Goal: Communication & Community: Answer question/provide support

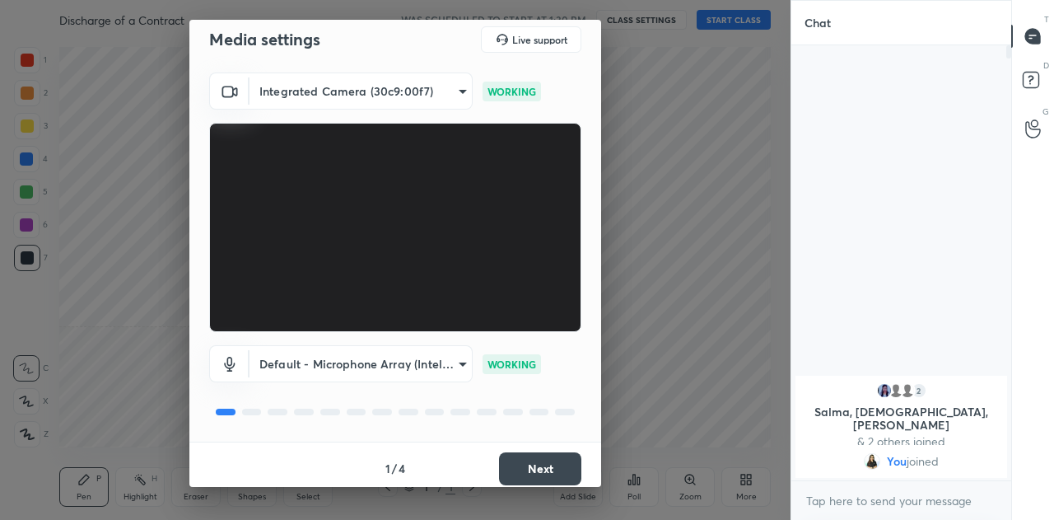
scroll to position [20, 0]
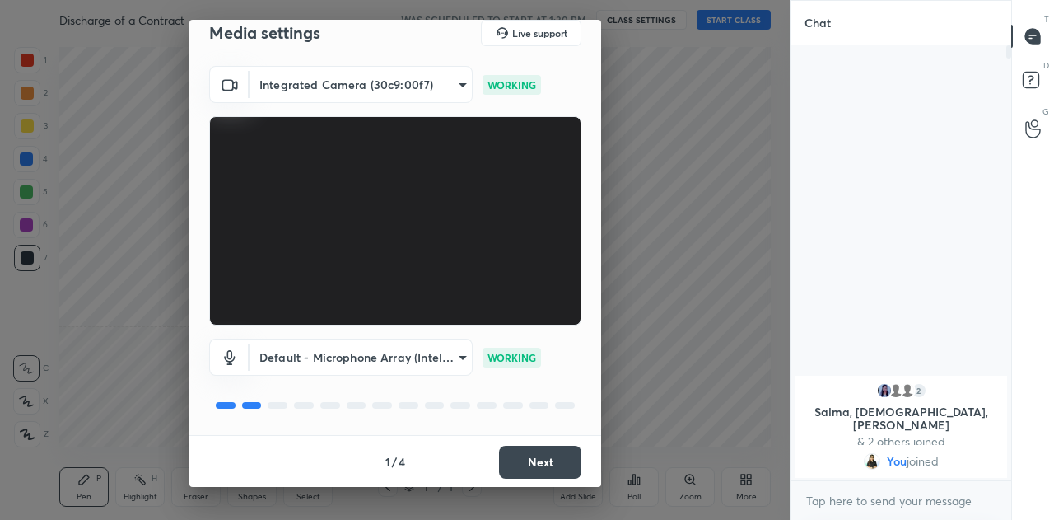
click at [518, 450] on button "Next" at bounding box center [540, 462] width 82 height 33
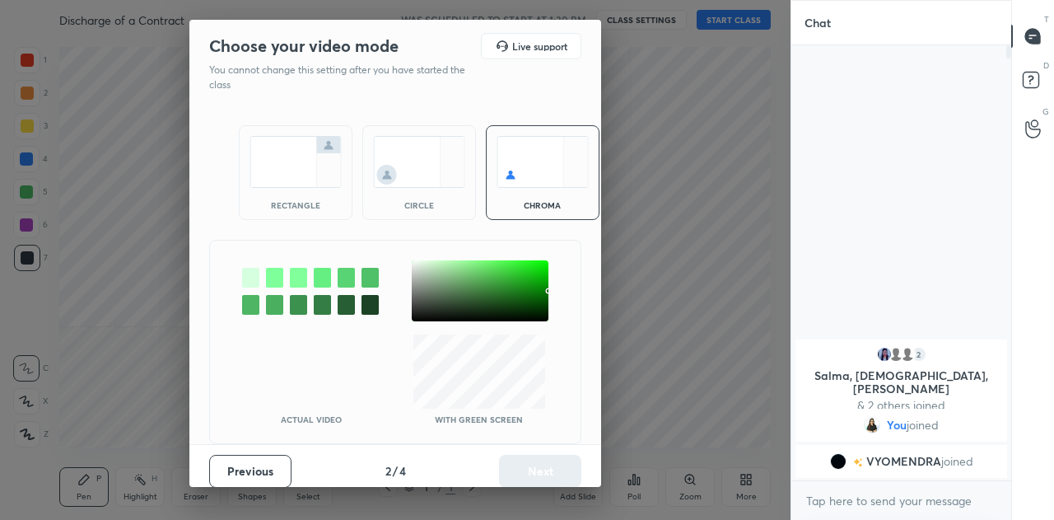
click at [297, 166] on img at bounding box center [296, 162] width 92 height 52
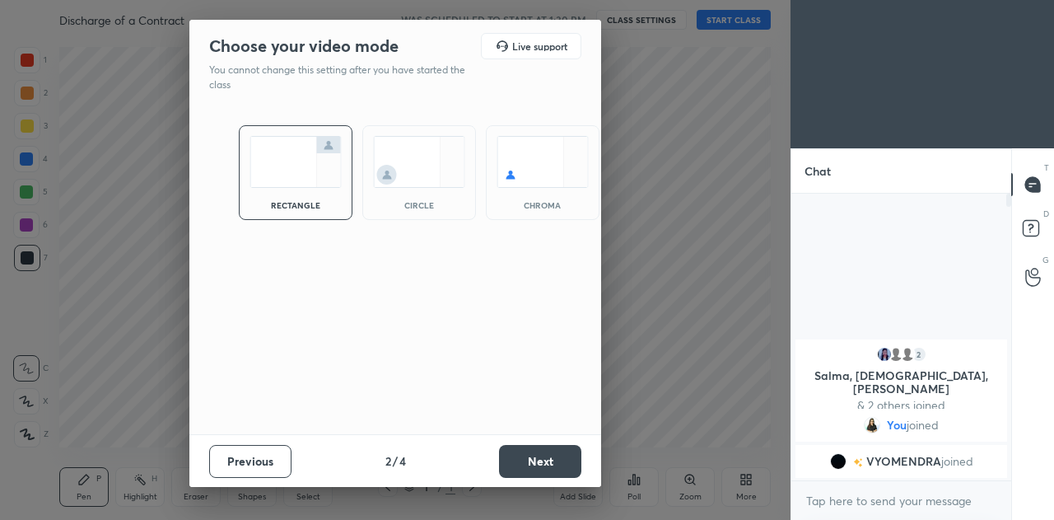
scroll to position [145, 215]
click at [569, 462] on button "Next" at bounding box center [540, 461] width 82 height 33
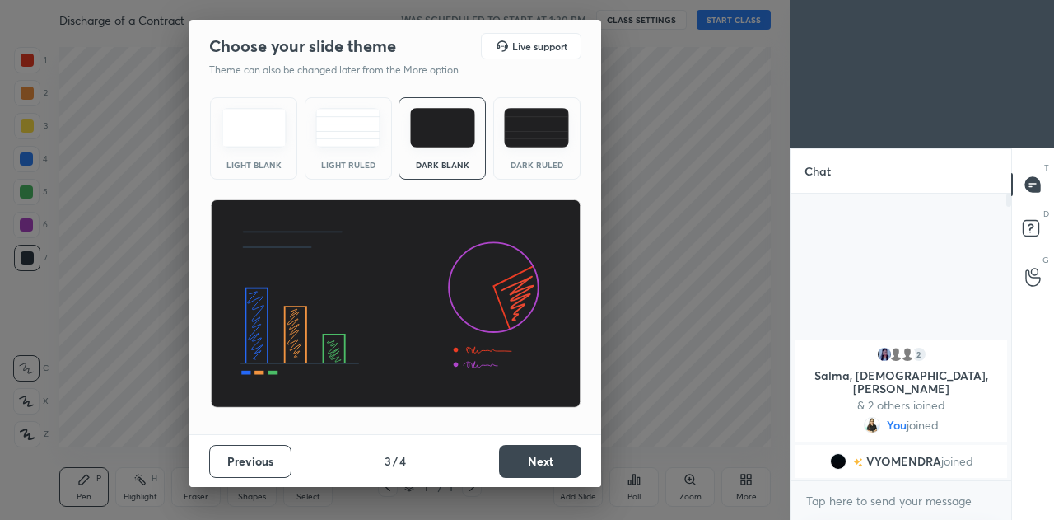
click at [354, 138] on img at bounding box center [347, 128] width 65 height 40
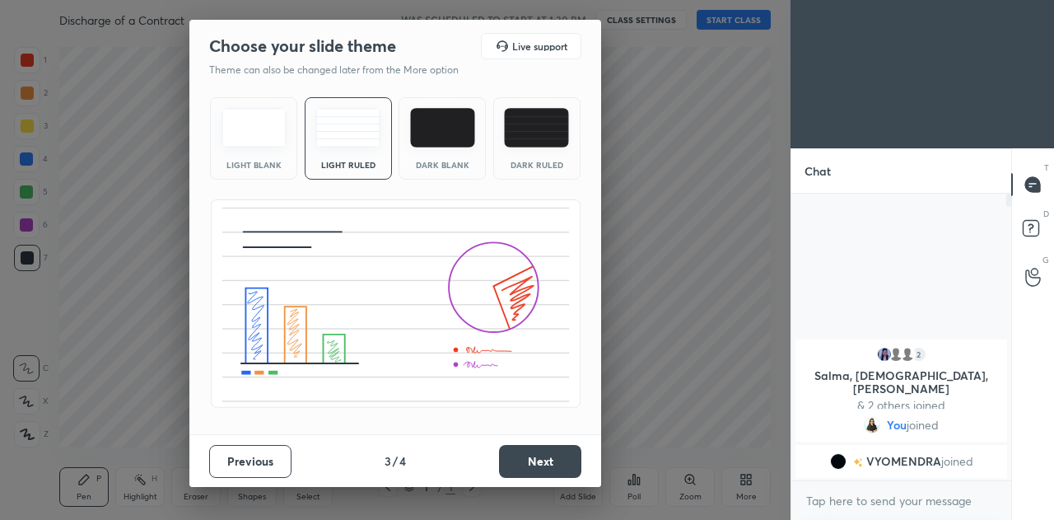
click at [540, 459] on button "Next" at bounding box center [540, 461] width 82 height 33
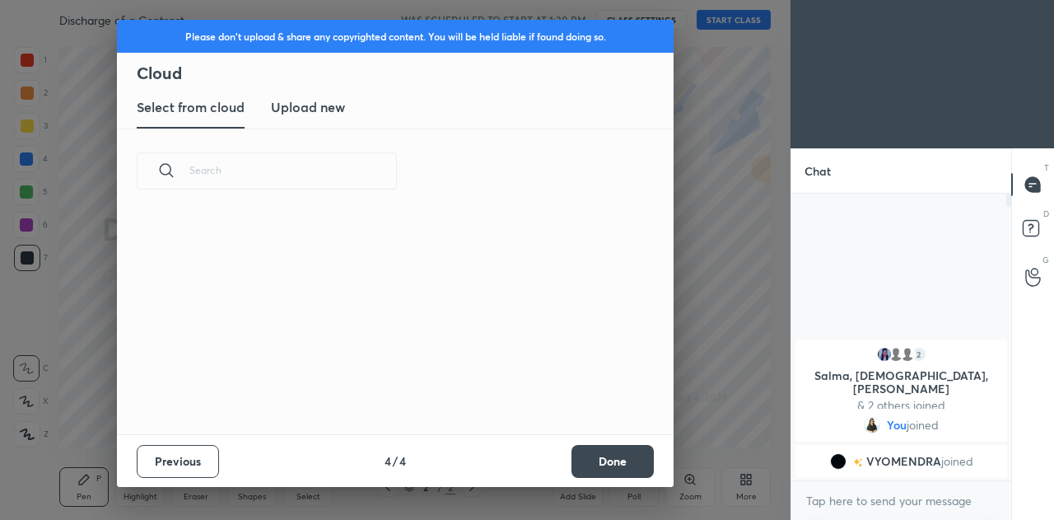
scroll to position [221, 529]
click at [320, 112] on h3 "Upload new" at bounding box center [308, 107] width 74 height 20
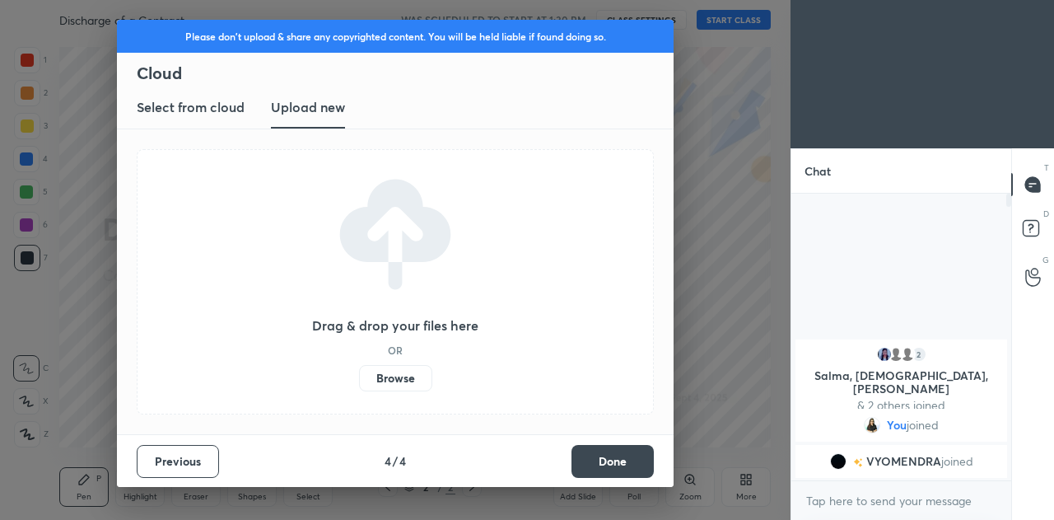
click at [405, 383] on label "Browse" at bounding box center [395, 378] width 73 height 26
click at [359, 383] on input "Browse" at bounding box center [359, 378] width 0 height 26
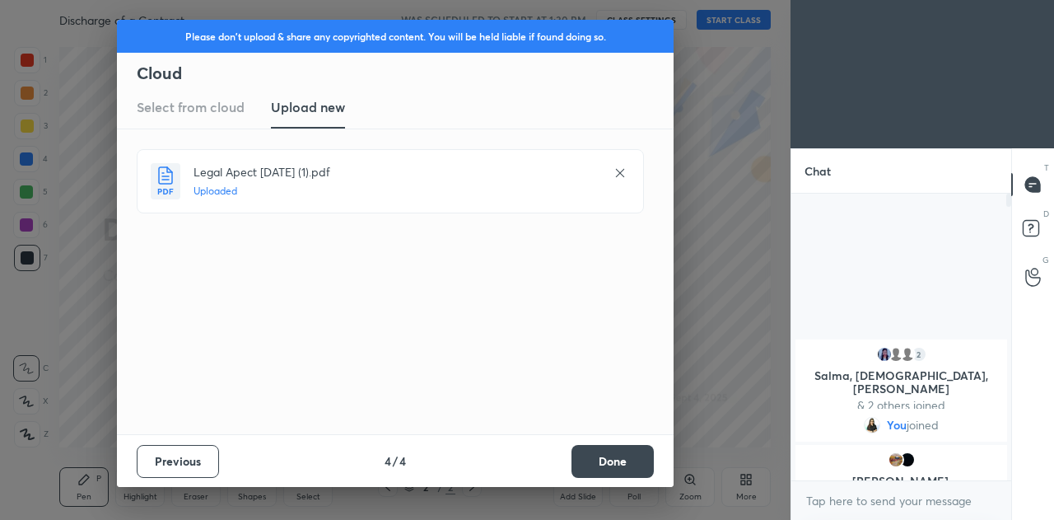
click at [608, 455] on button "Done" at bounding box center [613, 461] width 82 height 33
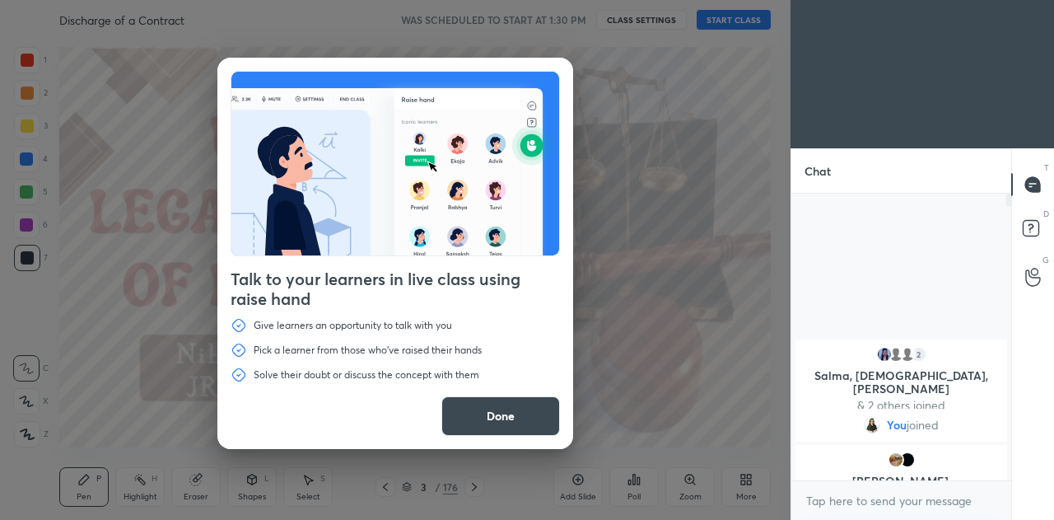
click at [548, 405] on button "Done" at bounding box center [500, 416] width 119 height 40
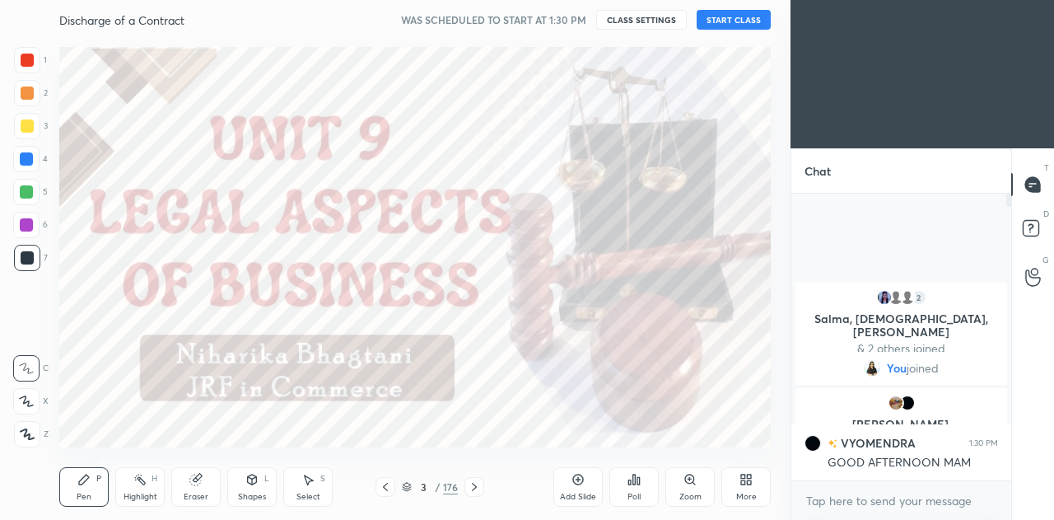
click at [23, 401] on icon at bounding box center [26, 401] width 15 height 12
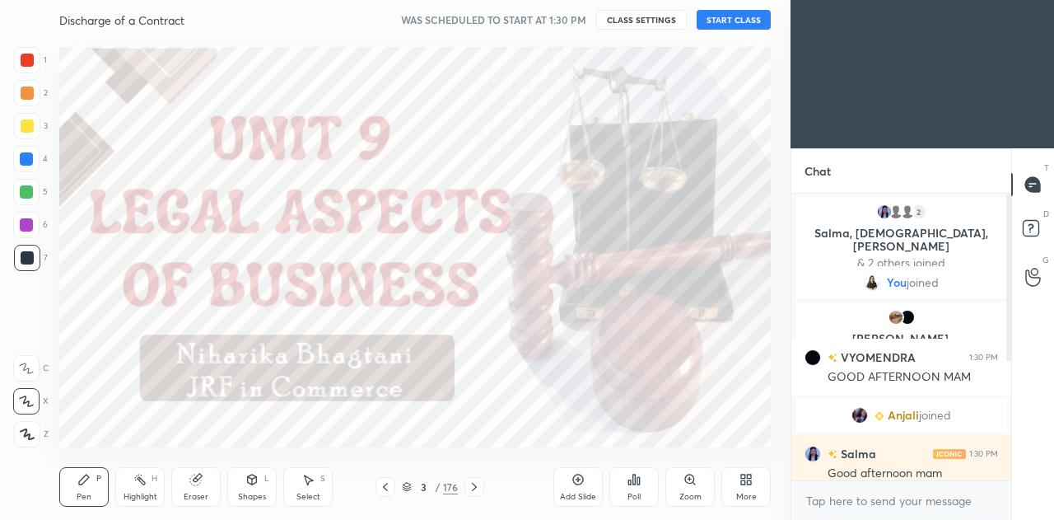
click at [729, 20] on button "START CLASS" at bounding box center [734, 20] width 74 height 20
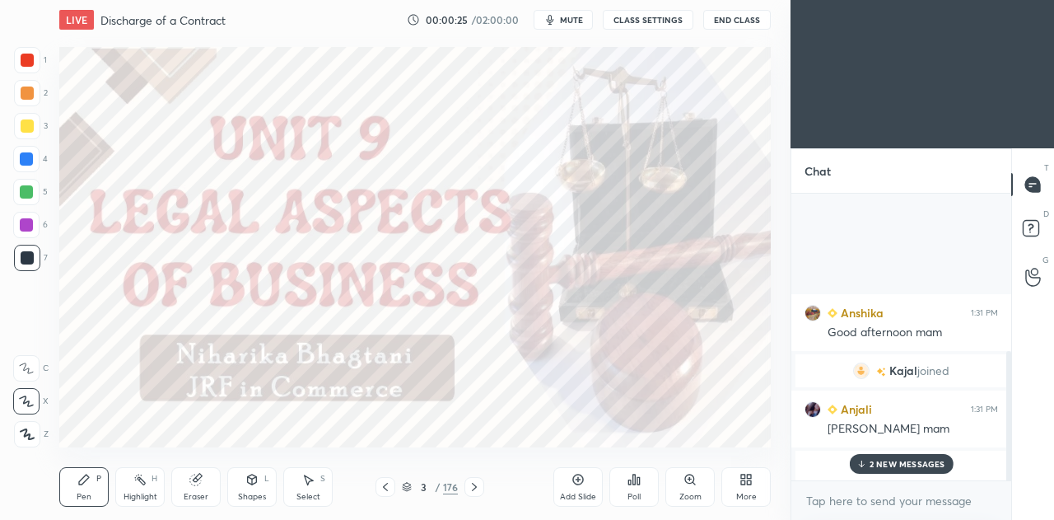
scroll to position [371, 0]
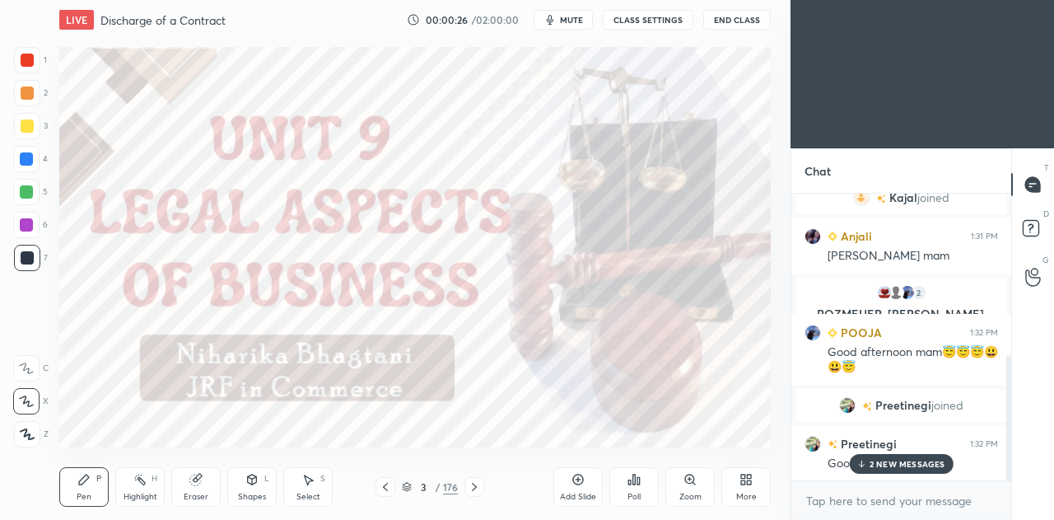
click at [867, 473] on div "2 NEW MESSAGES" at bounding box center [901, 464] width 104 height 20
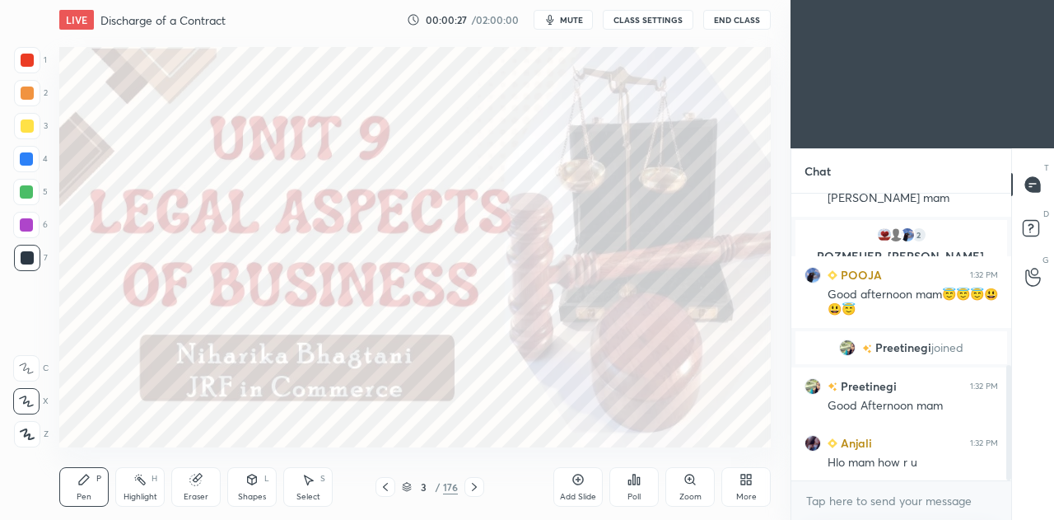
click at [740, 487] on div "More" at bounding box center [746, 487] width 49 height 40
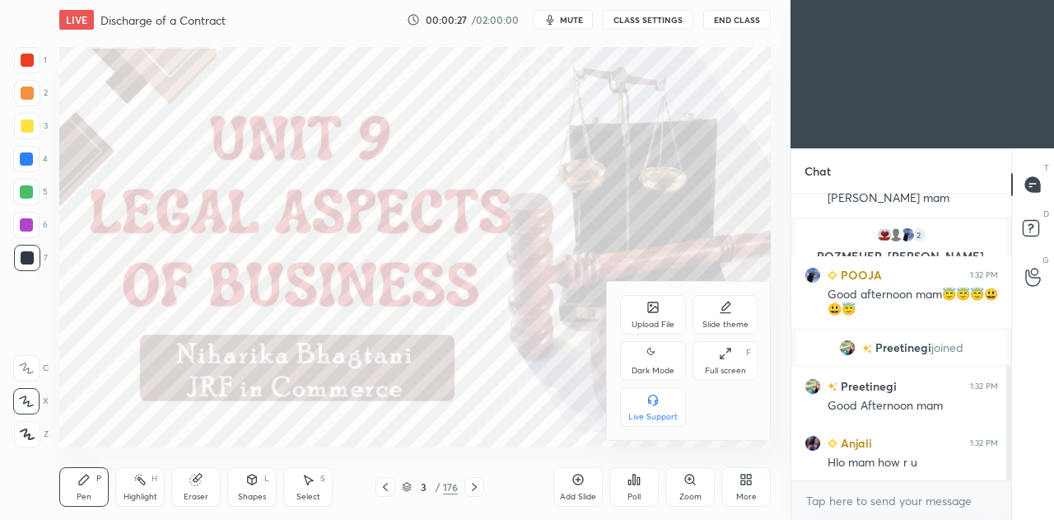
click at [655, 321] on div "Upload File" at bounding box center [653, 324] width 43 height 8
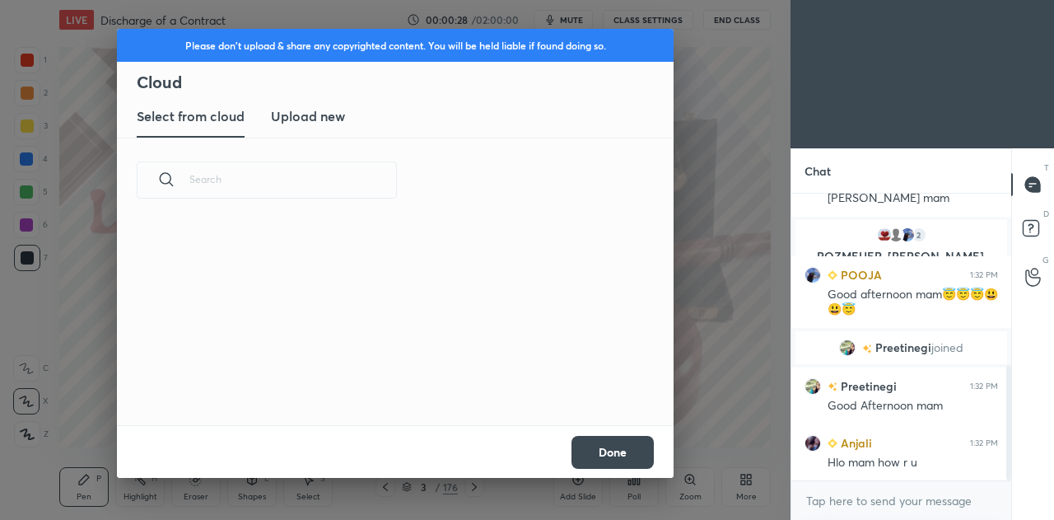
scroll to position [203, 529]
click at [745, 300] on div "Please don't upload & share any copyrighted content. You will be held liable if…" at bounding box center [395, 260] width 791 height 520
click at [609, 447] on button "Done" at bounding box center [613, 452] width 82 height 33
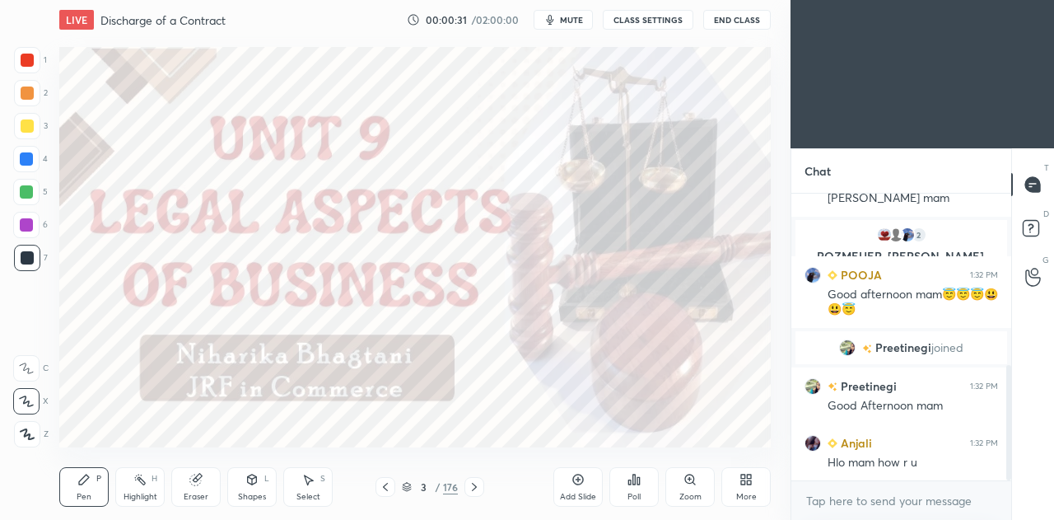
click at [405, 490] on icon at bounding box center [407, 489] width 8 height 2
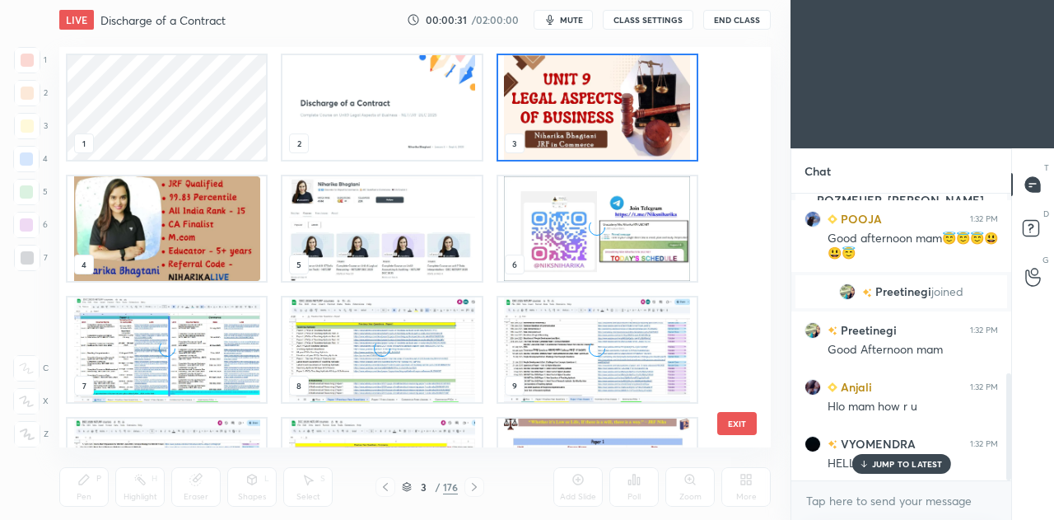
scroll to position [395, 703]
click at [873, 465] on p "JUMP TO LATEST" at bounding box center [907, 464] width 71 height 10
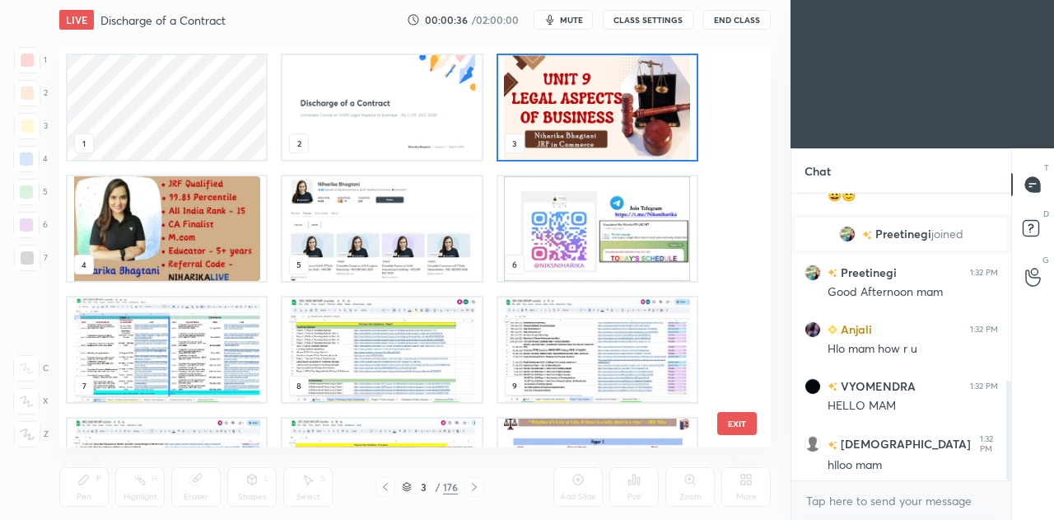
click at [568, 241] on img "grid" at bounding box center [597, 228] width 198 height 105
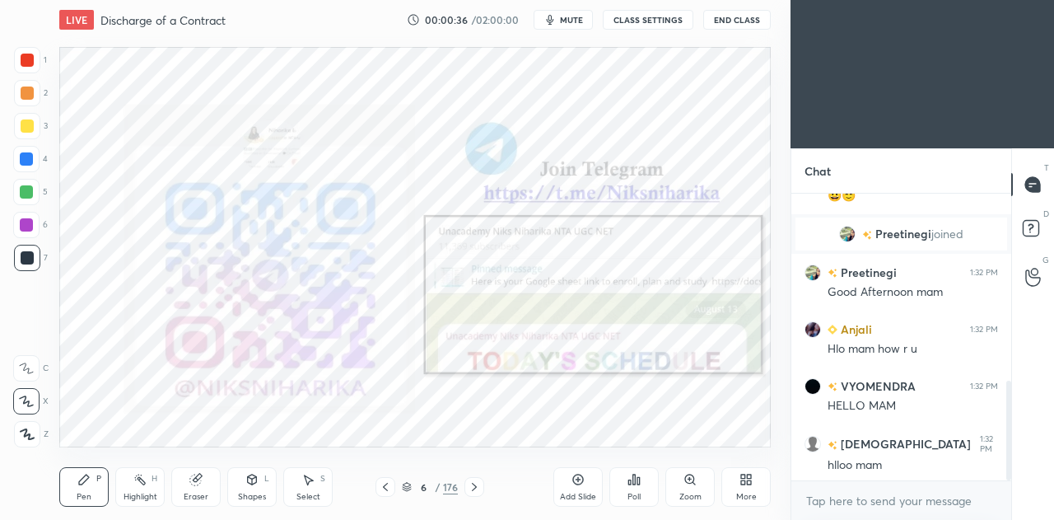
click at [568, 241] on img "grid" at bounding box center [597, 228] width 198 height 105
click at [835, 497] on textarea at bounding box center [902, 501] width 194 height 26
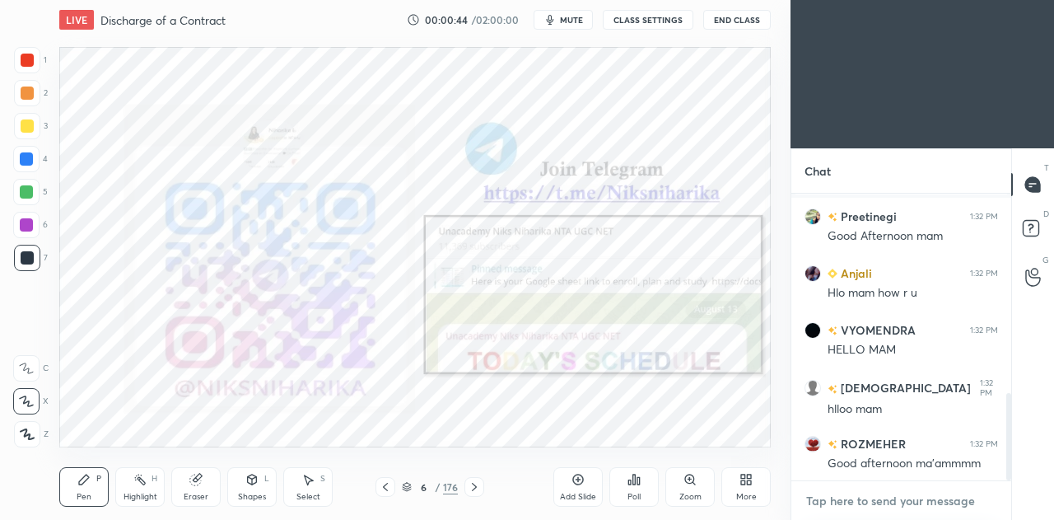
scroll to position [656, 0]
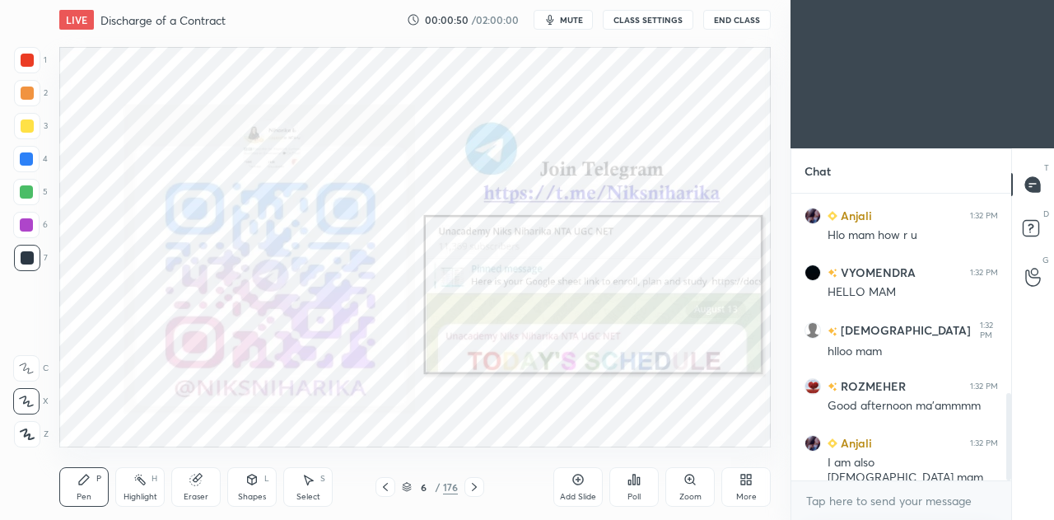
click at [476, 495] on div at bounding box center [475, 487] width 20 height 20
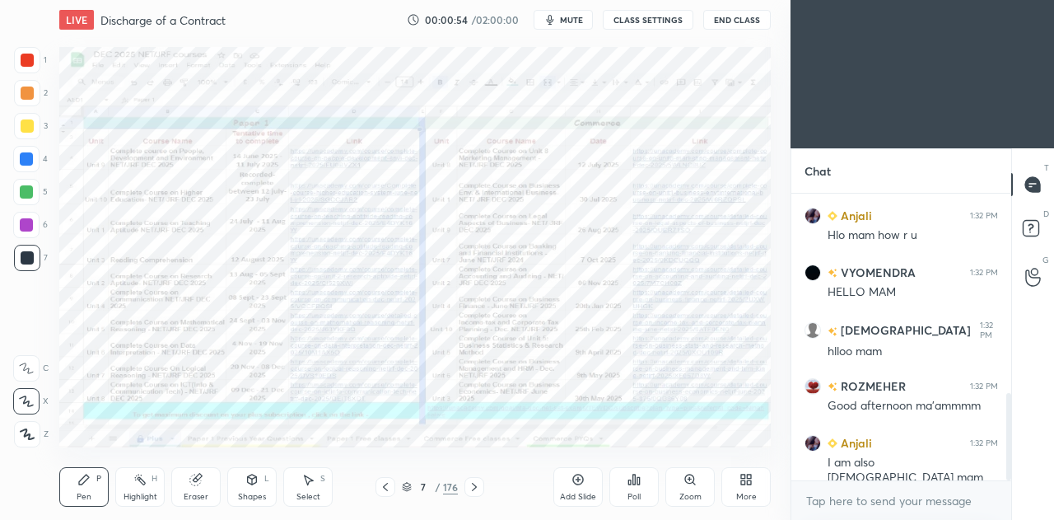
click at [568, 25] on span "mute" at bounding box center [571, 20] width 23 height 12
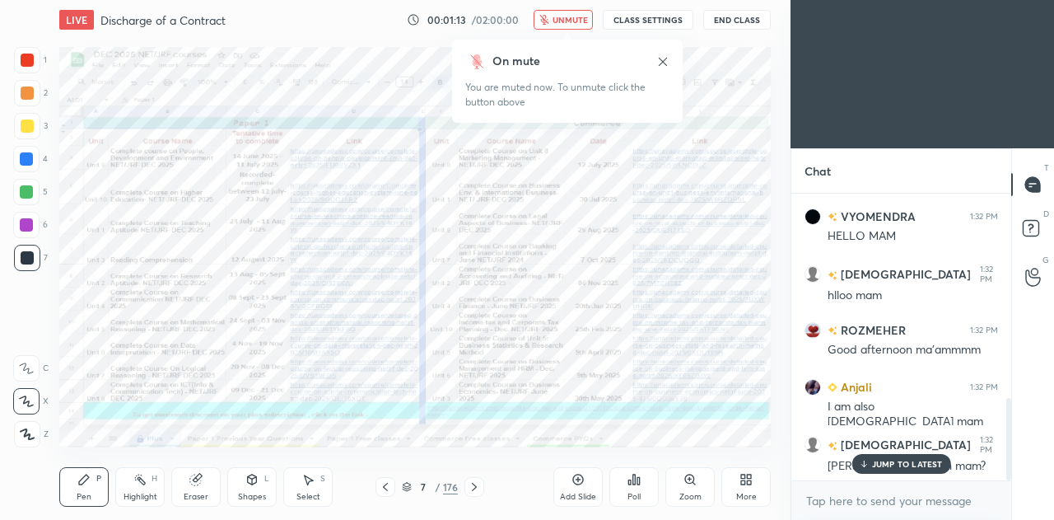
click at [567, 16] on span "unmute" at bounding box center [570, 20] width 35 height 12
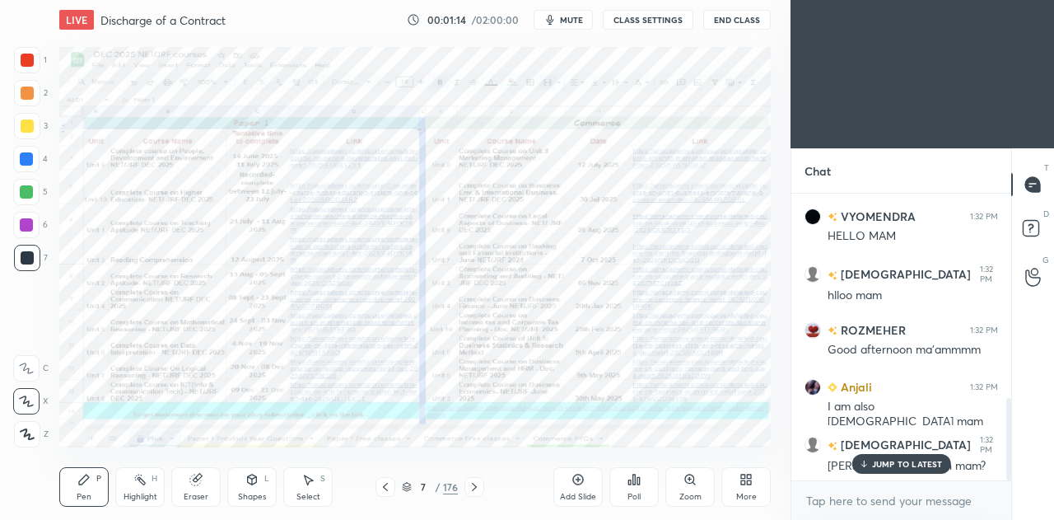
drag, startPoint x: 870, startPoint y: 467, endPoint x: 866, endPoint y: 459, distance: 8.9
click at [866, 469] on div "JUMP TO LATEST" at bounding box center [901, 464] width 99 height 20
click at [475, 489] on icon at bounding box center [474, 486] width 13 height 13
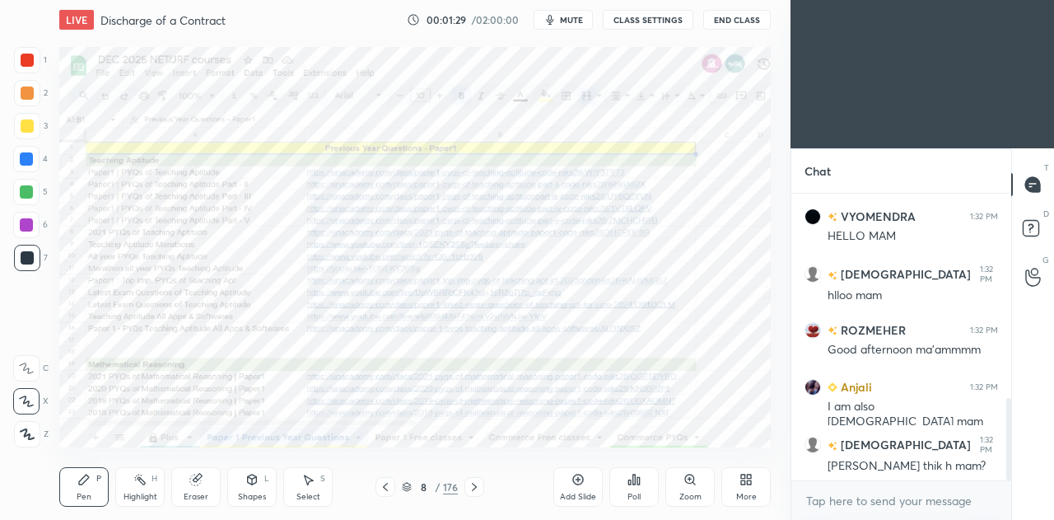
click at [473, 487] on icon at bounding box center [474, 486] width 13 height 13
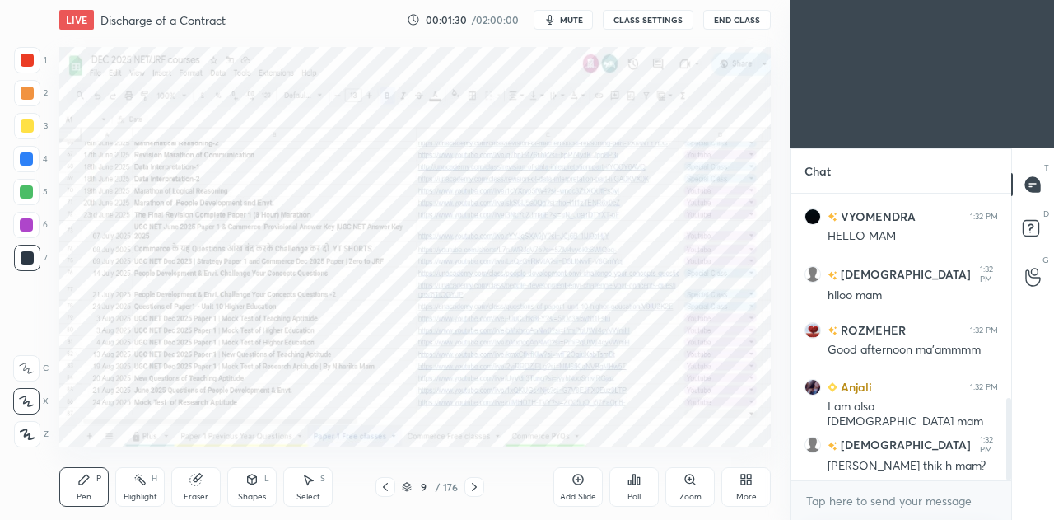
click at [473, 487] on icon at bounding box center [474, 486] width 13 height 13
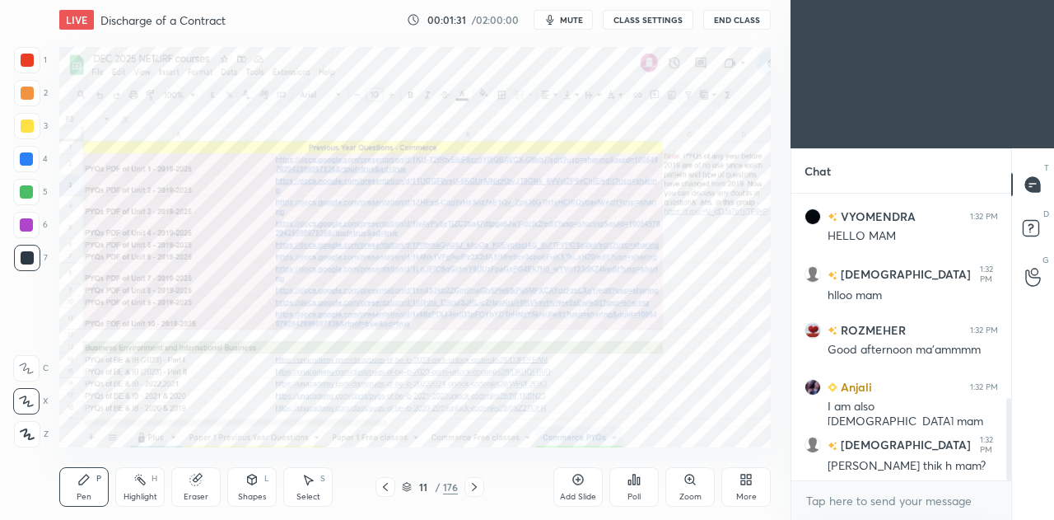
click at [473, 487] on icon at bounding box center [474, 486] width 13 height 13
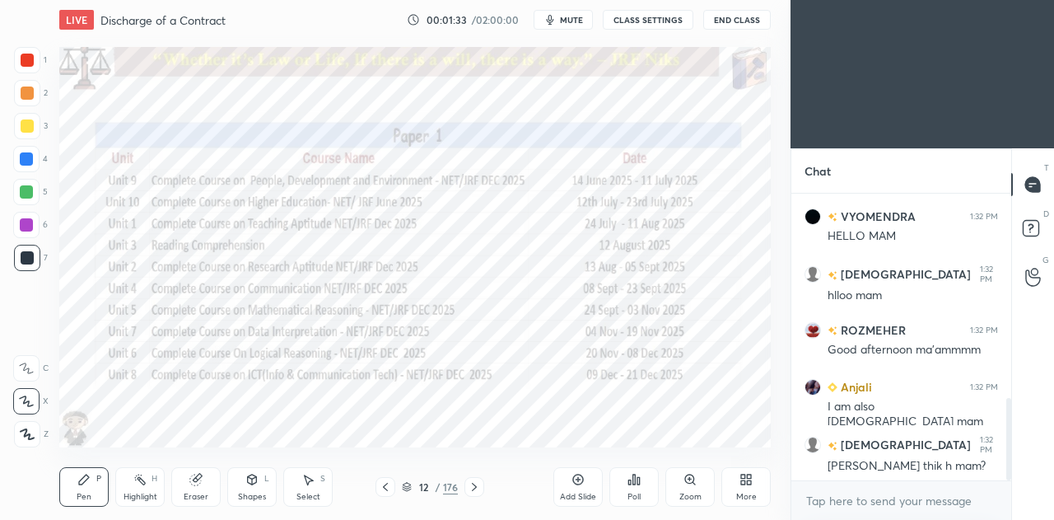
click at [473, 487] on icon at bounding box center [474, 486] width 13 height 13
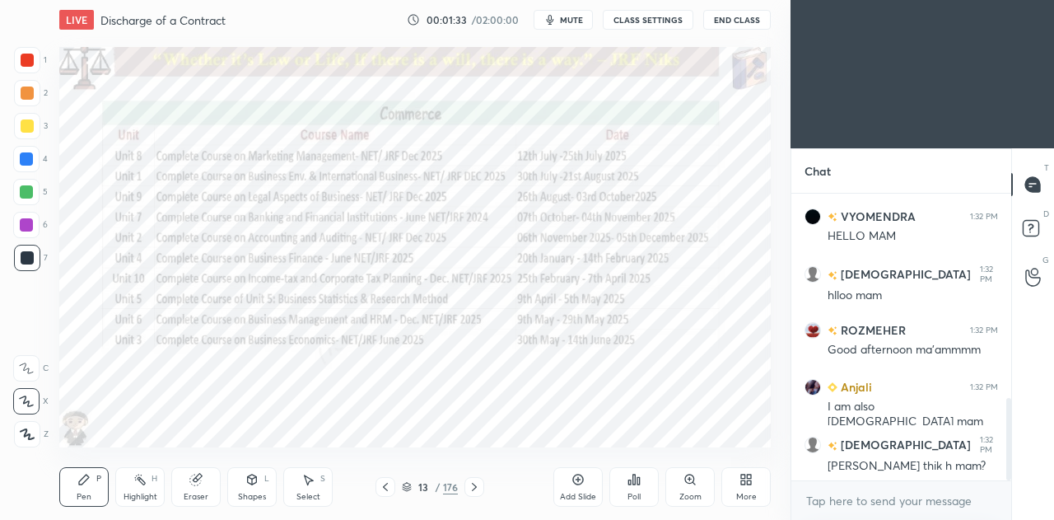
click at [473, 487] on icon at bounding box center [474, 486] width 13 height 13
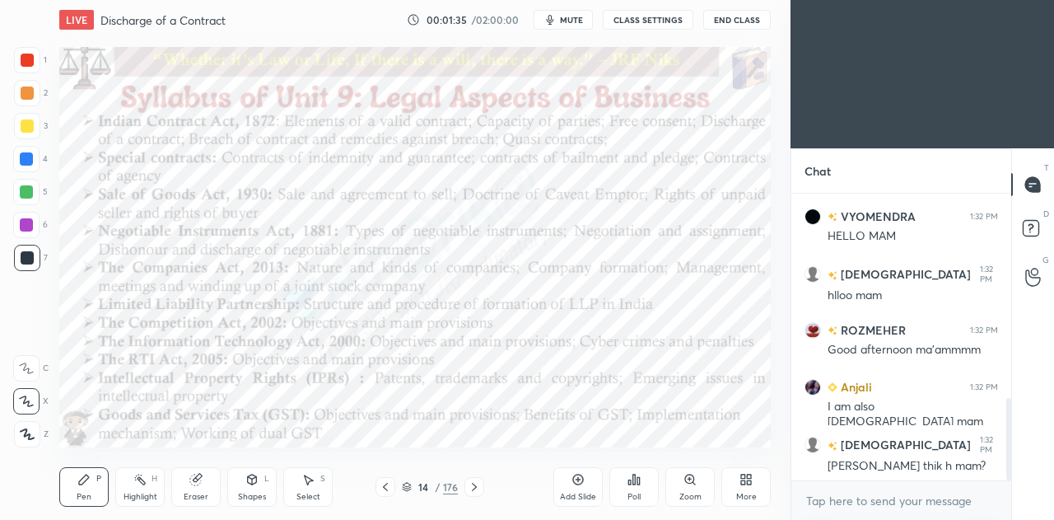
click at [411, 485] on icon at bounding box center [407, 487] width 10 height 10
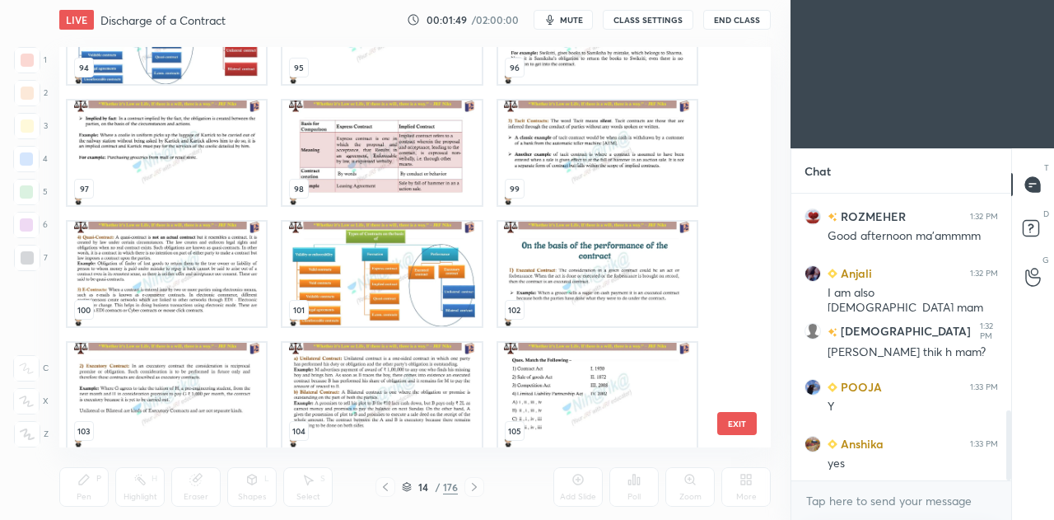
scroll to position [883, 0]
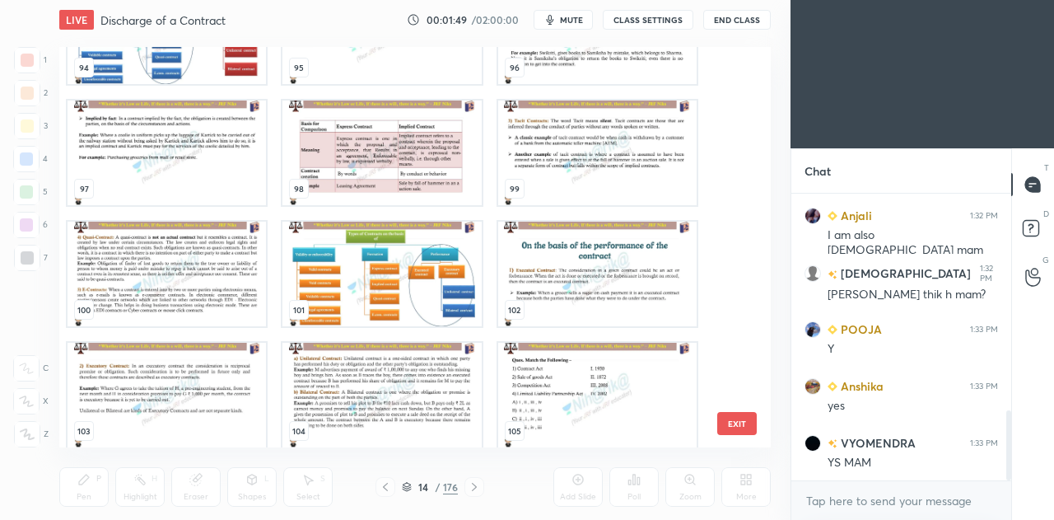
click at [249, 269] on img "grid" at bounding box center [167, 274] width 198 height 105
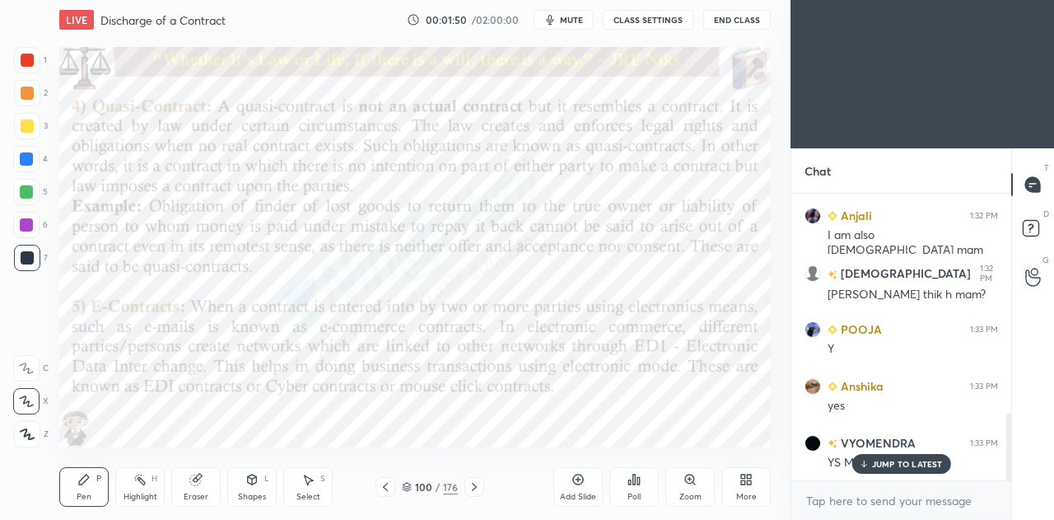
scroll to position [939, 0]
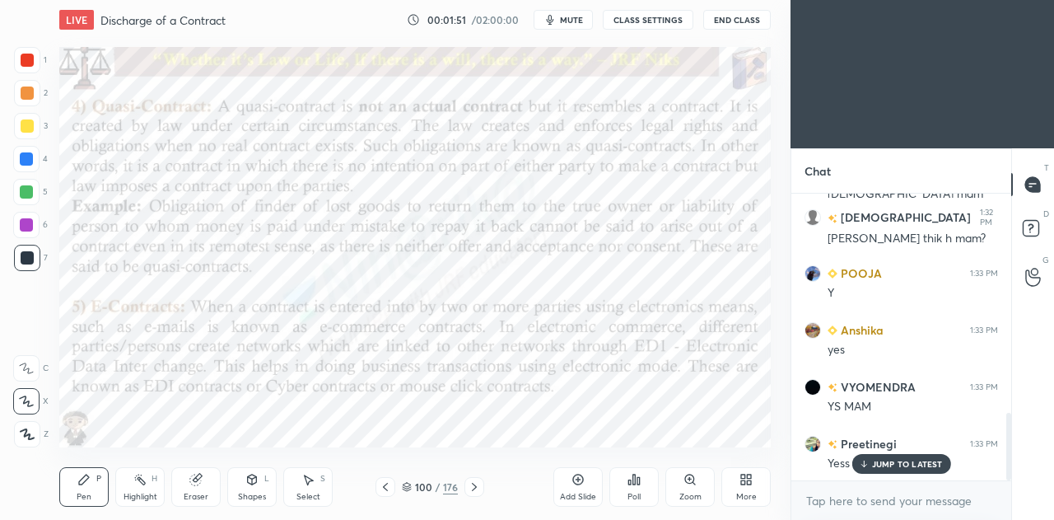
click at [874, 460] on p "JUMP TO LATEST" at bounding box center [907, 464] width 71 height 10
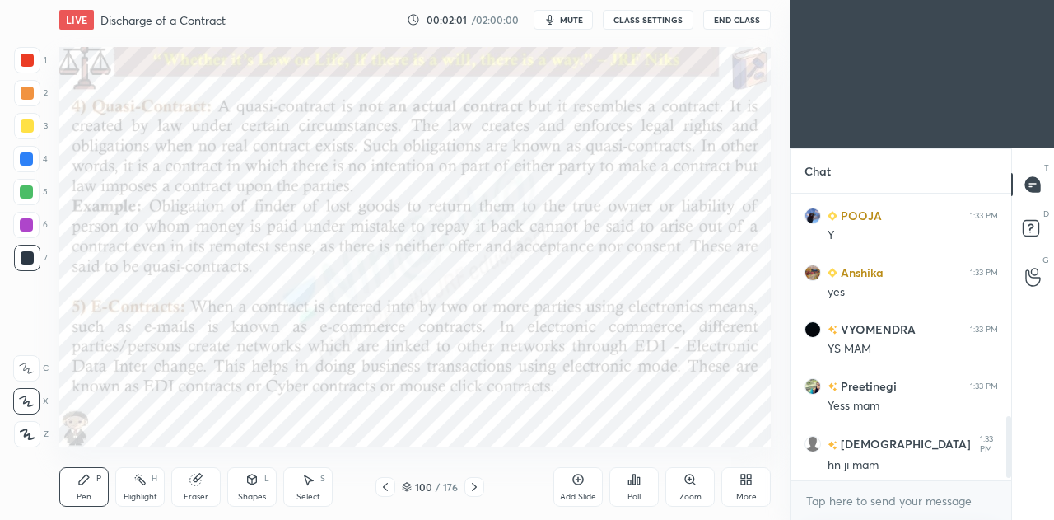
scroll to position [1053, 0]
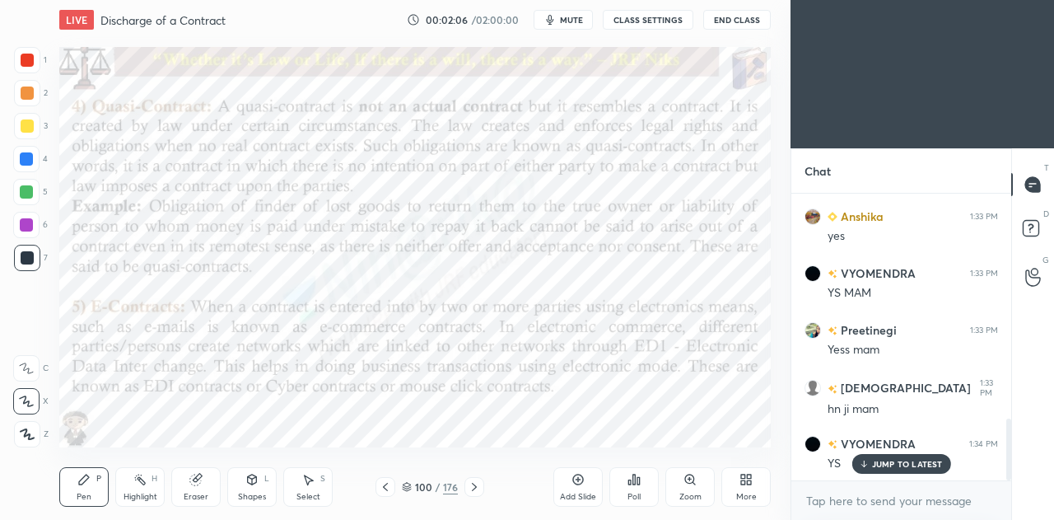
click at [28, 213] on div at bounding box center [26, 225] width 26 height 26
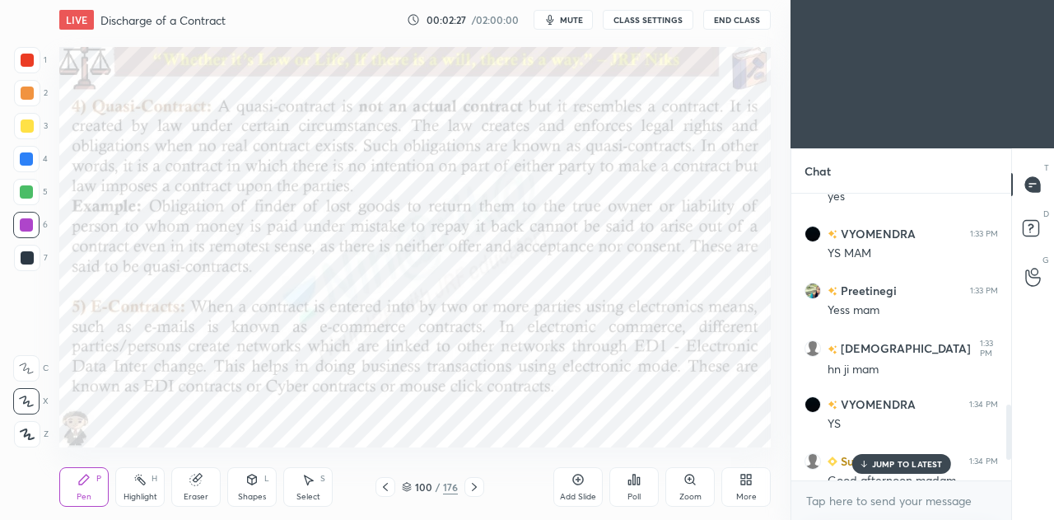
scroll to position [1206, 0]
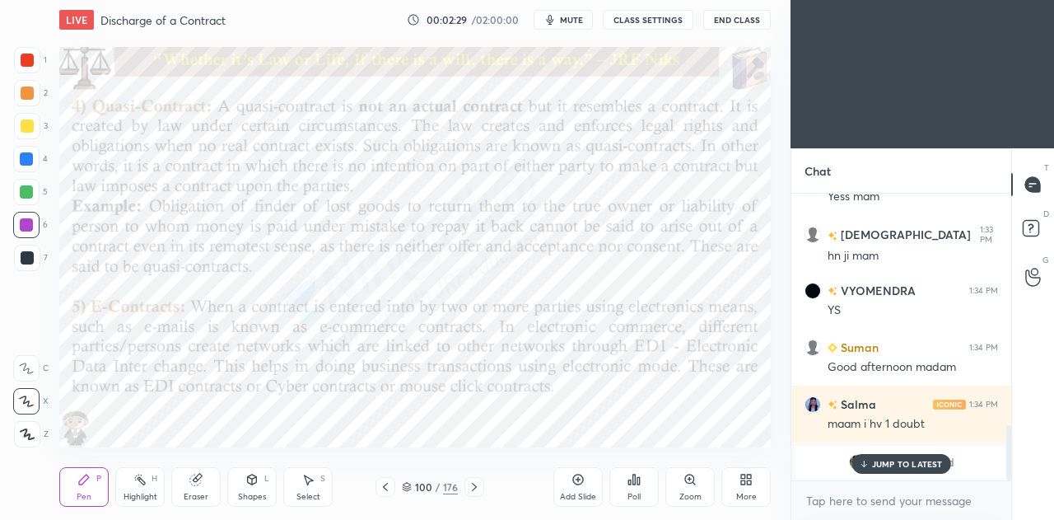
click at [899, 464] on p "JUMP TO LATEST" at bounding box center [907, 464] width 71 height 10
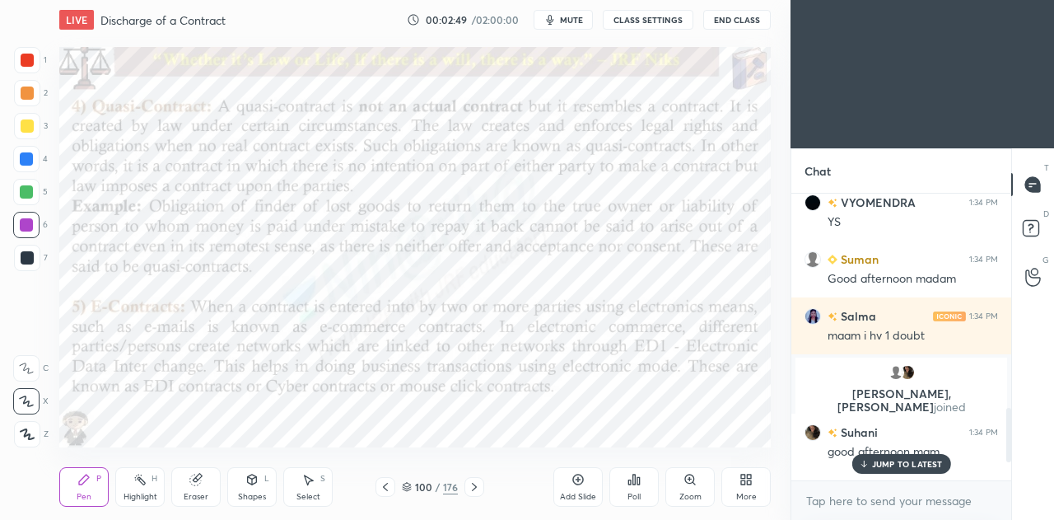
scroll to position [1231, 0]
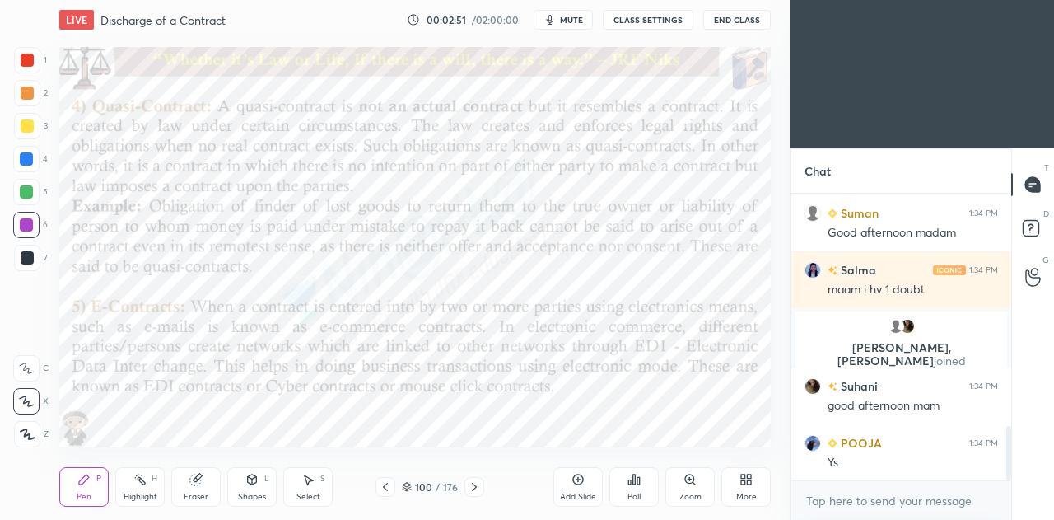
click at [477, 488] on icon at bounding box center [474, 486] width 13 height 13
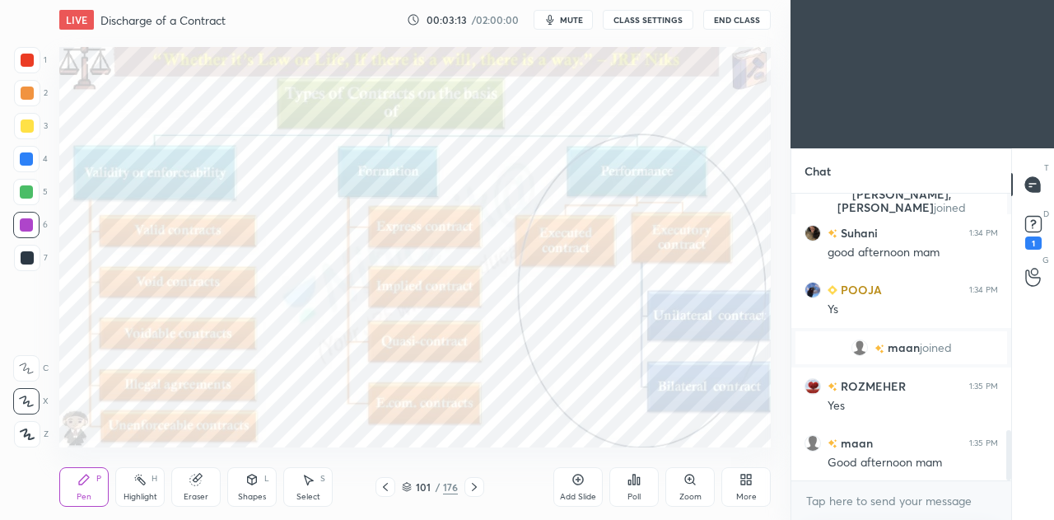
scroll to position [1425, 0]
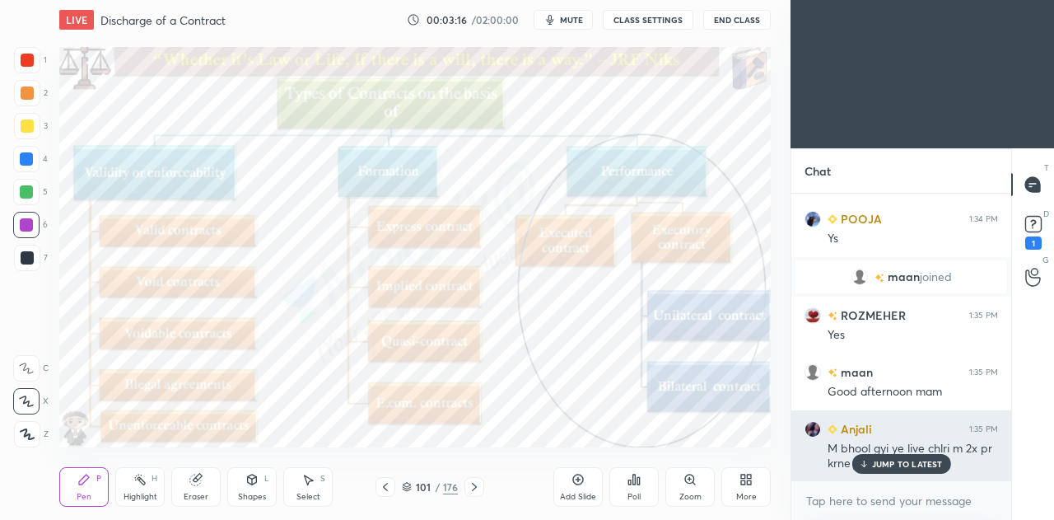
click at [896, 459] on p "JUMP TO LATEST" at bounding box center [907, 464] width 71 height 10
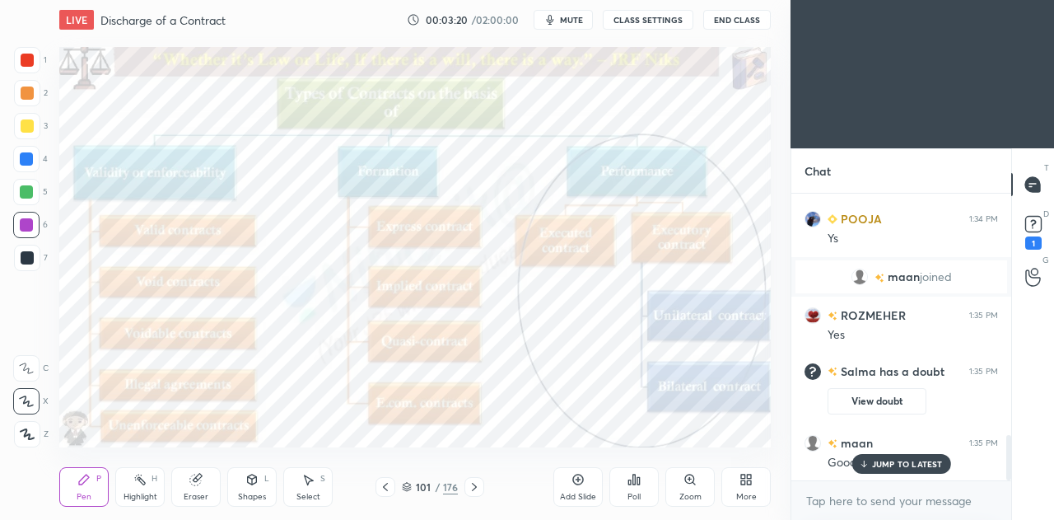
scroll to position [1535, 0]
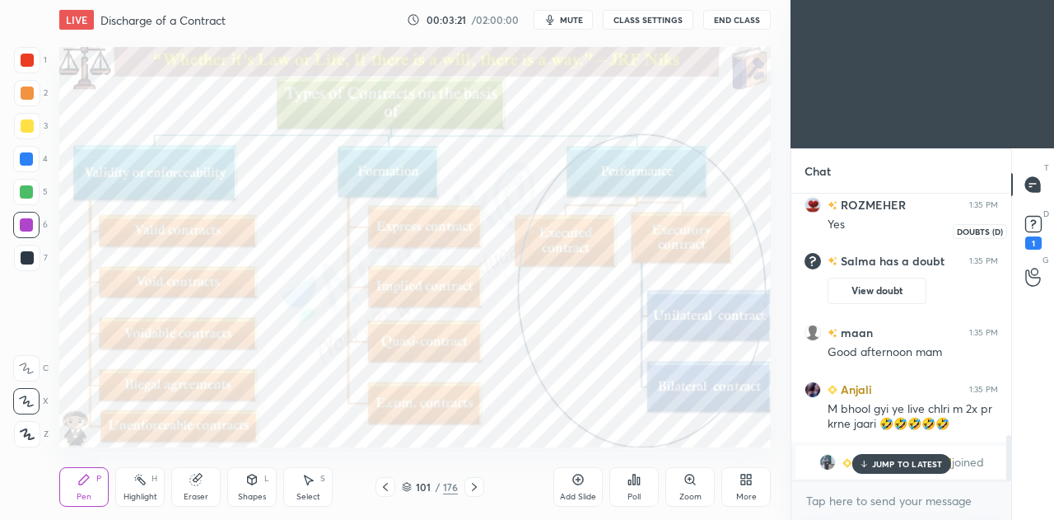
click at [1036, 224] on rect at bounding box center [1033, 225] width 16 height 16
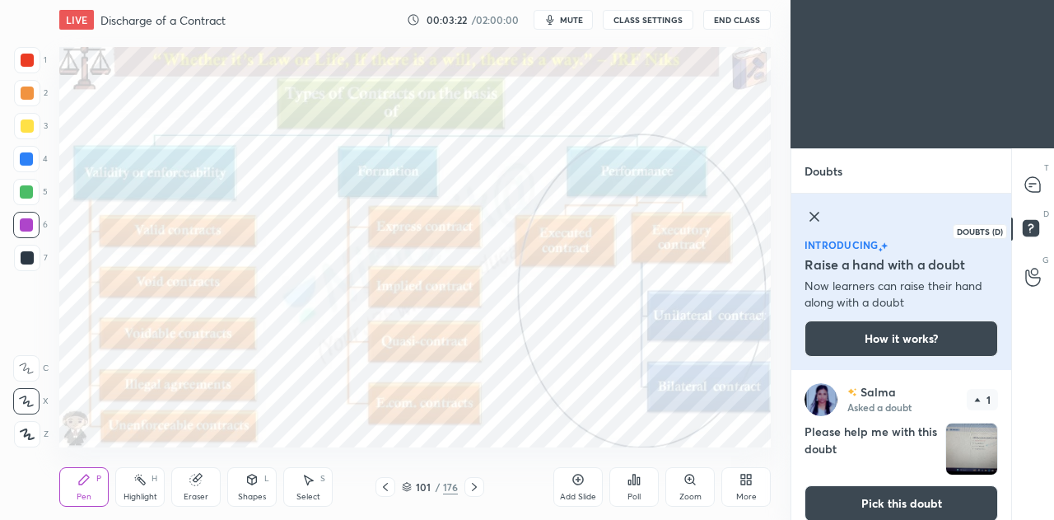
scroll to position [16, 0]
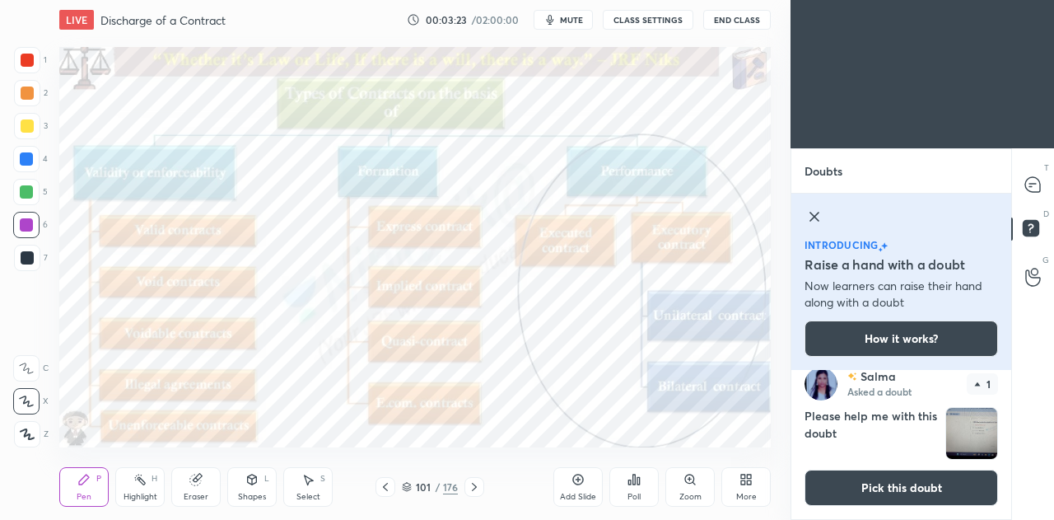
click at [817, 220] on icon at bounding box center [814, 216] width 8 height 8
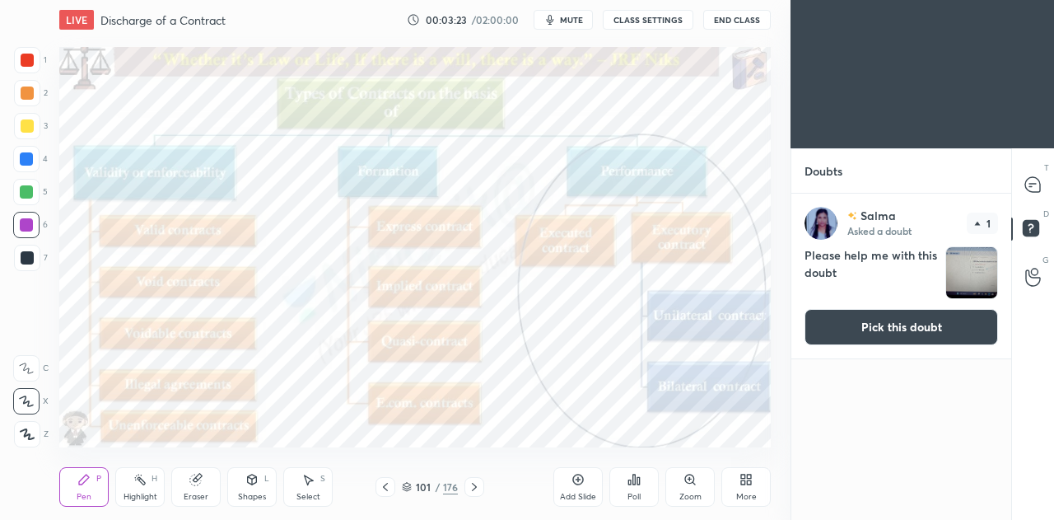
scroll to position [0, 0]
click at [928, 330] on button "Pick this doubt" at bounding box center [902, 327] width 194 height 36
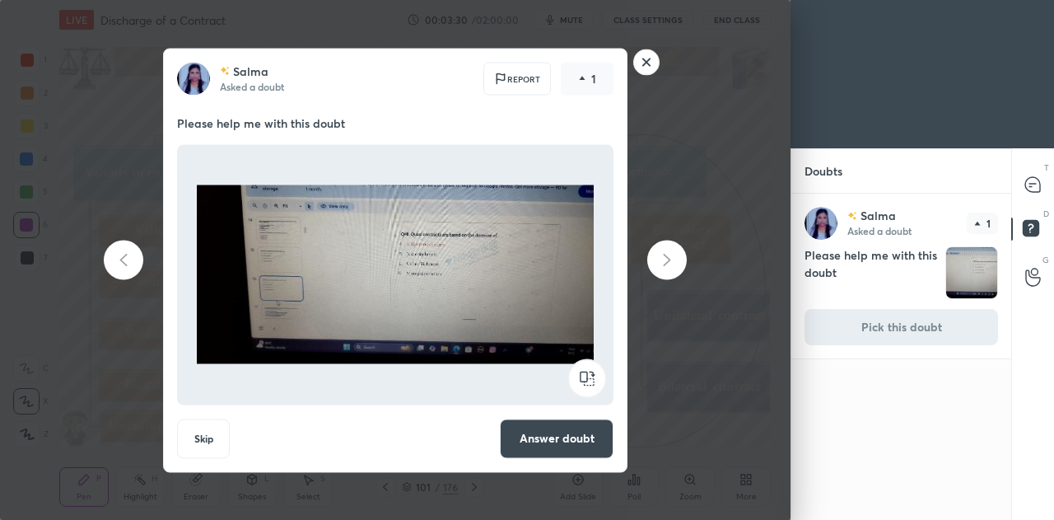
click at [548, 446] on button "Answer doubt" at bounding box center [557, 438] width 114 height 40
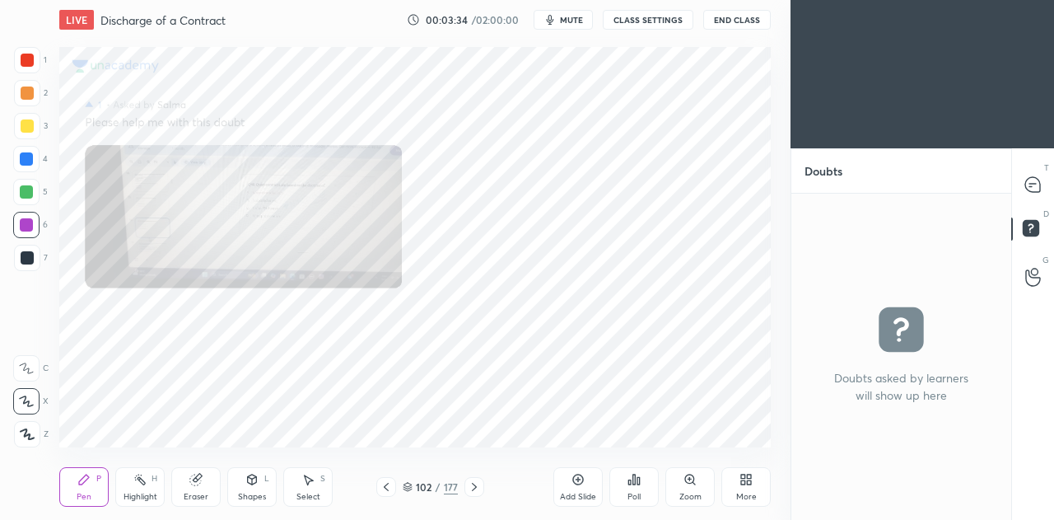
click at [693, 479] on icon at bounding box center [689, 478] width 9 height 9
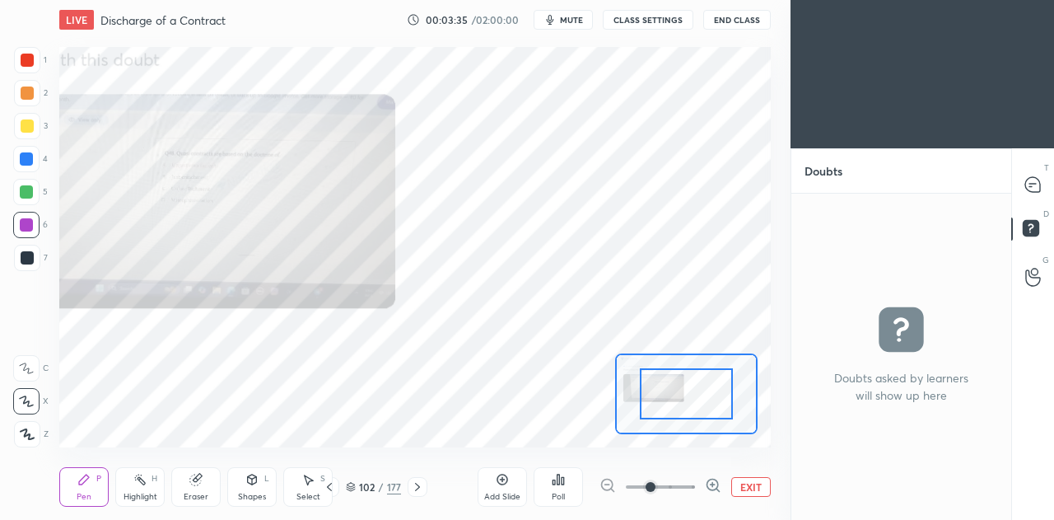
click at [674, 385] on div at bounding box center [686, 393] width 93 height 51
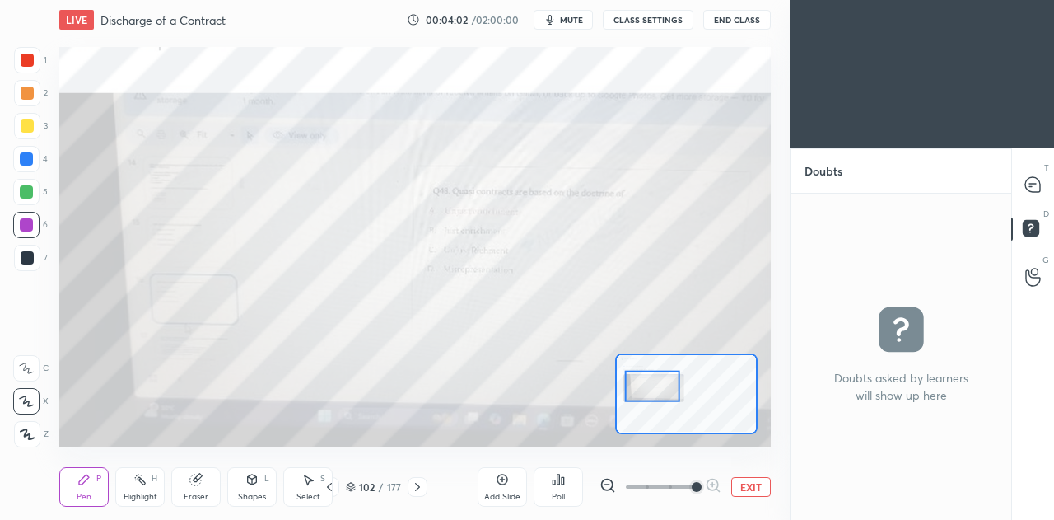
click at [750, 480] on button "EXIT" at bounding box center [751, 487] width 40 height 20
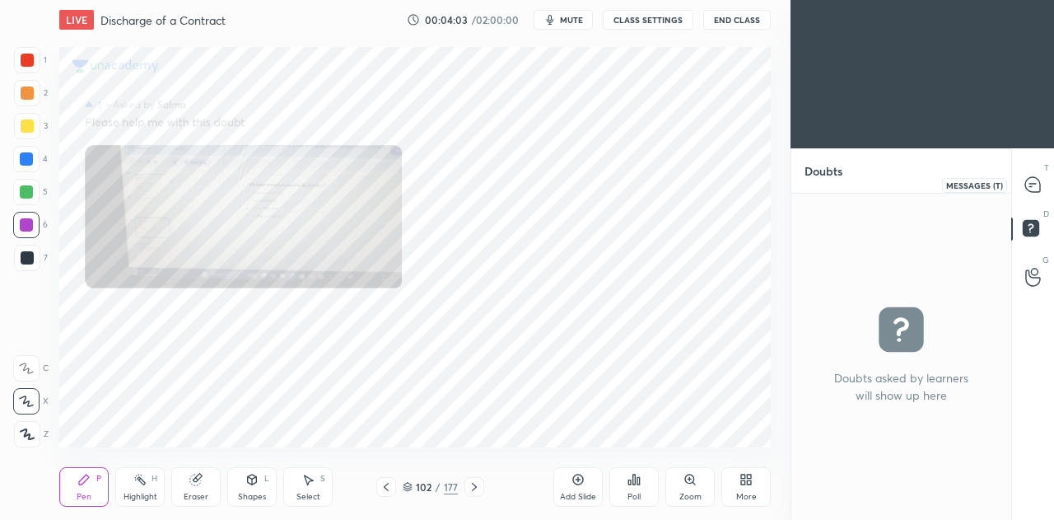
click at [1030, 189] on icon at bounding box center [1032, 184] width 15 height 15
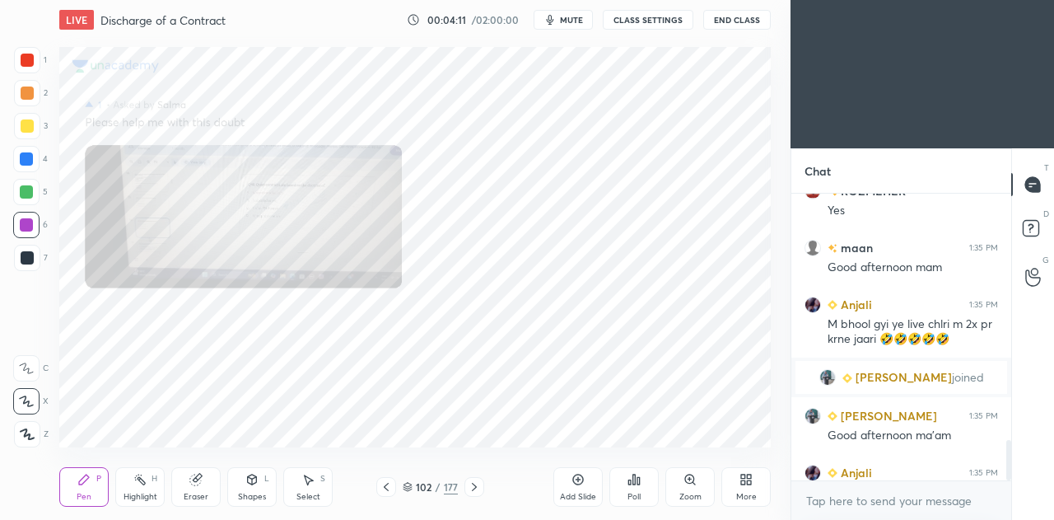
scroll to position [1748, 0]
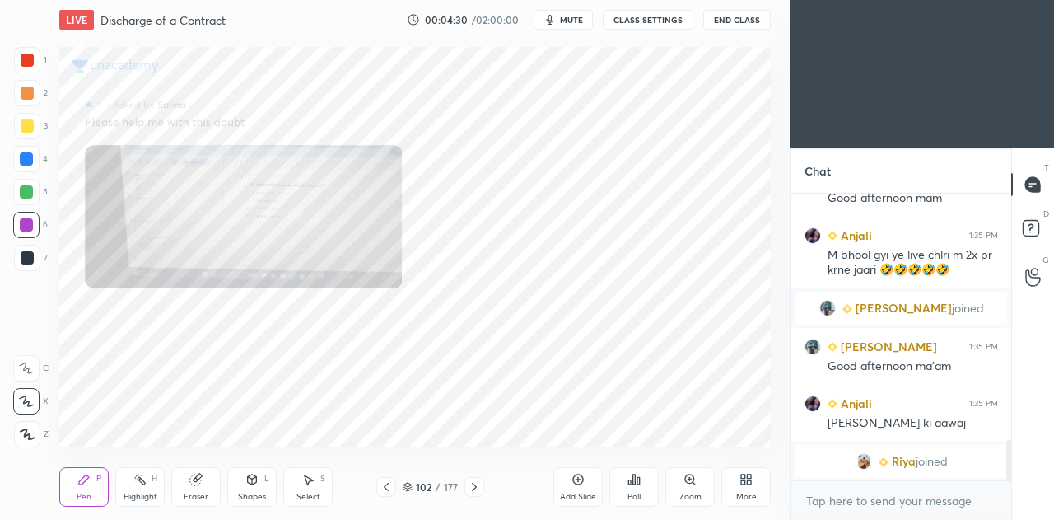
click at [389, 493] on icon at bounding box center [386, 486] width 13 height 13
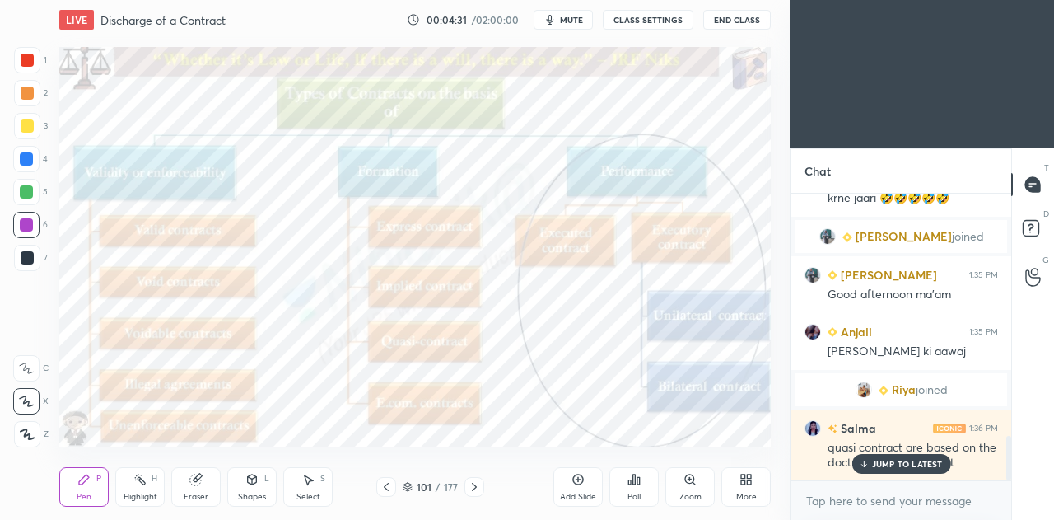
scroll to position [1580, 0]
click at [869, 460] on icon at bounding box center [863, 464] width 11 height 10
click at [412, 485] on icon at bounding box center [408, 487] width 10 height 10
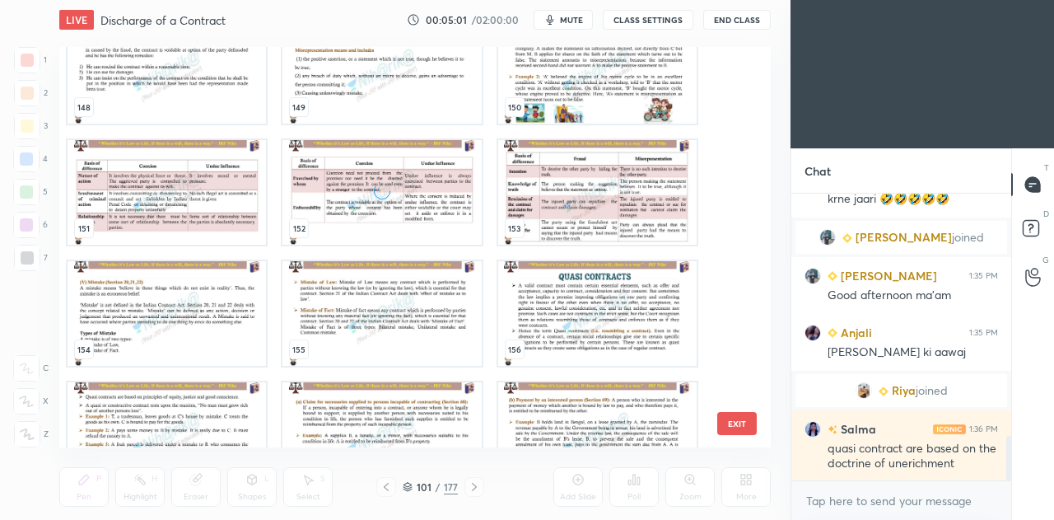
scroll to position [6022, 0]
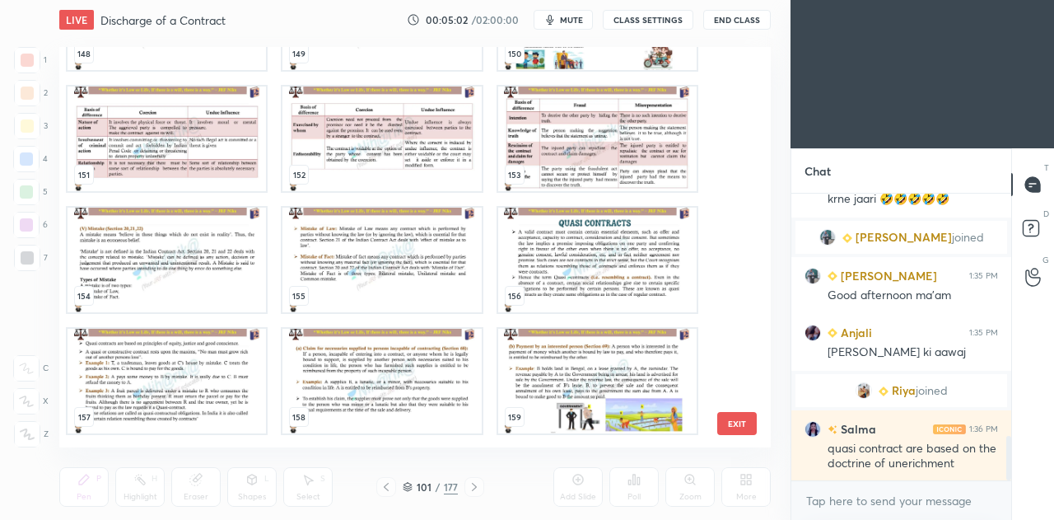
click at [568, 261] on img "grid" at bounding box center [597, 260] width 198 height 105
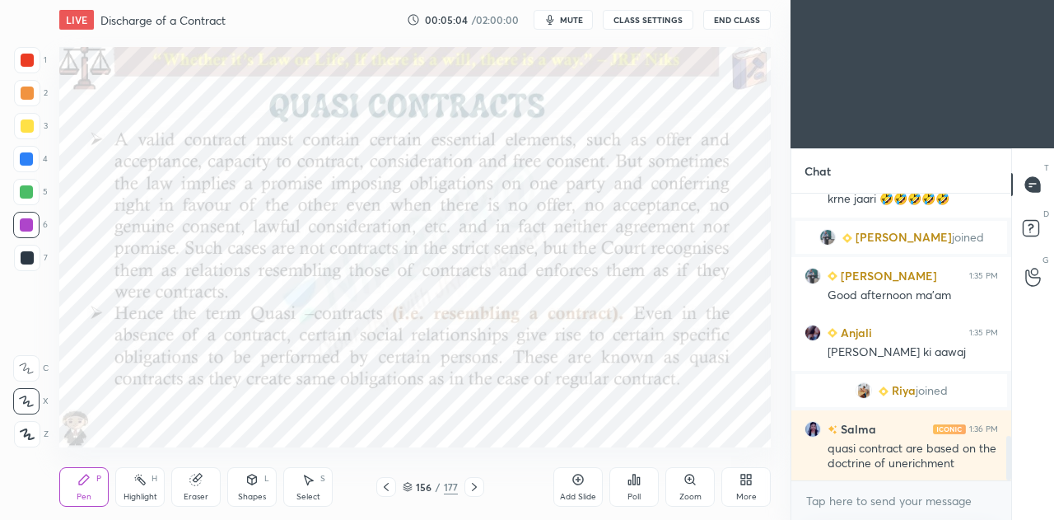
click at [474, 487] on icon at bounding box center [474, 486] width 13 height 13
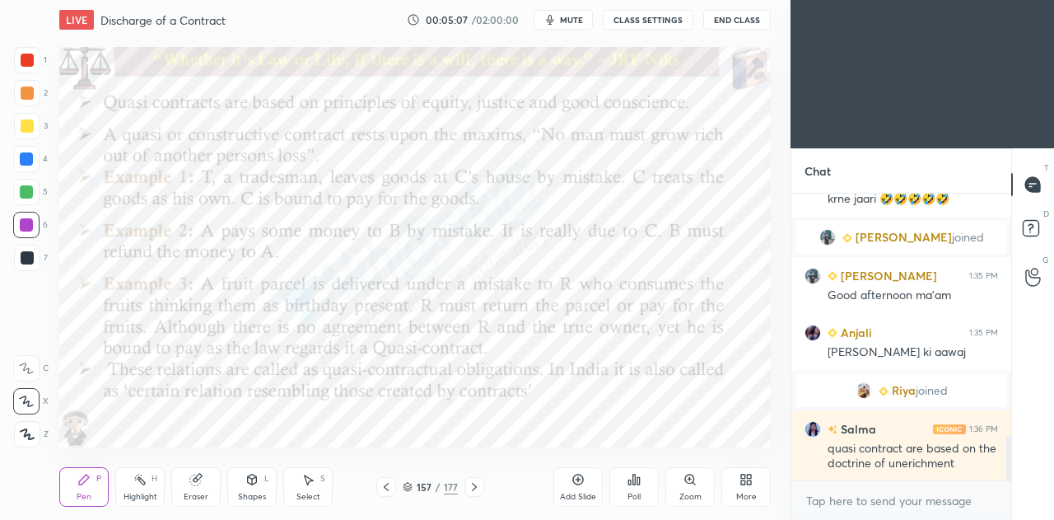
click at [474, 487] on icon at bounding box center [474, 486] width 13 height 13
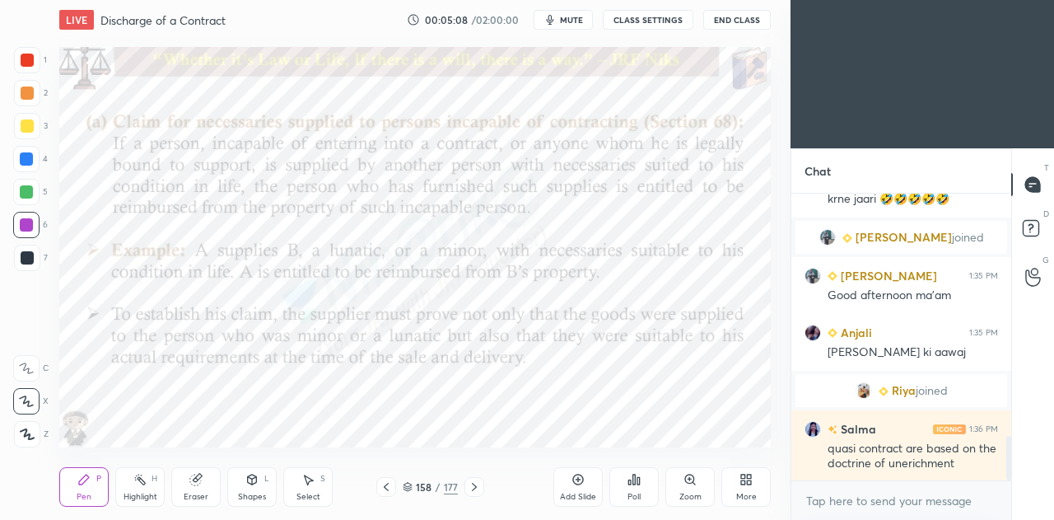
click at [474, 487] on icon at bounding box center [474, 486] width 13 height 13
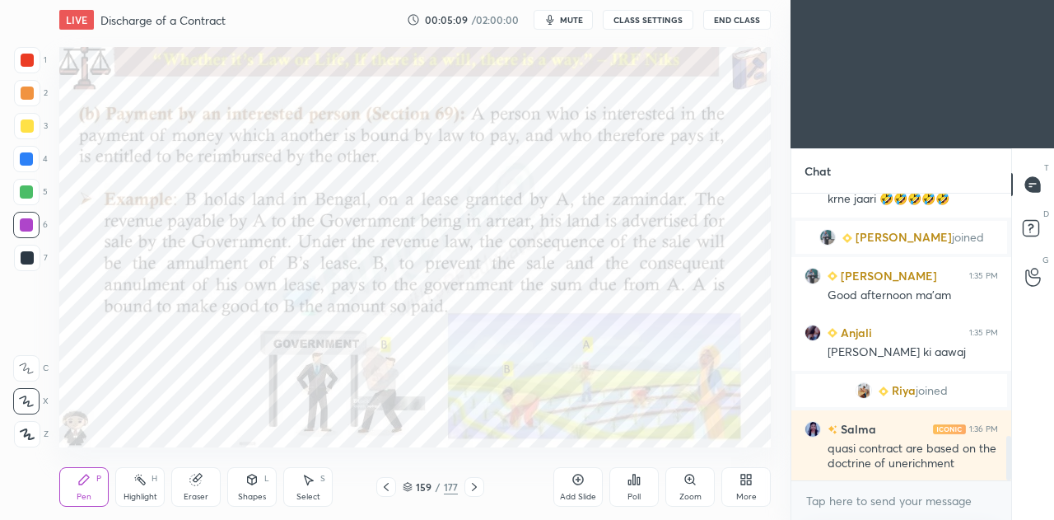
click at [474, 487] on icon at bounding box center [474, 486] width 13 height 13
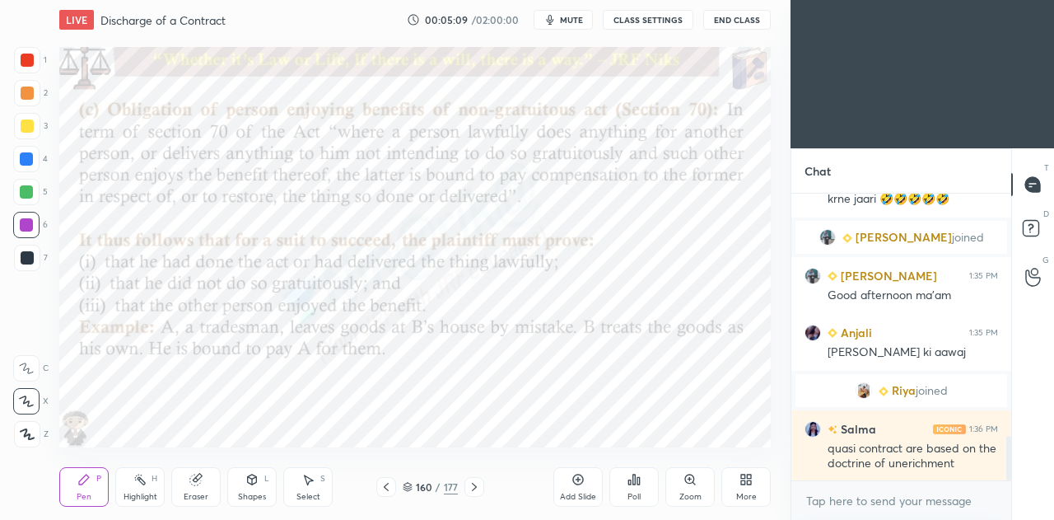
click at [474, 487] on icon at bounding box center [474, 486] width 13 height 13
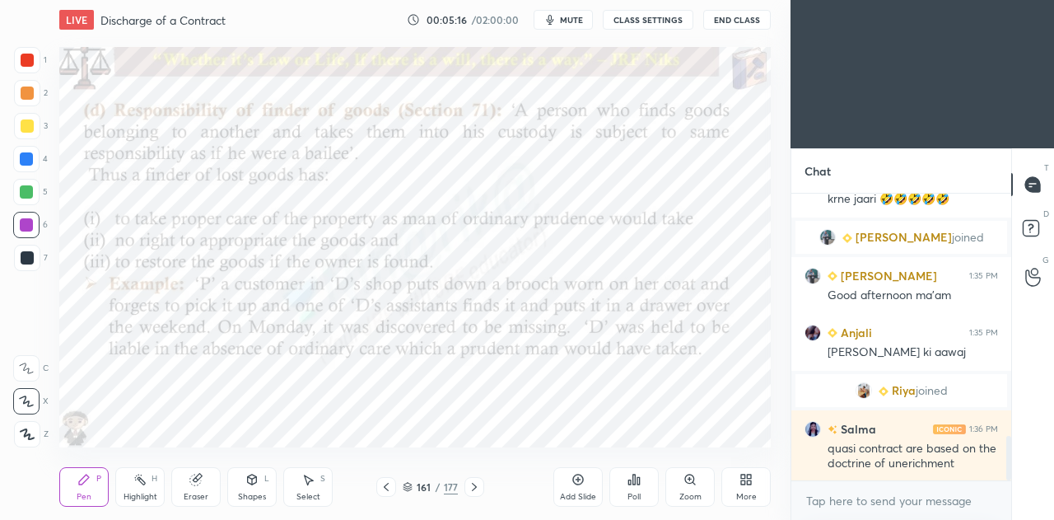
click at [404, 490] on icon at bounding box center [408, 489] width 8 height 2
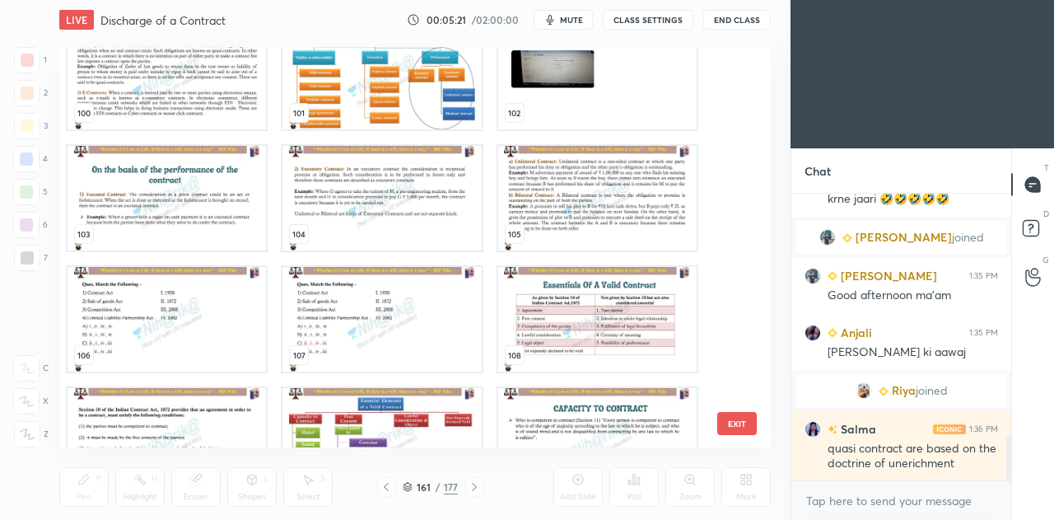
scroll to position [3832, 0]
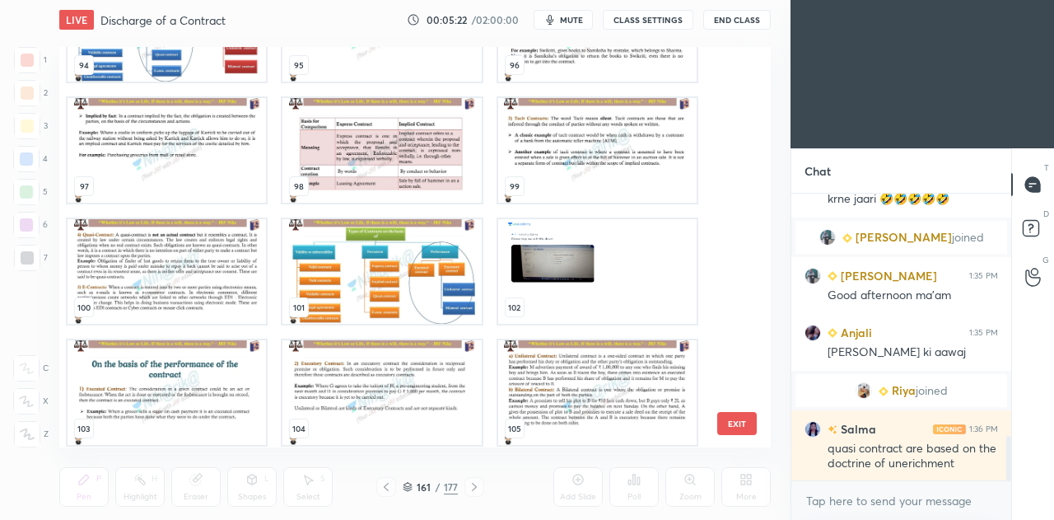
click at [396, 296] on img "grid" at bounding box center [382, 271] width 198 height 105
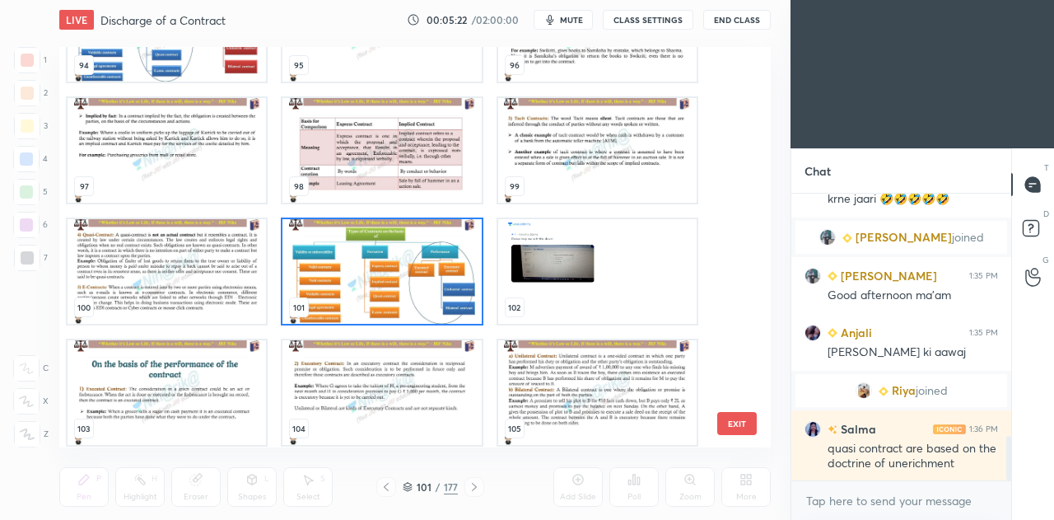
click at [399, 296] on img "grid" at bounding box center [382, 271] width 198 height 105
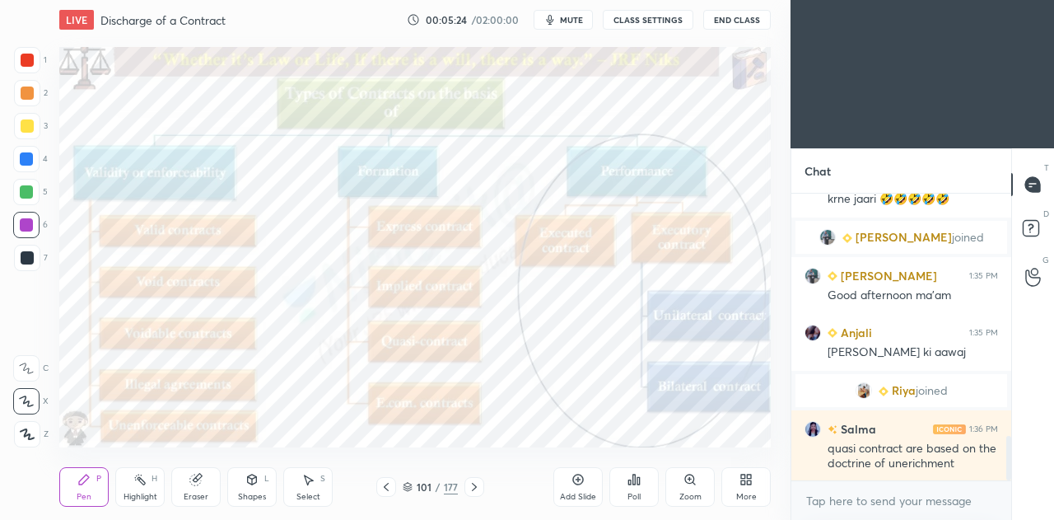
click at [581, 484] on icon at bounding box center [578, 479] width 11 height 11
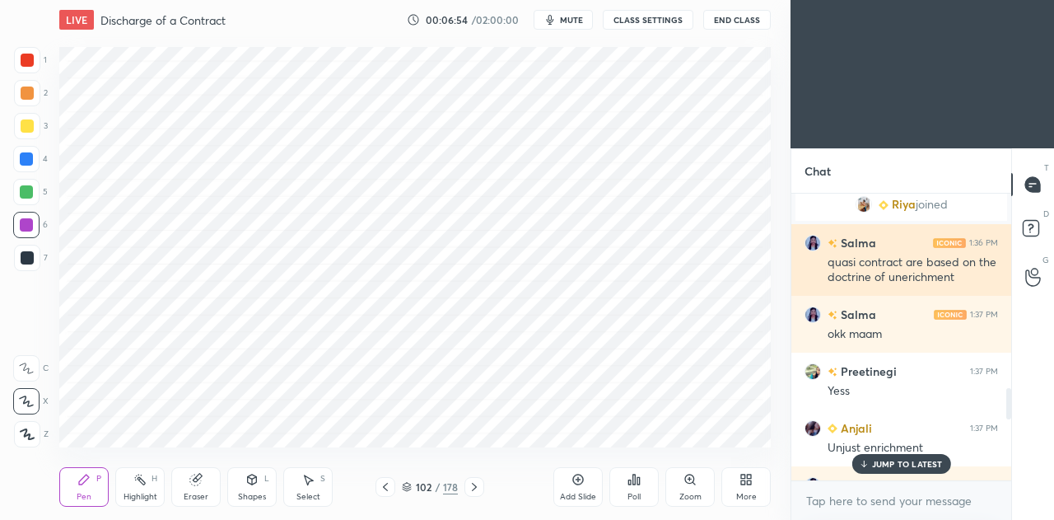
scroll to position [1764, 0]
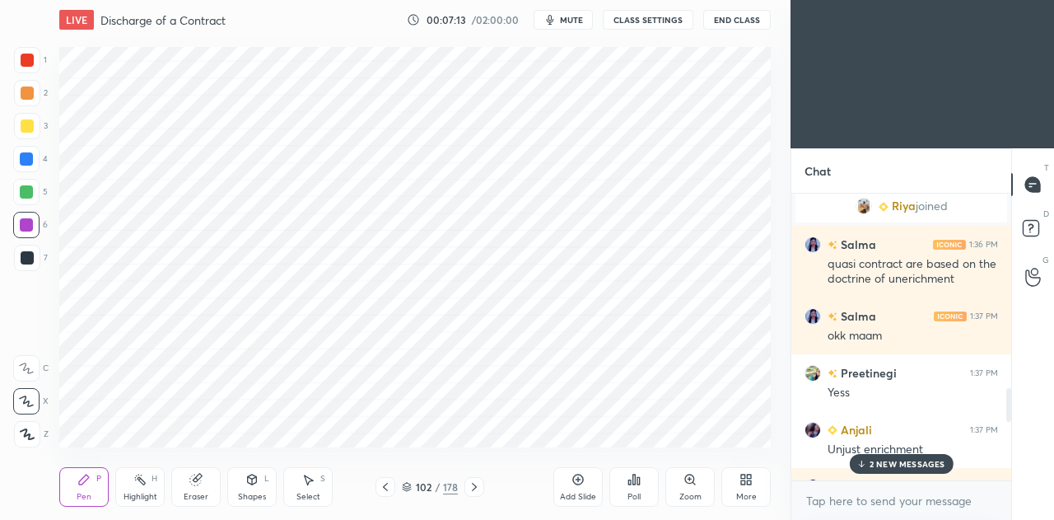
click at [881, 462] on p "2 NEW MESSAGES" at bounding box center [908, 464] width 76 height 10
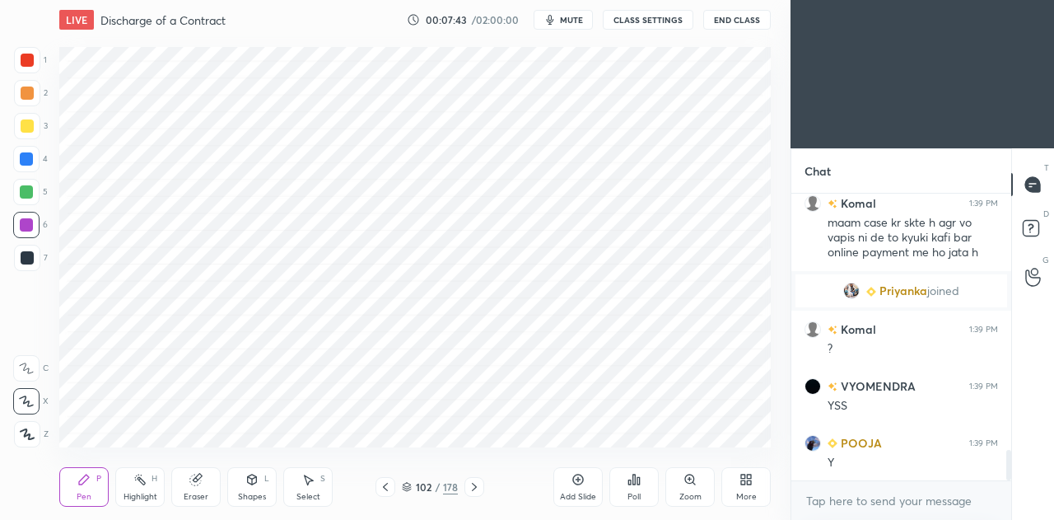
scroll to position [2497, 0]
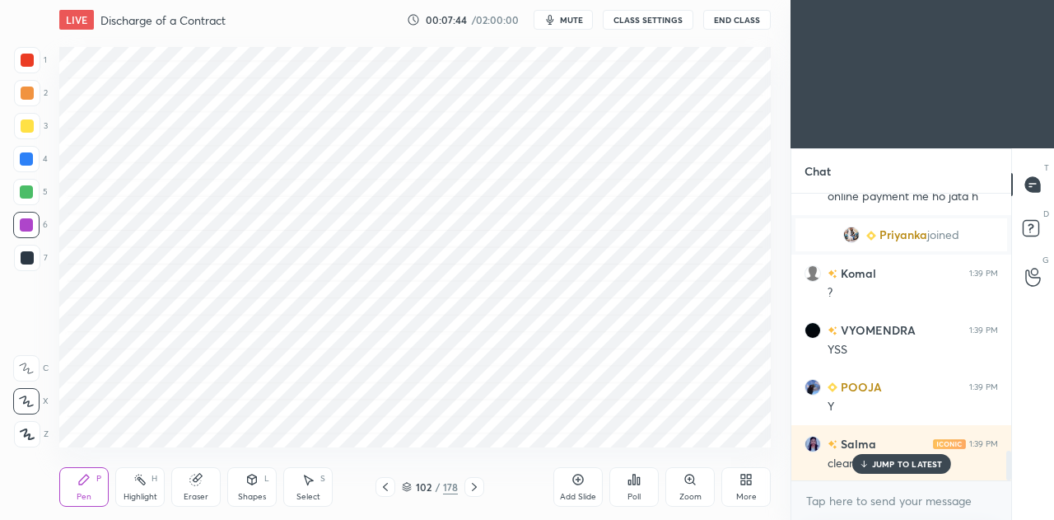
click at [909, 462] on p "JUMP TO LATEST" at bounding box center [907, 464] width 71 height 10
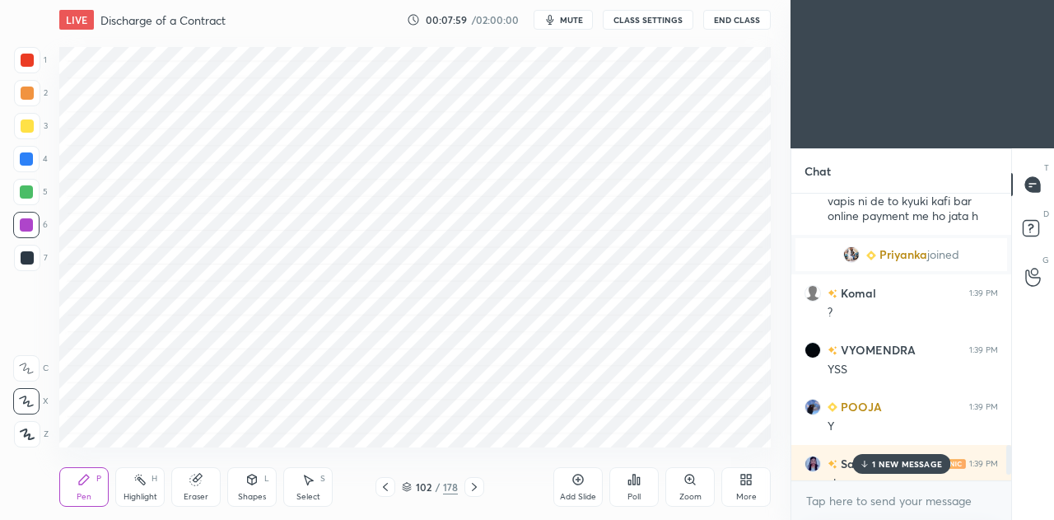
scroll to position [2514, 0]
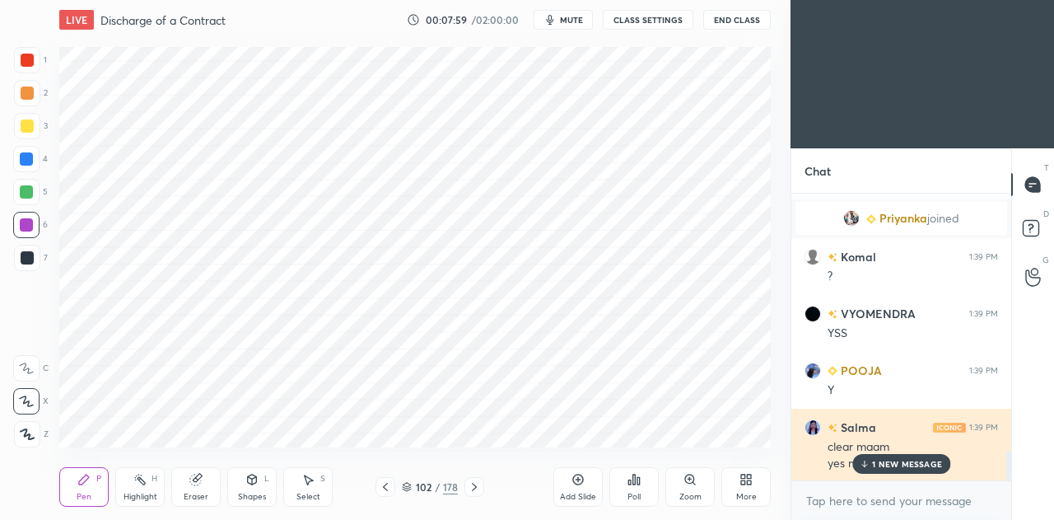
click at [909, 460] on p "1 NEW MESSAGE" at bounding box center [907, 464] width 70 height 10
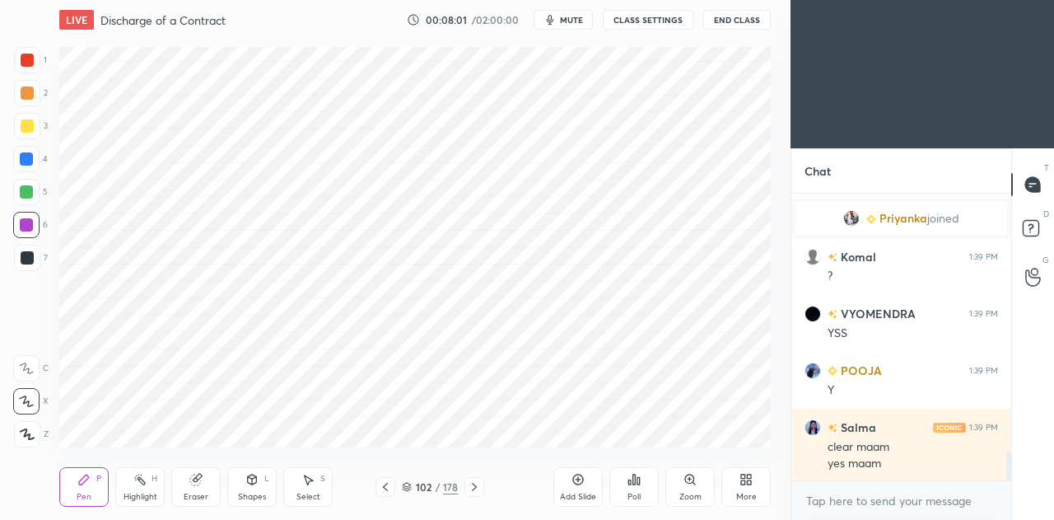
click at [387, 492] on icon at bounding box center [385, 486] width 13 height 13
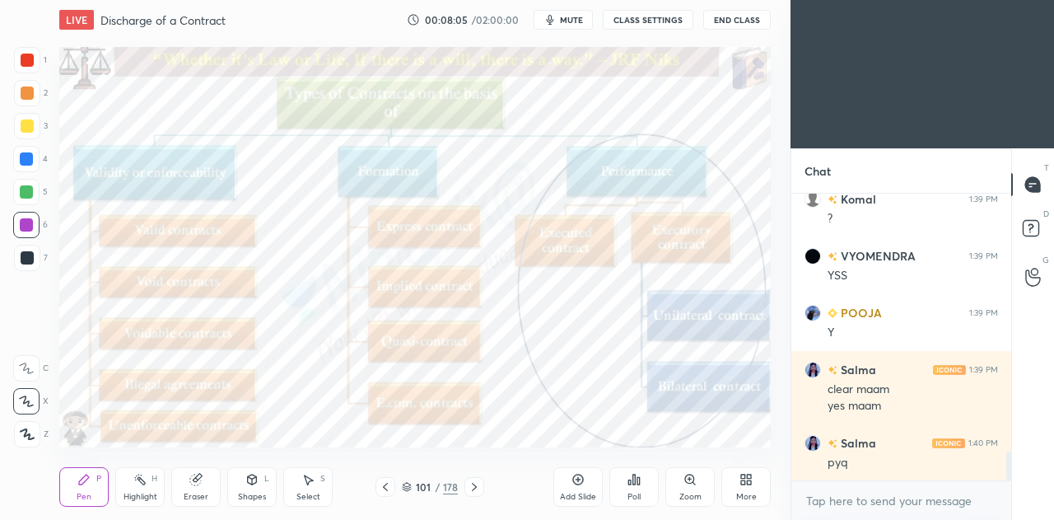
scroll to position [2611, 0]
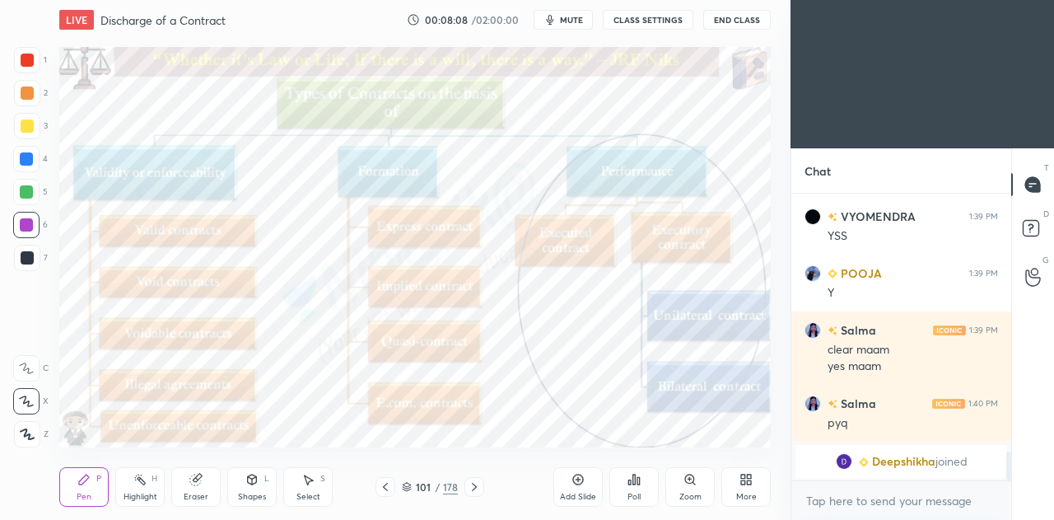
click at [476, 487] on icon at bounding box center [474, 487] width 5 height 8
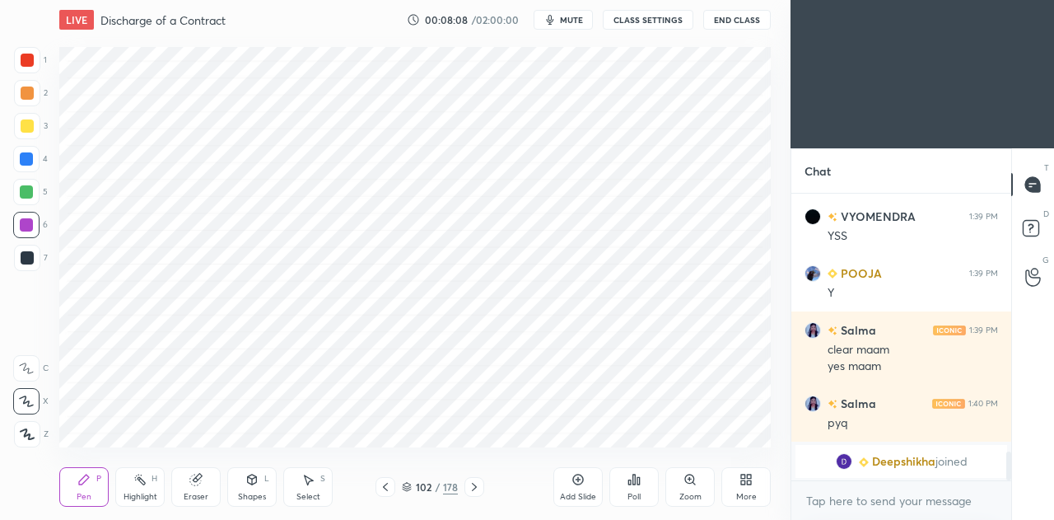
click at [476, 492] on icon at bounding box center [474, 486] width 13 height 13
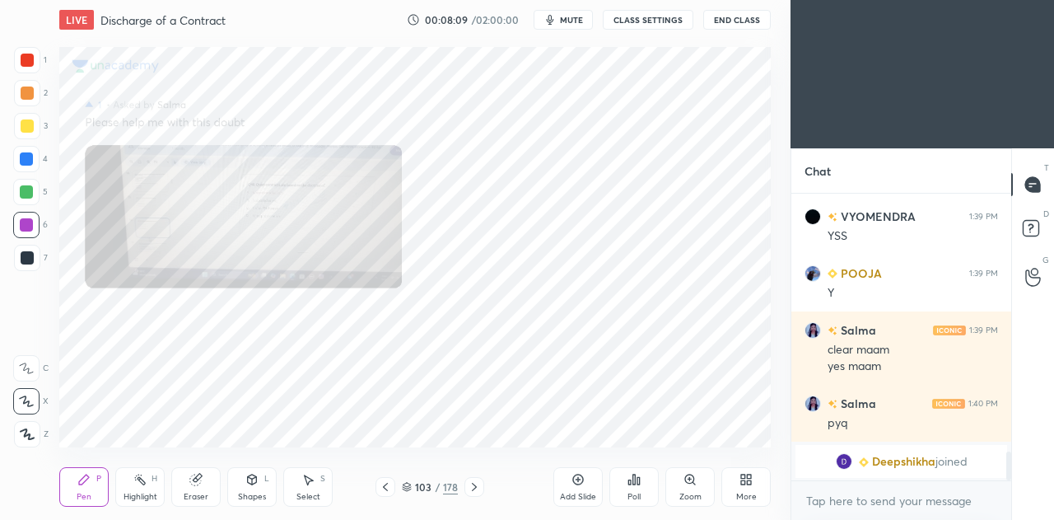
click at [476, 494] on div at bounding box center [475, 487] width 20 height 20
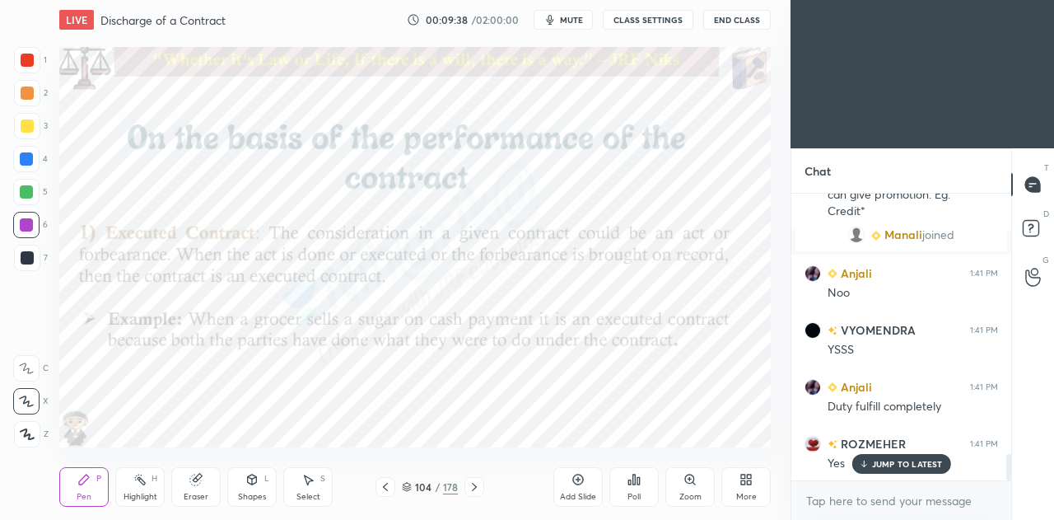
scroll to position [2898, 0]
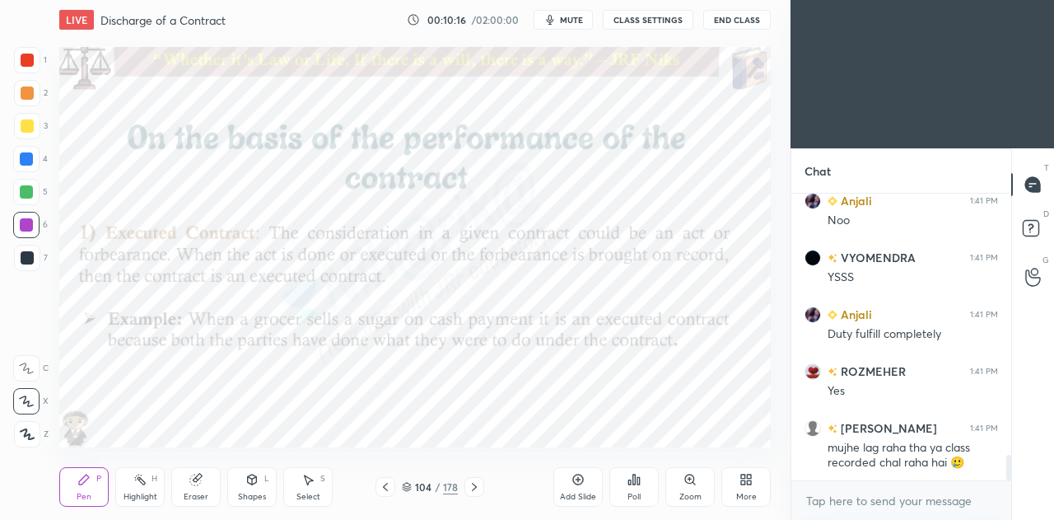
click at [479, 487] on icon at bounding box center [474, 486] width 13 height 13
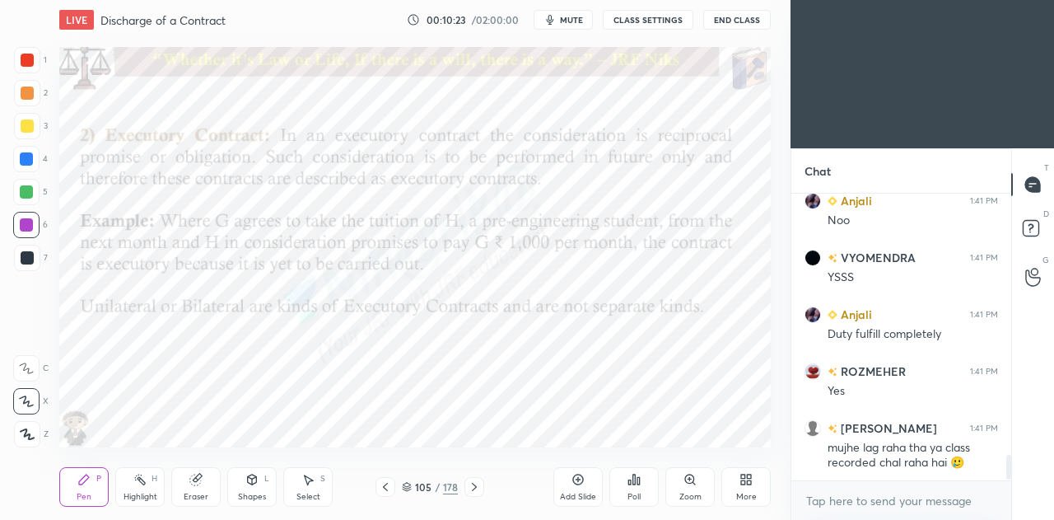
scroll to position [2968, 0]
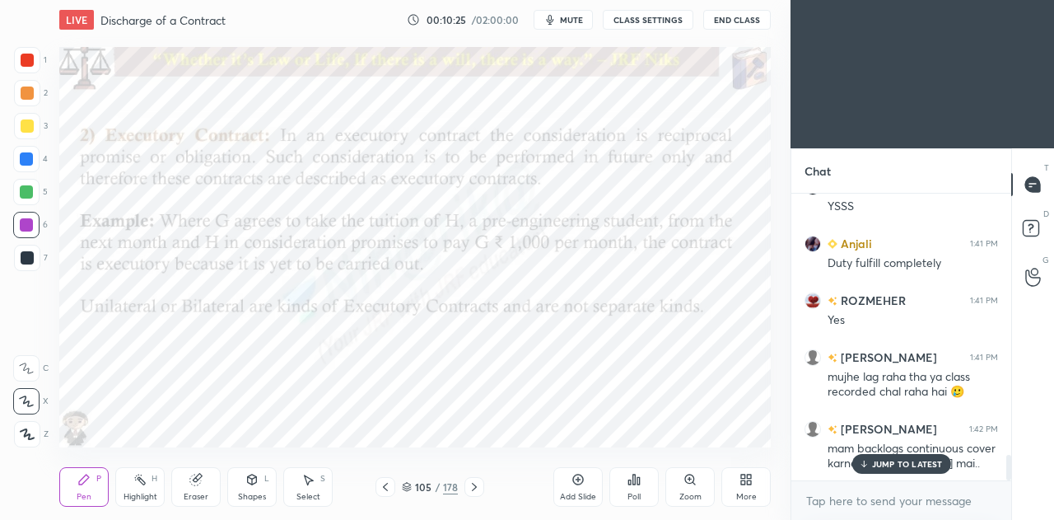
click at [876, 465] on p "JUMP TO LATEST" at bounding box center [907, 464] width 71 height 10
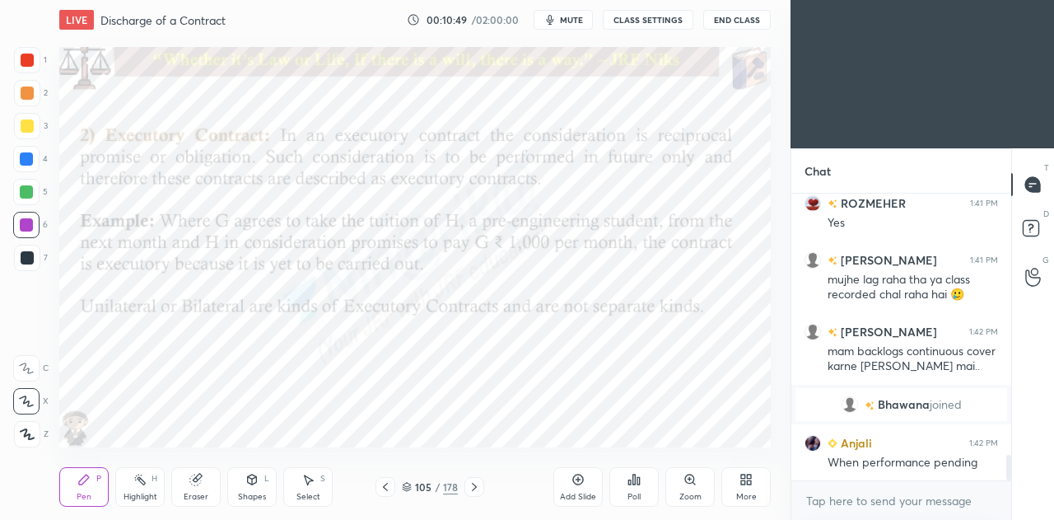
scroll to position [2983, 0]
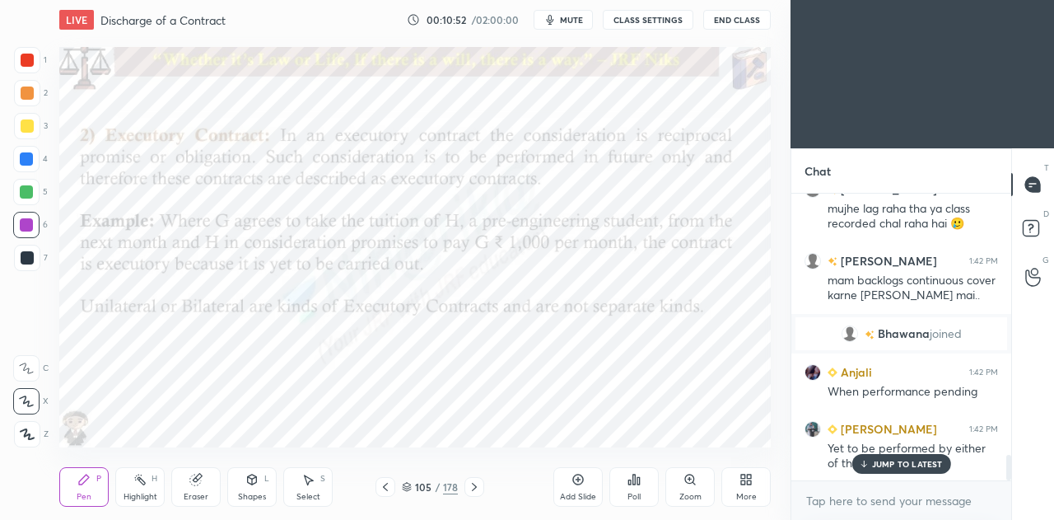
click at [906, 460] on p "JUMP TO LATEST" at bounding box center [907, 464] width 71 height 10
click at [580, 477] on icon at bounding box center [578, 479] width 13 height 13
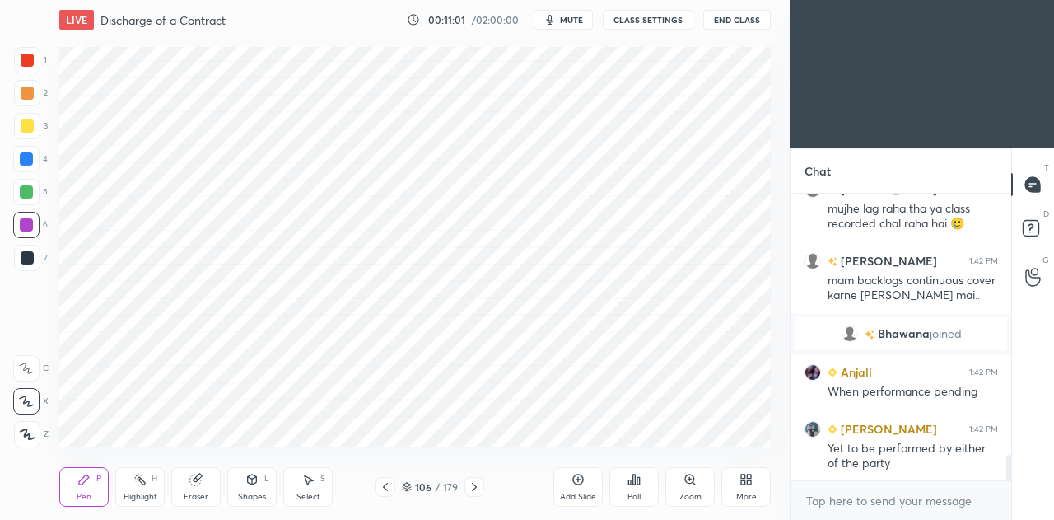
click at [387, 488] on icon at bounding box center [385, 486] width 13 height 13
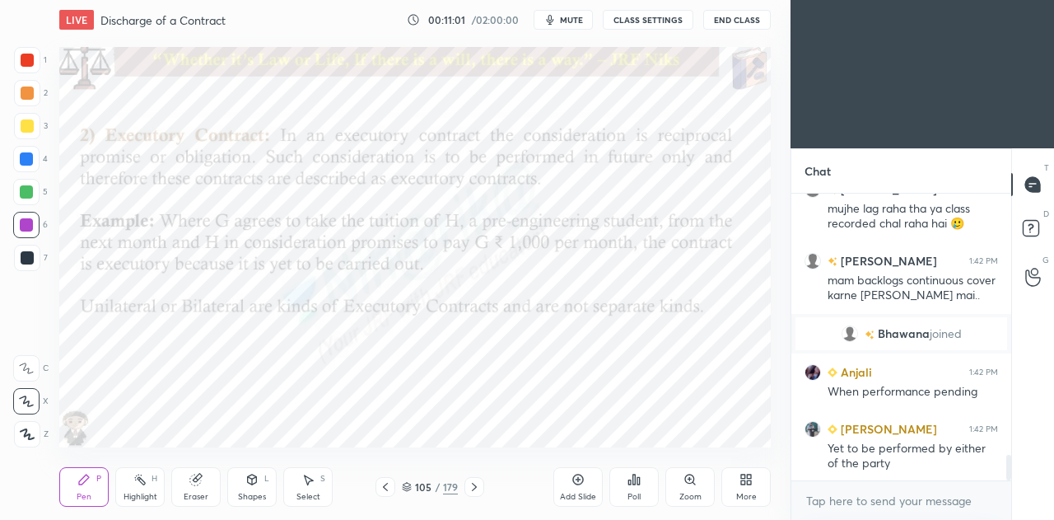
click at [751, 484] on icon at bounding box center [749, 482] width 4 height 4
click at [726, 315] on div "Slide theme" at bounding box center [726, 315] width 66 height 40
click at [720, 401] on rect at bounding box center [726, 400] width 12 height 1
click at [572, 397] on div at bounding box center [527, 260] width 1054 height 520
click at [586, 483] on div "Add Slide" at bounding box center [577, 487] width 49 height 40
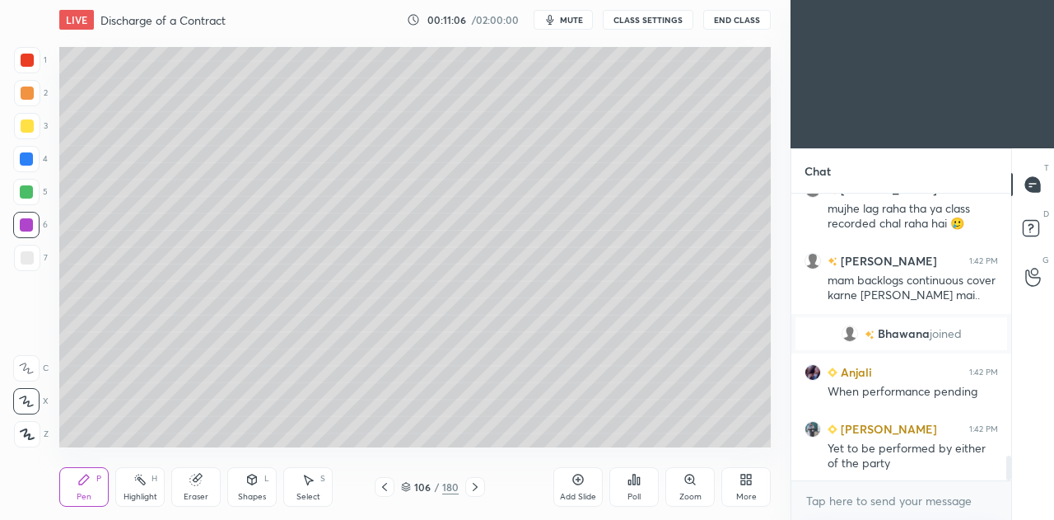
scroll to position [3056, 0]
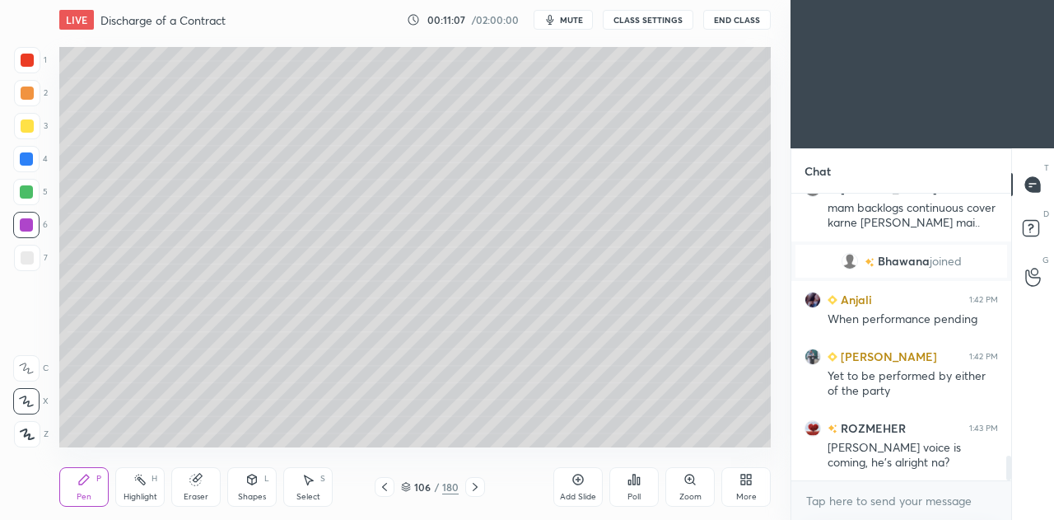
click at [22, 258] on div at bounding box center [27, 257] width 13 height 13
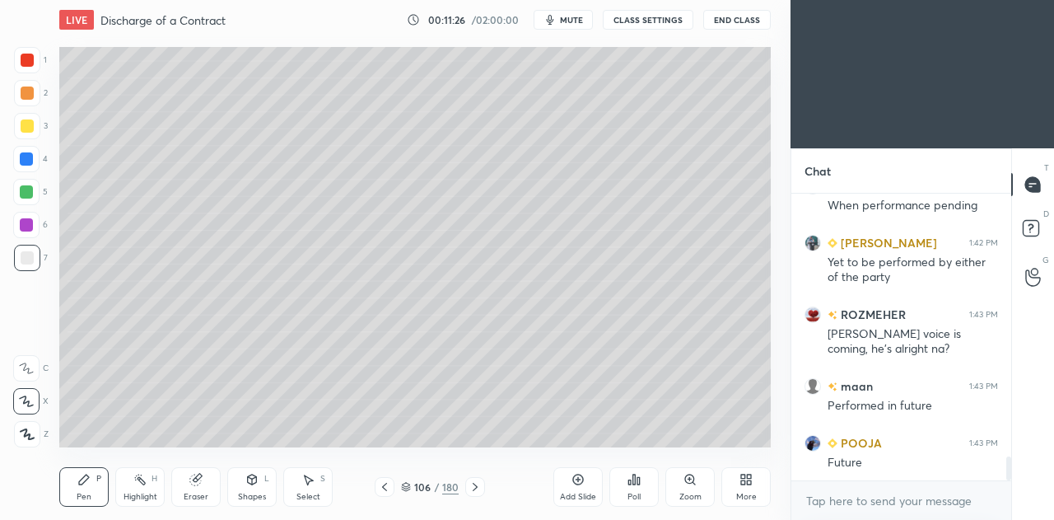
scroll to position [3225, 0]
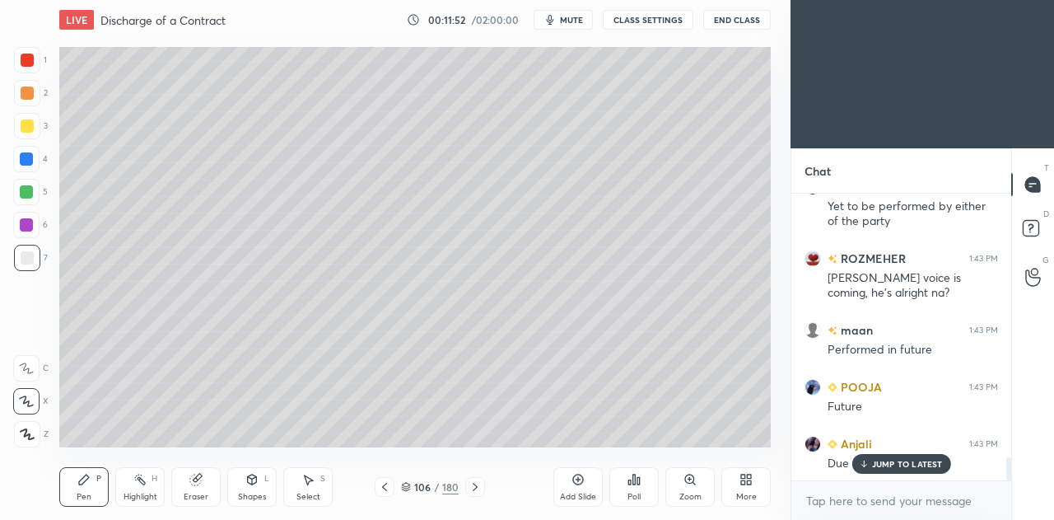
click at [199, 480] on icon at bounding box center [195, 479] width 11 height 11
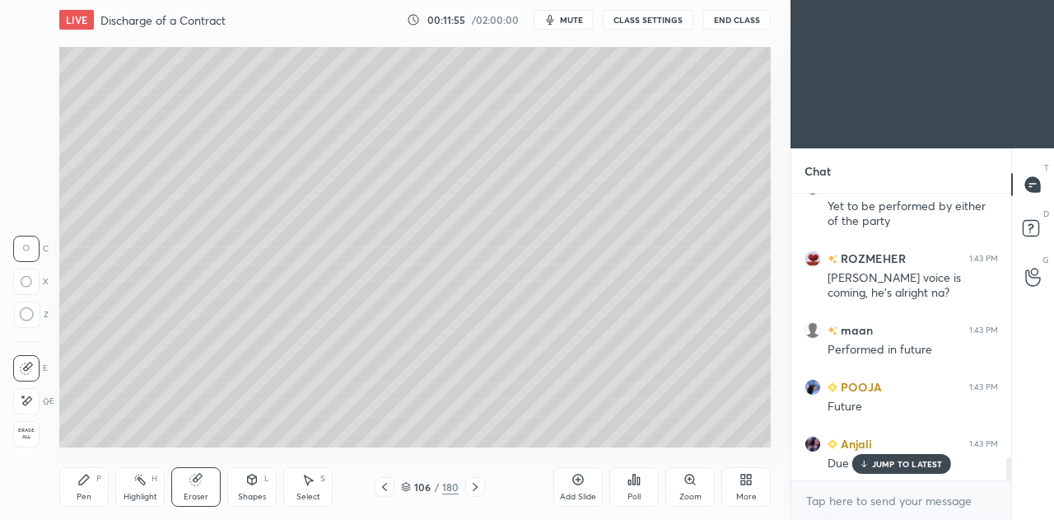
click at [35, 402] on div at bounding box center [26, 401] width 26 height 26
click at [82, 480] on icon at bounding box center [84, 479] width 10 height 10
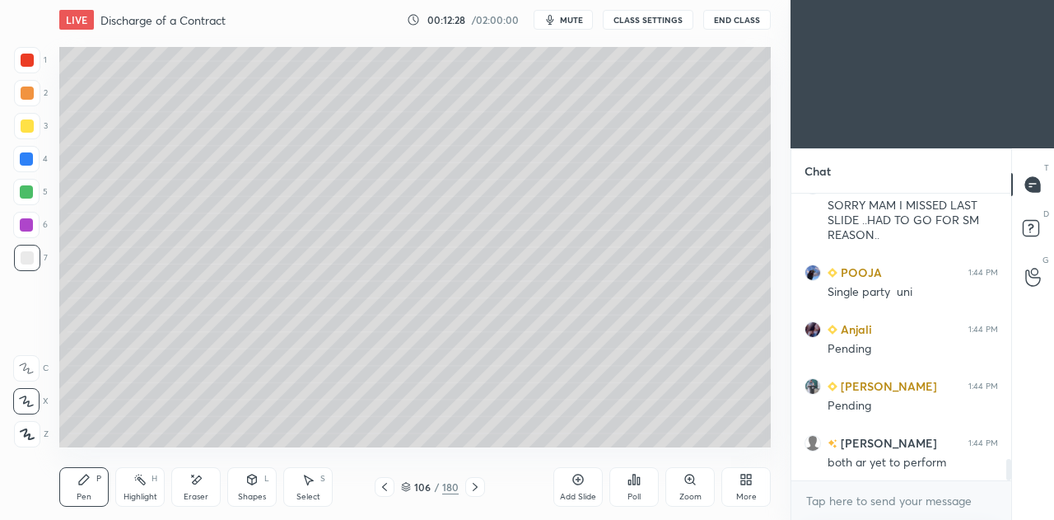
scroll to position [3596, 0]
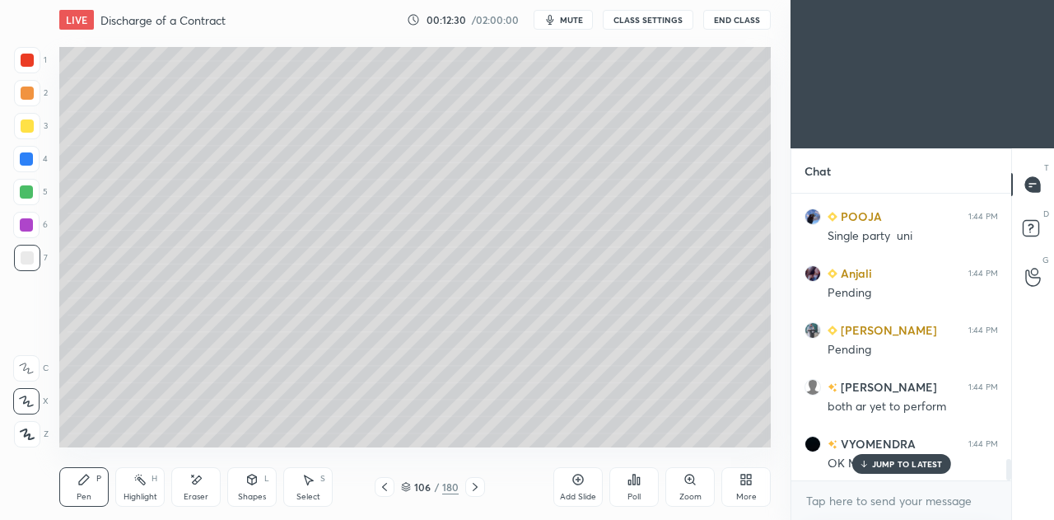
click at [575, 479] on icon at bounding box center [578, 479] width 13 height 13
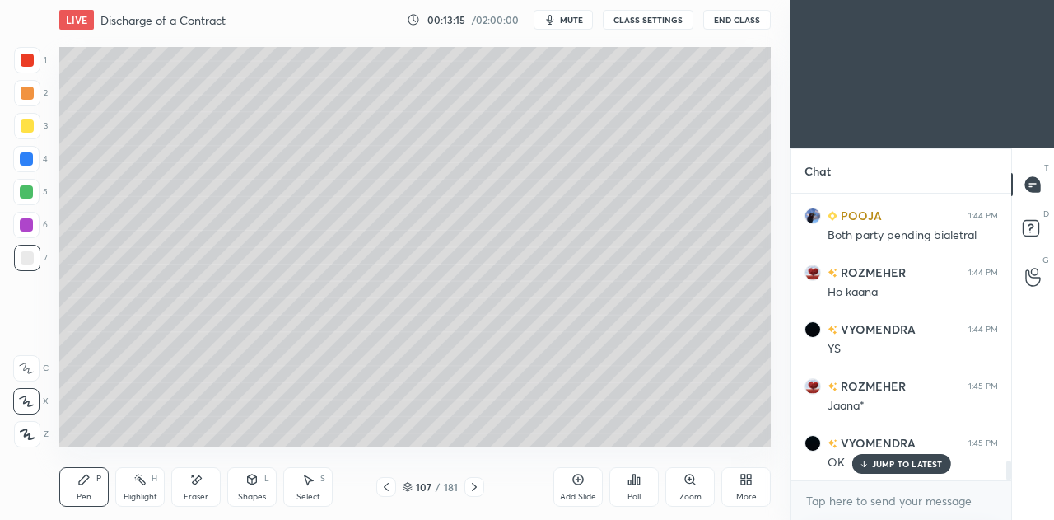
scroll to position [3937, 0]
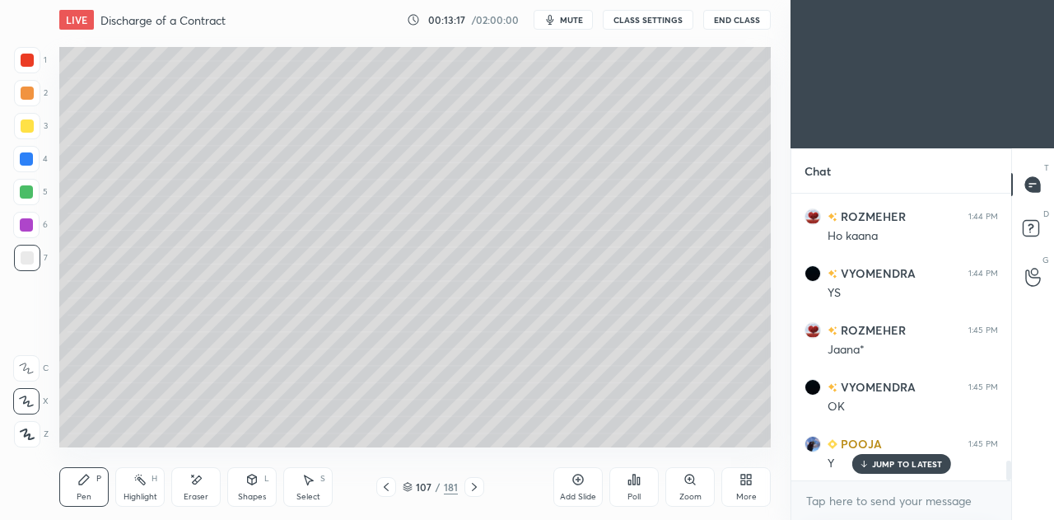
click at [260, 484] on div "Shapes L" at bounding box center [251, 487] width 49 height 40
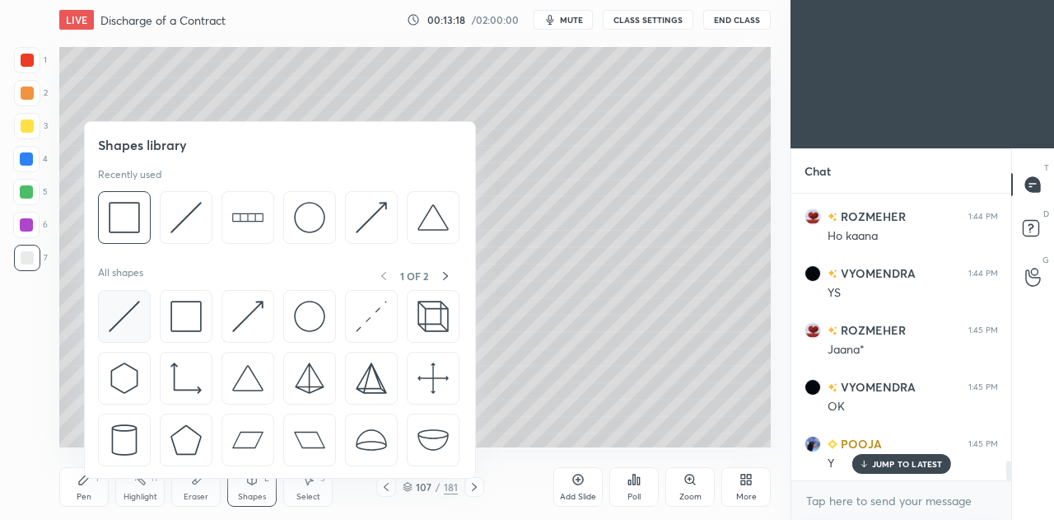
click at [127, 312] on img at bounding box center [124, 316] width 31 height 31
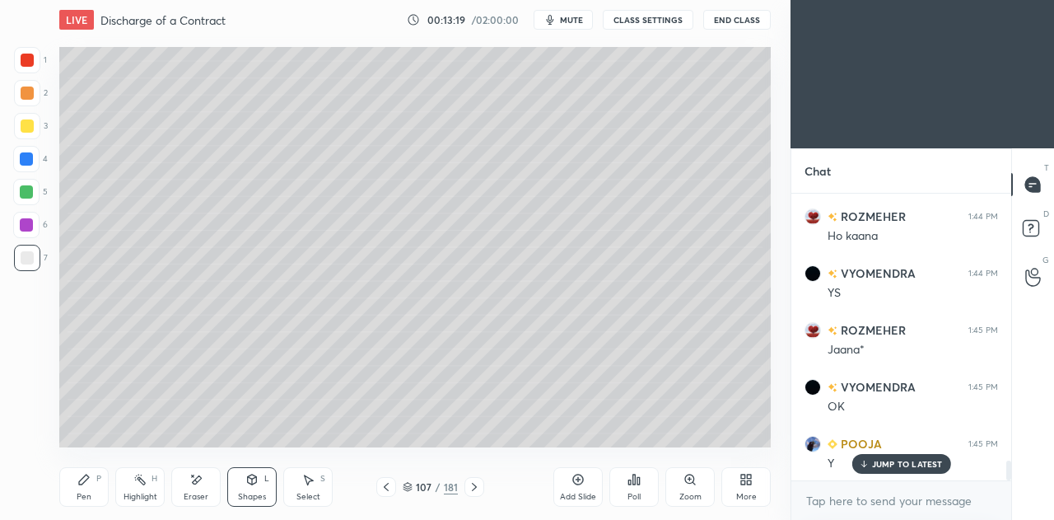
click at [25, 130] on div at bounding box center [27, 125] width 13 height 13
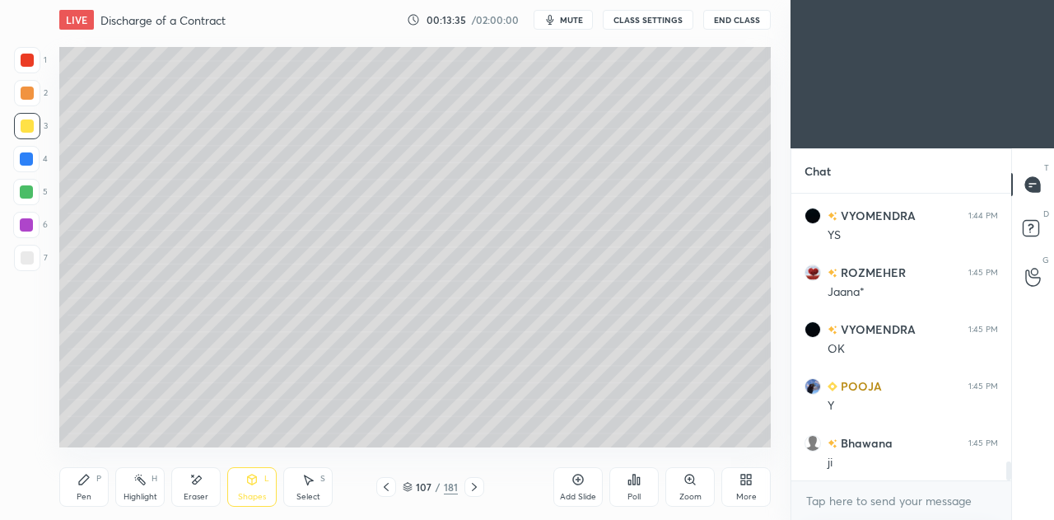
click at [245, 487] on div "Shapes L" at bounding box center [251, 487] width 49 height 40
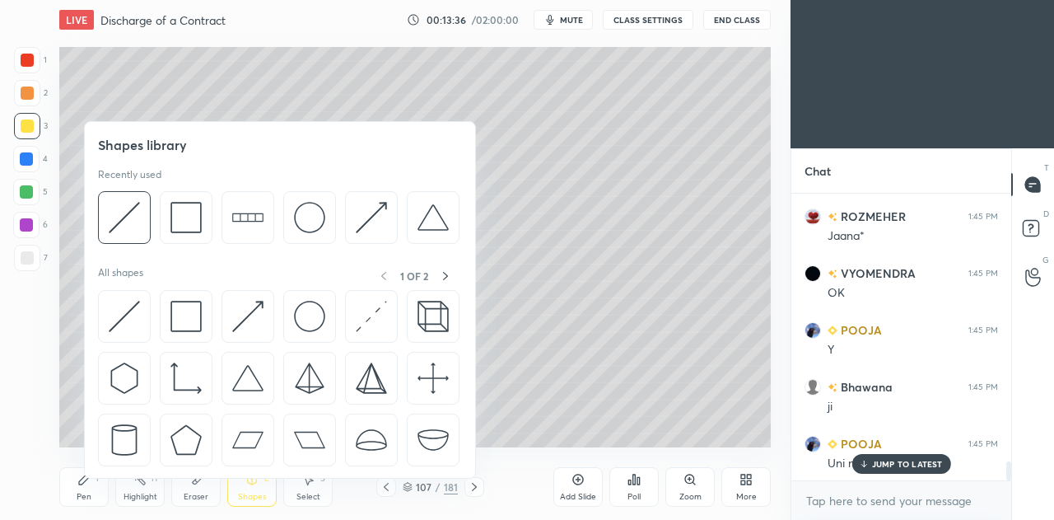
click at [246, 491] on div "Shapes L" at bounding box center [251, 487] width 49 height 40
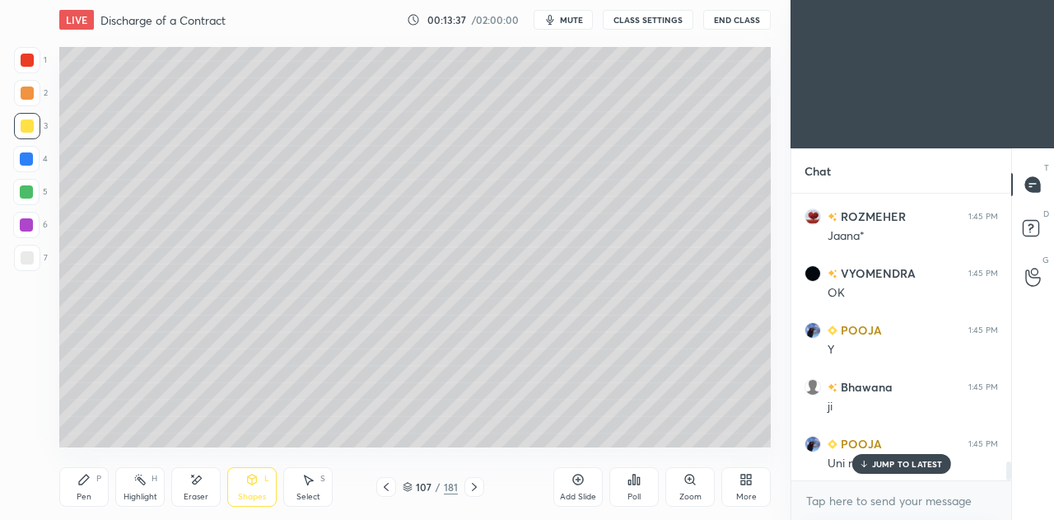
click at [81, 484] on icon at bounding box center [84, 479] width 10 height 10
click at [387, 486] on icon at bounding box center [386, 486] width 13 height 13
click at [388, 483] on icon at bounding box center [386, 487] width 5 height 8
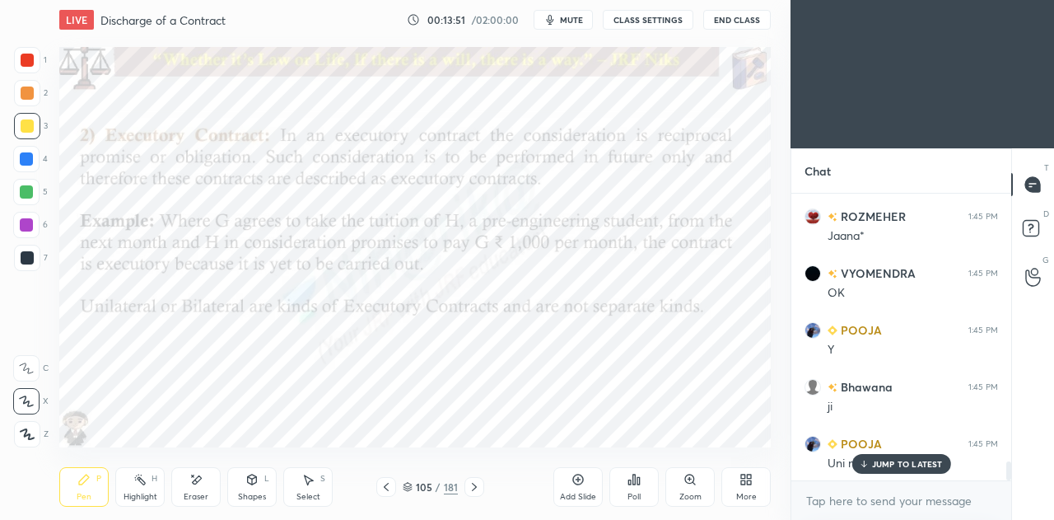
click at [139, 483] on icon at bounding box center [139, 479] width 13 height 13
click at [382, 487] on icon at bounding box center [386, 486] width 13 height 13
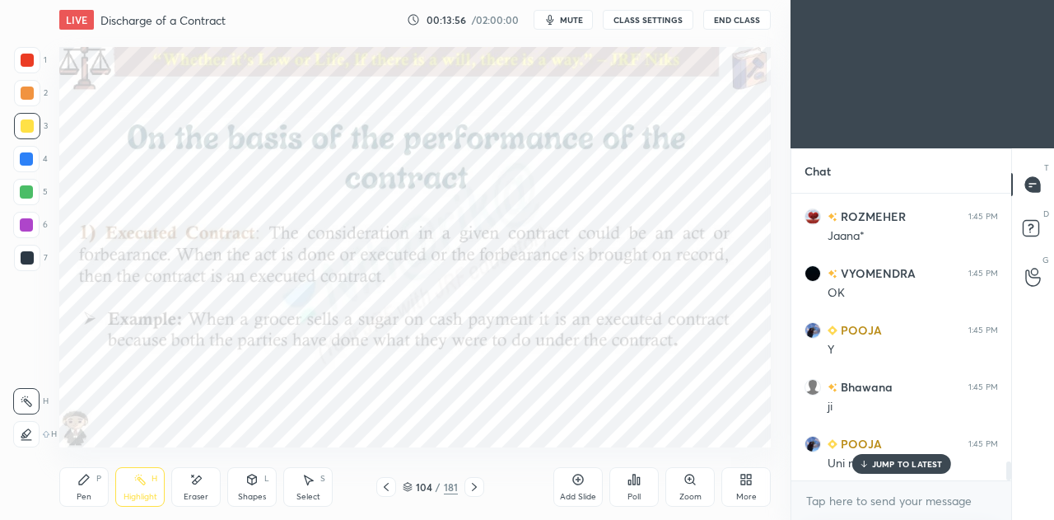
click at [385, 487] on icon at bounding box center [386, 487] width 5 height 8
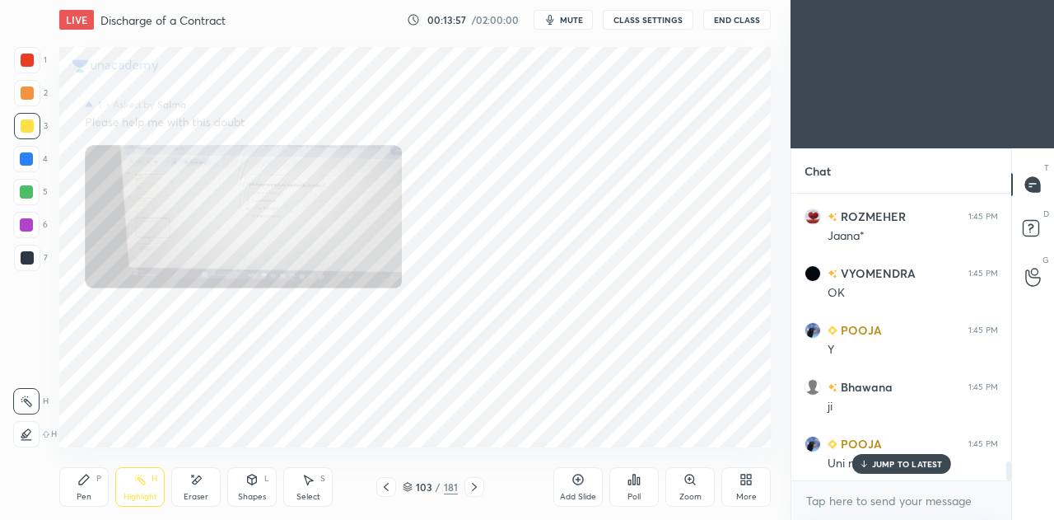
click at [476, 483] on icon at bounding box center [474, 486] width 13 height 13
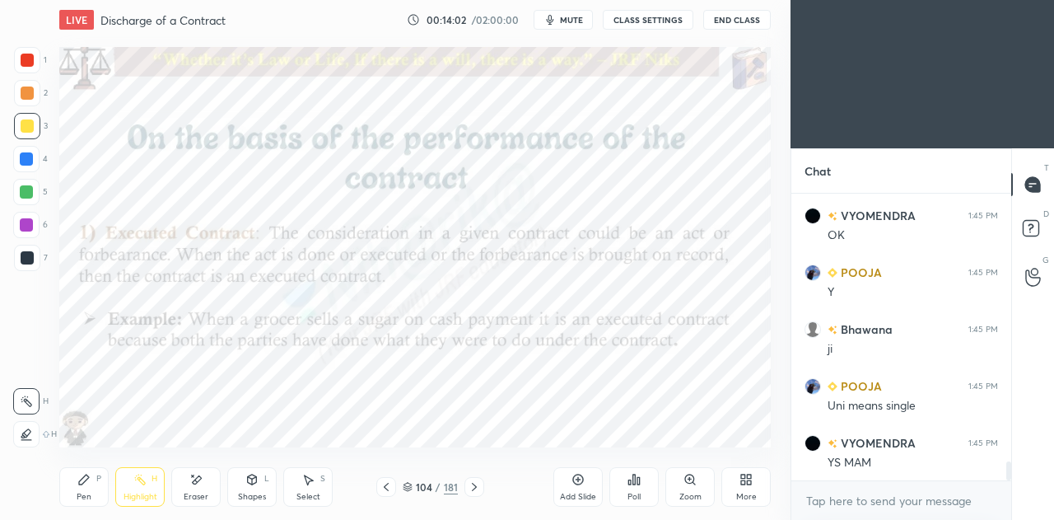
scroll to position [4164, 0]
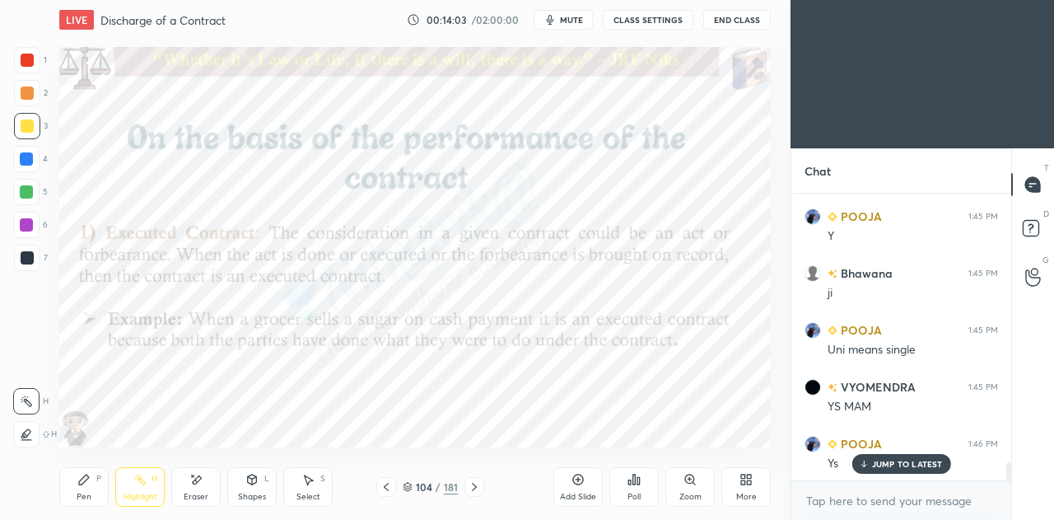
click at [471, 488] on icon at bounding box center [474, 486] width 13 height 13
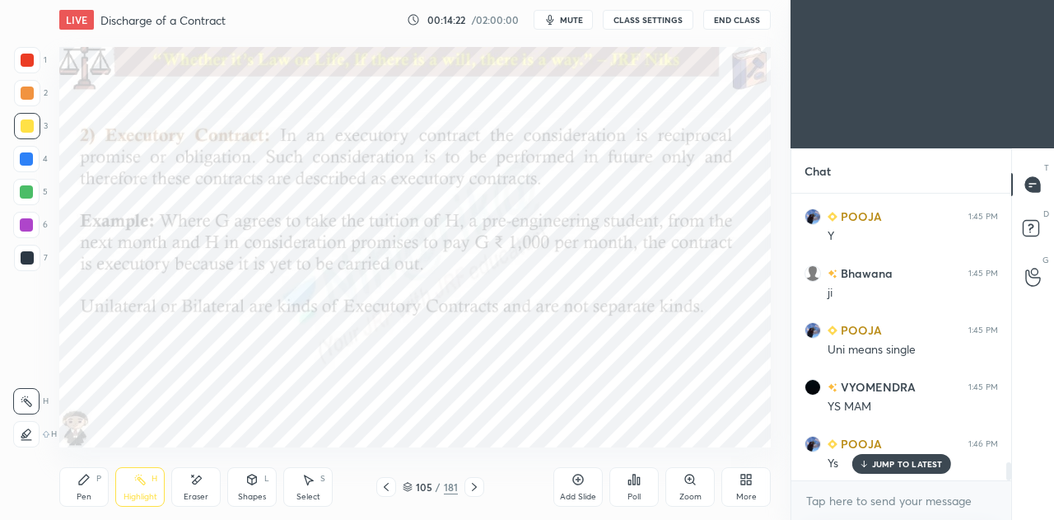
click at [26, 224] on div at bounding box center [26, 224] width 13 height 13
click at [80, 479] on icon at bounding box center [83, 479] width 13 height 13
click at [248, 501] on div "Shapes" at bounding box center [252, 497] width 28 height 8
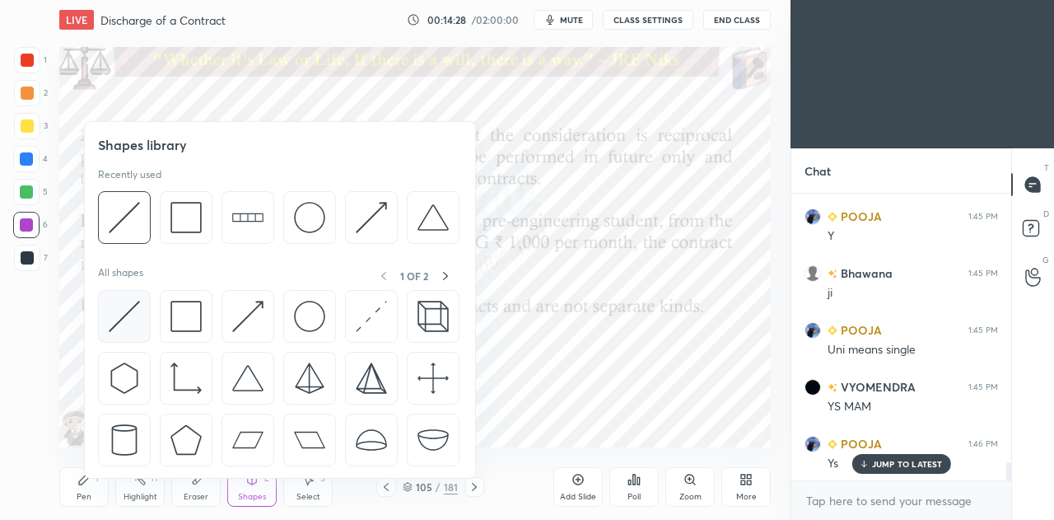
click at [128, 313] on img at bounding box center [124, 316] width 31 height 31
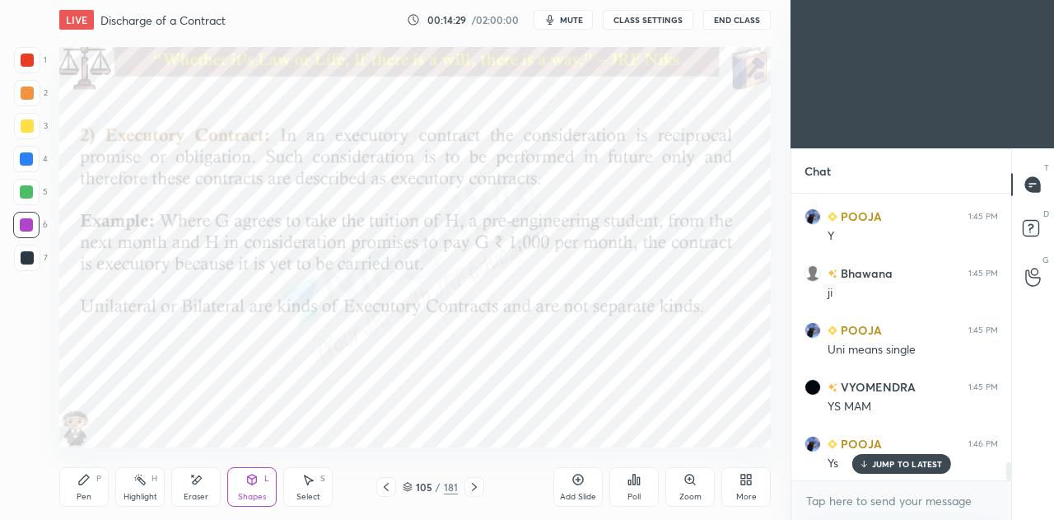
click at [252, 477] on icon at bounding box center [252, 478] width 9 height 2
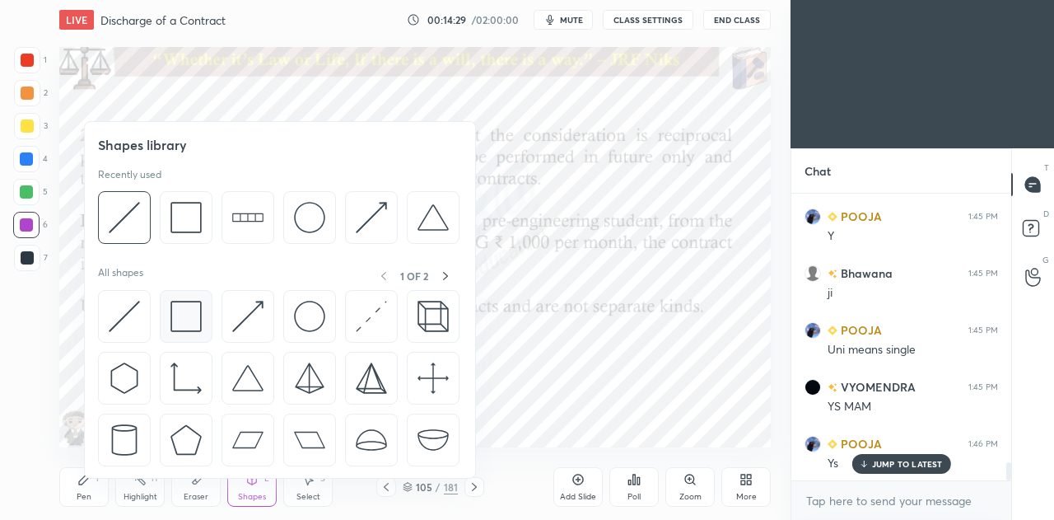
click at [188, 313] on img at bounding box center [185, 316] width 31 height 31
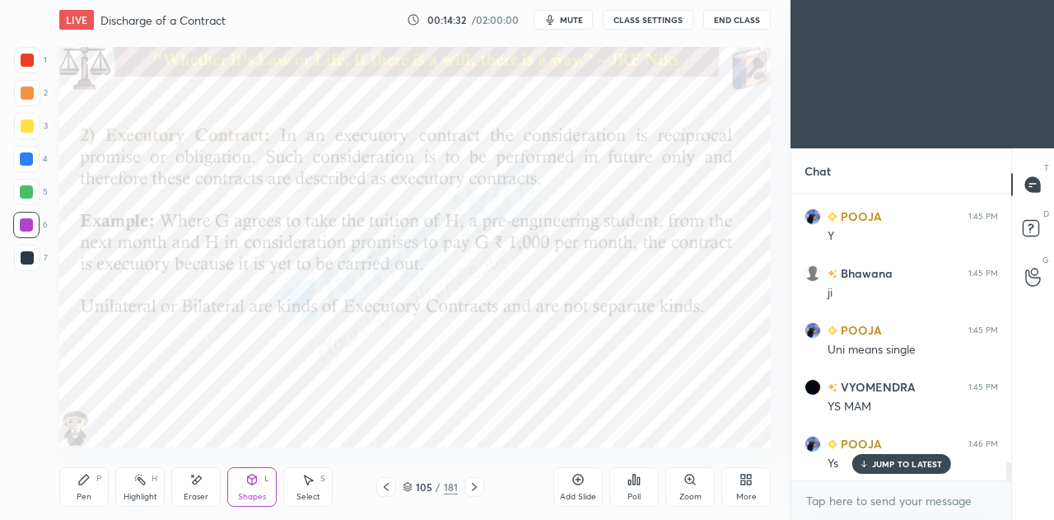
click at [66, 493] on div "Pen P" at bounding box center [83, 487] width 49 height 40
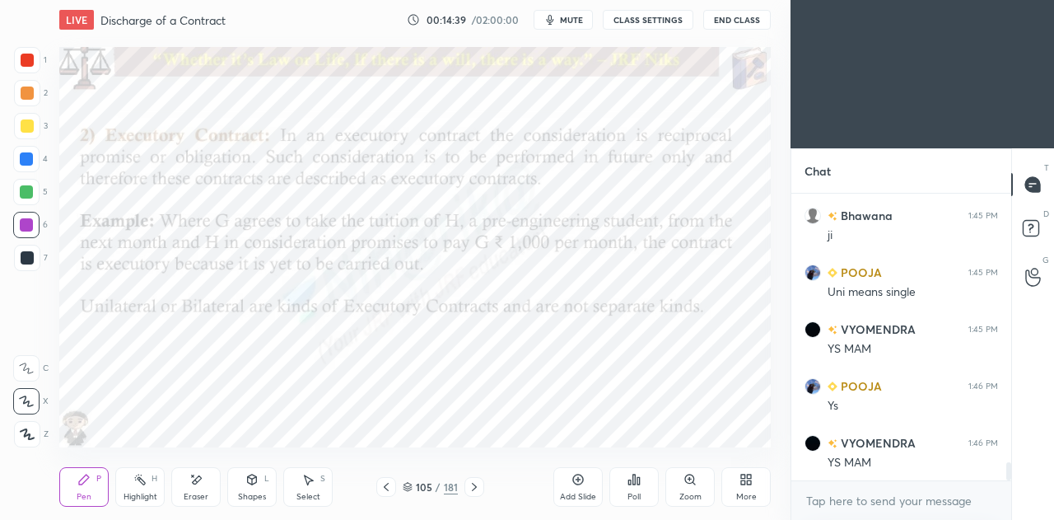
click at [476, 488] on icon at bounding box center [474, 486] width 13 height 13
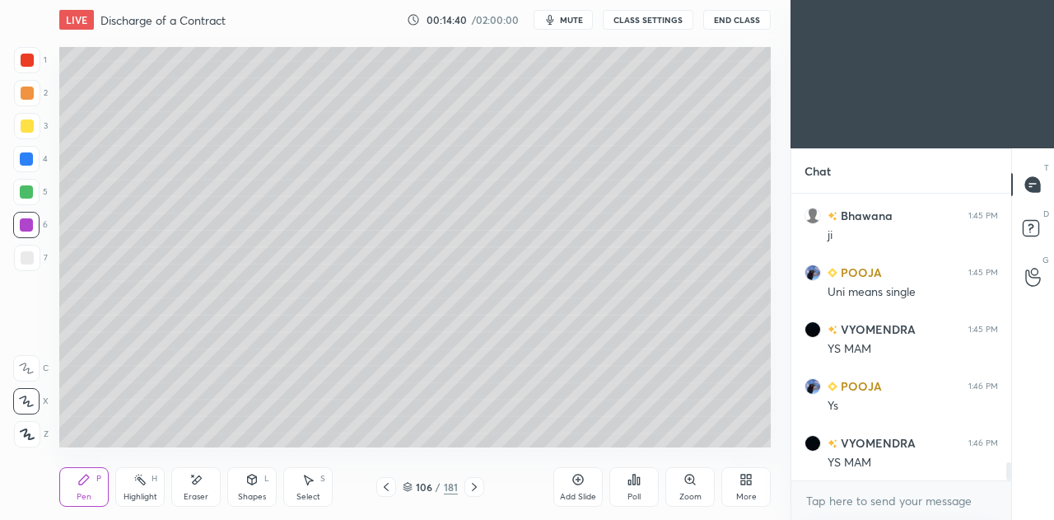
click at [478, 489] on icon at bounding box center [474, 486] width 13 height 13
click at [477, 488] on icon at bounding box center [474, 486] width 13 height 13
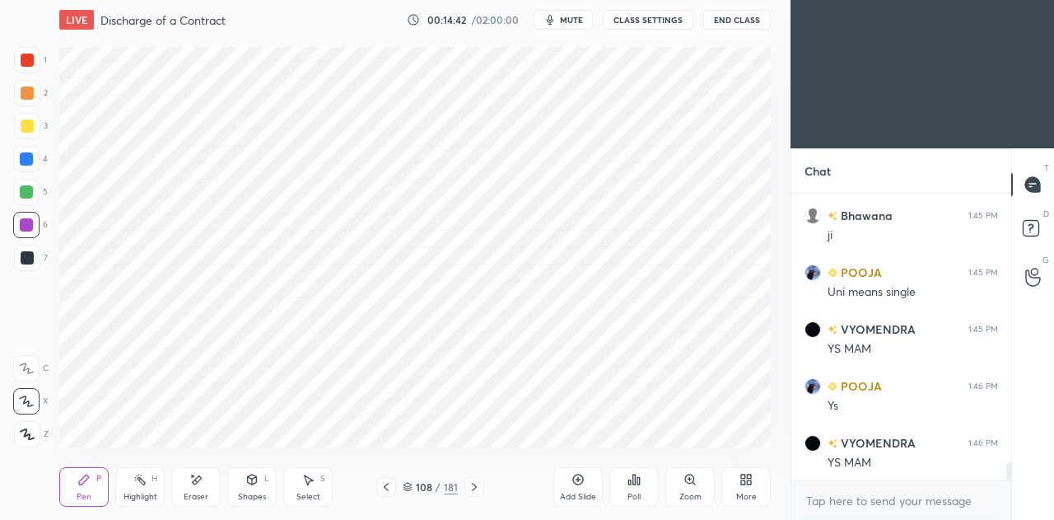
click at [385, 491] on icon at bounding box center [386, 486] width 13 height 13
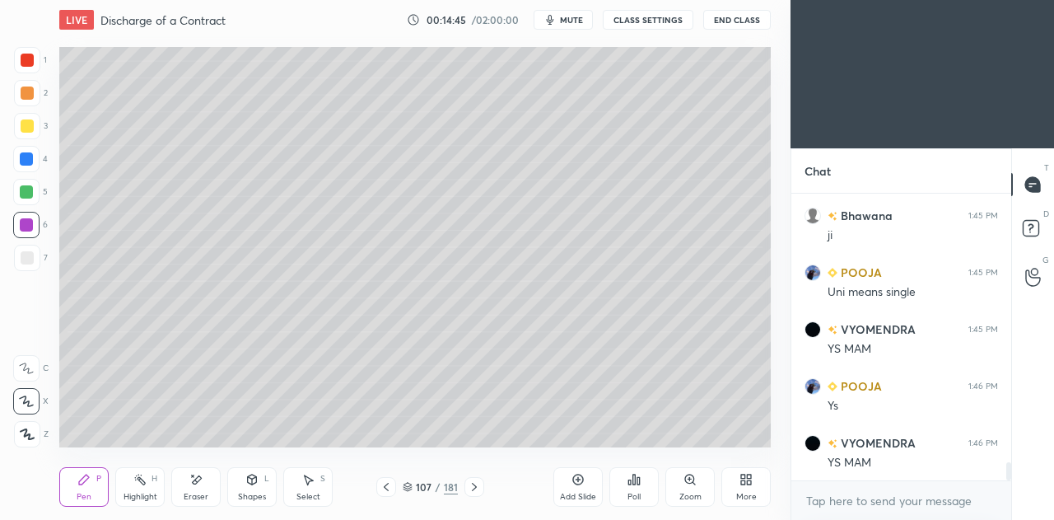
click at [478, 488] on icon at bounding box center [474, 486] width 13 height 13
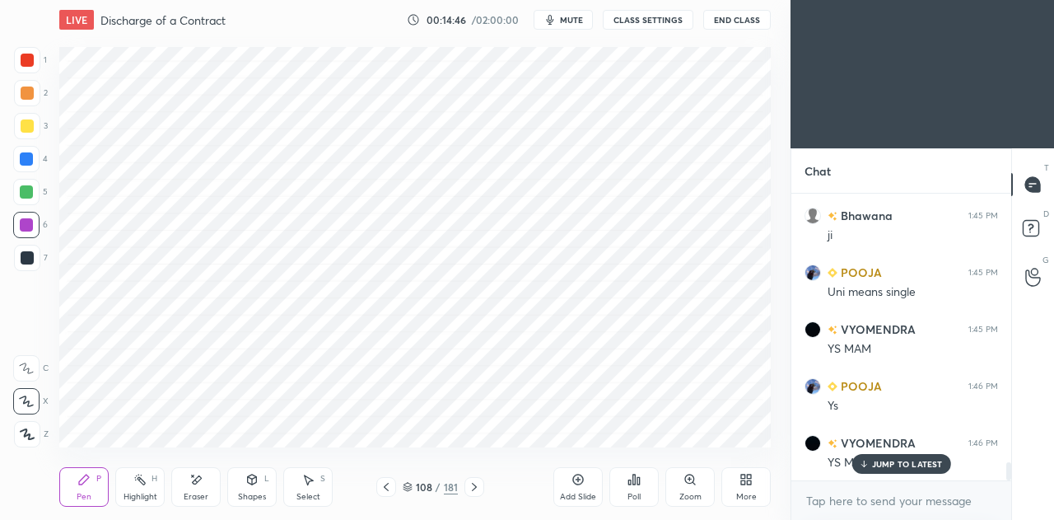
scroll to position [4278, 0]
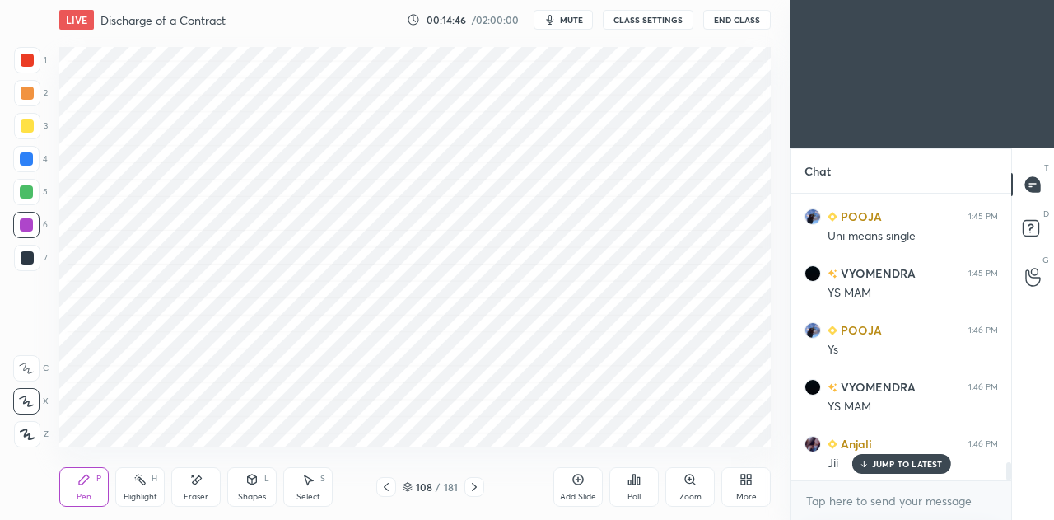
click at [478, 490] on icon at bounding box center [474, 486] width 13 height 13
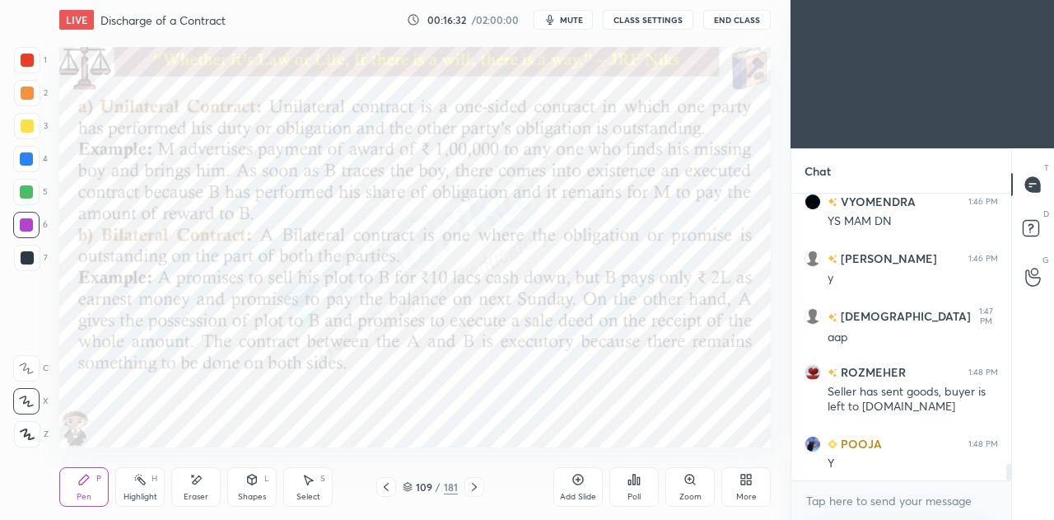
scroll to position [4691, 0]
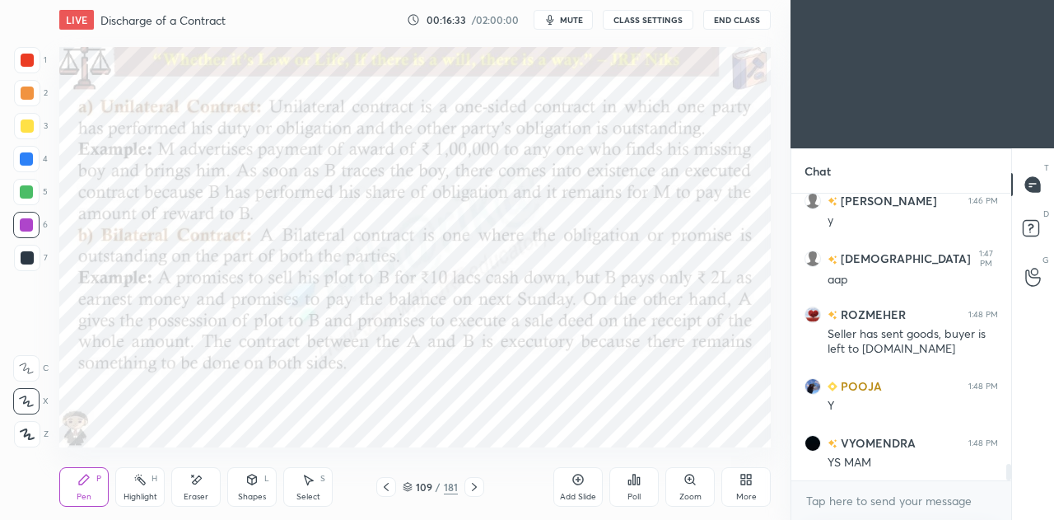
click at [580, 481] on icon at bounding box center [578, 479] width 13 height 13
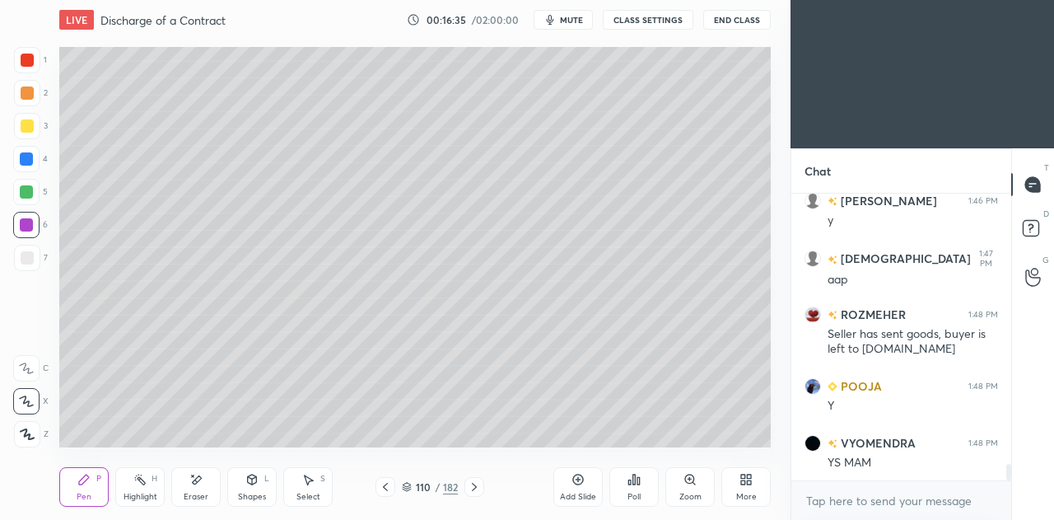
click at [33, 253] on div at bounding box center [27, 257] width 13 height 13
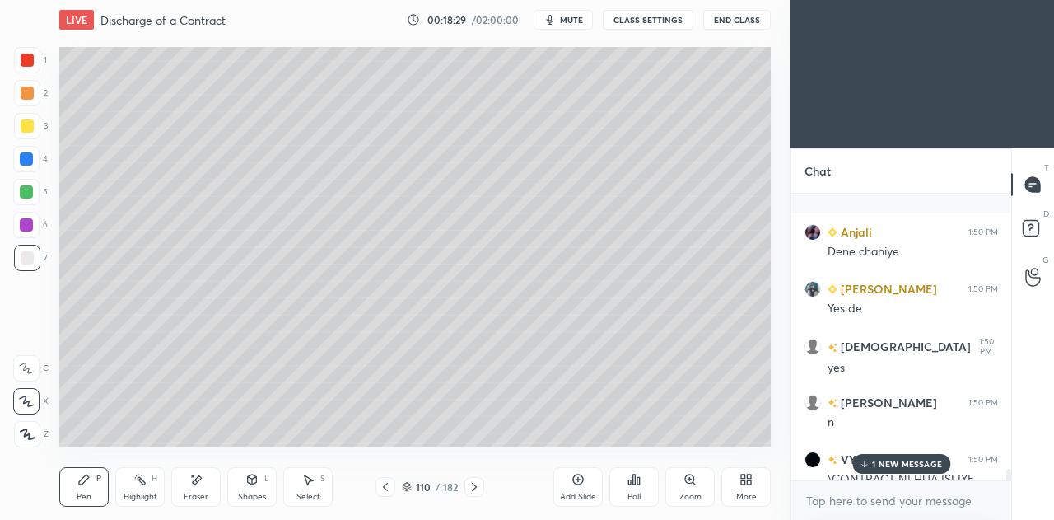
scroll to position [6978, 0]
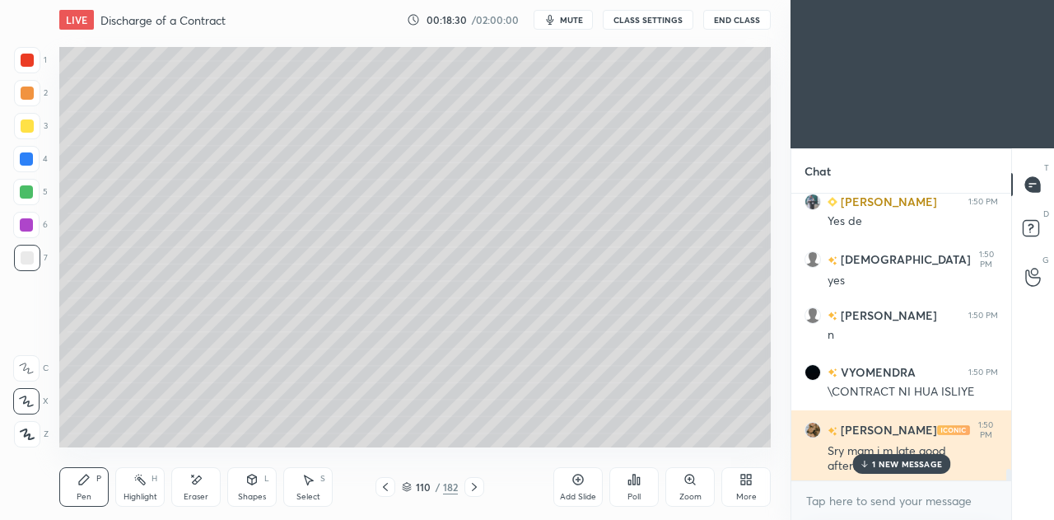
click at [873, 465] on p "1 NEW MESSAGE" at bounding box center [907, 464] width 70 height 10
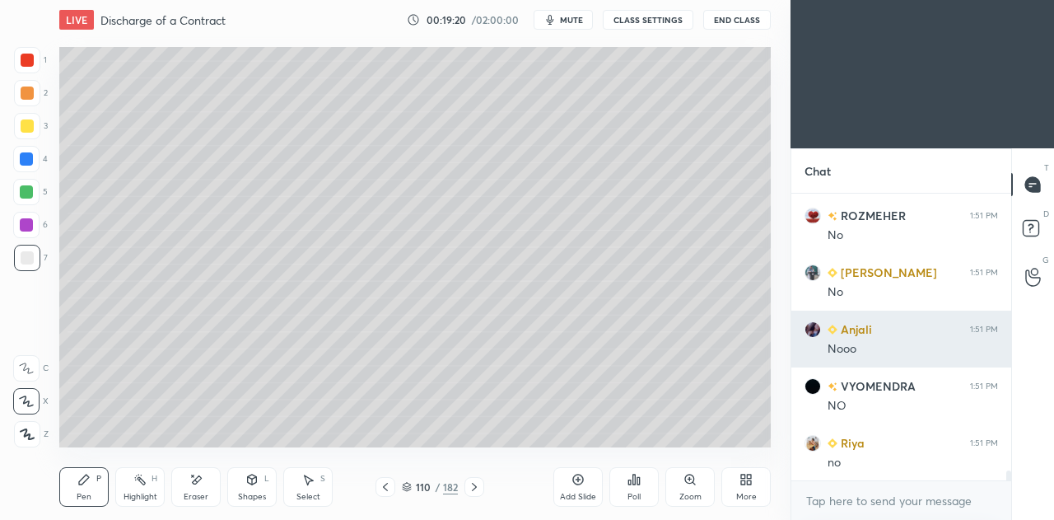
scroll to position [7773, 0]
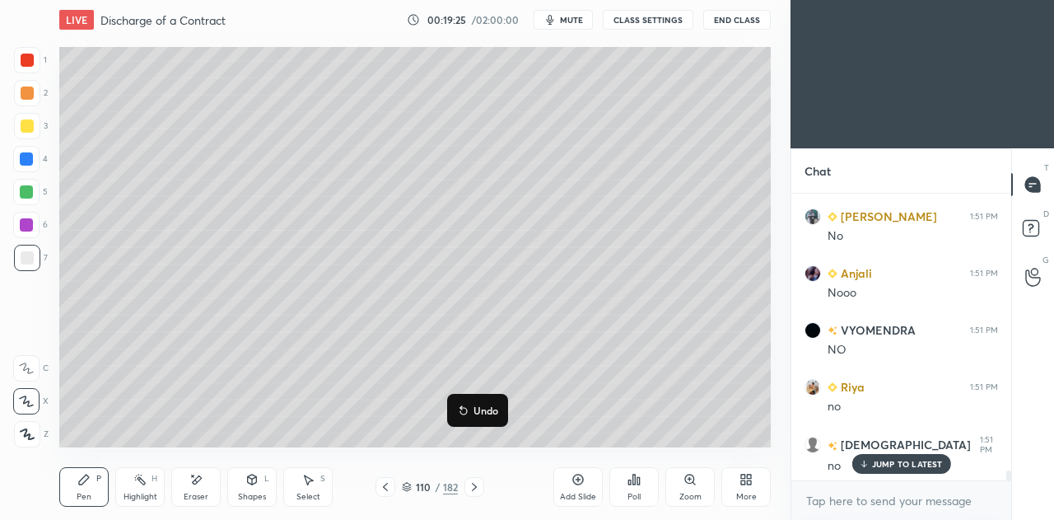
drag, startPoint x: 456, startPoint y: 414, endPoint x: 464, endPoint y: 406, distance: 11.1
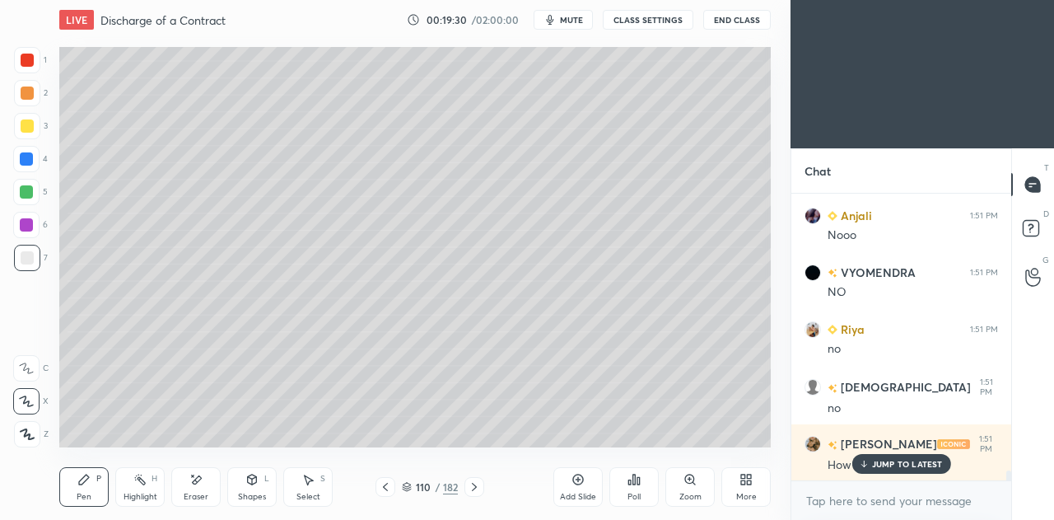
scroll to position [7887, 0]
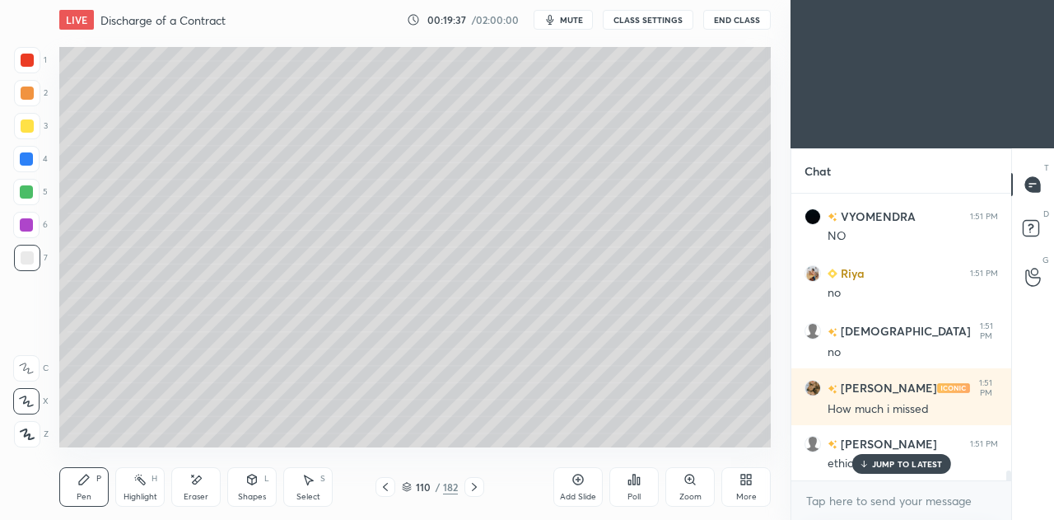
click at [32, 128] on div at bounding box center [27, 125] width 13 height 13
click at [29, 268] on div at bounding box center [27, 258] width 26 height 26
click at [315, 483] on div "Select S" at bounding box center [307, 487] width 49 height 40
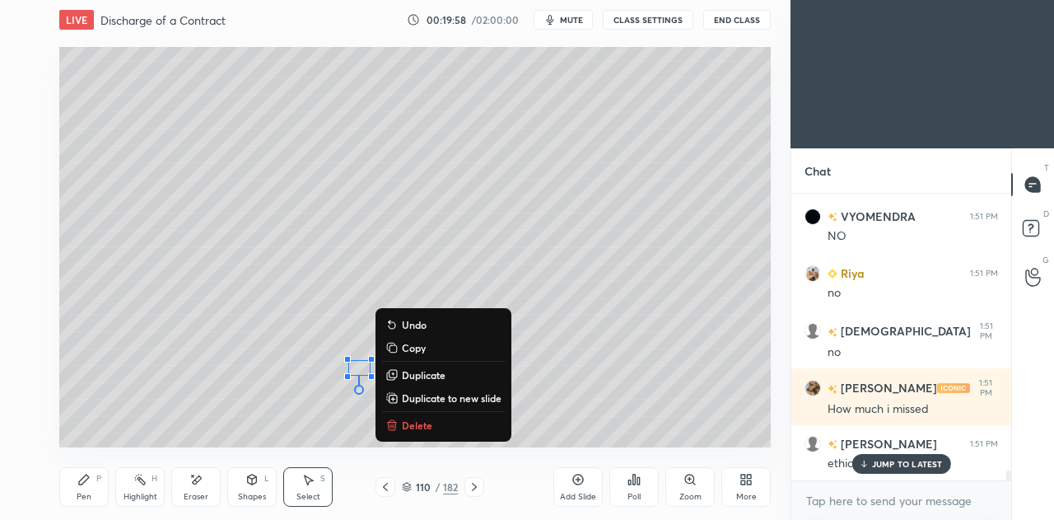
click at [288, 380] on div "0 ° Undo Copy Duplicate Duplicate to new slide Delete" at bounding box center [415, 247] width 712 height 400
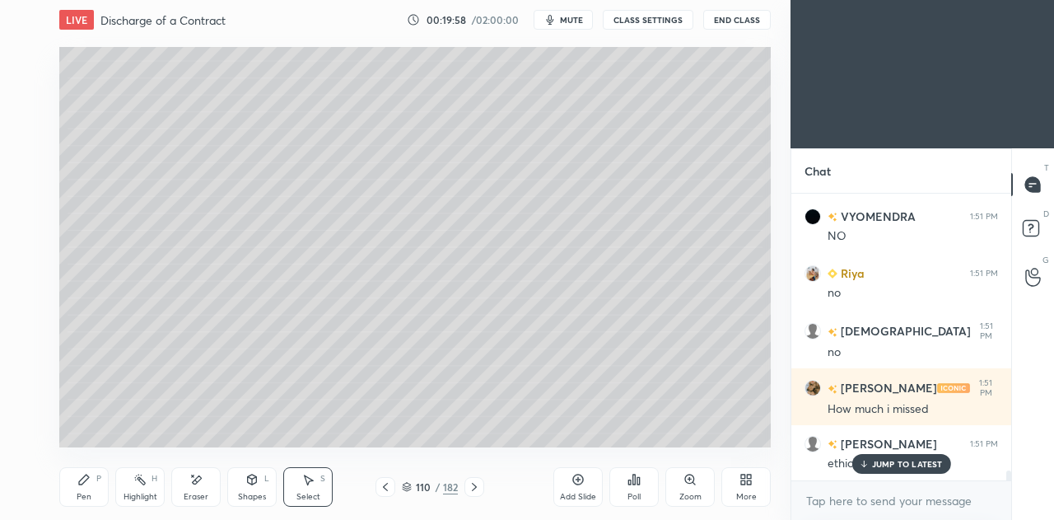
click at [77, 489] on div "Pen P" at bounding box center [83, 487] width 49 height 40
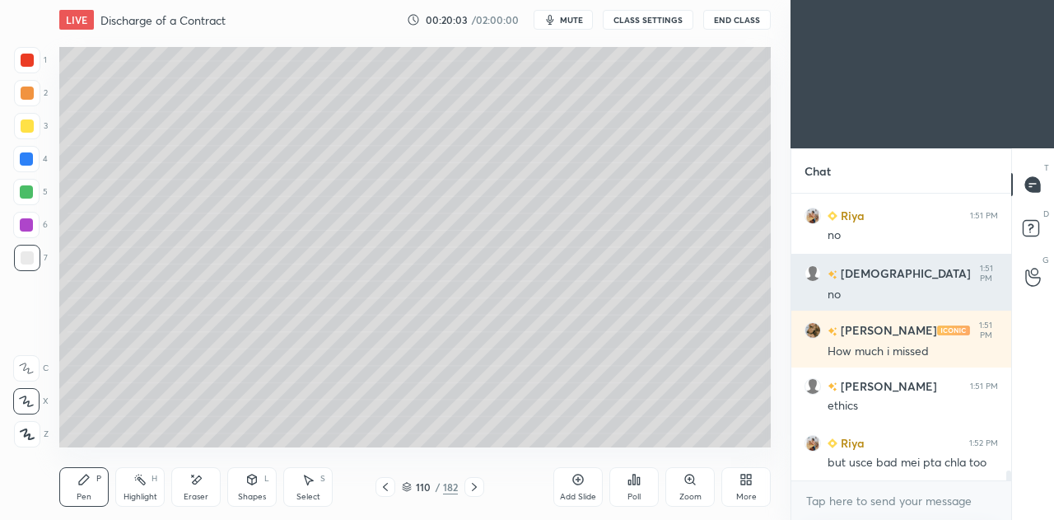
scroll to position [8001, 0]
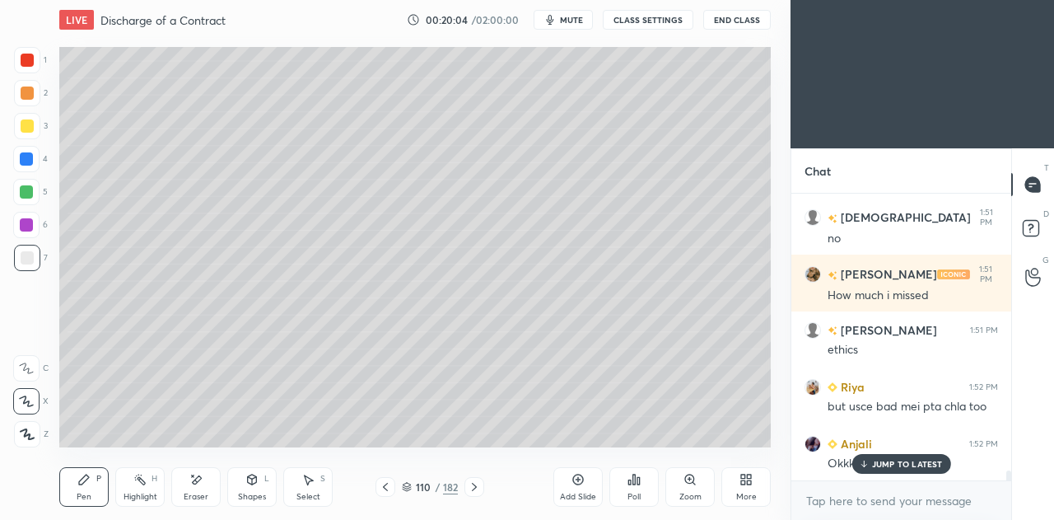
click at [29, 123] on div at bounding box center [27, 125] width 13 height 13
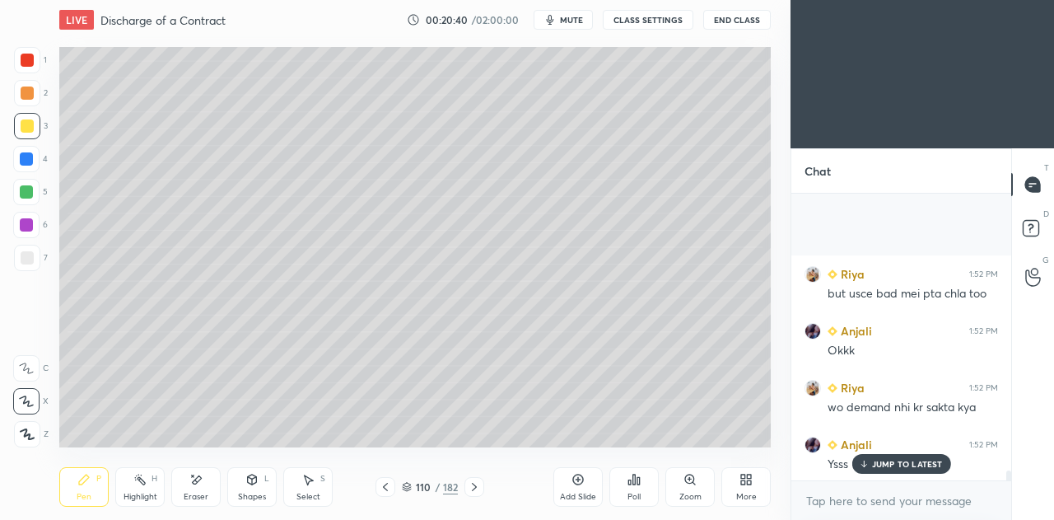
scroll to position [8243, 0]
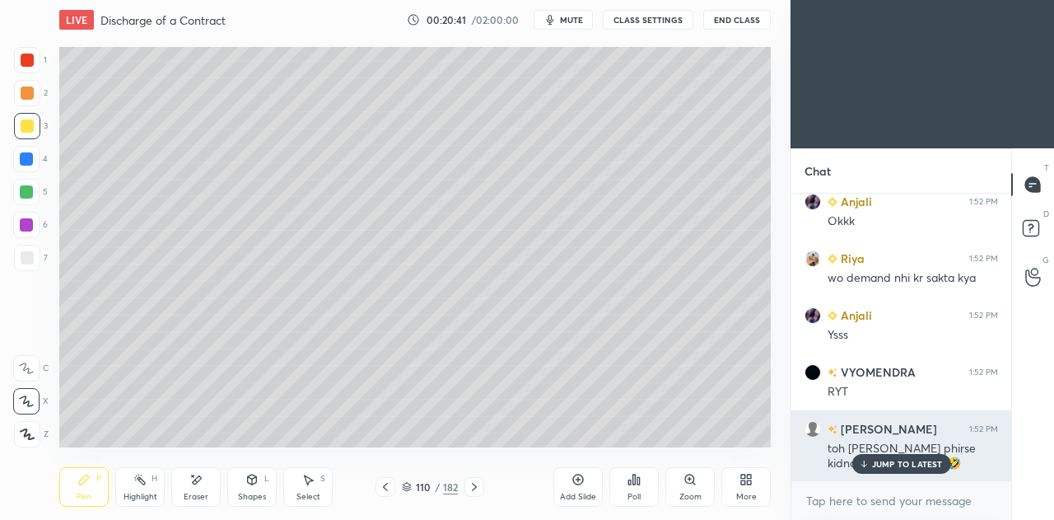
click at [910, 468] on p "JUMP TO LATEST" at bounding box center [907, 464] width 71 height 10
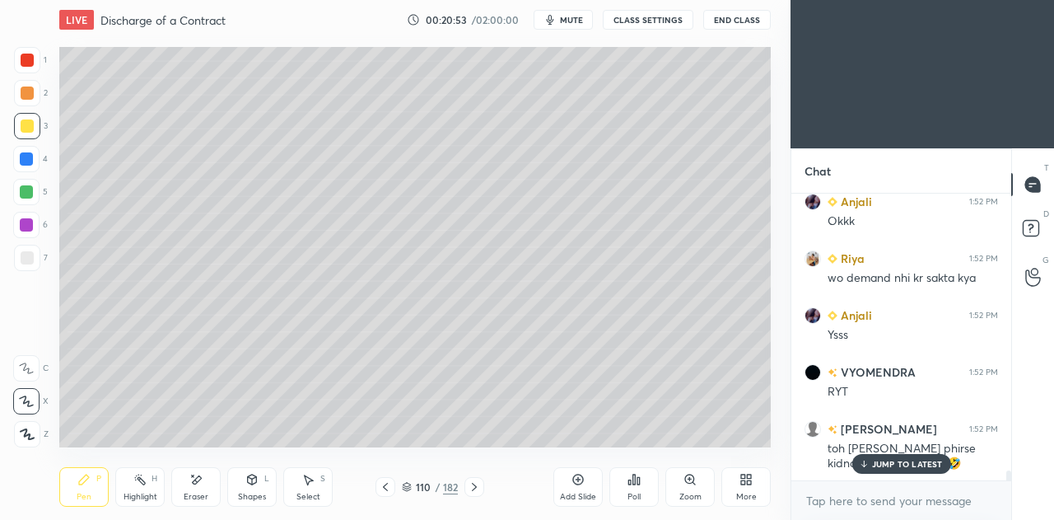
click at [875, 464] on p "JUMP TO LATEST" at bounding box center [907, 464] width 71 height 10
click at [395, 489] on div at bounding box center [386, 487] width 20 height 20
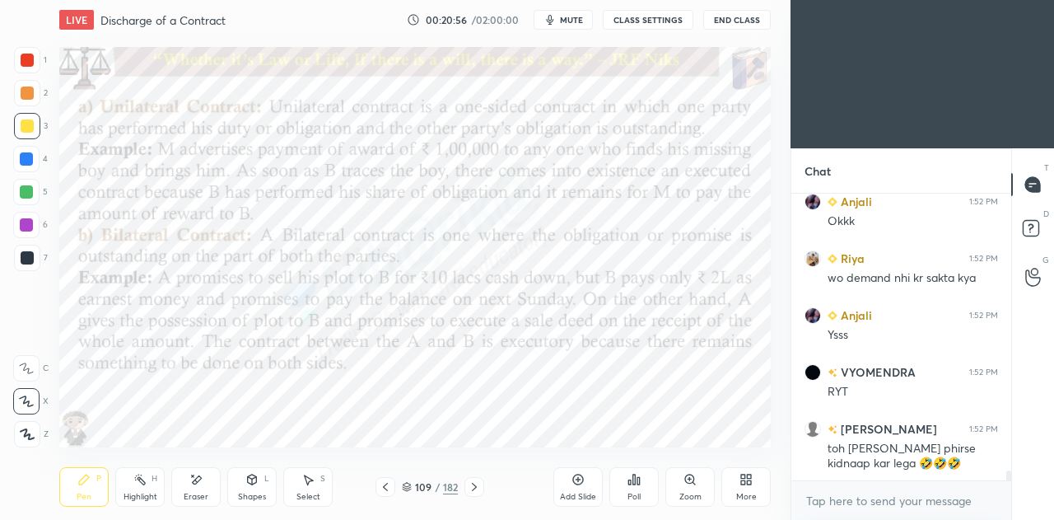
scroll to position [8301, 0]
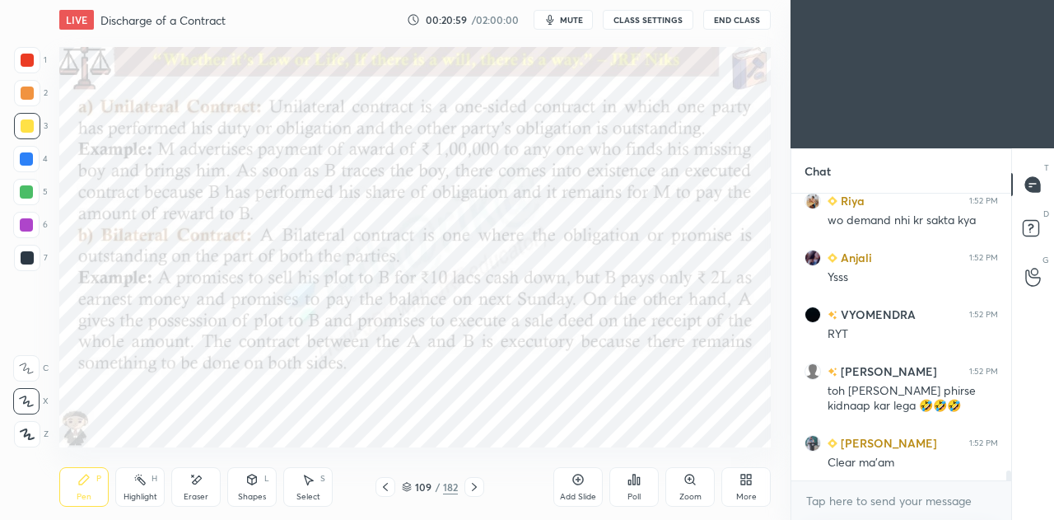
click at [28, 161] on div at bounding box center [26, 158] width 13 height 13
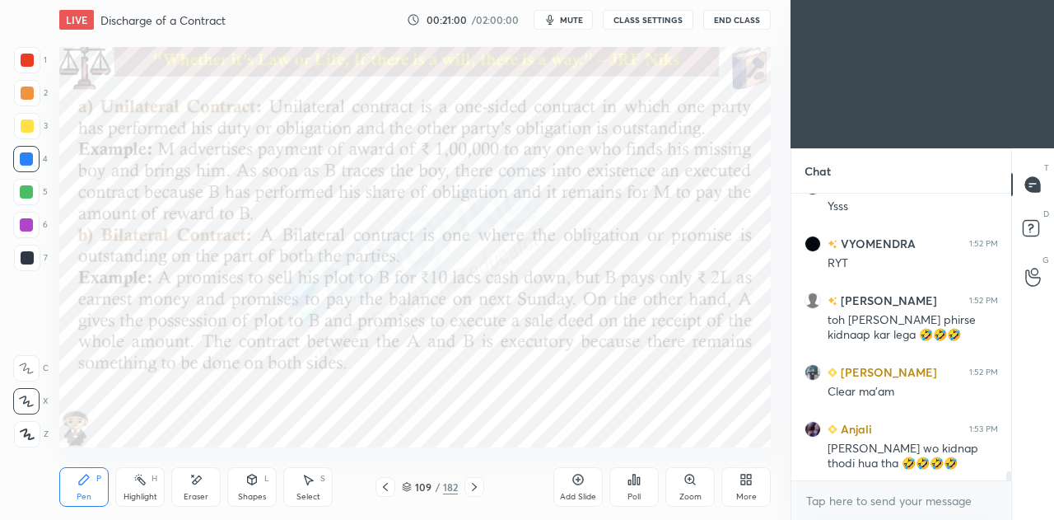
scroll to position [8429, 0]
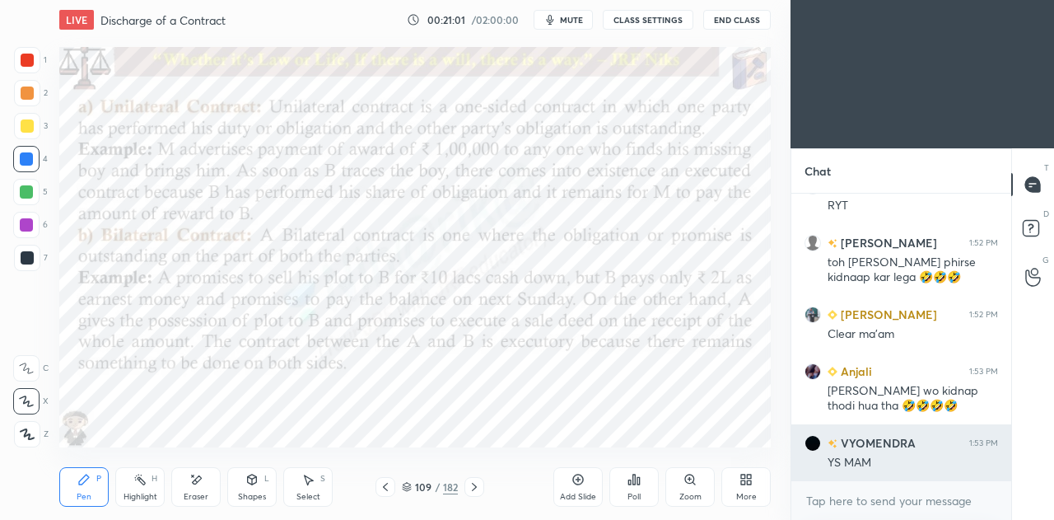
click at [918, 463] on div "YS MAM" at bounding box center [913, 463] width 170 height 16
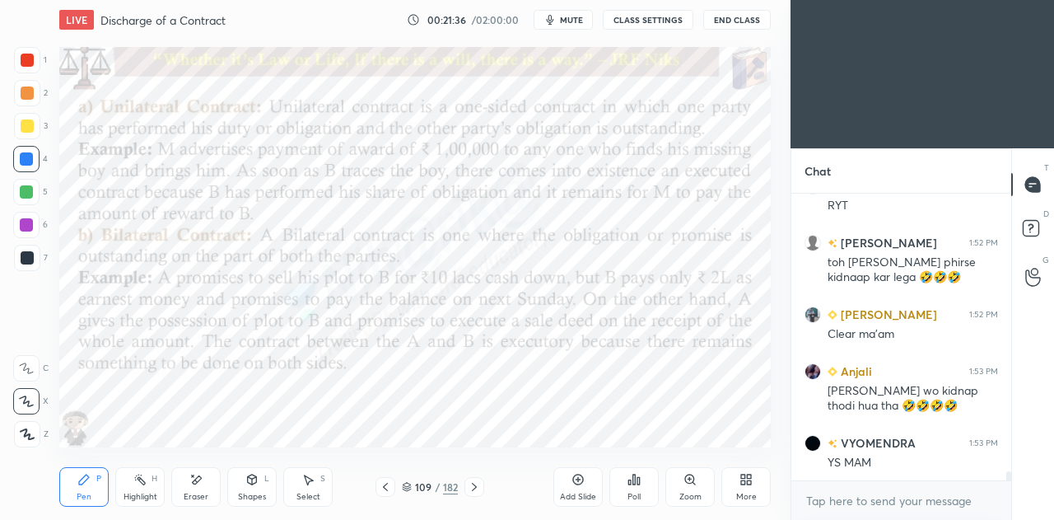
click at [476, 485] on icon at bounding box center [474, 486] width 13 height 13
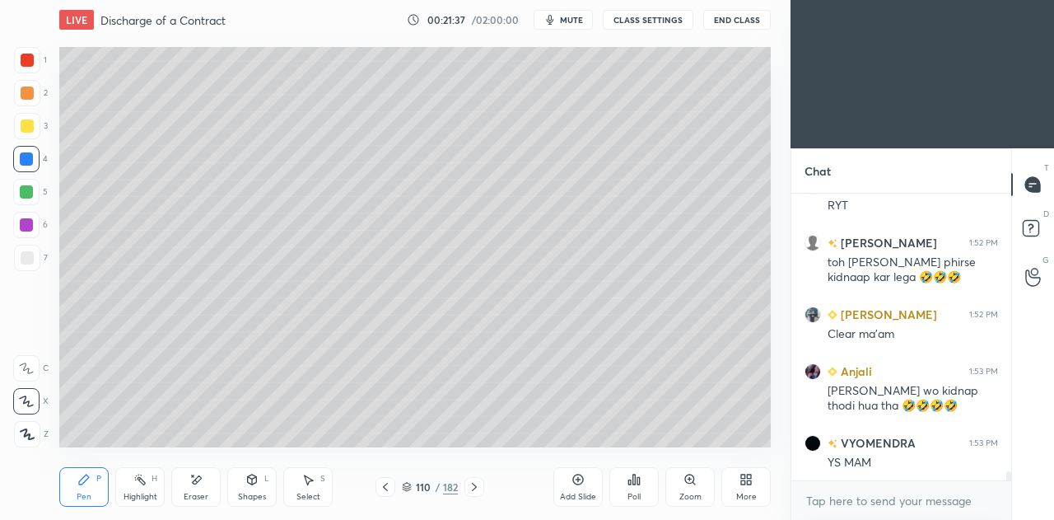
click at [479, 486] on icon at bounding box center [474, 486] width 13 height 13
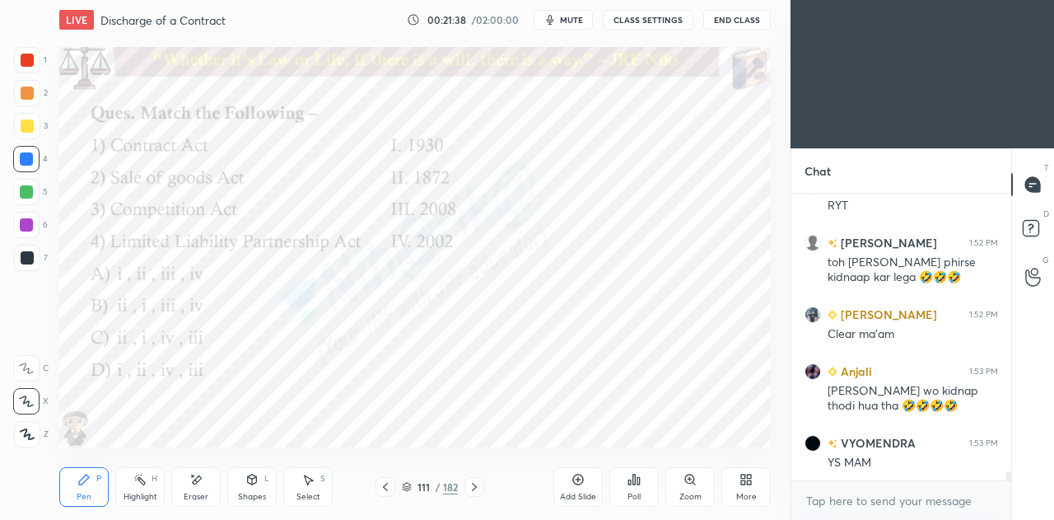
scroll to position [8485, 0]
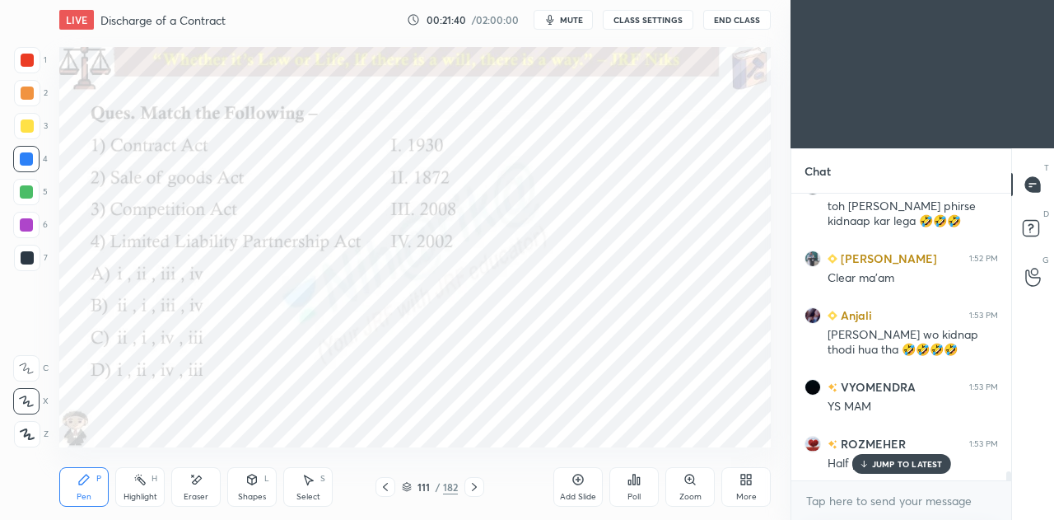
click at [907, 462] on p "JUMP TO LATEST" at bounding box center [907, 464] width 71 height 10
click at [388, 488] on icon at bounding box center [385, 486] width 13 height 13
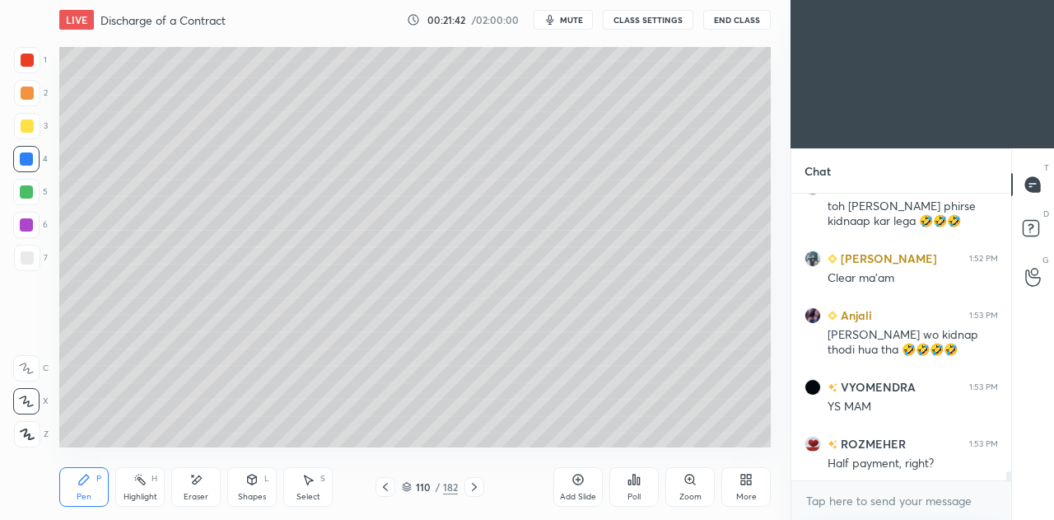
click at [390, 487] on icon at bounding box center [385, 486] width 13 height 13
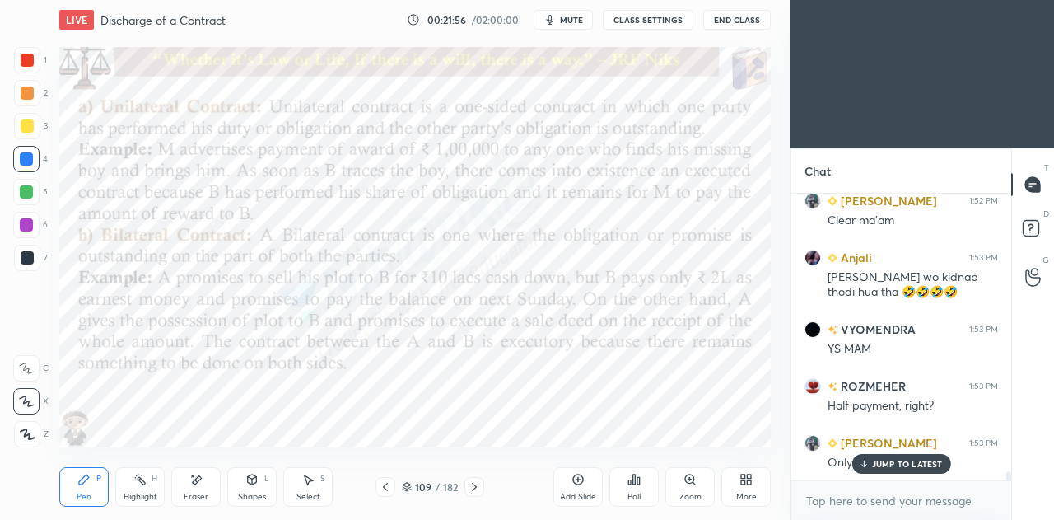
scroll to position [8599, 0]
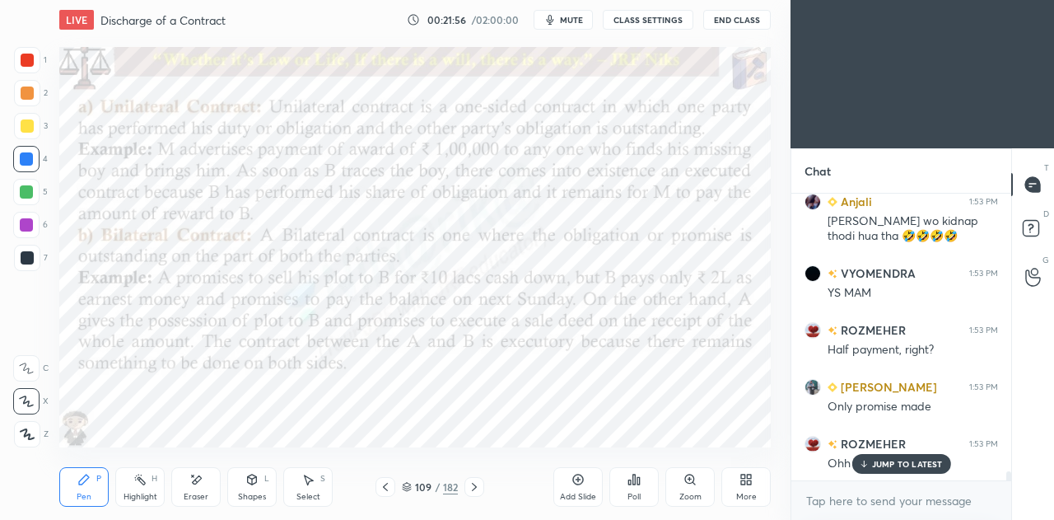
click at [479, 490] on icon at bounding box center [474, 486] width 13 height 13
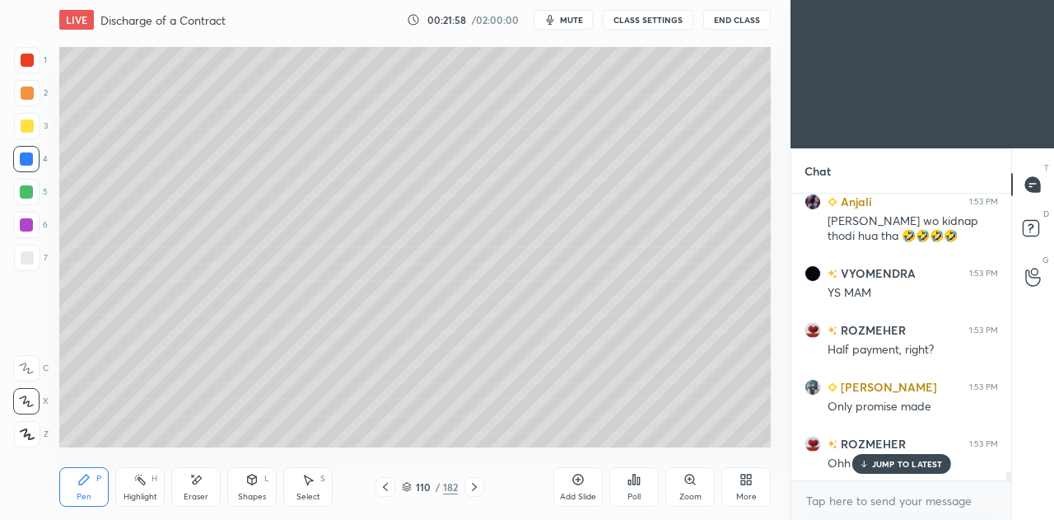
click at [478, 488] on icon at bounding box center [474, 486] width 13 height 13
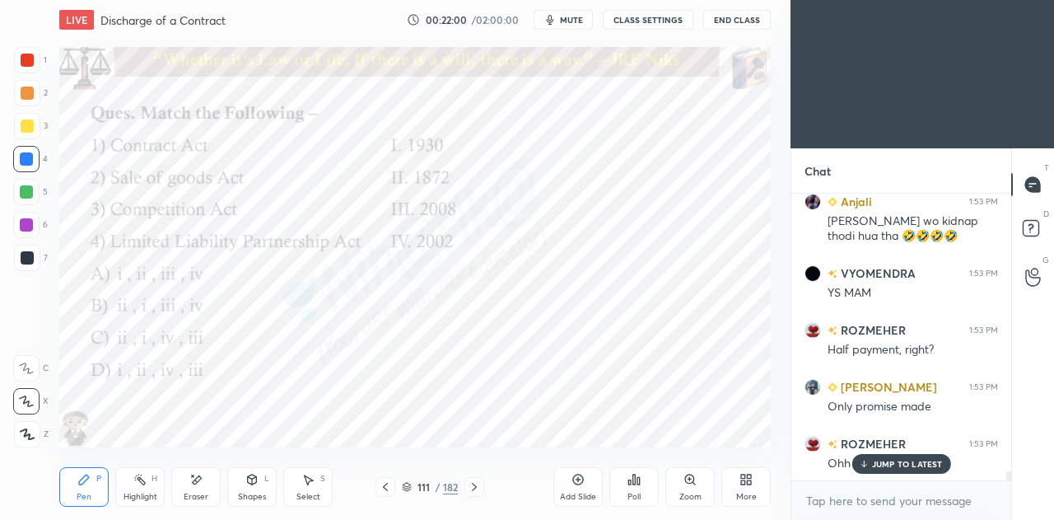
click at [881, 470] on div "JUMP TO LATEST" at bounding box center [901, 464] width 99 height 20
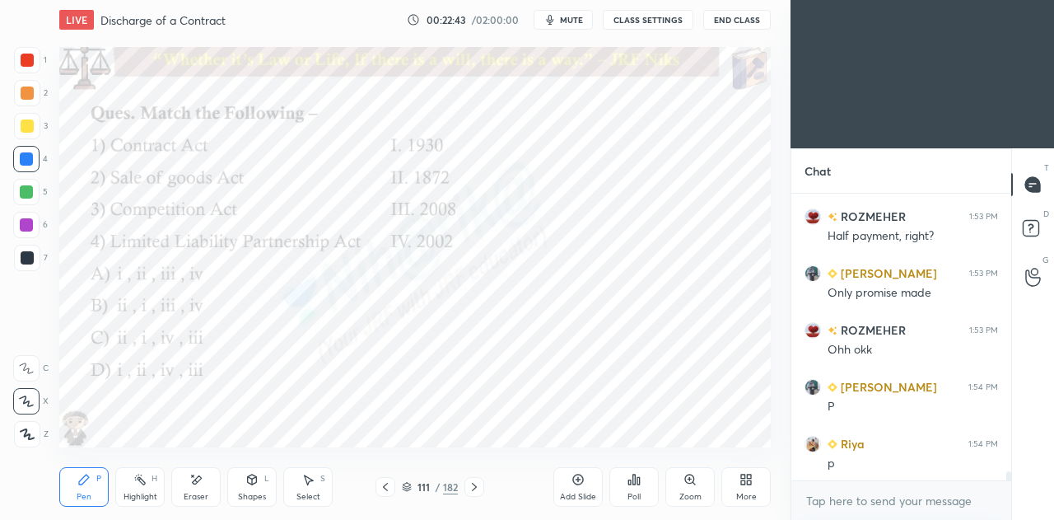
scroll to position [8770, 0]
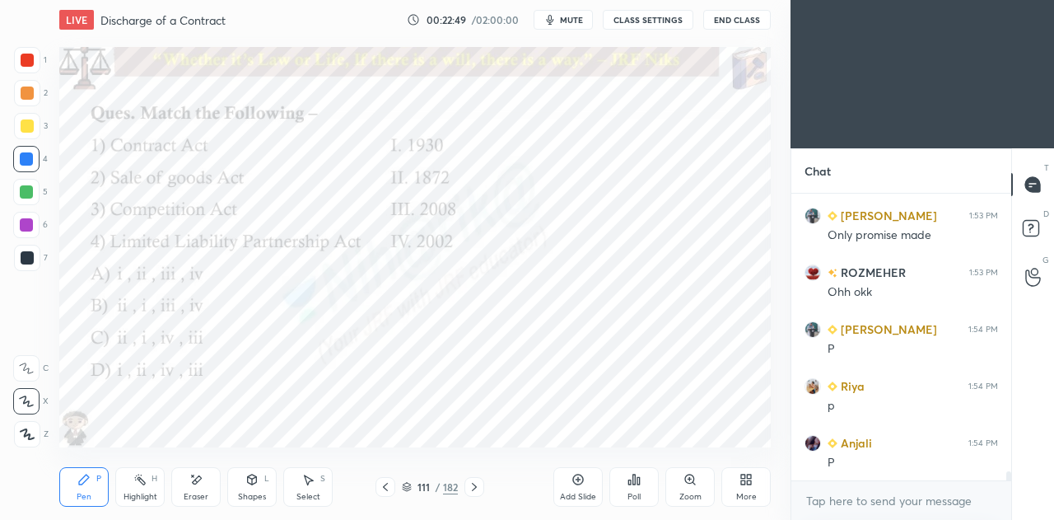
click at [413, 485] on div "111 / 182" at bounding box center [430, 486] width 56 height 15
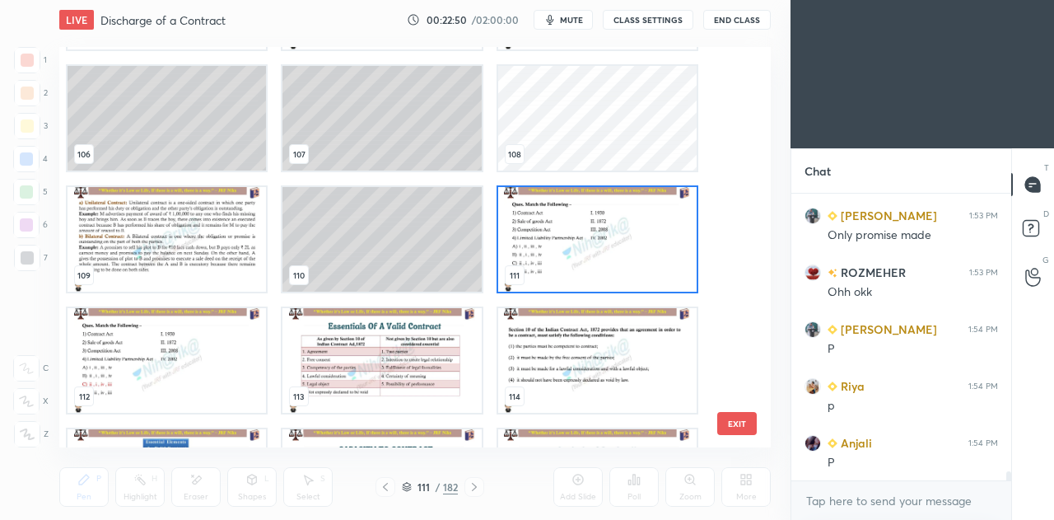
scroll to position [4229, 0]
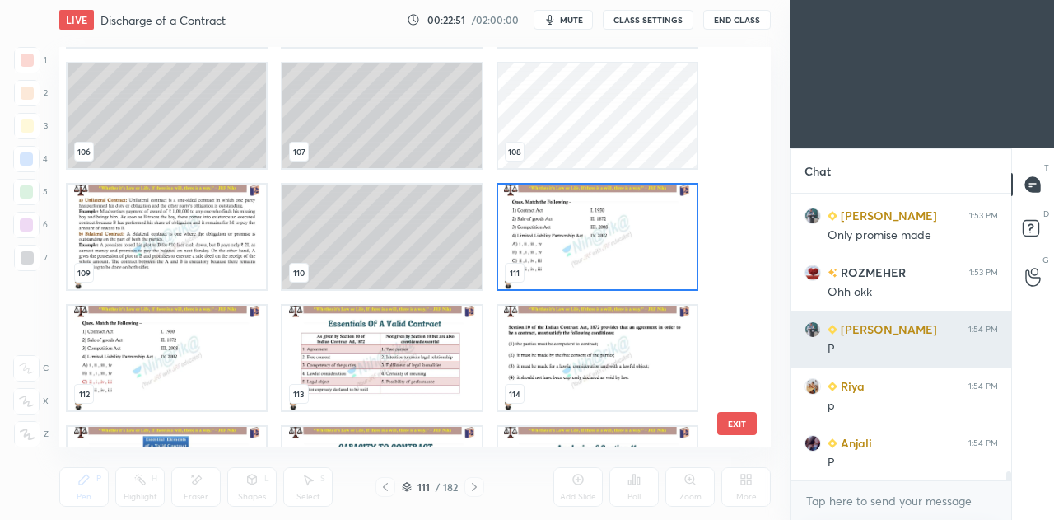
click at [567, 243] on img "grid" at bounding box center [597, 236] width 198 height 105
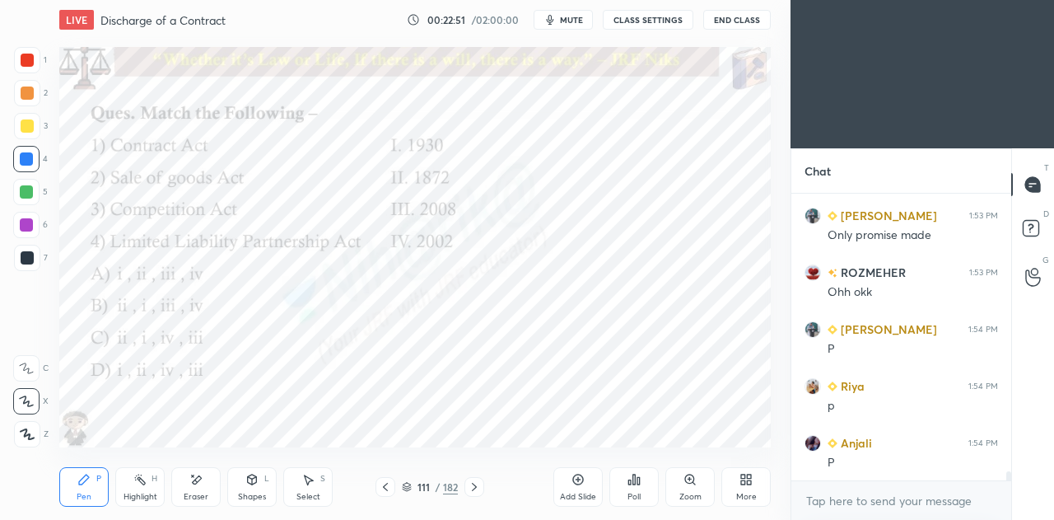
click at [570, 242] on img "grid" at bounding box center [597, 236] width 198 height 105
click at [640, 477] on icon at bounding box center [634, 479] width 13 height 13
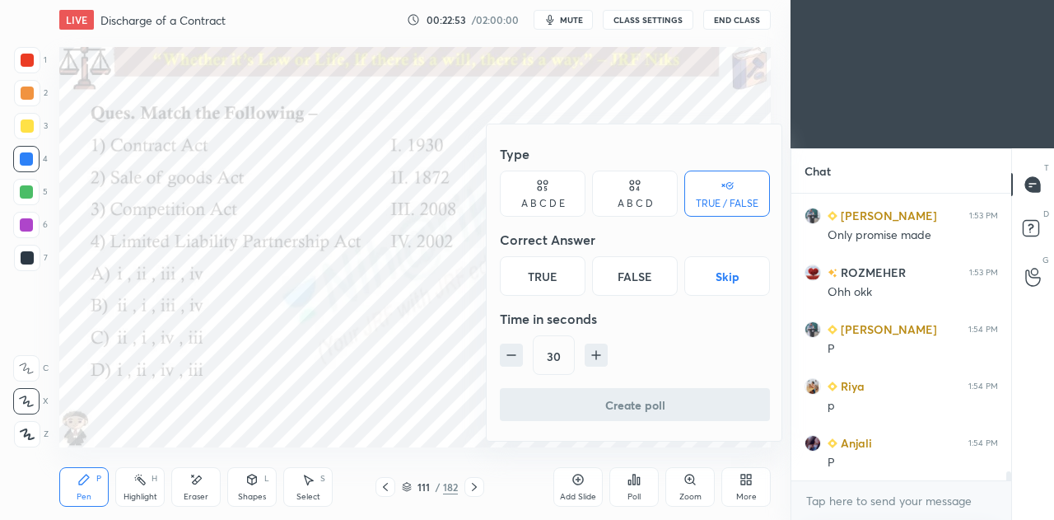
click at [628, 188] on div "A B C D" at bounding box center [635, 193] width 86 height 46
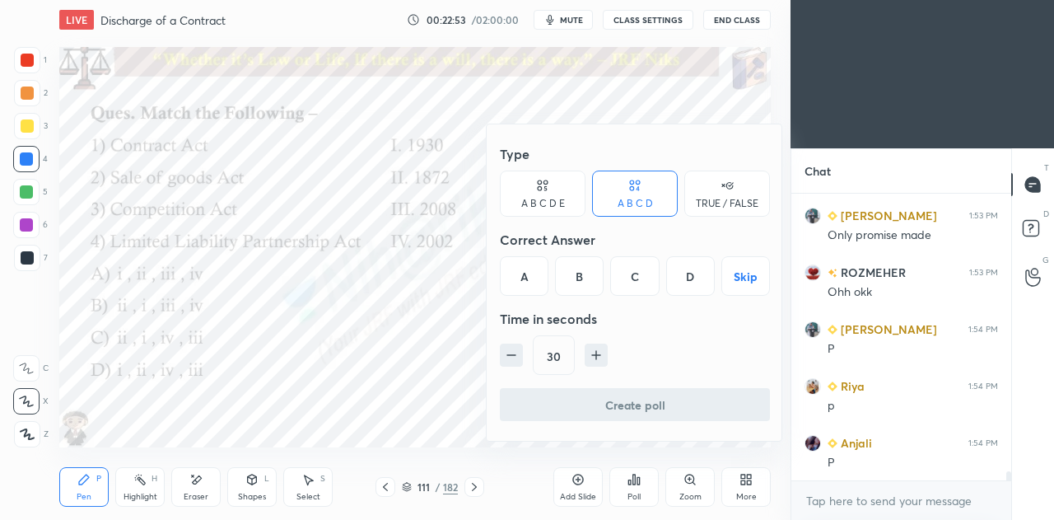
click at [631, 274] on div "C" at bounding box center [634, 276] width 49 height 40
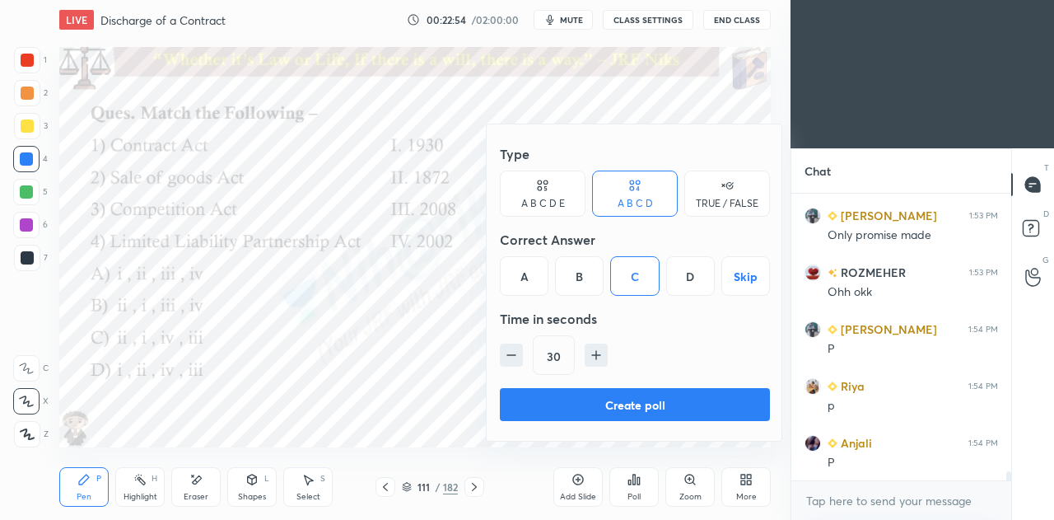
click at [597, 407] on button "Create poll" at bounding box center [635, 404] width 270 height 33
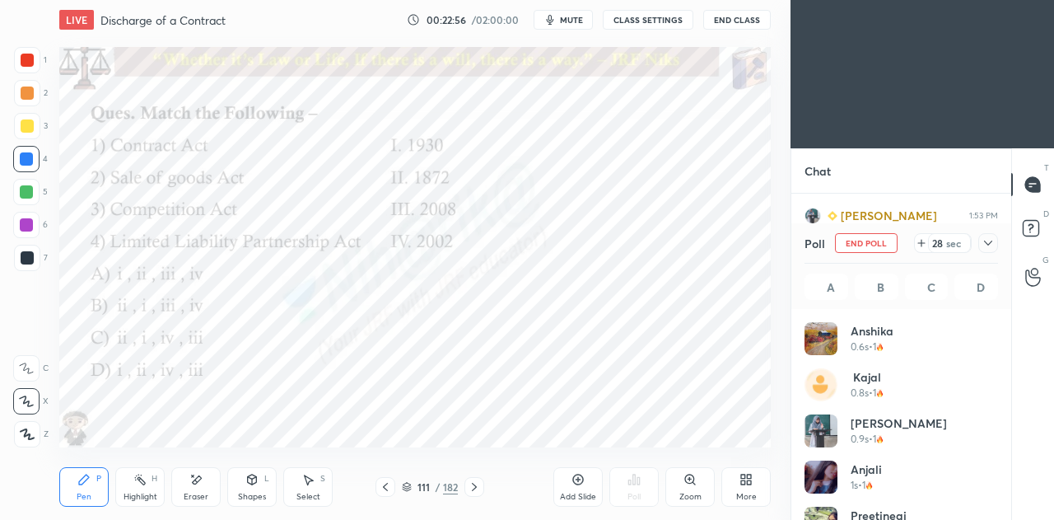
scroll to position [193, 189]
click at [997, 241] on div at bounding box center [988, 243] width 20 height 20
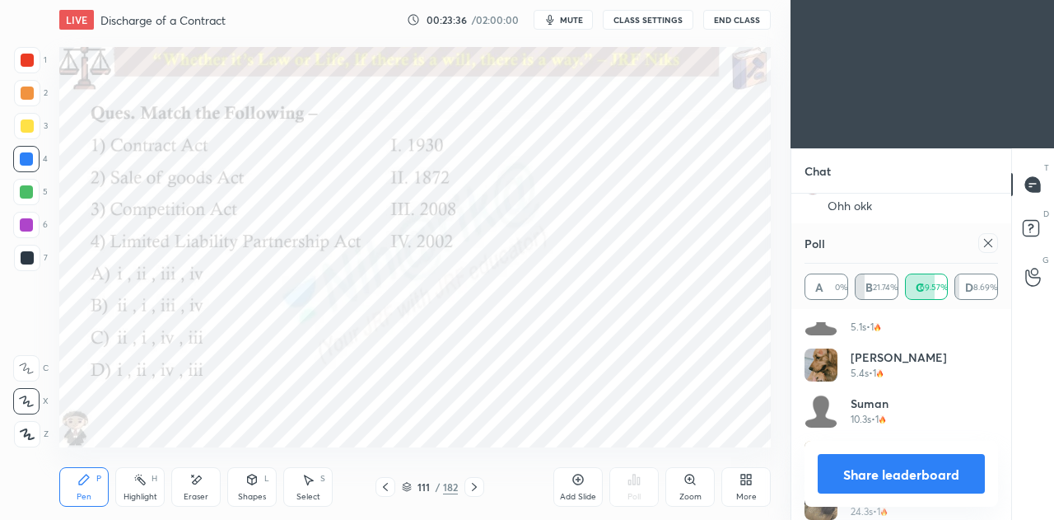
scroll to position [540, 0]
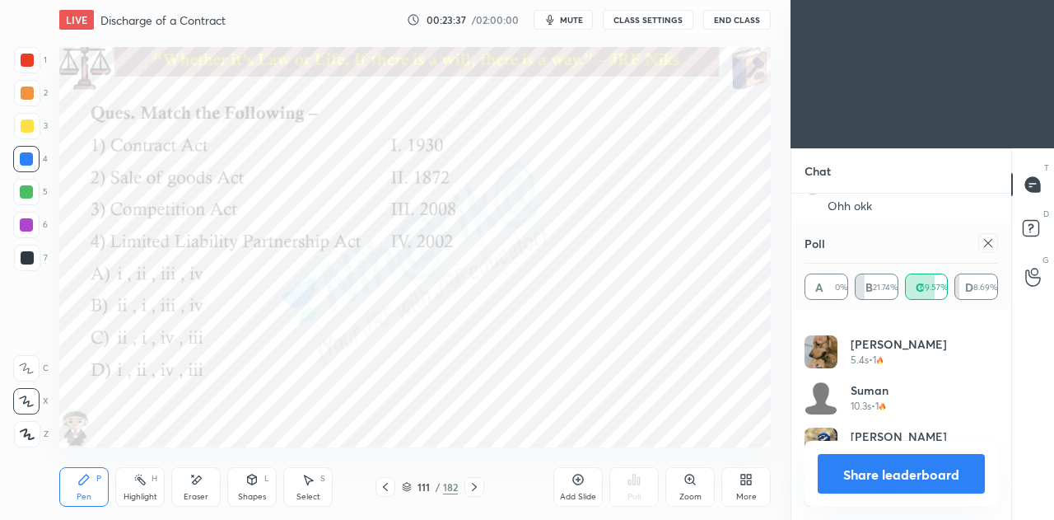
click at [986, 241] on icon at bounding box center [988, 243] width 8 height 8
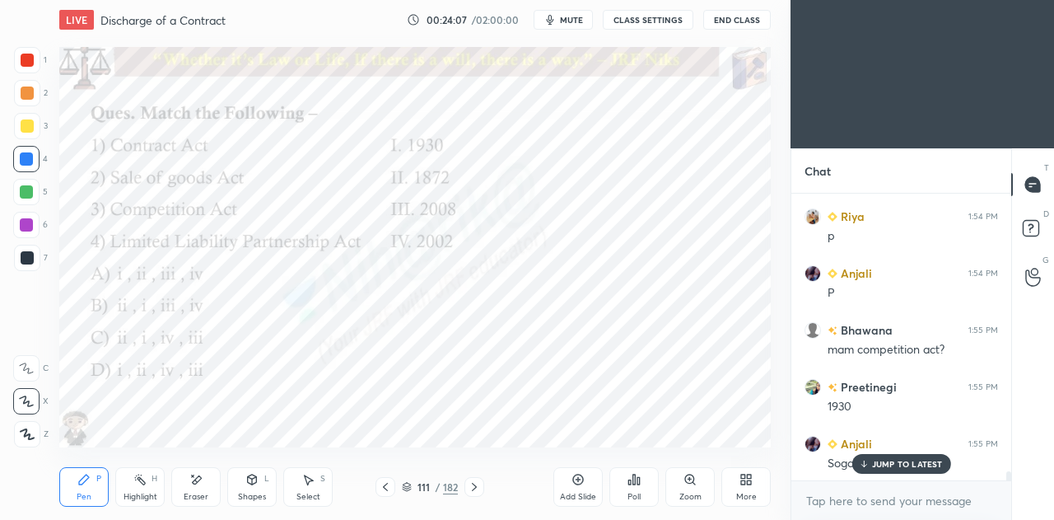
click at [476, 488] on icon at bounding box center [474, 486] width 13 height 13
click at [474, 488] on icon at bounding box center [474, 487] width 5 height 8
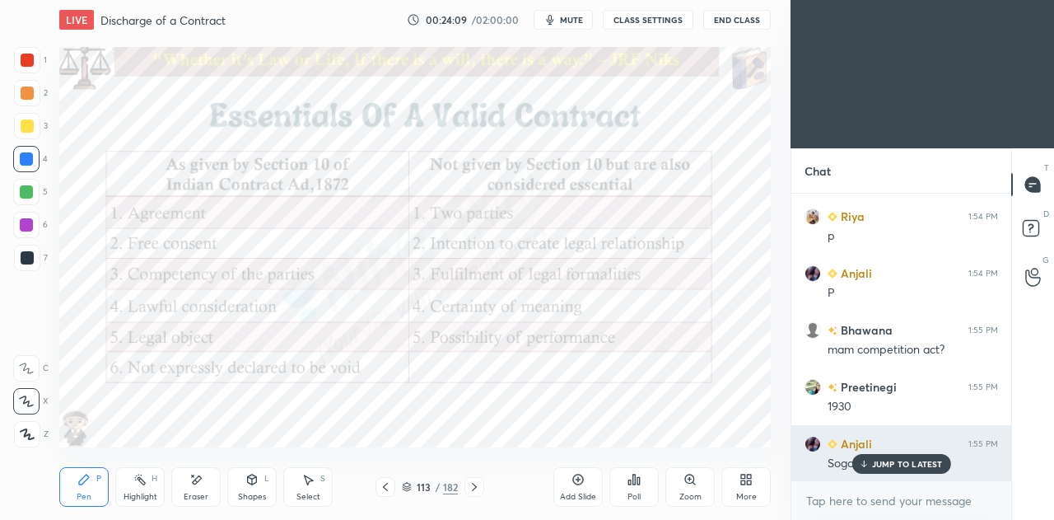
click at [890, 469] on p "JUMP TO LATEST" at bounding box center [907, 464] width 71 height 10
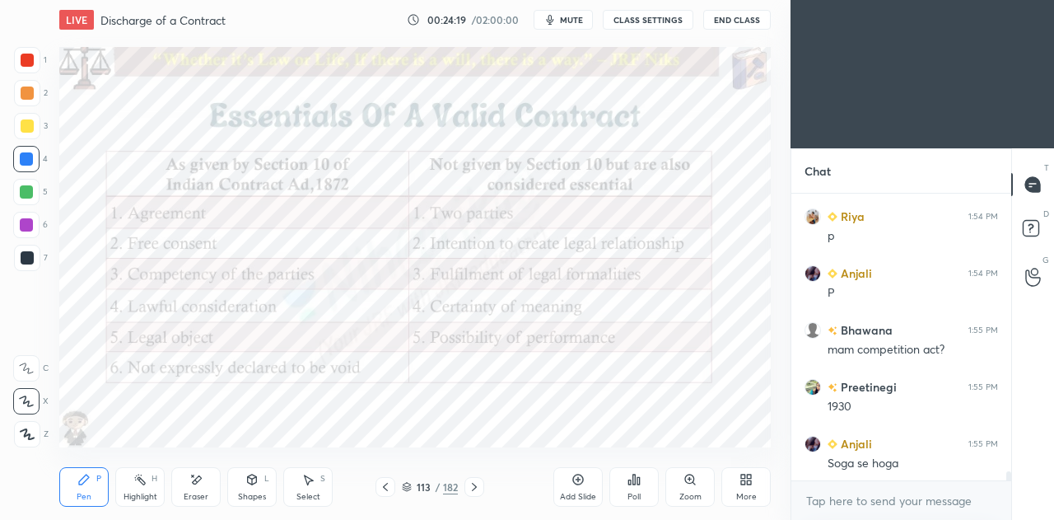
click at [409, 483] on icon at bounding box center [407, 485] width 8 height 4
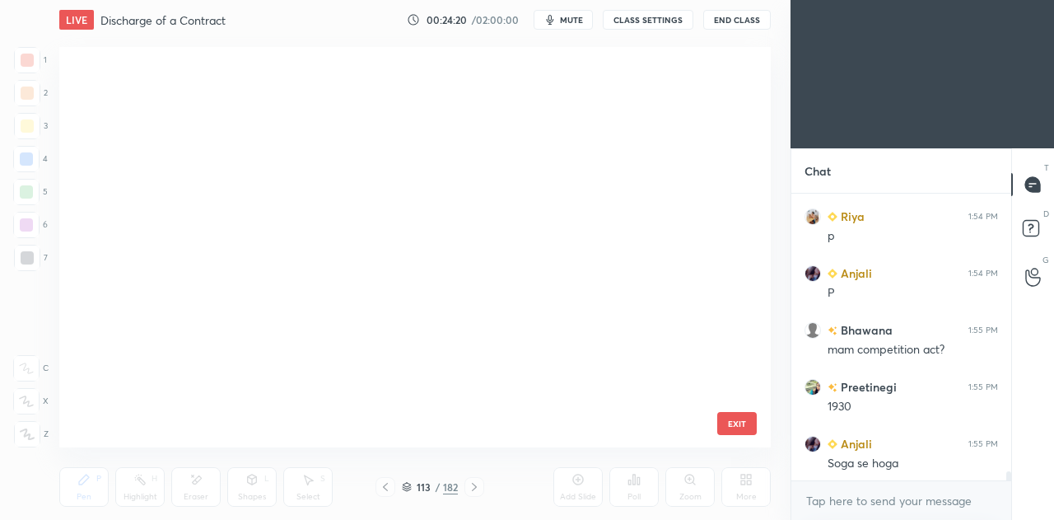
scroll to position [6, 9]
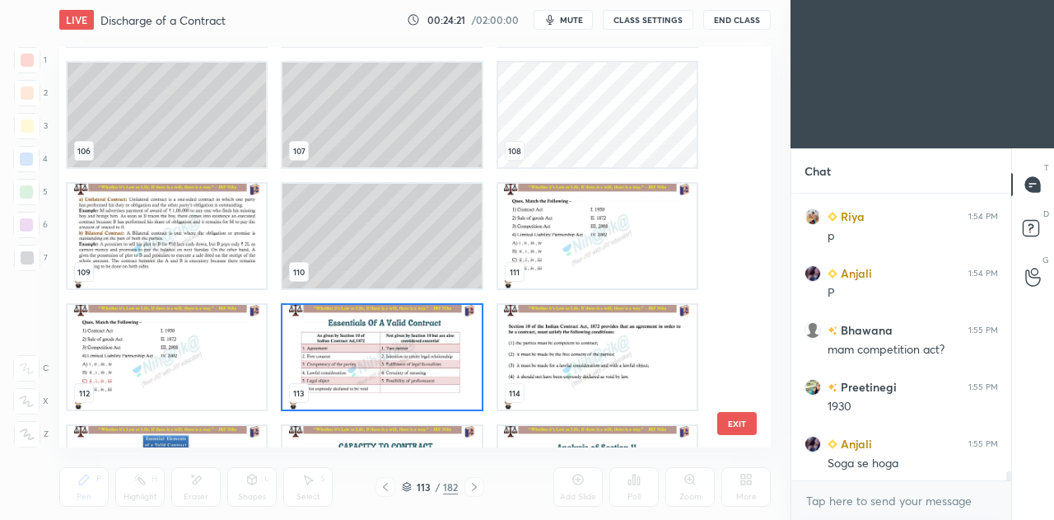
click at [403, 357] on img "grid" at bounding box center [382, 357] width 198 height 105
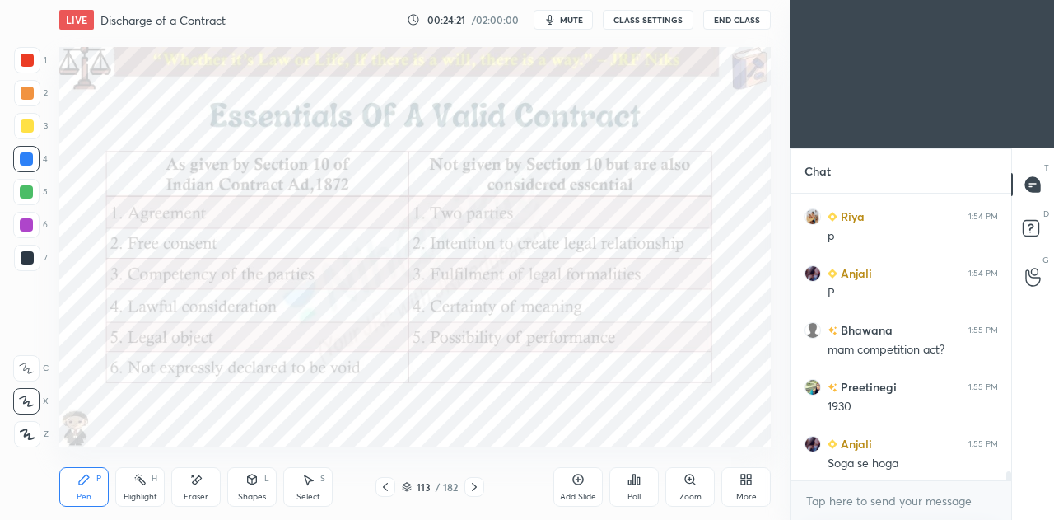
click at [401, 358] on img "grid" at bounding box center [382, 357] width 198 height 105
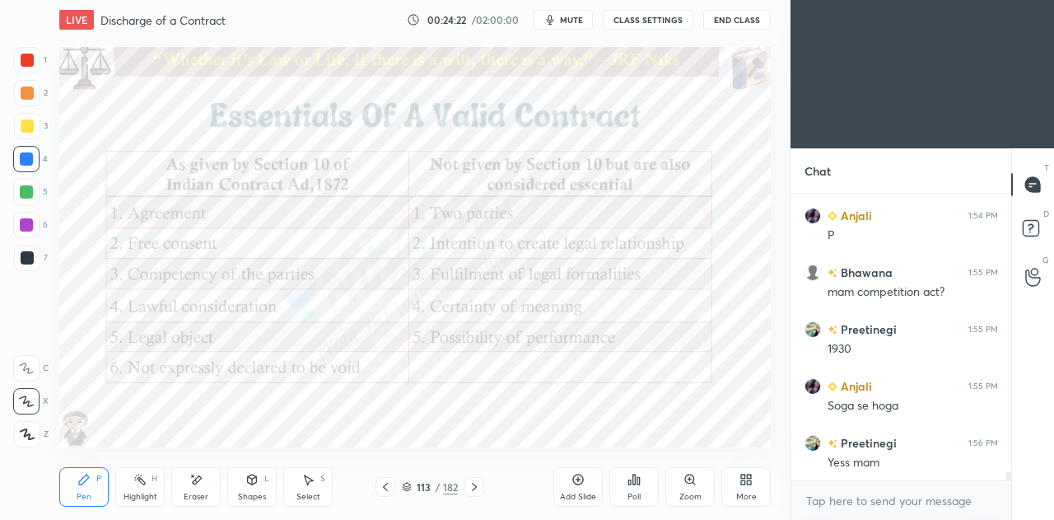
click at [472, 487] on icon at bounding box center [474, 486] width 13 height 13
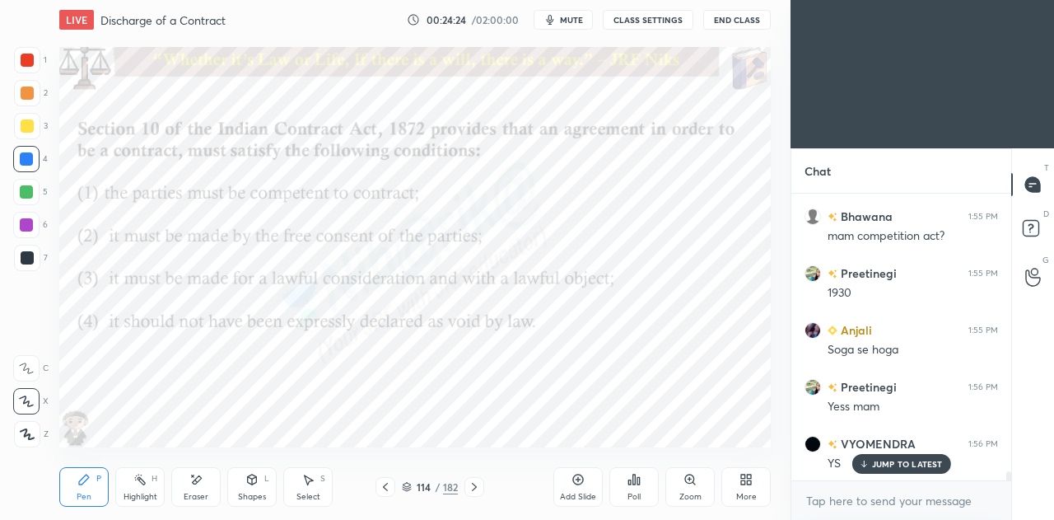
scroll to position [9167, 0]
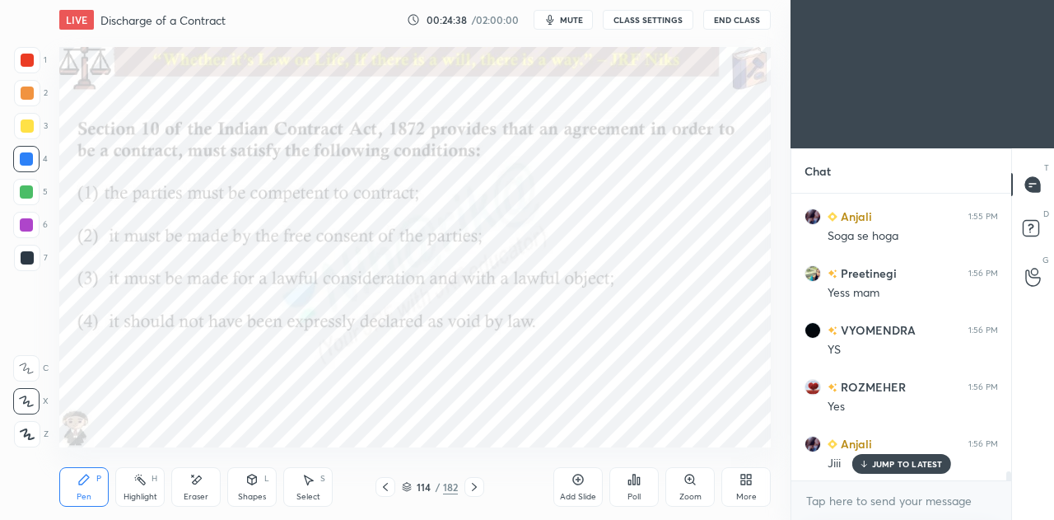
click at [388, 489] on icon at bounding box center [385, 486] width 13 height 13
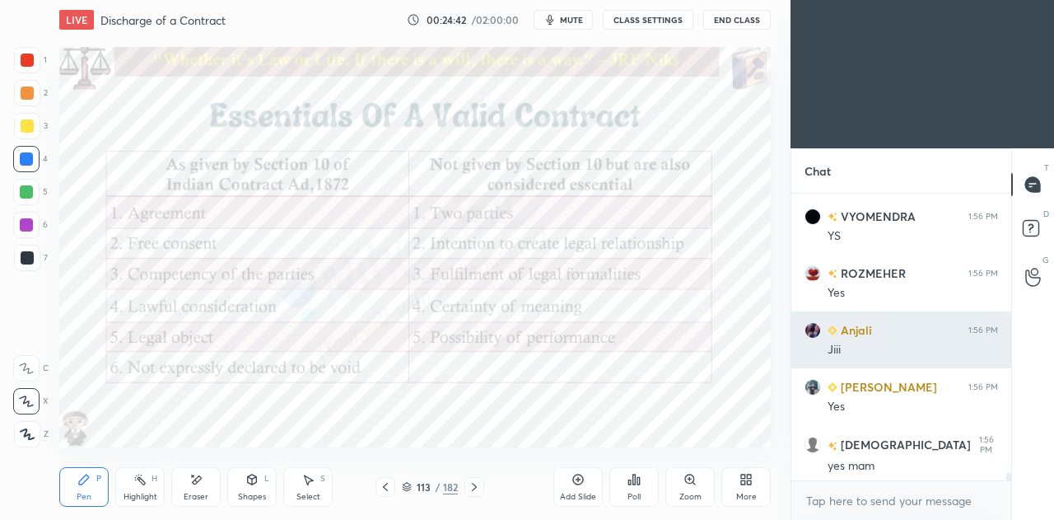
scroll to position [9338, 0]
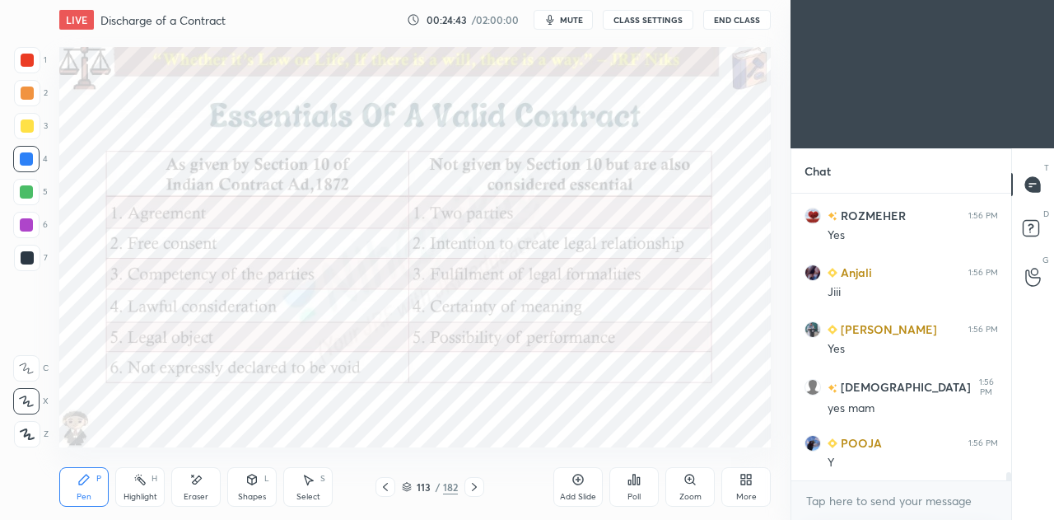
click at [474, 497] on div "Pen P Highlight H Eraser Shapes L Select S 113 / 182 Add Slide Poll Zoom More" at bounding box center [415, 487] width 712 height 66
click at [474, 486] on icon at bounding box center [474, 486] width 13 height 13
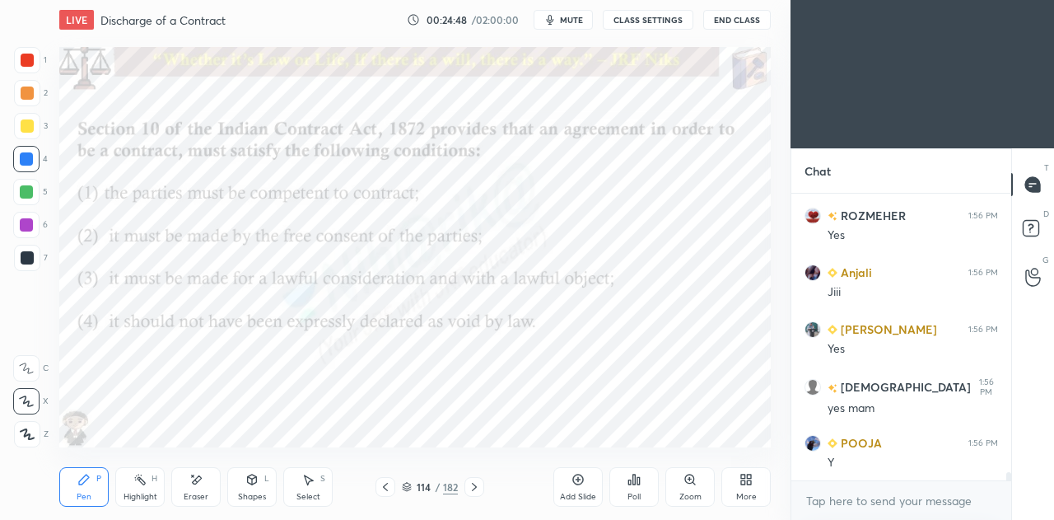
click at [387, 490] on icon at bounding box center [385, 487] width 5 height 8
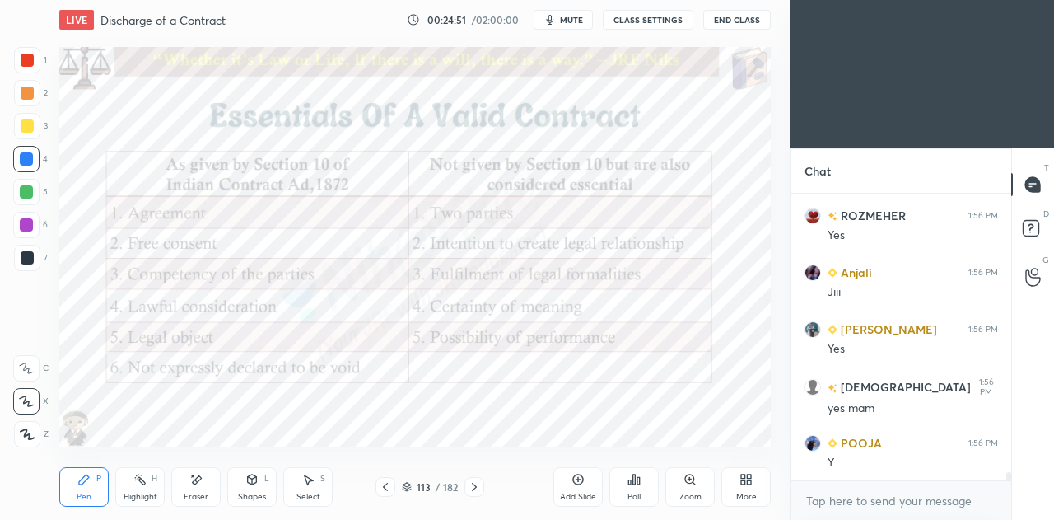
click at [469, 490] on icon at bounding box center [474, 486] width 13 height 13
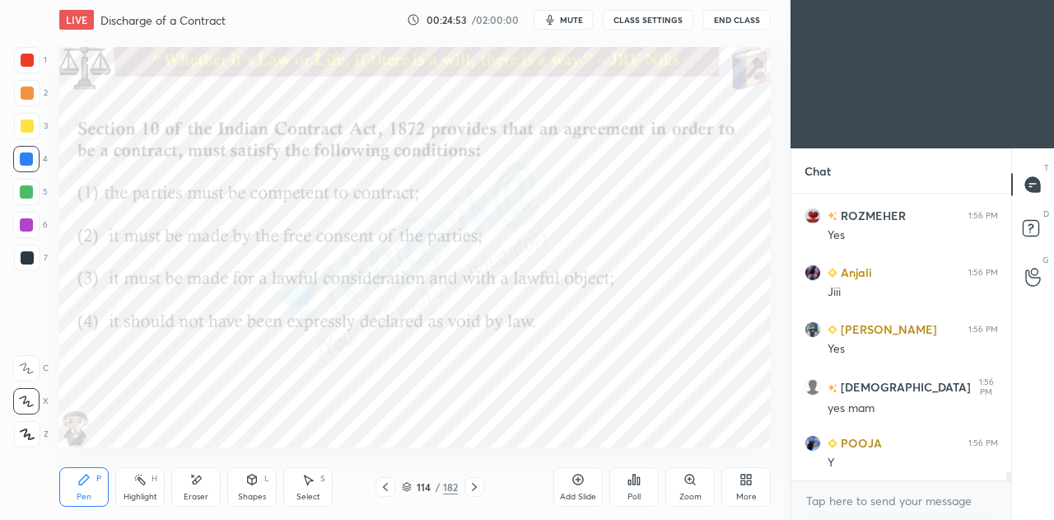
click at [385, 488] on icon at bounding box center [385, 486] width 13 height 13
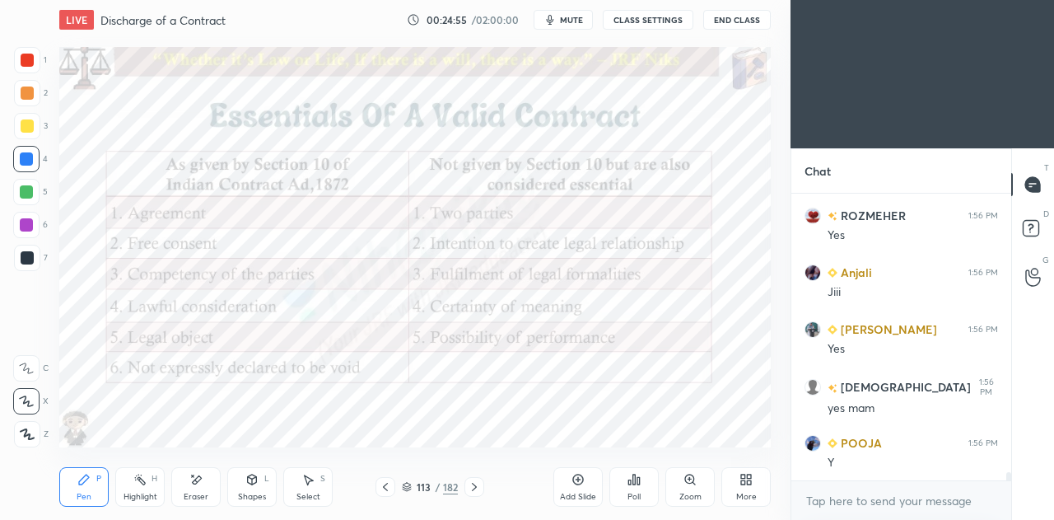
click at [476, 484] on icon at bounding box center [474, 486] width 13 height 13
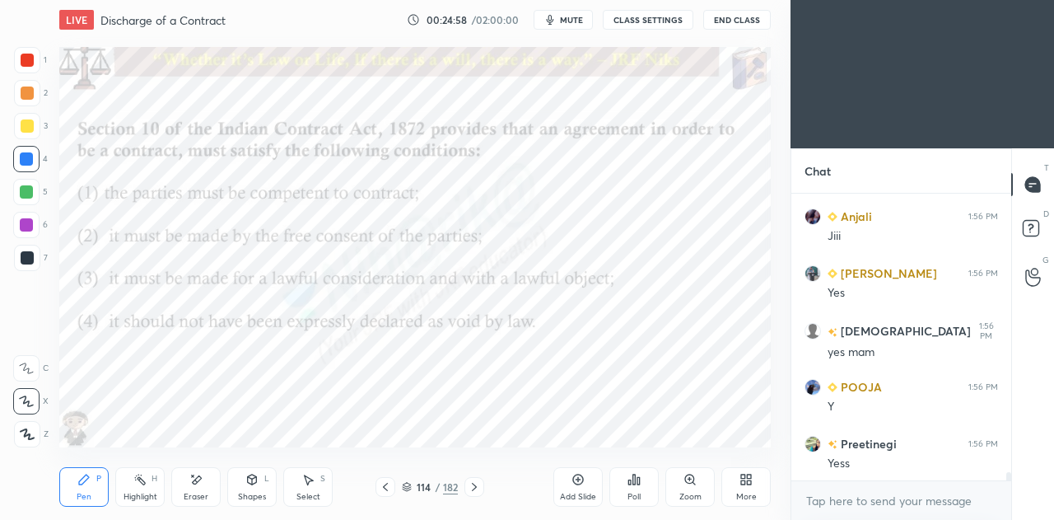
scroll to position [9452, 0]
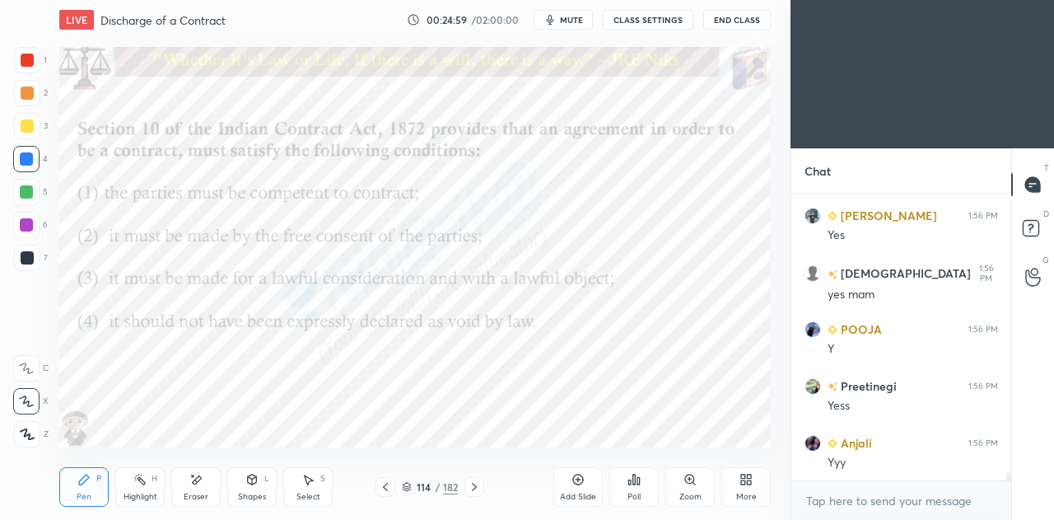
click at [475, 488] on icon at bounding box center [474, 487] width 5 height 8
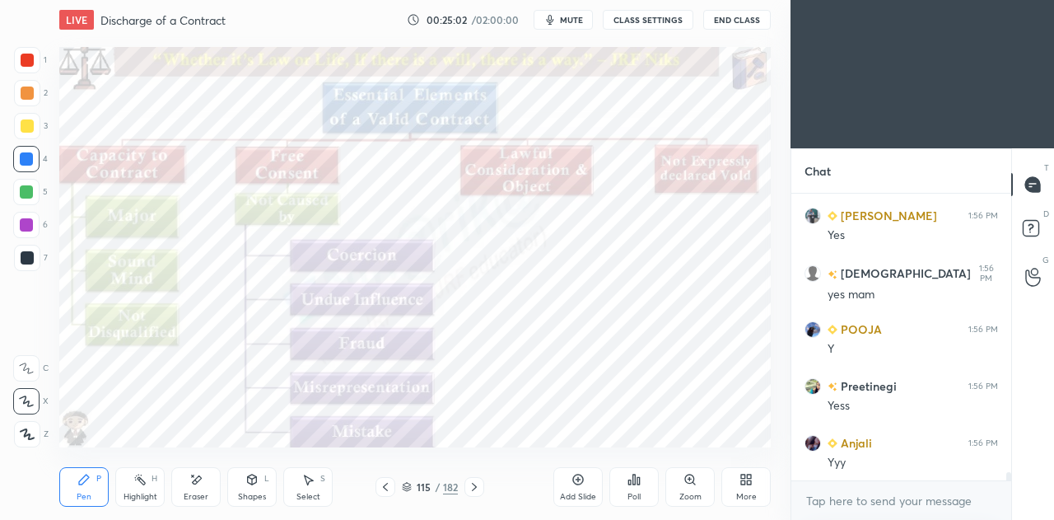
click at [389, 484] on icon at bounding box center [385, 486] width 13 height 13
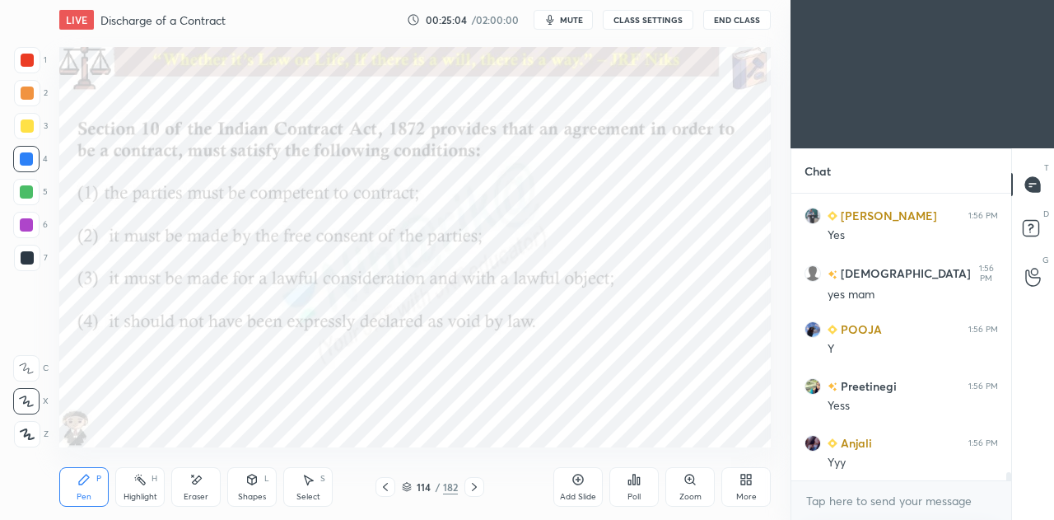
click at [474, 488] on icon at bounding box center [474, 487] width 5 height 8
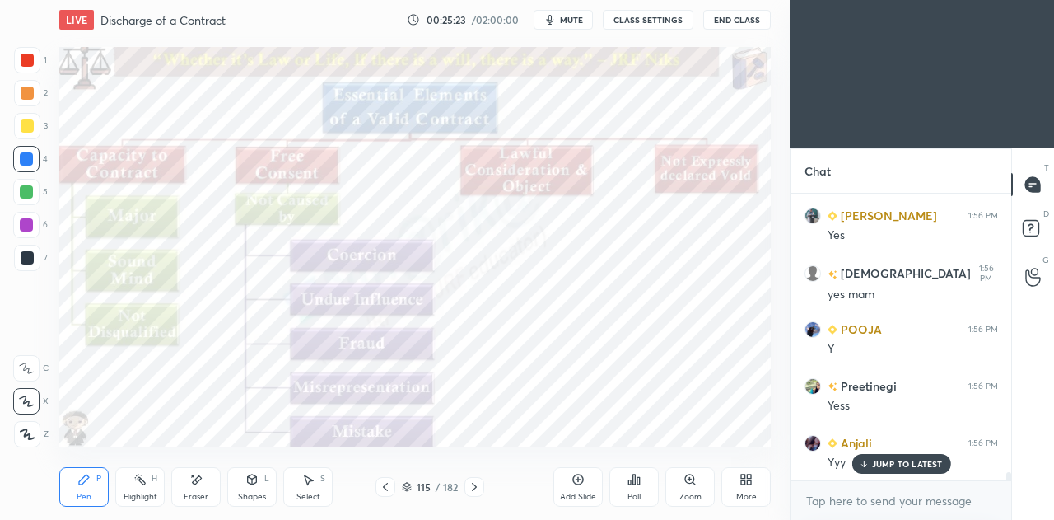
scroll to position [9508, 0]
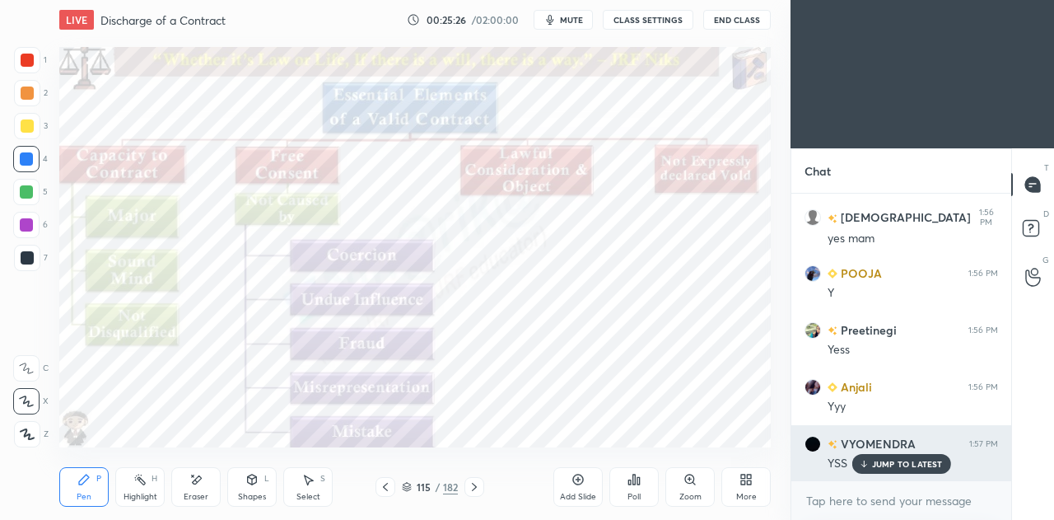
click at [880, 462] on p "JUMP TO LATEST" at bounding box center [907, 464] width 71 height 10
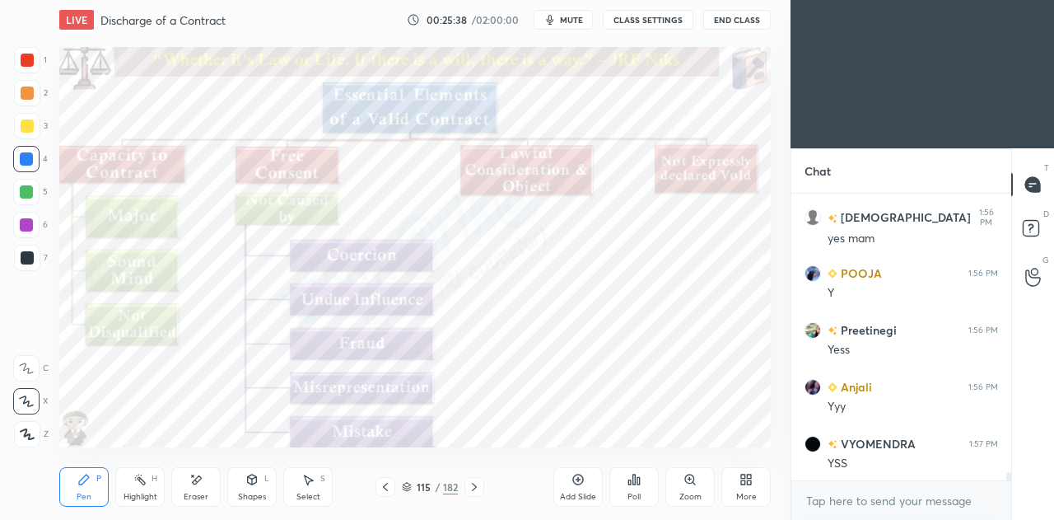
click at [478, 489] on icon at bounding box center [474, 486] width 13 height 13
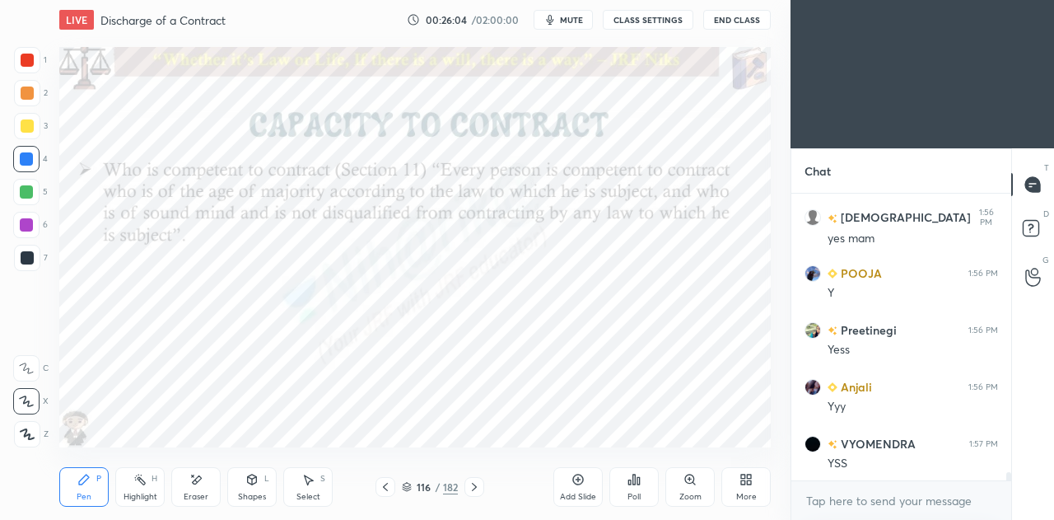
click at [388, 488] on icon at bounding box center [385, 486] width 13 height 13
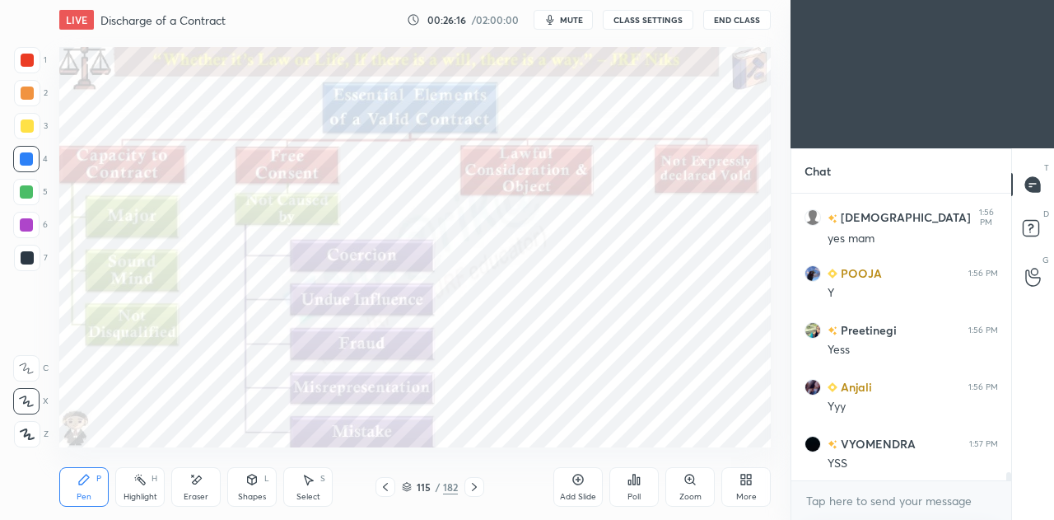
click at [474, 490] on icon at bounding box center [474, 486] width 13 height 13
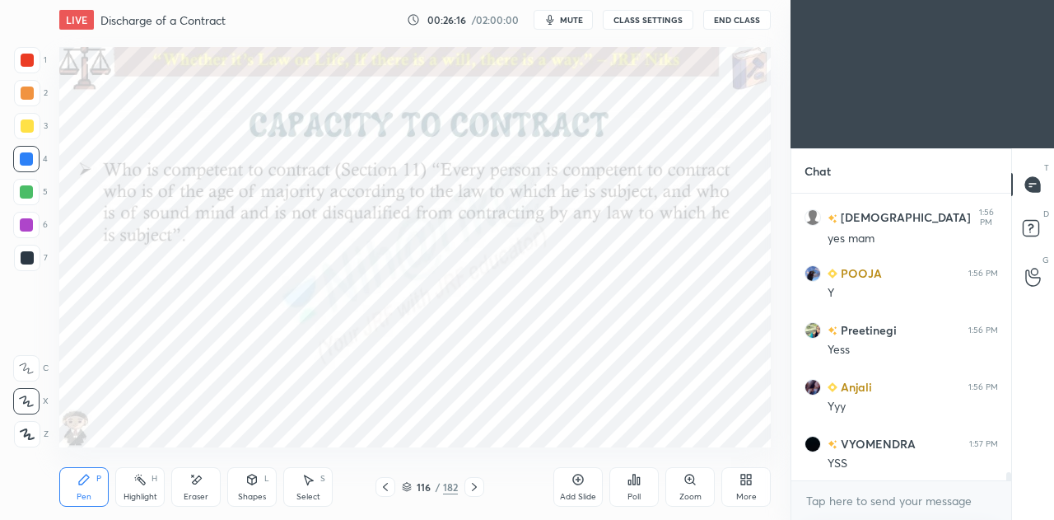
click at [474, 489] on icon at bounding box center [474, 487] width 5 height 8
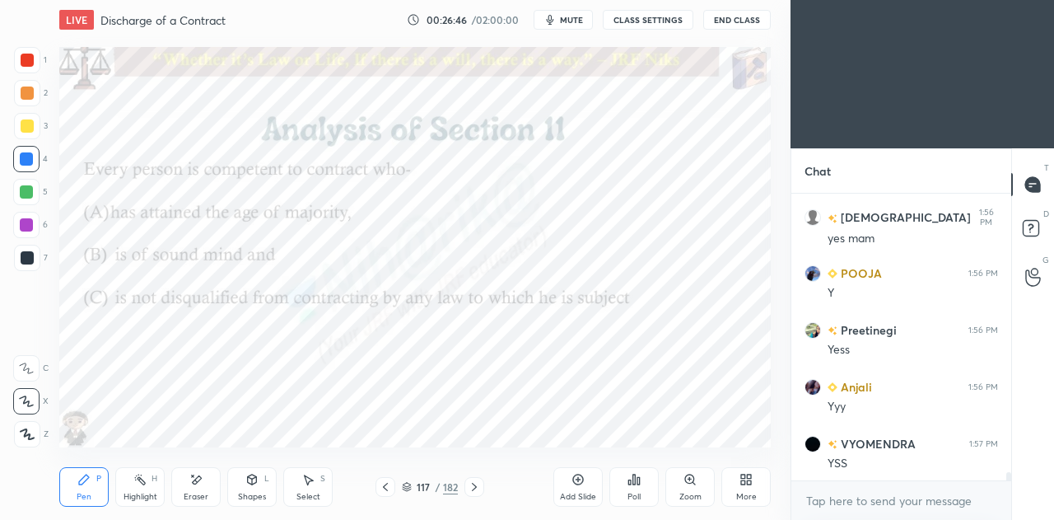
scroll to position [9566, 0]
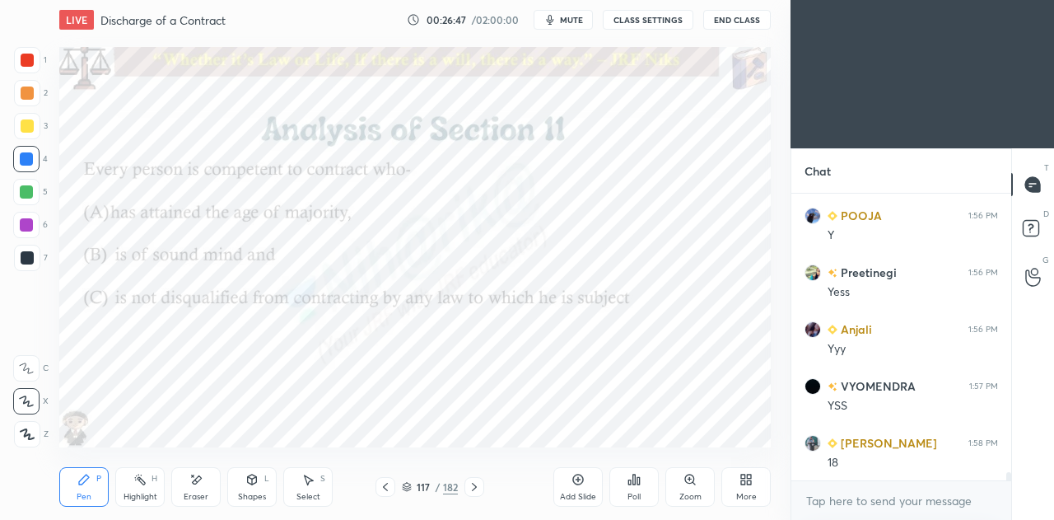
click at [476, 487] on icon at bounding box center [474, 487] width 5 height 8
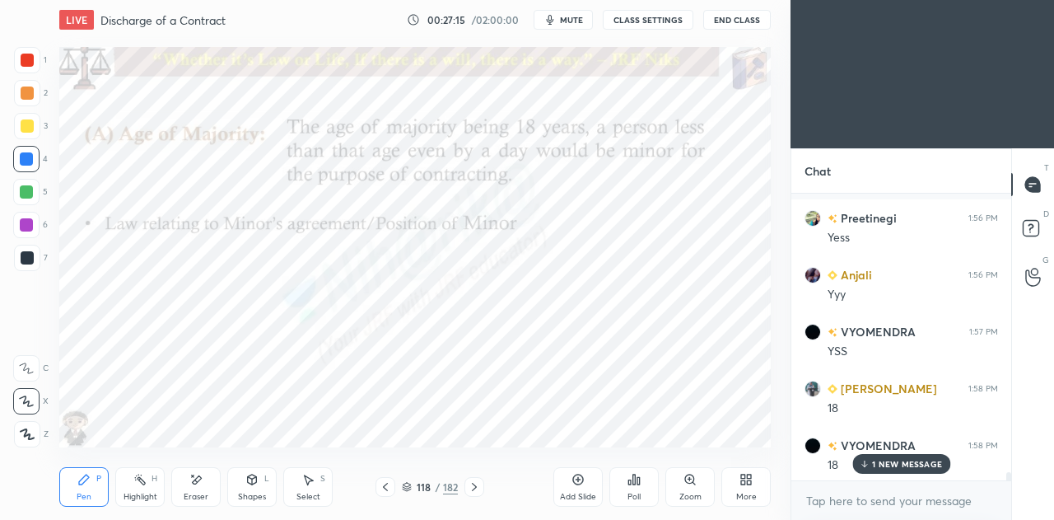
scroll to position [9735, 0]
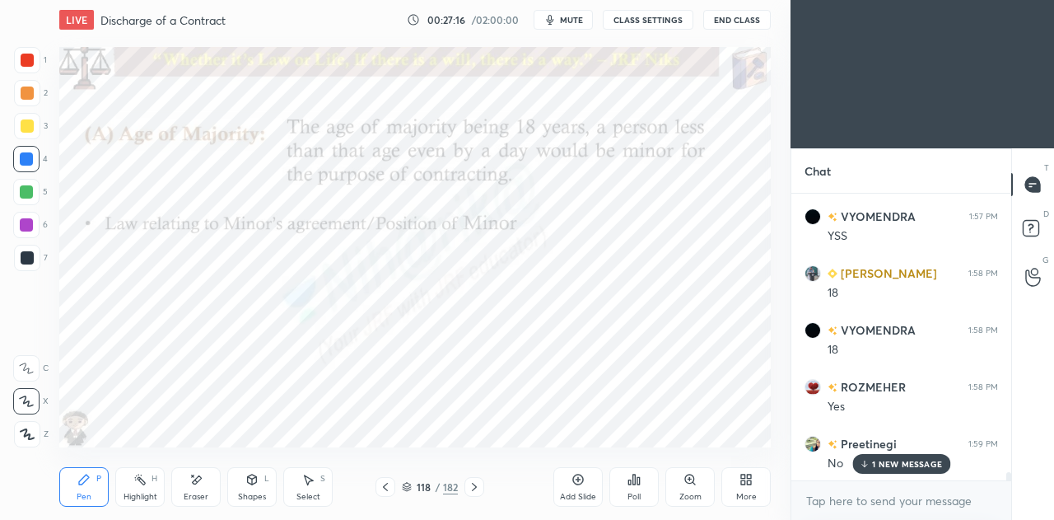
click at [873, 462] on p "1 NEW MESSAGE" at bounding box center [907, 464] width 70 height 10
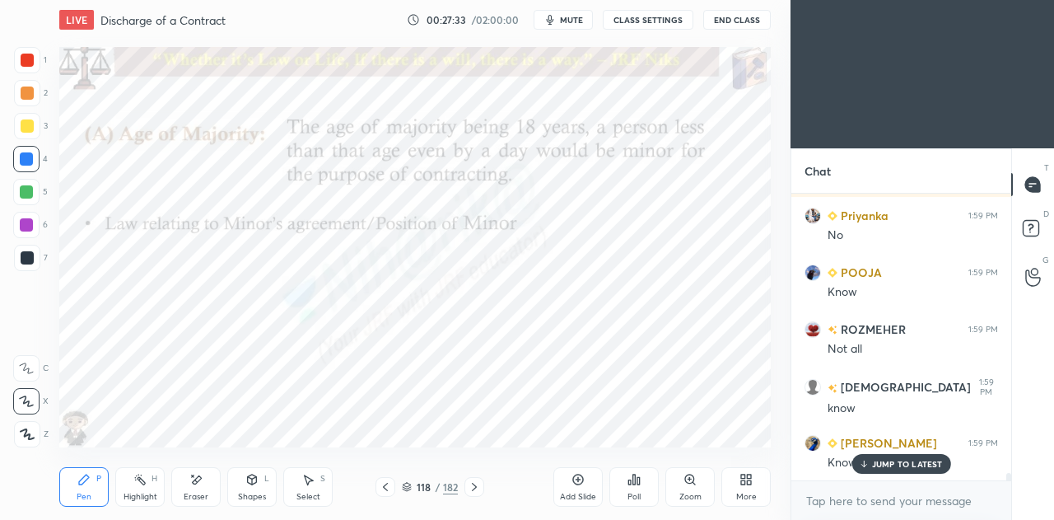
scroll to position [10417, 0]
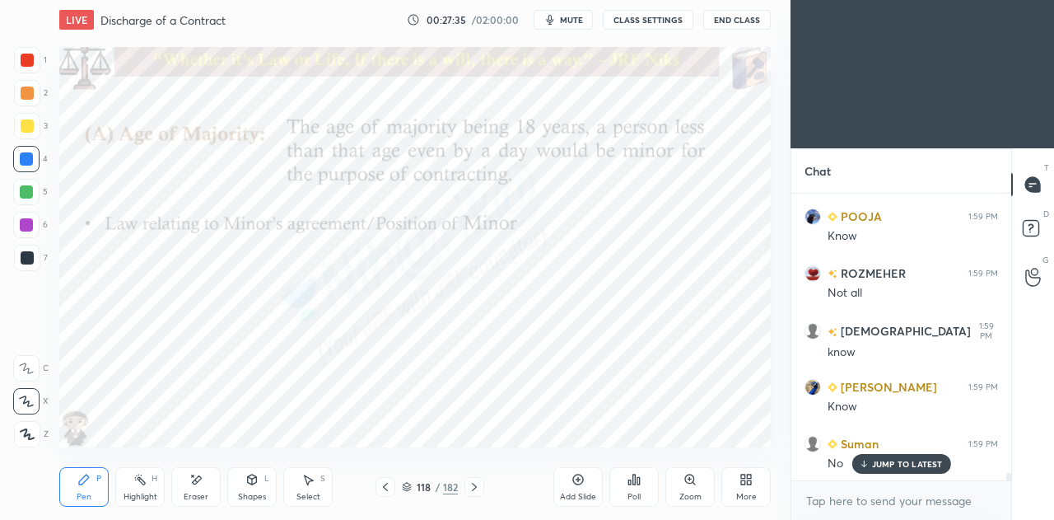
click at [888, 459] on p "JUMP TO LATEST" at bounding box center [907, 464] width 71 height 10
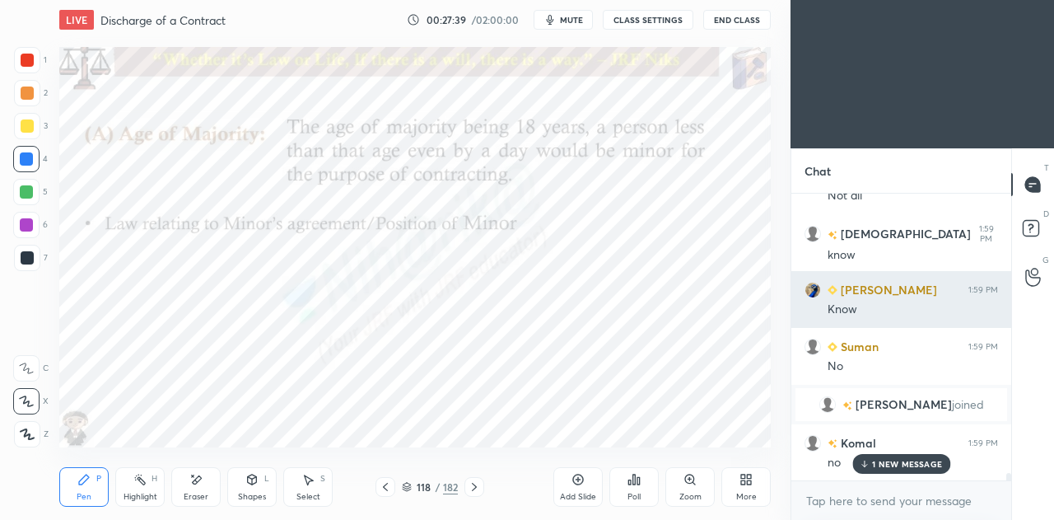
scroll to position [8320, 0]
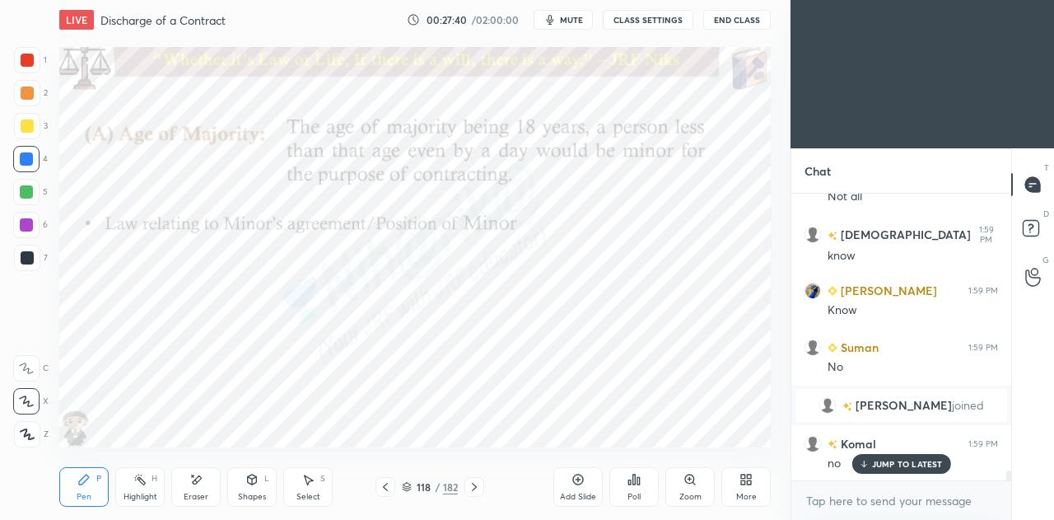
click at [918, 469] on p "JUMP TO LATEST" at bounding box center [907, 464] width 71 height 10
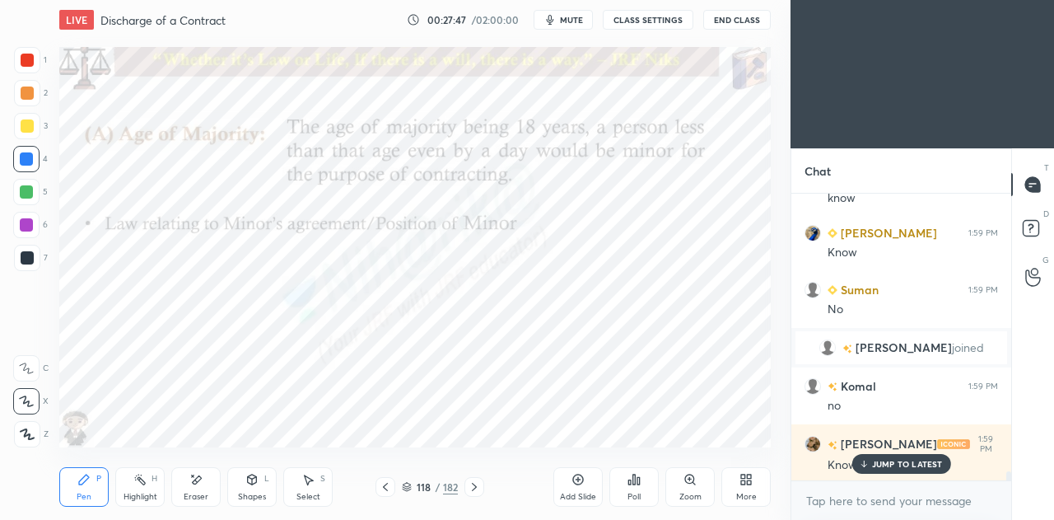
scroll to position [8434, 0]
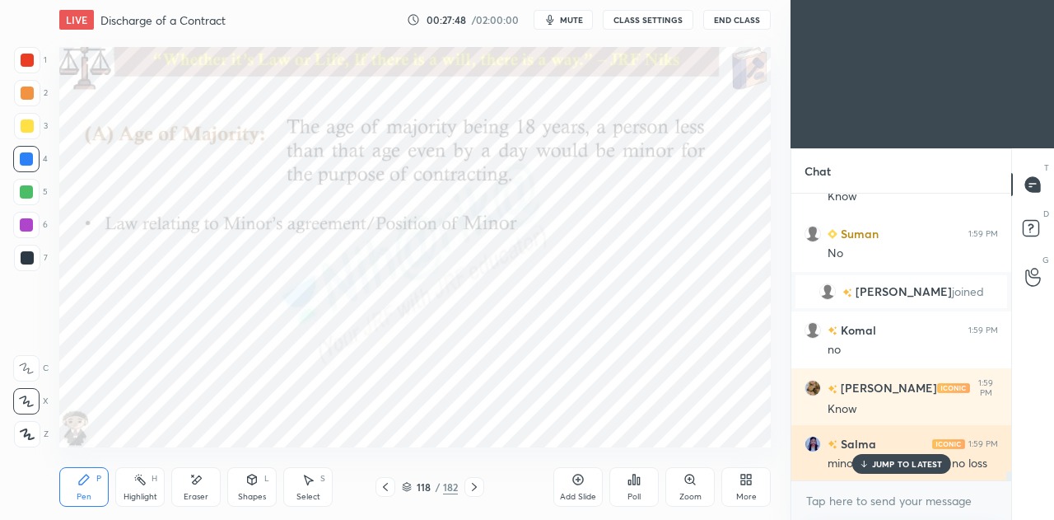
click at [877, 462] on p "JUMP TO LATEST" at bounding box center [907, 464] width 71 height 10
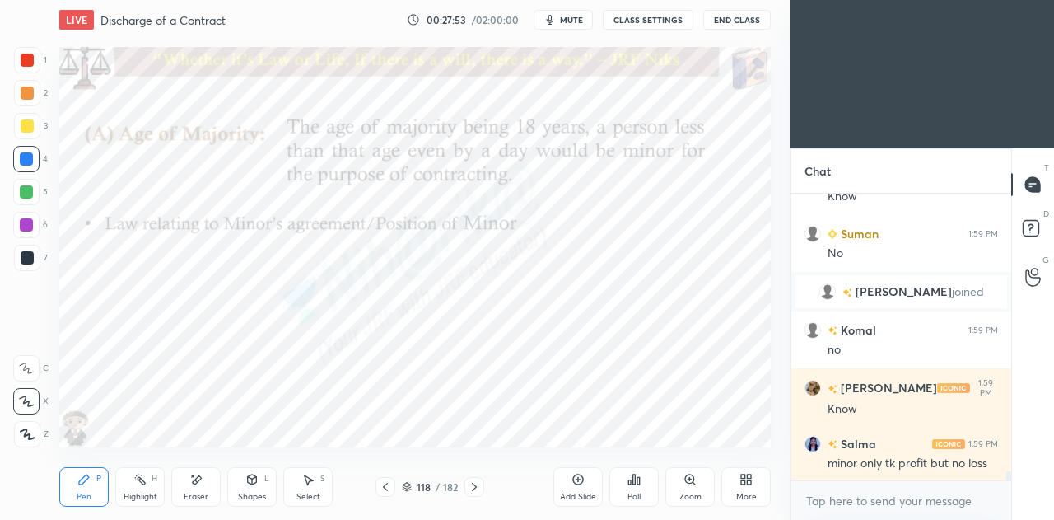
click at [577, 479] on icon at bounding box center [578, 479] width 5 height 5
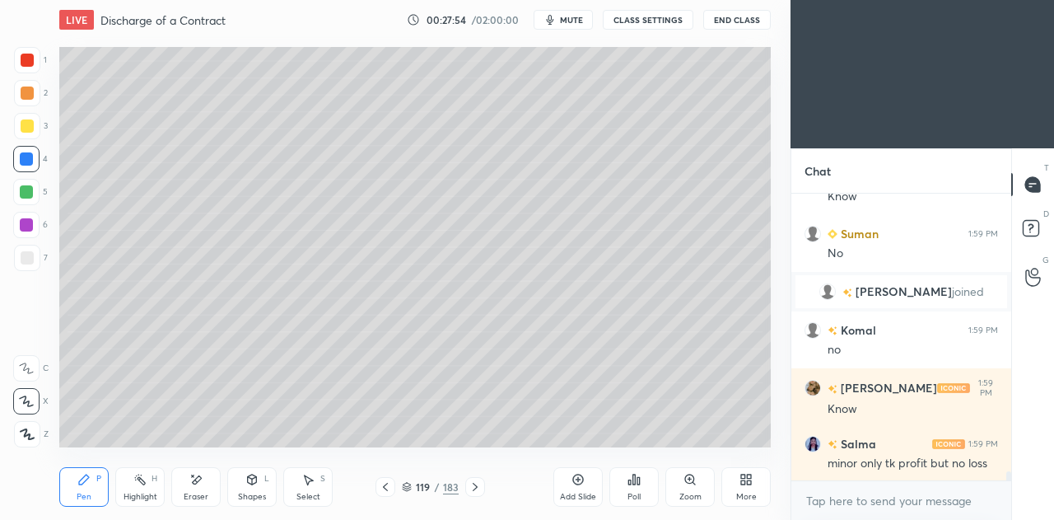
click at [28, 259] on div at bounding box center [27, 257] width 13 height 13
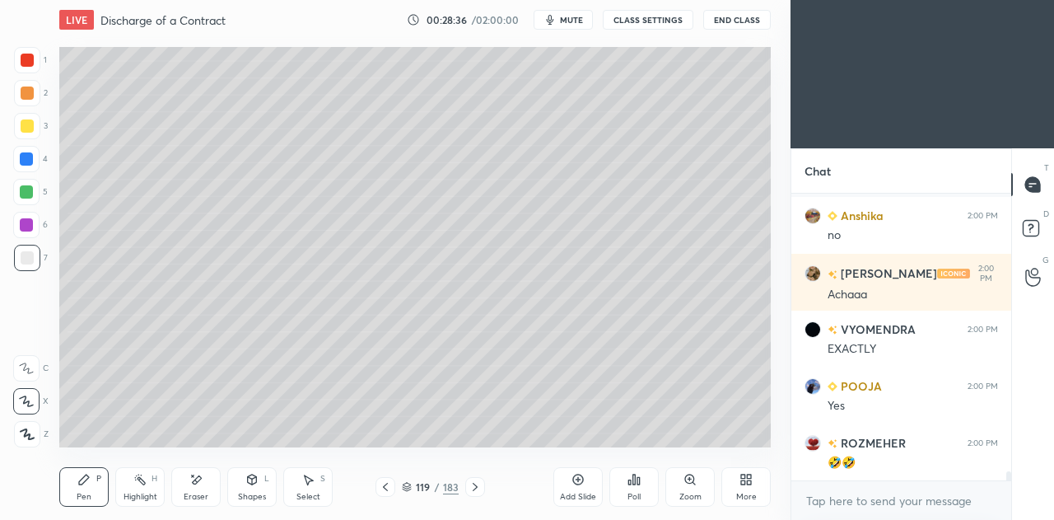
scroll to position [9070, 0]
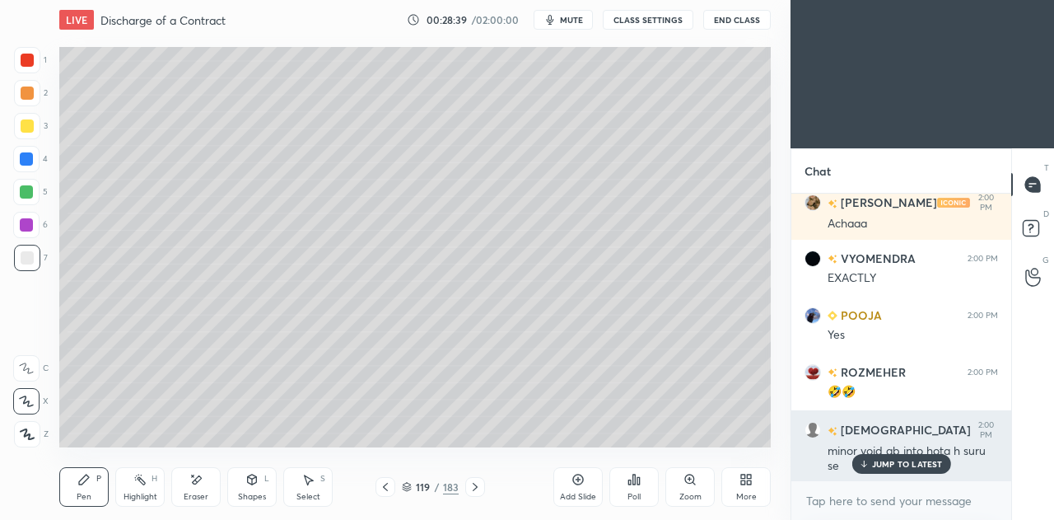
click at [891, 462] on p "JUMP TO LATEST" at bounding box center [907, 464] width 71 height 10
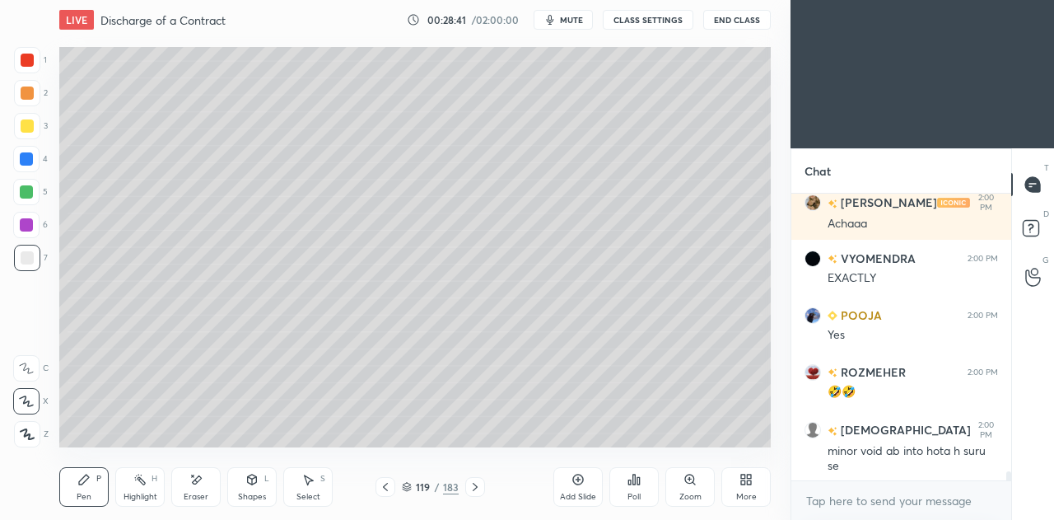
click at [476, 490] on icon at bounding box center [475, 486] width 13 height 13
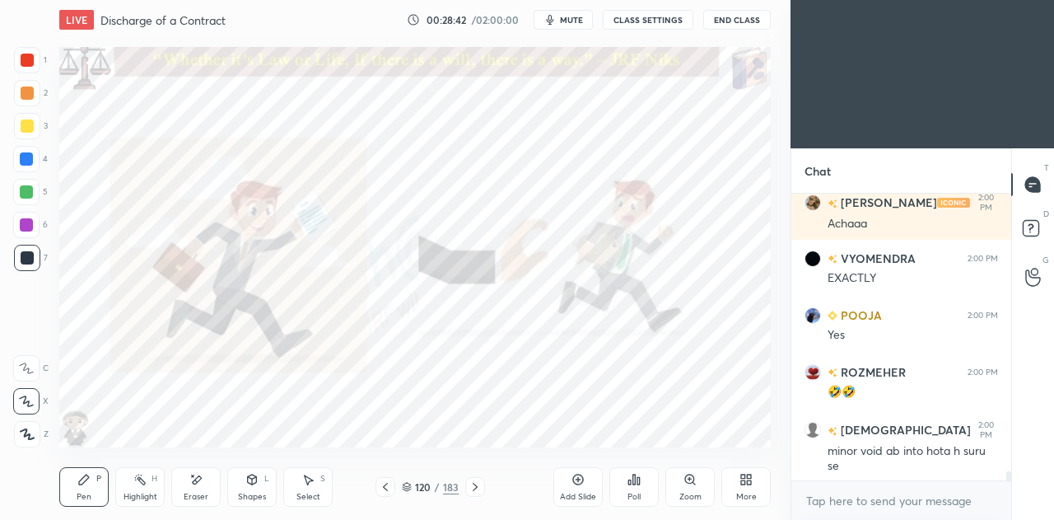
click at [390, 490] on icon at bounding box center [385, 486] width 13 height 13
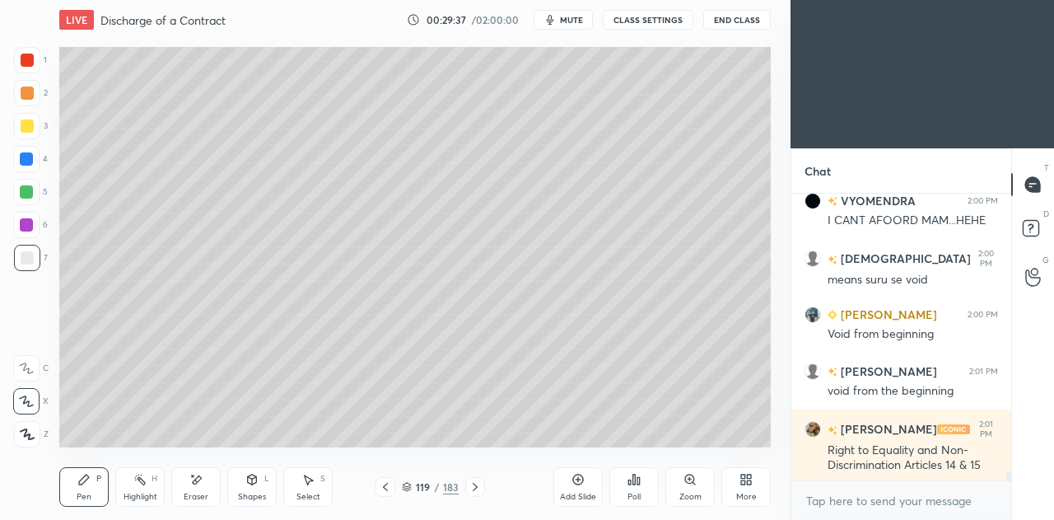
scroll to position [9426, 0]
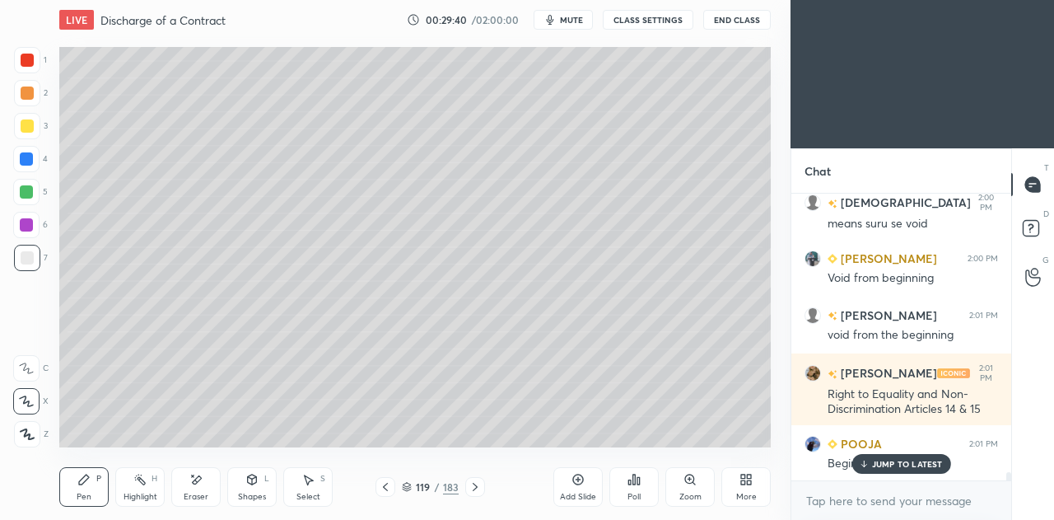
click at [895, 464] on p "JUMP TO LATEST" at bounding box center [907, 464] width 71 height 10
click at [204, 483] on div "Eraser" at bounding box center [195, 487] width 49 height 40
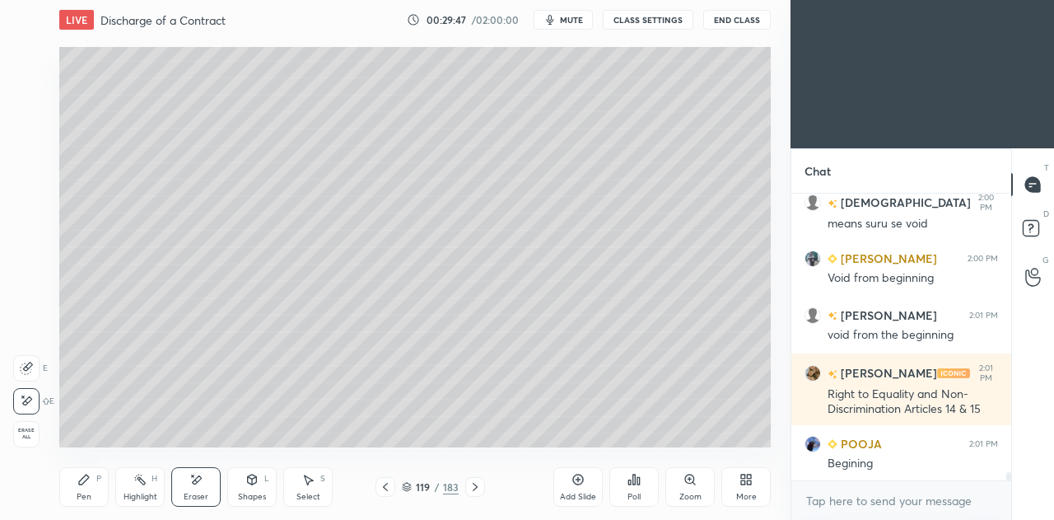
scroll to position [9498, 0]
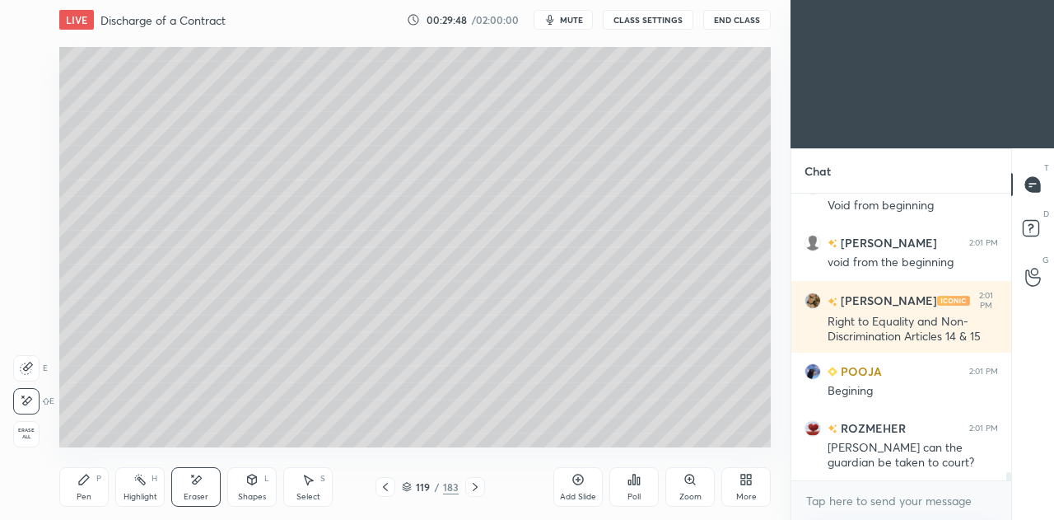
click at [94, 481] on div "Pen P" at bounding box center [83, 487] width 49 height 40
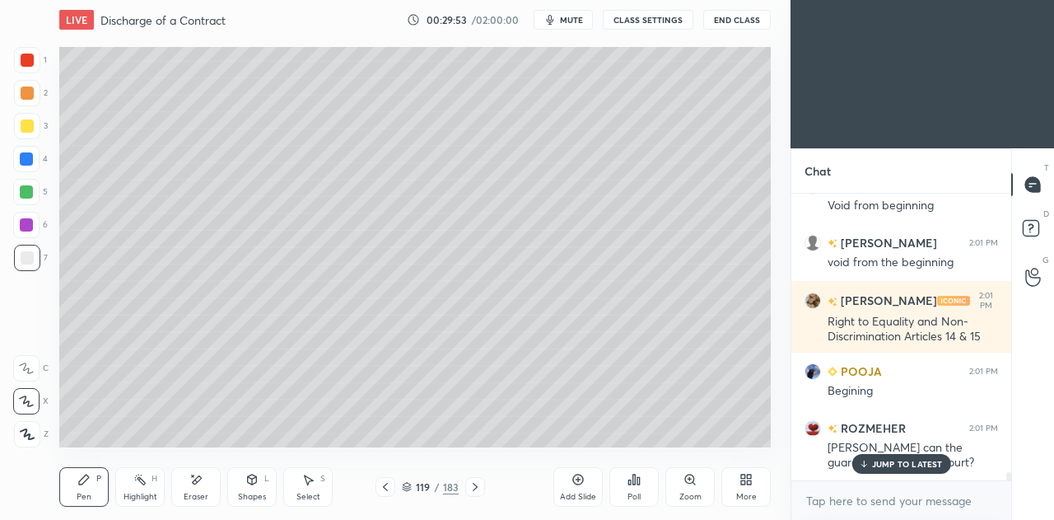
scroll to position [9584, 0]
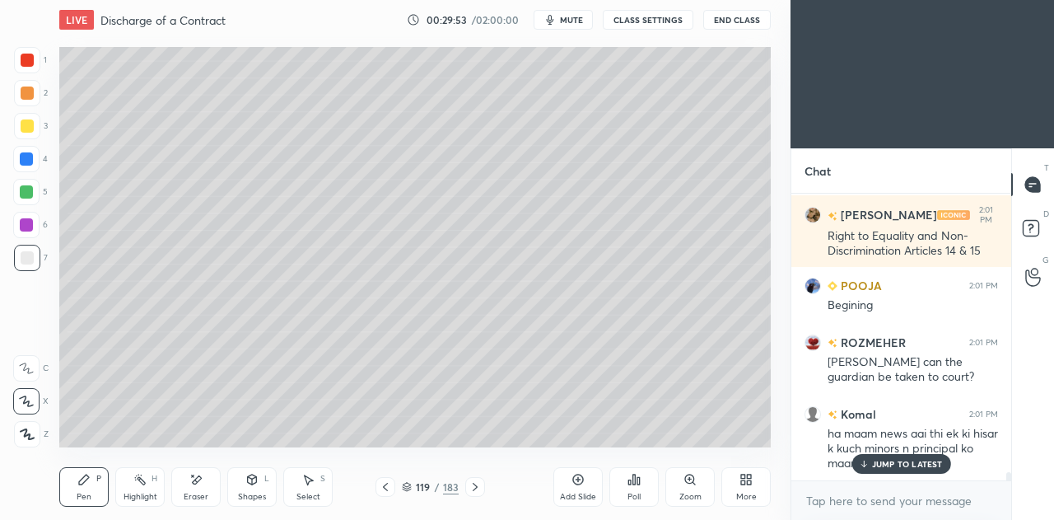
click at [197, 482] on icon at bounding box center [197, 479] width 9 height 8
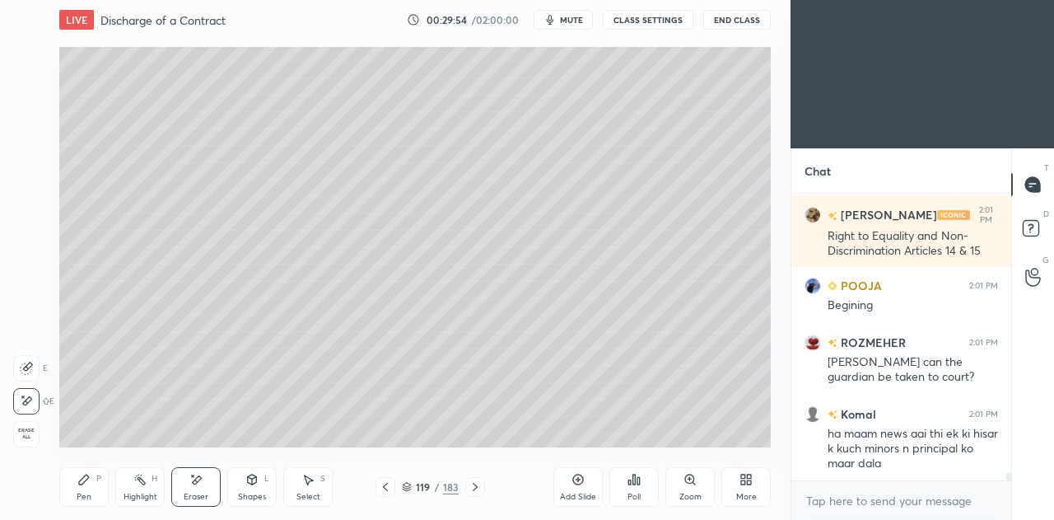
scroll to position [9641, 0]
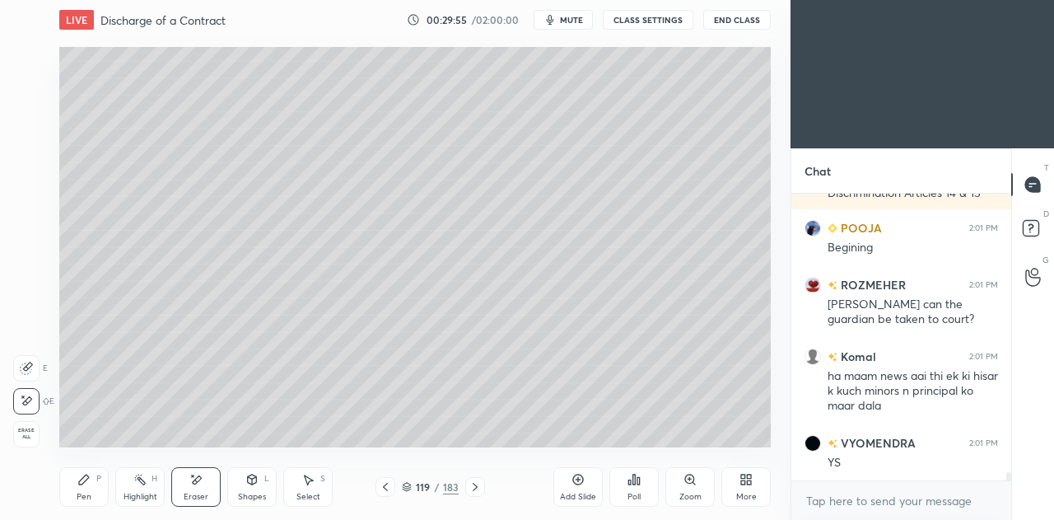
click at [69, 474] on div "Pen P" at bounding box center [83, 487] width 49 height 40
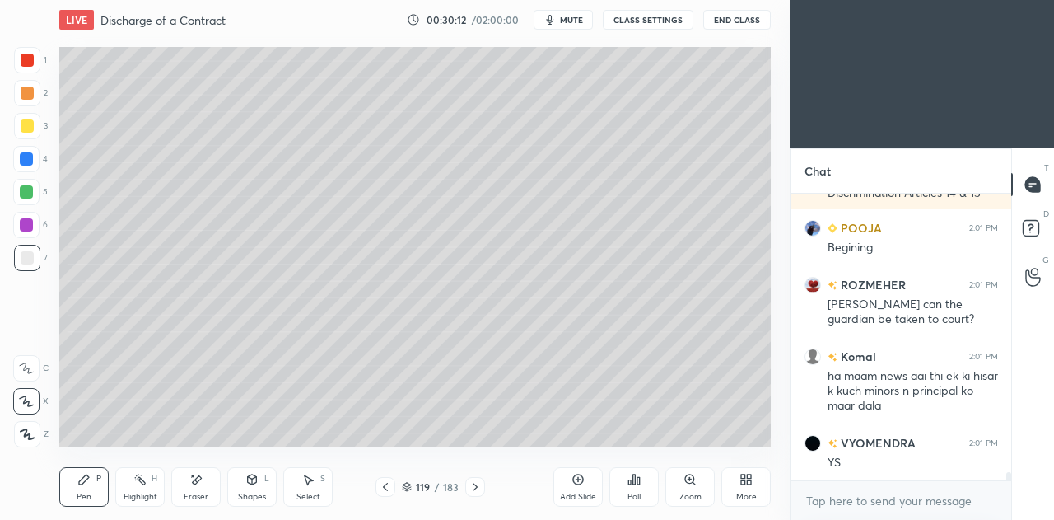
click at [406, 490] on icon at bounding box center [407, 487] width 10 height 10
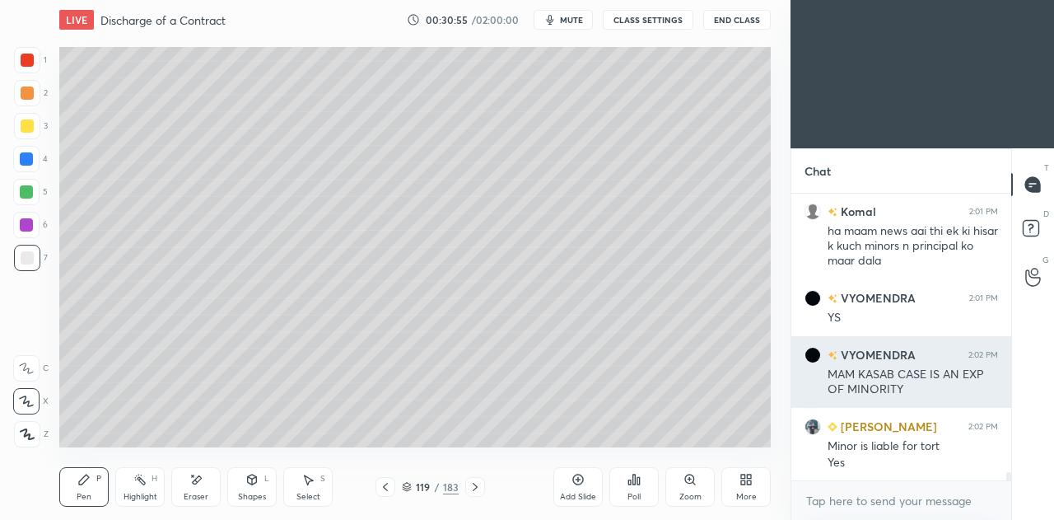
scroll to position [9842, 0]
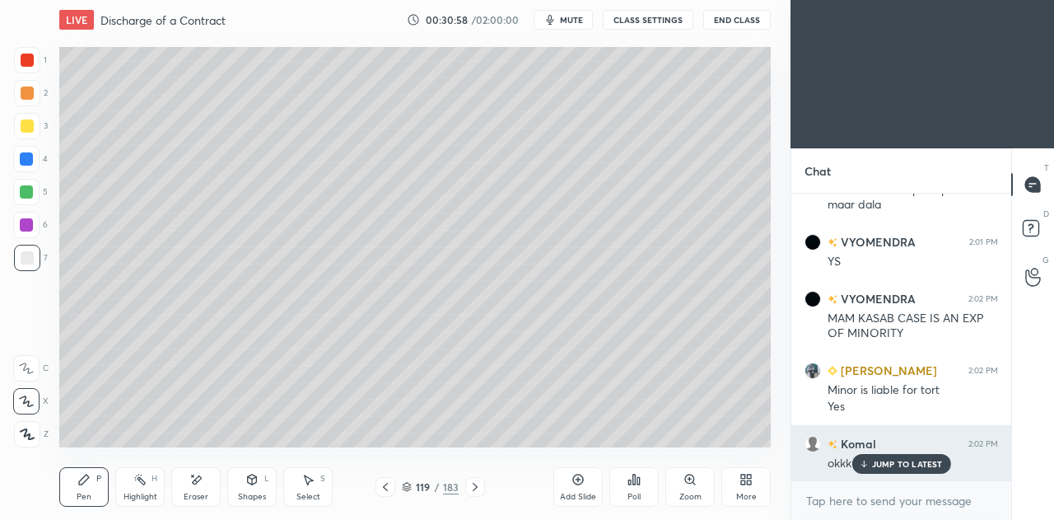
click at [906, 466] on p "JUMP TO LATEST" at bounding box center [907, 464] width 71 height 10
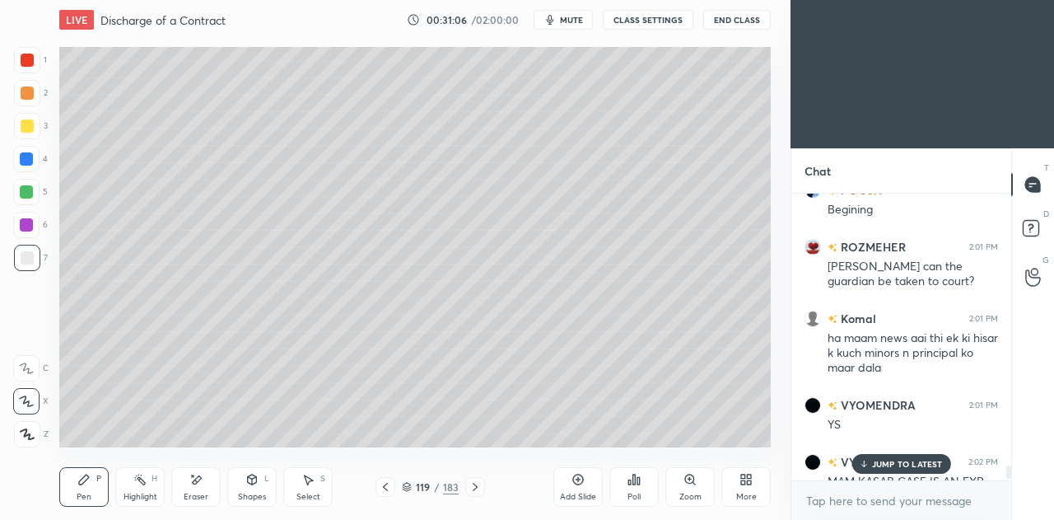
scroll to position [9679, 0]
click at [578, 479] on icon at bounding box center [578, 479] width 5 height 5
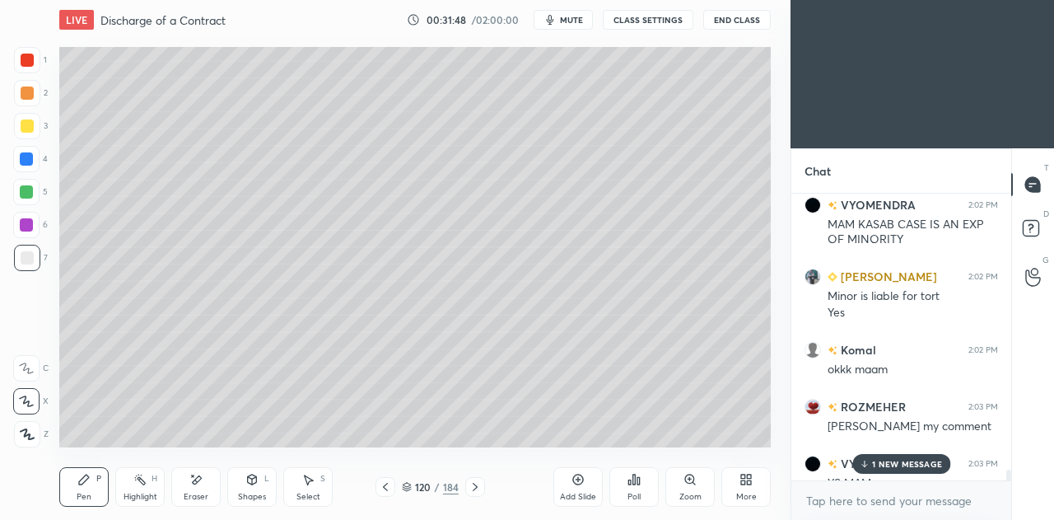
scroll to position [10014, 0]
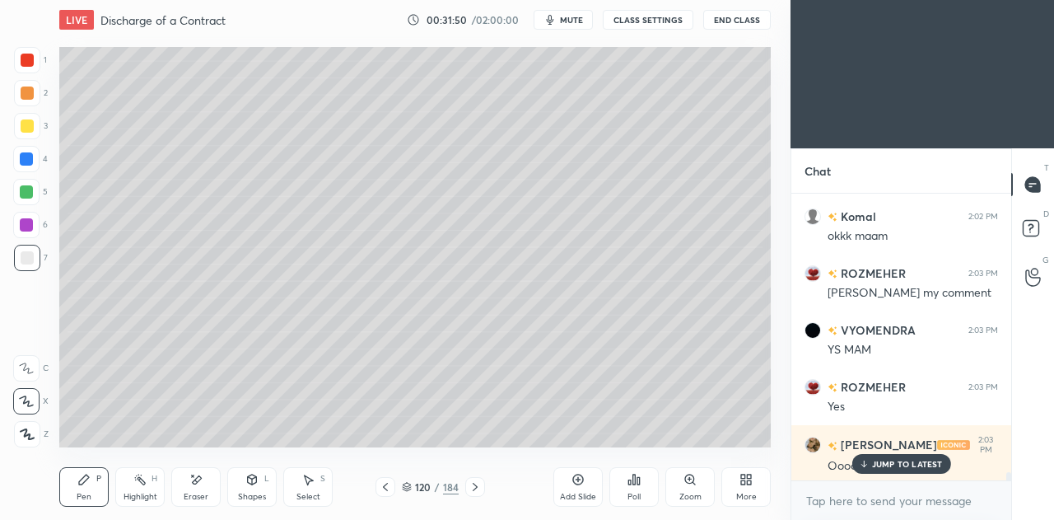
click at [389, 485] on icon at bounding box center [385, 486] width 13 height 13
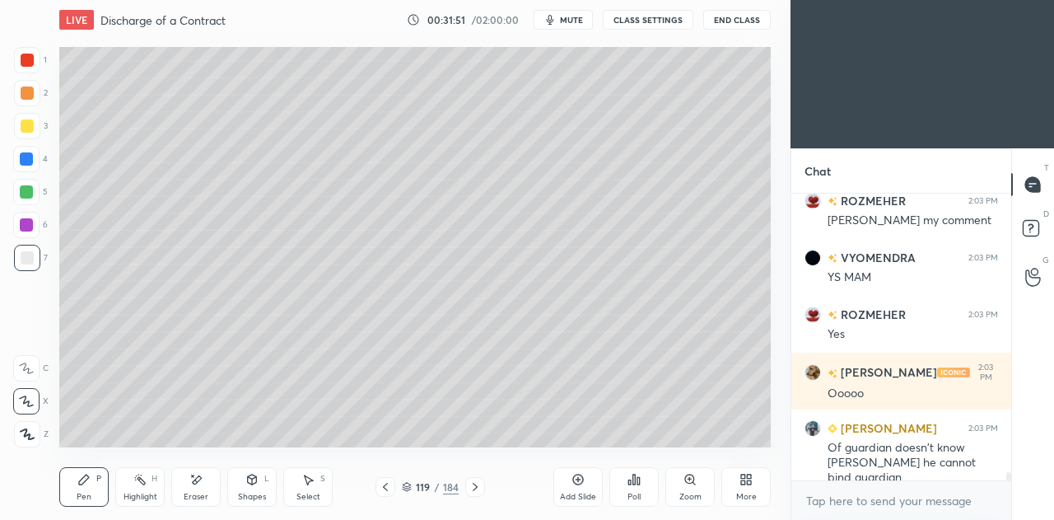
click at [479, 486] on icon at bounding box center [475, 486] width 13 height 13
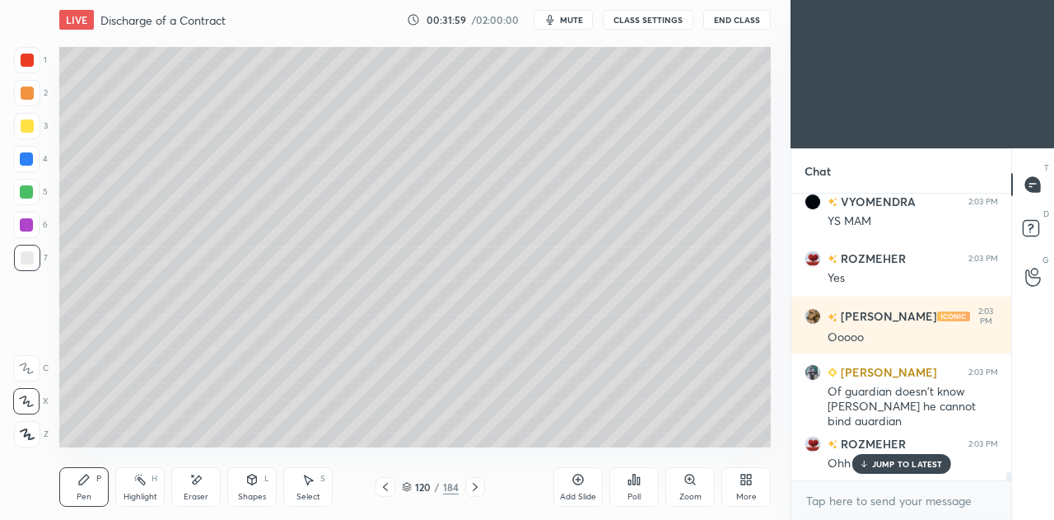
click at [473, 483] on icon at bounding box center [475, 487] width 5 height 8
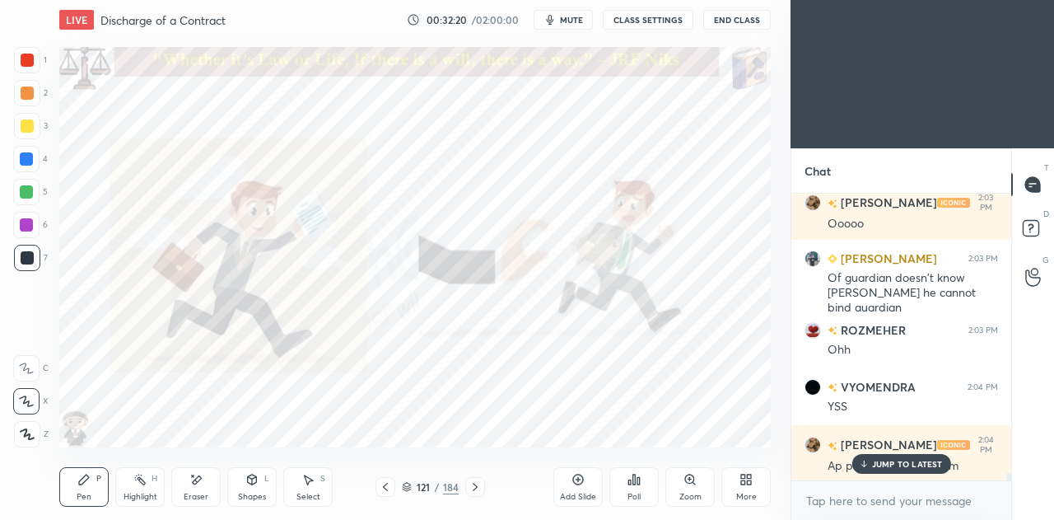
scroll to position [10370, 0]
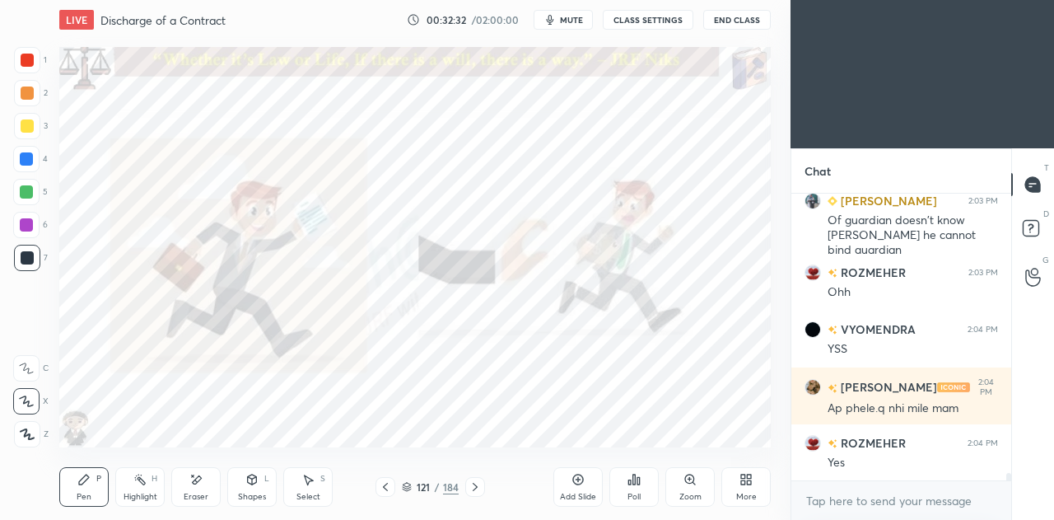
click at [203, 483] on div "Eraser" at bounding box center [195, 487] width 49 height 40
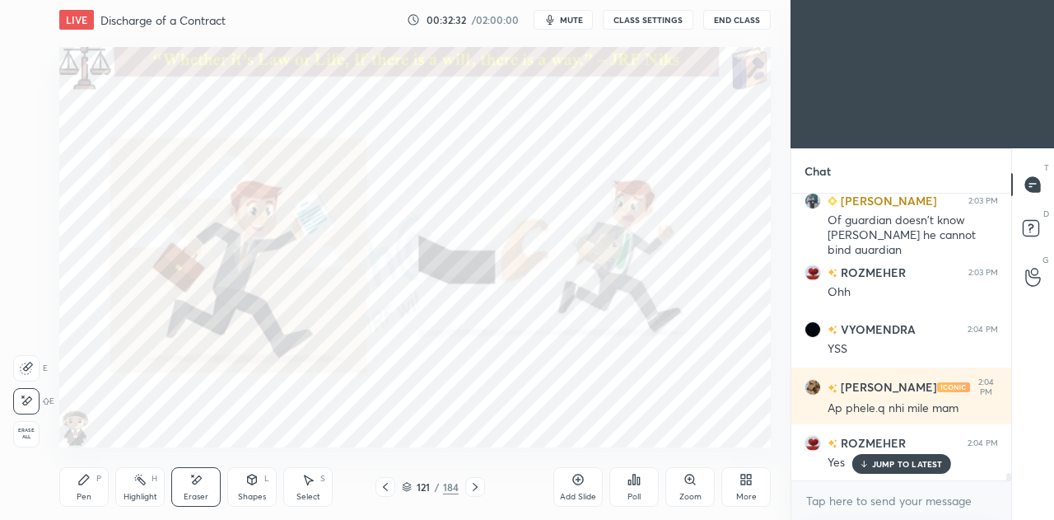
scroll to position [10426, 0]
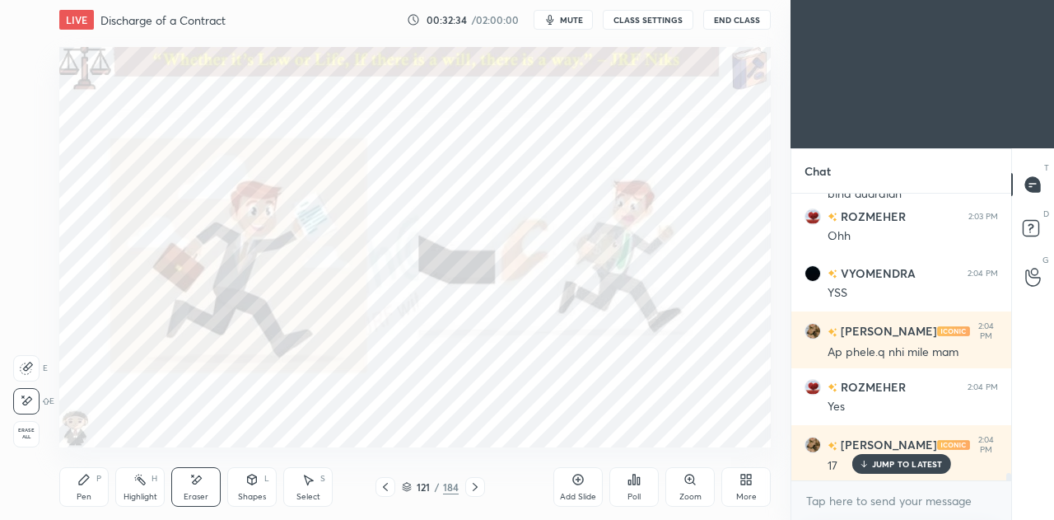
click at [94, 477] on div "Pen P" at bounding box center [83, 487] width 49 height 40
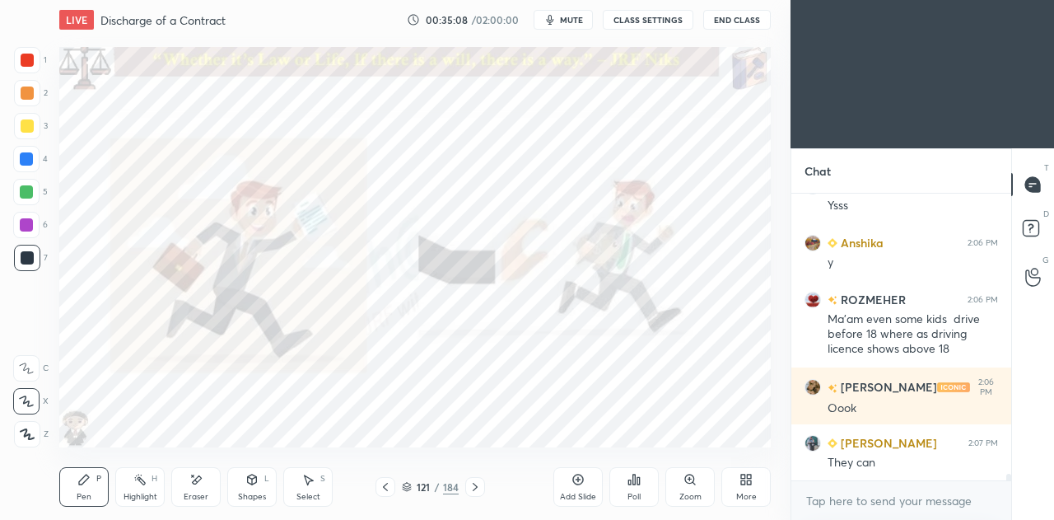
scroll to position [12532, 0]
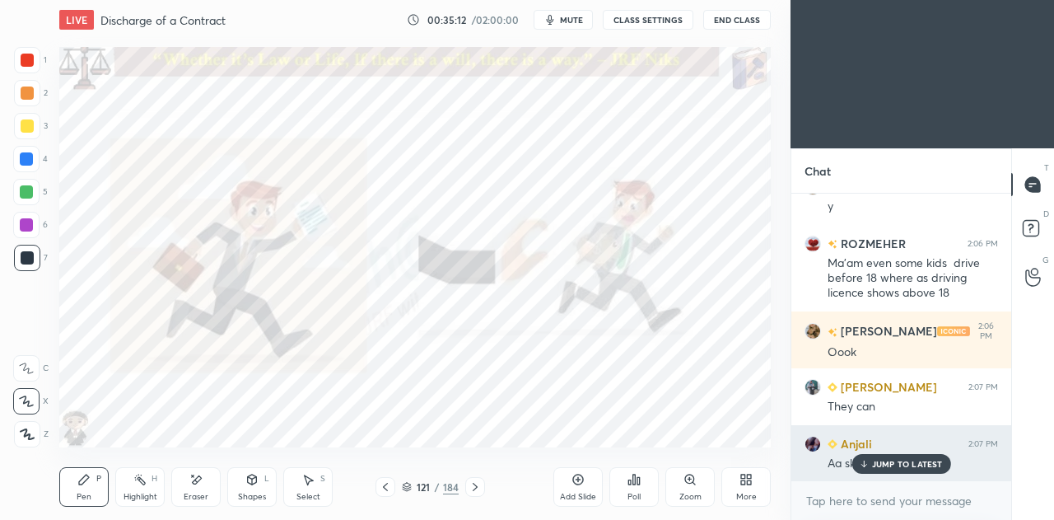
click at [880, 460] on p "JUMP TO LATEST" at bounding box center [907, 464] width 71 height 10
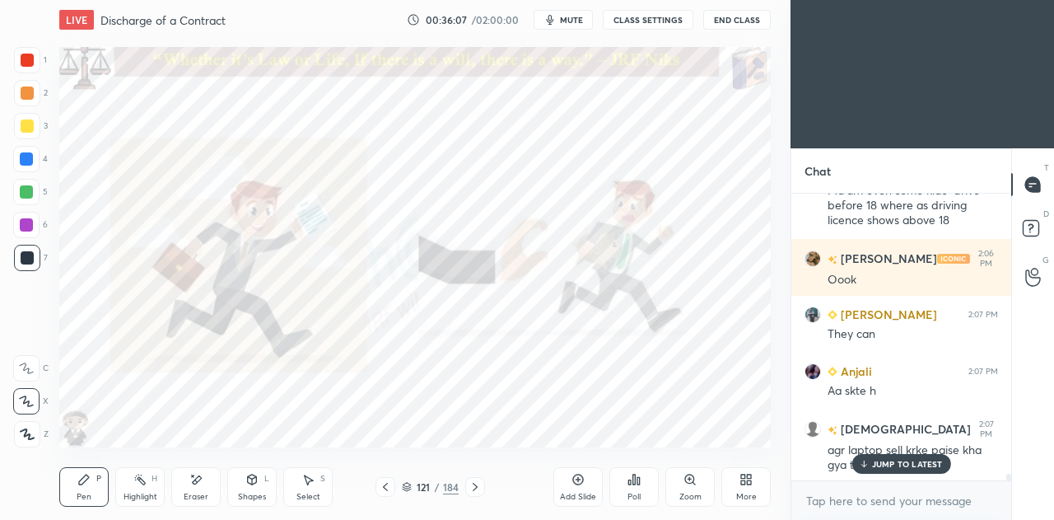
scroll to position [12661, 0]
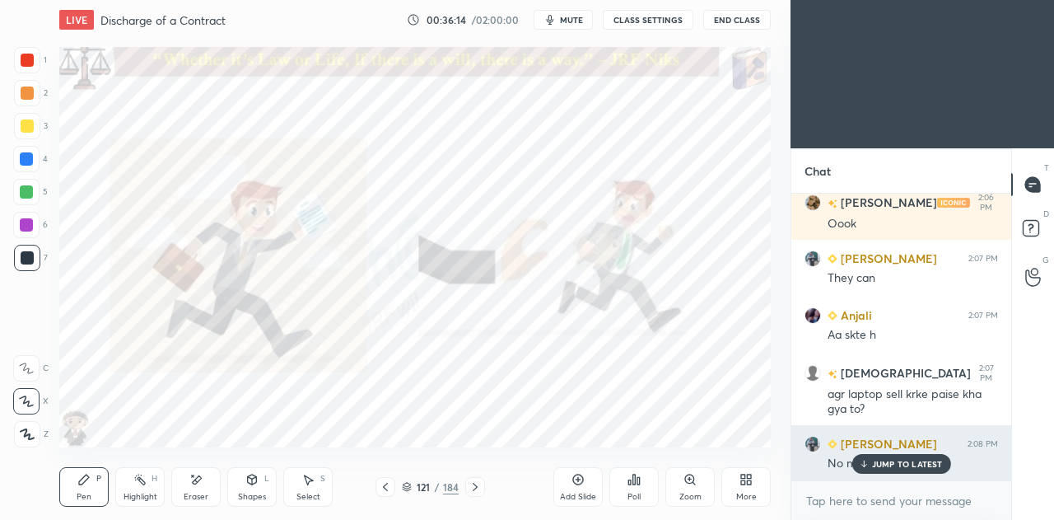
click at [876, 465] on p "JUMP TO LATEST" at bounding box center [907, 464] width 71 height 10
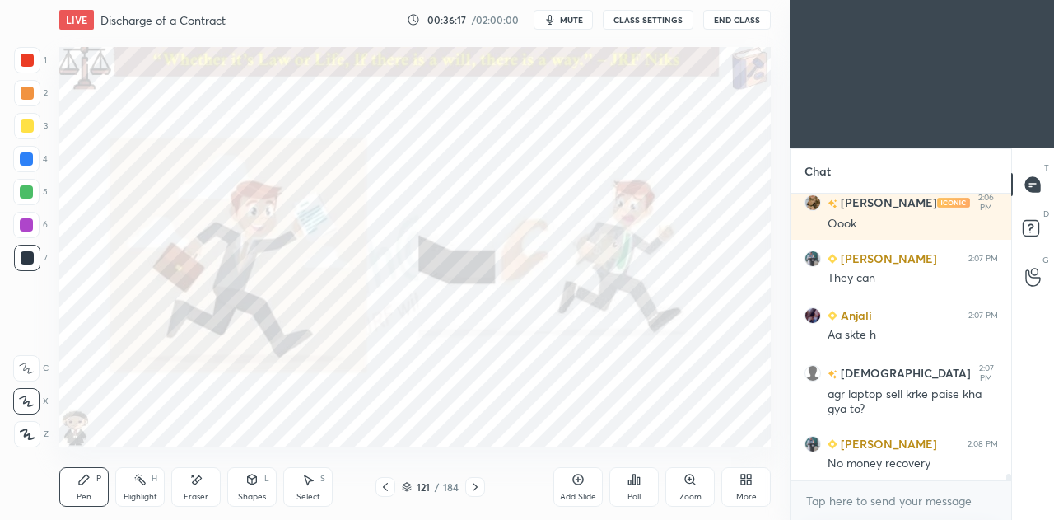
click at [477, 495] on div at bounding box center [475, 487] width 20 height 20
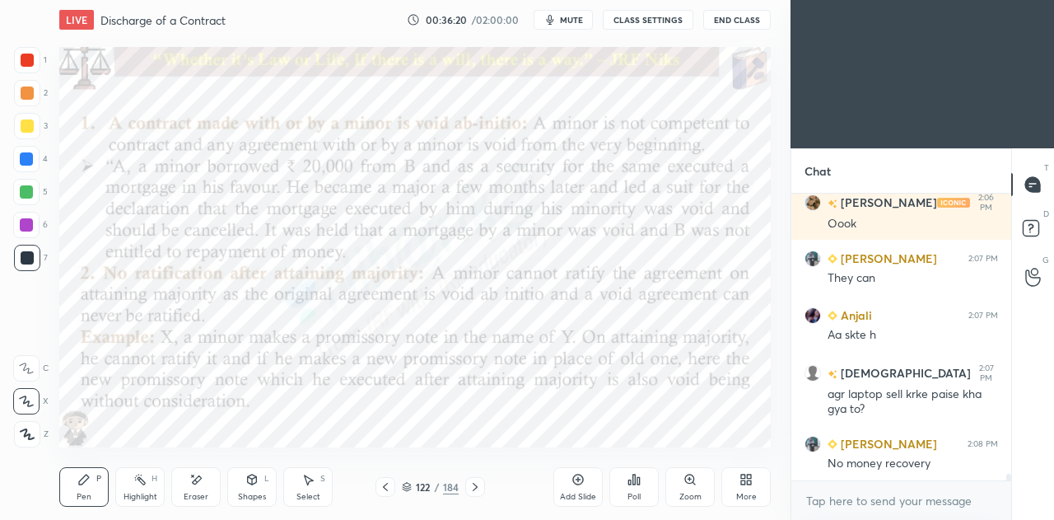
click at [142, 480] on rect at bounding box center [142, 481] width 8 height 8
click at [385, 483] on icon at bounding box center [385, 486] width 13 height 13
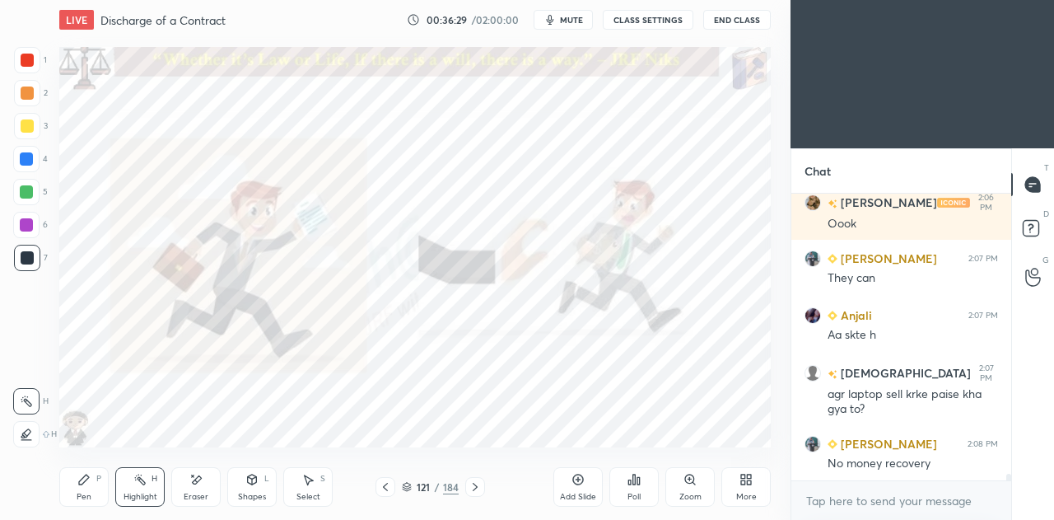
click at [390, 490] on icon at bounding box center [385, 486] width 13 height 13
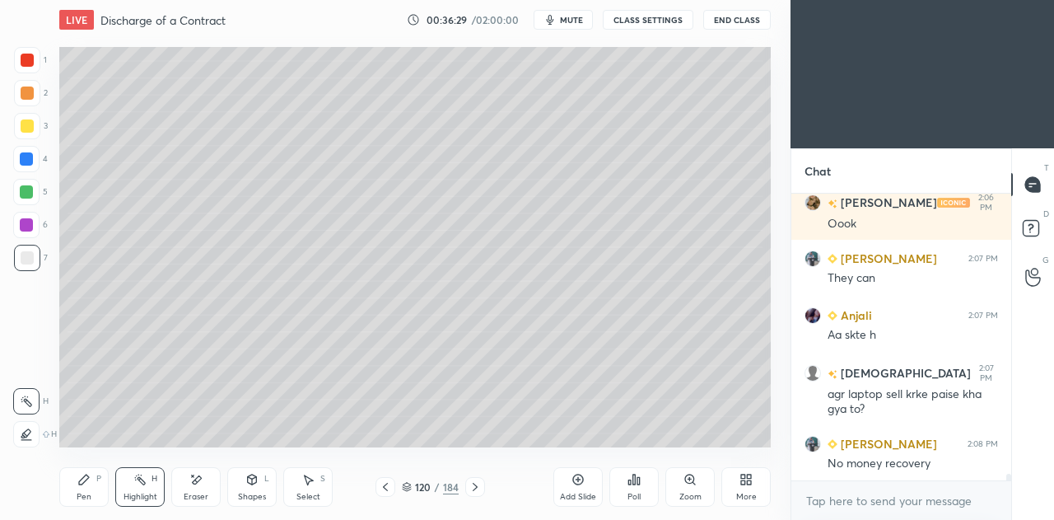
scroll to position [12719, 0]
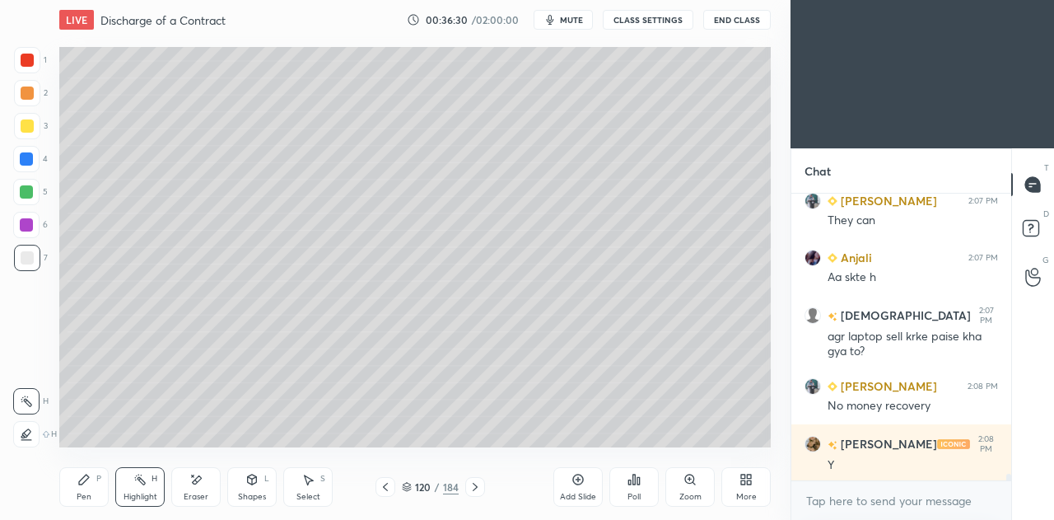
click at [390, 487] on icon at bounding box center [385, 486] width 13 height 13
click at [387, 489] on icon at bounding box center [385, 486] width 13 height 13
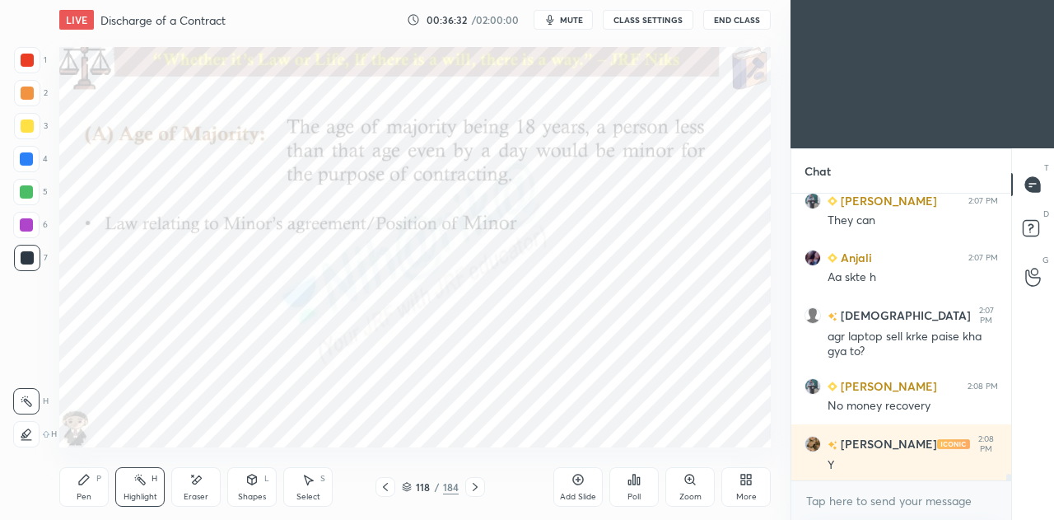
scroll to position [12775, 0]
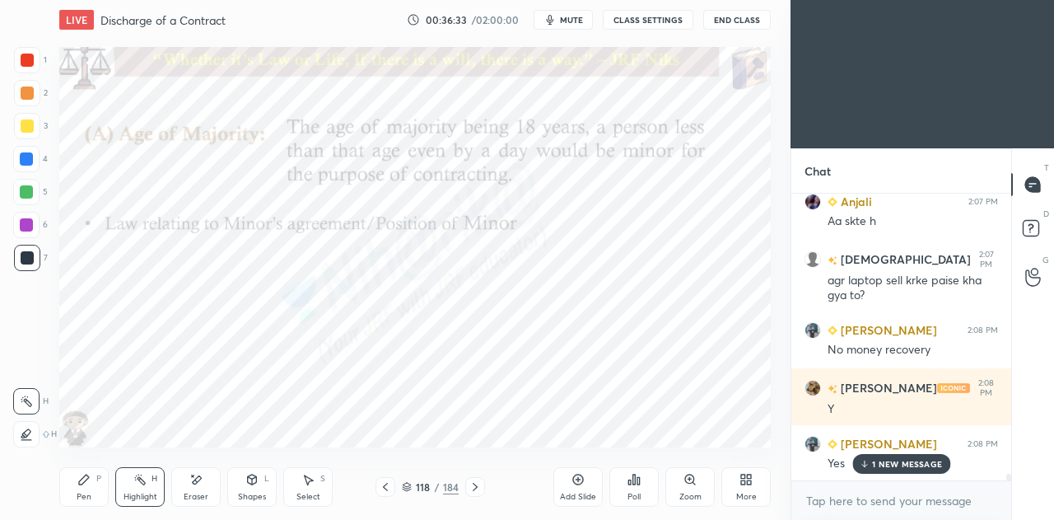
click at [474, 491] on icon at bounding box center [475, 486] width 13 height 13
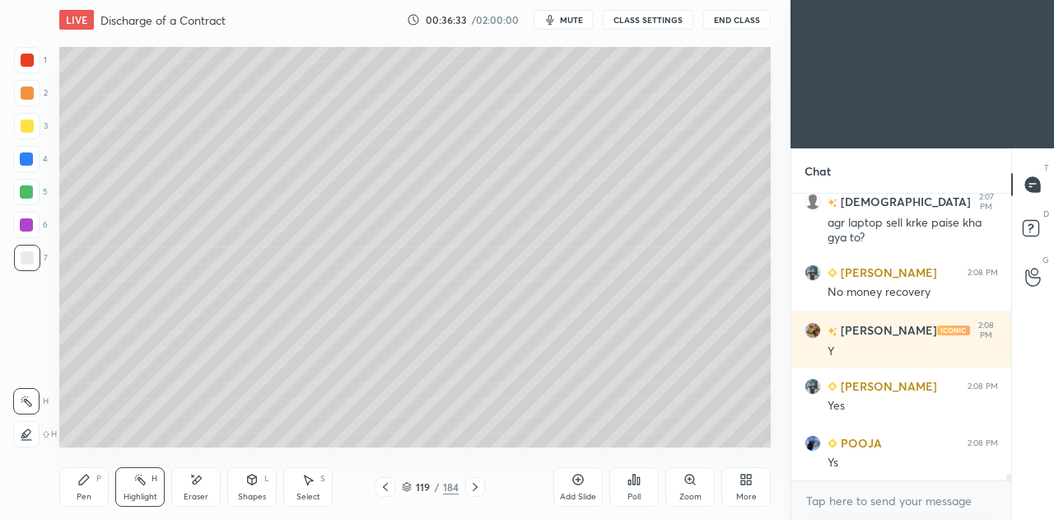
click at [473, 492] on icon at bounding box center [475, 486] width 13 height 13
click at [471, 488] on icon at bounding box center [475, 486] width 13 height 13
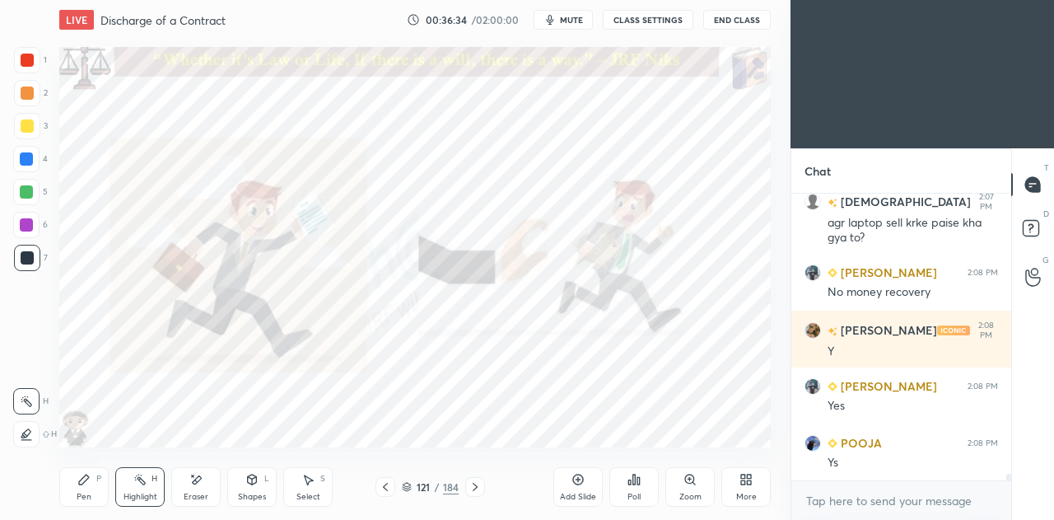
click at [478, 487] on icon at bounding box center [475, 486] width 13 height 13
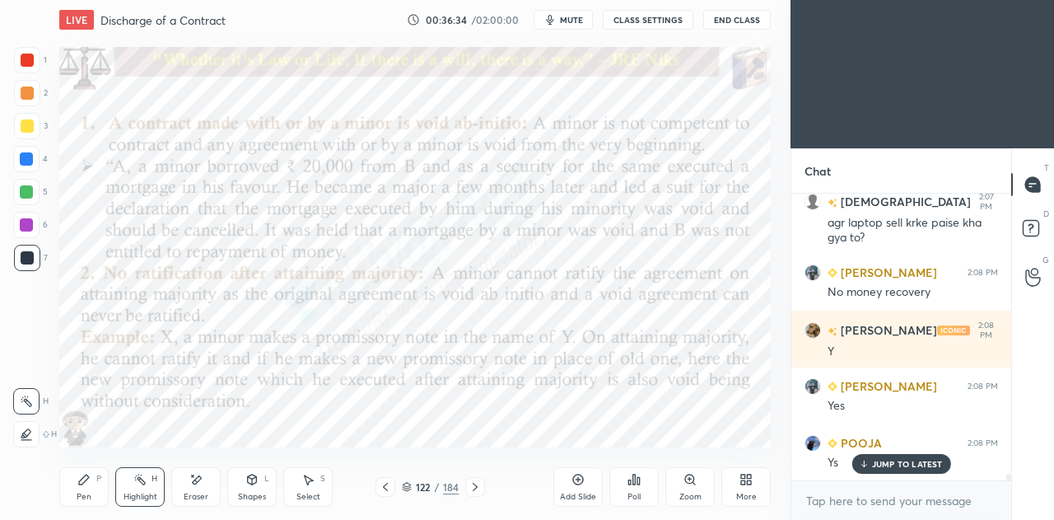
scroll to position [12888, 0]
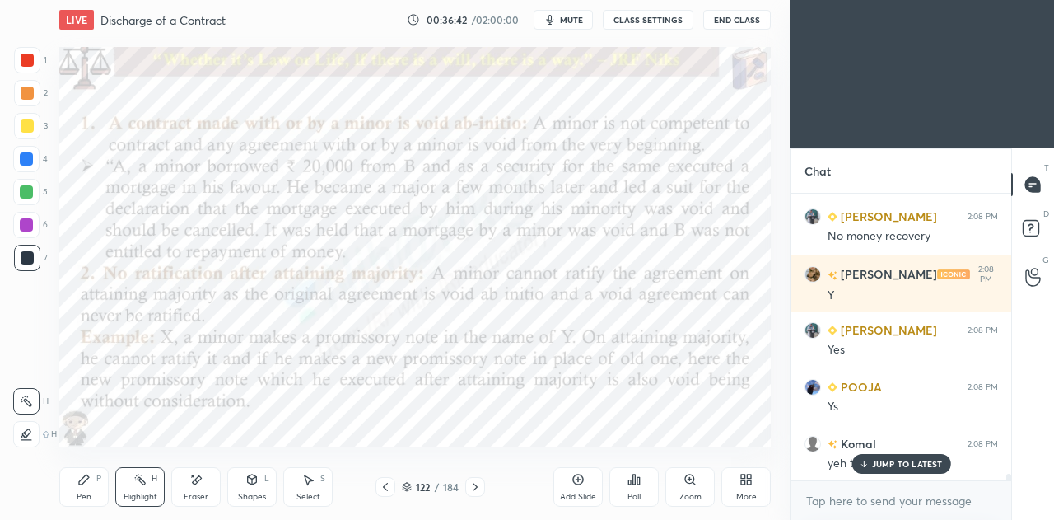
click at [91, 492] on div "Pen P" at bounding box center [83, 487] width 49 height 40
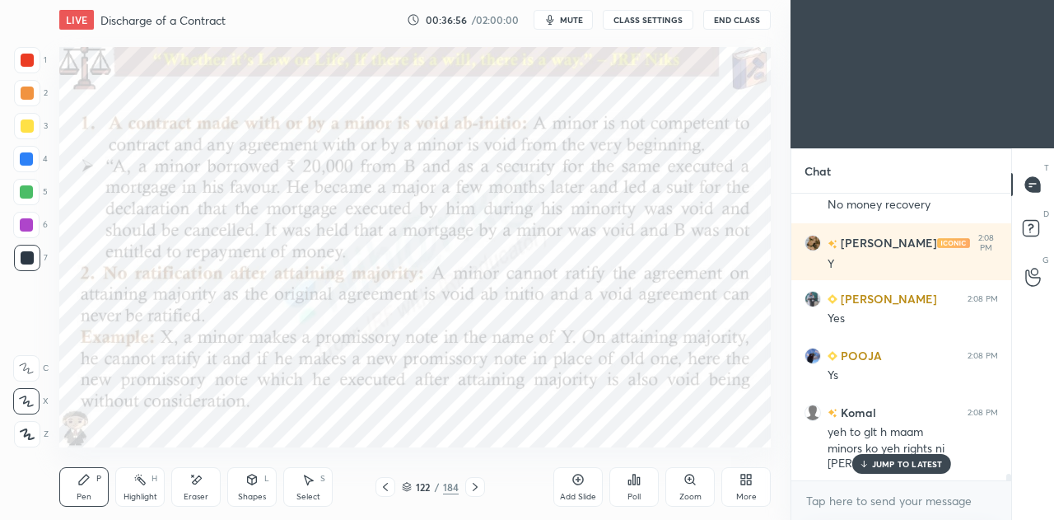
click at [141, 485] on icon at bounding box center [139, 479] width 13 height 13
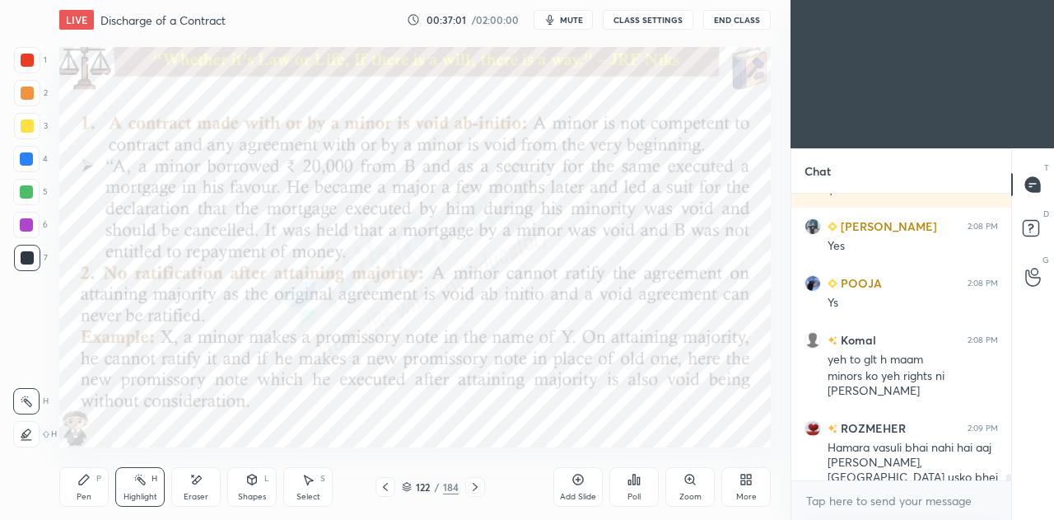
click at [94, 490] on div "Pen P" at bounding box center [83, 487] width 49 height 40
click at [203, 484] on div "Eraser" at bounding box center [195, 487] width 49 height 40
click at [91, 484] on div "Pen P" at bounding box center [83, 487] width 49 height 40
click at [389, 487] on icon at bounding box center [385, 486] width 13 height 13
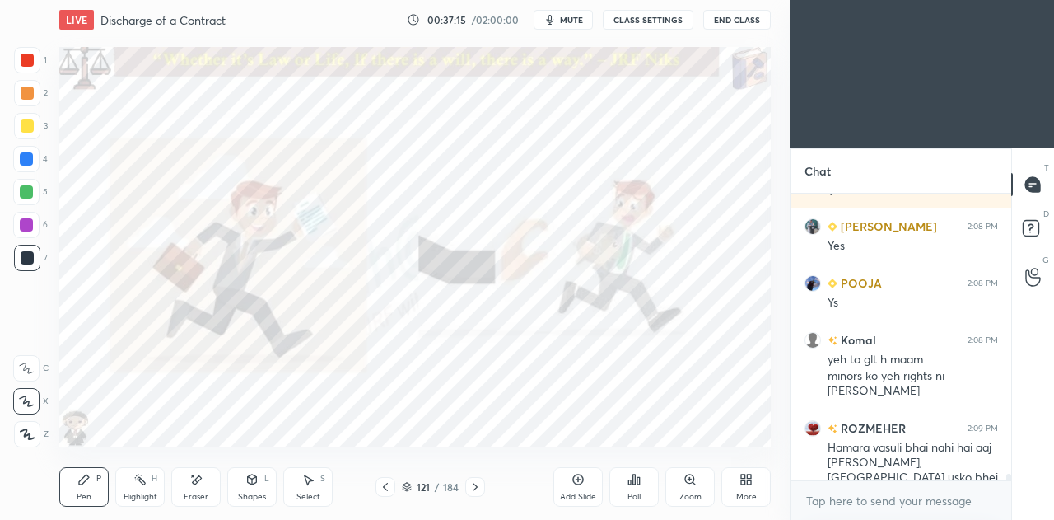
click at [387, 488] on icon at bounding box center [385, 486] width 13 height 13
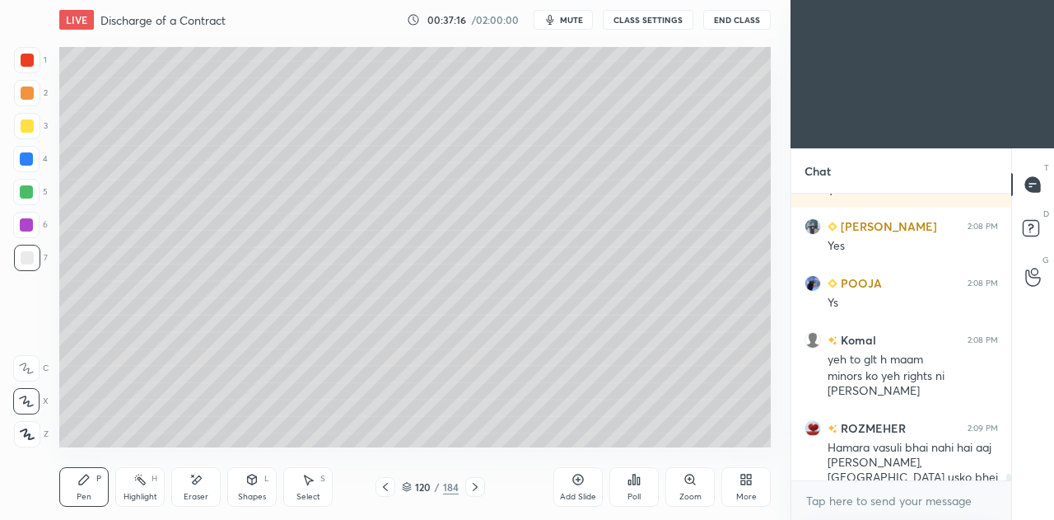
click at [385, 488] on icon at bounding box center [385, 487] width 5 height 8
click at [197, 481] on icon at bounding box center [197, 479] width 9 height 8
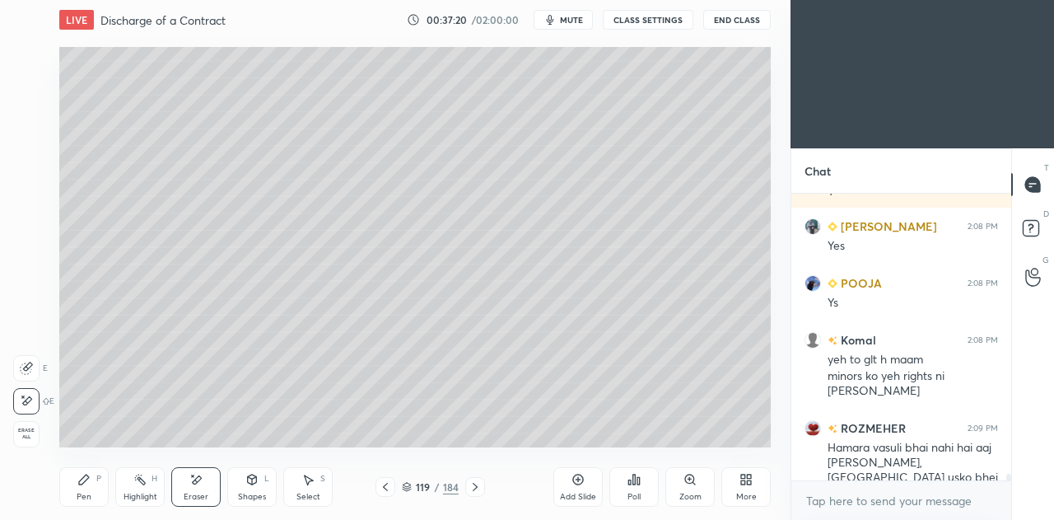
click at [85, 483] on icon at bounding box center [83, 479] width 13 height 13
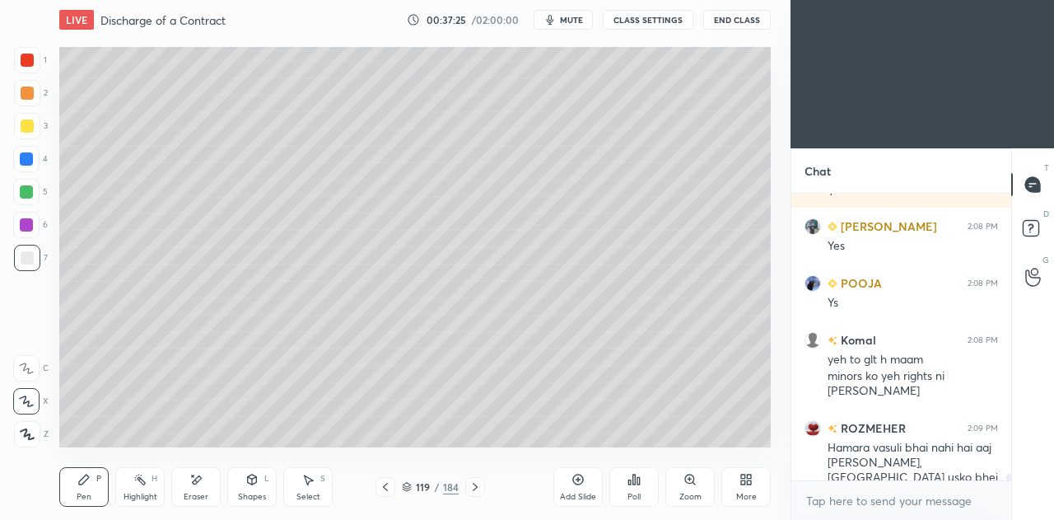
click at [199, 488] on div "Eraser" at bounding box center [195, 487] width 49 height 40
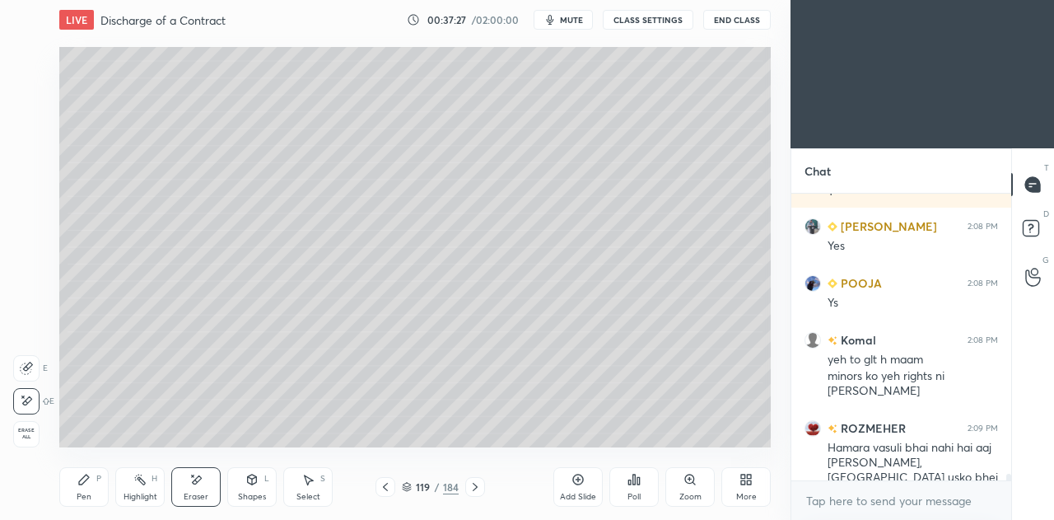
click at [81, 491] on div "Pen P" at bounding box center [83, 487] width 49 height 40
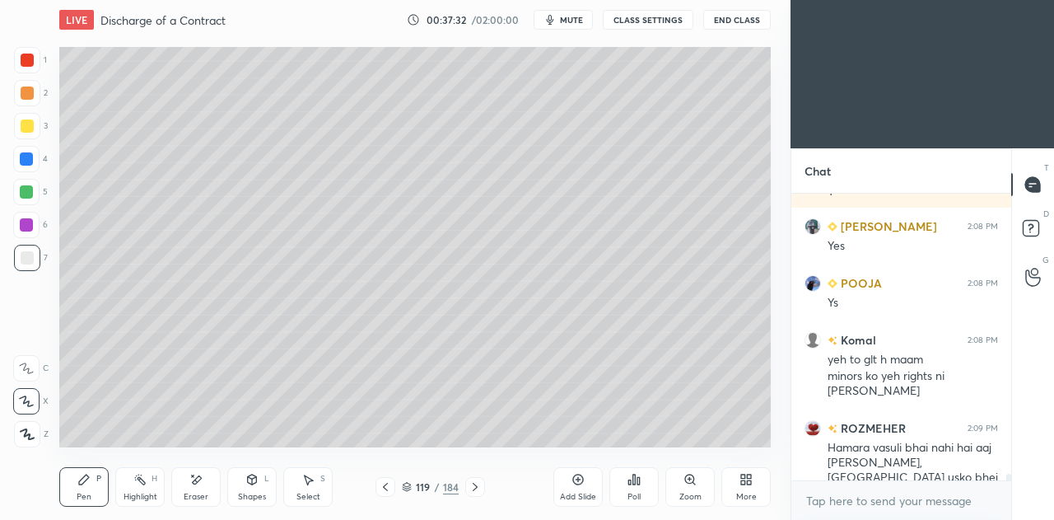
click at [473, 483] on icon at bounding box center [475, 487] width 5 height 8
click at [476, 483] on icon at bounding box center [475, 486] width 13 height 13
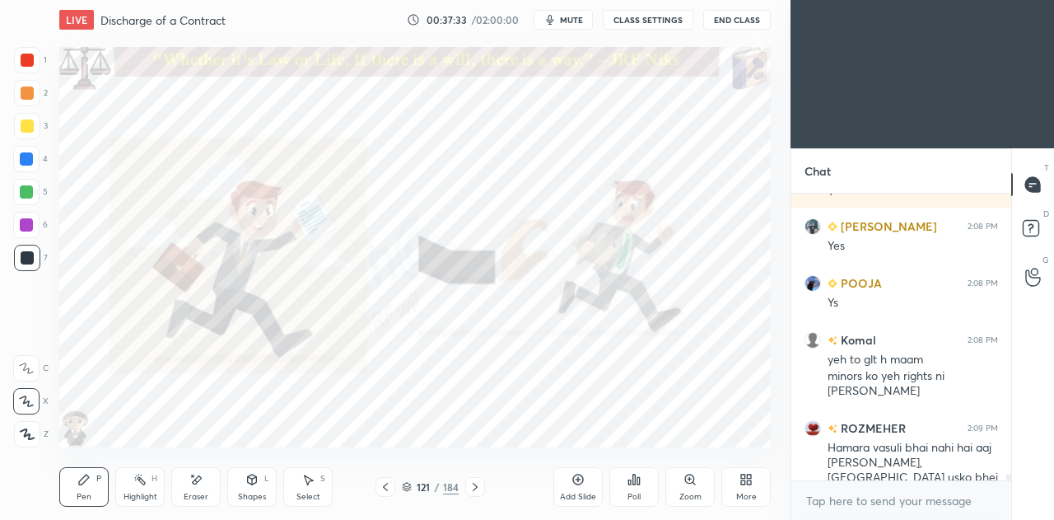
click at [478, 483] on icon at bounding box center [475, 486] width 13 height 13
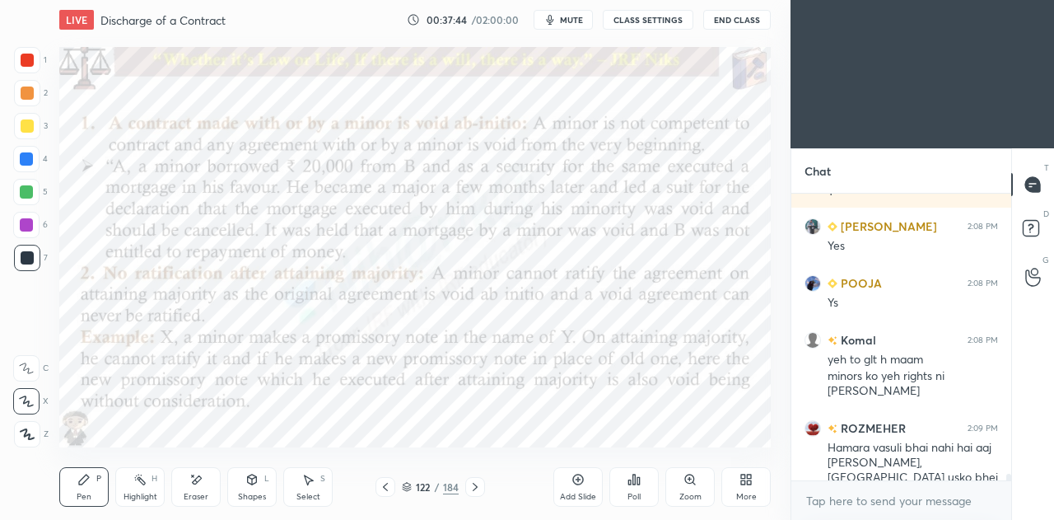
click at [147, 491] on div "Highlight H" at bounding box center [139, 487] width 49 height 40
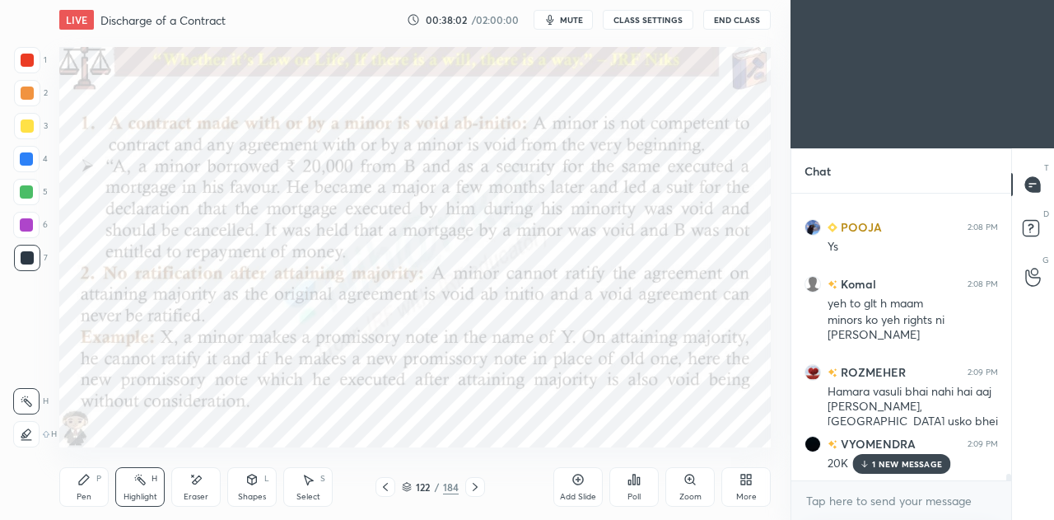
scroll to position [13106, 0]
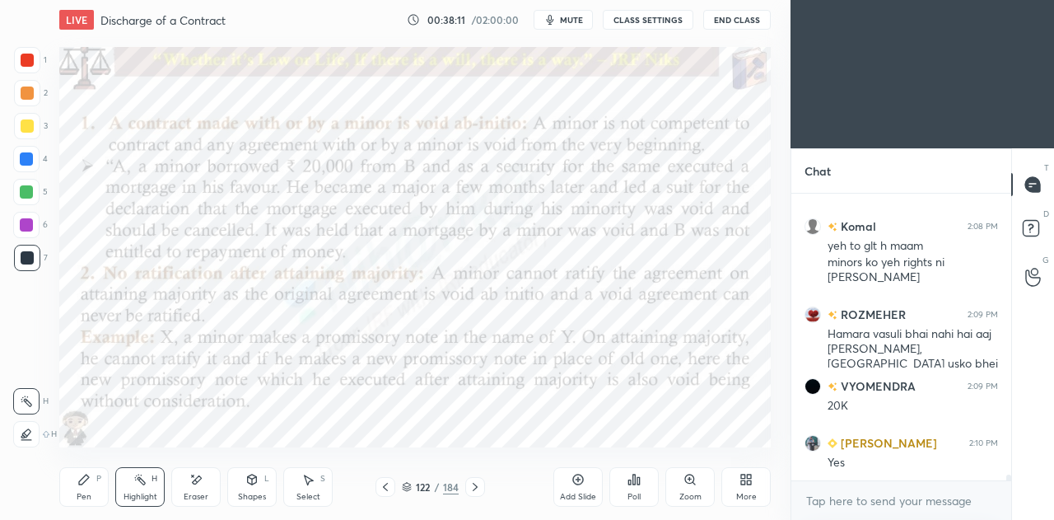
click at [27, 233] on div at bounding box center [26, 225] width 26 height 26
click at [30, 436] on icon at bounding box center [26, 433] width 13 height 13
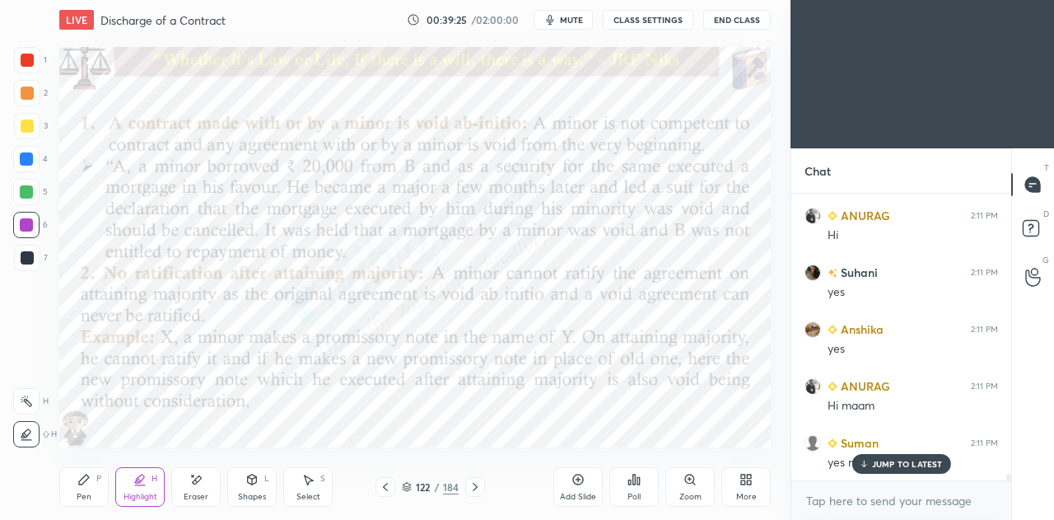
scroll to position [12419, 0]
click at [79, 486] on icon at bounding box center [83, 479] width 13 height 13
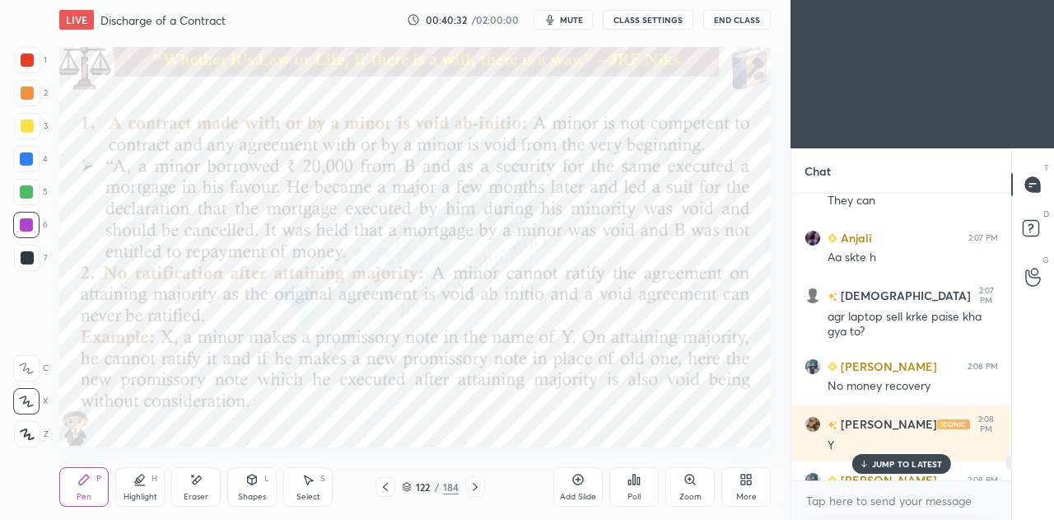
scroll to position [11330, 0]
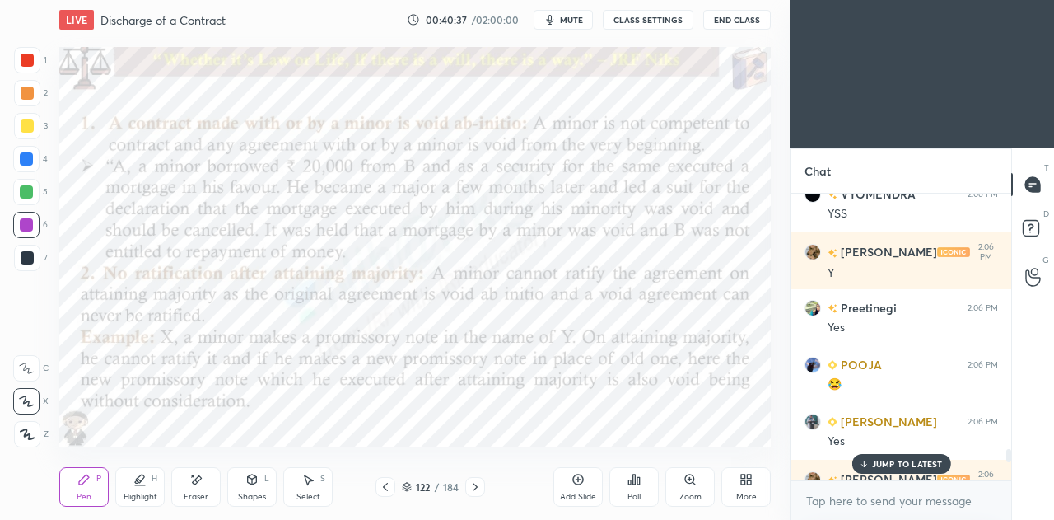
click at [881, 464] on p "JUMP TO LATEST" at bounding box center [907, 464] width 71 height 10
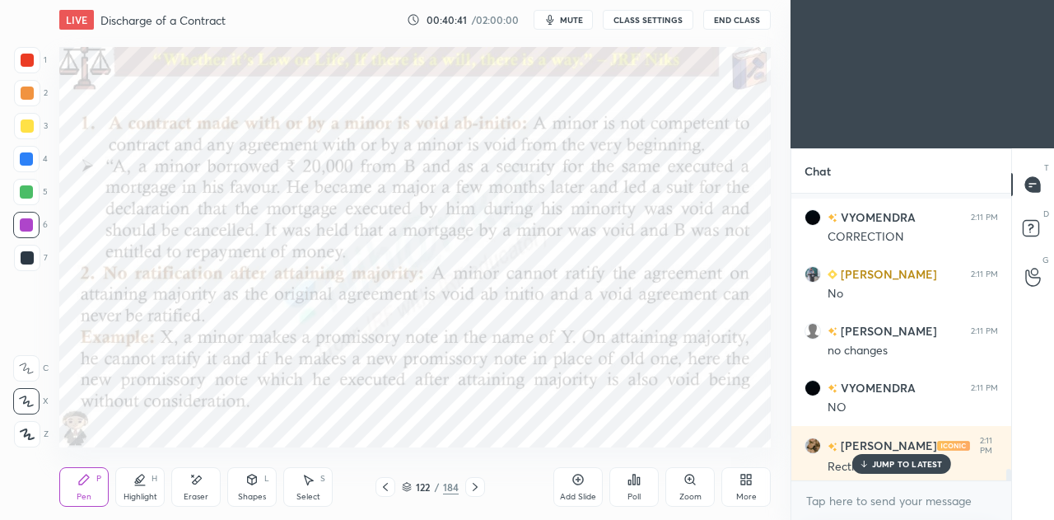
scroll to position [13326, 0]
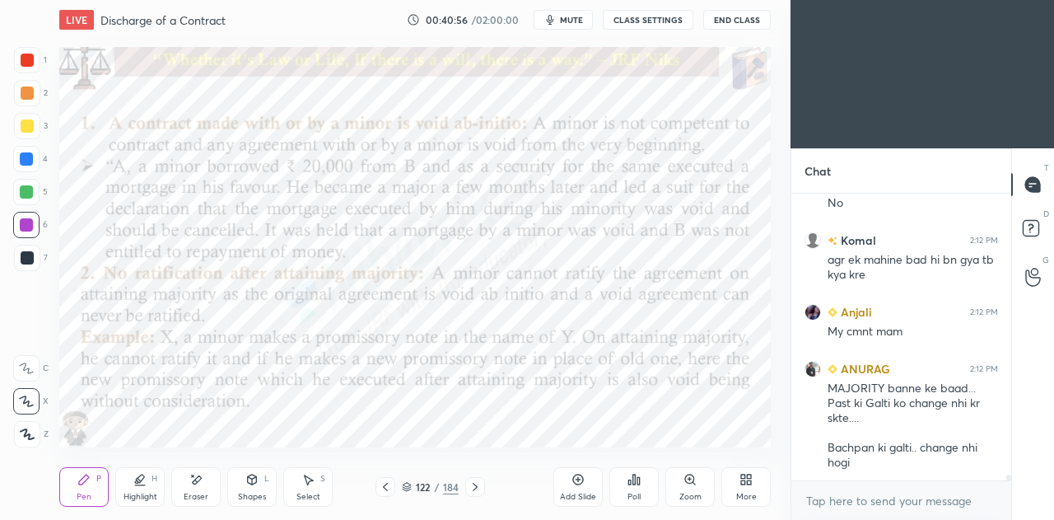
click at [477, 483] on icon at bounding box center [475, 486] width 13 height 13
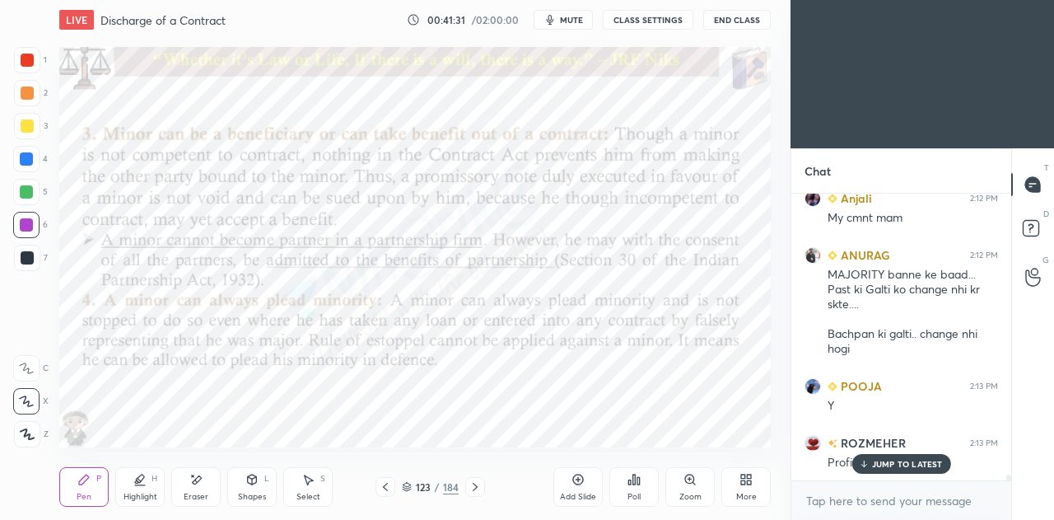
scroll to position [13496, 0]
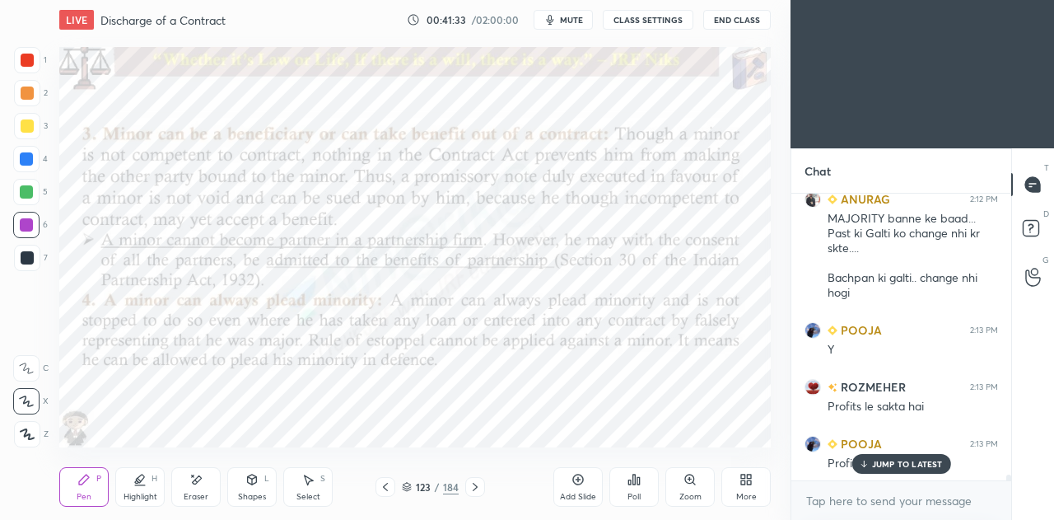
click at [580, 485] on icon at bounding box center [578, 479] width 13 height 13
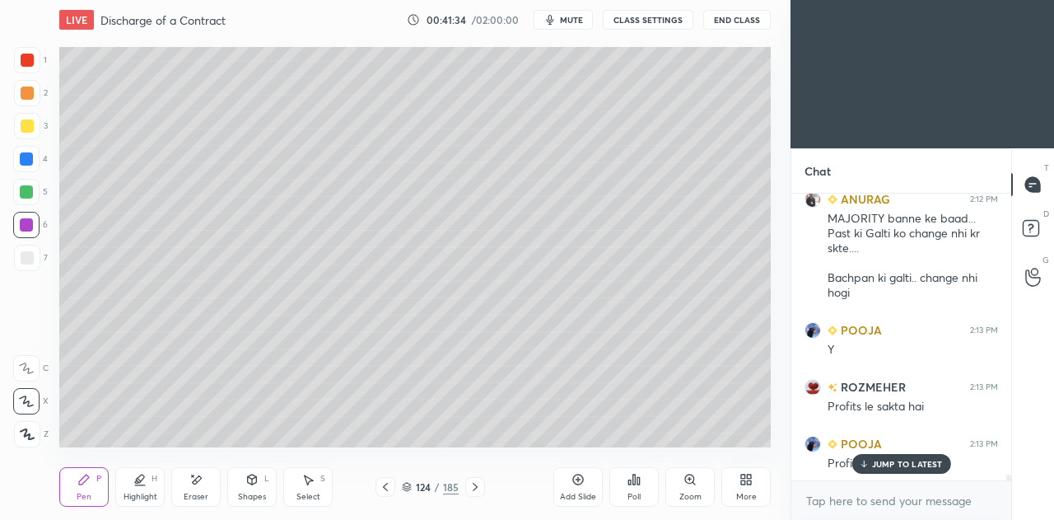
scroll to position [13554, 0]
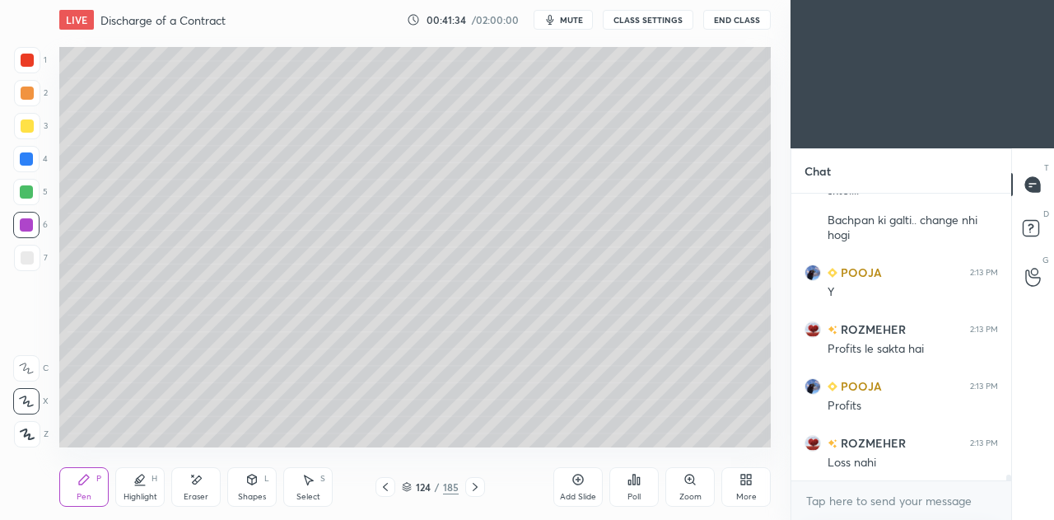
click at [33, 250] on div at bounding box center [27, 258] width 26 height 26
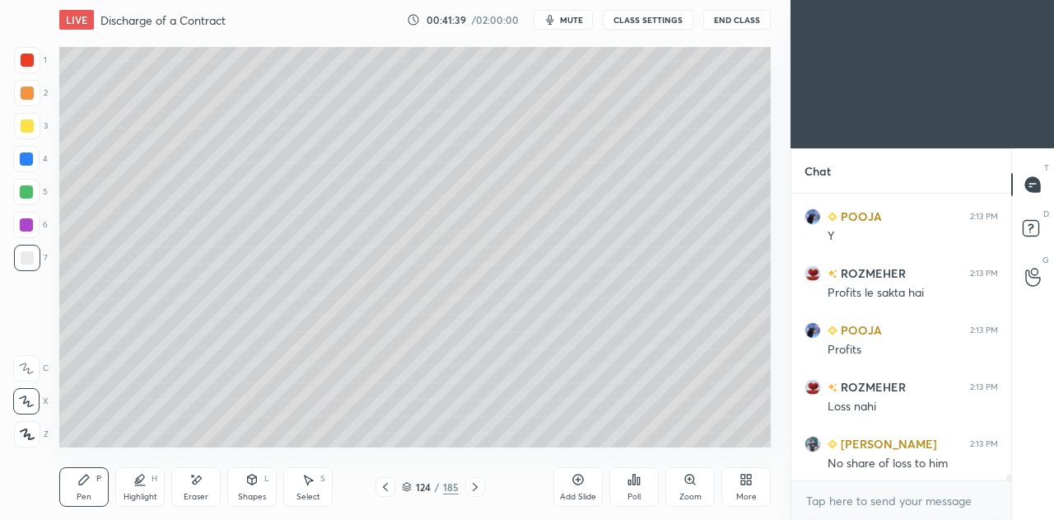
scroll to position [13667, 0]
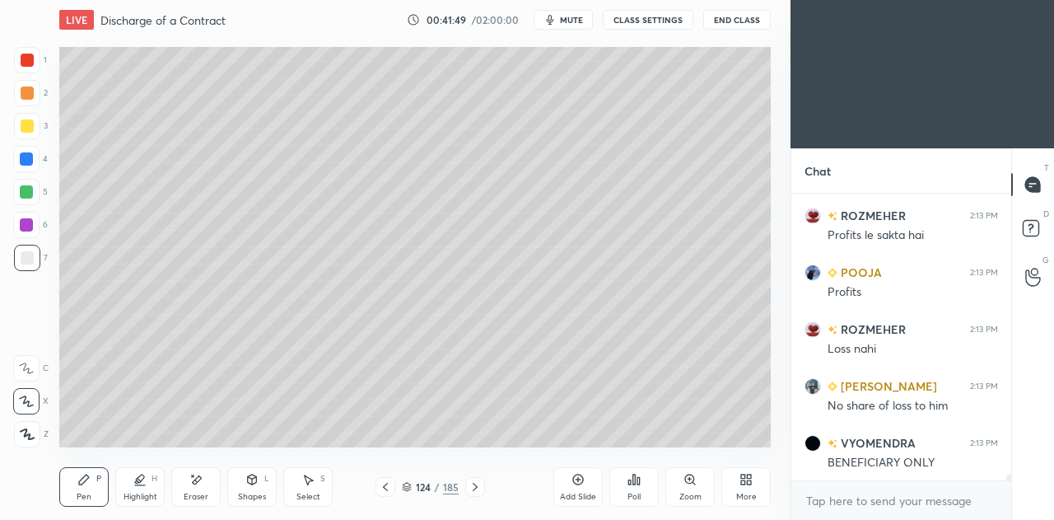
click at [24, 127] on div at bounding box center [27, 125] width 13 height 13
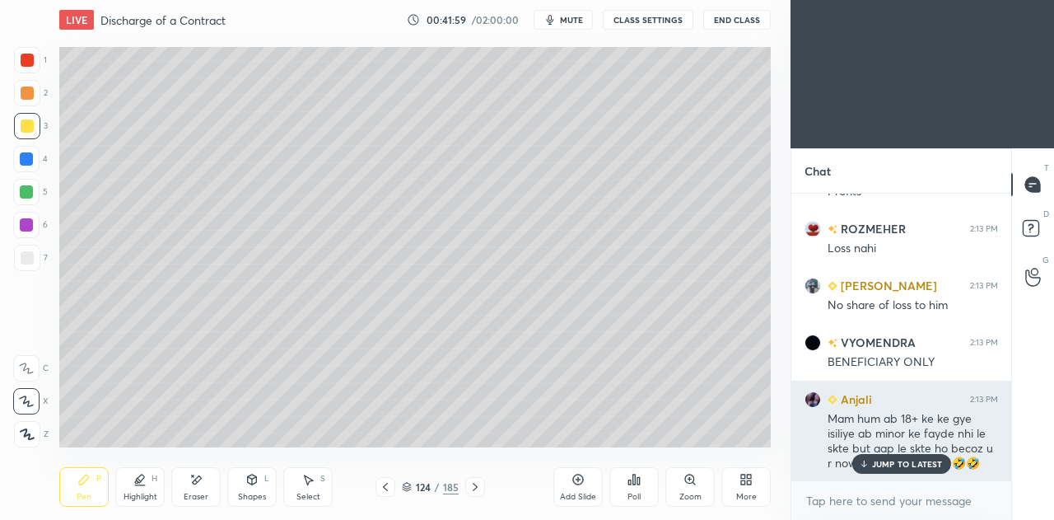
click at [908, 460] on p "JUMP TO LATEST" at bounding box center [907, 464] width 71 height 10
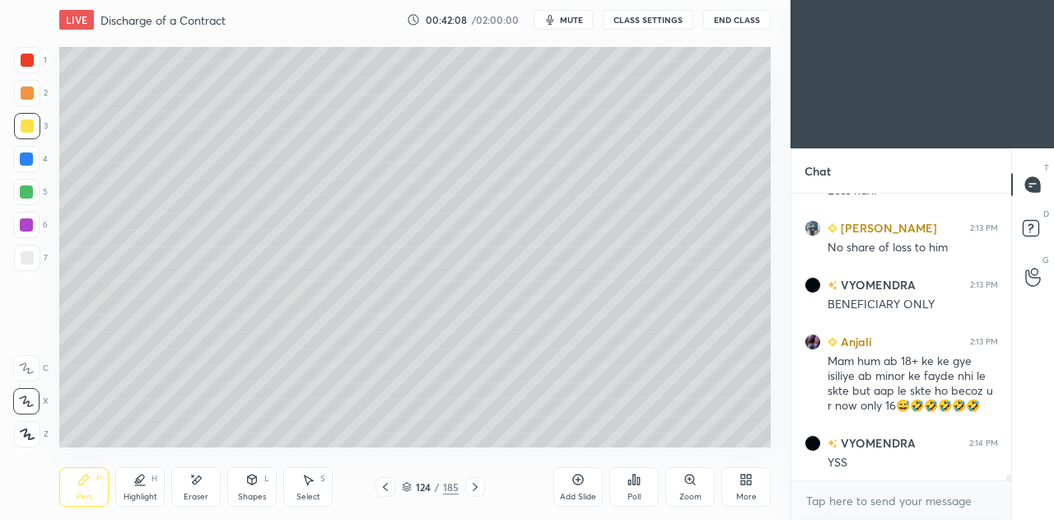
scroll to position [13882, 0]
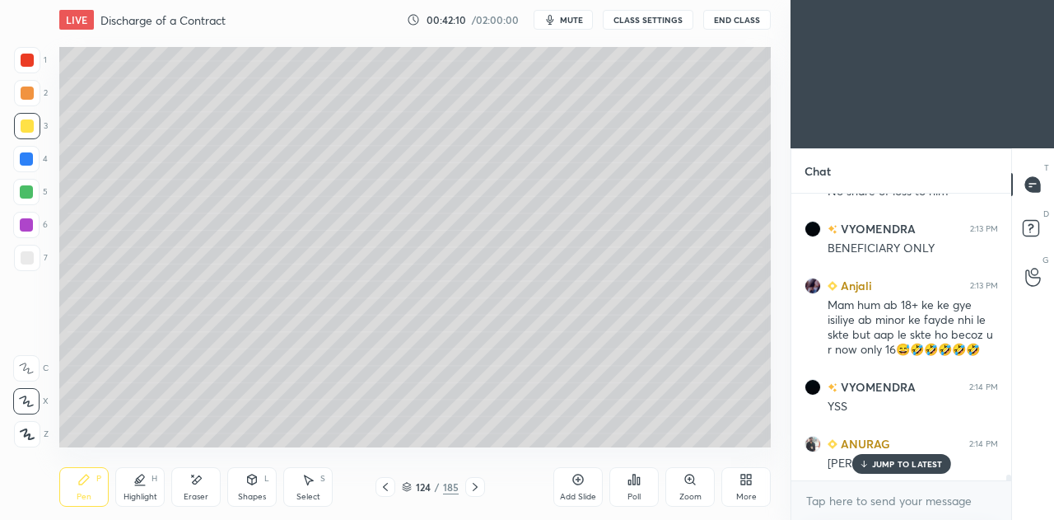
click at [878, 465] on p "JUMP TO LATEST" at bounding box center [907, 464] width 71 height 10
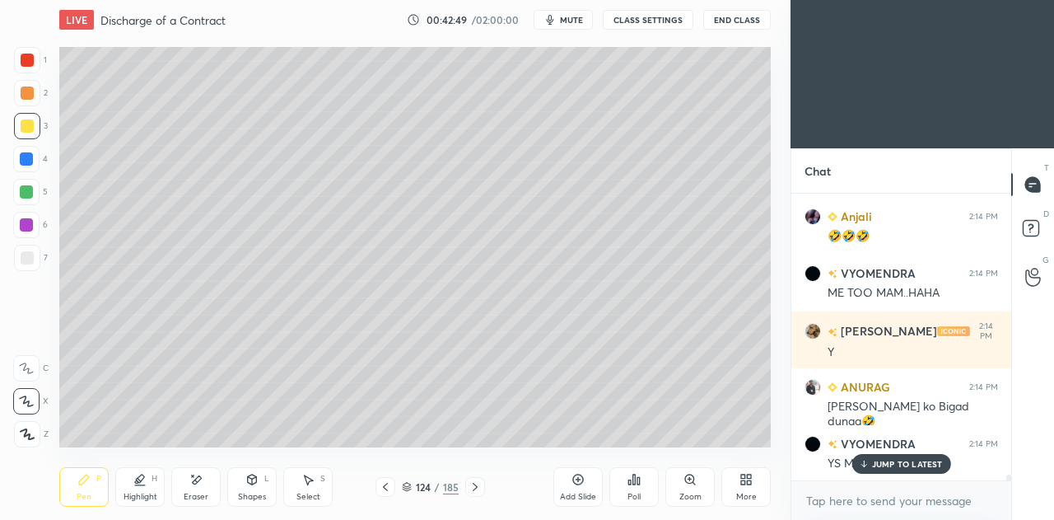
scroll to position [14239, 0]
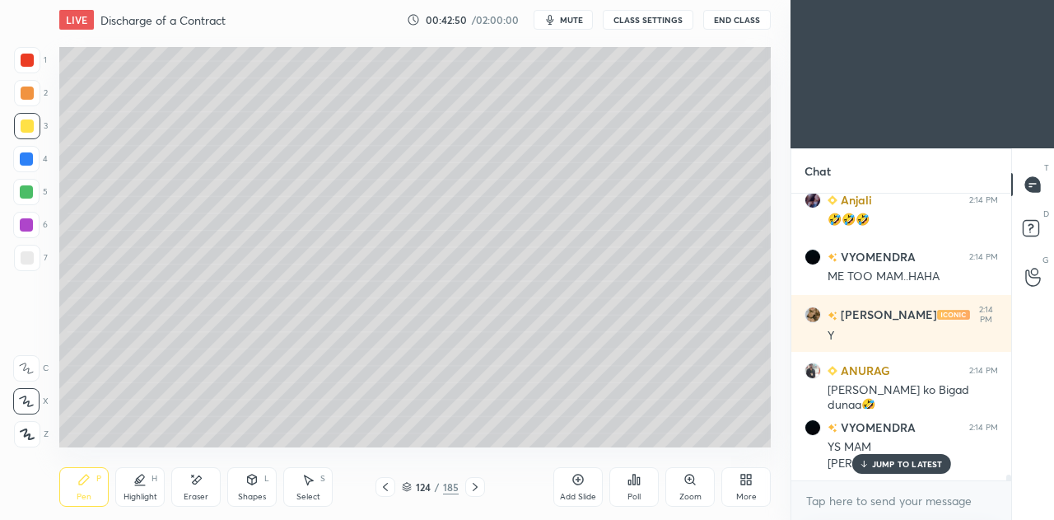
click at [873, 460] on p "JUMP TO LATEST" at bounding box center [907, 464] width 71 height 10
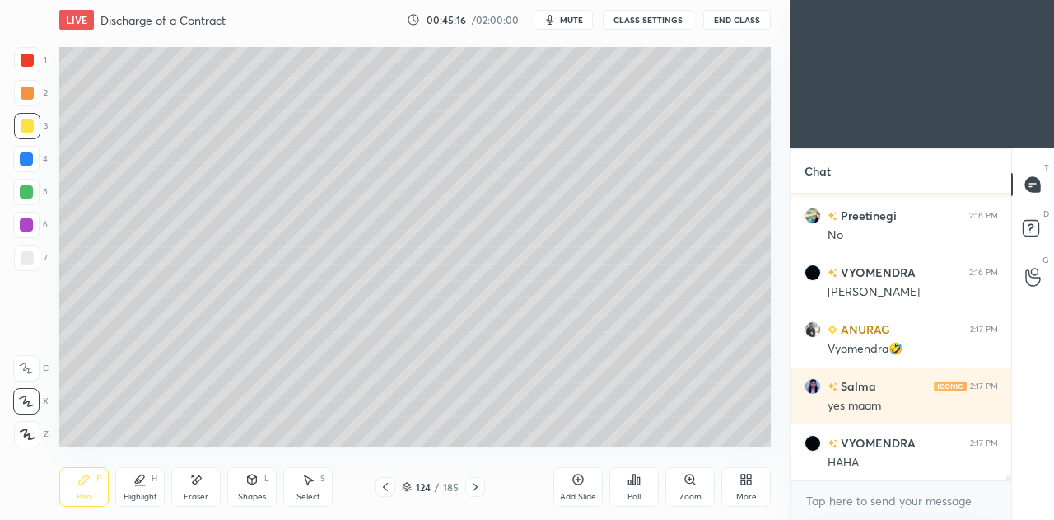
scroll to position [15662, 0]
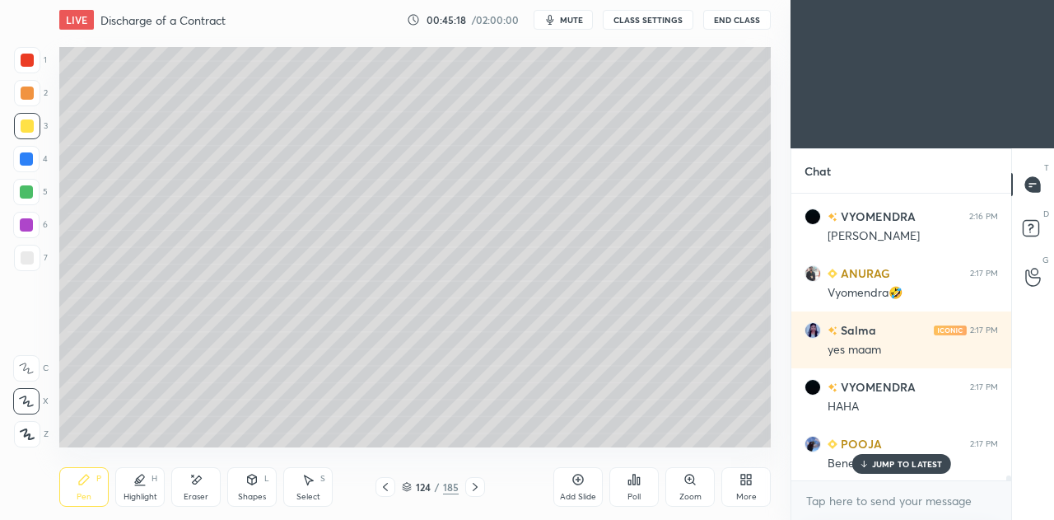
click at [888, 465] on p "JUMP TO LATEST" at bounding box center [907, 464] width 71 height 10
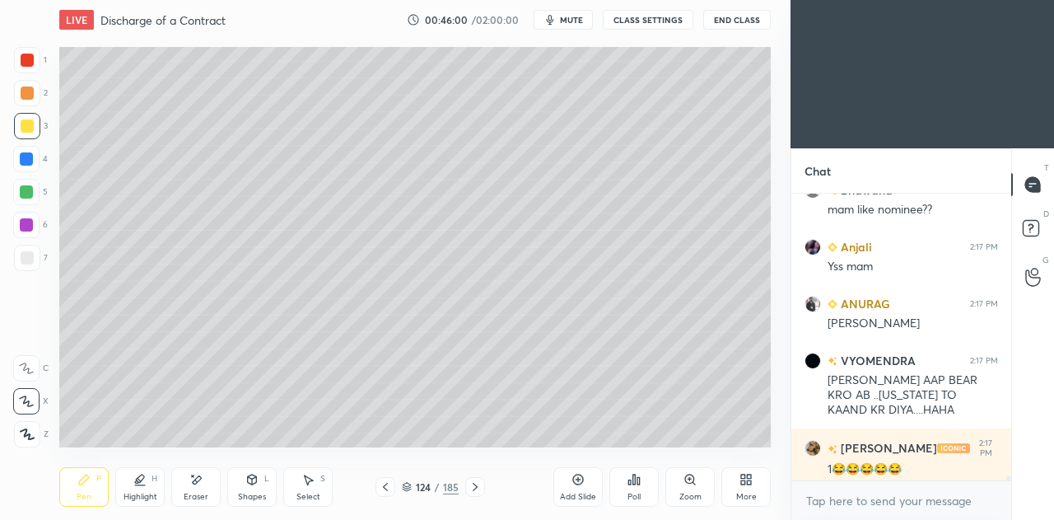
scroll to position [15977, 0]
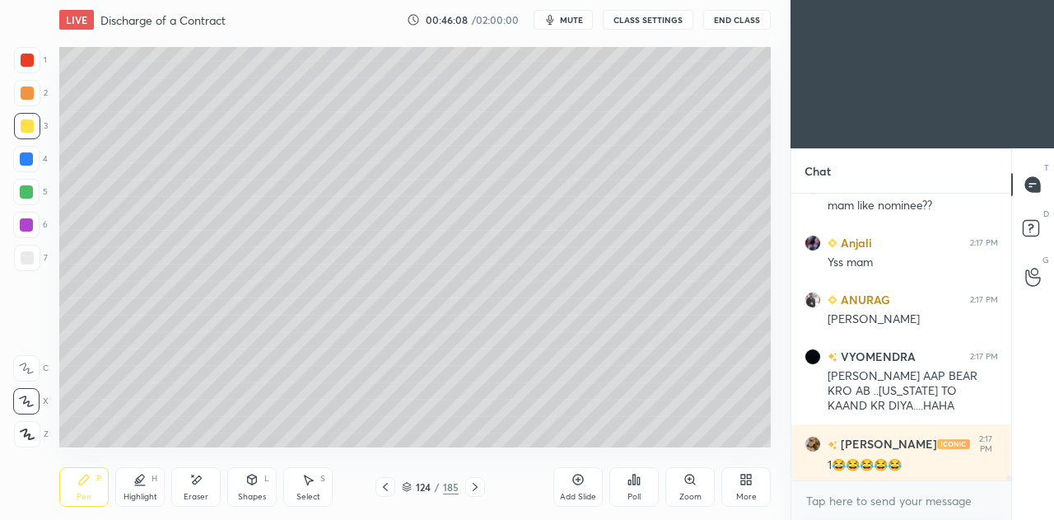
click at [386, 487] on icon at bounding box center [385, 486] width 13 height 13
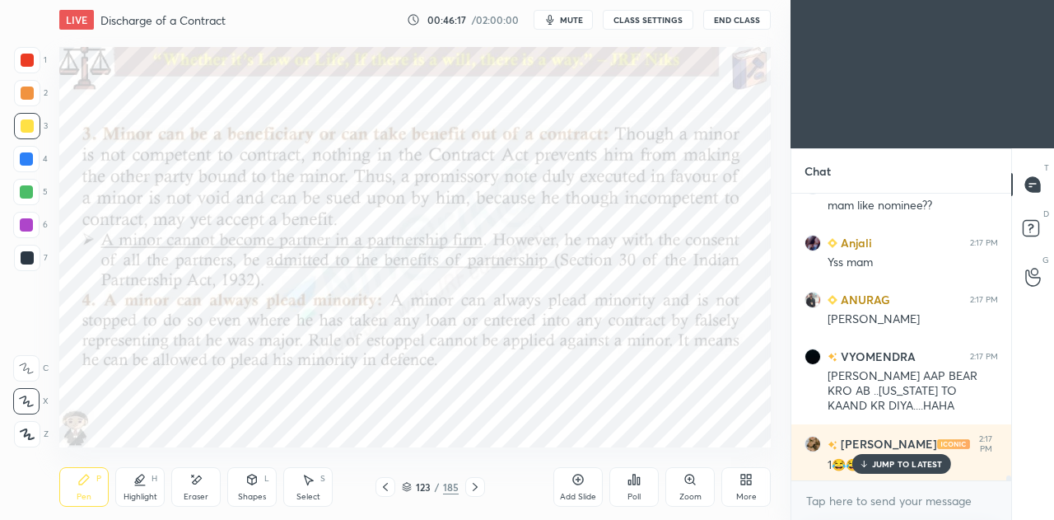
scroll to position [16048, 0]
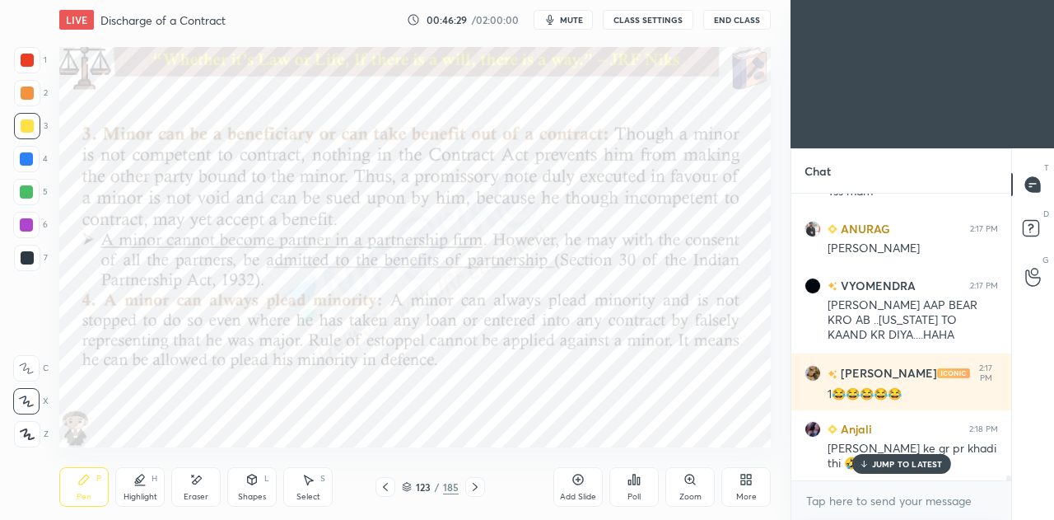
click at [28, 162] on div at bounding box center [26, 158] width 13 height 13
click at [406, 484] on icon at bounding box center [407, 487] width 10 height 10
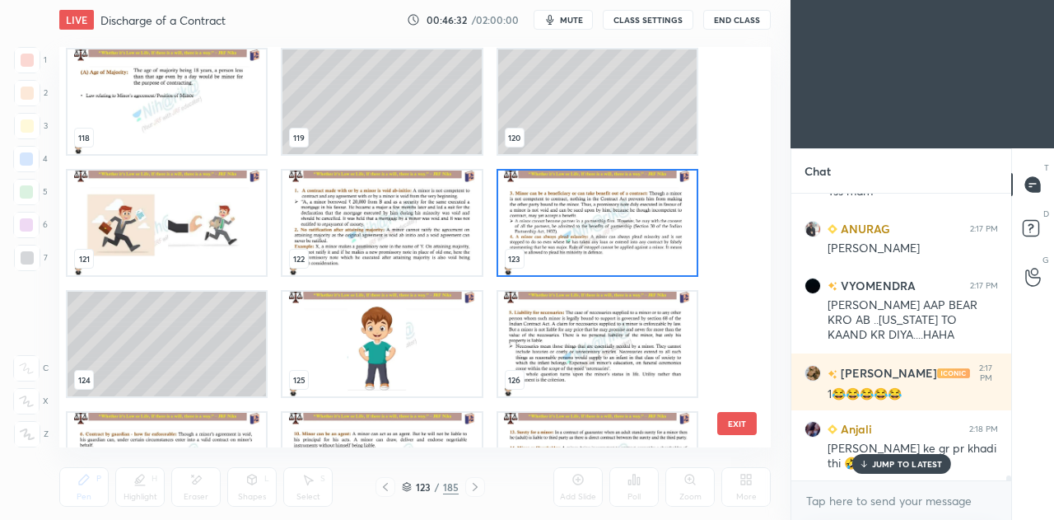
scroll to position [4728, 0]
click at [422, 343] on img "grid" at bounding box center [382, 343] width 198 height 105
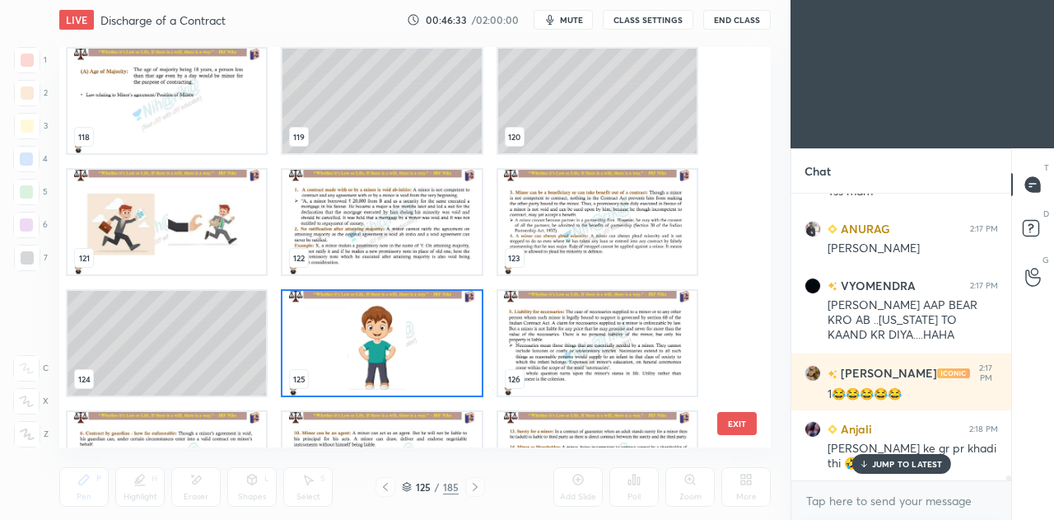
click at [422, 343] on img "grid" at bounding box center [382, 343] width 198 height 105
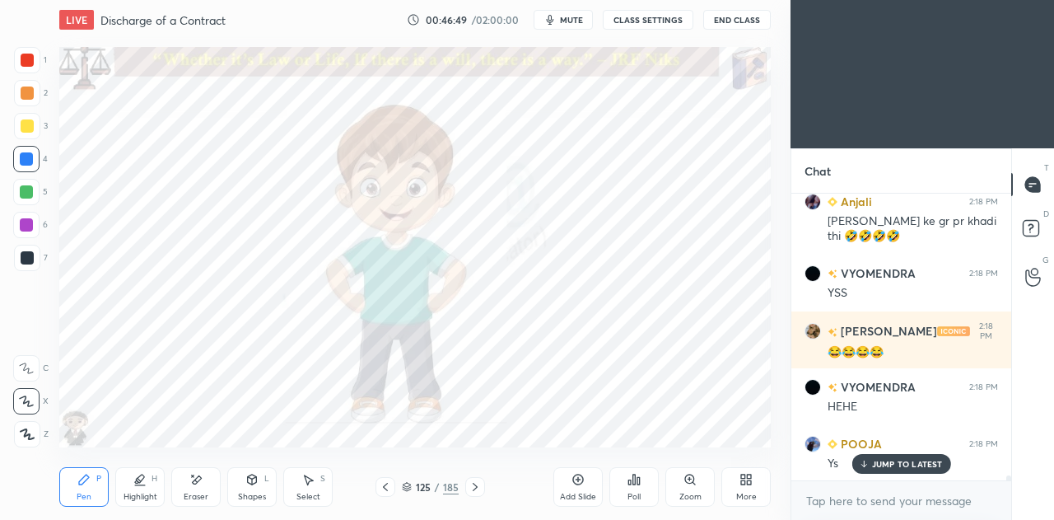
scroll to position [16333, 0]
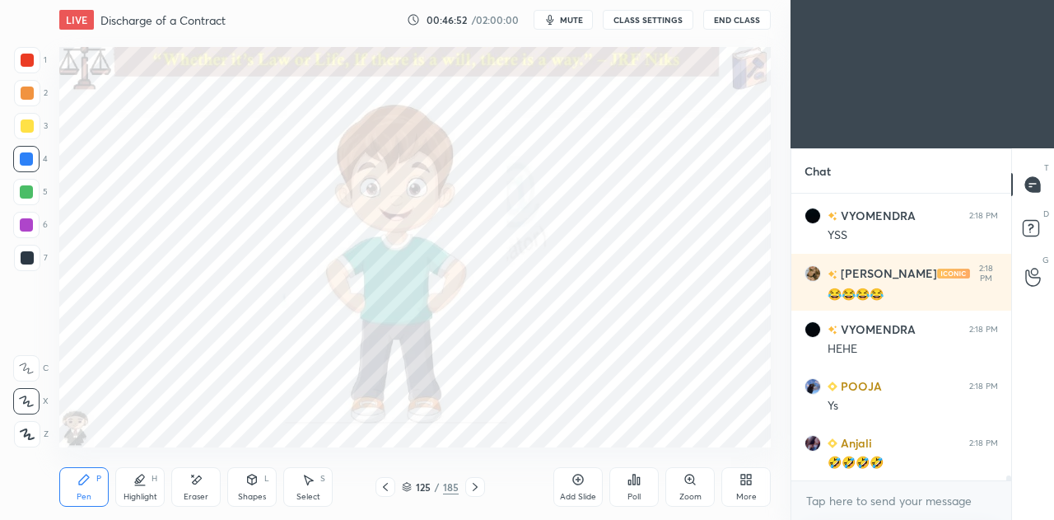
click at [390, 483] on icon at bounding box center [385, 486] width 13 height 13
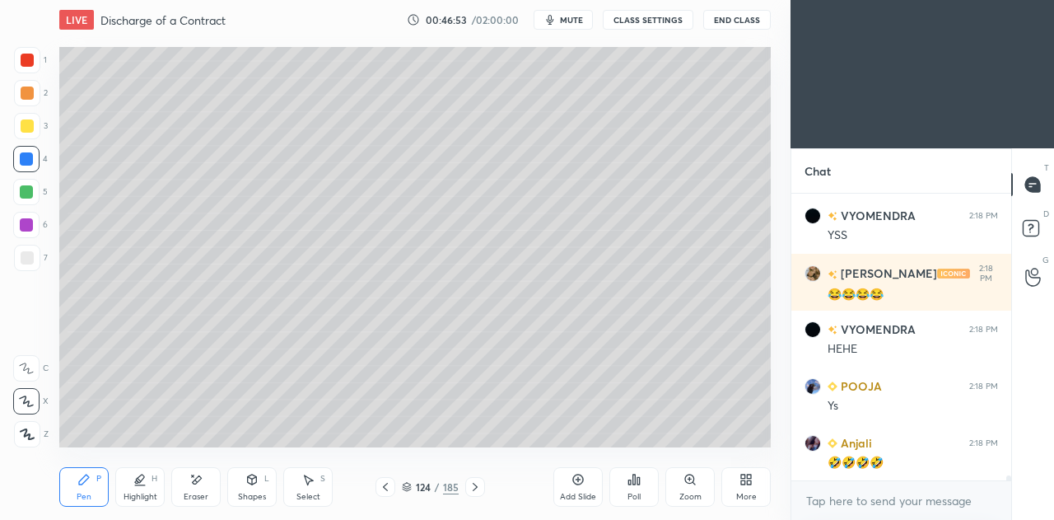
click at [390, 483] on icon at bounding box center [385, 486] width 13 height 13
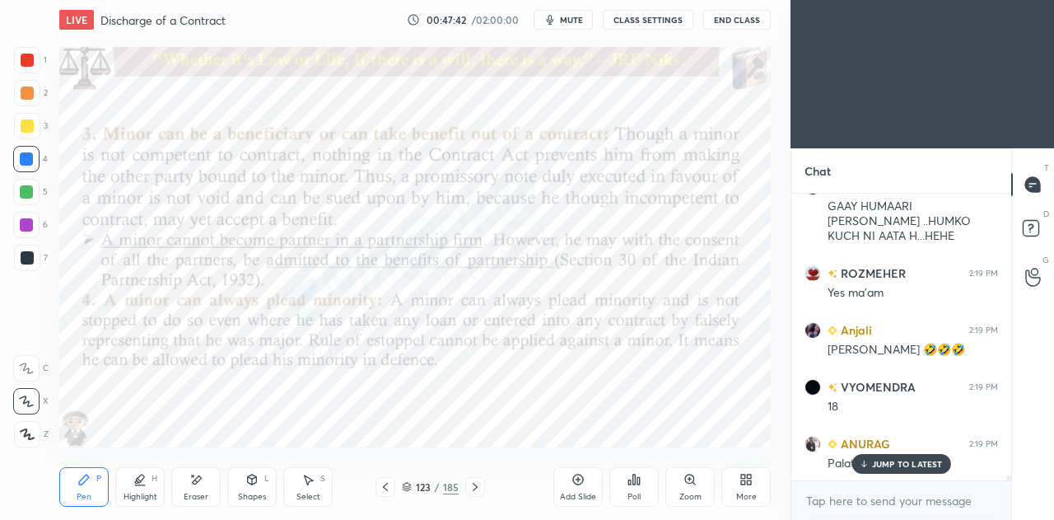
scroll to position [16832, 0]
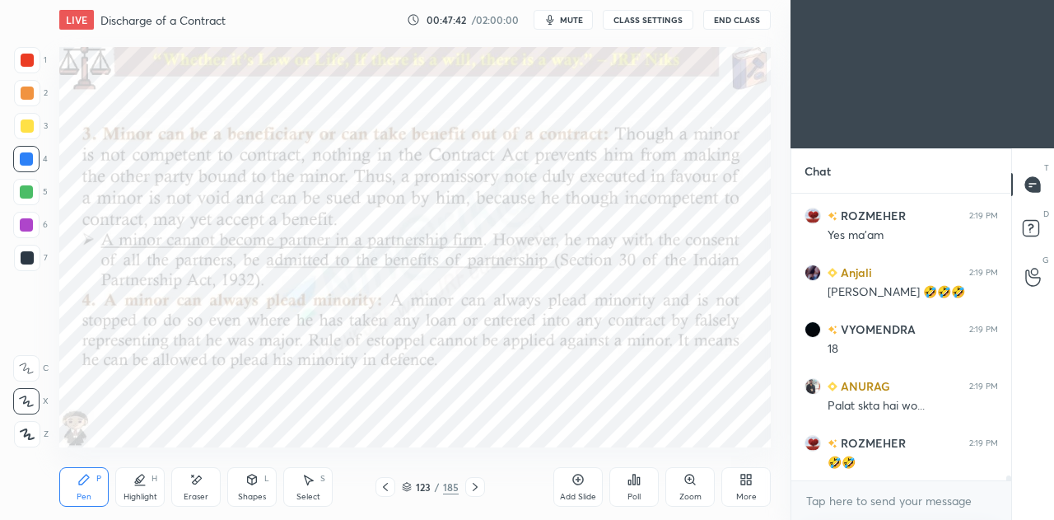
click at [477, 493] on icon at bounding box center [475, 486] width 13 height 13
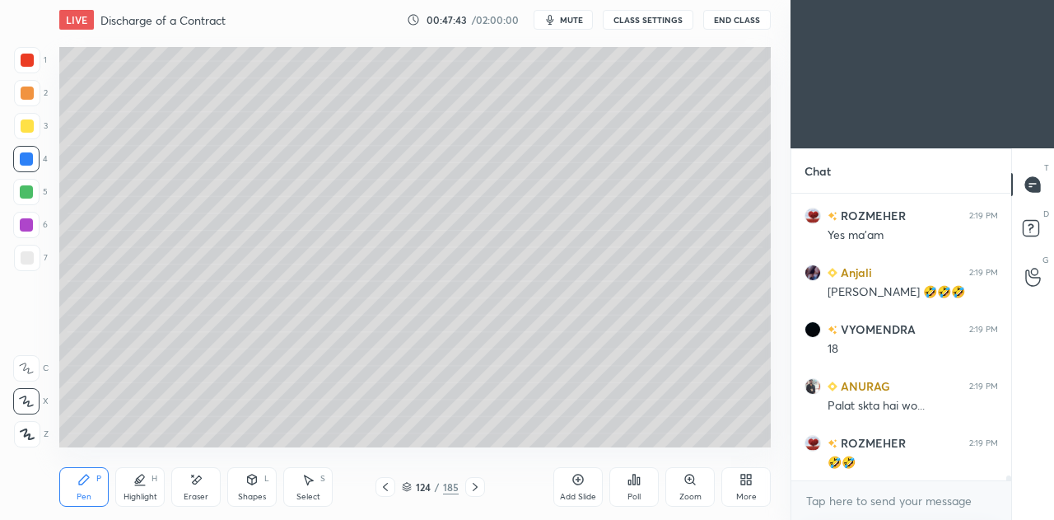
click at [476, 492] on icon at bounding box center [475, 486] width 13 height 13
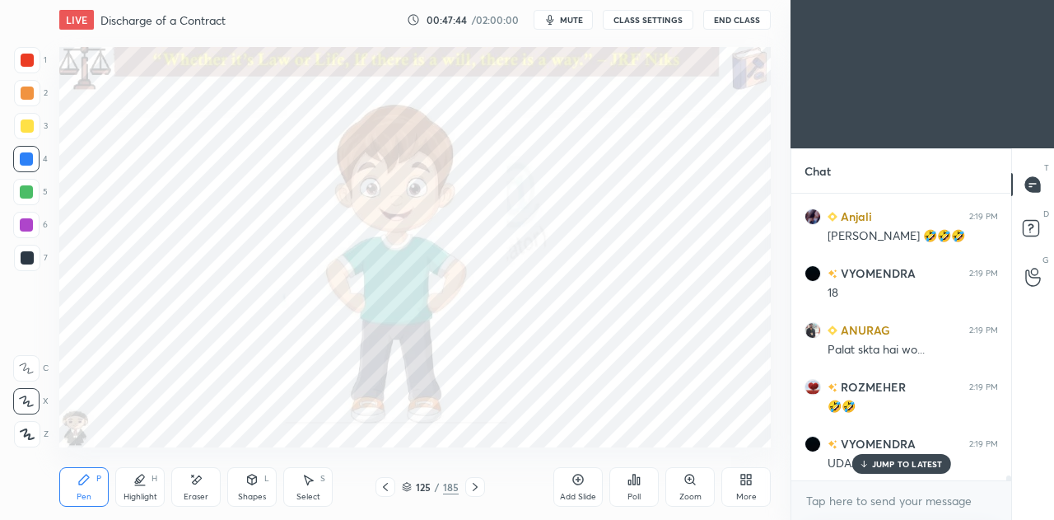
scroll to position [16945, 0]
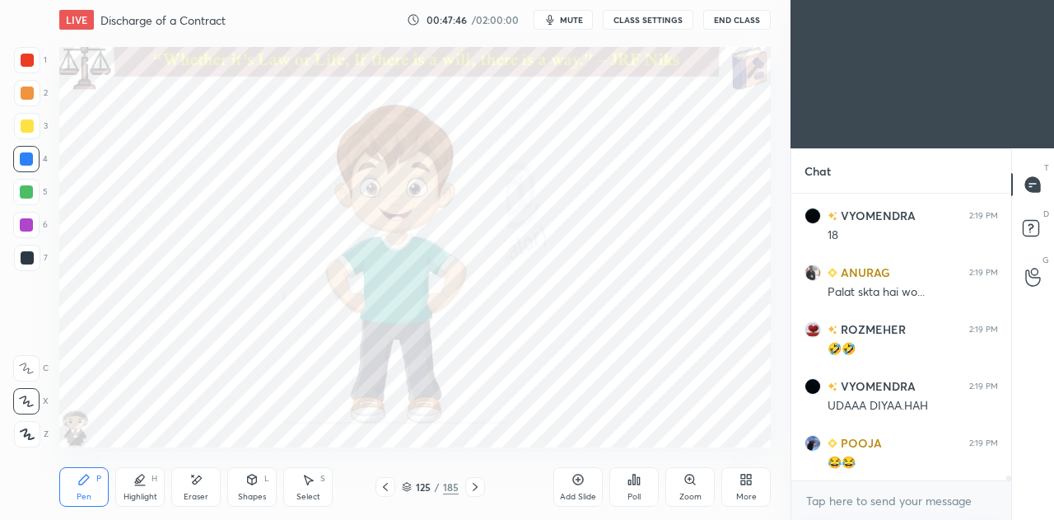
click at [475, 488] on icon at bounding box center [475, 487] width 5 height 8
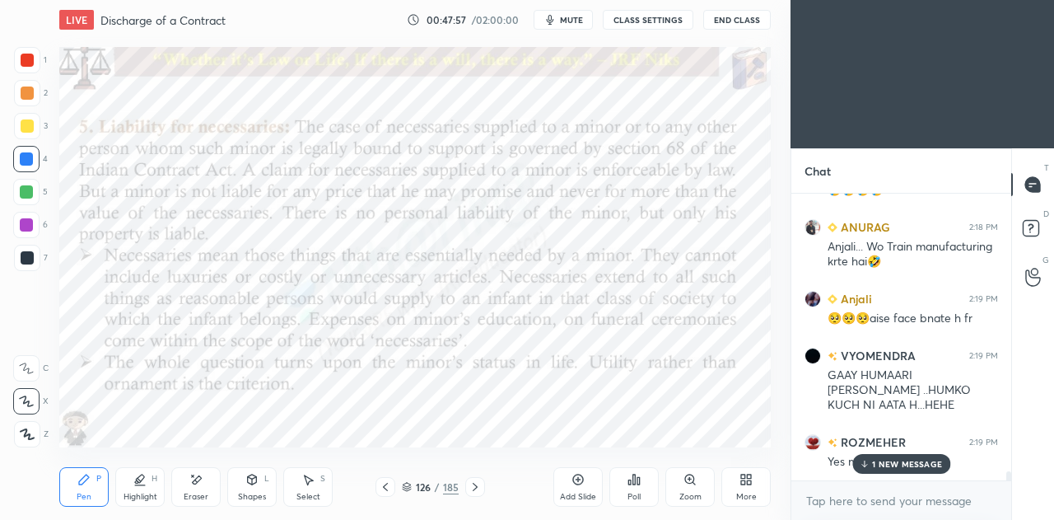
scroll to position [16594, 0]
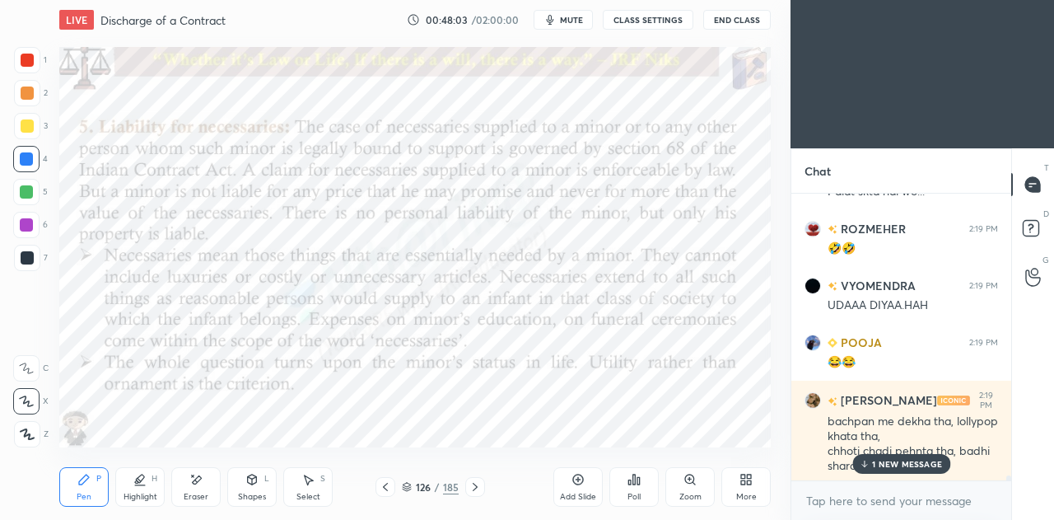
click at [885, 460] on p "1 NEW MESSAGE" at bounding box center [907, 464] width 70 height 10
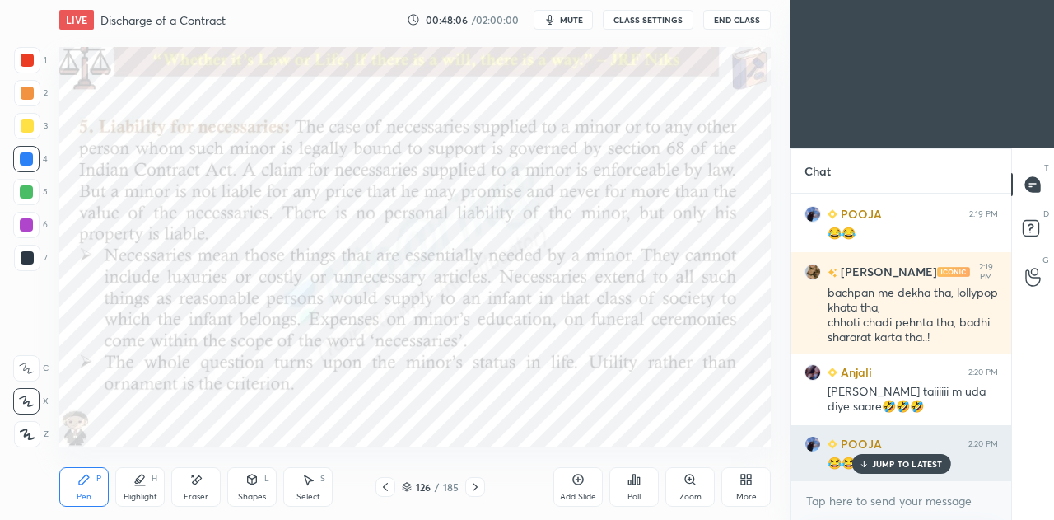
scroll to position [17232, 0]
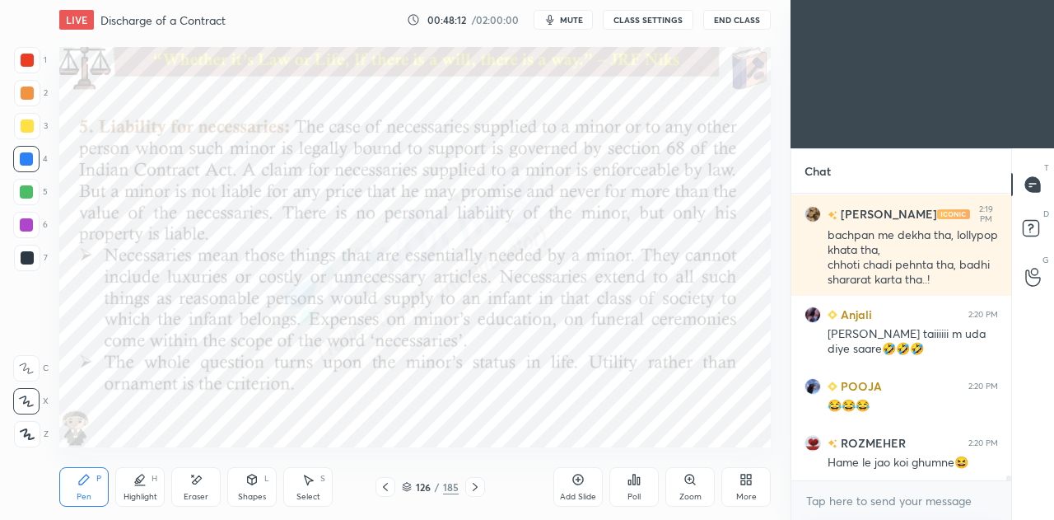
click at [386, 489] on icon at bounding box center [385, 486] width 13 height 13
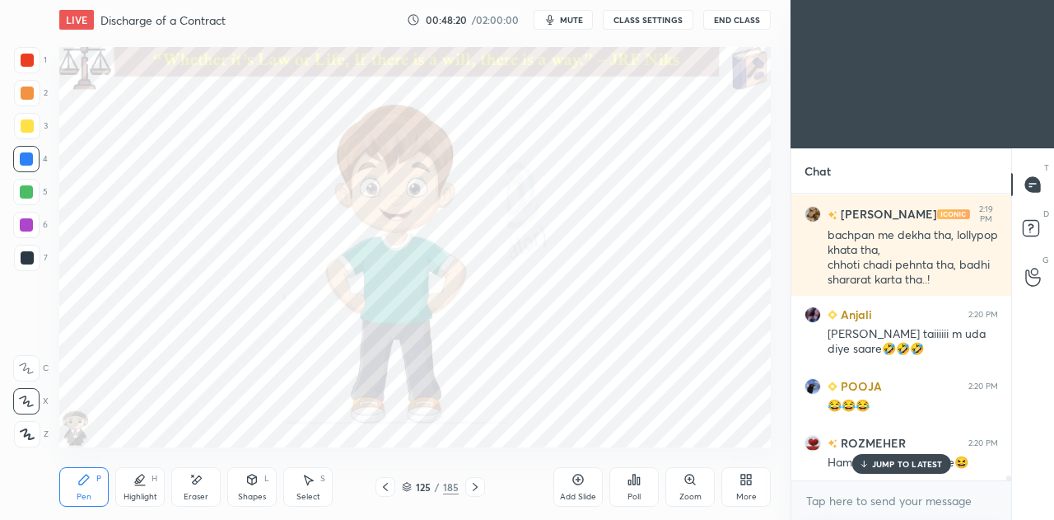
scroll to position [17288, 0]
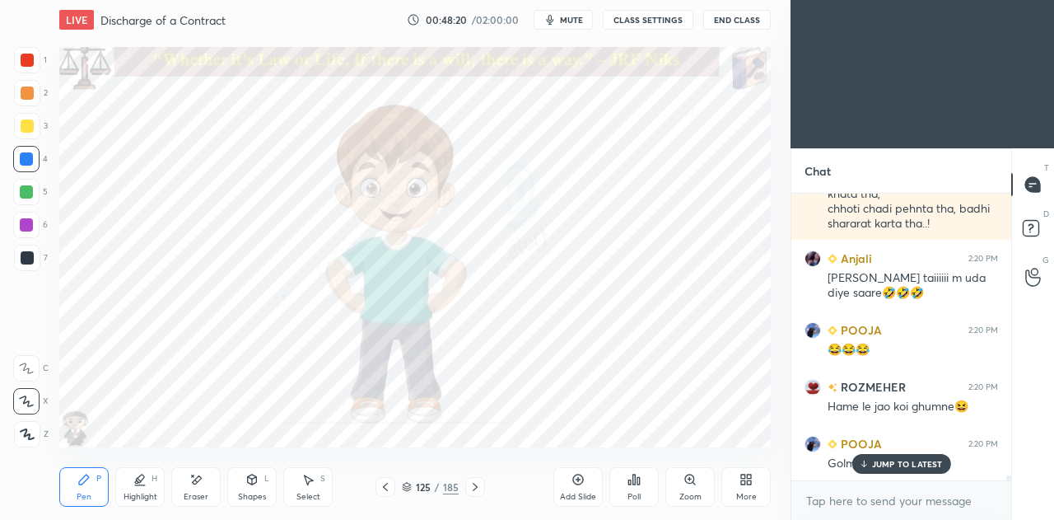
click at [469, 491] on icon at bounding box center [475, 486] width 13 height 13
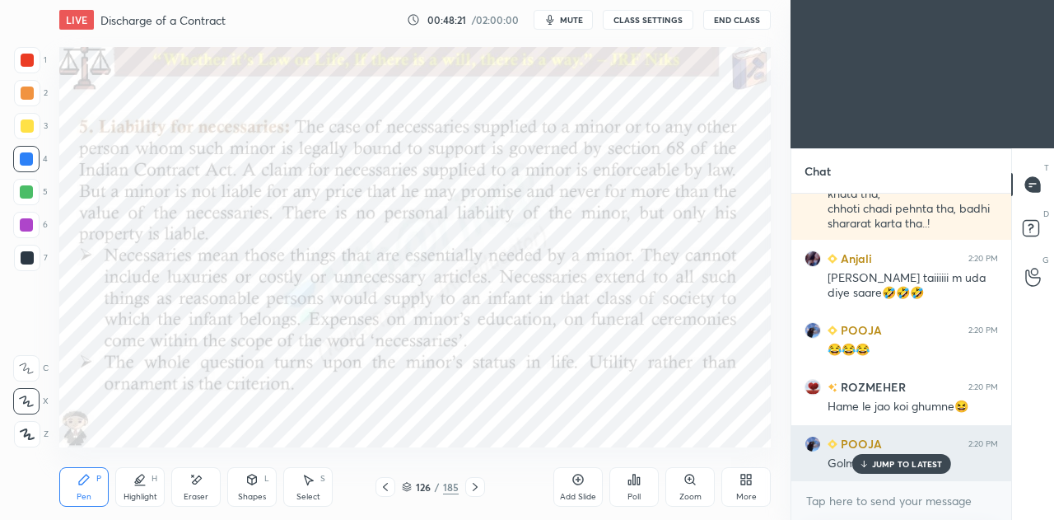
click at [905, 457] on div "JUMP TO LATEST" at bounding box center [901, 464] width 99 height 20
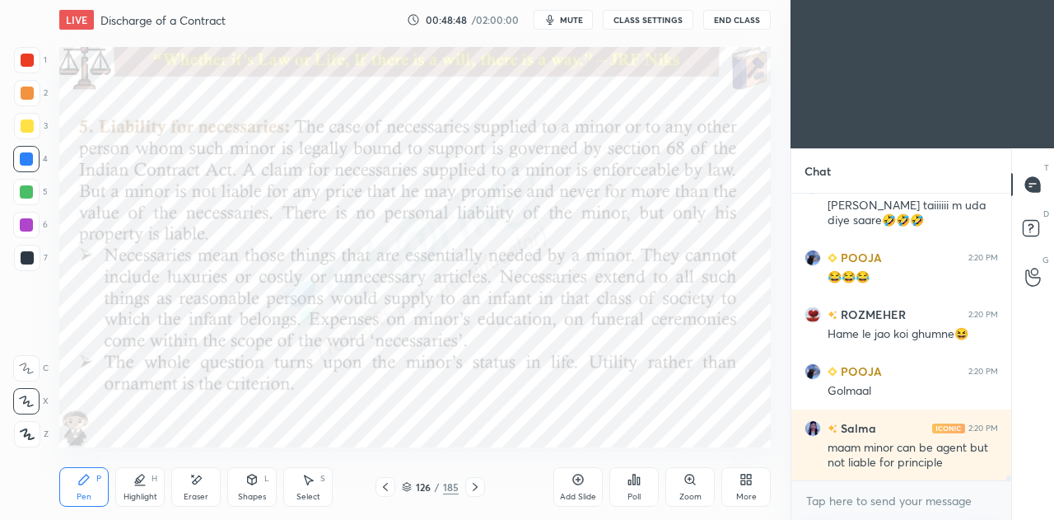
scroll to position [17431, 0]
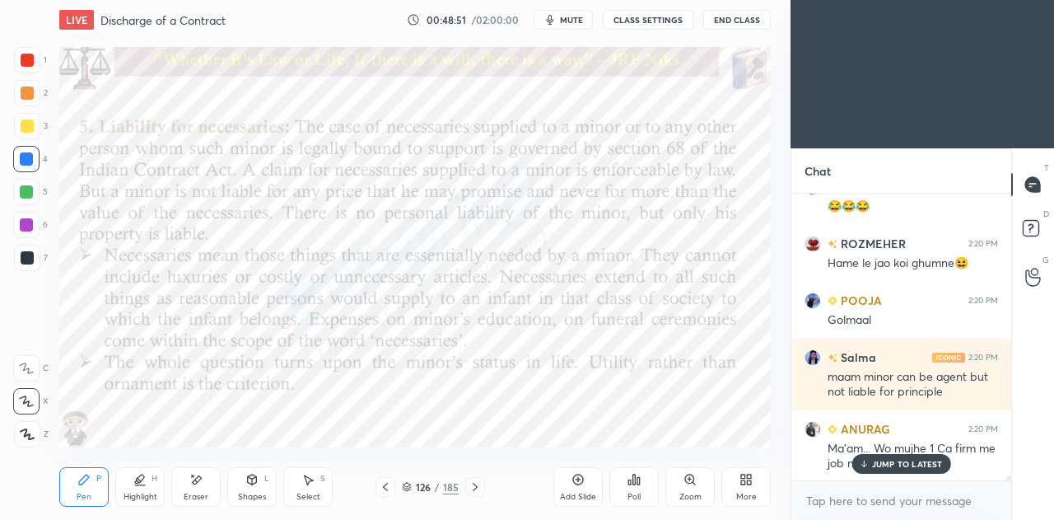
click at [896, 460] on p "JUMP TO LATEST" at bounding box center [907, 464] width 71 height 10
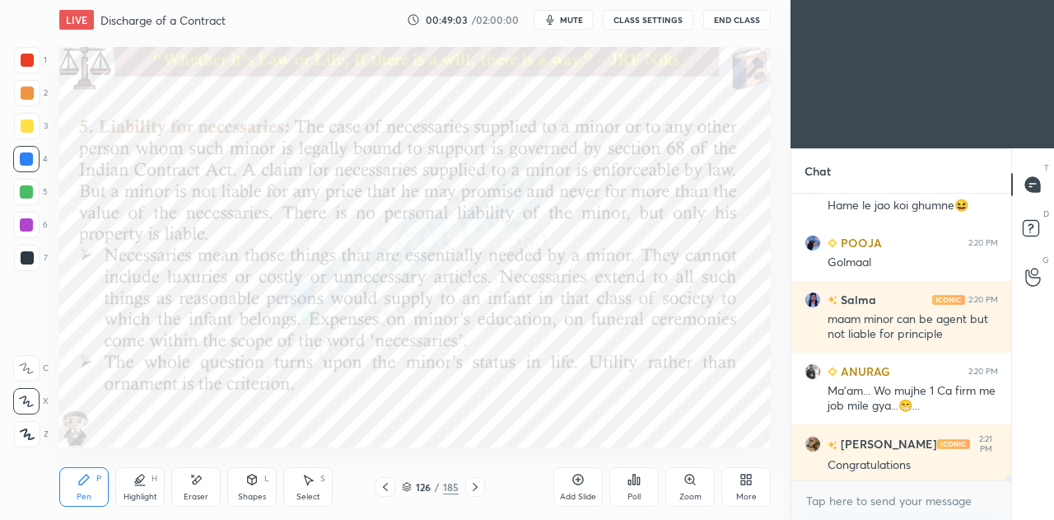
scroll to position [17545, 0]
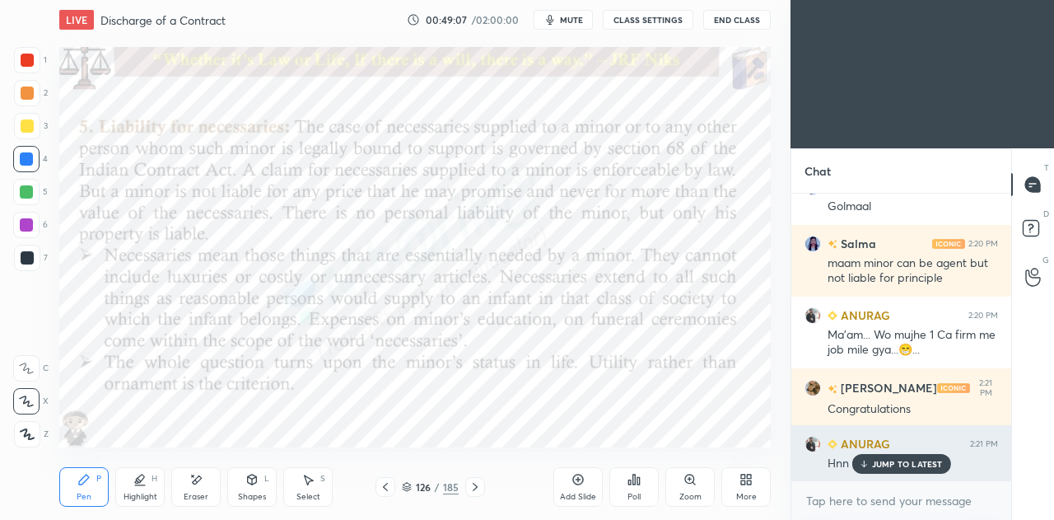
click at [900, 466] on p "JUMP TO LATEST" at bounding box center [907, 464] width 71 height 10
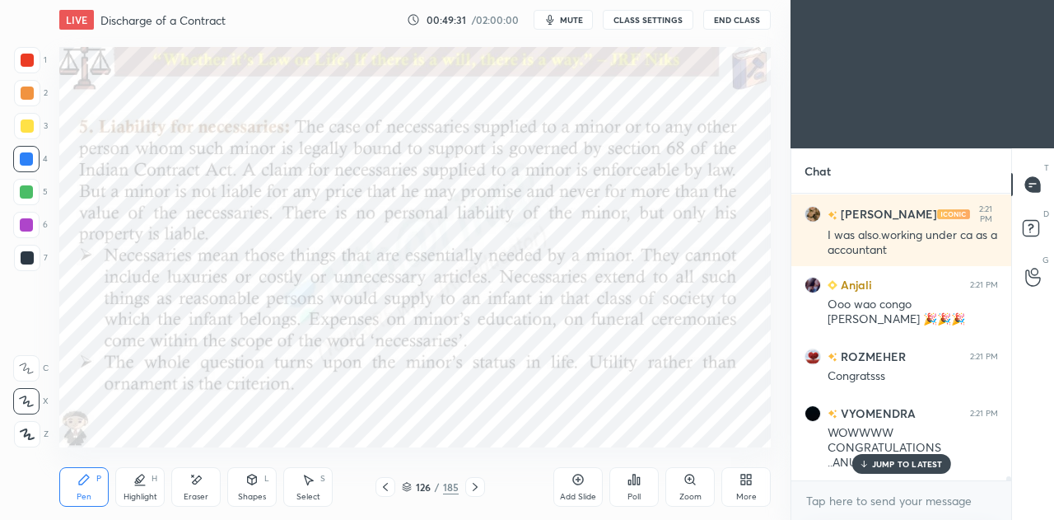
scroll to position [18059, 0]
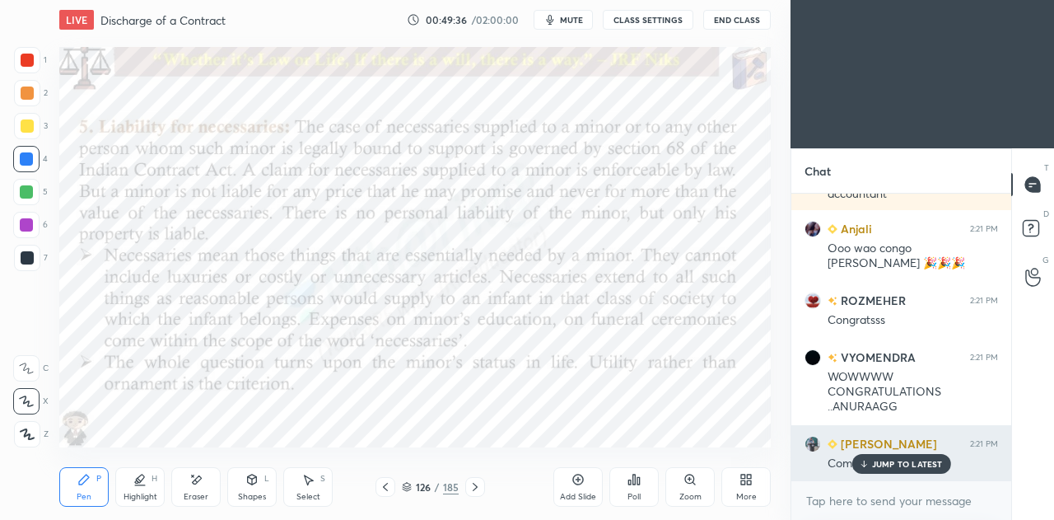
click at [887, 464] on p "JUMP TO LATEST" at bounding box center [907, 464] width 71 height 10
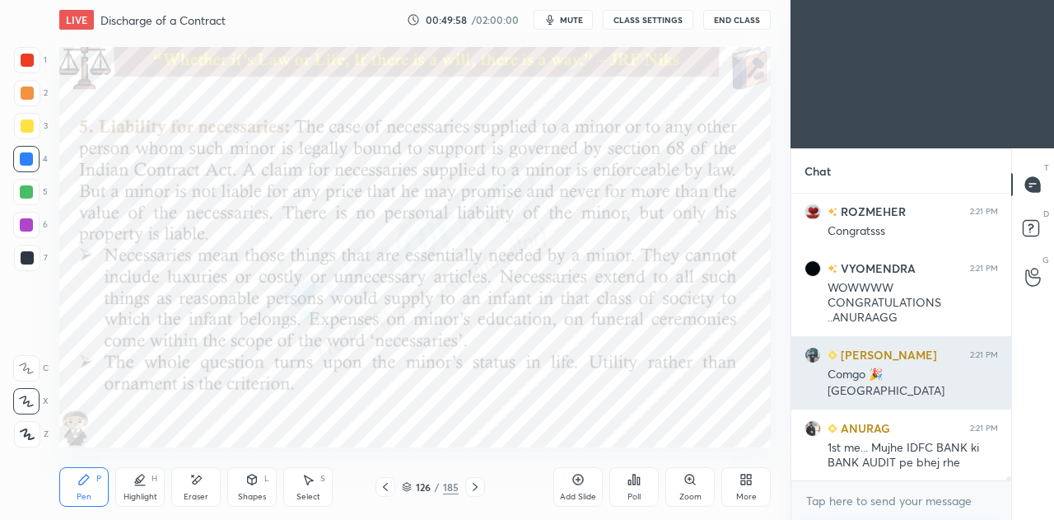
scroll to position [18204, 0]
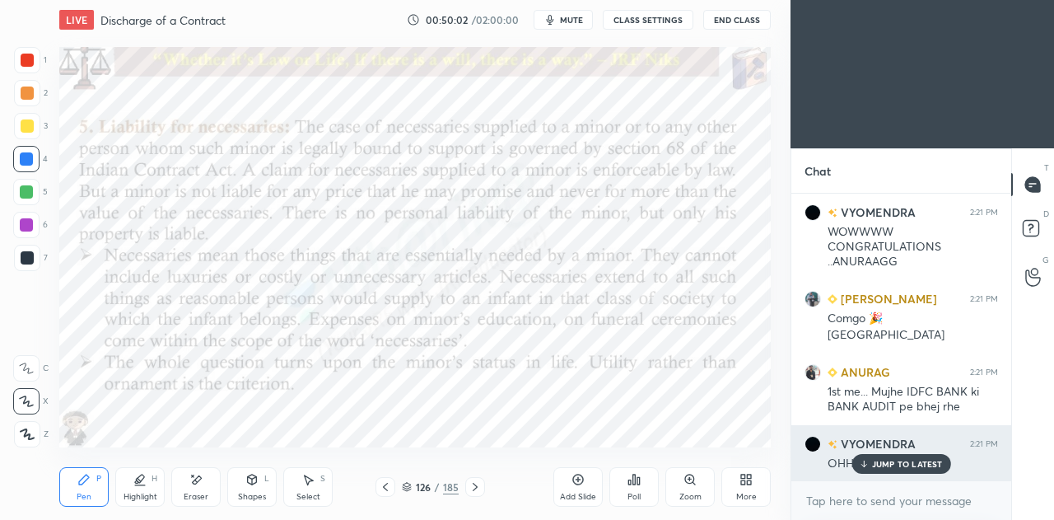
click at [893, 465] on p "JUMP TO LATEST" at bounding box center [907, 464] width 71 height 10
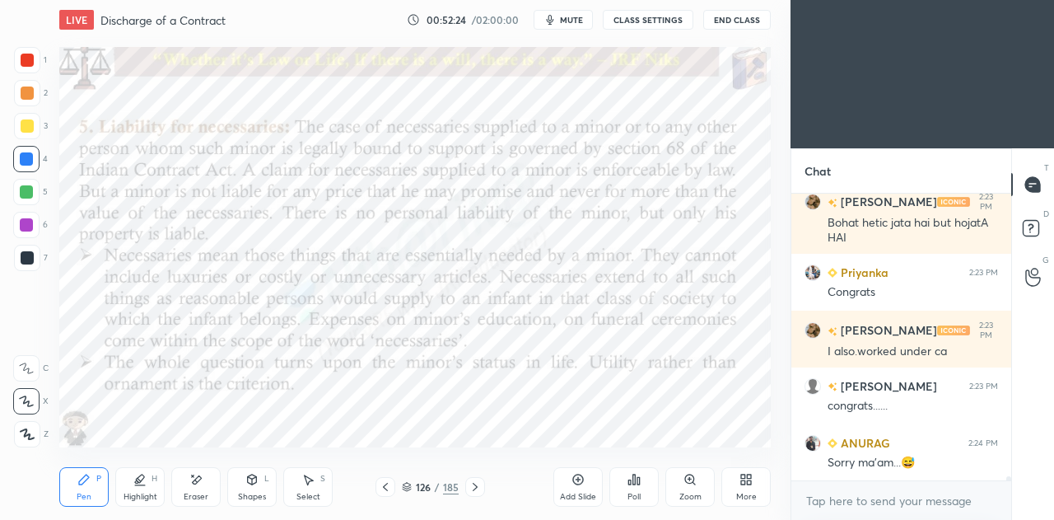
scroll to position [19089, 0]
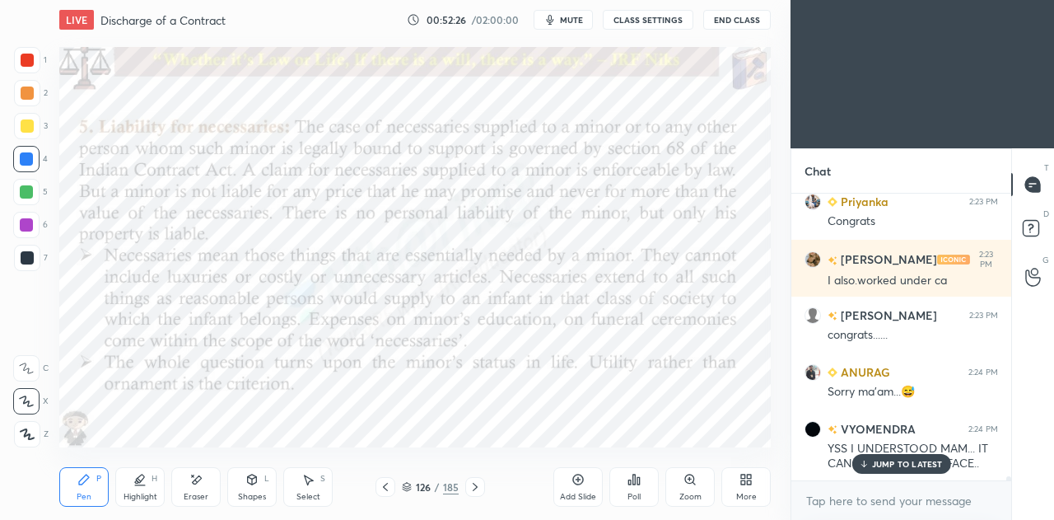
click at [880, 464] on p "JUMP TO LATEST" at bounding box center [907, 464] width 71 height 10
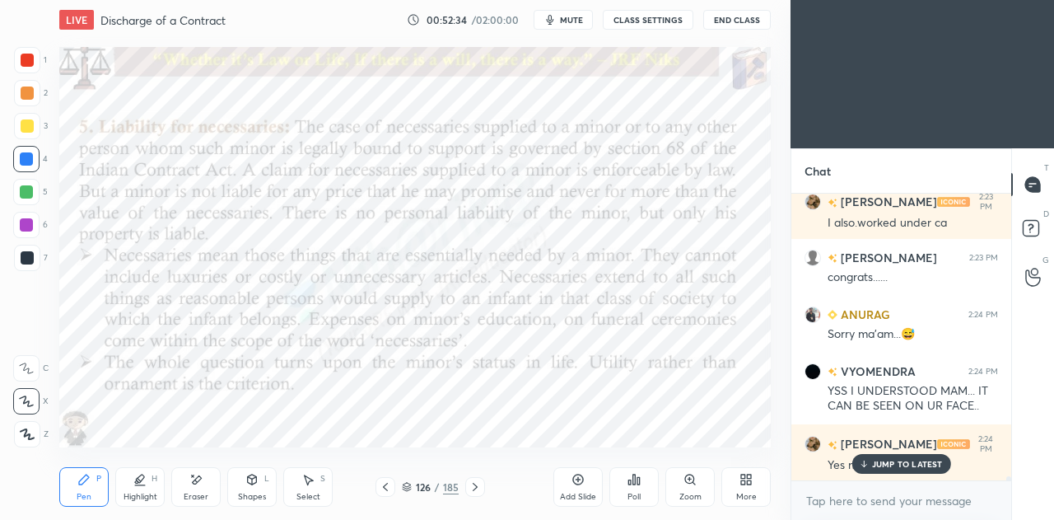
scroll to position [19247, 0]
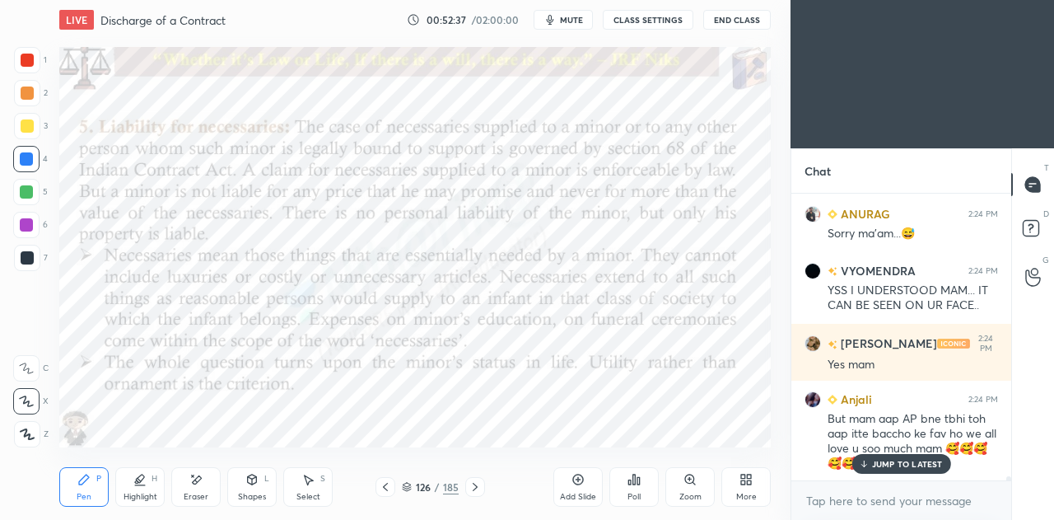
click at [888, 462] on p "JUMP TO LATEST" at bounding box center [907, 464] width 71 height 10
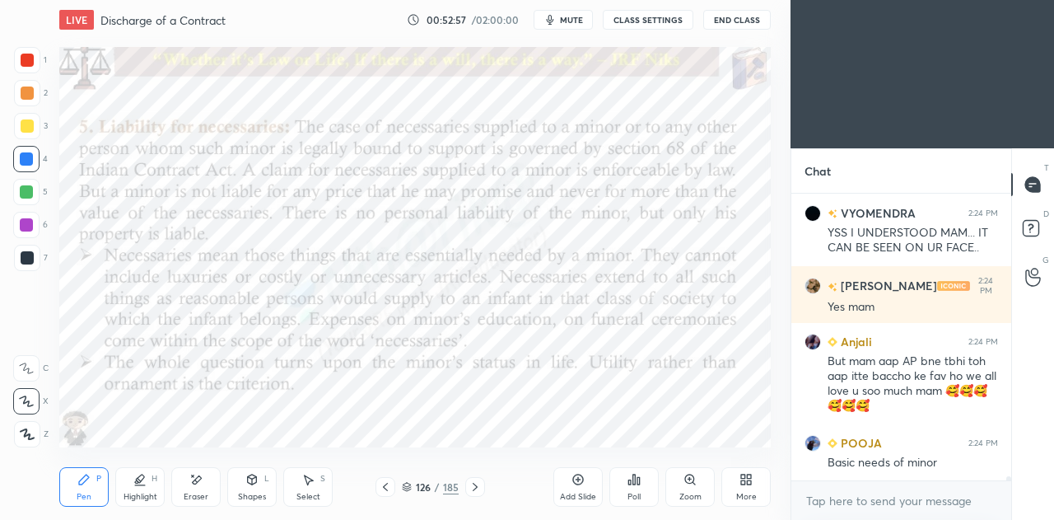
scroll to position [19375, 0]
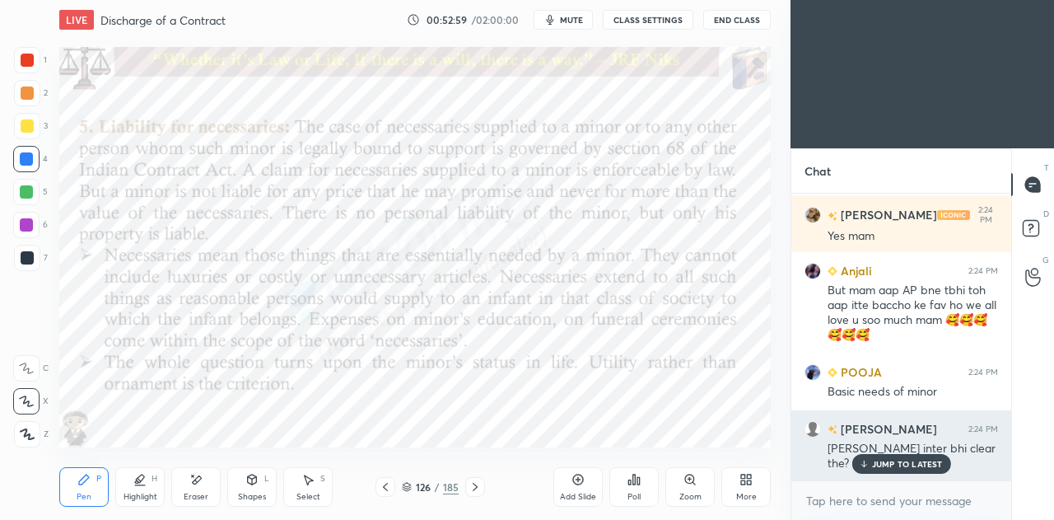
click at [878, 461] on p "JUMP TO LATEST" at bounding box center [907, 464] width 71 height 10
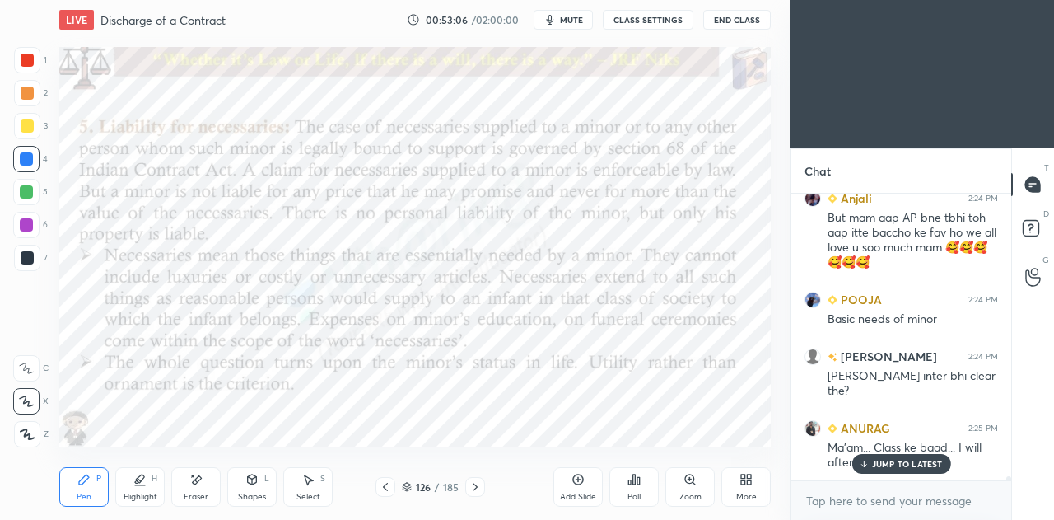
scroll to position [19504, 0]
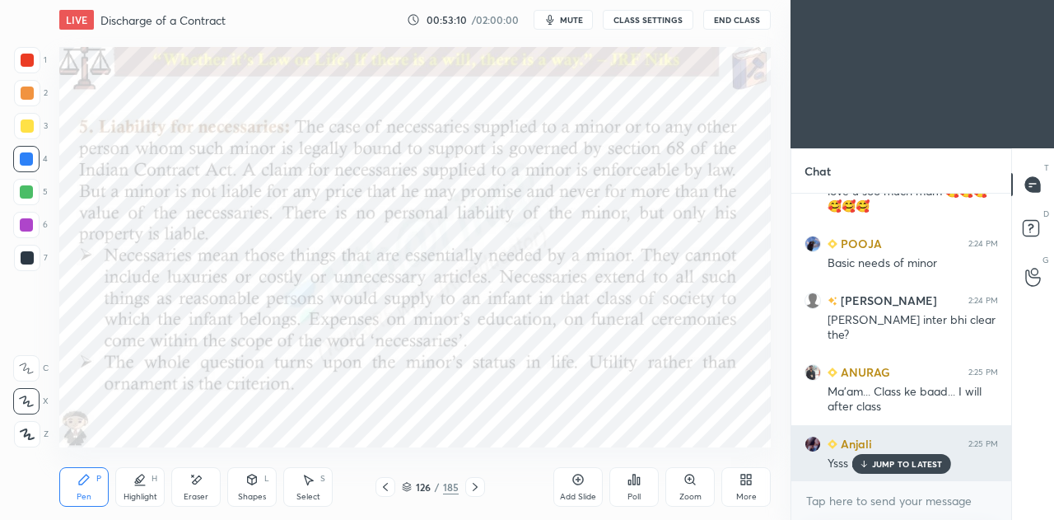
click at [875, 462] on p "JUMP TO LATEST" at bounding box center [907, 464] width 71 height 10
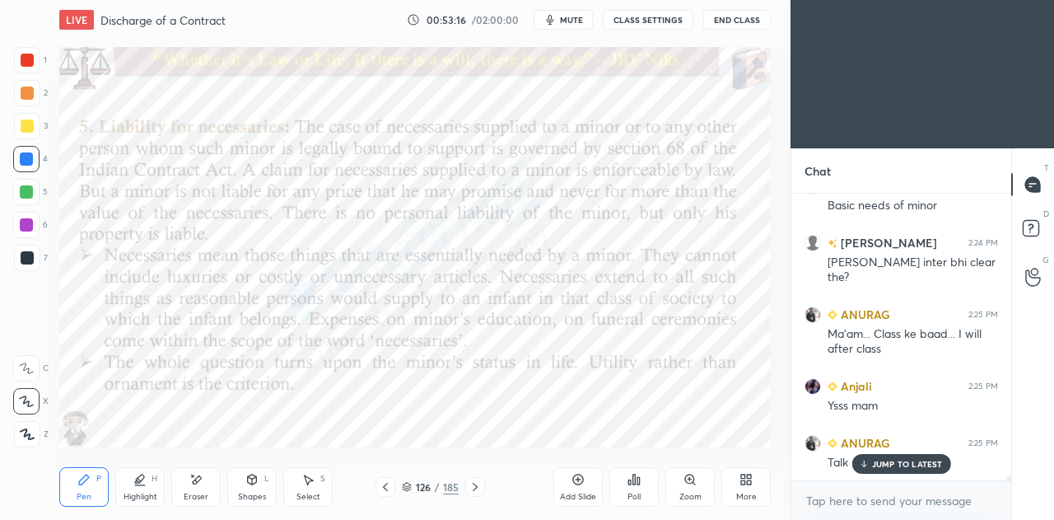
scroll to position [19632, 0]
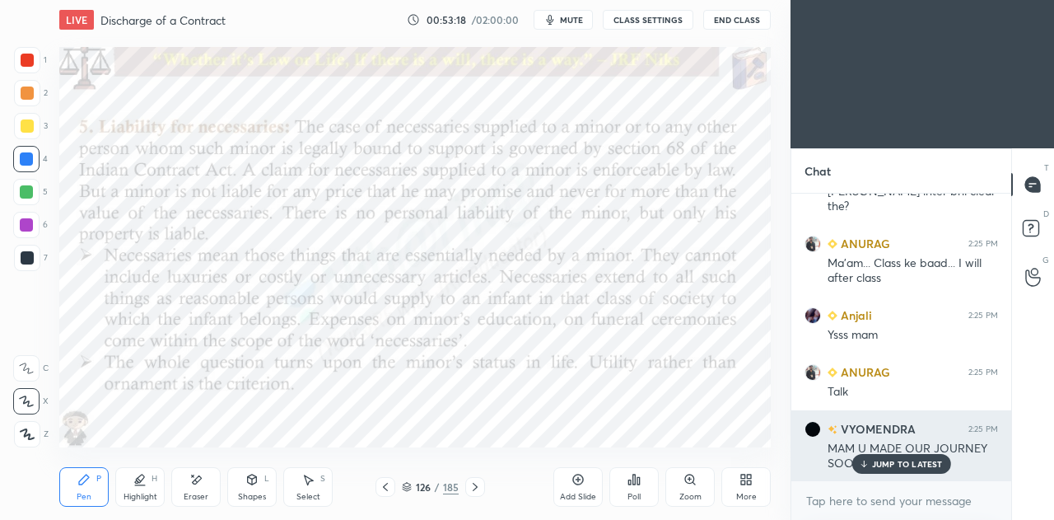
click at [880, 465] on p "JUMP TO LATEST" at bounding box center [907, 464] width 71 height 10
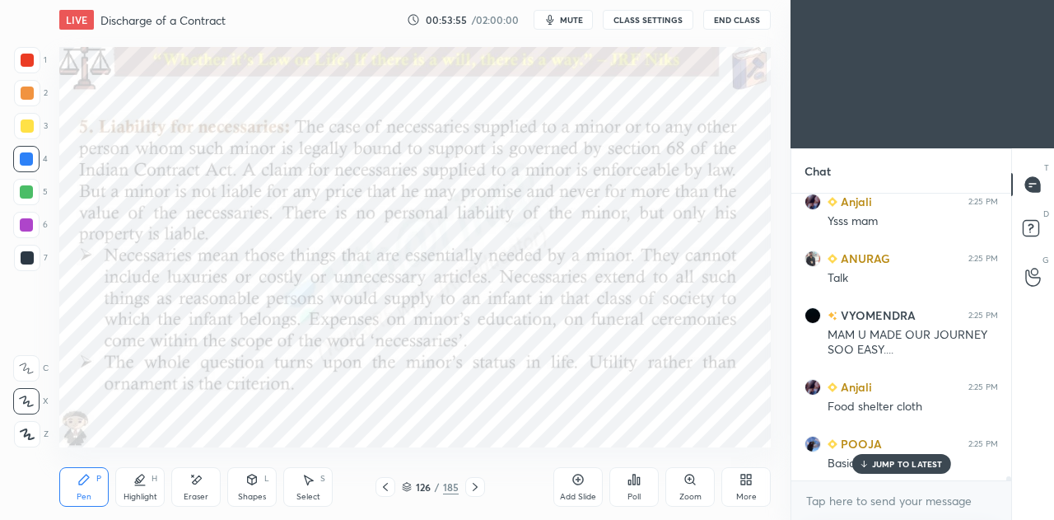
scroll to position [19803, 0]
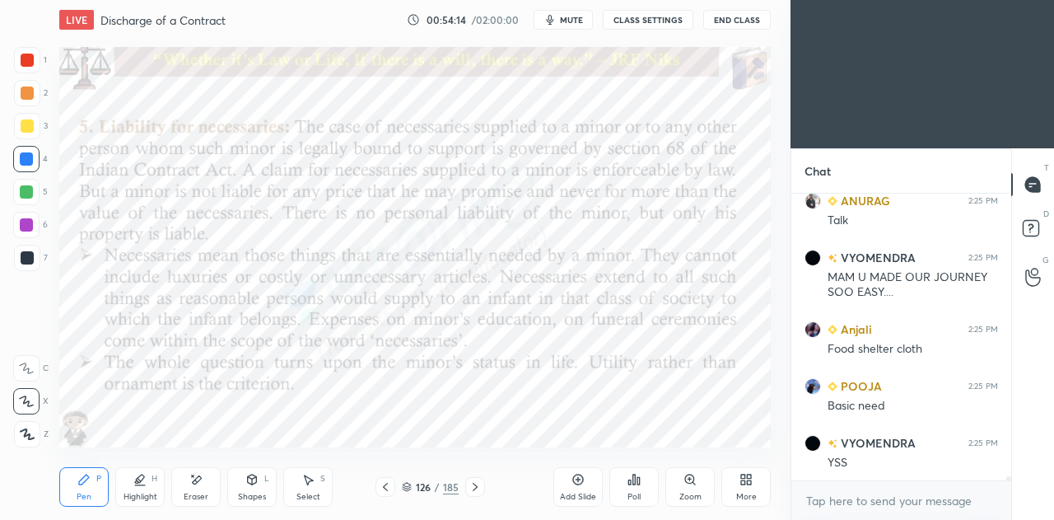
click at [577, 479] on icon at bounding box center [578, 479] width 13 height 13
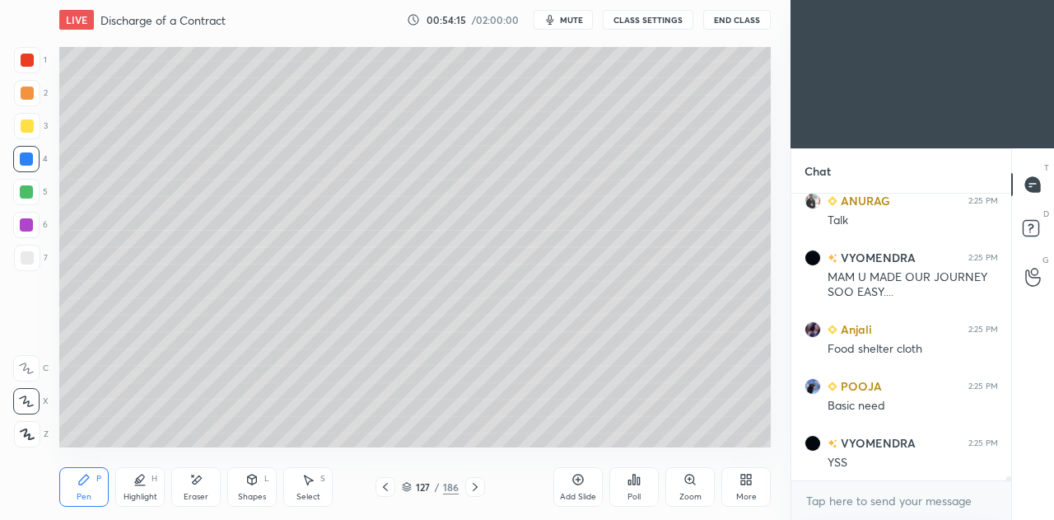
click at [26, 256] on div at bounding box center [27, 257] width 13 height 13
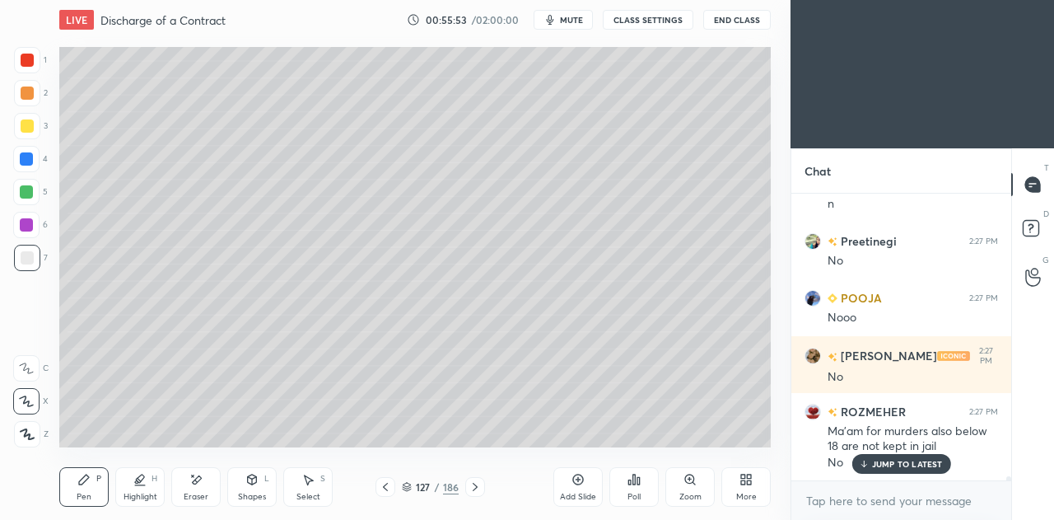
scroll to position [20476, 0]
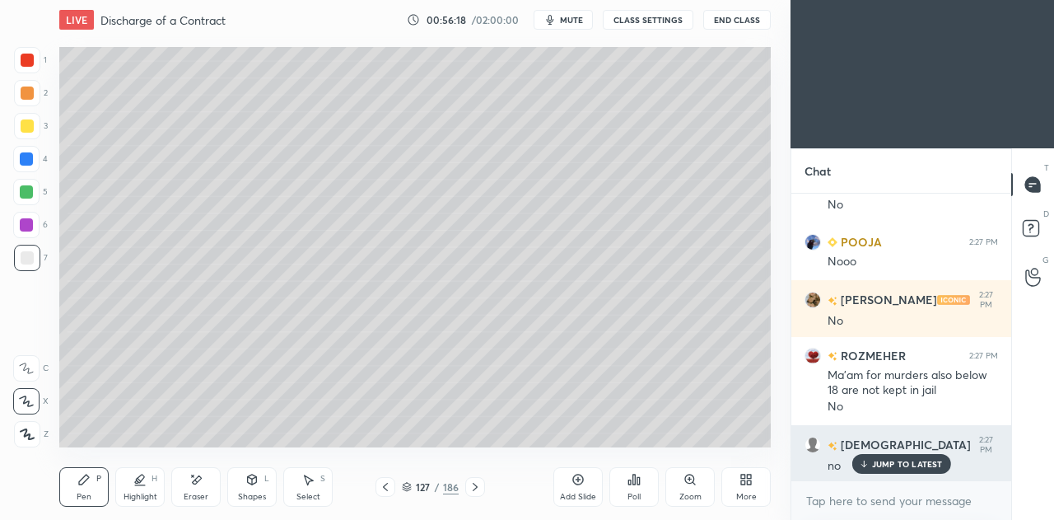
click at [904, 467] on p "JUMP TO LATEST" at bounding box center [907, 464] width 71 height 10
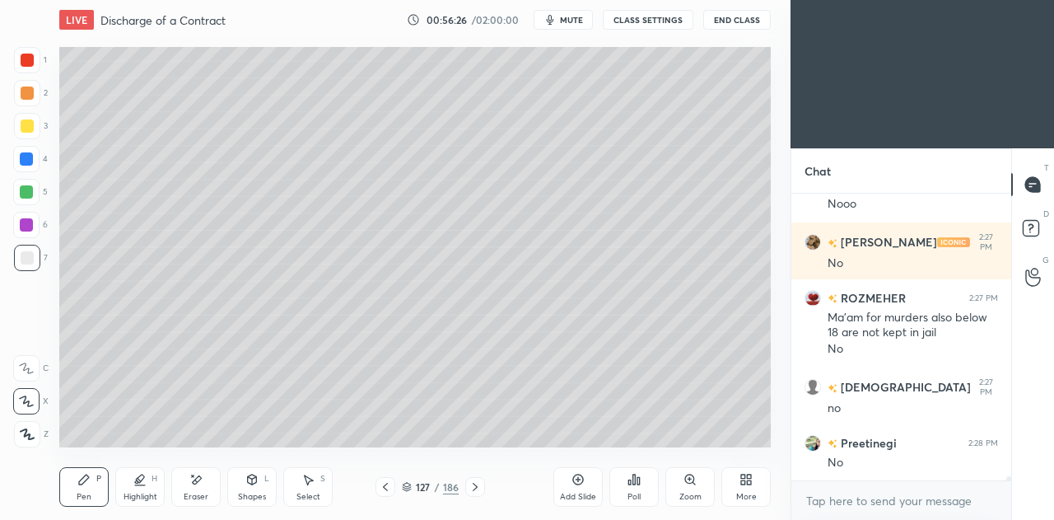
scroll to position [20589, 0]
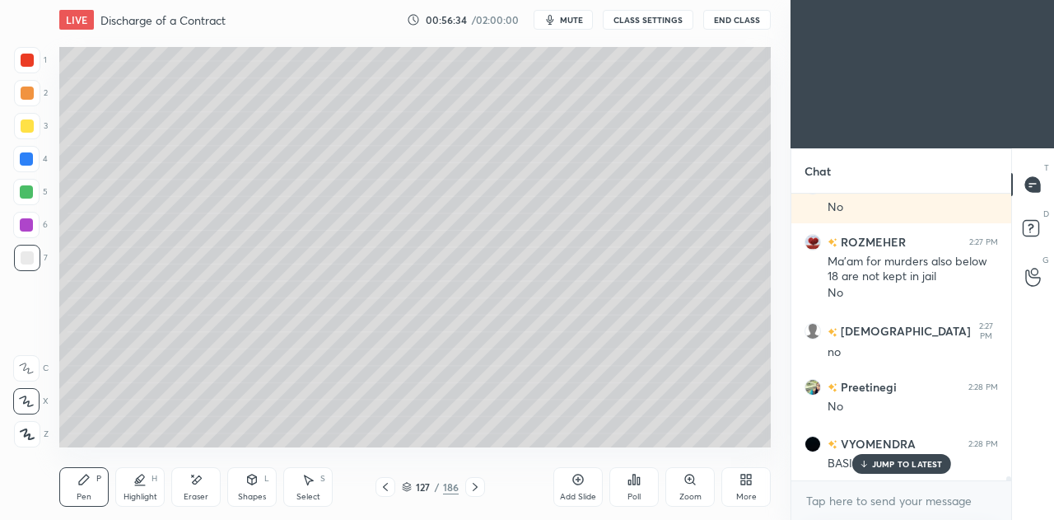
click at [384, 490] on icon at bounding box center [385, 486] width 13 height 13
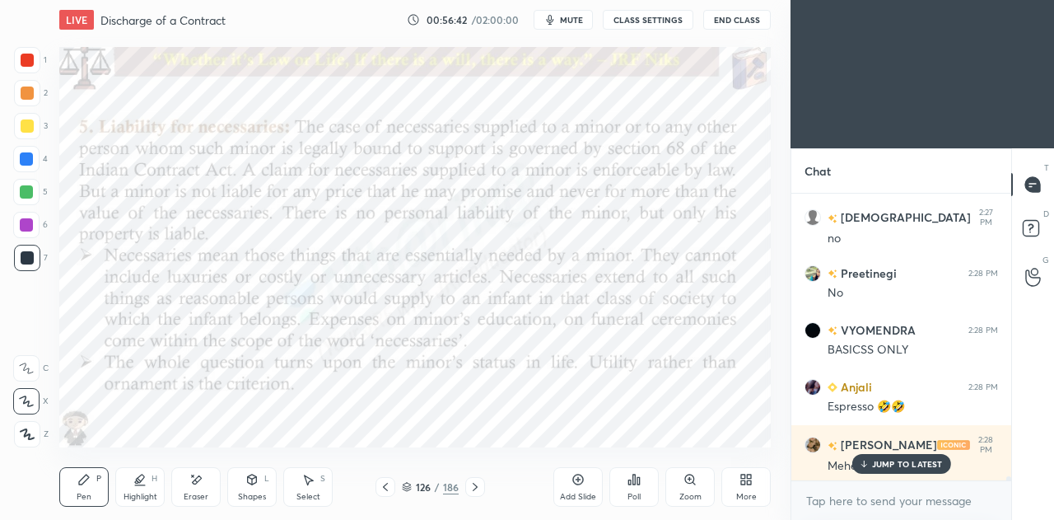
scroll to position [20719, 0]
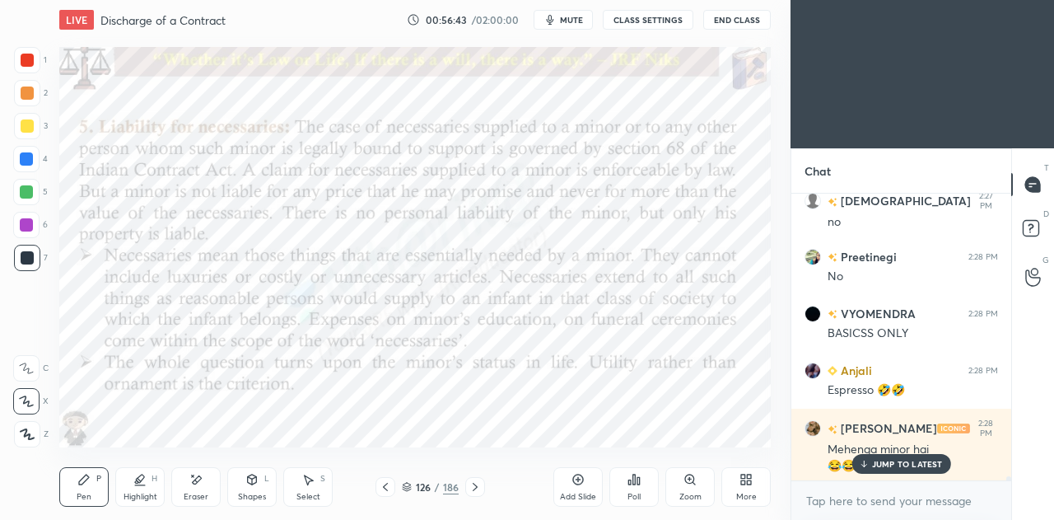
click at [478, 491] on icon at bounding box center [475, 486] width 13 height 13
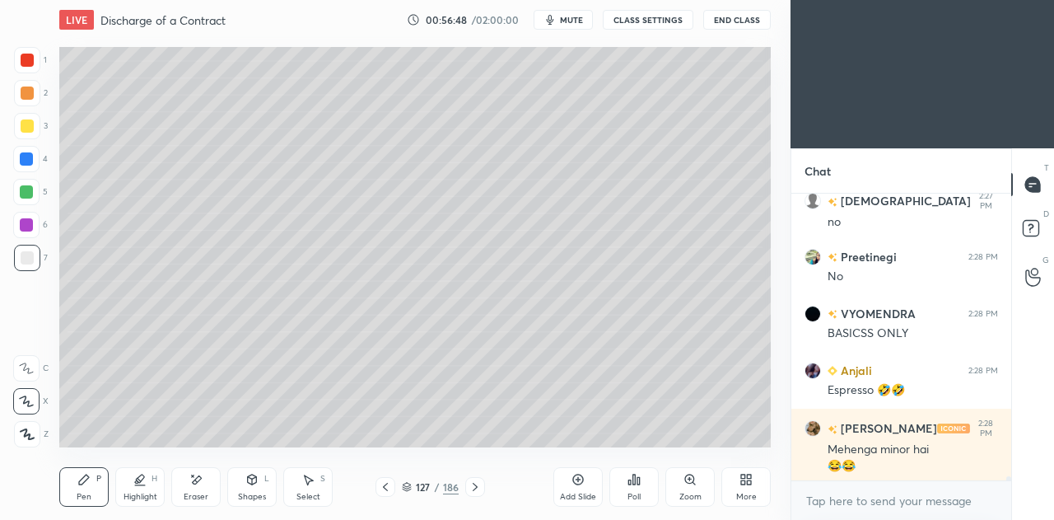
scroll to position [20777, 0]
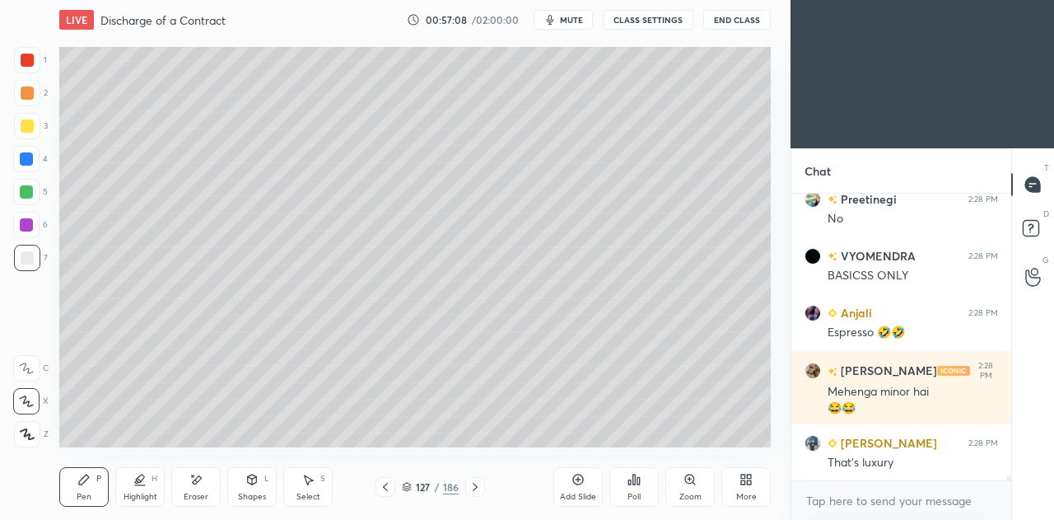
click at [389, 488] on icon at bounding box center [385, 486] width 13 height 13
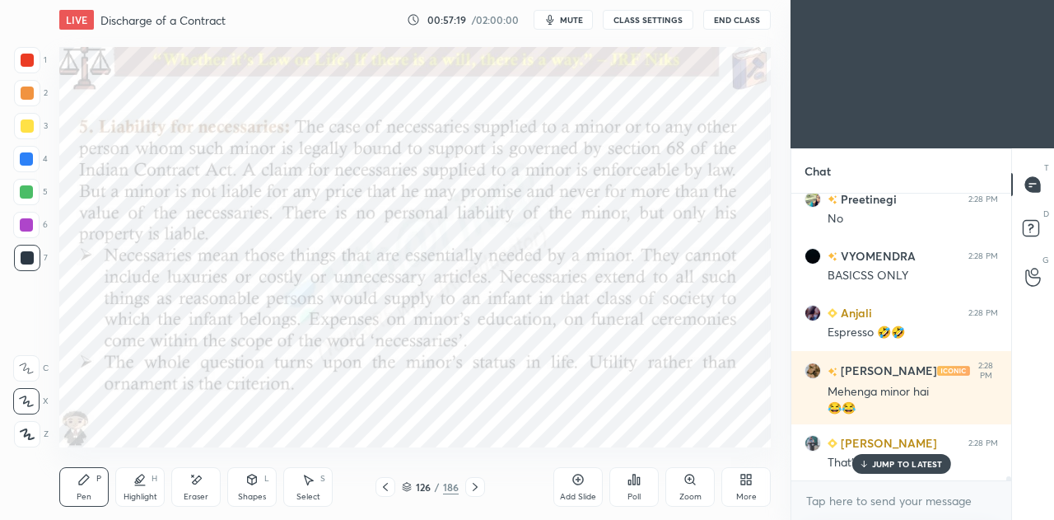
scroll to position [20833, 0]
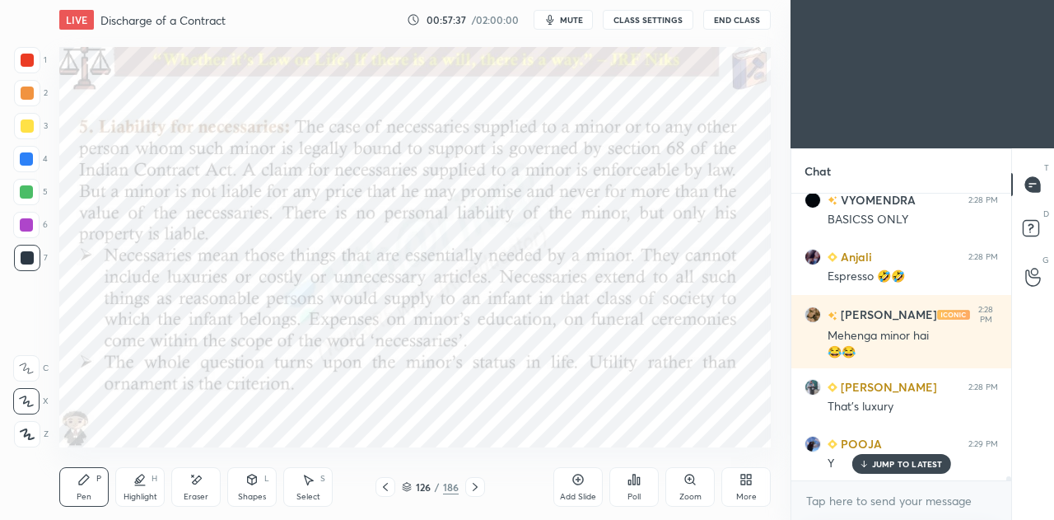
click at [143, 484] on icon at bounding box center [139, 479] width 13 height 13
click at [23, 403] on icon at bounding box center [26, 401] width 13 height 13
click at [16, 435] on div at bounding box center [26, 434] width 26 height 26
click at [29, 192] on div at bounding box center [26, 191] width 13 height 13
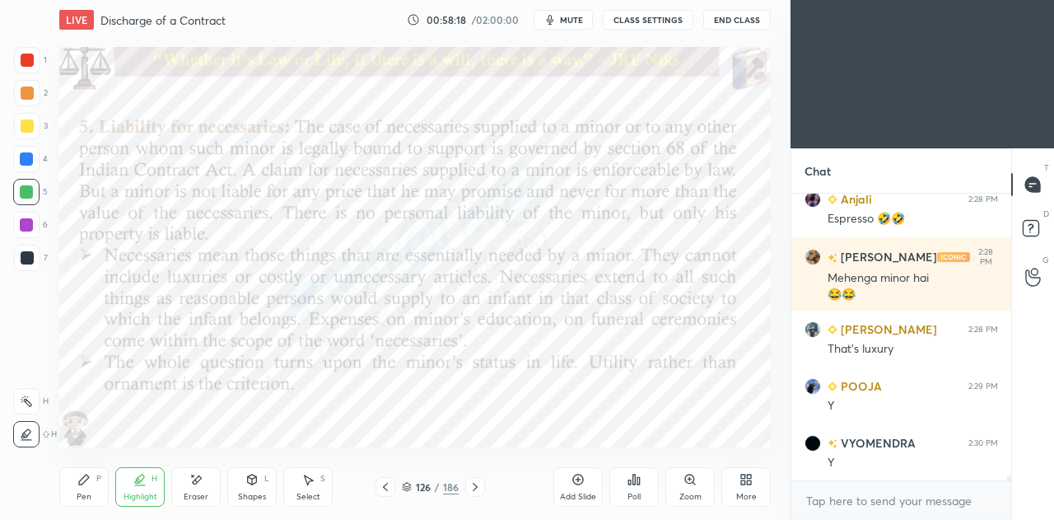
click at [481, 490] on icon at bounding box center [475, 486] width 13 height 13
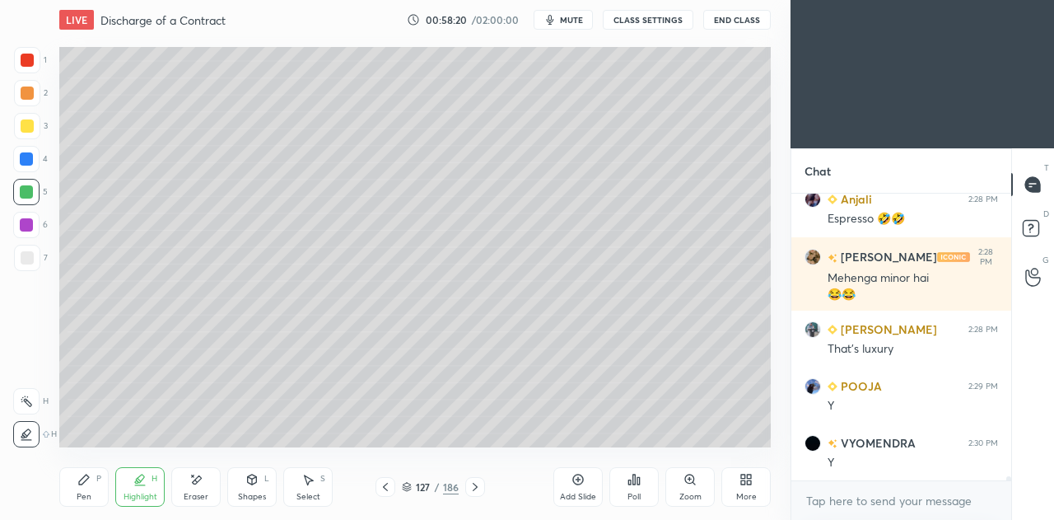
click at [392, 489] on div at bounding box center [386, 487] width 20 height 20
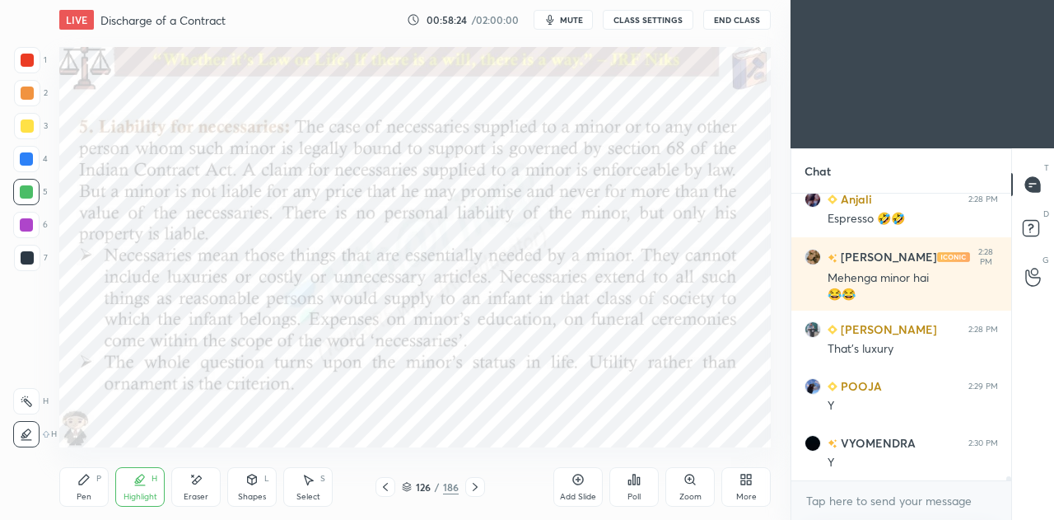
click at [474, 483] on icon at bounding box center [475, 486] width 13 height 13
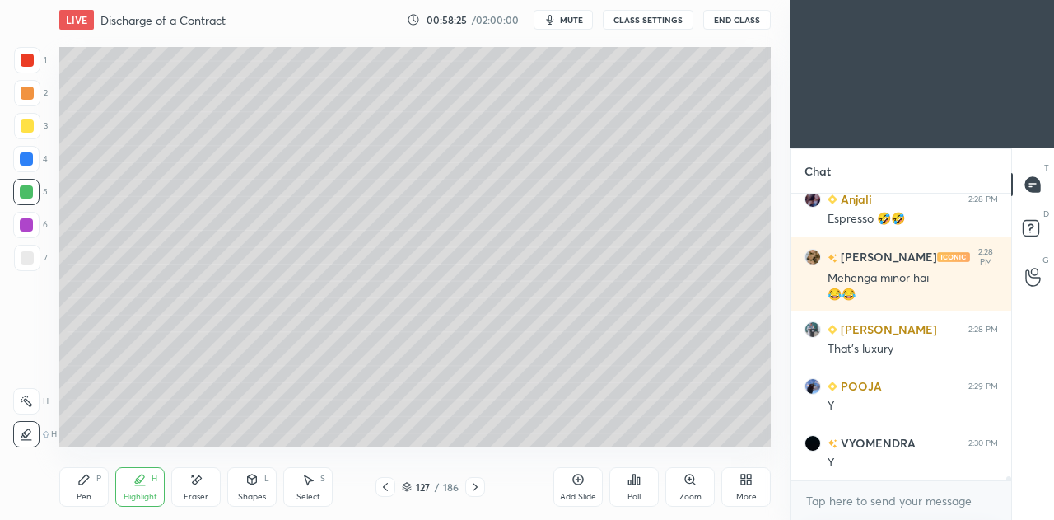
click at [473, 490] on icon at bounding box center [475, 487] width 5 height 8
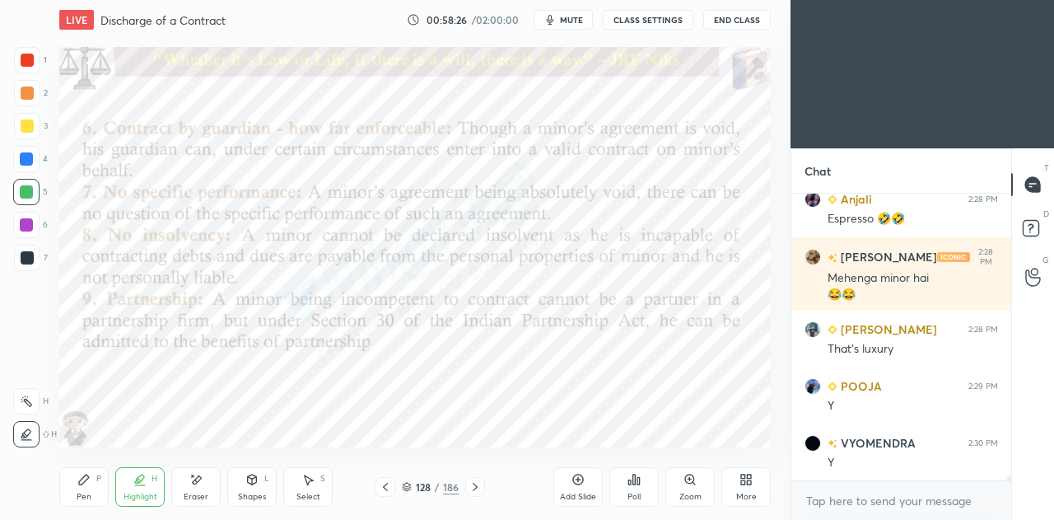
click at [89, 487] on div "Pen P" at bounding box center [83, 487] width 49 height 40
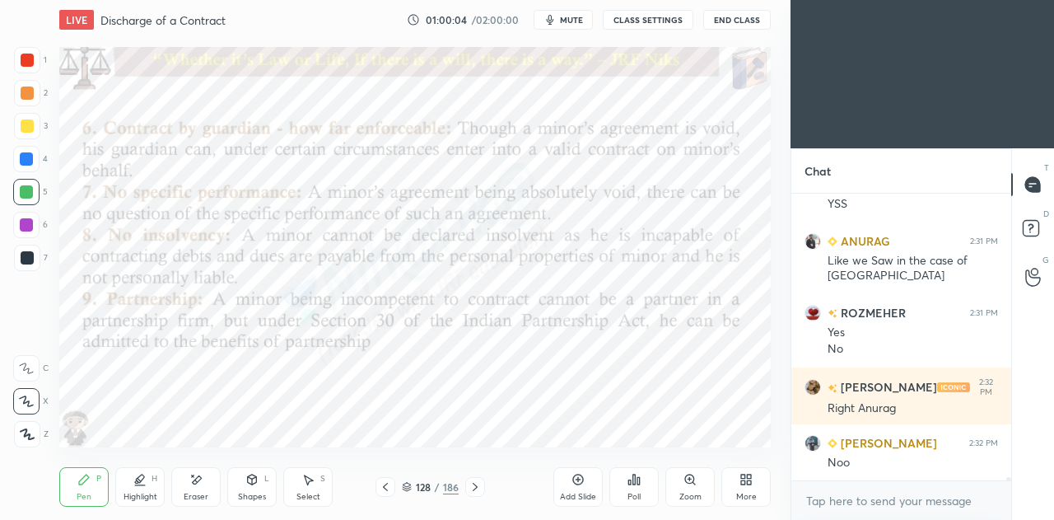
scroll to position [22129, 0]
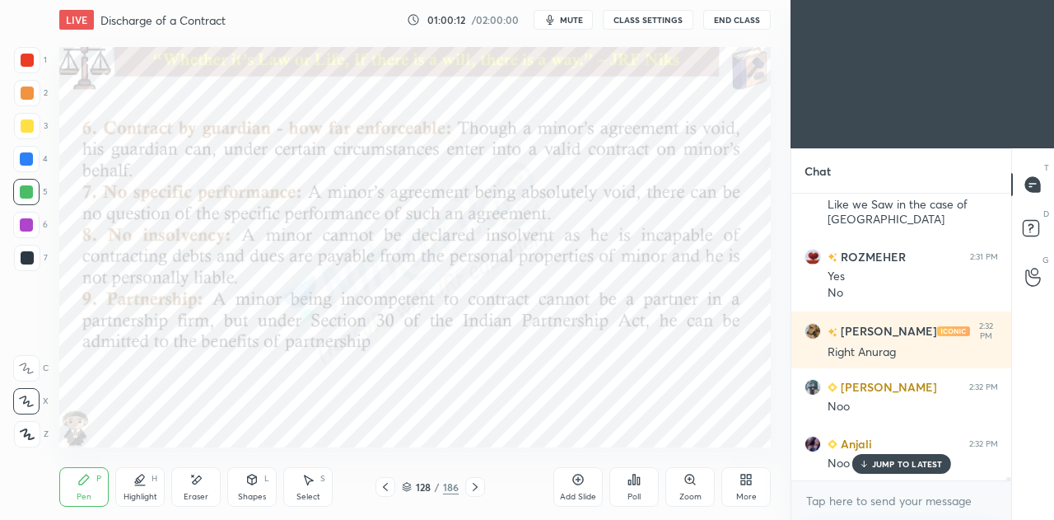
click at [885, 467] on p "JUMP TO LATEST" at bounding box center [907, 464] width 71 height 10
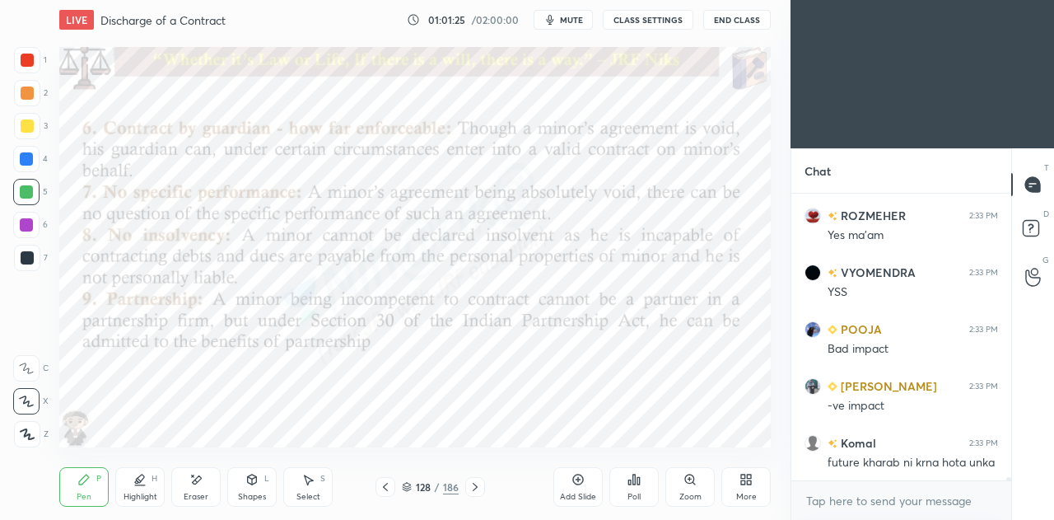
scroll to position [22816, 0]
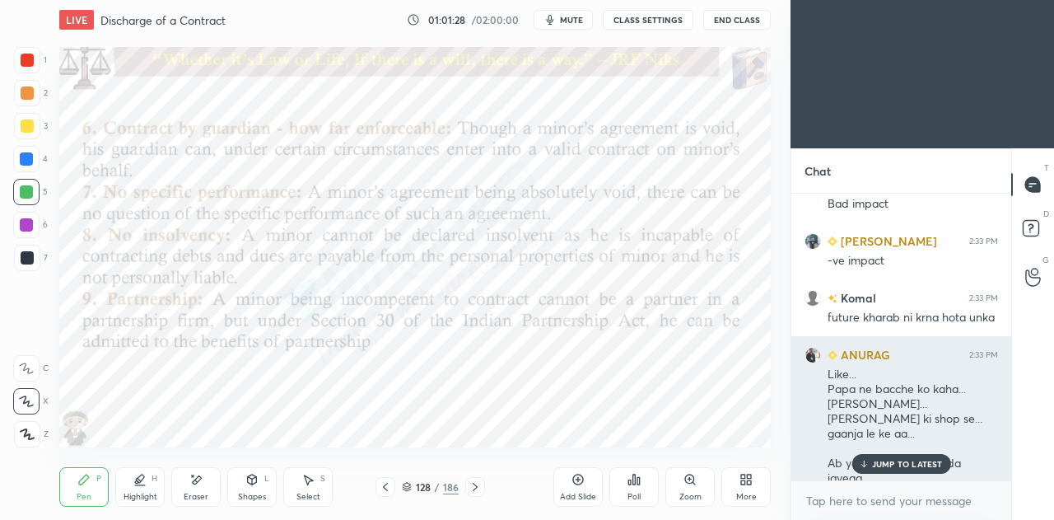
click at [894, 462] on p "JUMP TO LATEST" at bounding box center [907, 464] width 71 height 10
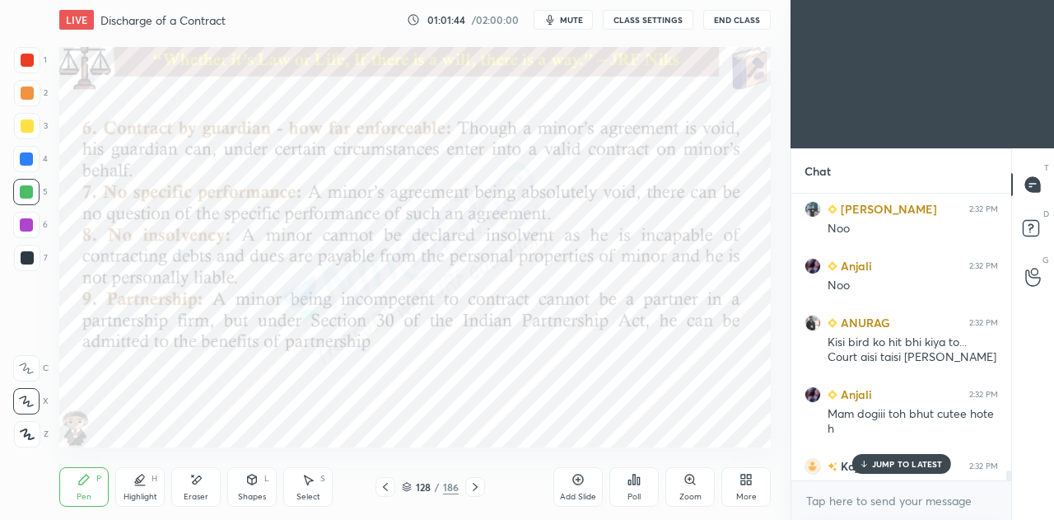
scroll to position [22302, 0]
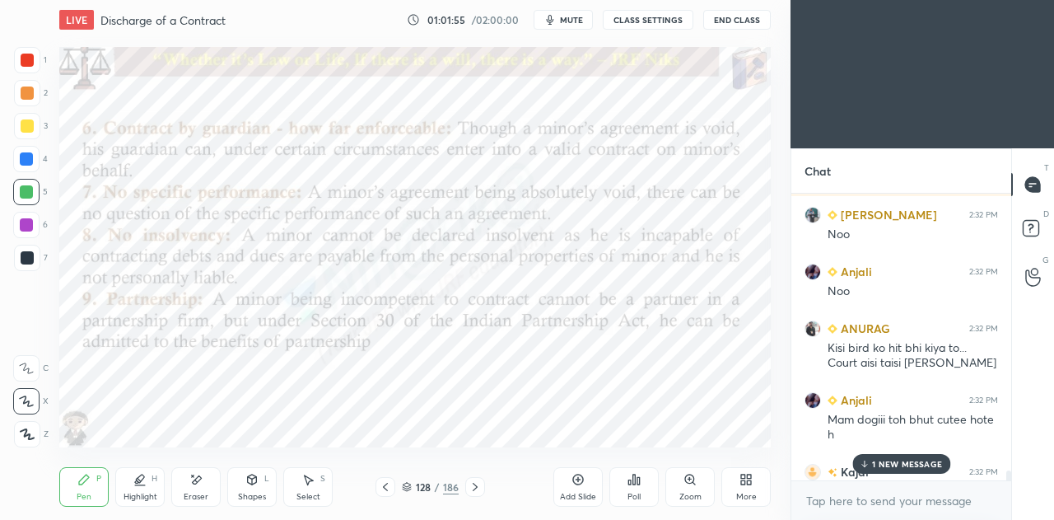
click at [891, 469] on p "1 NEW MESSAGE" at bounding box center [907, 464] width 70 height 10
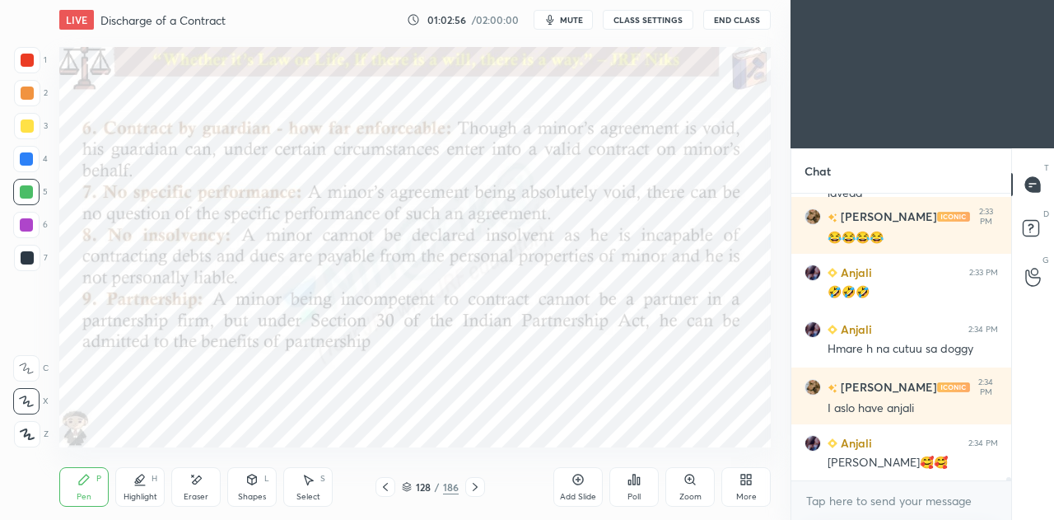
scroll to position [23187, 0]
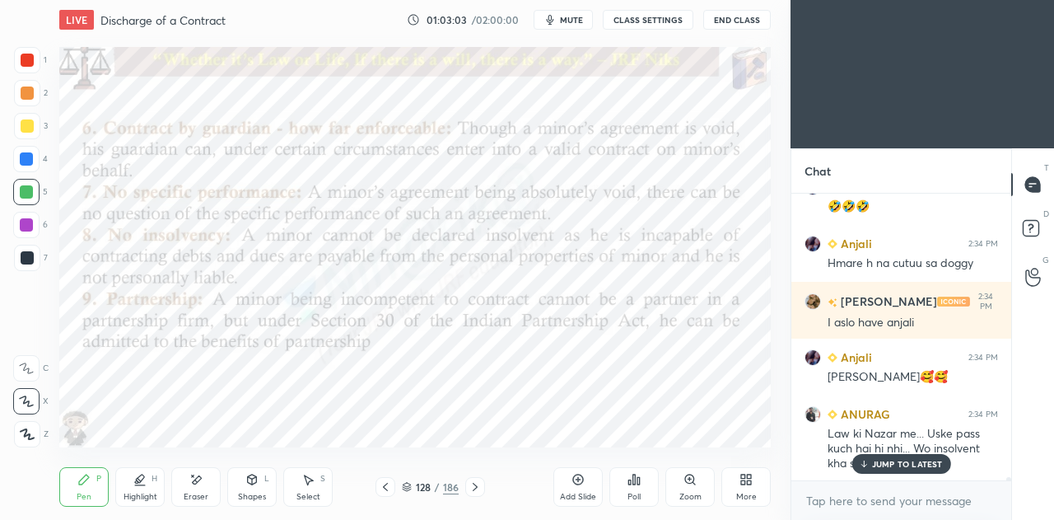
click at [911, 468] on p "JUMP TO LATEST" at bounding box center [907, 464] width 71 height 10
click at [475, 493] on icon at bounding box center [475, 486] width 13 height 13
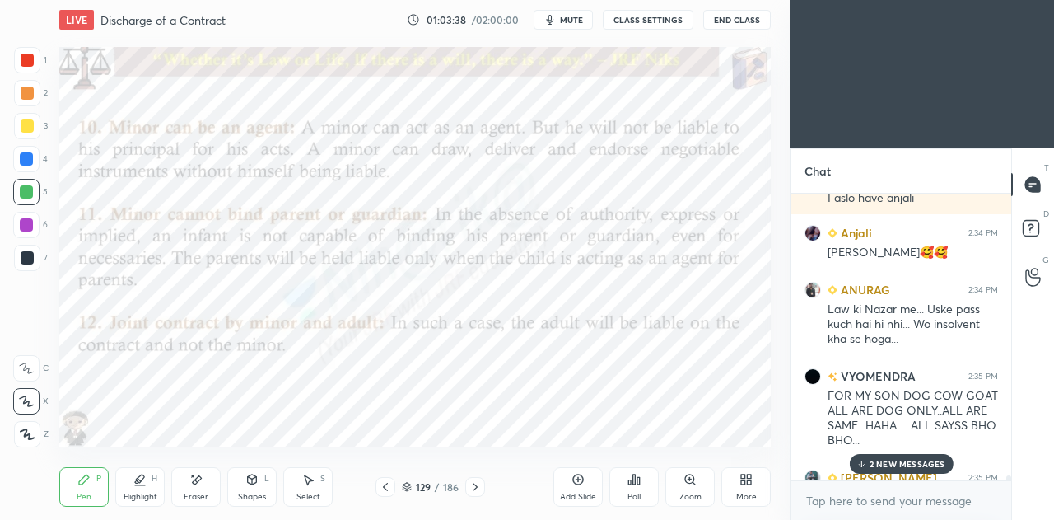
scroll to position [23459, 0]
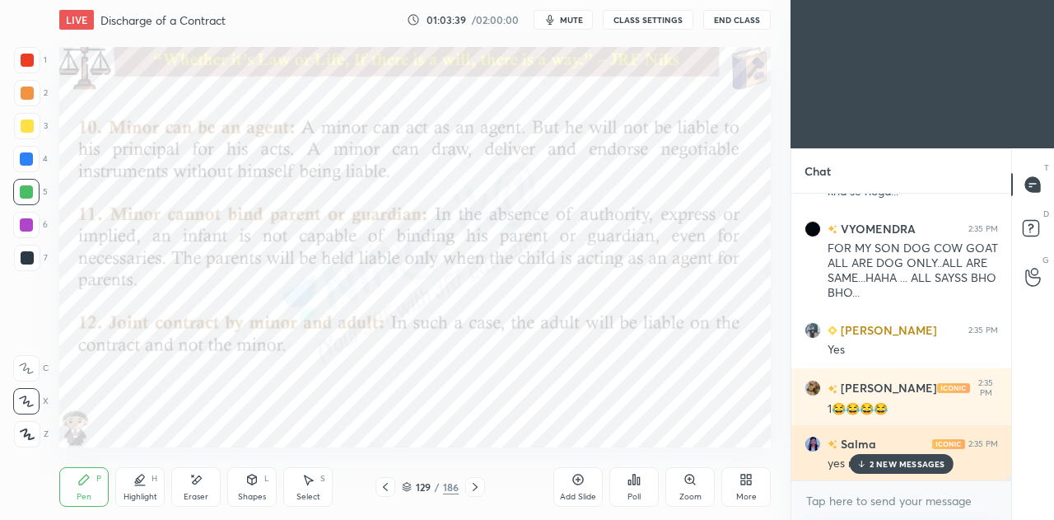
click at [894, 464] on p "2 NEW MESSAGES" at bounding box center [908, 464] width 76 height 10
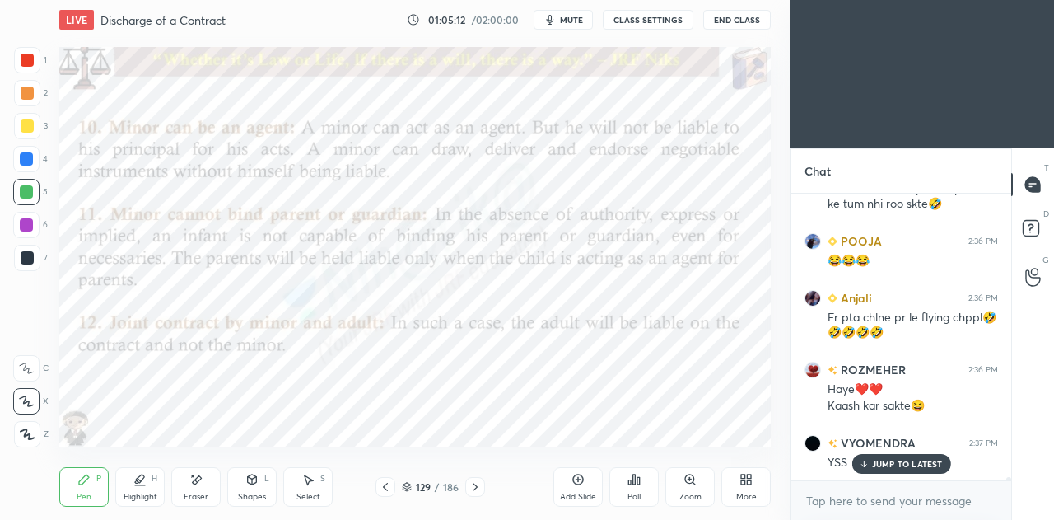
scroll to position [24088, 0]
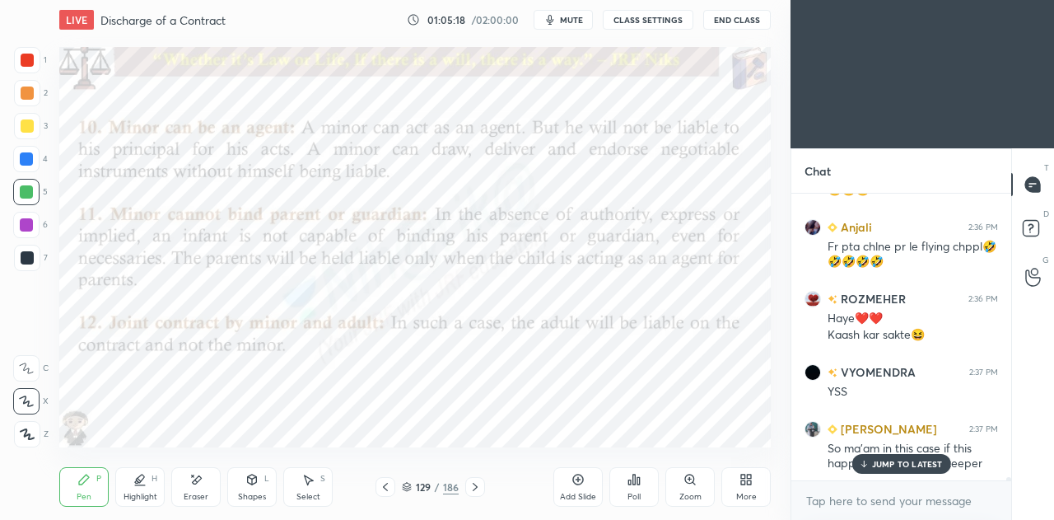
click at [473, 487] on icon at bounding box center [475, 486] width 13 height 13
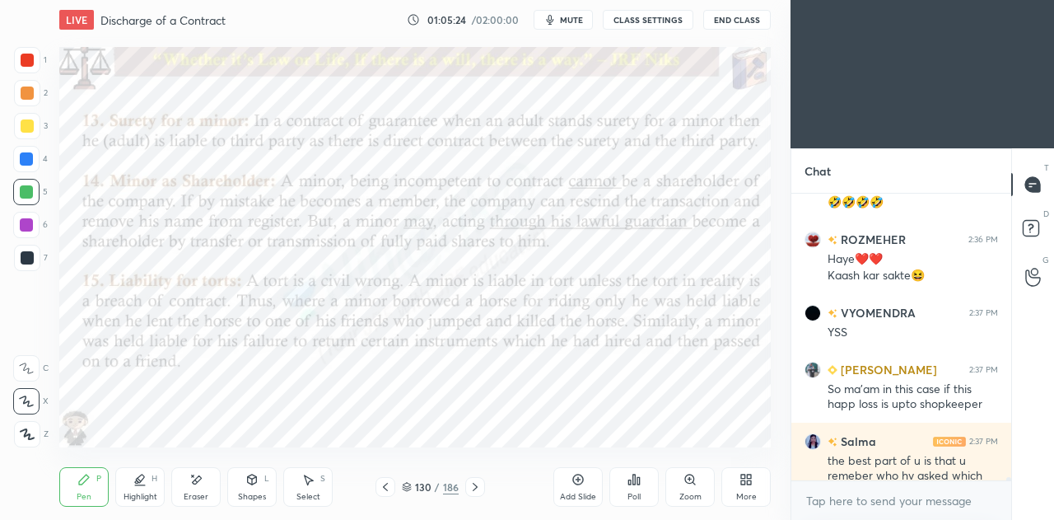
scroll to position [24147, 0]
click at [384, 483] on icon at bounding box center [385, 486] width 13 height 13
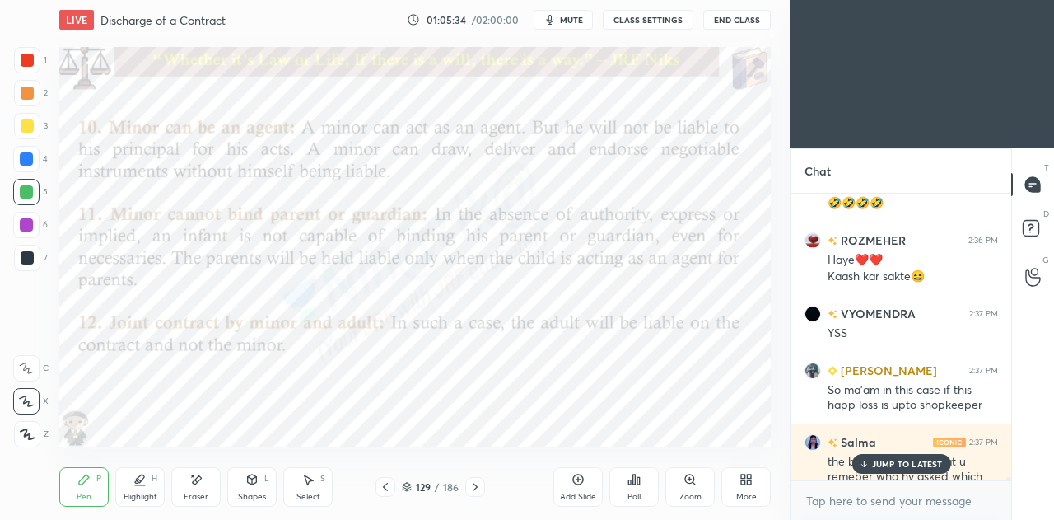
scroll to position [24231, 0]
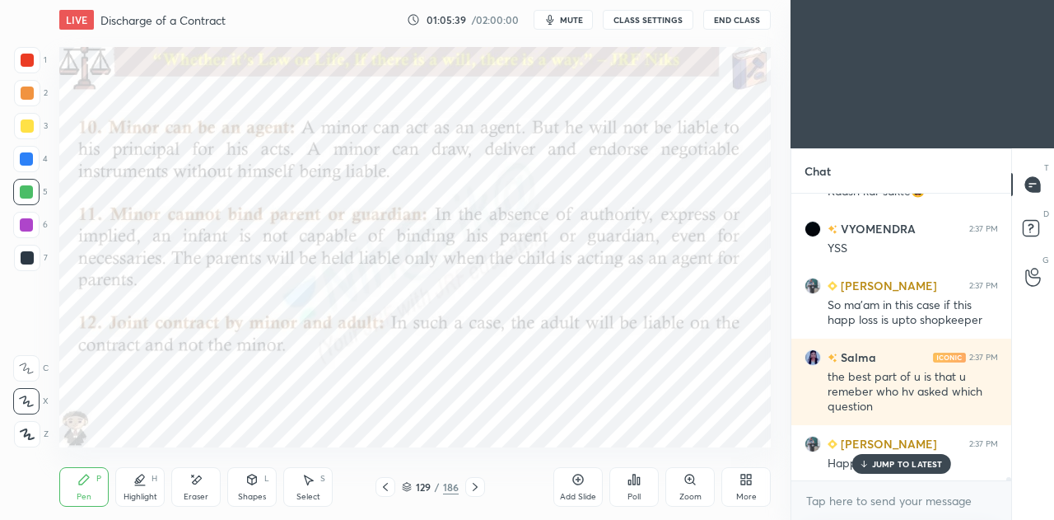
click at [871, 470] on div "JUMP TO LATEST" at bounding box center [901, 464] width 99 height 20
click at [469, 488] on icon at bounding box center [475, 486] width 13 height 13
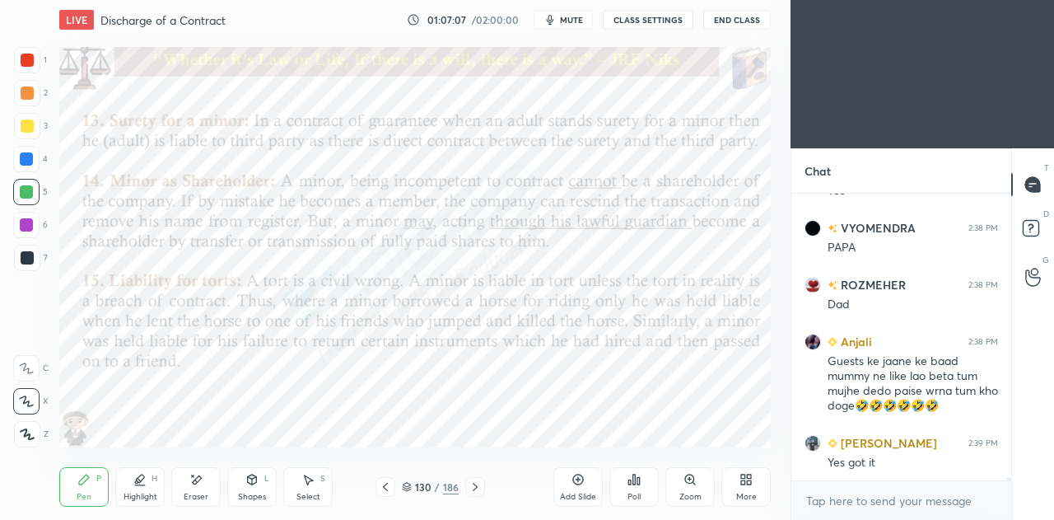
scroll to position [24964, 0]
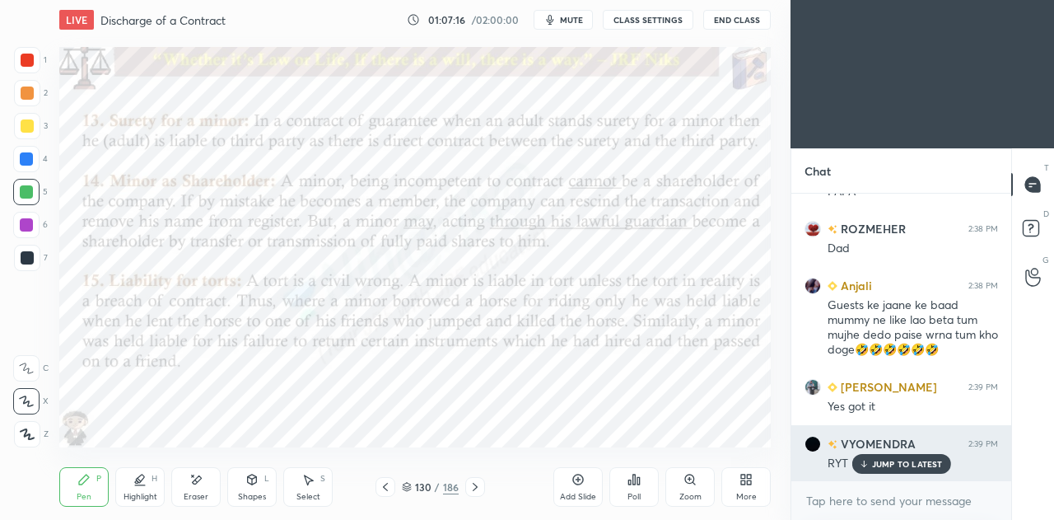
click at [881, 469] on p "JUMP TO LATEST" at bounding box center [907, 464] width 71 height 10
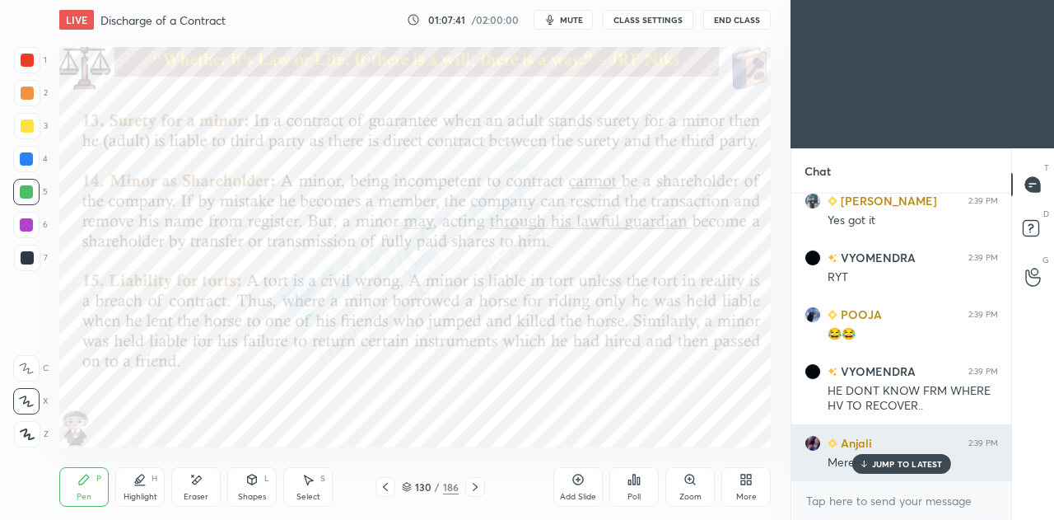
scroll to position [25207, 0]
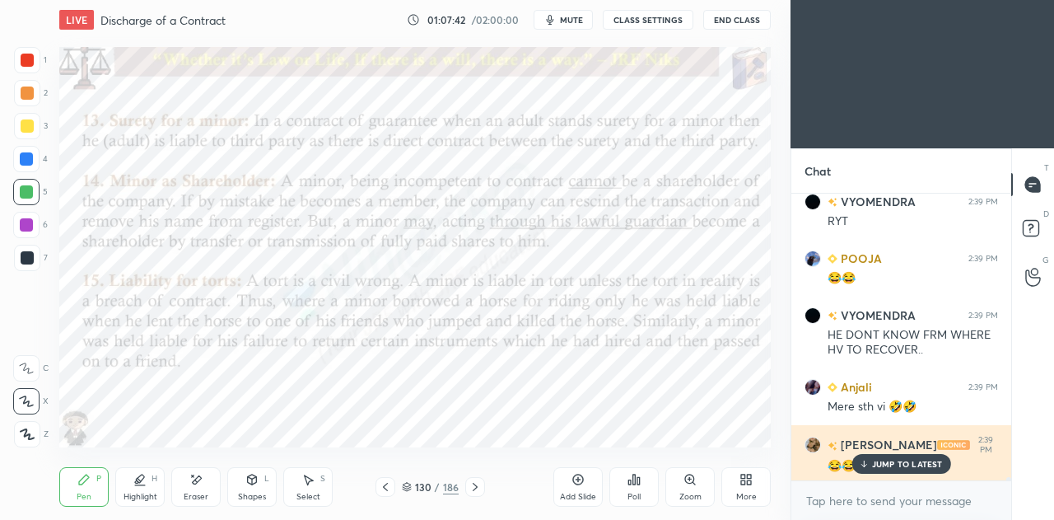
click at [902, 465] on p "JUMP TO LATEST" at bounding box center [907, 464] width 71 height 10
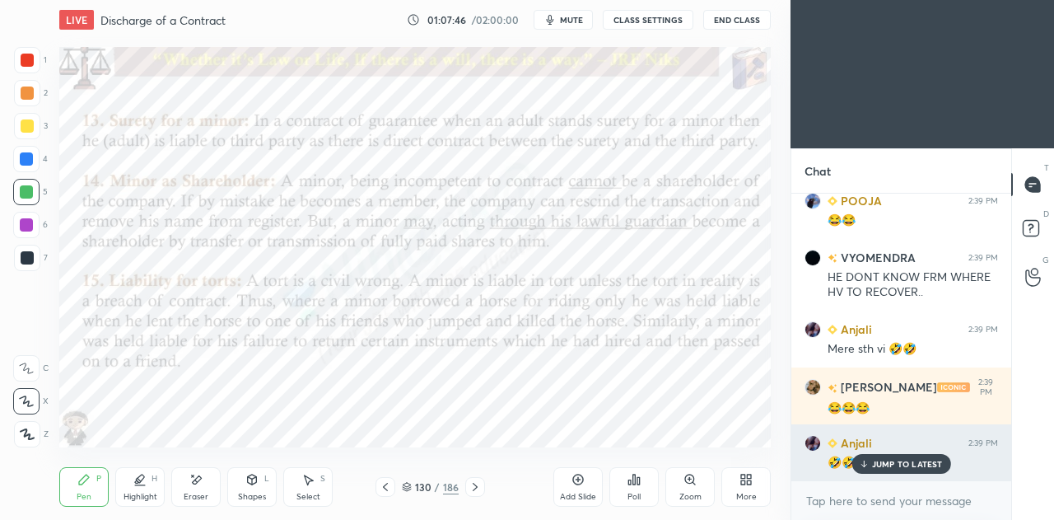
scroll to position [25320, 0]
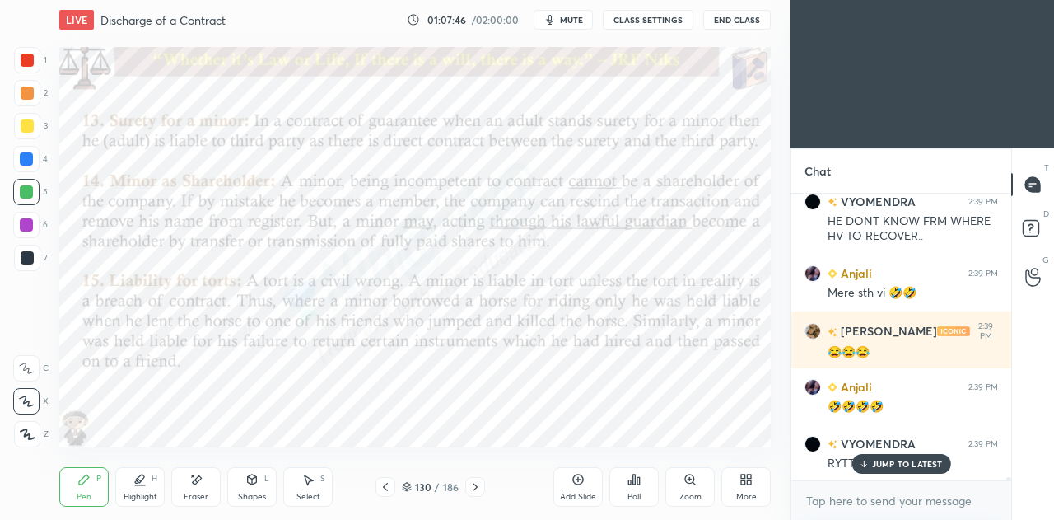
click at [914, 464] on p "JUMP TO LATEST" at bounding box center [907, 464] width 71 height 10
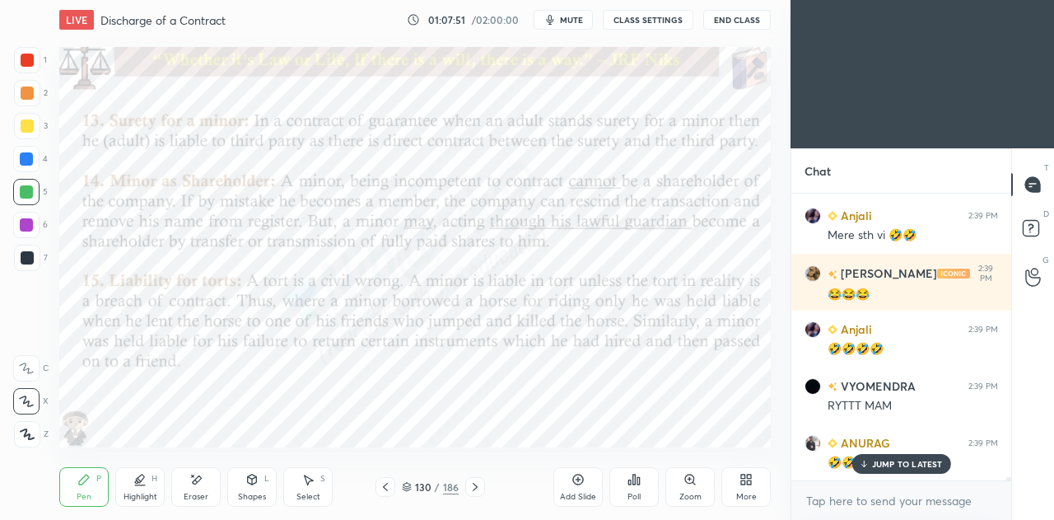
scroll to position [25434, 0]
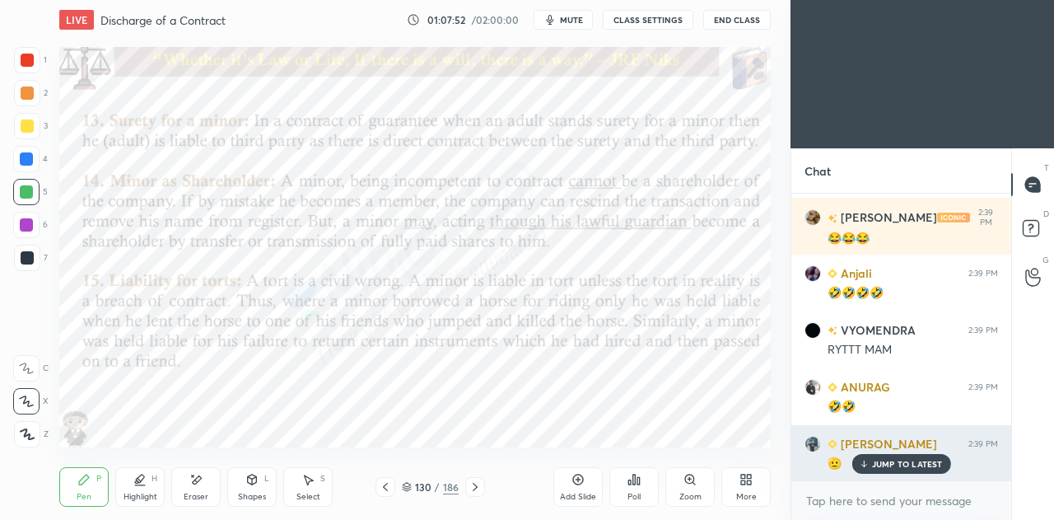
click at [924, 469] on p "JUMP TO LATEST" at bounding box center [907, 464] width 71 height 10
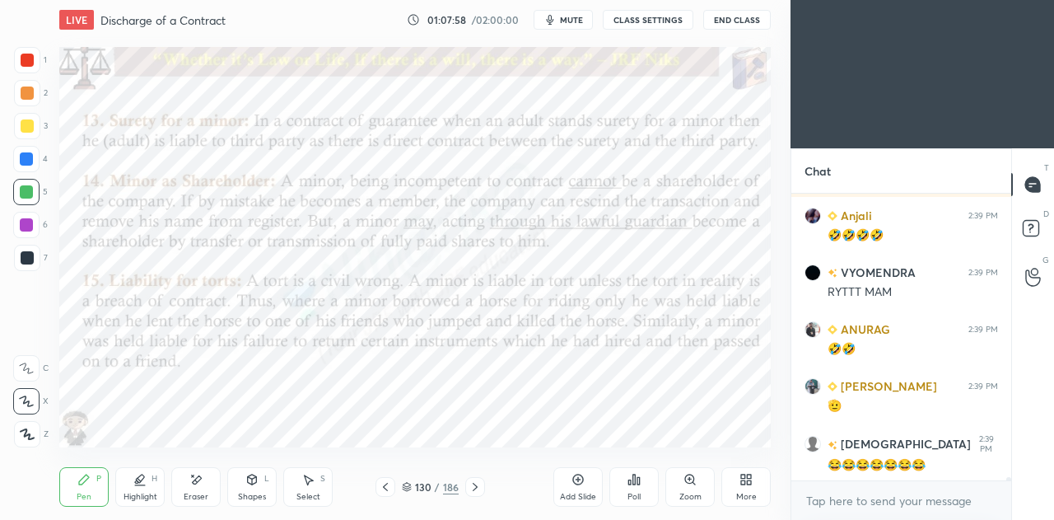
scroll to position [25548, 0]
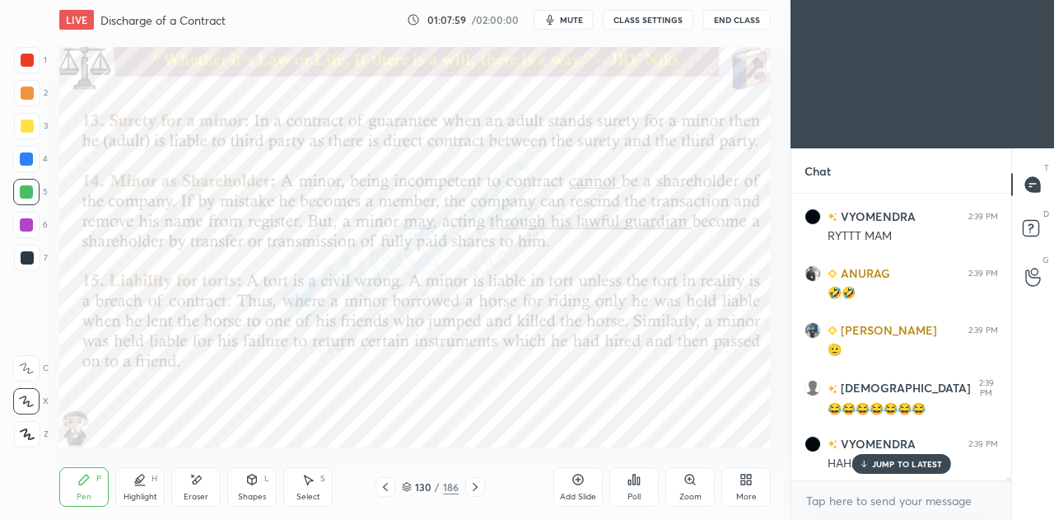
click at [892, 464] on p "JUMP TO LATEST" at bounding box center [907, 464] width 71 height 10
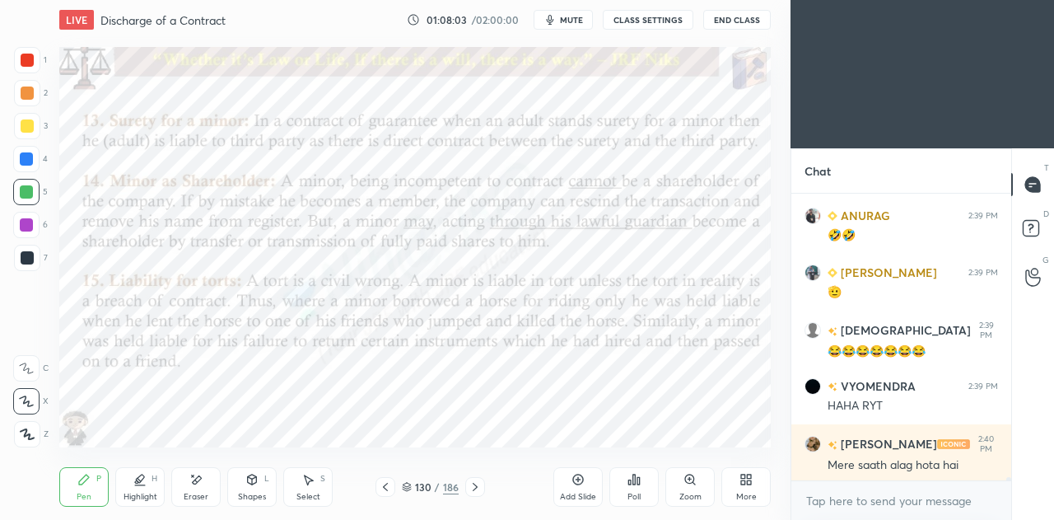
scroll to position [25661, 0]
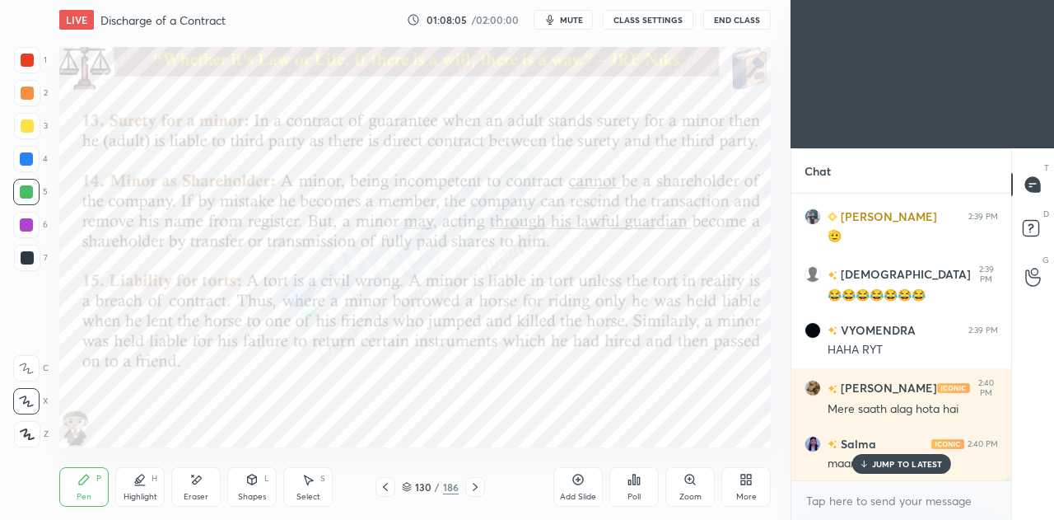
click at [876, 461] on p "JUMP TO LATEST" at bounding box center [907, 464] width 71 height 10
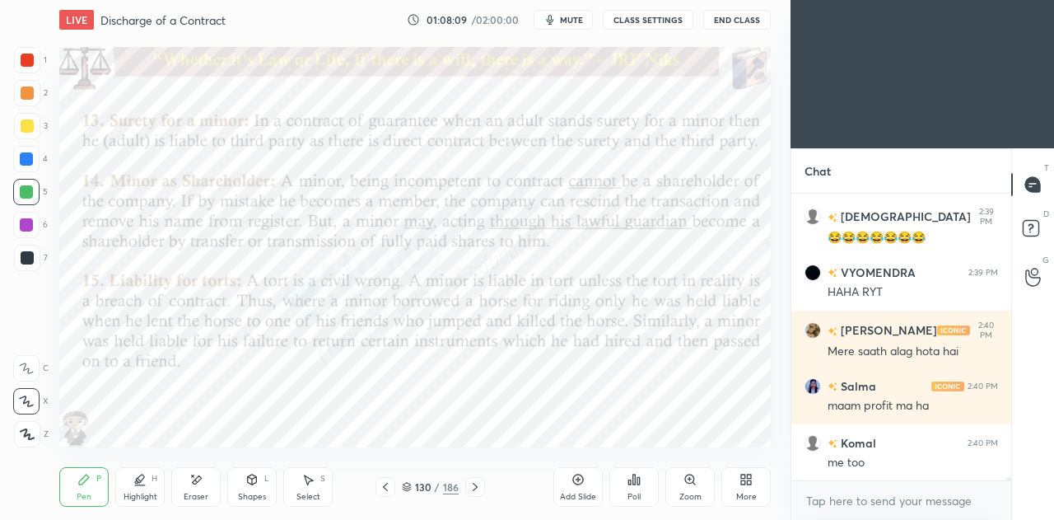
scroll to position [25775, 0]
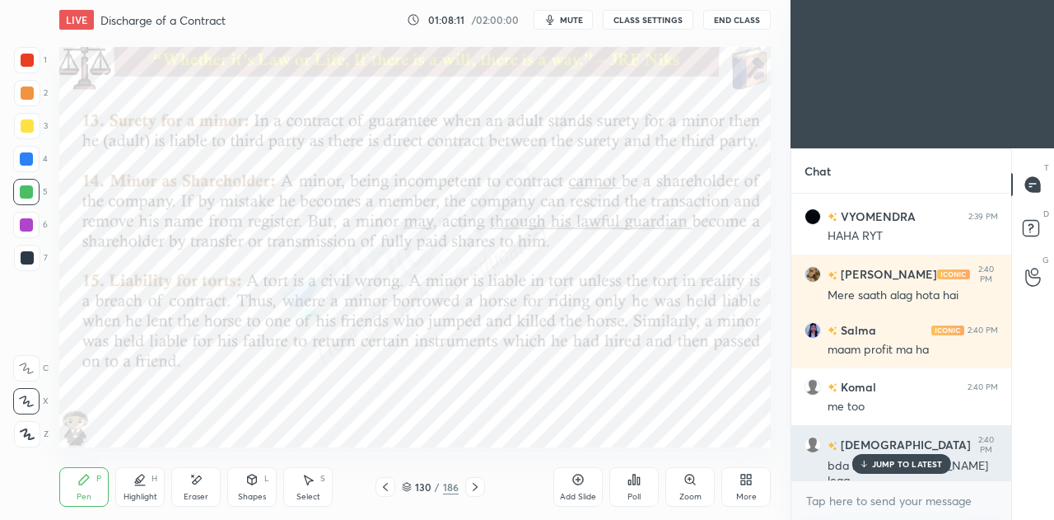
click at [872, 460] on p "JUMP TO LATEST" at bounding box center [907, 464] width 71 height 10
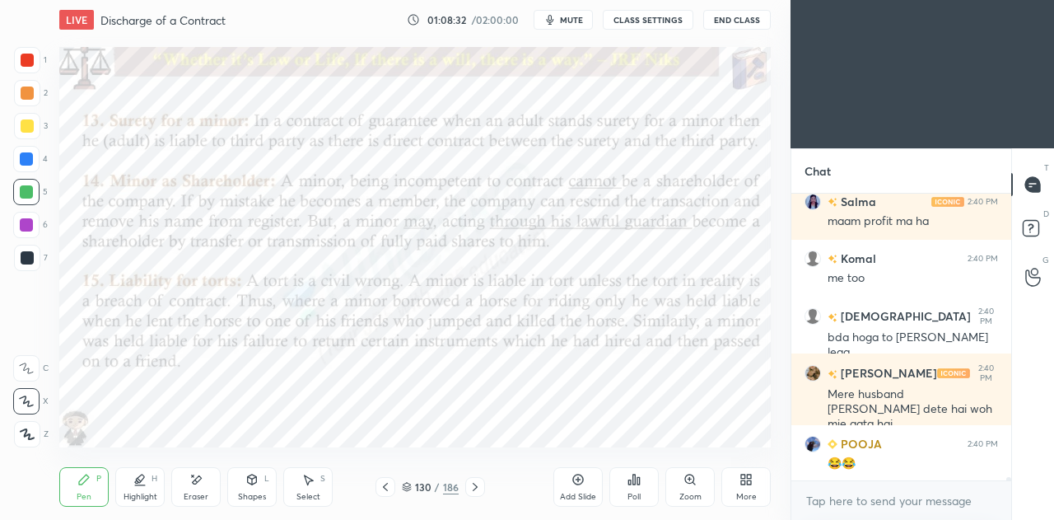
scroll to position [25961, 0]
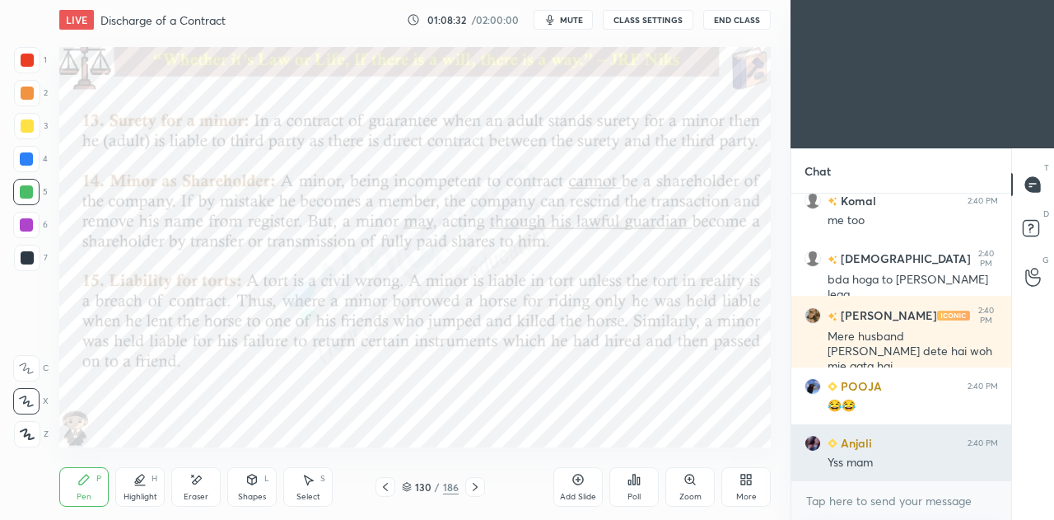
click at [893, 469] on div "Yss mam" at bounding box center [913, 463] width 170 height 16
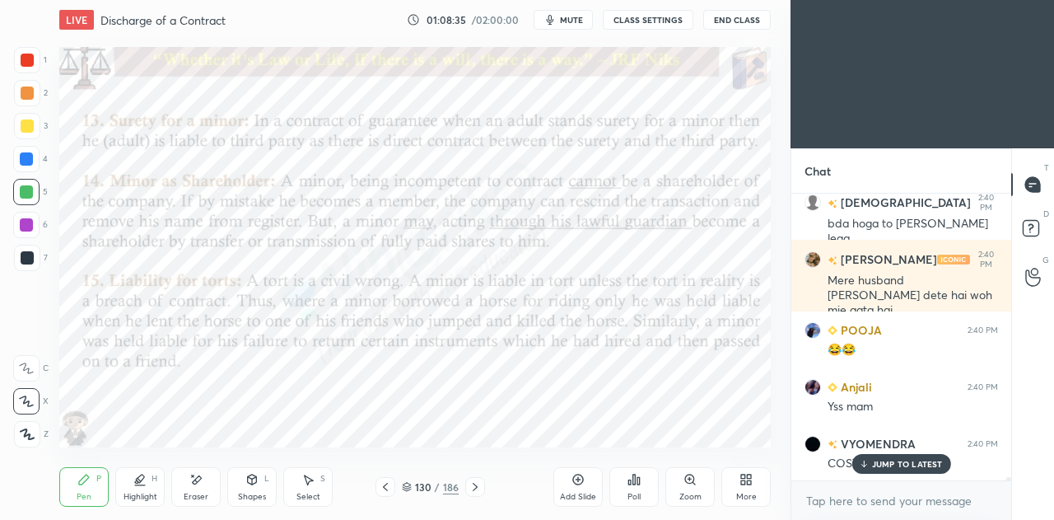
scroll to position [26160, 0]
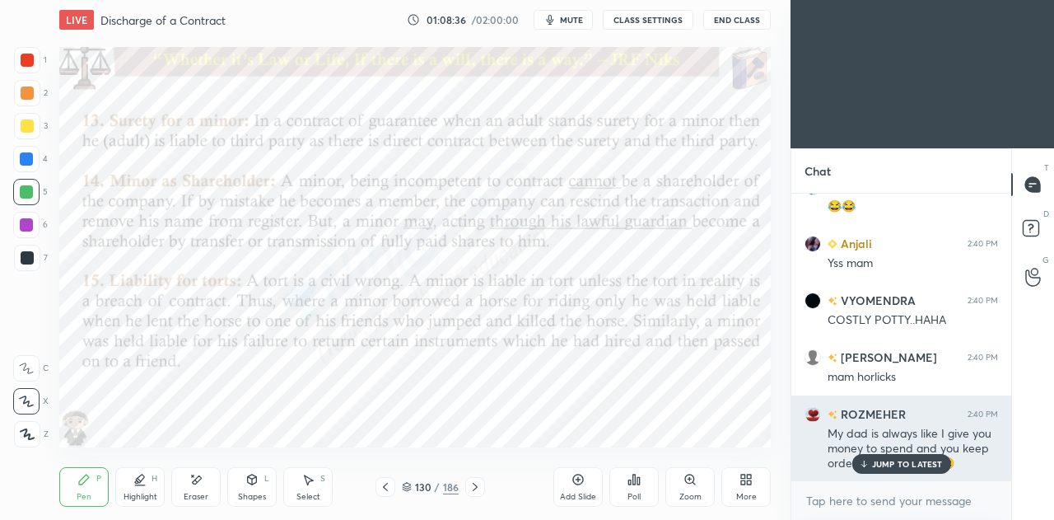
click at [876, 462] on p "JUMP TO LATEST" at bounding box center [907, 464] width 71 height 10
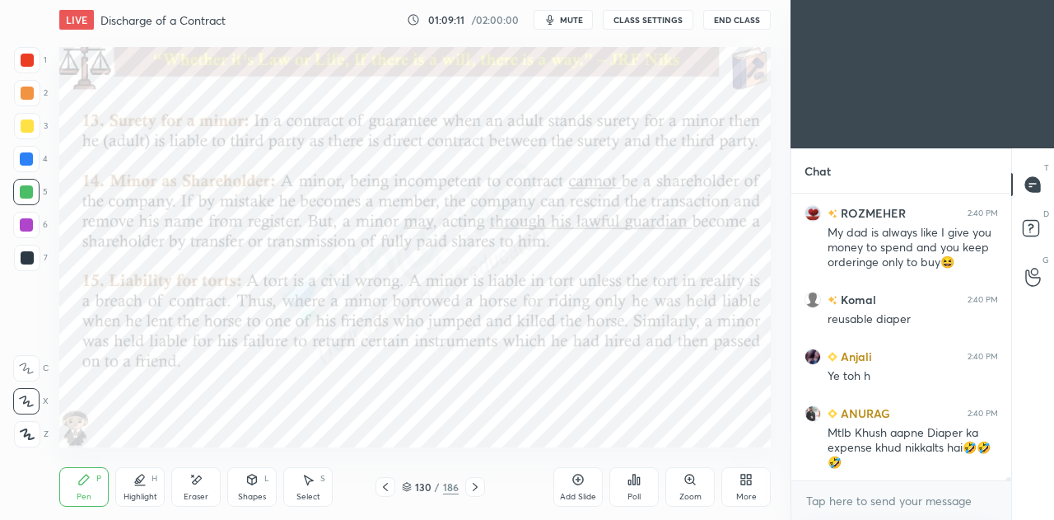
scroll to position [26432, 0]
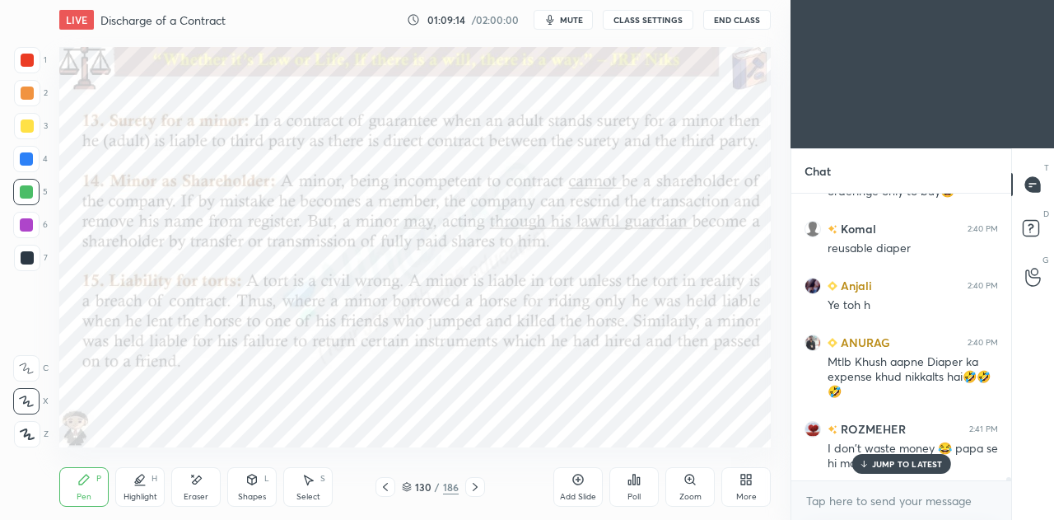
click at [903, 465] on p "JUMP TO LATEST" at bounding box center [907, 464] width 71 height 10
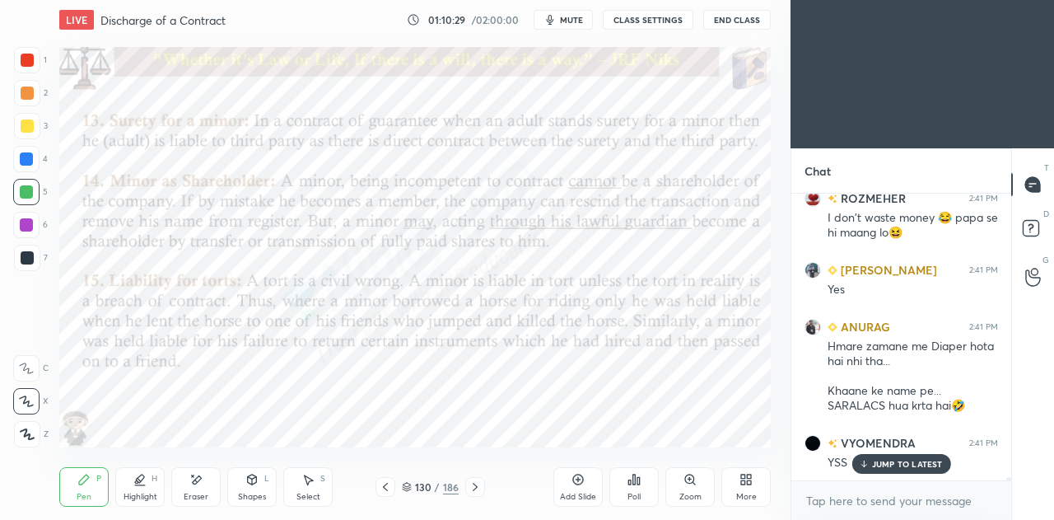
scroll to position [26719, 0]
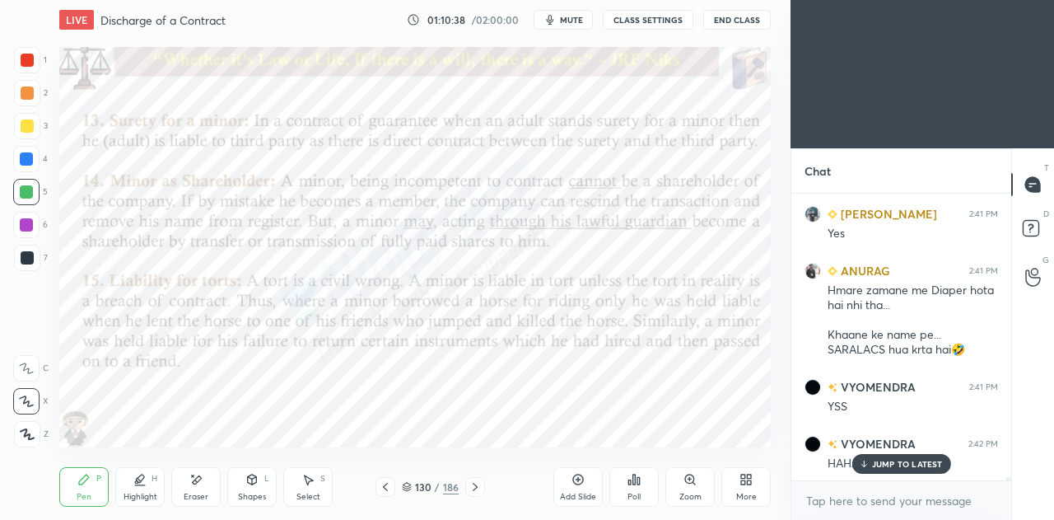
click at [894, 465] on p "JUMP TO LATEST" at bounding box center [907, 464] width 71 height 10
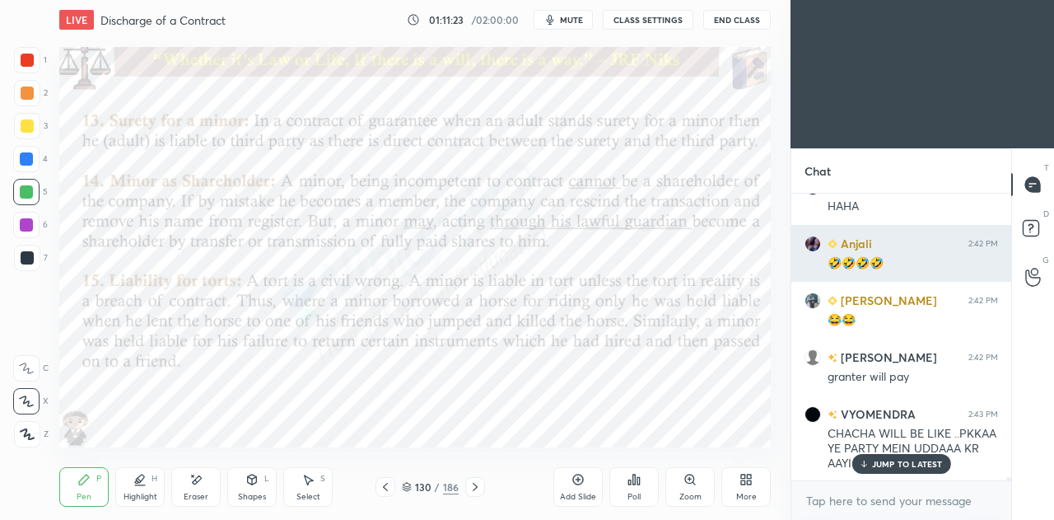
scroll to position [26992, 0]
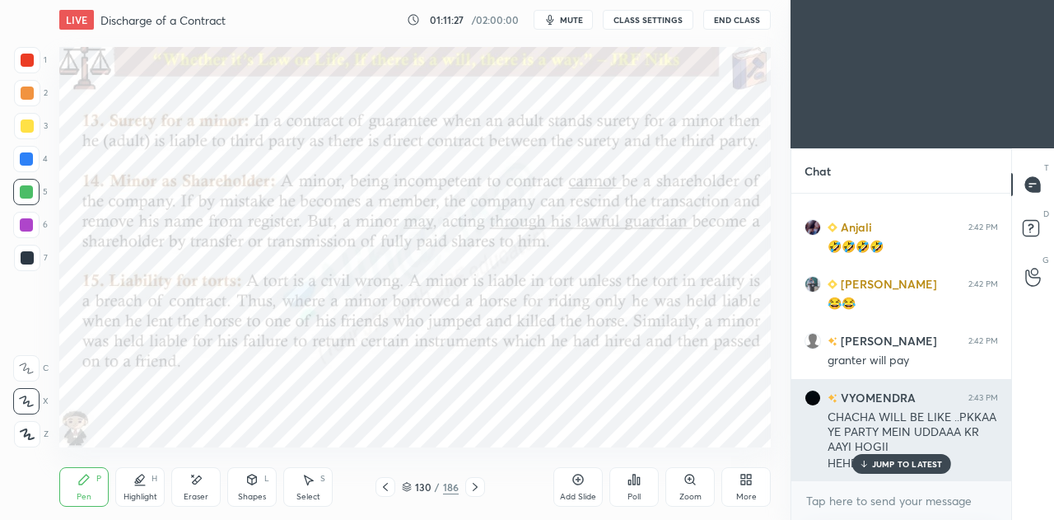
click at [884, 469] on p "JUMP TO LATEST" at bounding box center [907, 464] width 71 height 10
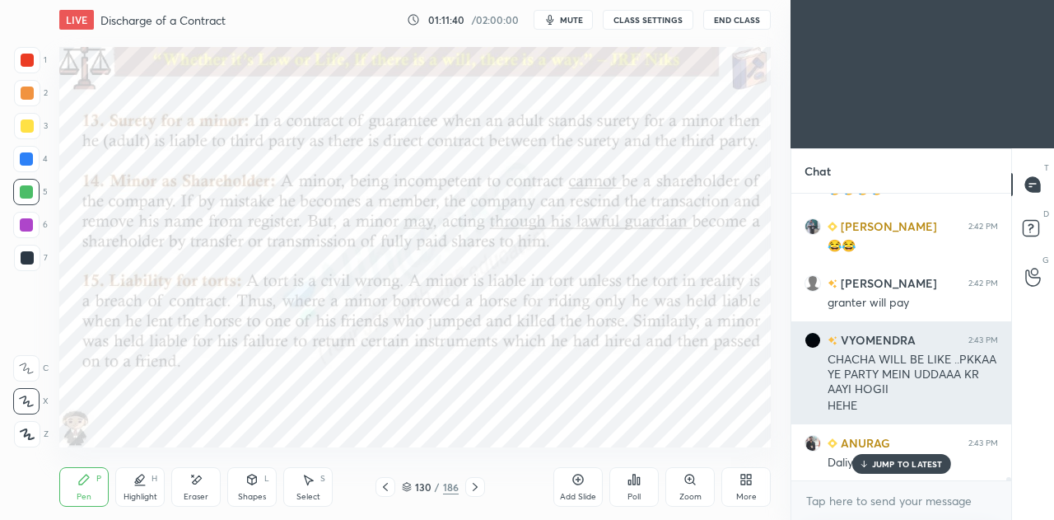
scroll to position [27106, 0]
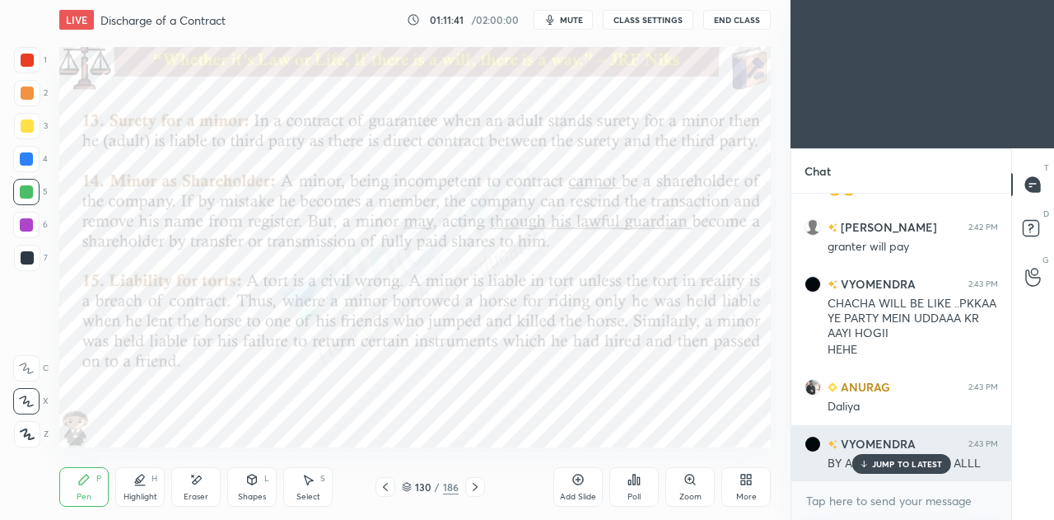
click at [890, 469] on p "JUMP TO LATEST" at bounding box center [907, 464] width 71 height 10
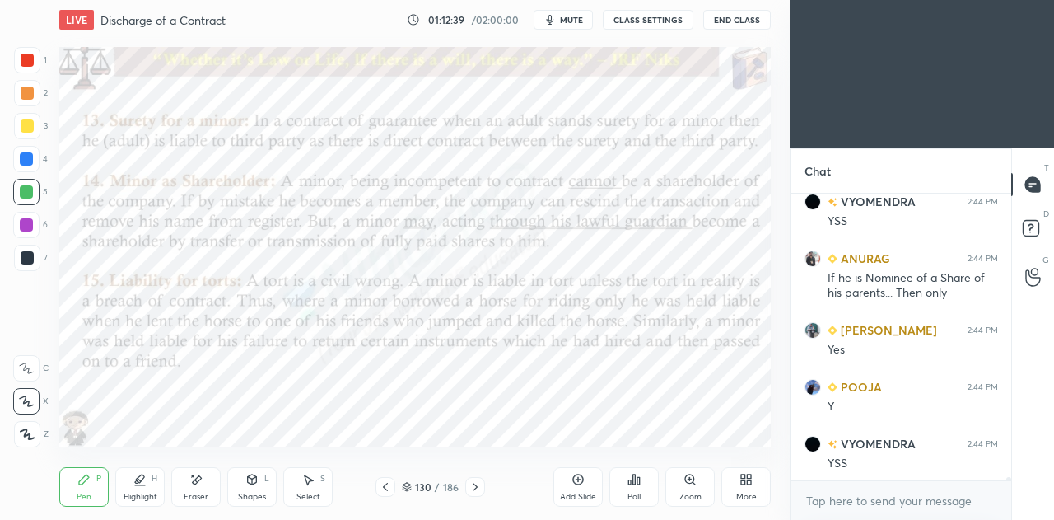
scroll to position [27860, 0]
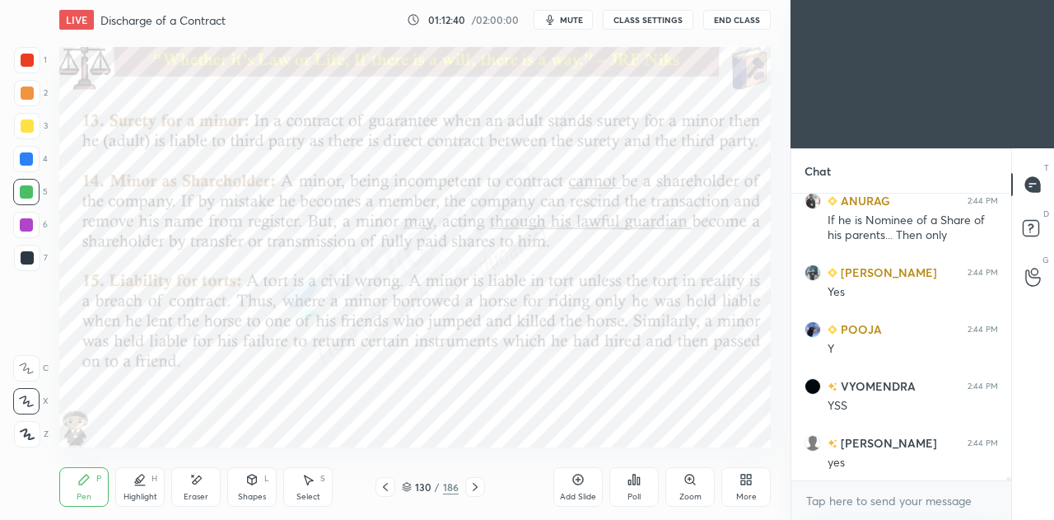
click at [409, 488] on icon at bounding box center [407, 488] width 8 height 2
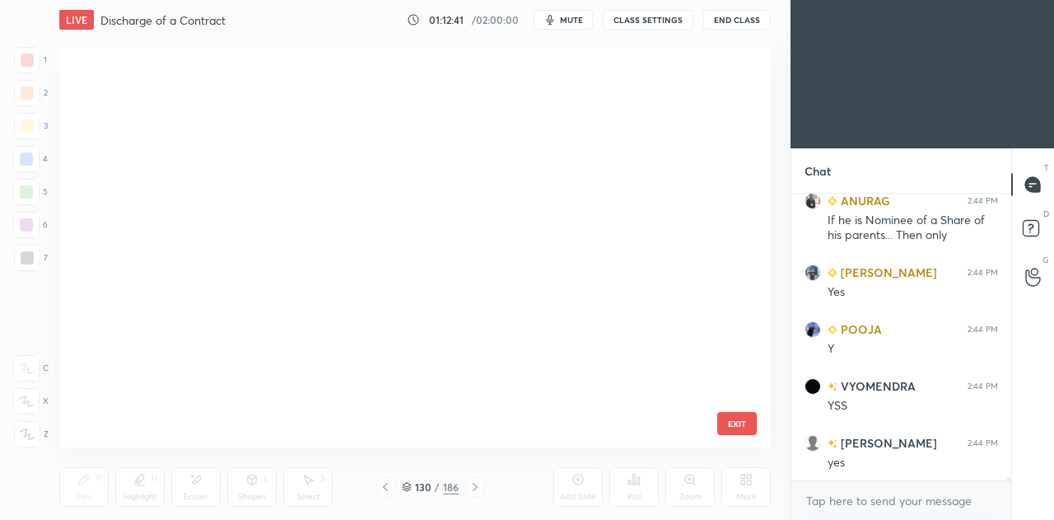
scroll to position [395, 703]
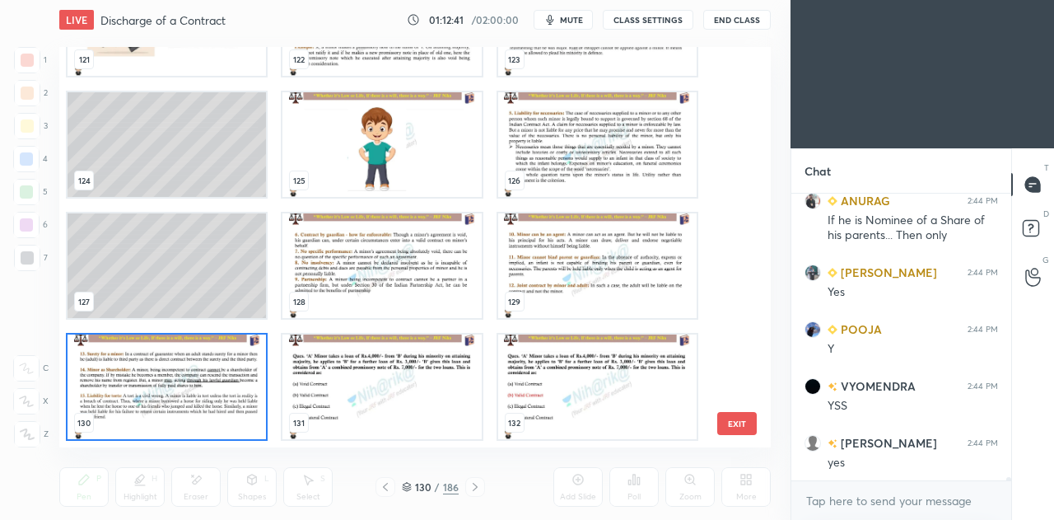
click at [219, 406] on img "grid" at bounding box center [167, 386] width 198 height 105
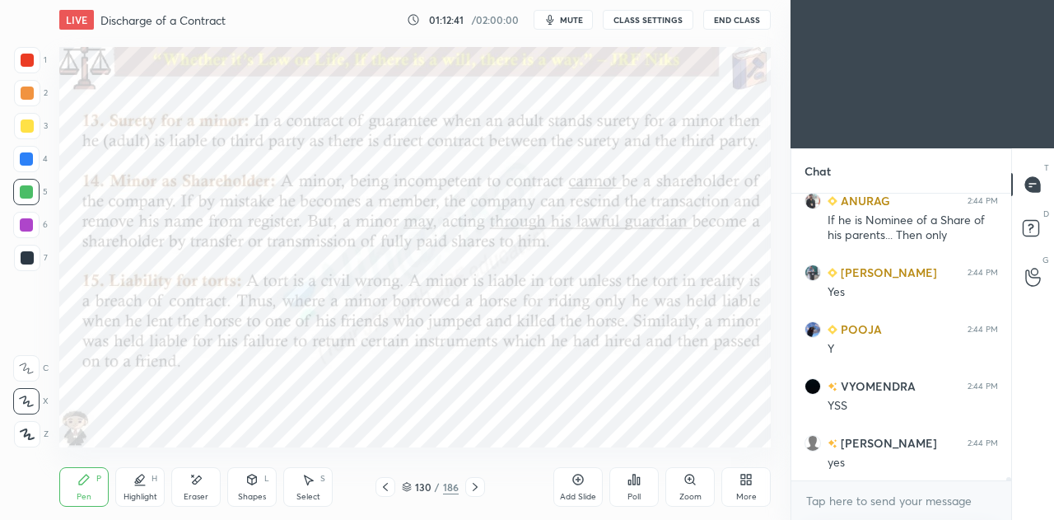
click at [218, 406] on img "grid" at bounding box center [167, 386] width 198 height 105
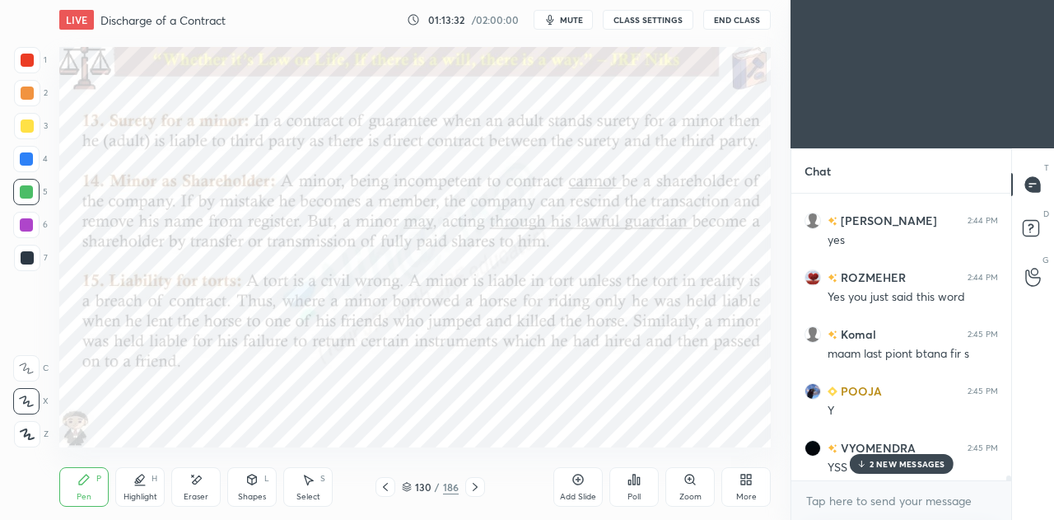
scroll to position [28037, 0]
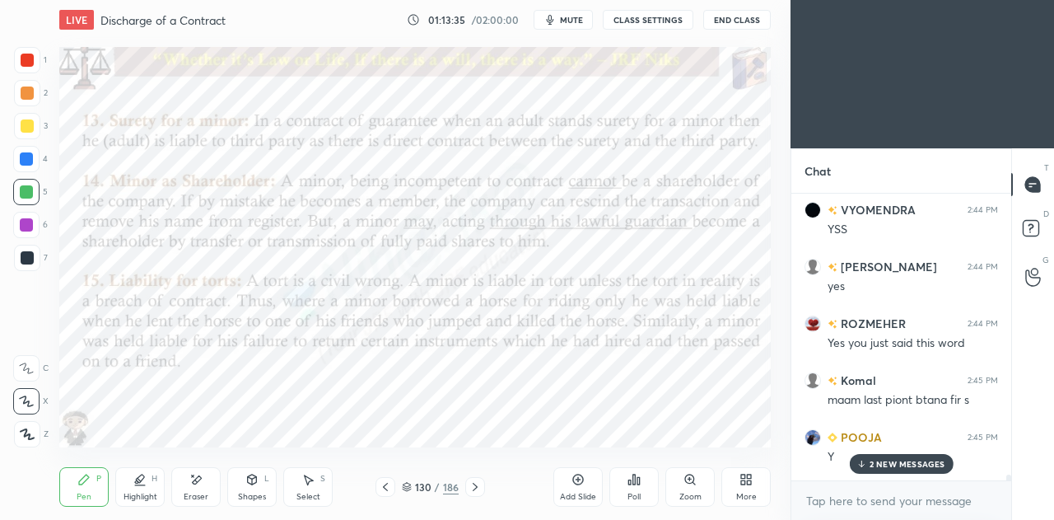
click at [406, 488] on icon at bounding box center [407, 487] width 10 height 10
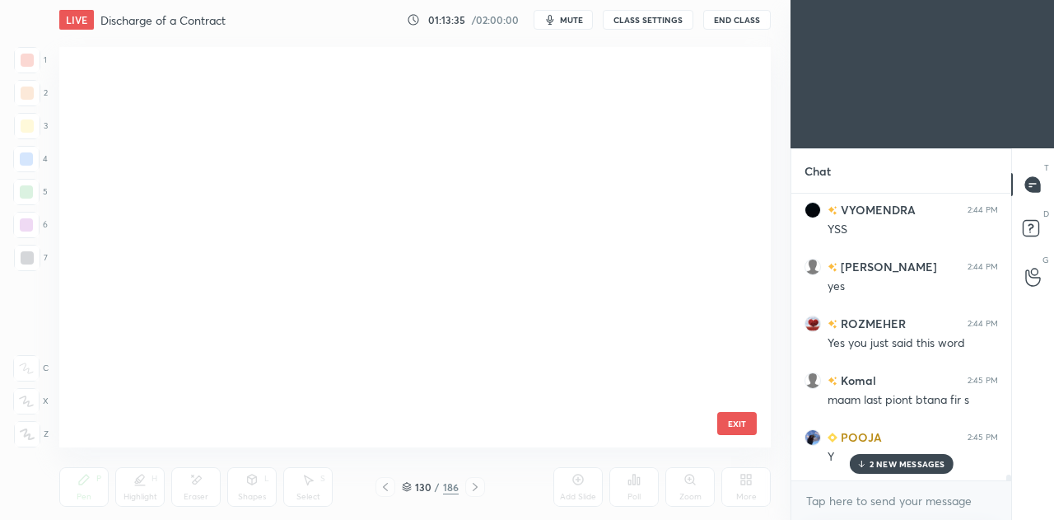
scroll to position [395, 703]
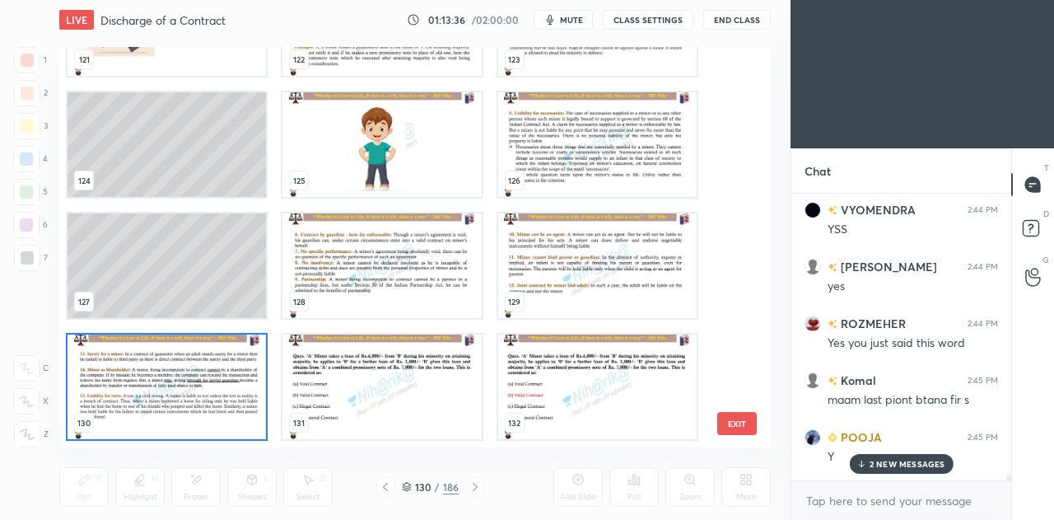
click at [231, 411] on img "grid" at bounding box center [167, 386] width 198 height 105
click at [227, 411] on img "grid" at bounding box center [167, 386] width 198 height 105
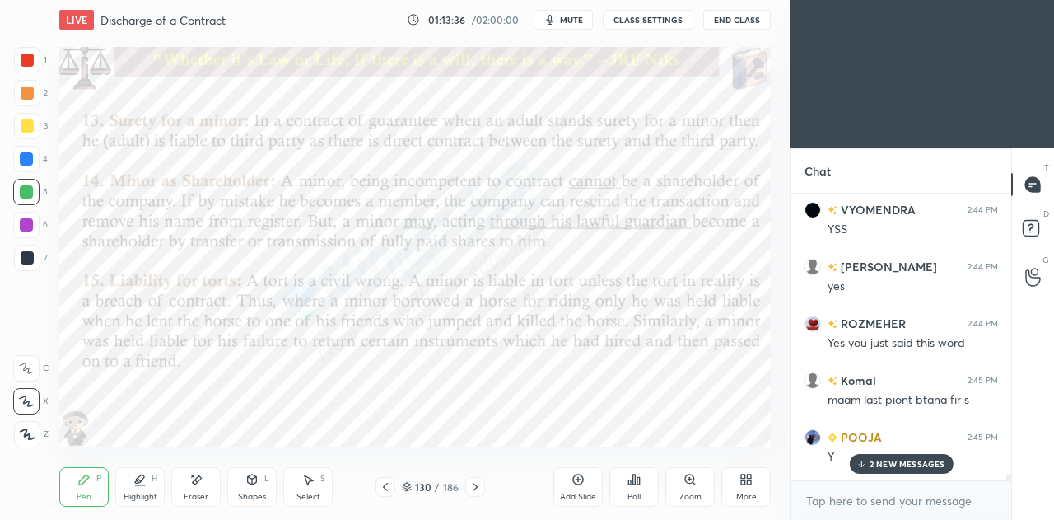
scroll to position [0, 0]
click at [584, 474] on icon at bounding box center [578, 479] width 13 height 13
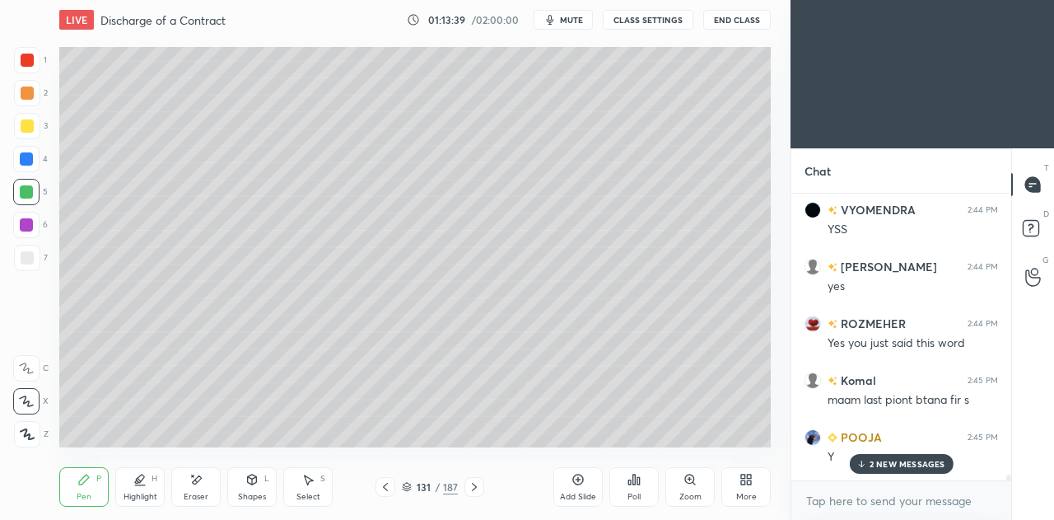
click at [22, 258] on div at bounding box center [27, 257] width 13 height 13
click at [880, 464] on p "5 NEW MESSAGES" at bounding box center [907, 464] width 77 height 10
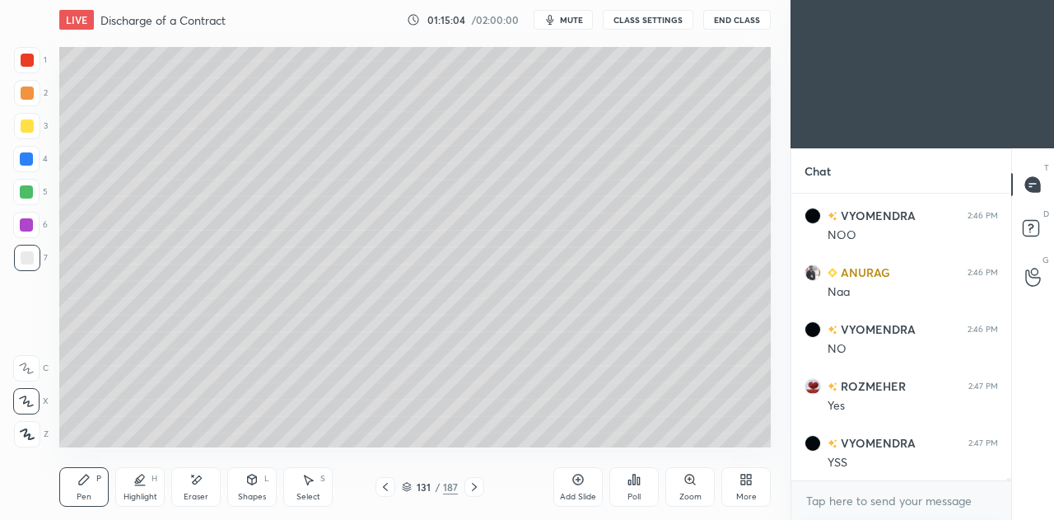
scroll to position [29196, 0]
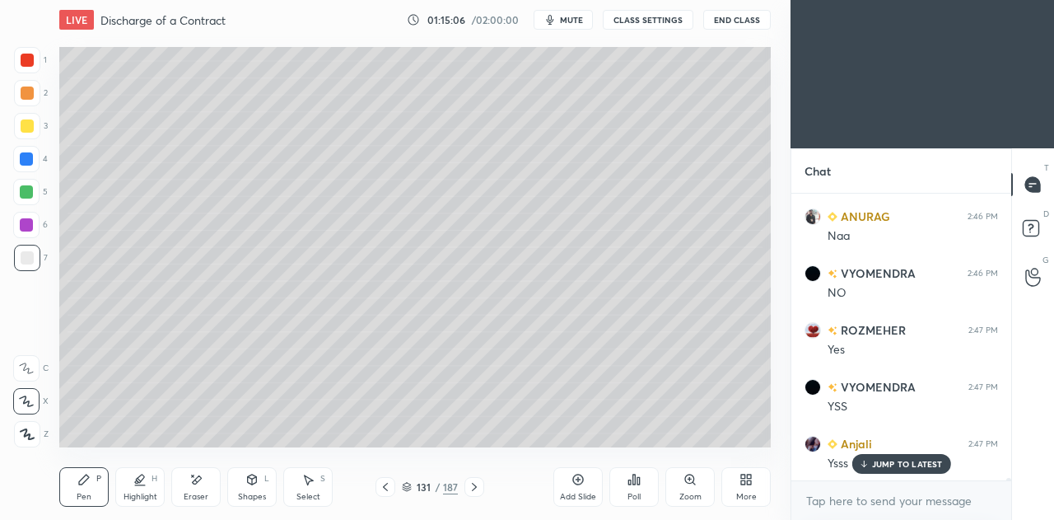
click at [142, 475] on icon at bounding box center [140, 478] width 8 height 8
click at [26, 404] on icon at bounding box center [26, 401] width 13 height 13
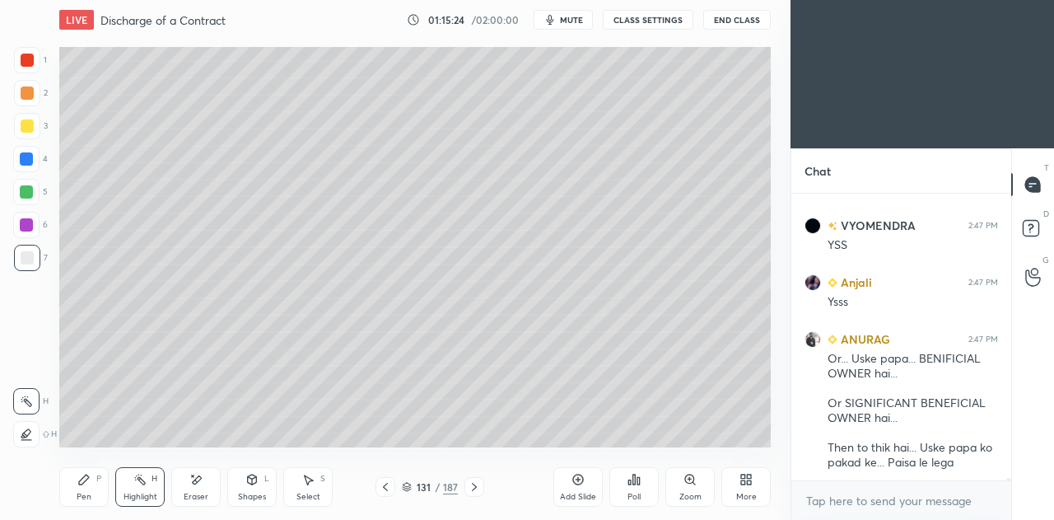
scroll to position [29414, 0]
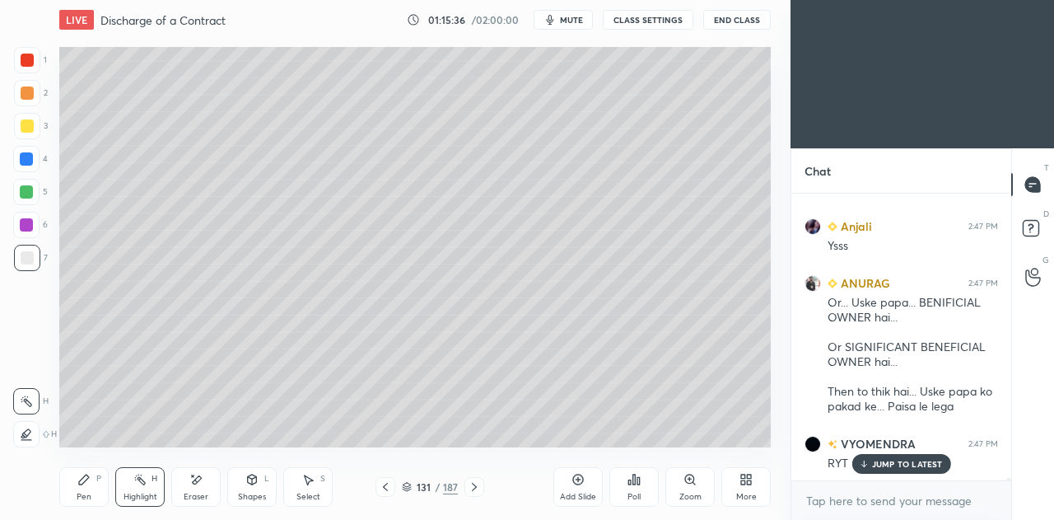
click at [379, 487] on icon at bounding box center [385, 486] width 13 height 13
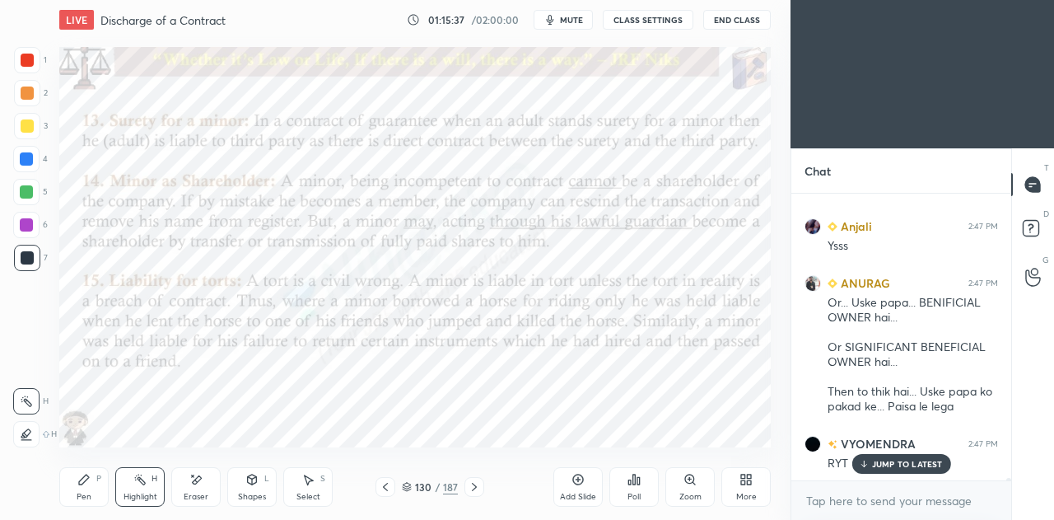
scroll to position [29471, 0]
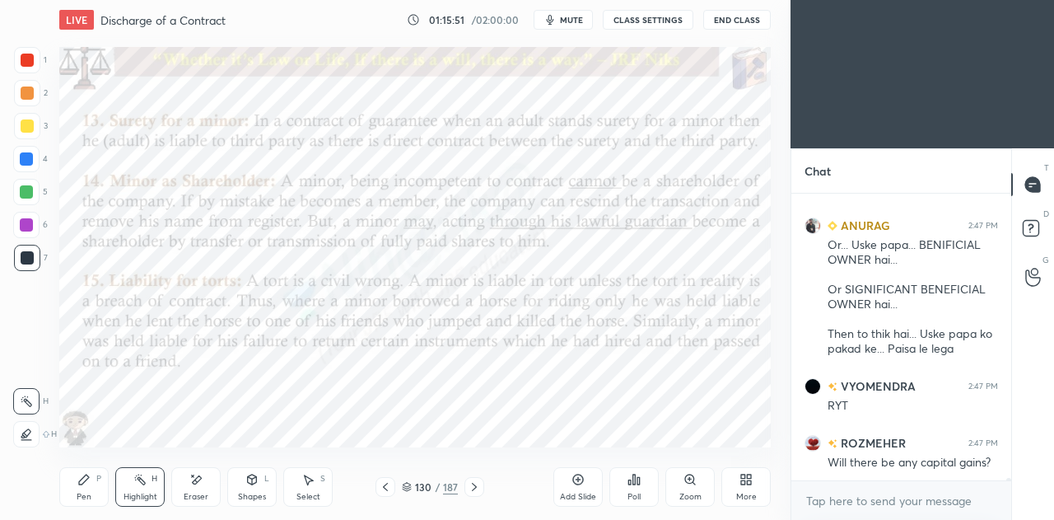
click at [475, 493] on icon at bounding box center [474, 486] width 13 height 13
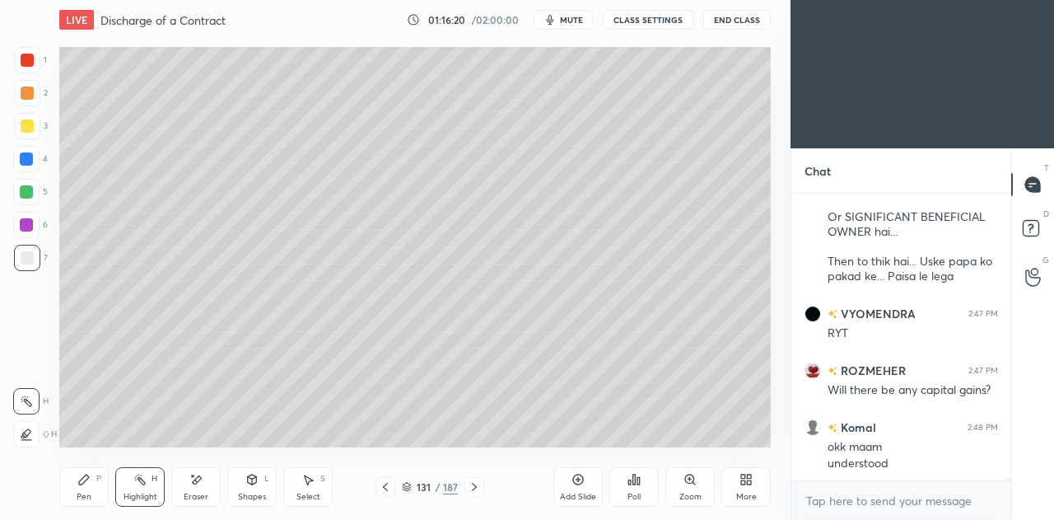
scroll to position [29616, 0]
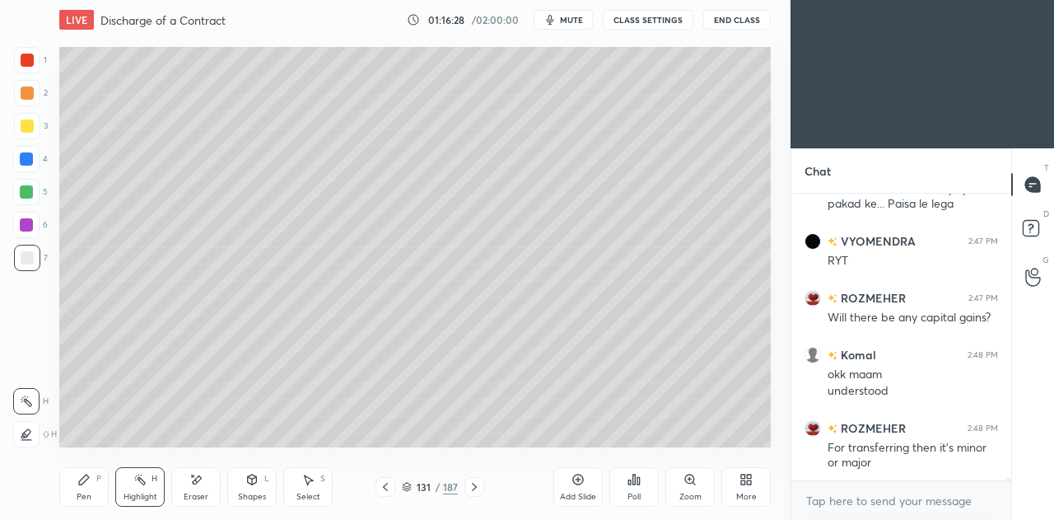
click at [474, 492] on icon at bounding box center [474, 486] width 13 height 13
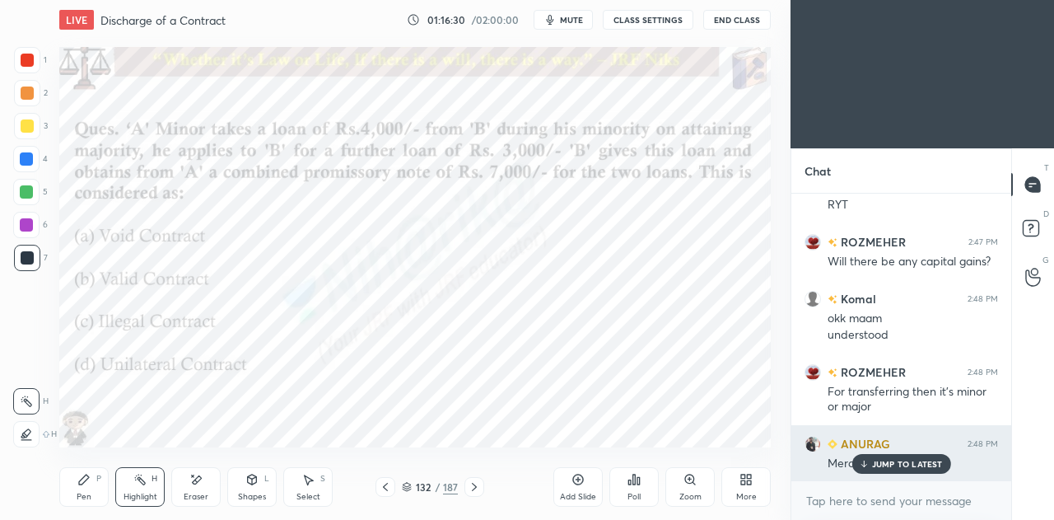
click at [907, 467] on p "JUMP TO LATEST" at bounding box center [907, 464] width 71 height 10
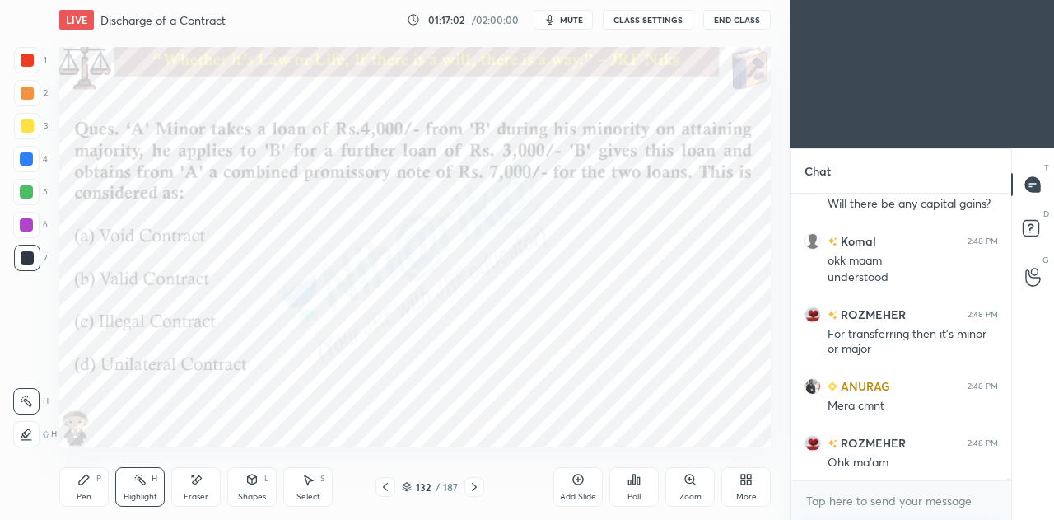
scroll to position [29786, 0]
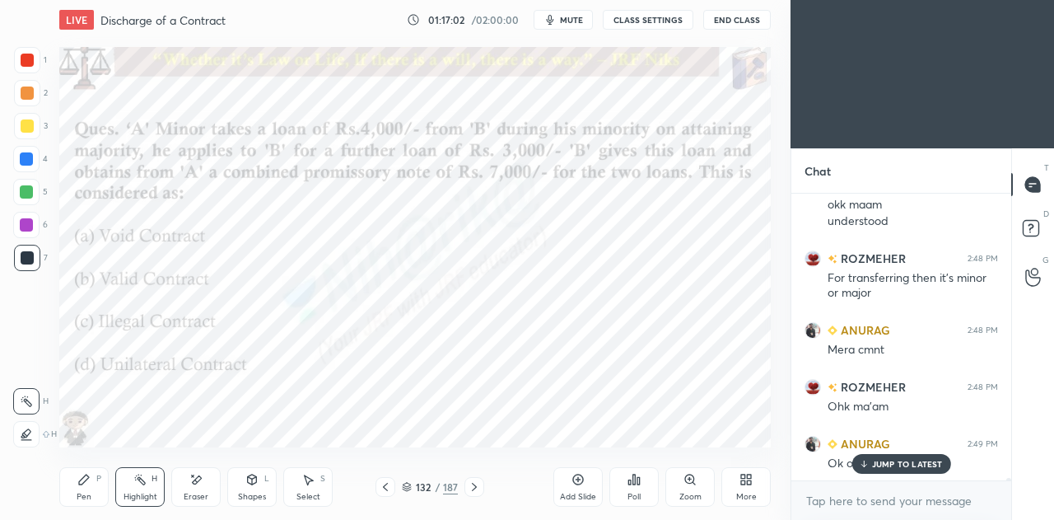
click at [89, 483] on icon at bounding box center [83, 479] width 13 height 13
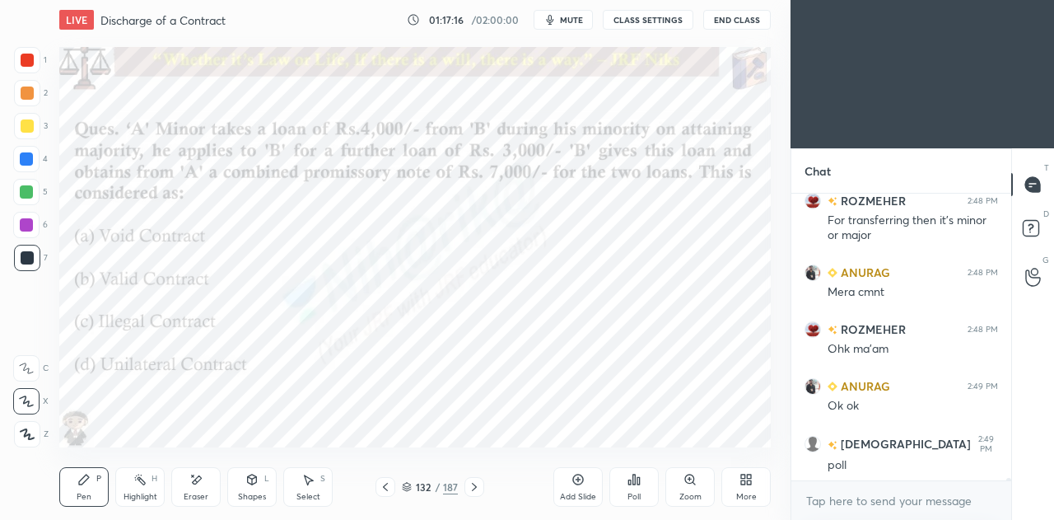
click at [201, 484] on icon at bounding box center [195, 480] width 13 height 14
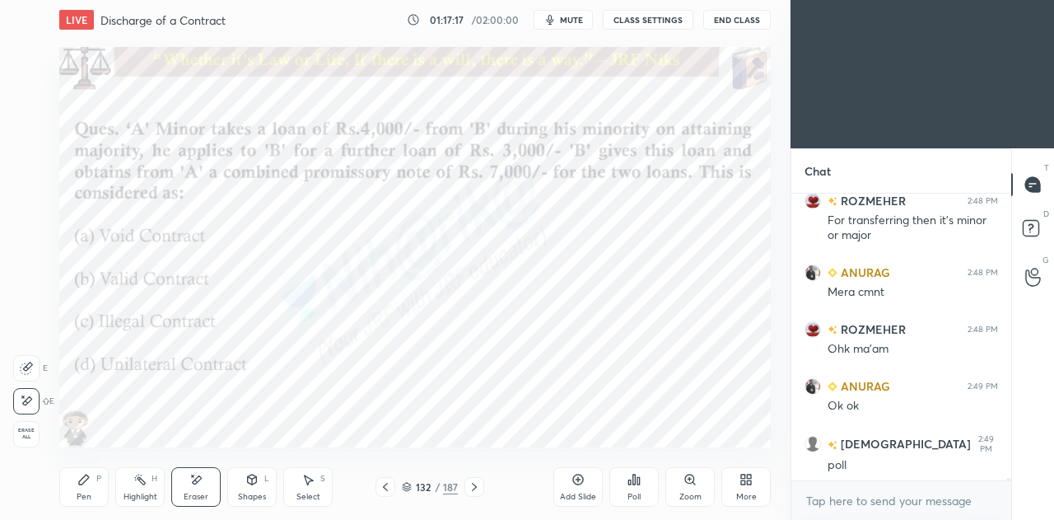
click at [88, 490] on div "Pen P" at bounding box center [83, 487] width 49 height 40
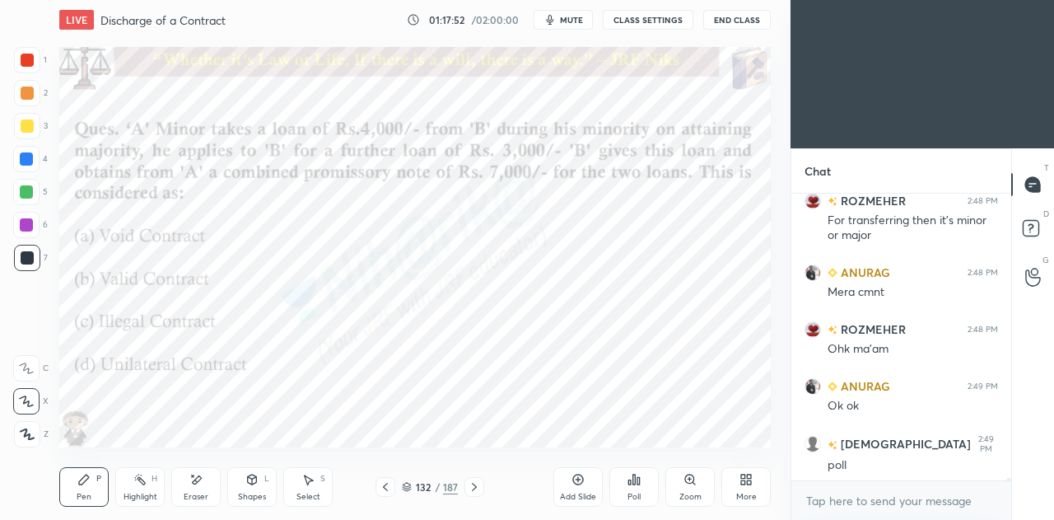
scroll to position [29900, 0]
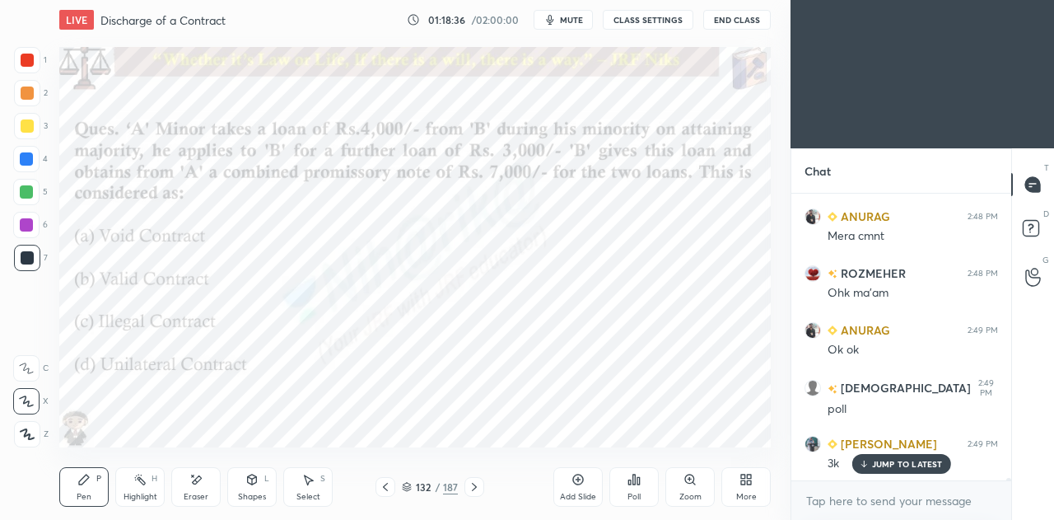
click at [628, 483] on icon at bounding box center [634, 479] width 13 height 13
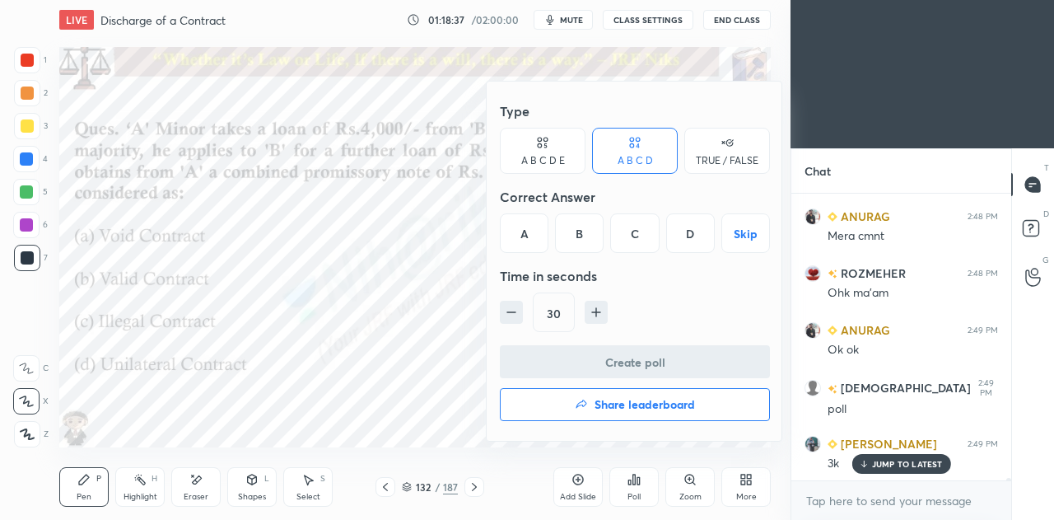
click at [581, 238] on div "B" at bounding box center [579, 233] width 49 height 40
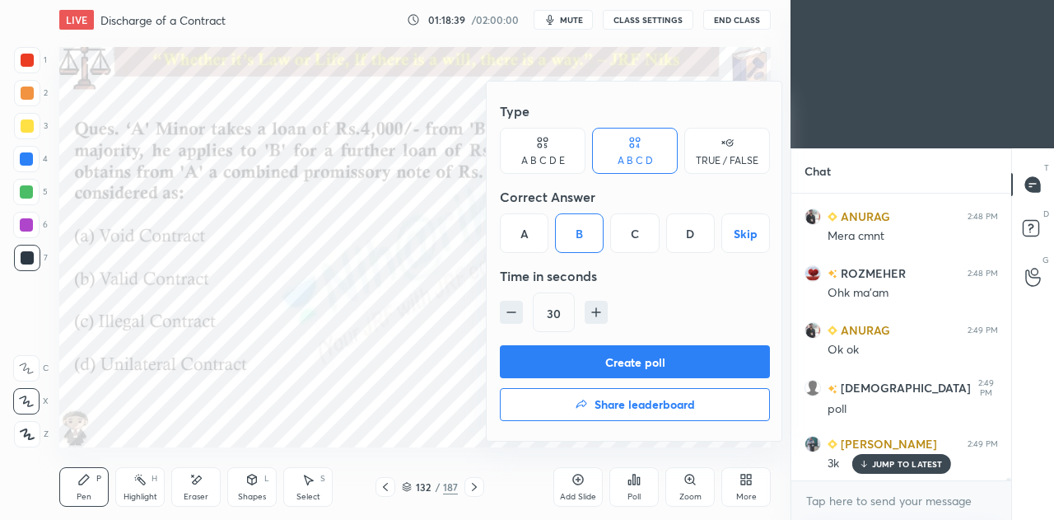
click at [336, 374] on div at bounding box center [527, 260] width 1054 height 520
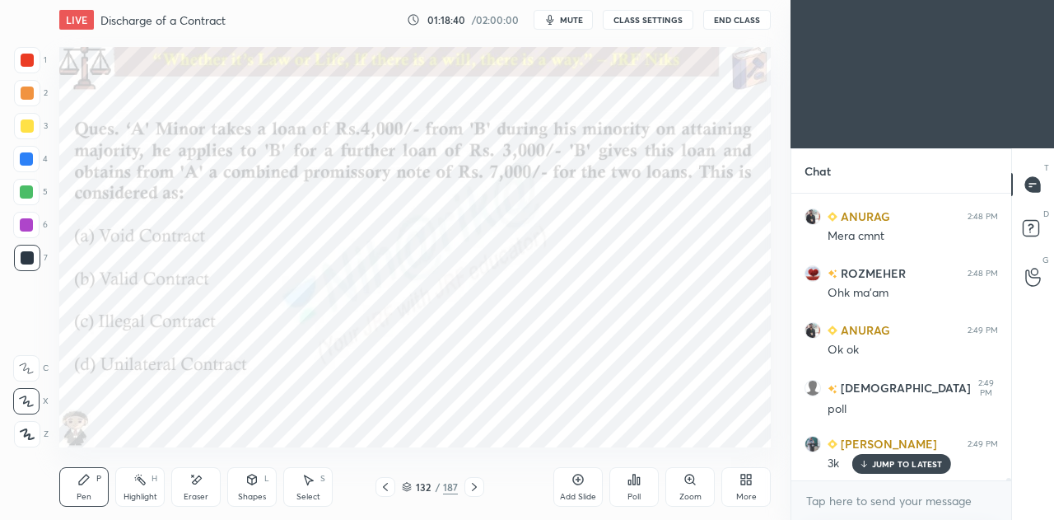
click at [252, 488] on div "Shapes L" at bounding box center [251, 487] width 49 height 40
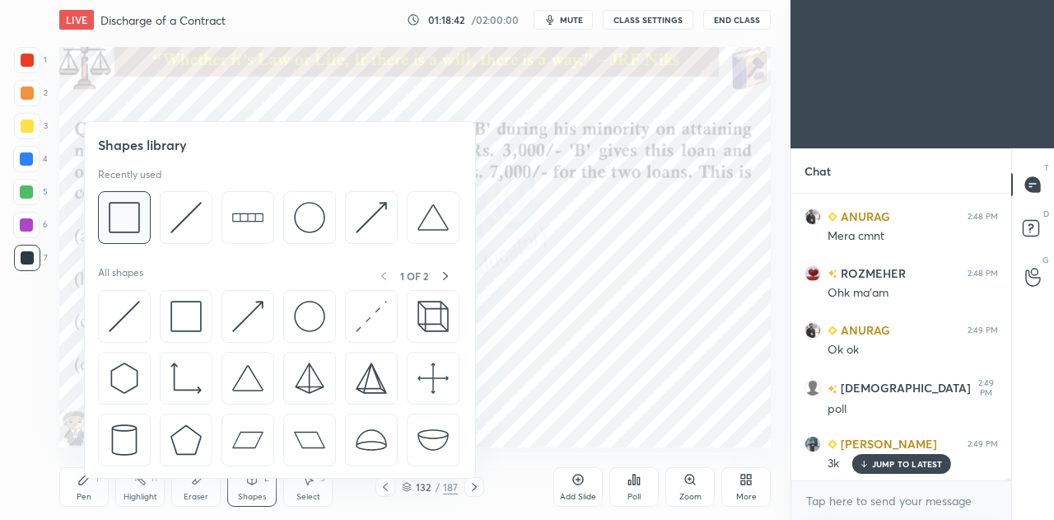
click at [144, 231] on div at bounding box center [124, 217] width 53 height 53
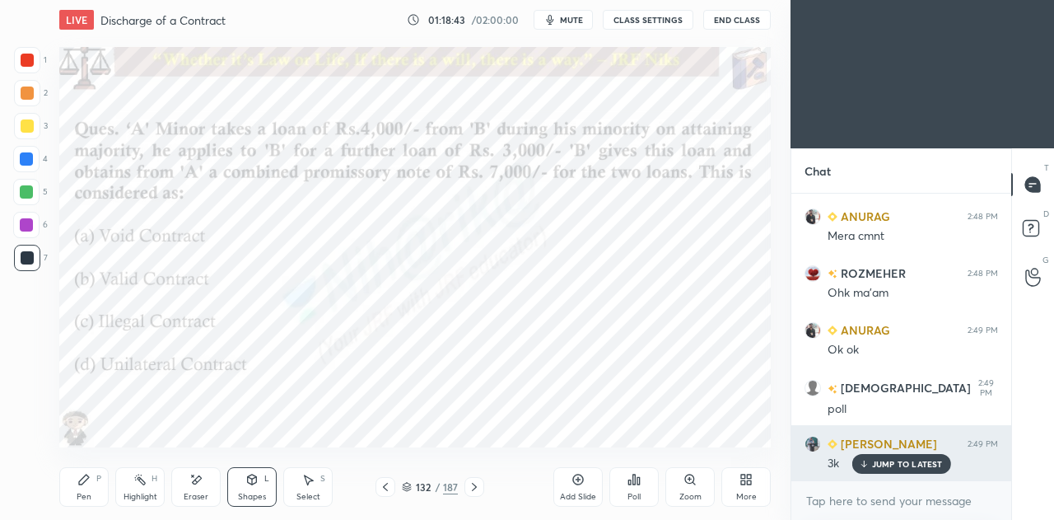
click at [895, 463] on p "JUMP TO LATEST" at bounding box center [907, 464] width 71 height 10
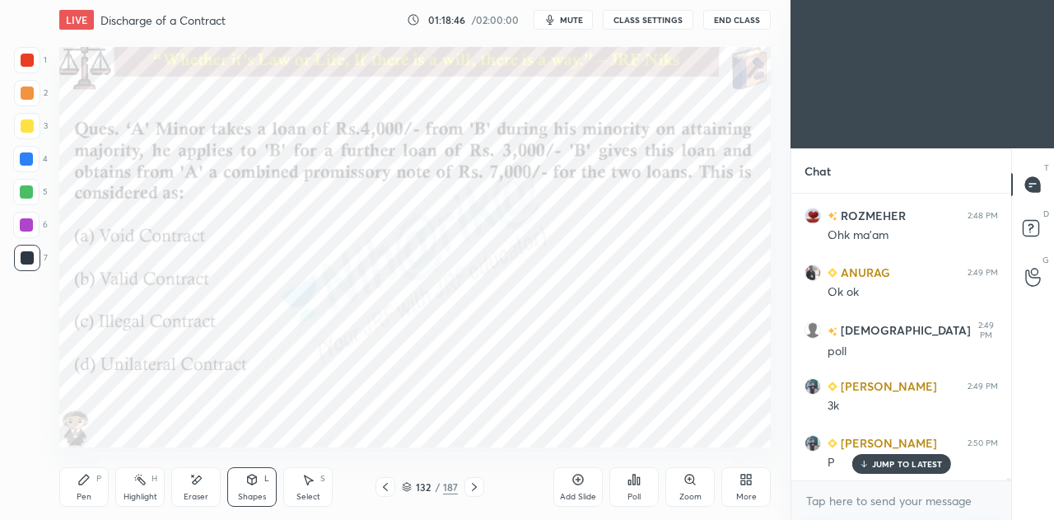
scroll to position [30013, 0]
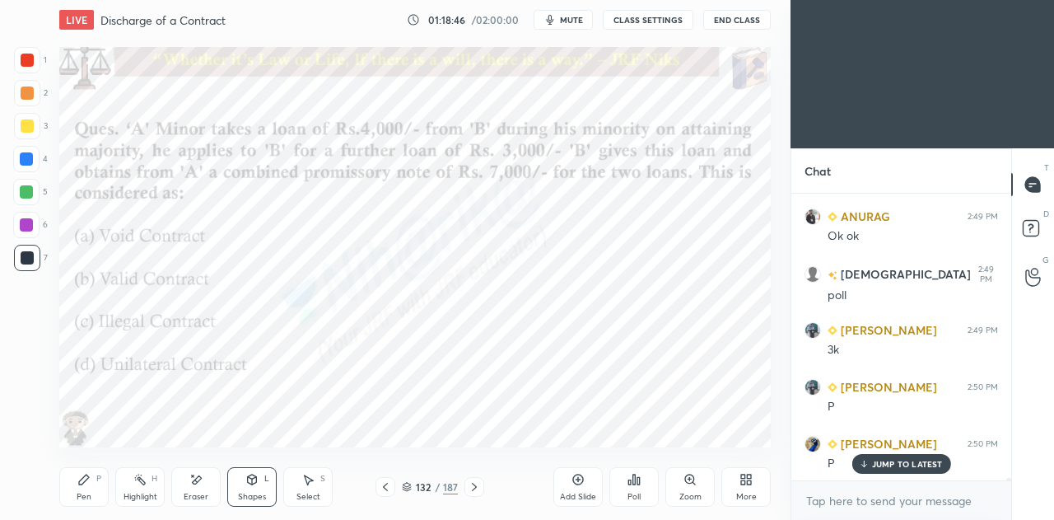
click at [316, 490] on div "Select S" at bounding box center [307, 487] width 49 height 40
click at [155, 483] on div "H" at bounding box center [155, 478] width 6 height 8
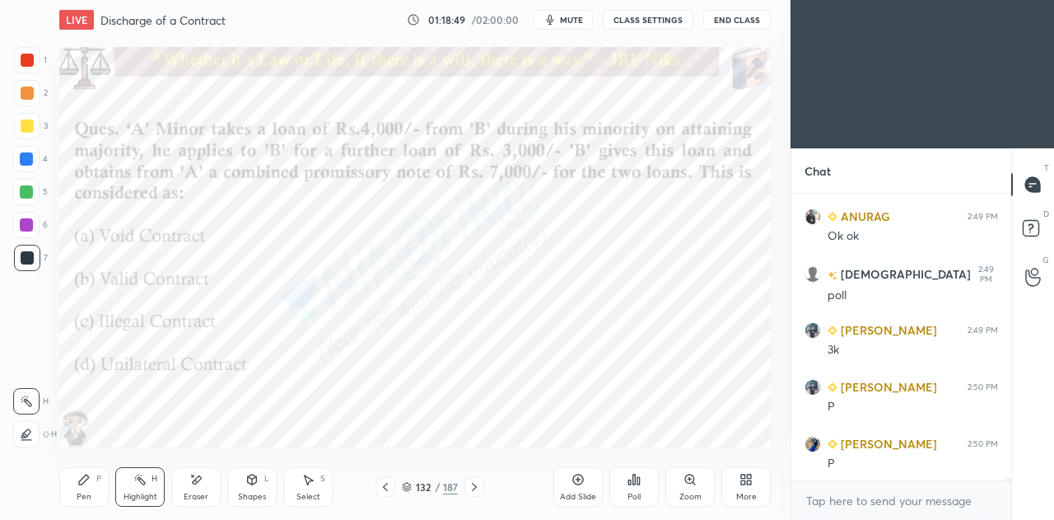
scroll to position [30071, 0]
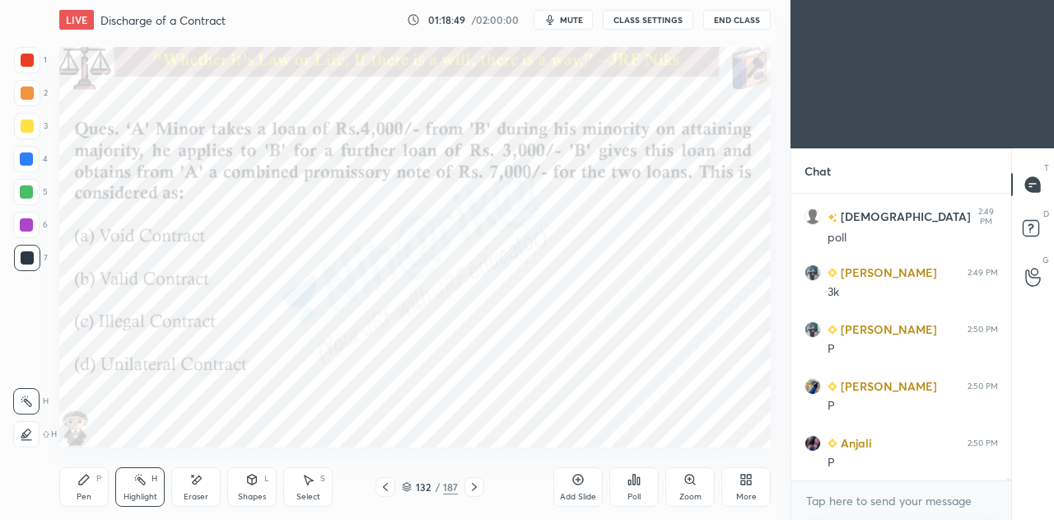
click at [641, 483] on div "Poll" at bounding box center [633, 487] width 49 height 40
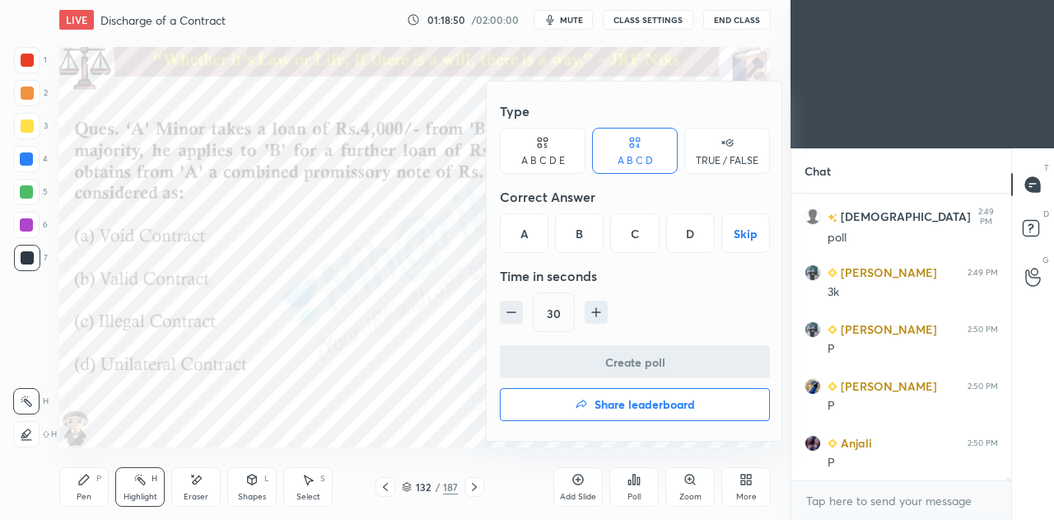
click at [577, 243] on div "B" at bounding box center [579, 233] width 49 height 40
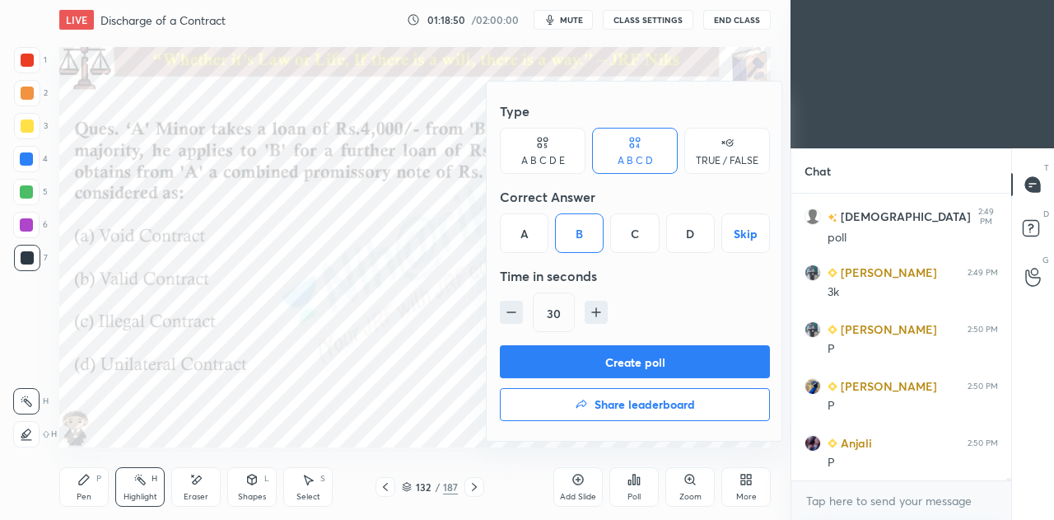
click at [575, 360] on button "Create poll" at bounding box center [635, 361] width 270 height 33
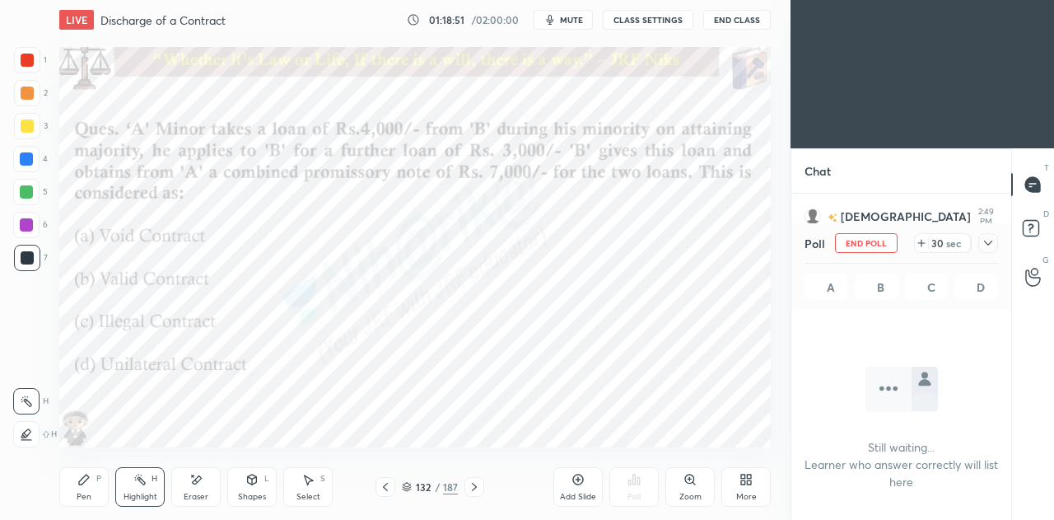
scroll to position [6, 5]
click at [990, 248] on icon at bounding box center [988, 242] width 13 height 13
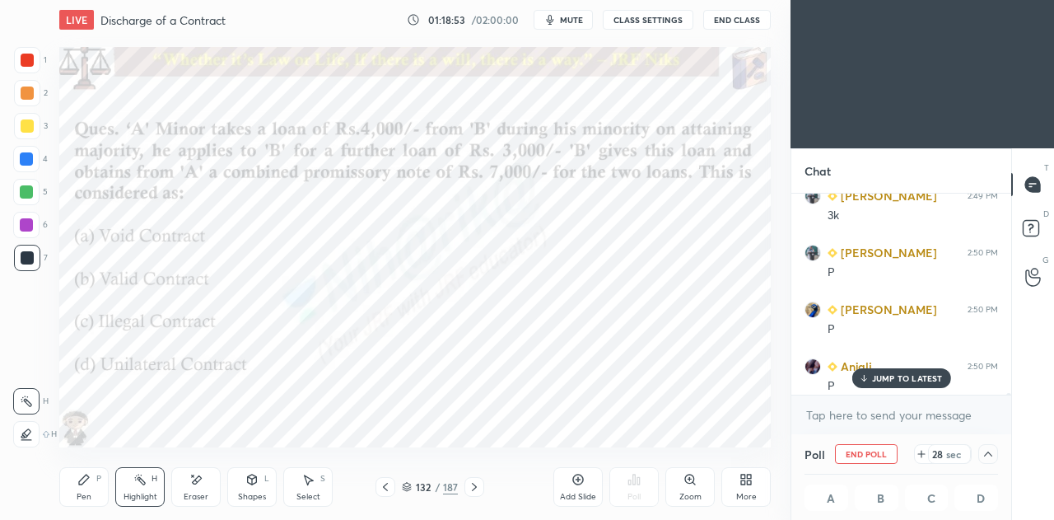
scroll to position [30157, 0]
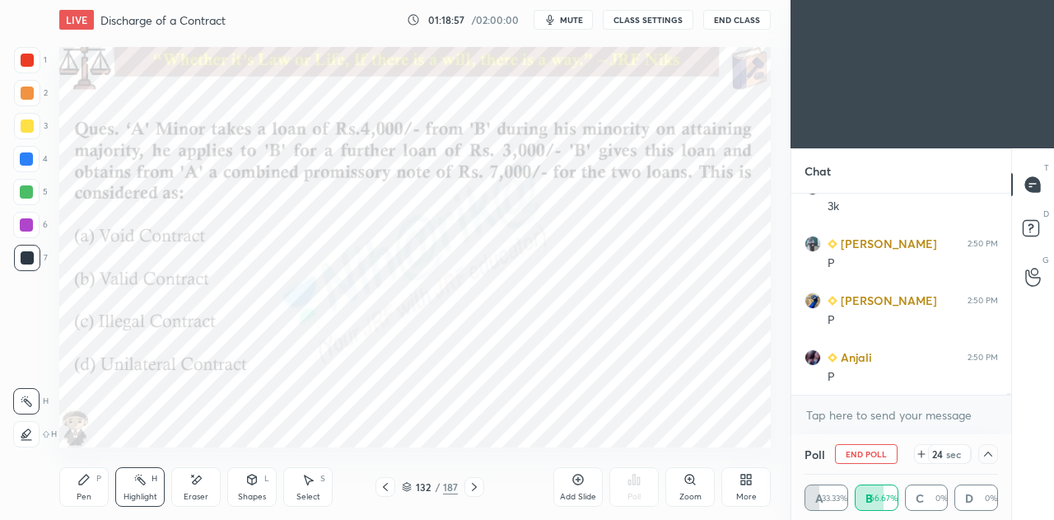
click at [264, 482] on div "Shapes L" at bounding box center [251, 487] width 49 height 40
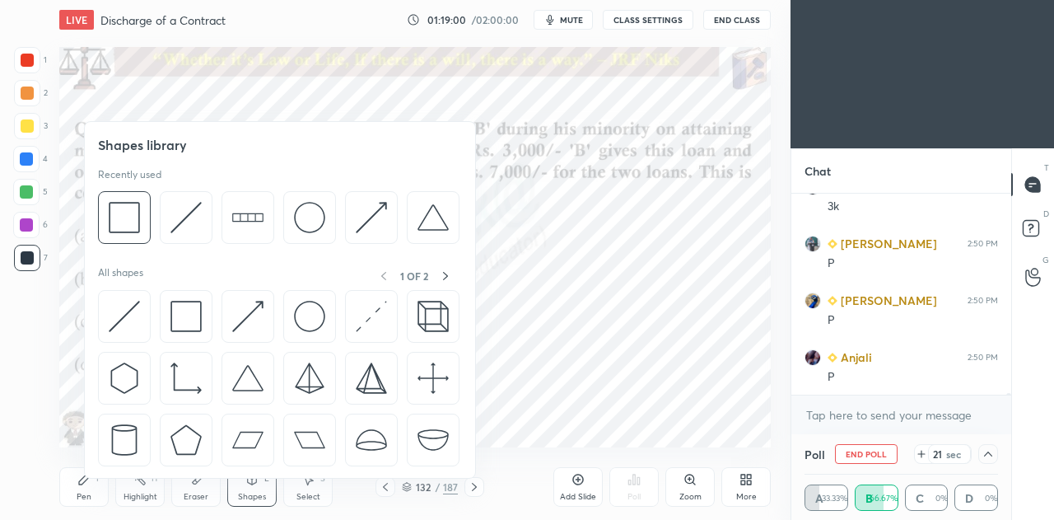
click at [308, 493] on div "Select" at bounding box center [309, 497] width 24 height 8
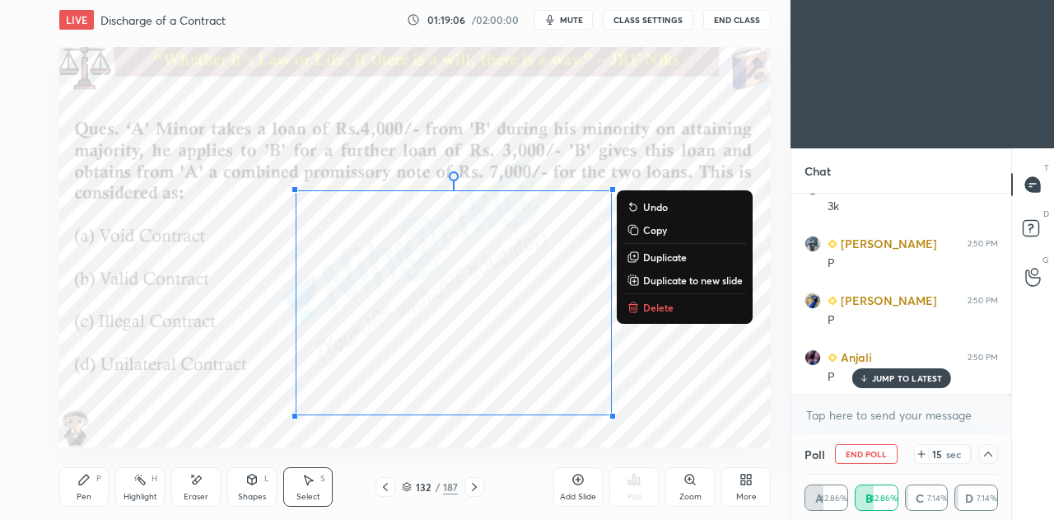
scroll to position [30213, 0]
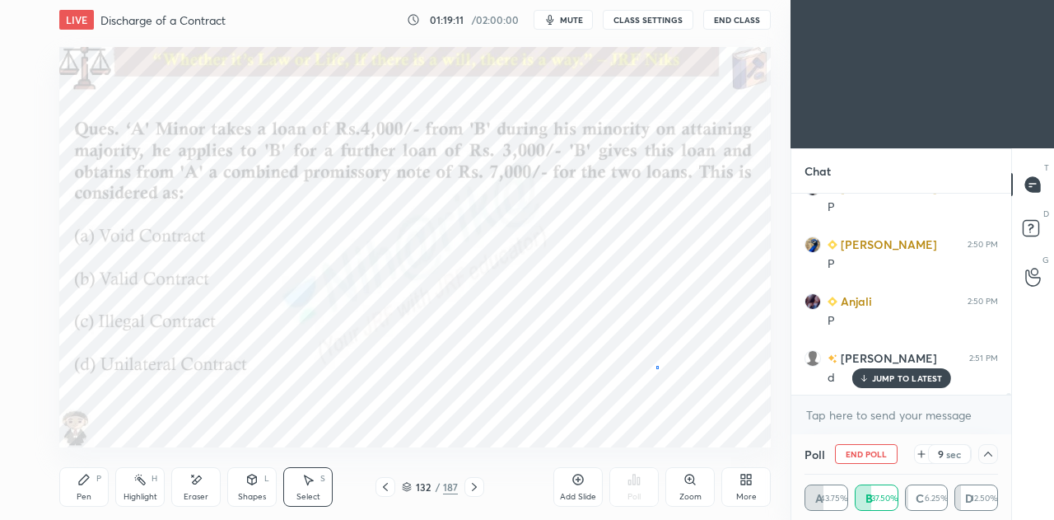
click at [657, 367] on div "0 ° Undo Copy Duplicate Duplicate to new slide Delete" at bounding box center [415, 247] width 712 height 400
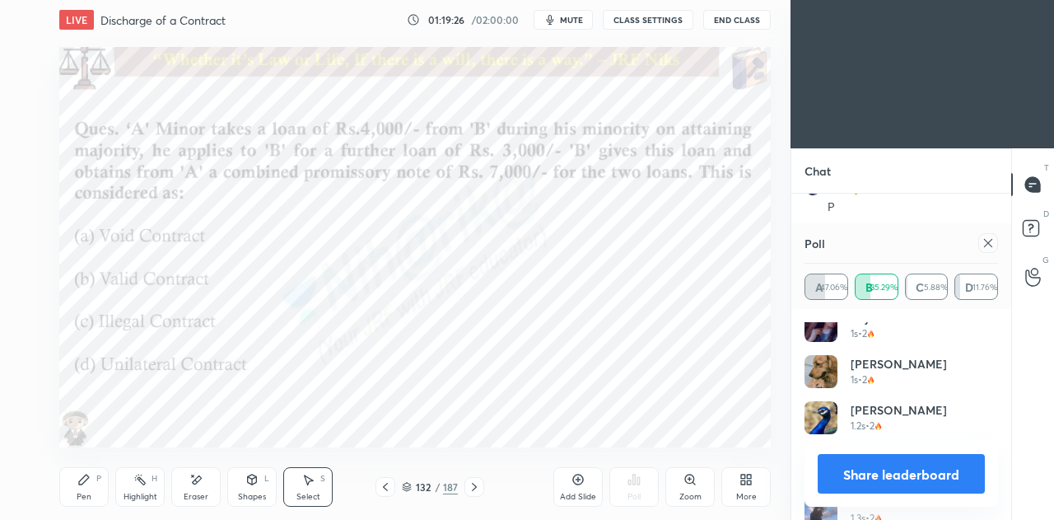
scroll to position [79, 0]
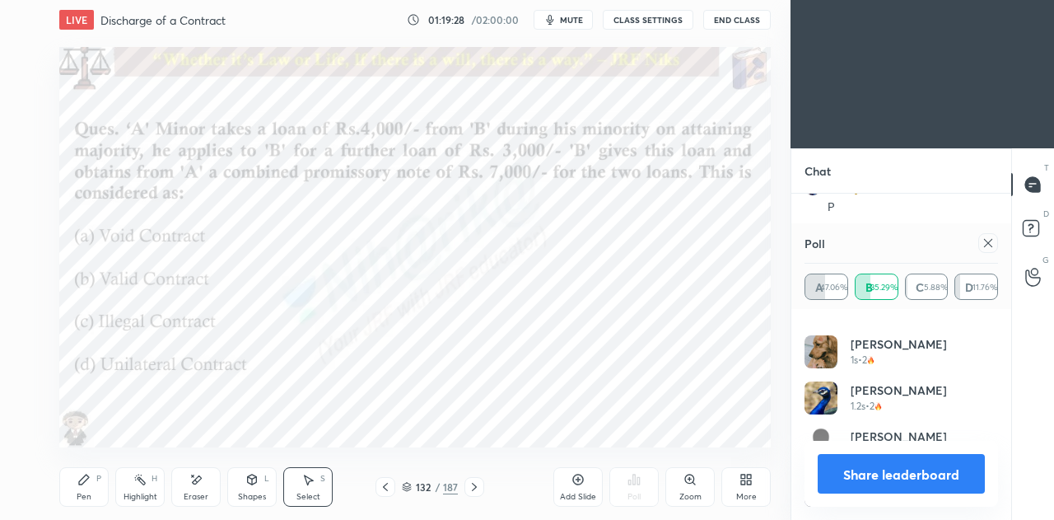
click at [989, 246] on icon at bounding box center [988, 242] width 13 height 13
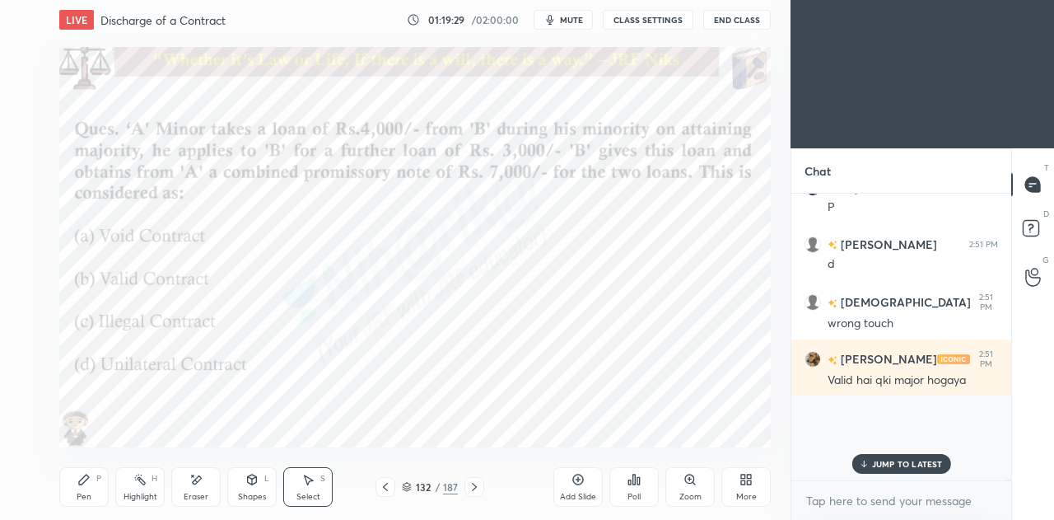
scroll to position [6, 5]
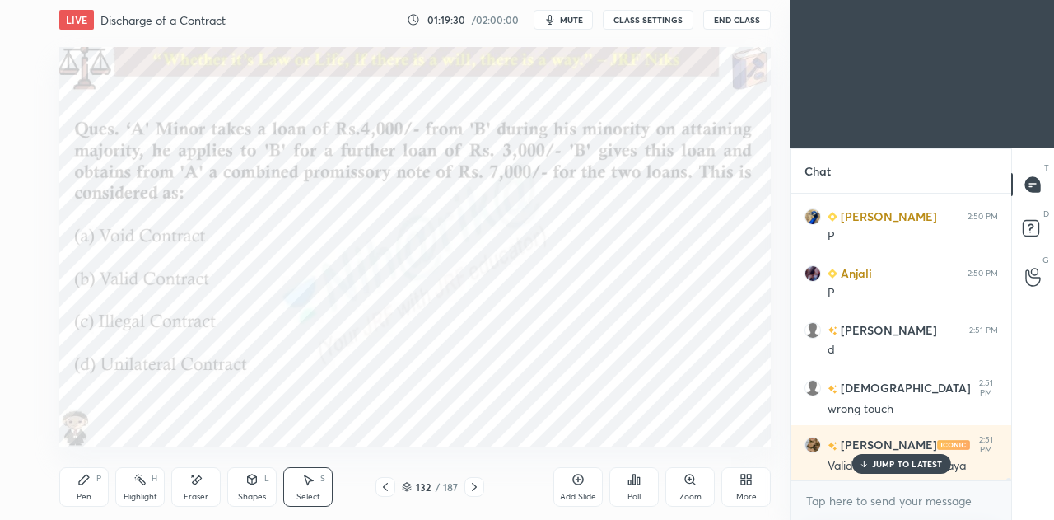
click at [879, 460] on p "JUMP TO LATEST" at bounding box center [907, 464] width 71 height 10
click at [252, 486] on icon at bounding box center [251, 479] width 13 height 13
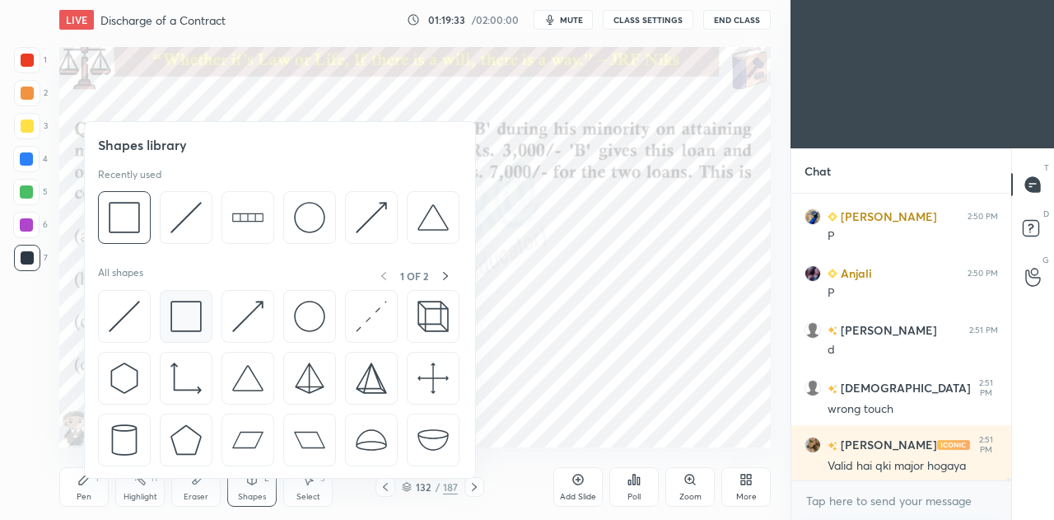
click at [190, 321] on img at bounding box center [185, 316] width 31 height 31
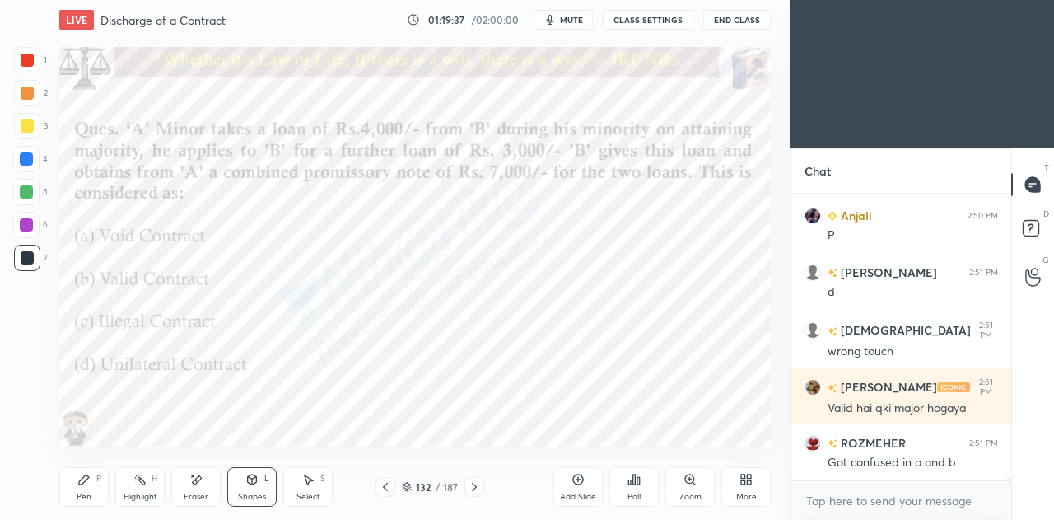
click at [26, 186] on div at bounding box center [26, 191] width 13 height 13
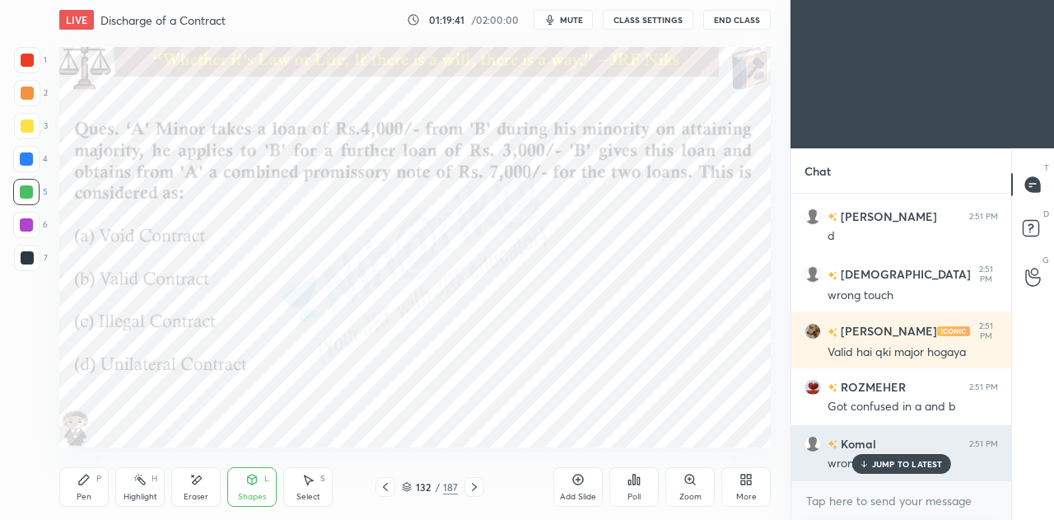
click at [883, 461] on p "JUMP TO LATEST" at bounding box center [907, 464] width 71 height 10
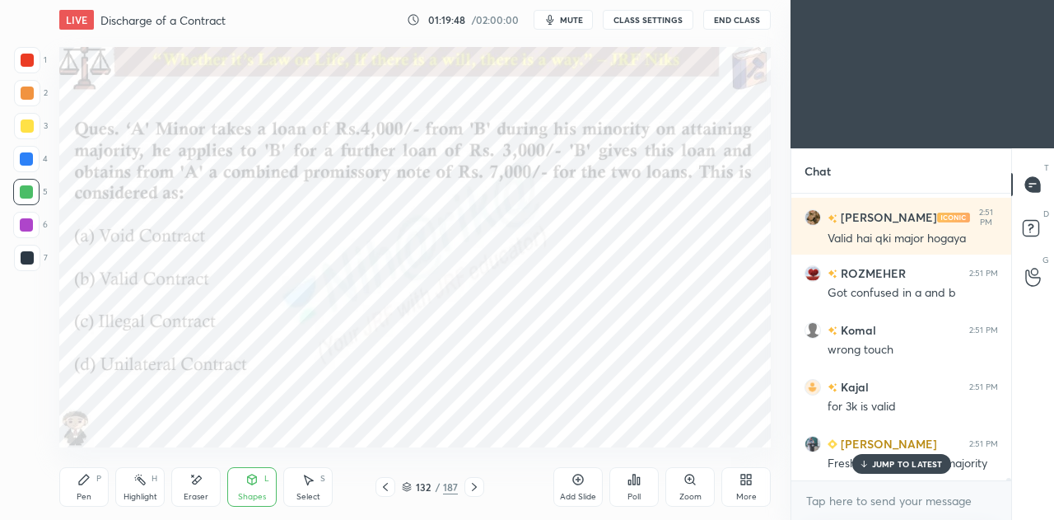
click at [881, 460] on p "JUMP TO LATEST" at bounding box center [907, 464] width 71 height 10
click at [86, 490] on div "Pen P" at bounding box center [83, 487] width 49 height 40
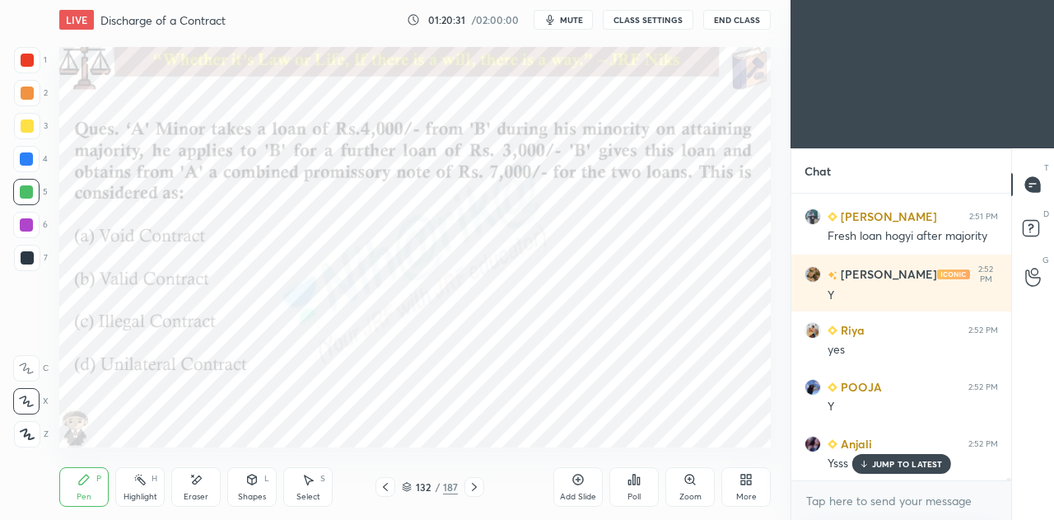
scroll to position [30753, 0]
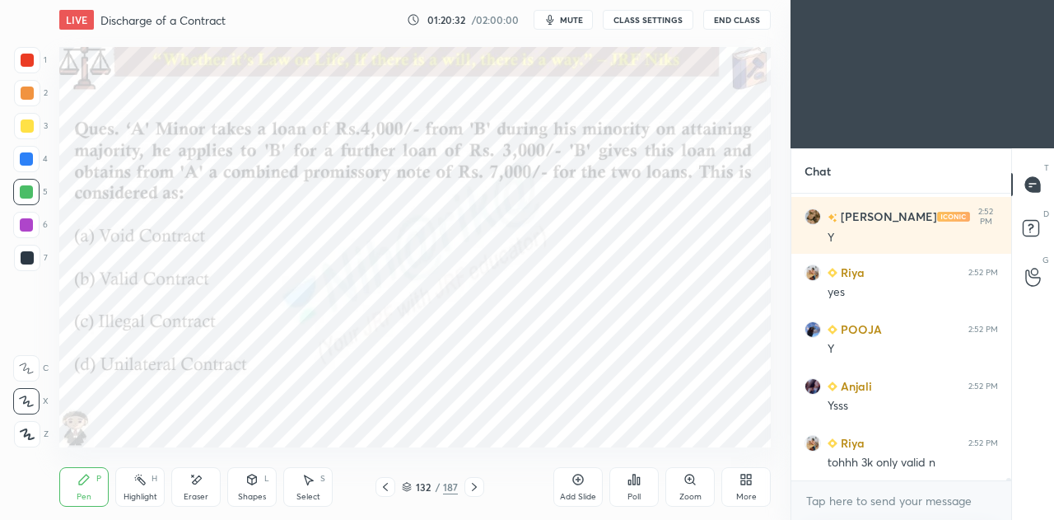
click at [578, 479] on icon at bounding box center [578, 479] width 5 height 5
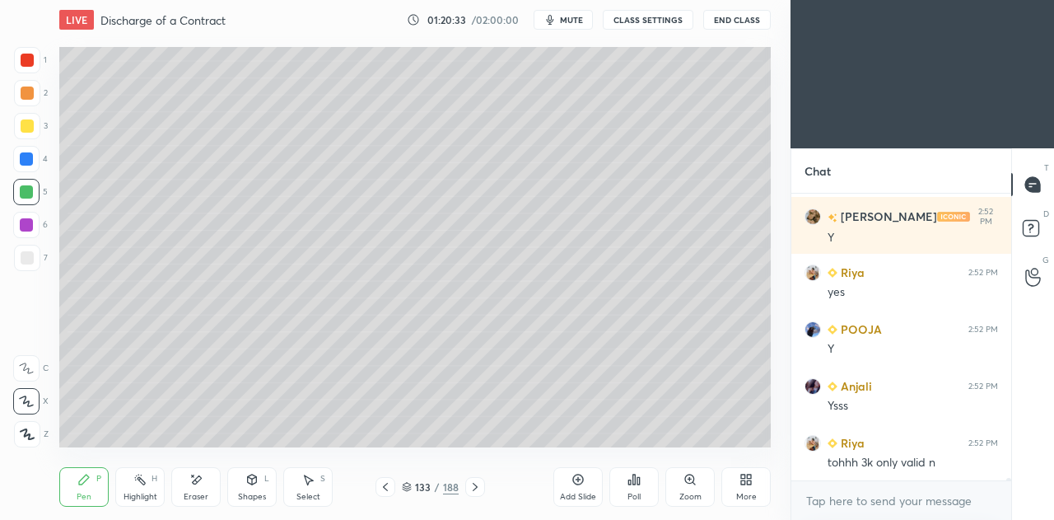
click at [35, 264] on div at bounding box center [27, 258] width 26 height 26
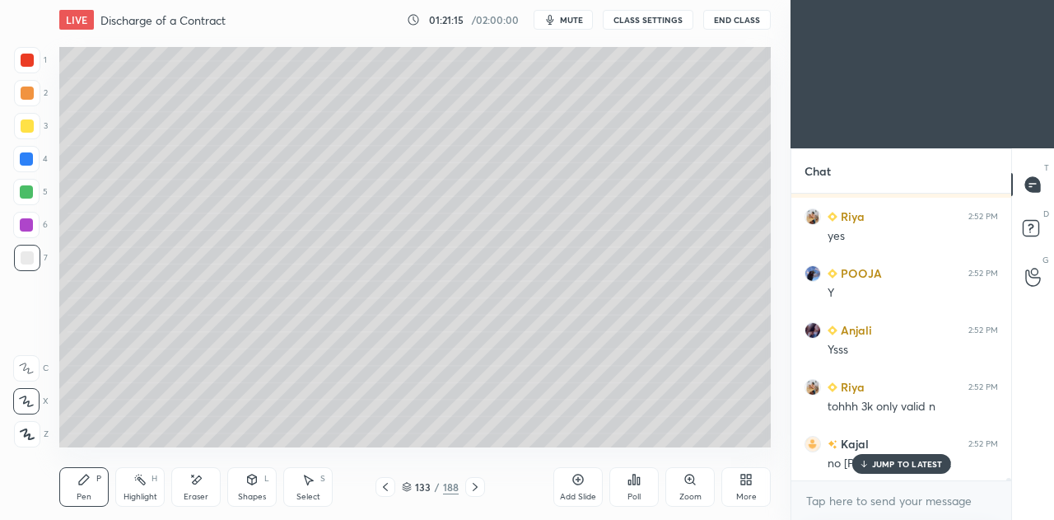
click at [388, 489] on icon at bounding box center [385, 486] width 13 height 13
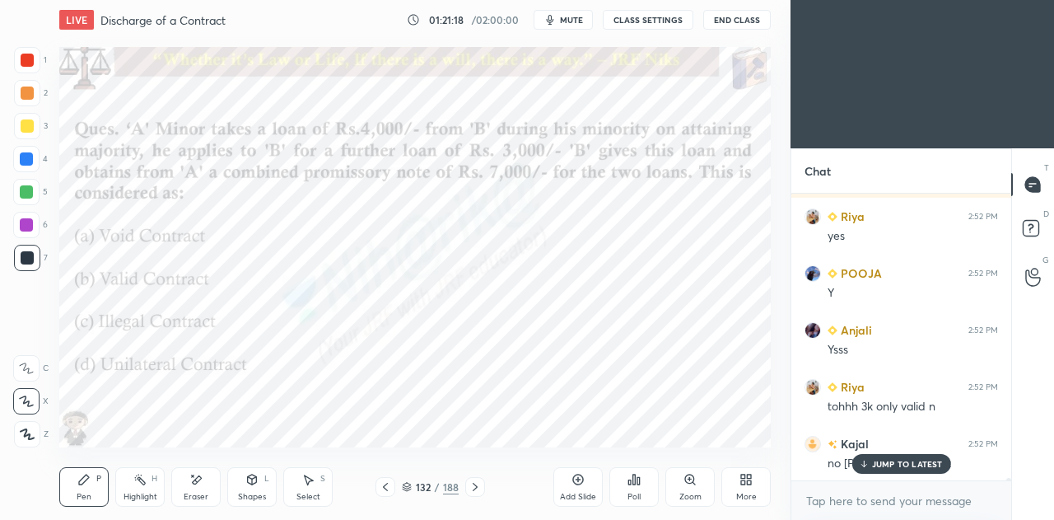
click at [35, 197] on div at bounding box center [26, 192] width 26 height 26
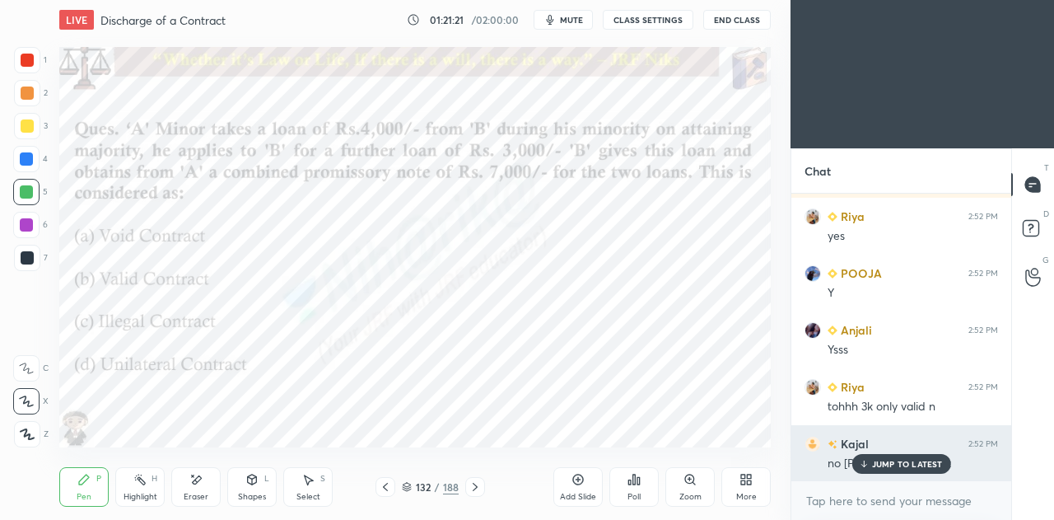
click at [899, 464] on p "JUMP TO LATEST" at bounding box center [907, 464] width 71 height 10
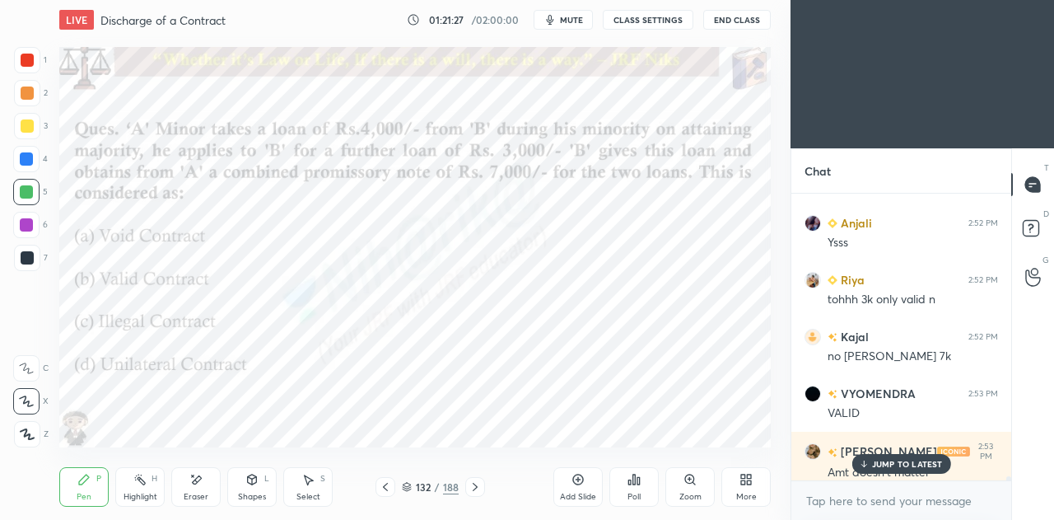
scroll to position [30914, 0]
click at [880, 469] on p "7 NEW MESSAGES" at bounding box center [908, 464] width 76 height 10
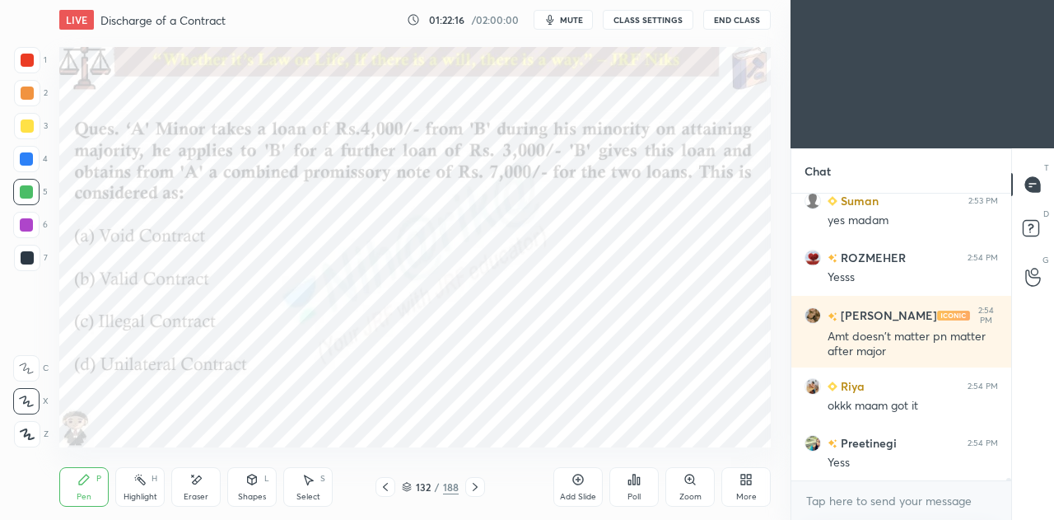
click at [477, 491] on icon at bounding box center [475, 486] width 13 height 13
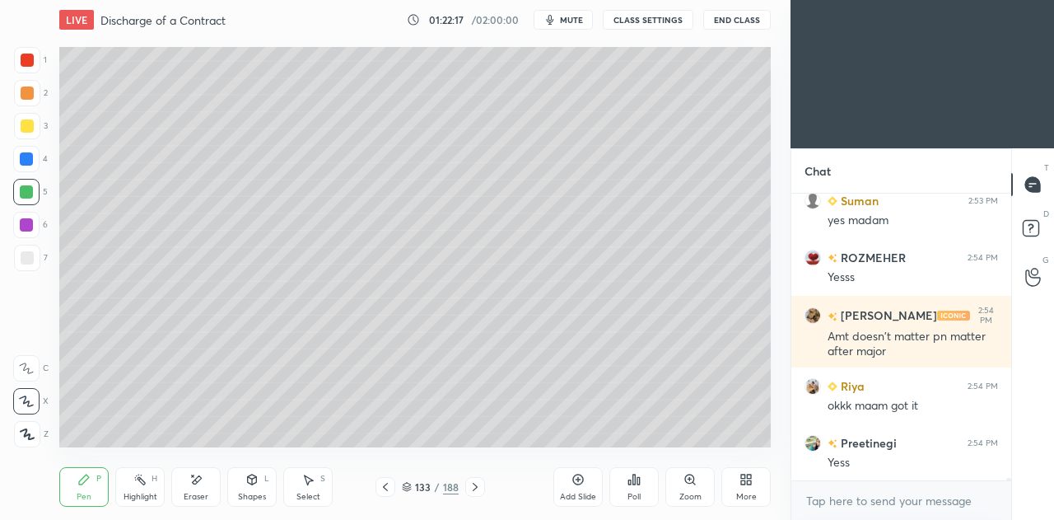
scroll to position [31535, 0]
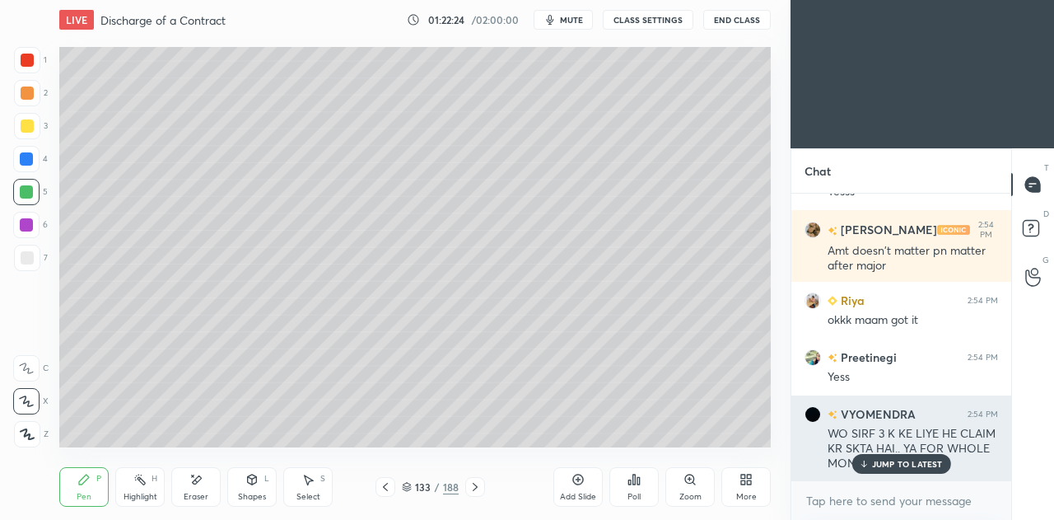
click at [914, 460] on p "JUMP TO LATEST" at bounding box center [907, 464] width 71 height 10
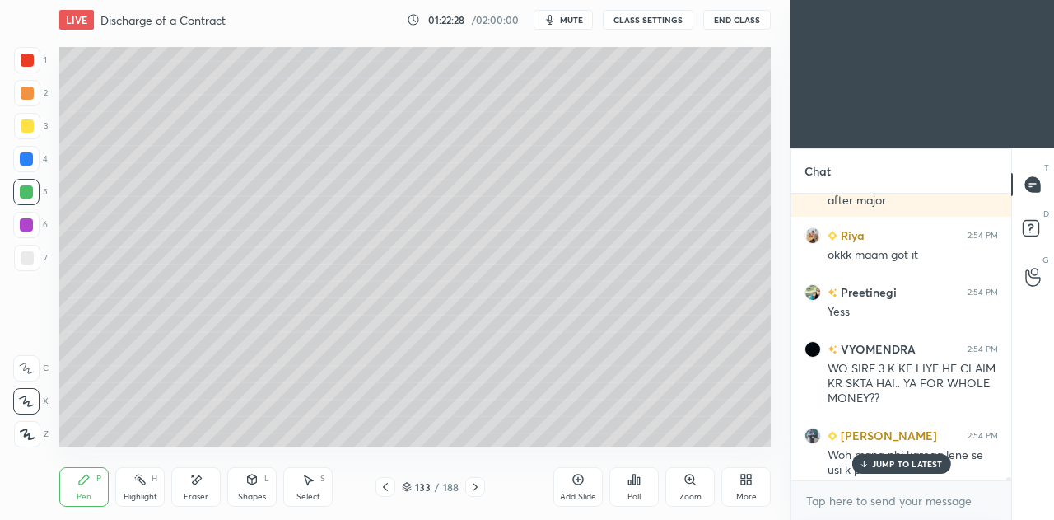
scroll to position [31596, 0]
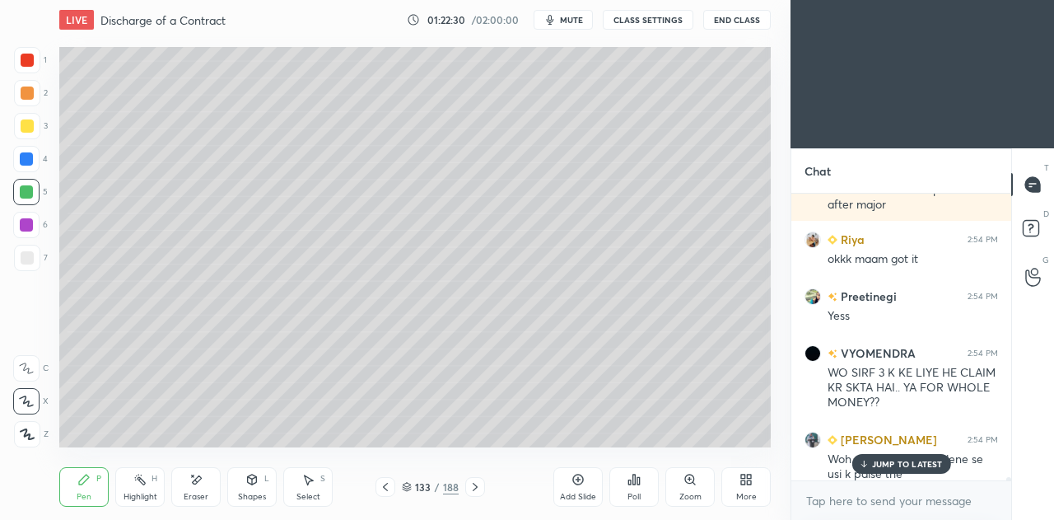
click at [394, 488] on div at bounding box center [386, 487] width 20 height 20
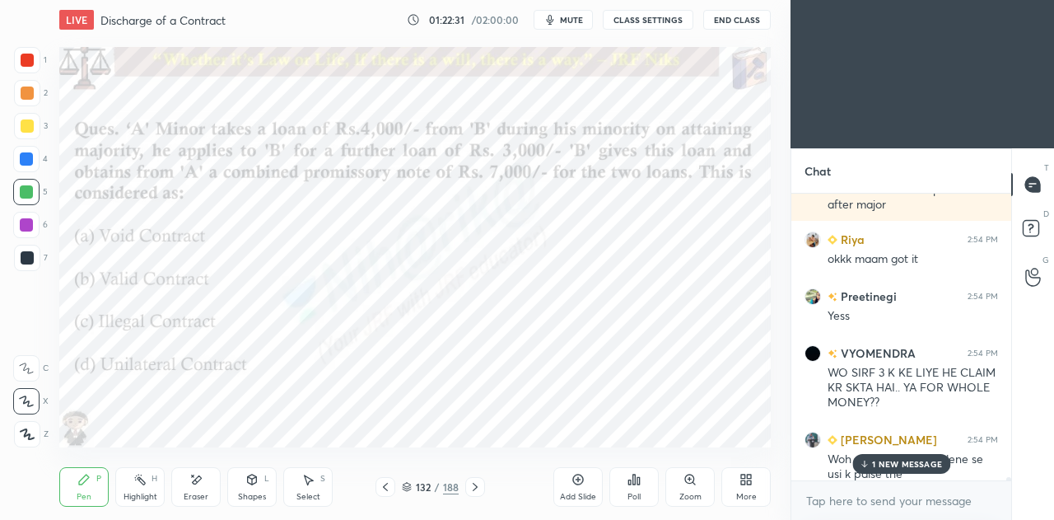
click at [156, 484] on div "Highlight H" at bounding box center [139, 487] width 49 height 40
click at [97, 485] on div "Pen P" at bounding box center [83, 487] width 49 height 40
click at [476, 482] on icon at bounding box center [475, 486] width 13 height 13
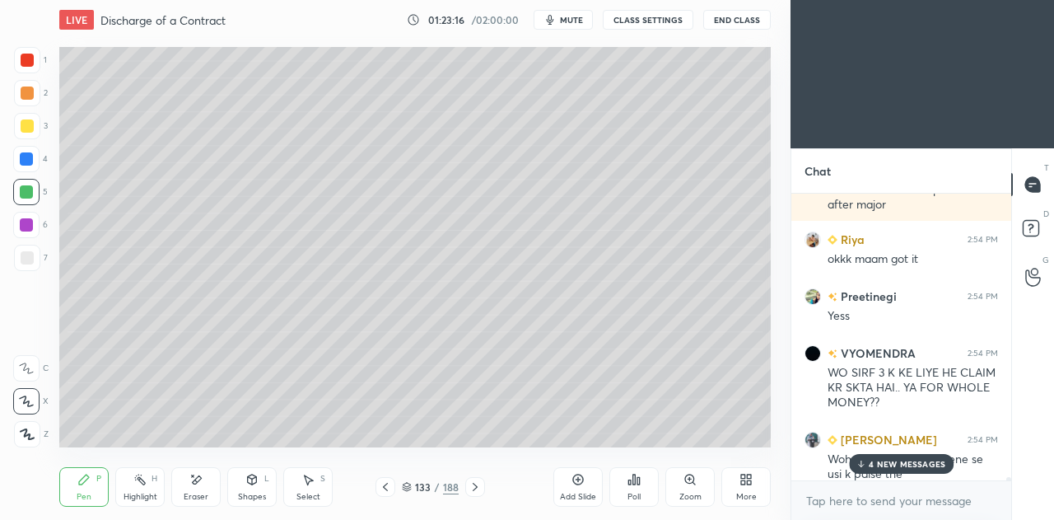
click at [876, 462] on p "4 NEW MESSAGES" at bounding box center [907, 464] width 77 height 10
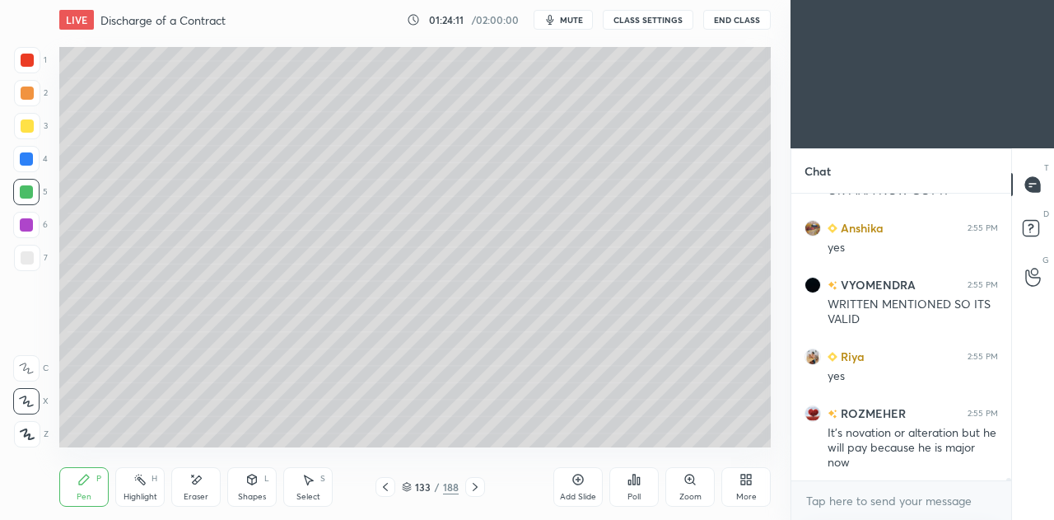
scroll to position [32321, 0]
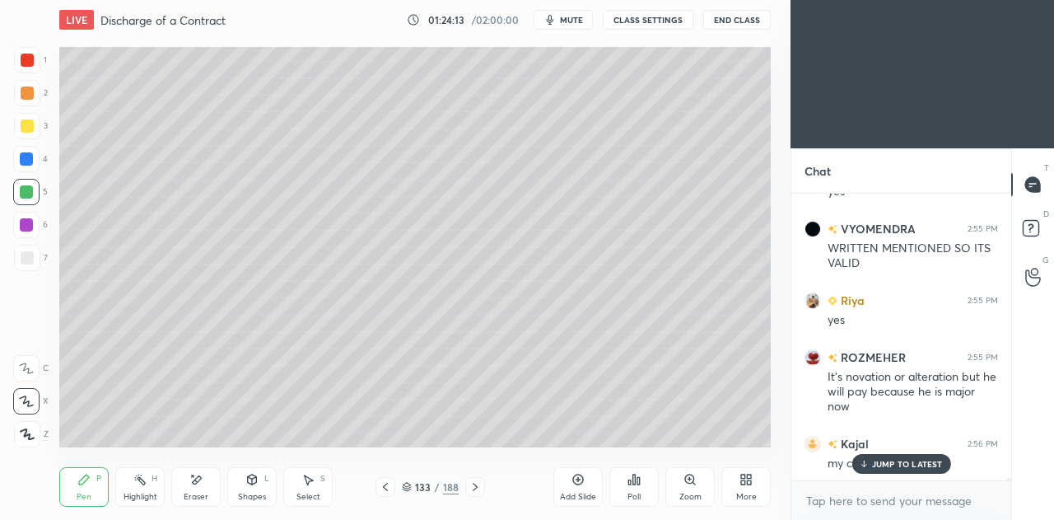
click at [387, 490] on icon at bounding box center [385, 487] width 5 height 8
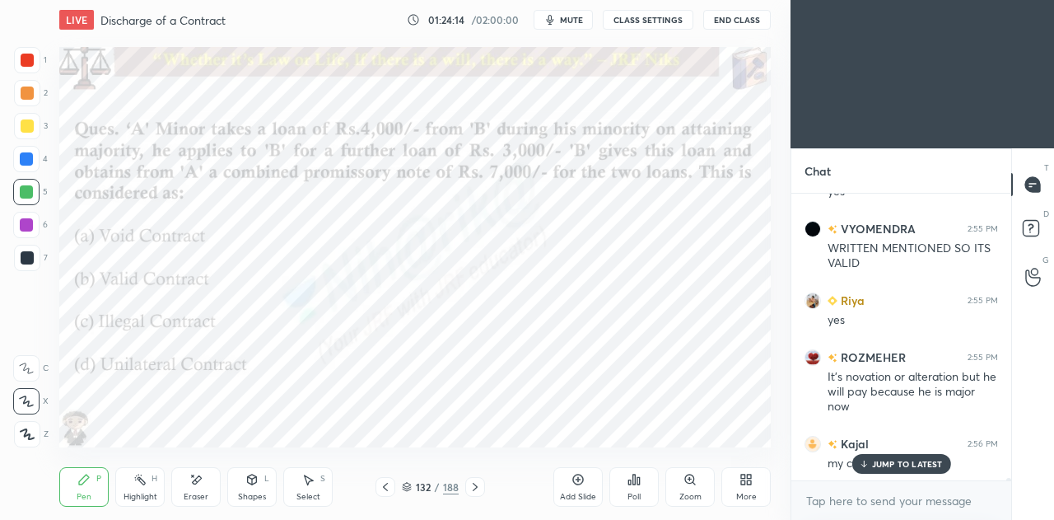
click at [475, 484] on icon at bounding box center [475, 486] width 13 height 13
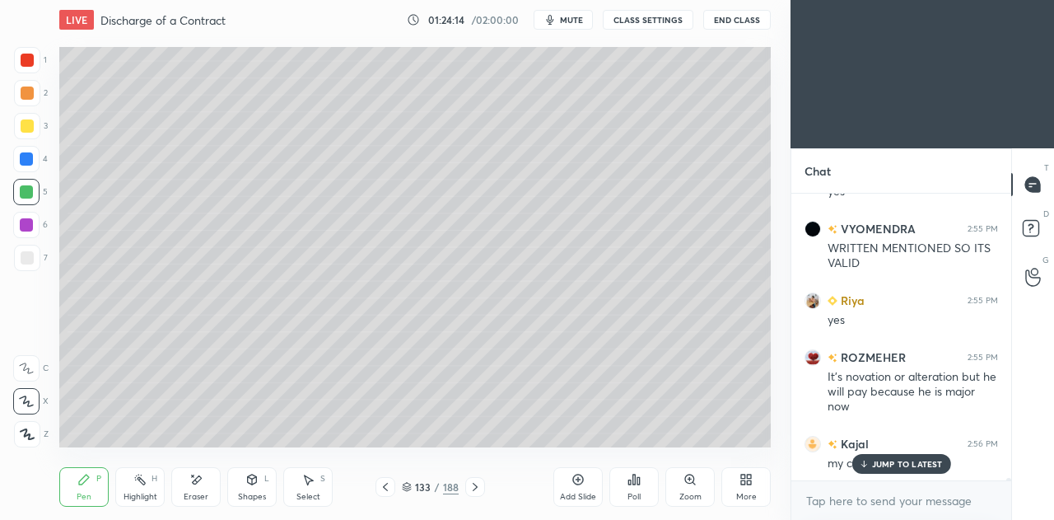
click at [473, 493] on icon at bounding box center [475, 486] width 13 height 13
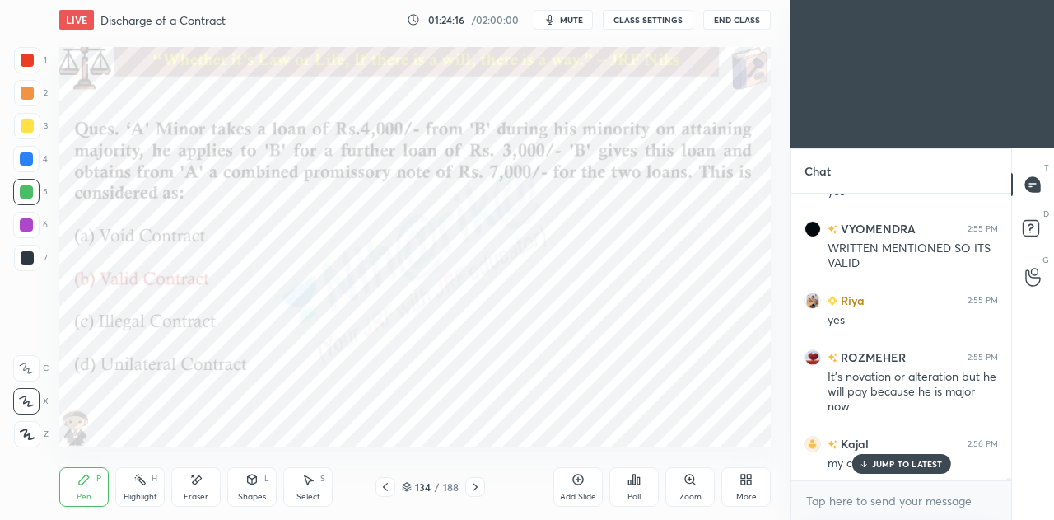
click at [889, 460] on p "JUMP TO LATEST" at bounding box center [907, 464] width 71 height 10
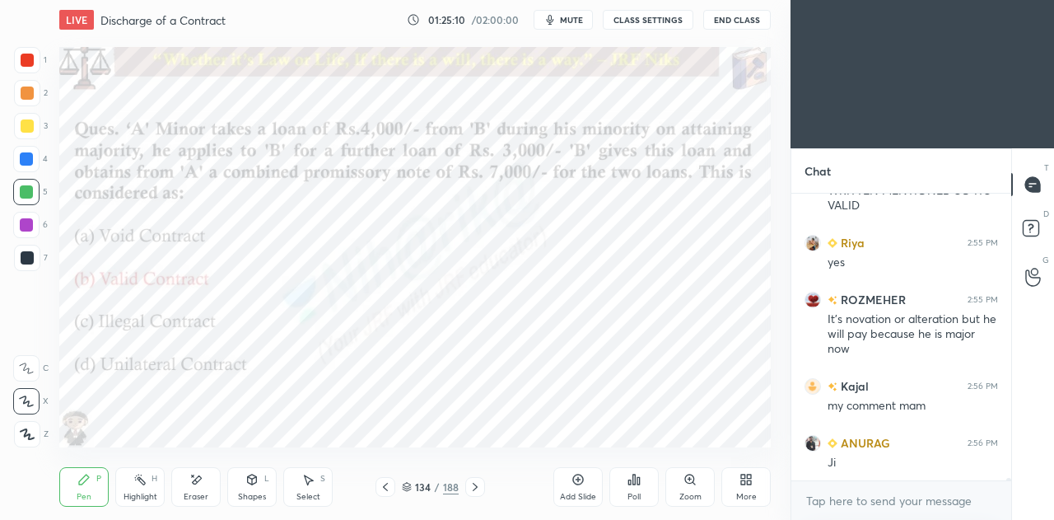
scroll to position [32435, 0]
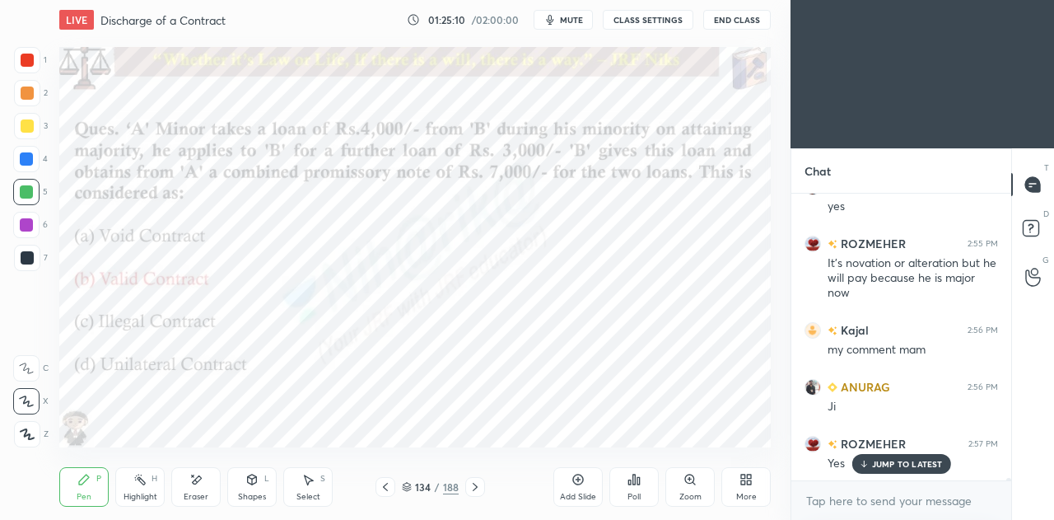
click at [473, 492] on icon at bounding box center [475, 486] width 13 height 13
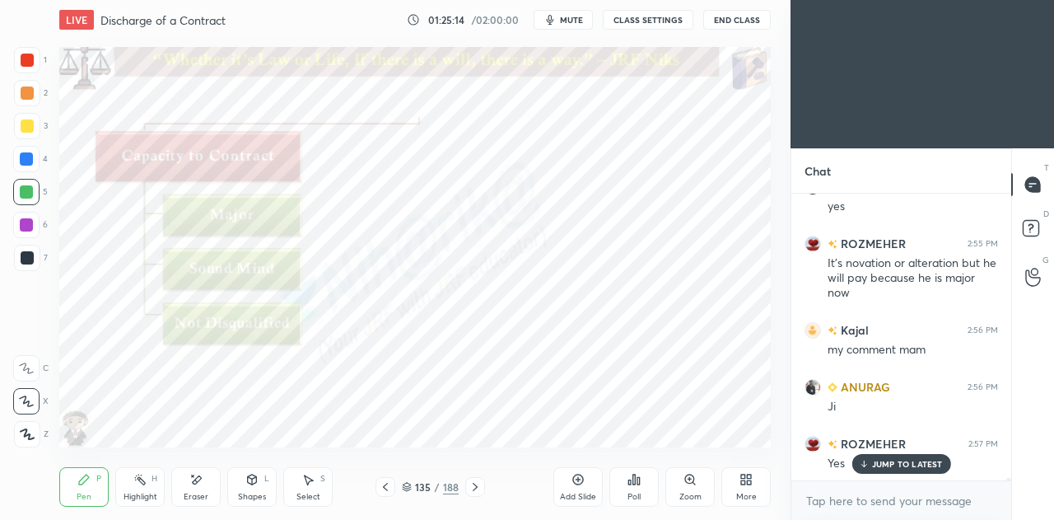
click at [396, 488] on div "135 / 188" at bounding box center [431, 487] width 110 height 20
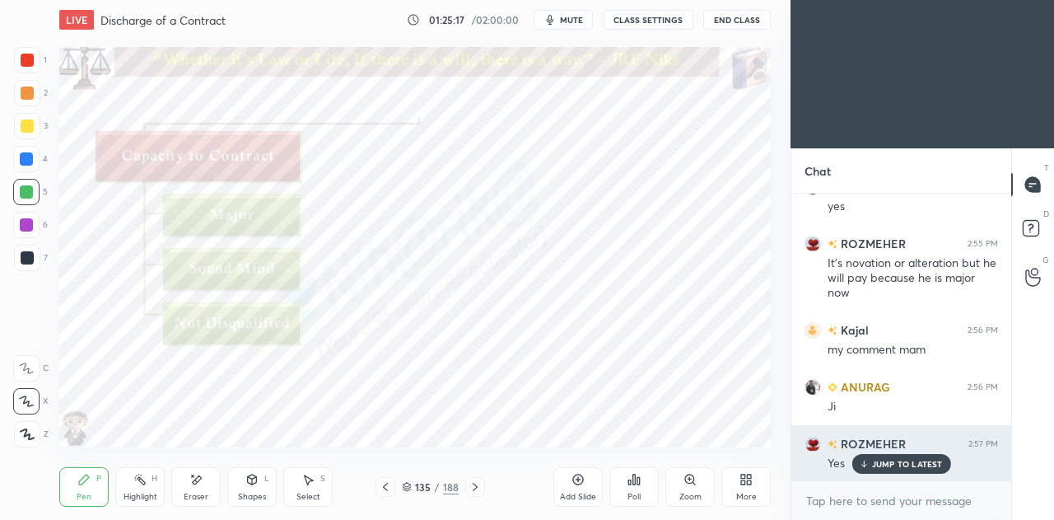
click at [890, 462] on p "JUMP TO LATEST" at bounding box center [907, 464] width 71 height 10
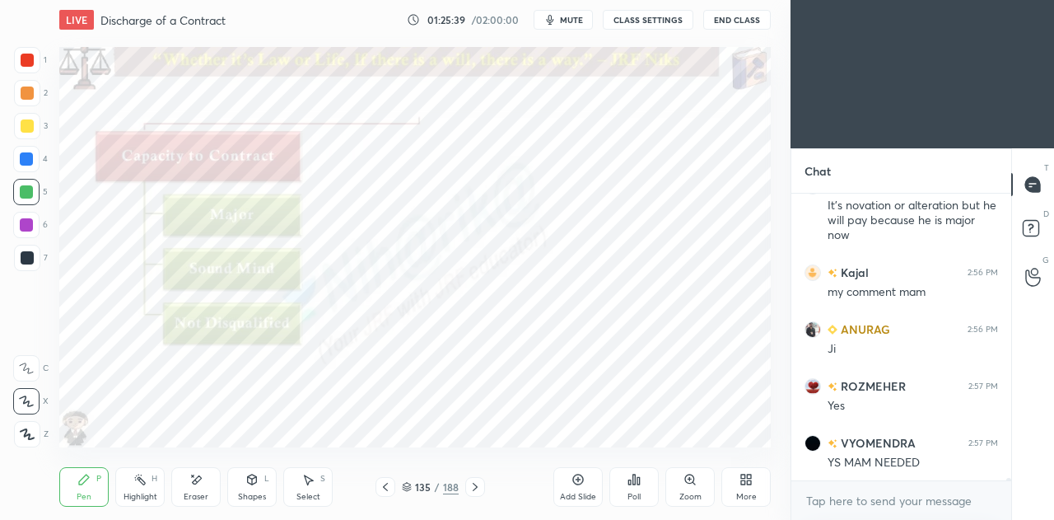
click at [580, 21] on span "mute" at bounding box center [571, 20] width 23 height 12
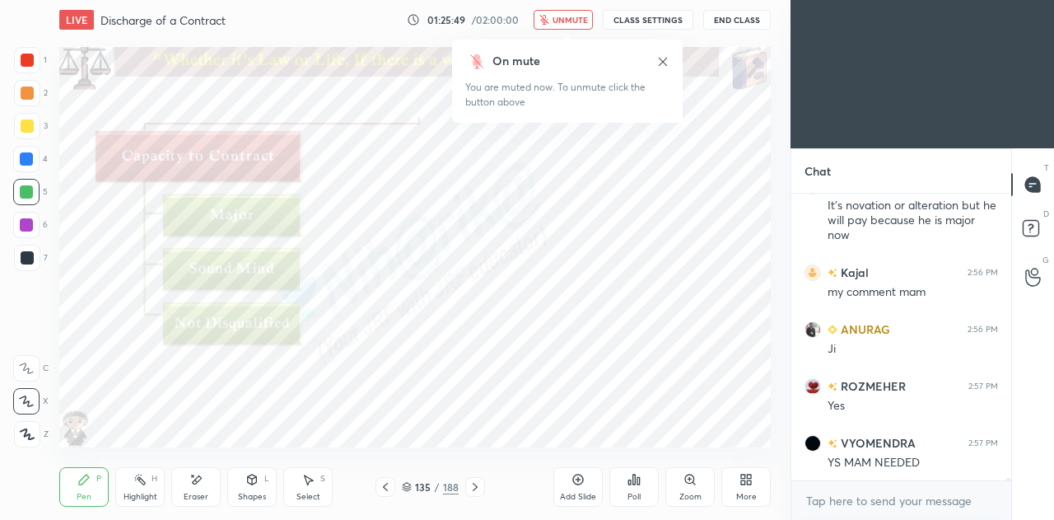
scroll to position [32578, 0]
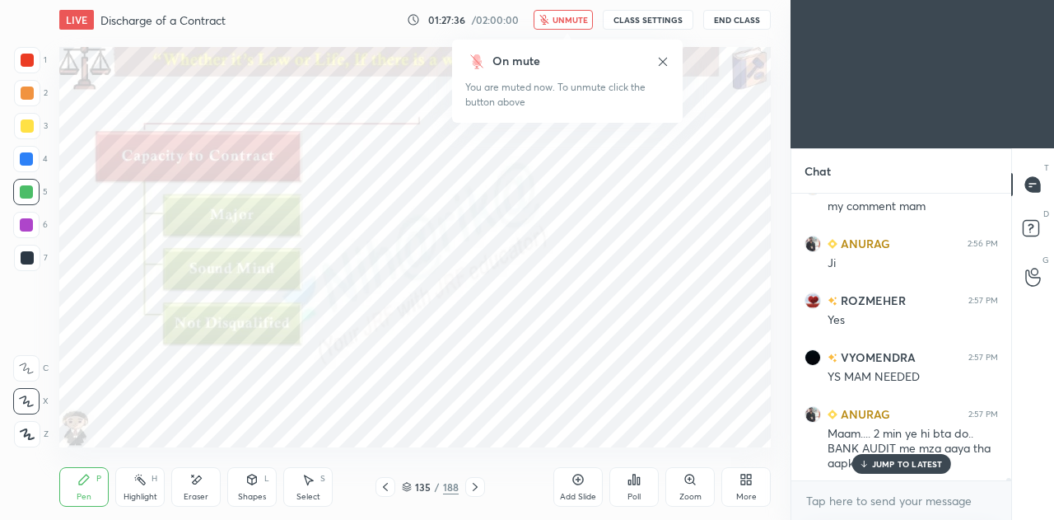
click at [557, 15] on span "unmute" at bounding box center [570, 20] width 35 height 12
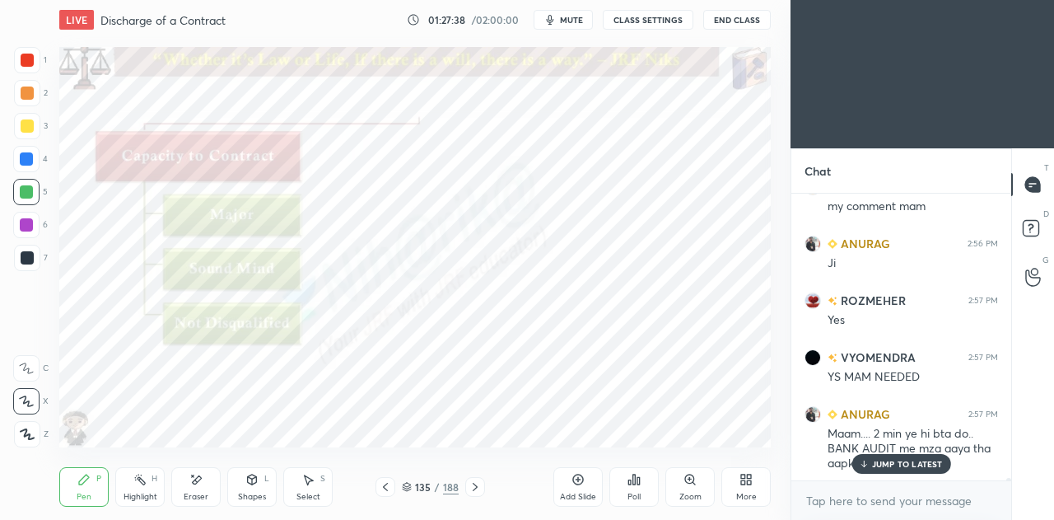
click at [931, 466] on p "JUMP TO LATEST" at bounding box center [907, 464] width 71 height 10
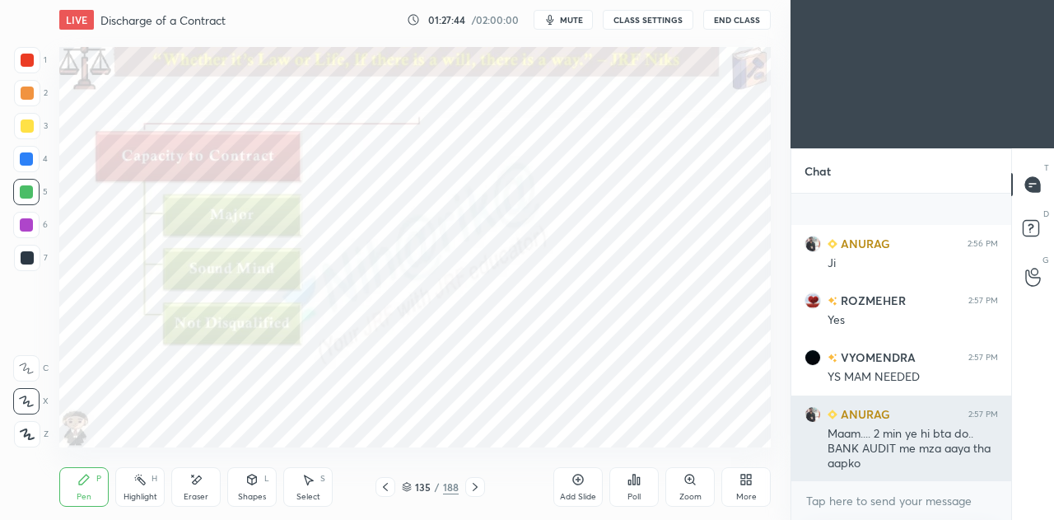
scroll to position [32695, 0]
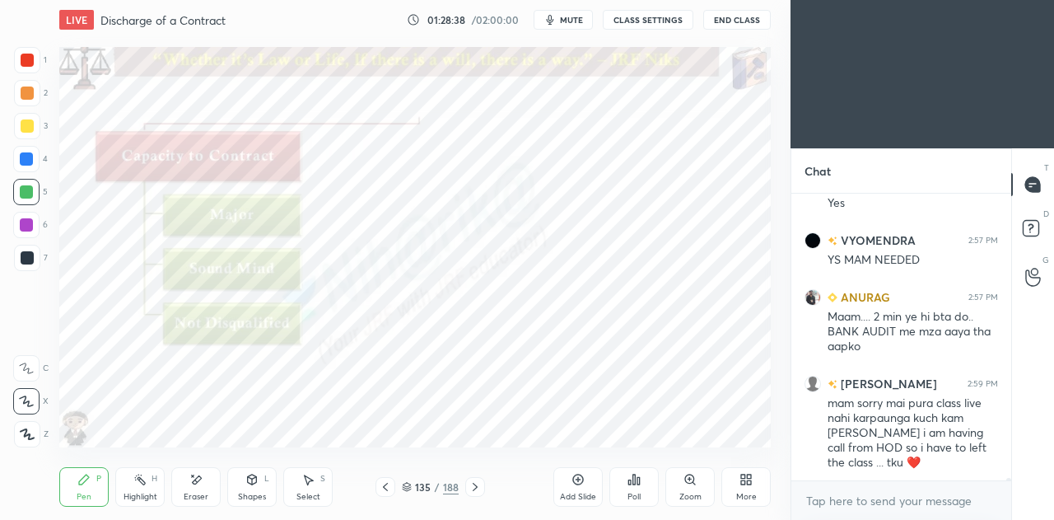
click at [474, 485] on icon at bounding box center [475, 487] width 5 height 8
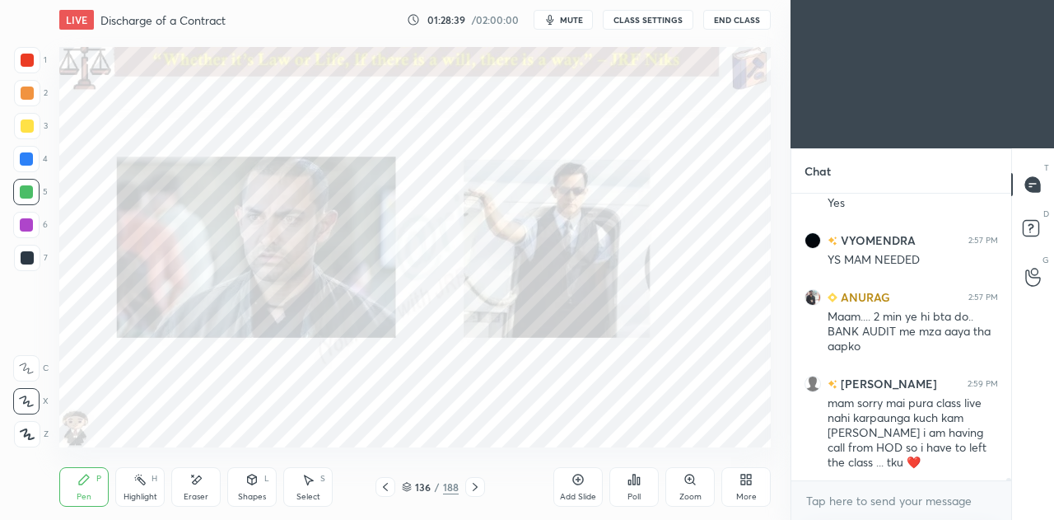
click at [383, 485] on icon at bounding box center [385, 486] width 13 height 13
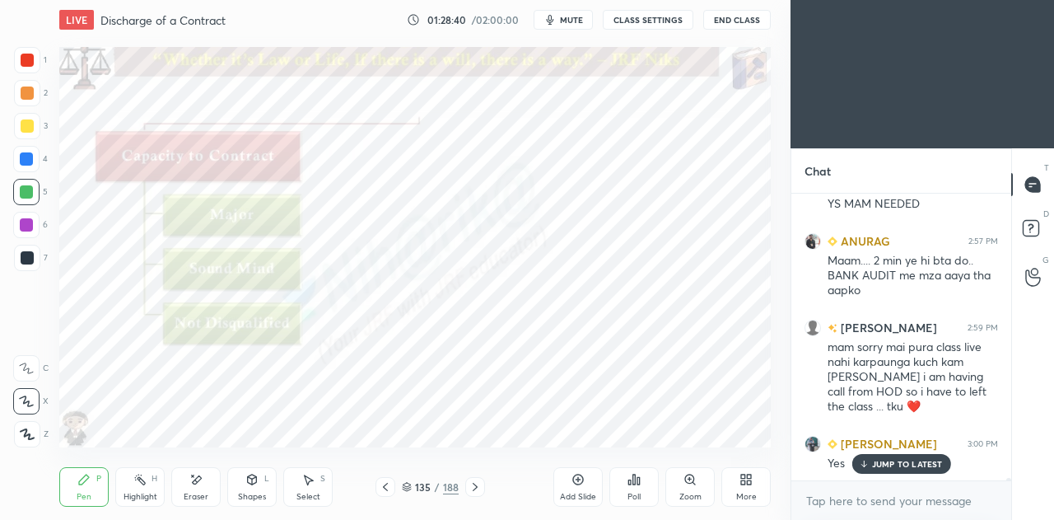
click at [475, 488] on icon at bounding box center [475, 487] width 5 height 8
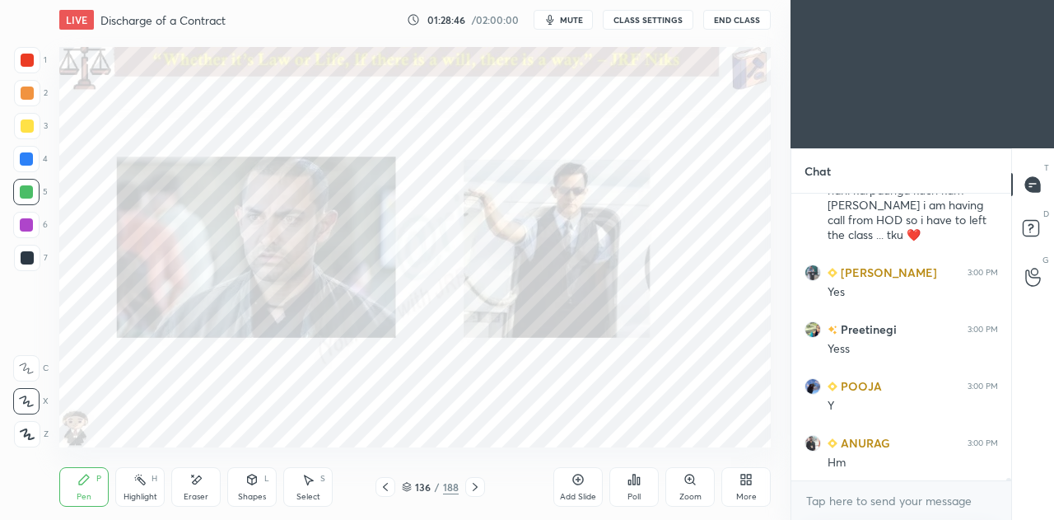
scroll to position [32978, 0]
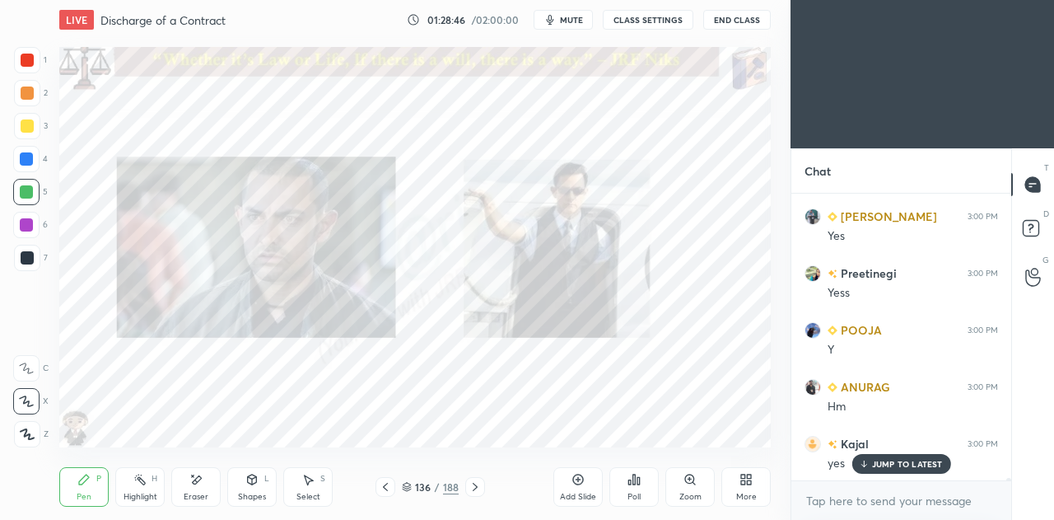
click at [409, 483] on icon at bounding box center [407, 487] width 10 height 10
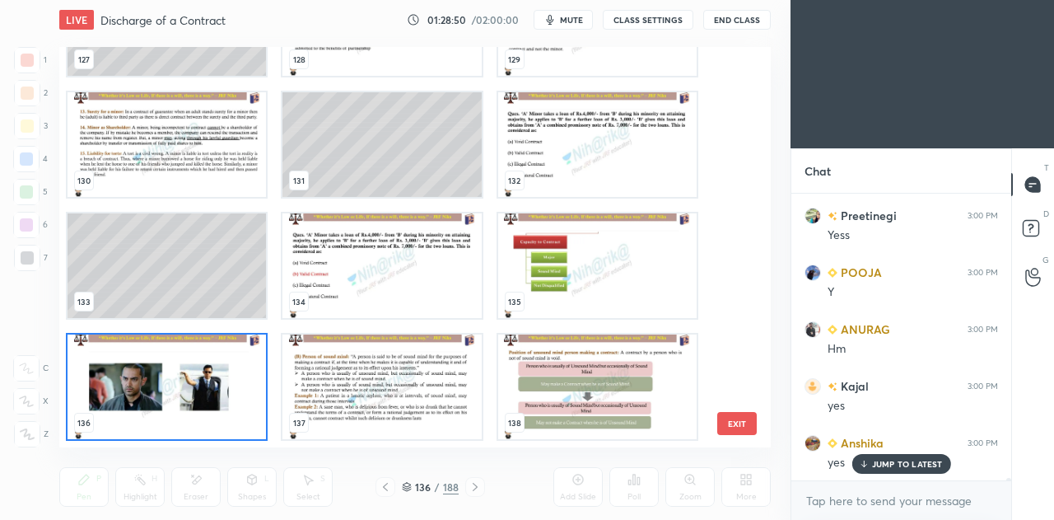
scroll to position [33092, 0]
click at [204, 399] on img "grid" at bounding box center [167, 386] width 198 height 105
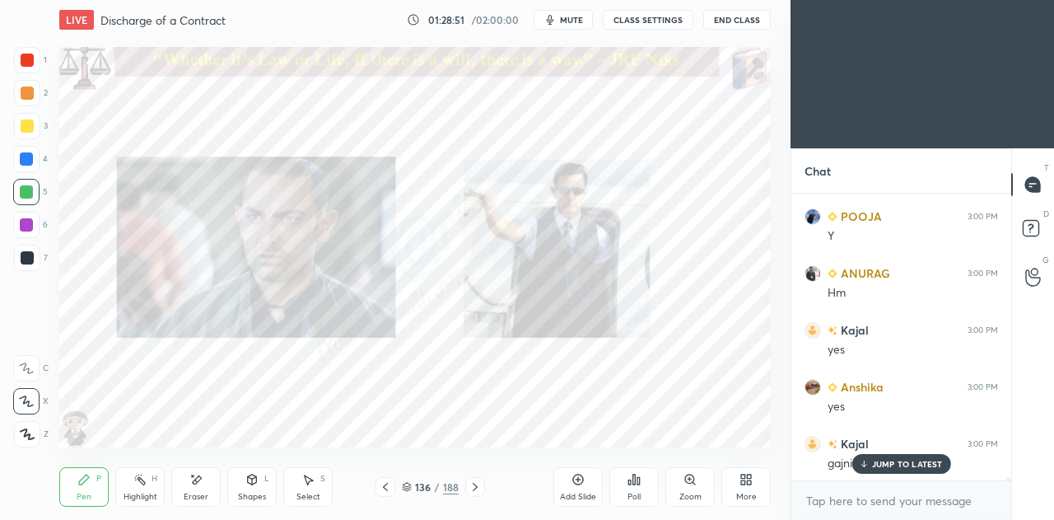
click at [204, 396] on img "grid" at bounding box center [167, 386] width 198 height 105
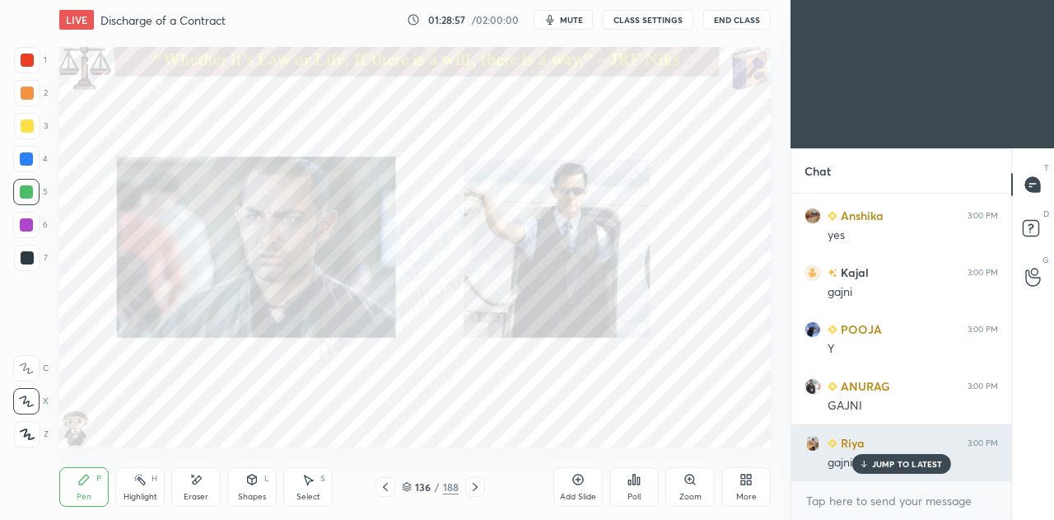
scroll to position [33319, 0]
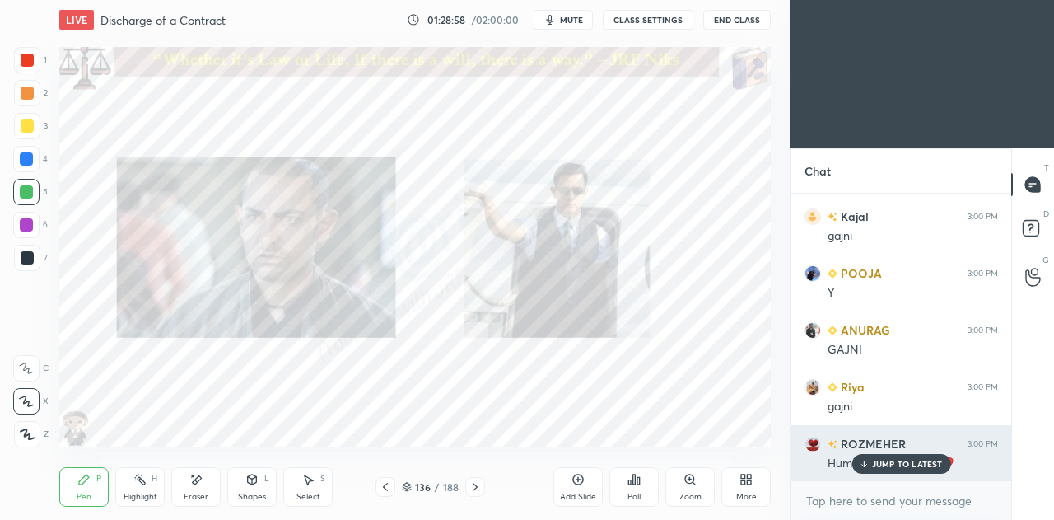
click at [892, 462] on p "JUMP TO LATEST" at bounding box center [907, 464] width 71 height 10
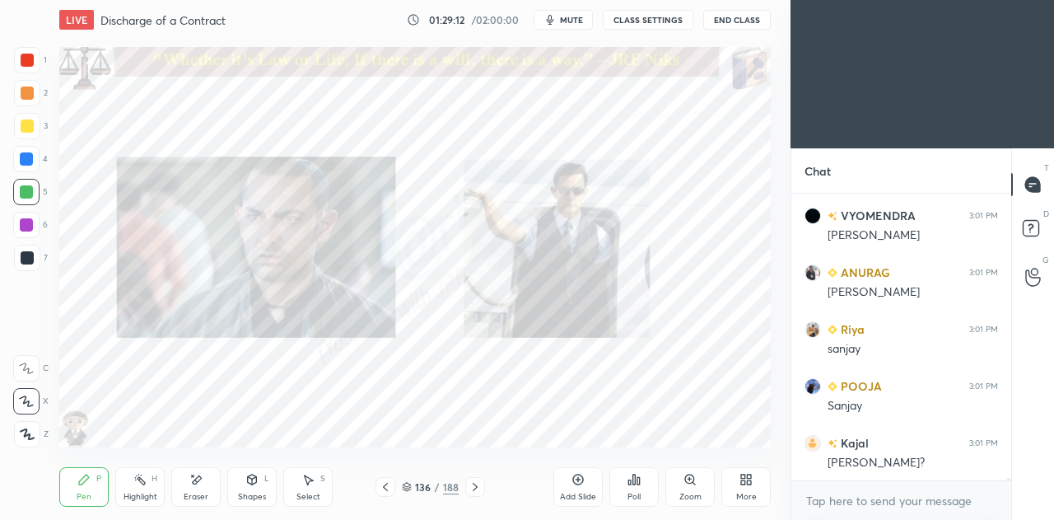
scroll to position [33660, 0]
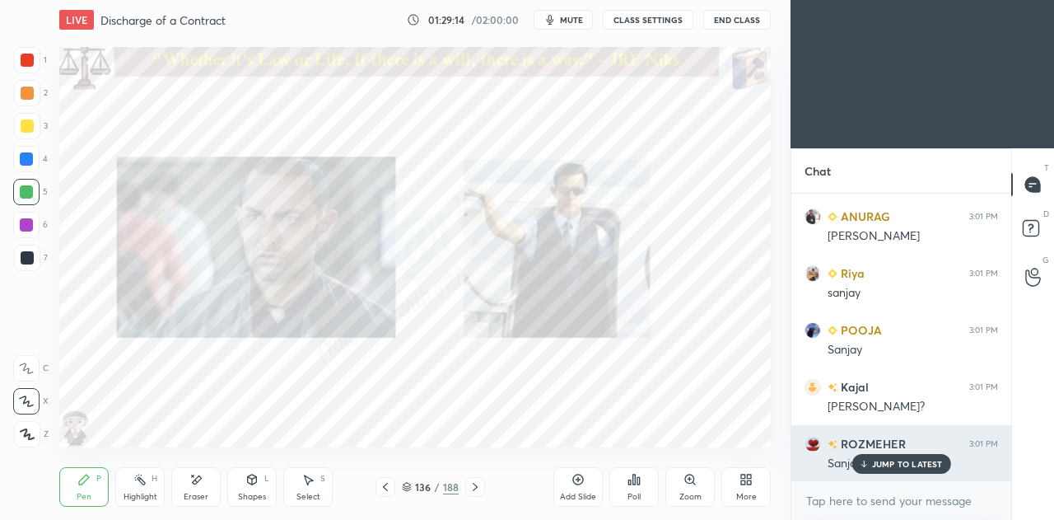
click at [894, 458] on div "JUMP TO LATEST" at bounding box center [901, 464] width 99 height 20
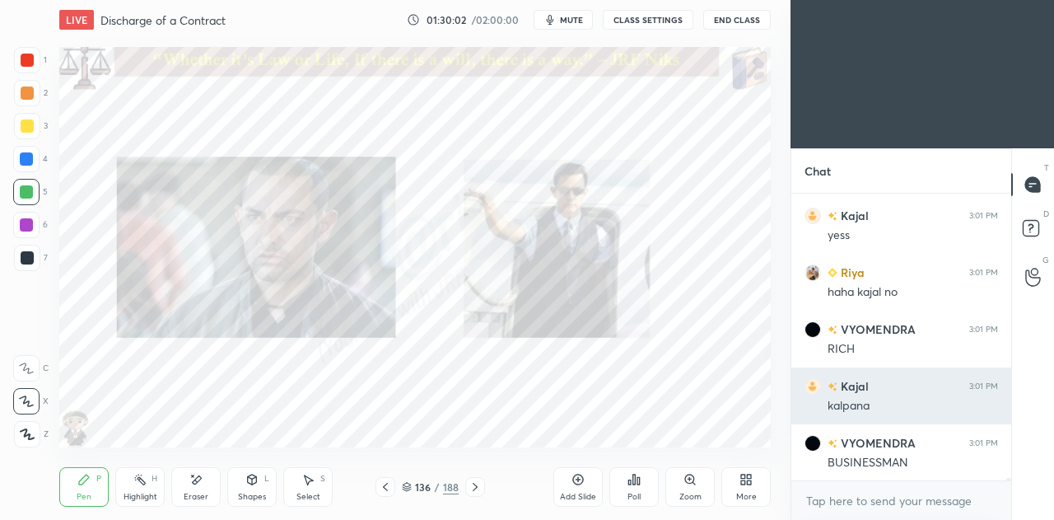
scroll to position [34115, 0]
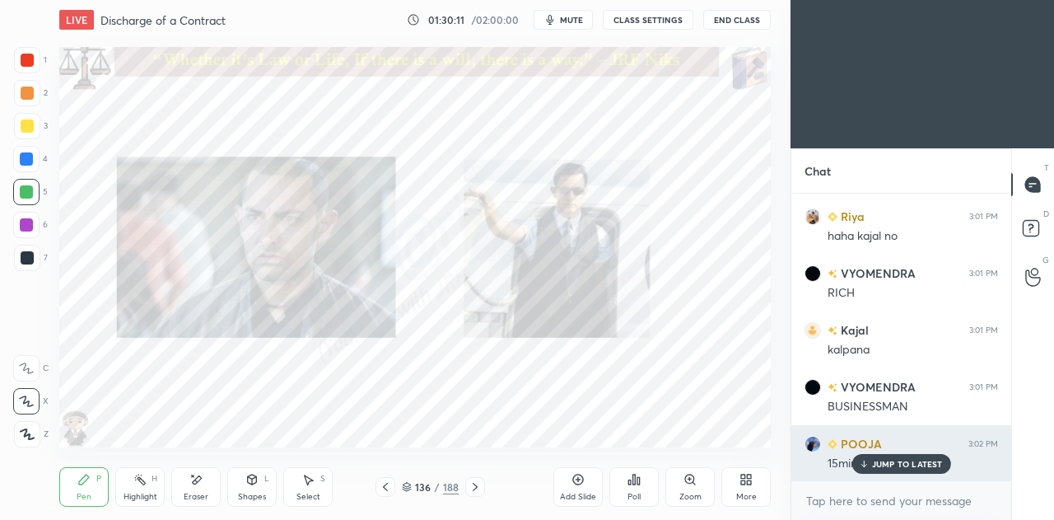
click at [882, 460] on p "JUMP TO LATEST" at bounding box center [907, 464] width 71 height 10
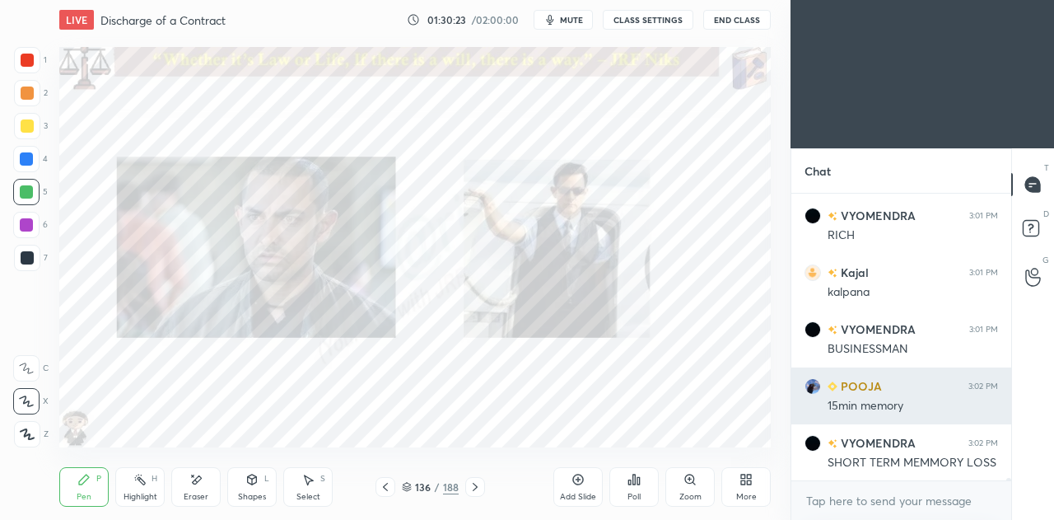
scroll to position [34229, 0]
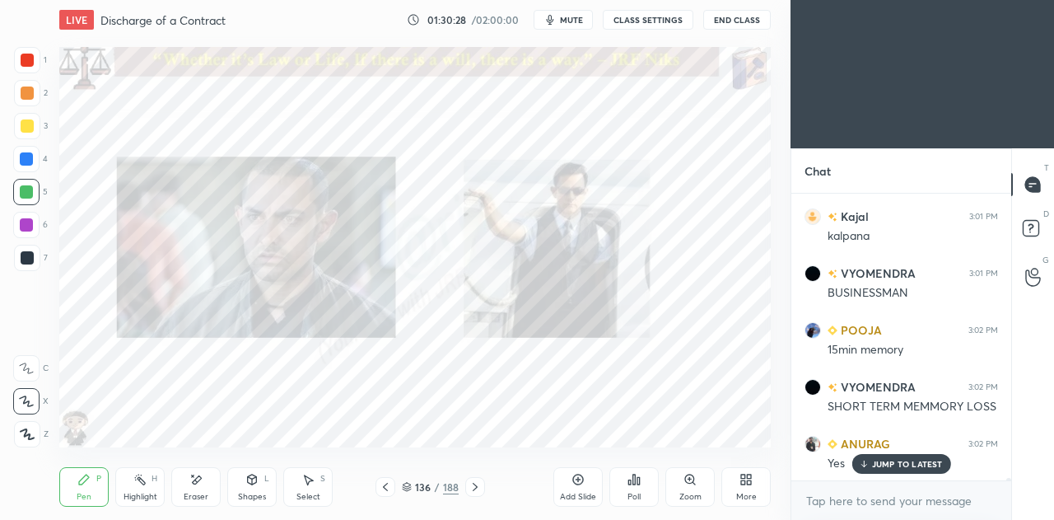
click at [582, 477] on icon at bounding box center [578, 479] width 11 height 11
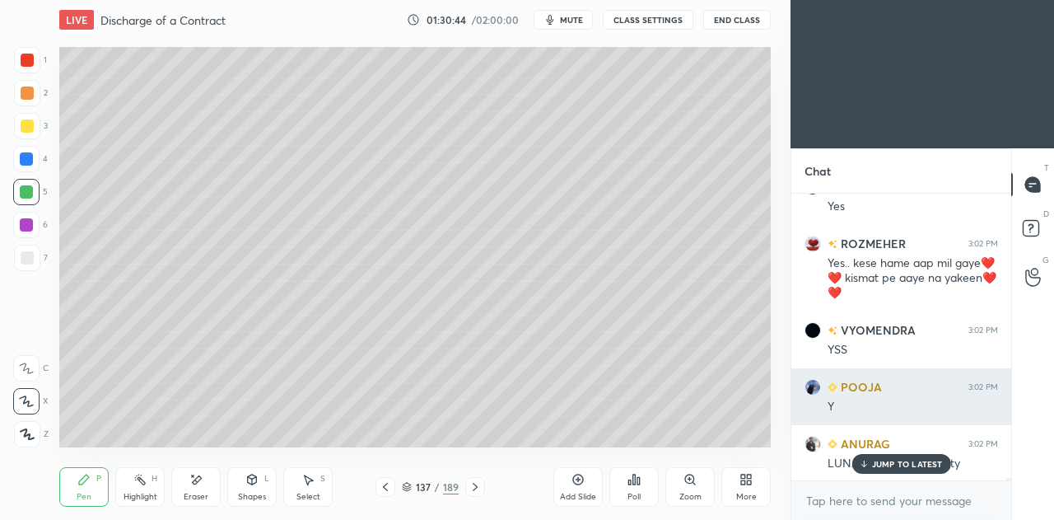
scroll to position [34543, 0]
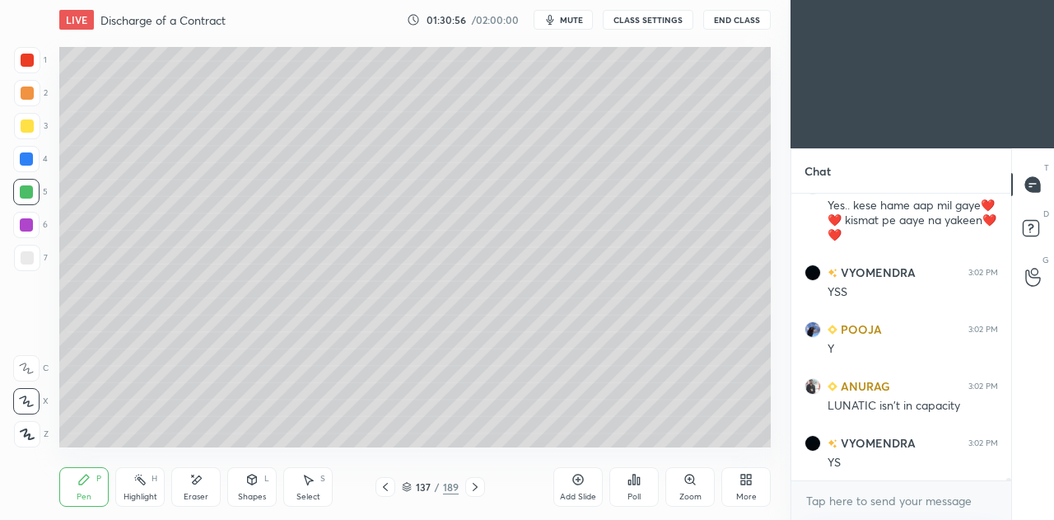
click at [390, 486] on icon at bounding box center [385, 486] width 13 height 13
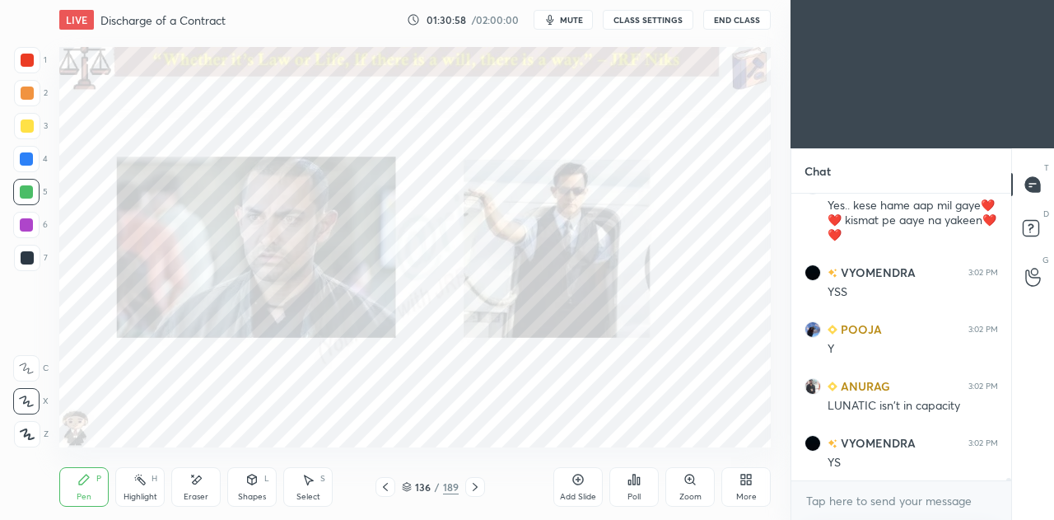
click at [392, 483] on div at bounding box center [386, 487] width 20 height 20
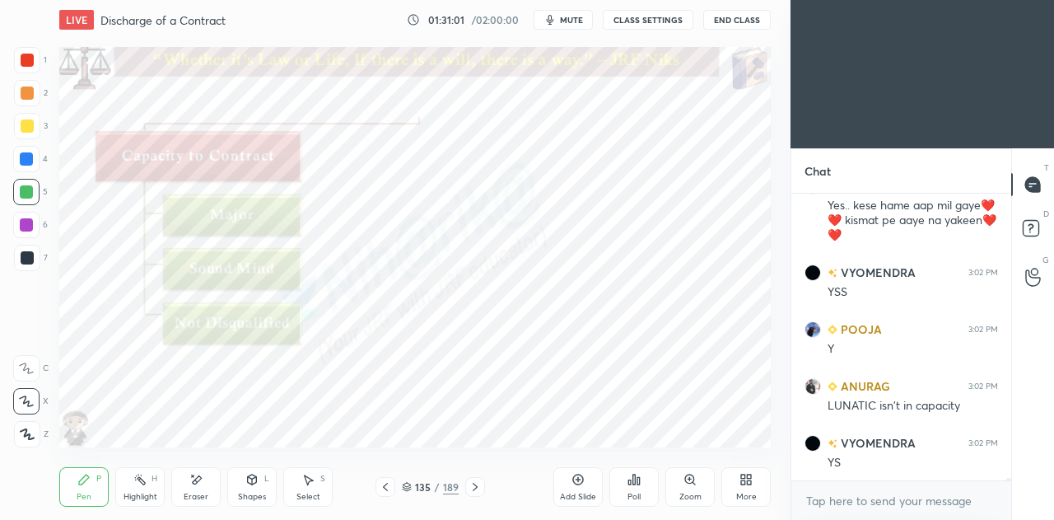
click at [478, 483] on icon at bounding box center [475, 486] width 13 height 13
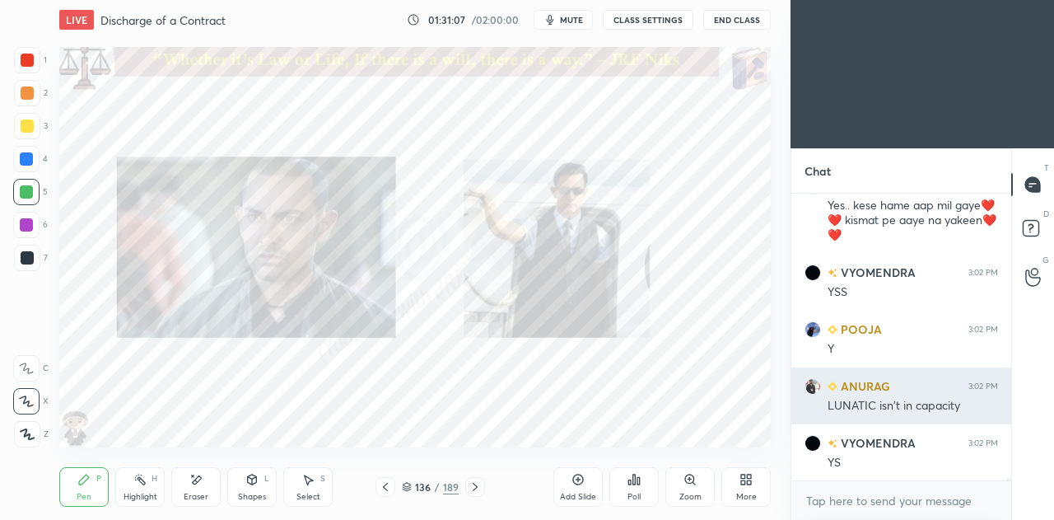
click at [129, 500] on div "Highlight" at bounding box center [141, 497] width 34 height 8
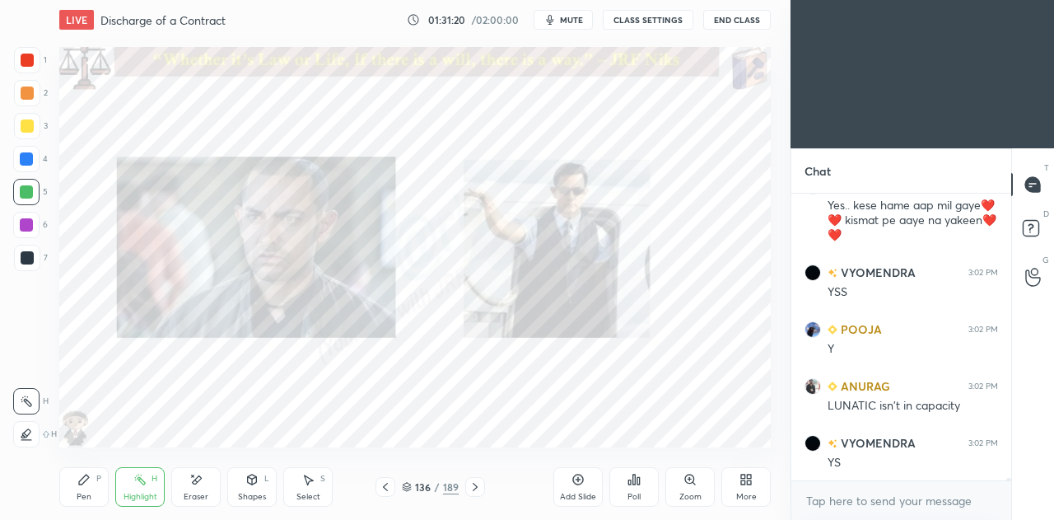
click at [481, 490] on div at bounding box center [475, 487] width 20 height 20
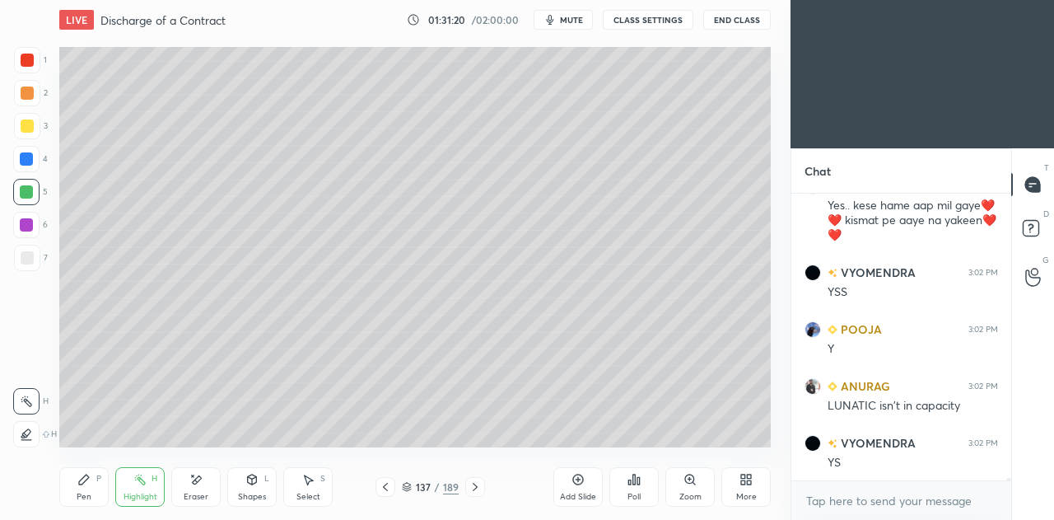
click at [478, 485] on icon at bounding box center [475, 486] width 13 height 13
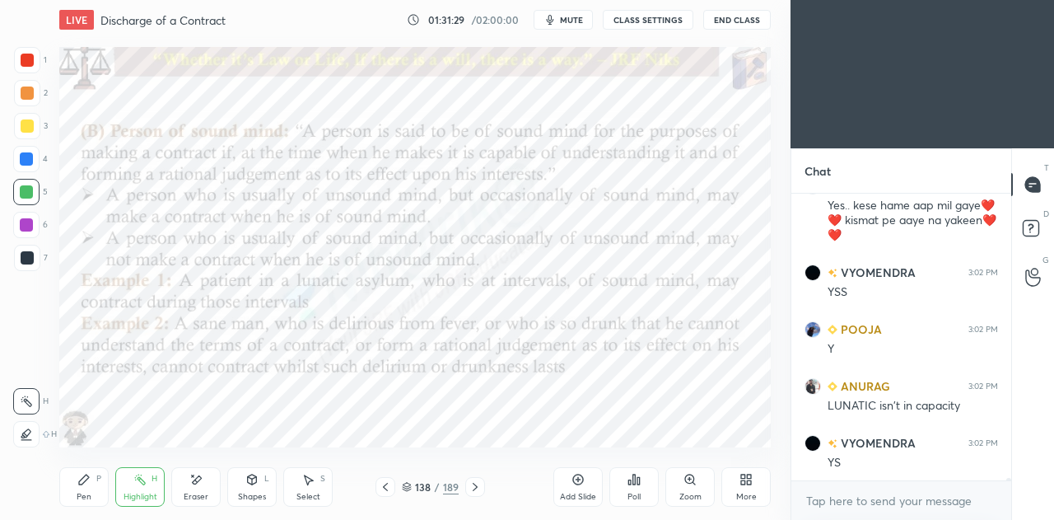
click at [390, 489] on icon at bounding box center [385, 486] width 13 height 13
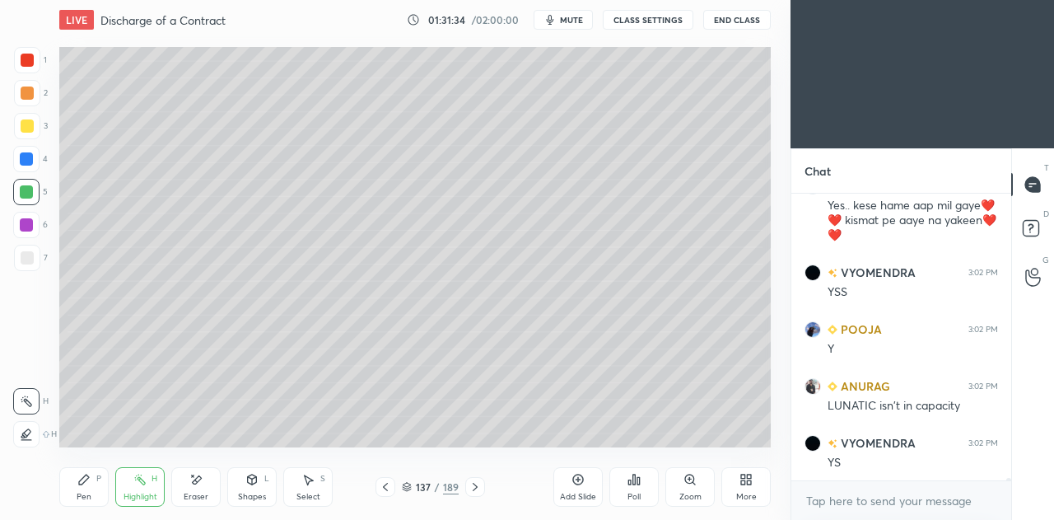
click at [477, 482] on icon at bounding box center [475, 486] width 13 height 13
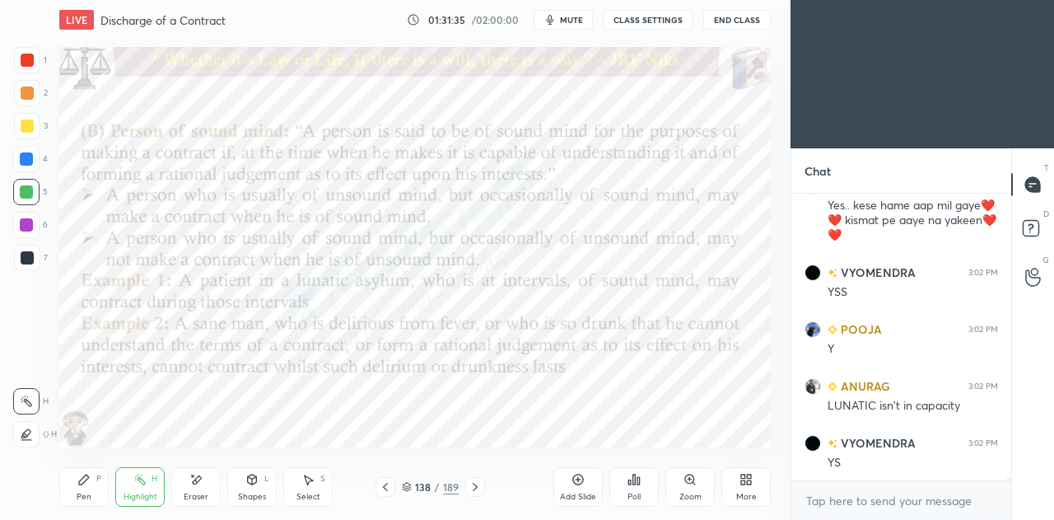
scroll to position [34614, 0]
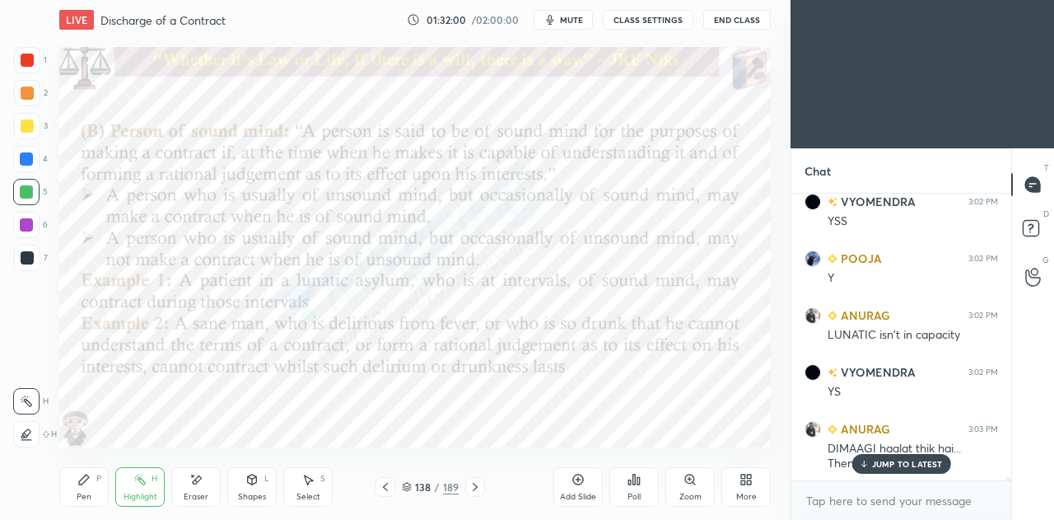
click at [76, 495] on div "Pen P" at bounding box center [83, 487] width 49 height 40
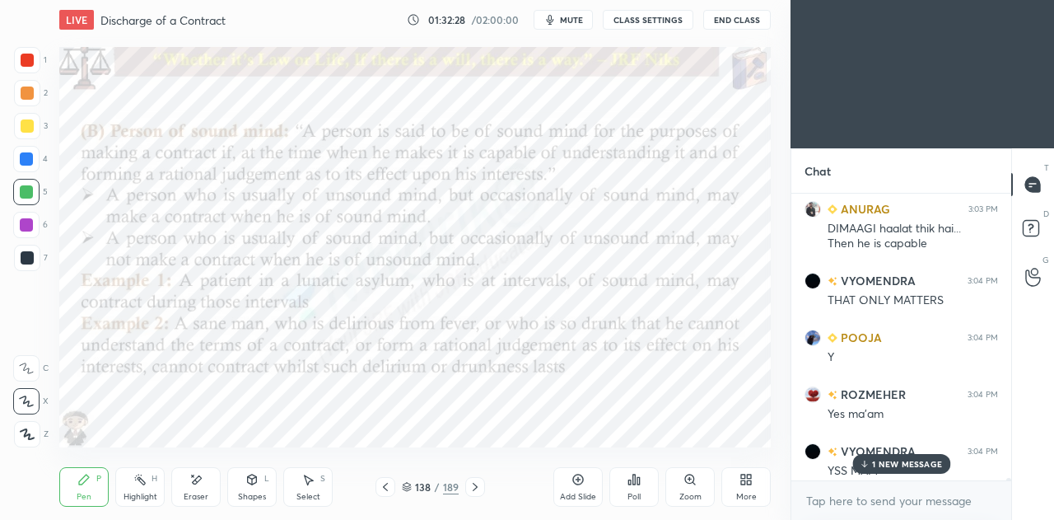
scroll to position [34841, 0]
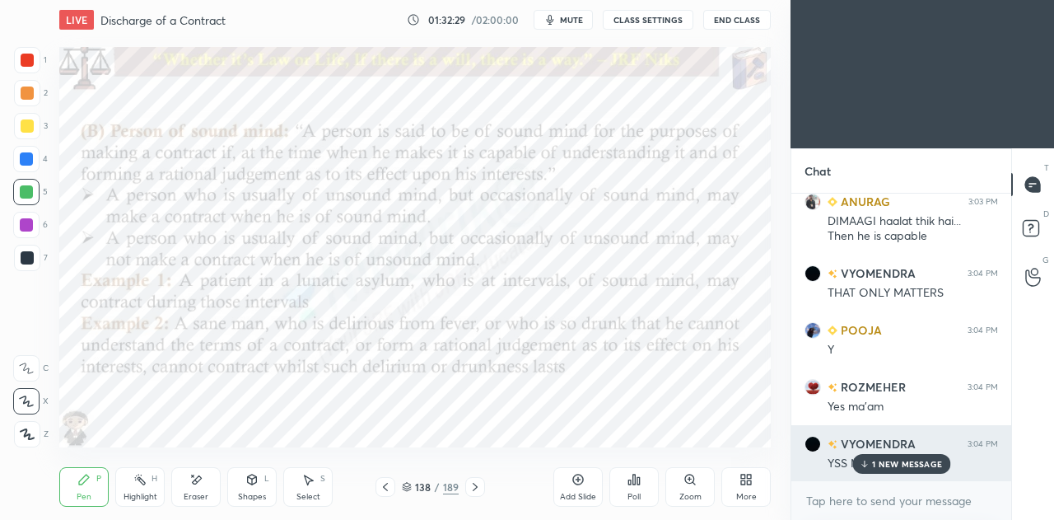
click at [901, 464] on p "1 NEW MESSAGE" at bounding box center [907, 464] width 70 height 10
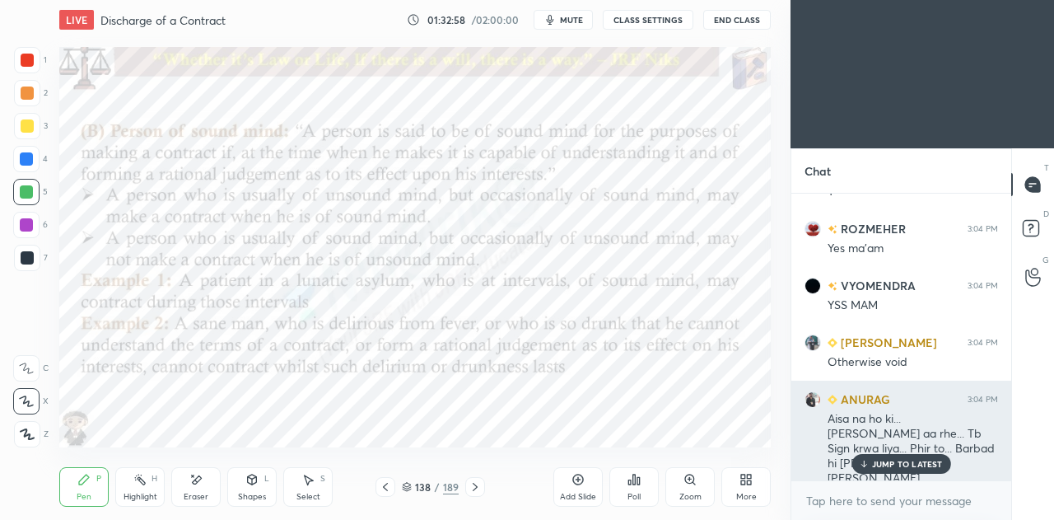
scroll to position [35057, 0]
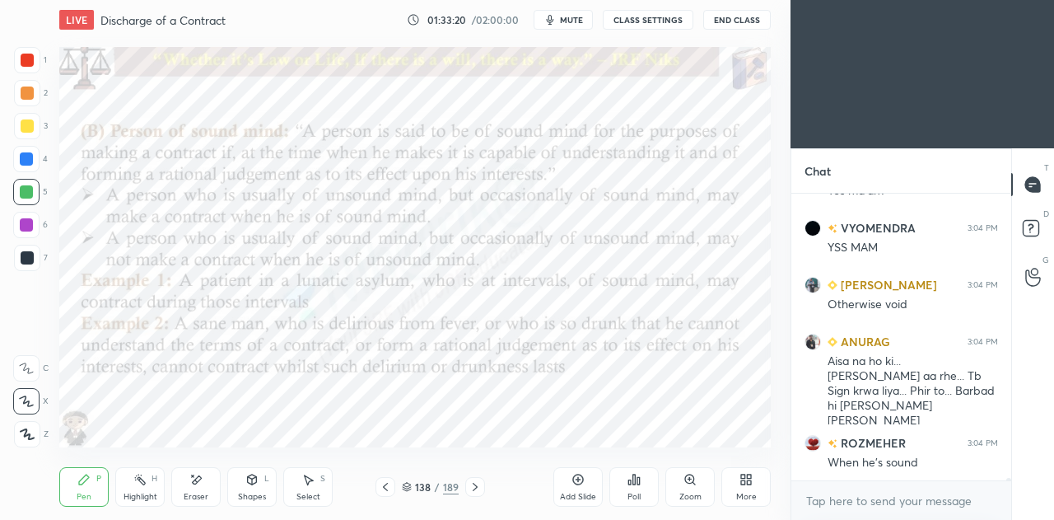
click at [189, 501] on div "Eraser" at bounding box center [196, 497] width 25 height 8
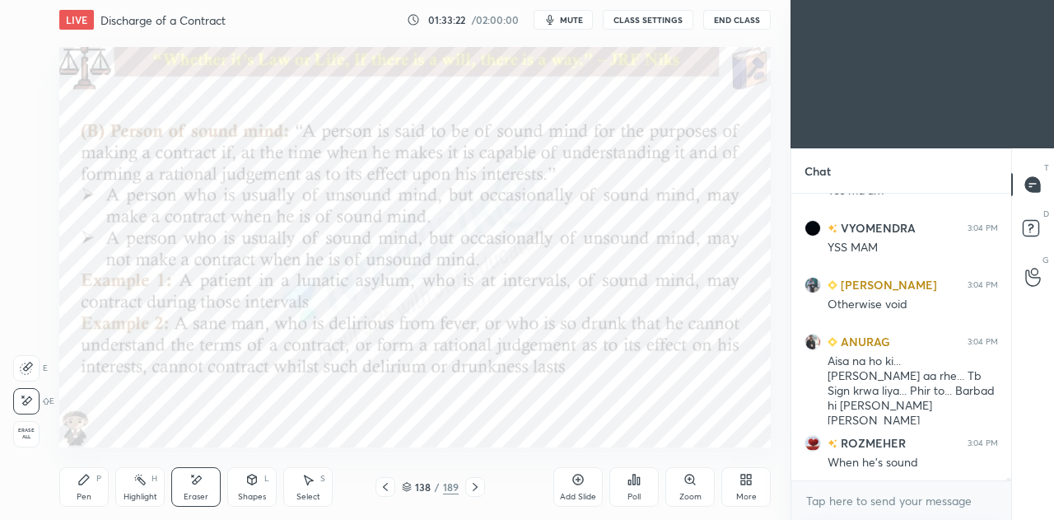
click at [71, 495] on div "Pen P" at bounding box center [83, 487] width 49 height 40
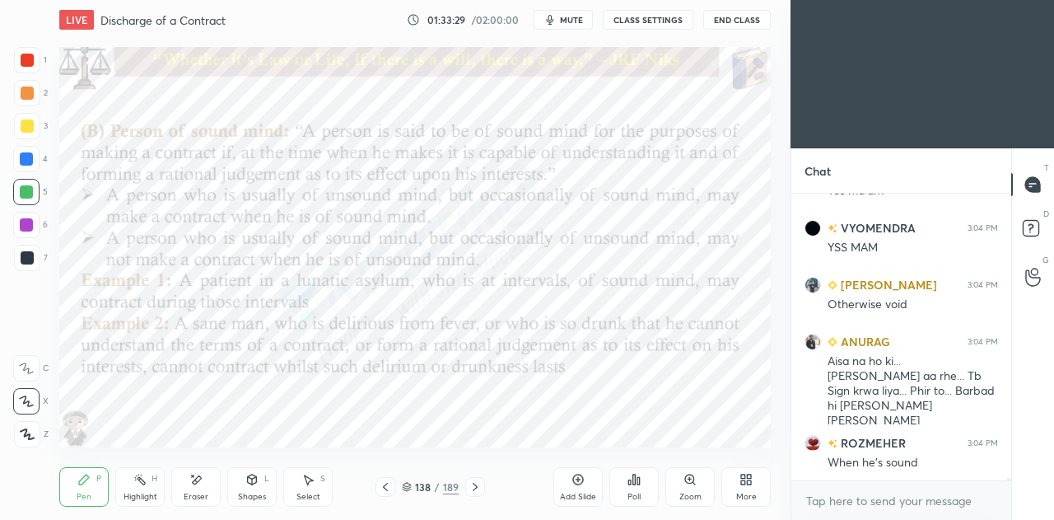
click at [478, 483] on icon at bounding box center [475, 486] width 13 height 13
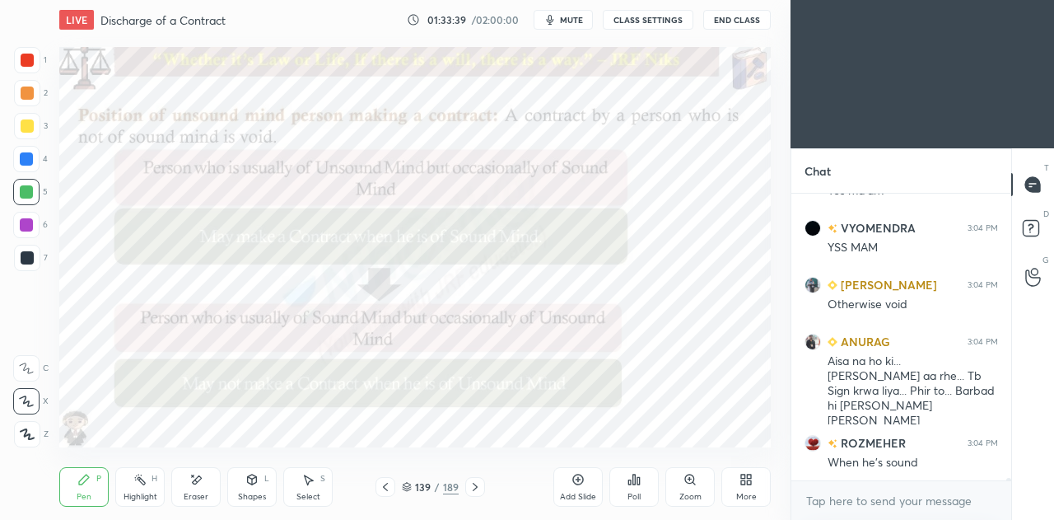
click at [128, 495] on div "Highlight" at bounding box center [141, 497] width 34 height 8
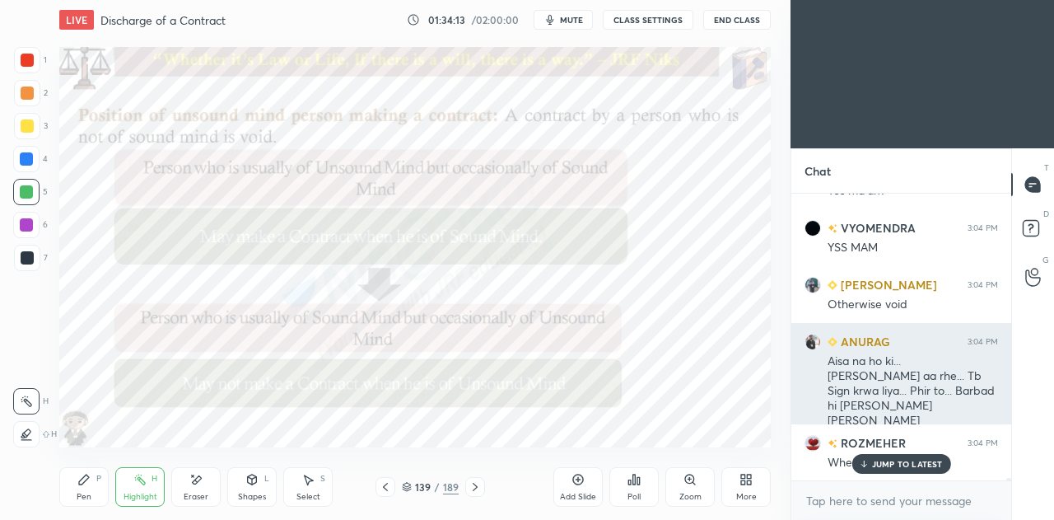
scroll to position [35113, 0]
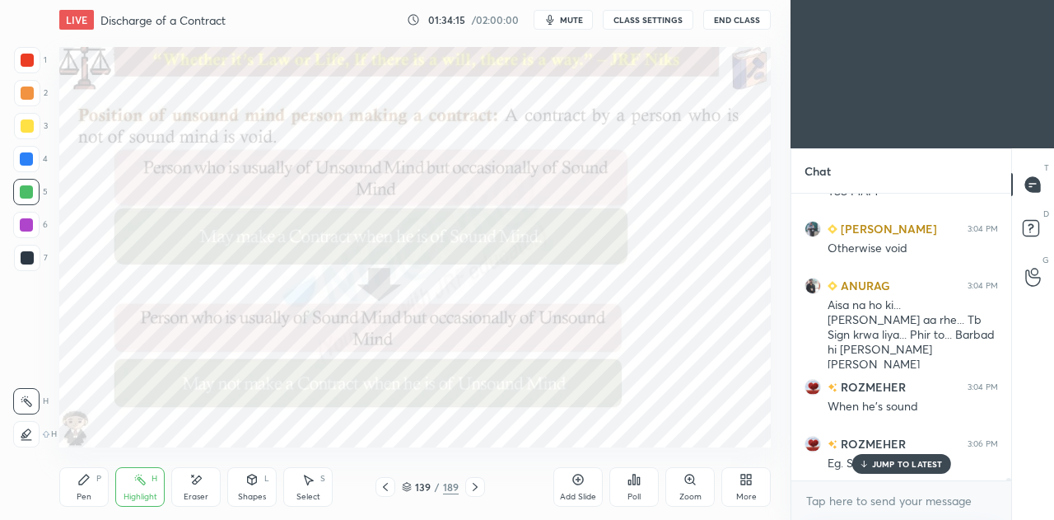
click at [889, 457] on div "JUMP TO LATEST" at bounding box center [901, 464] width 99 height 20
click at [478, 488] on icon at bounding box center [475, 486] width 13 height 13
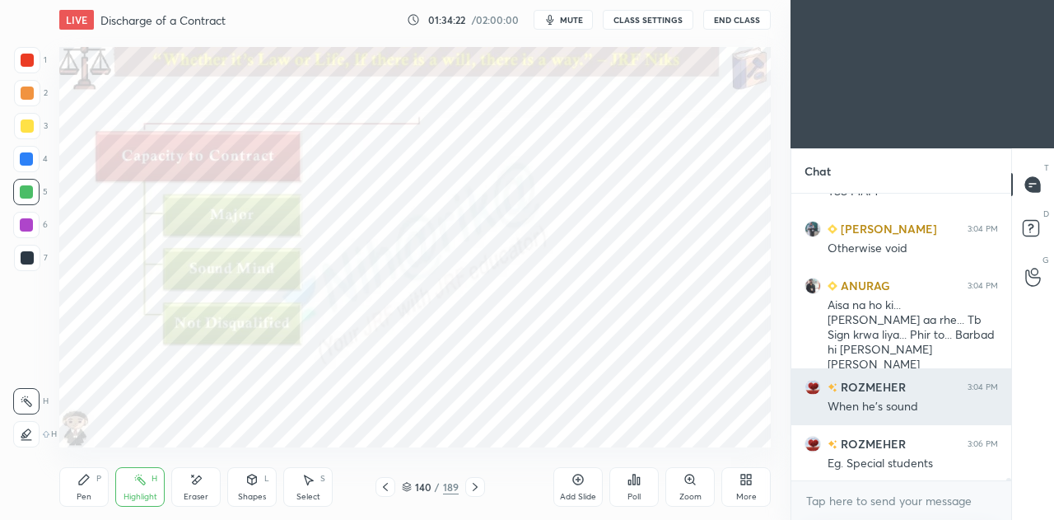
scroll to position [35201, 0]
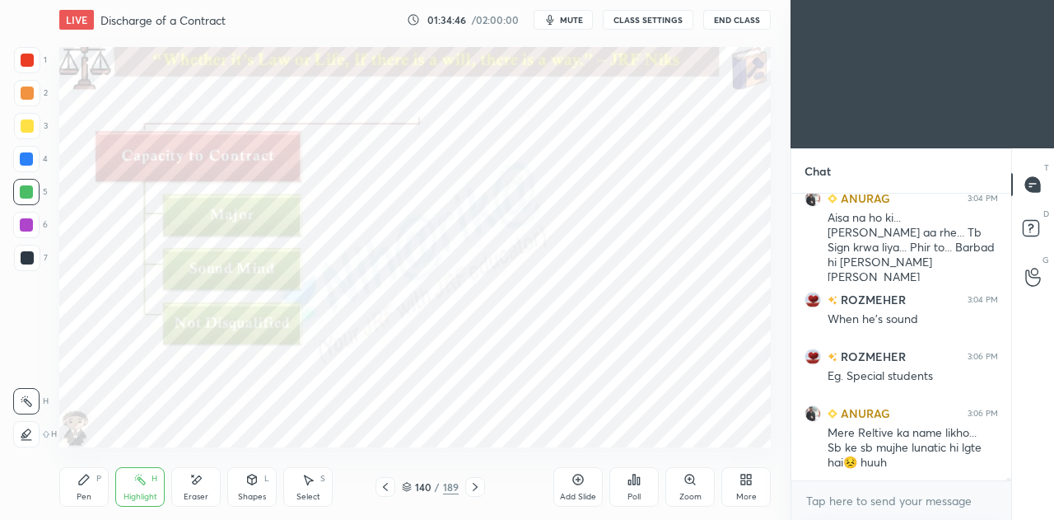
click at [483, 488] on div at bounding box center [475, 487] width 20 height 20
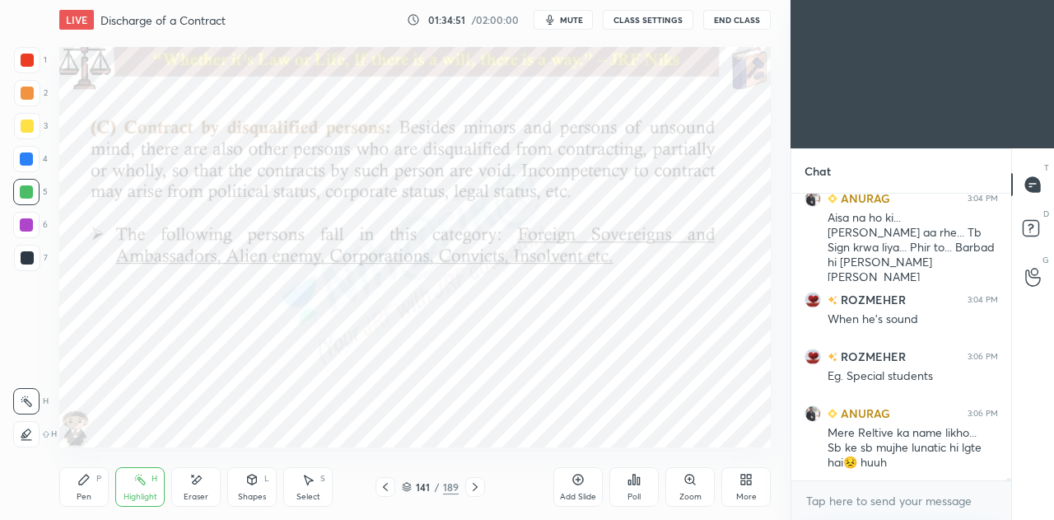
click at [389, 490] on icon at bounding box center [385, 486] width 13 height 13
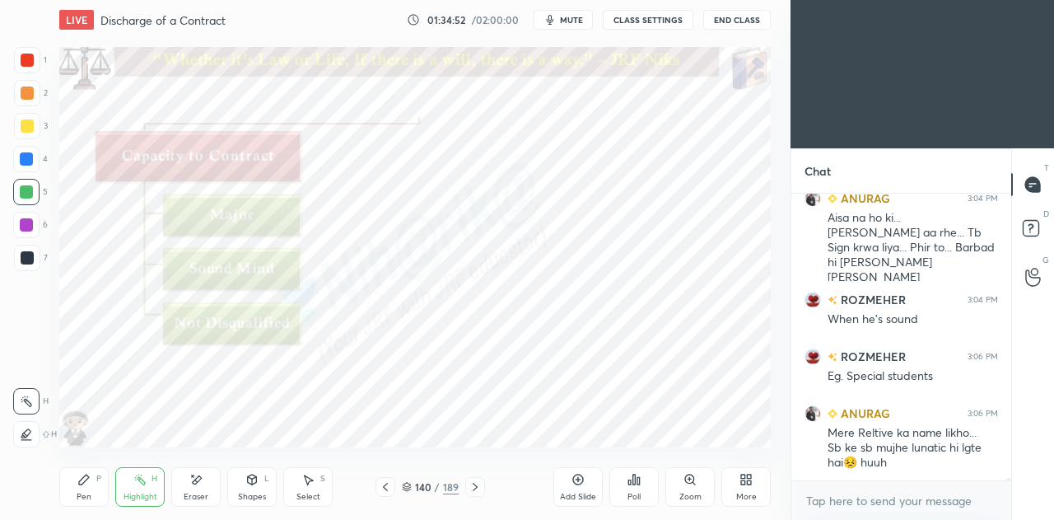
scroll to position [35257, 0]
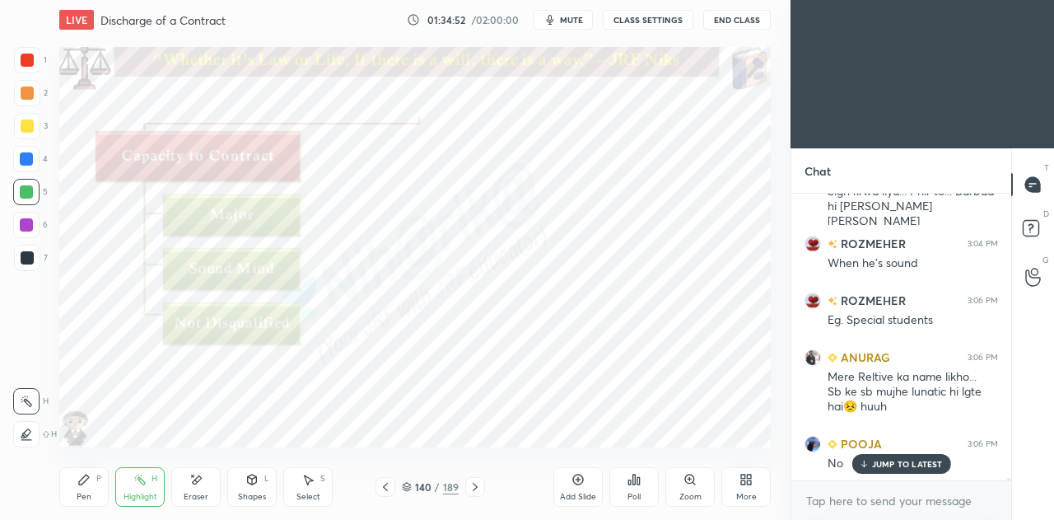
click at [474, 486] on icon at bounding box center [475, 487] width 5 height 8
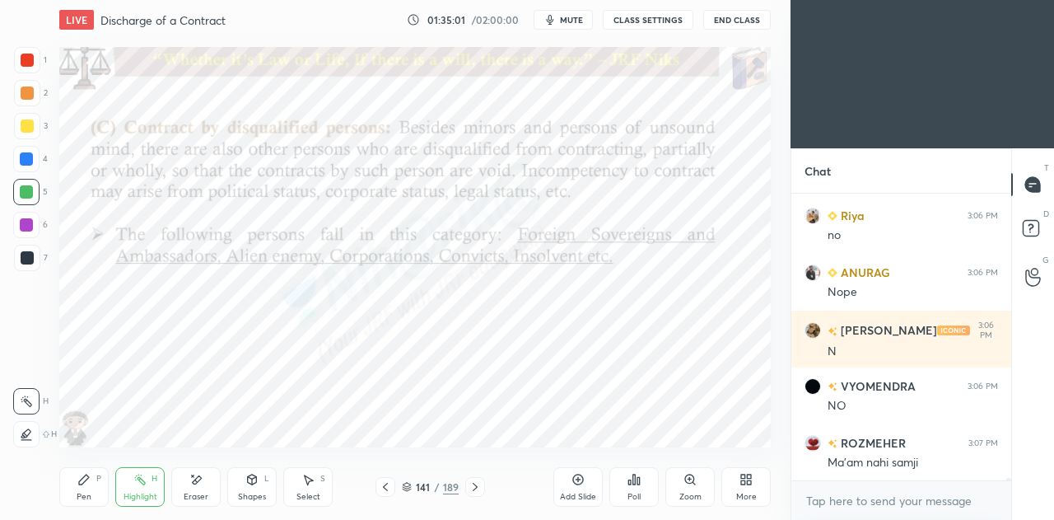
scroll to position [35711, 0]
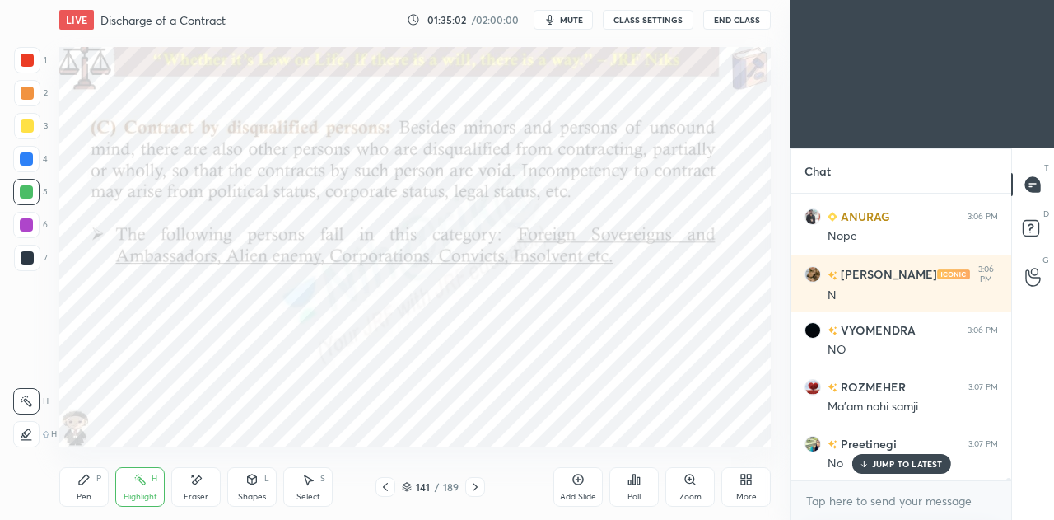
click at [390, 487] on icon at bounding box center [385, 486] width 13 height 13
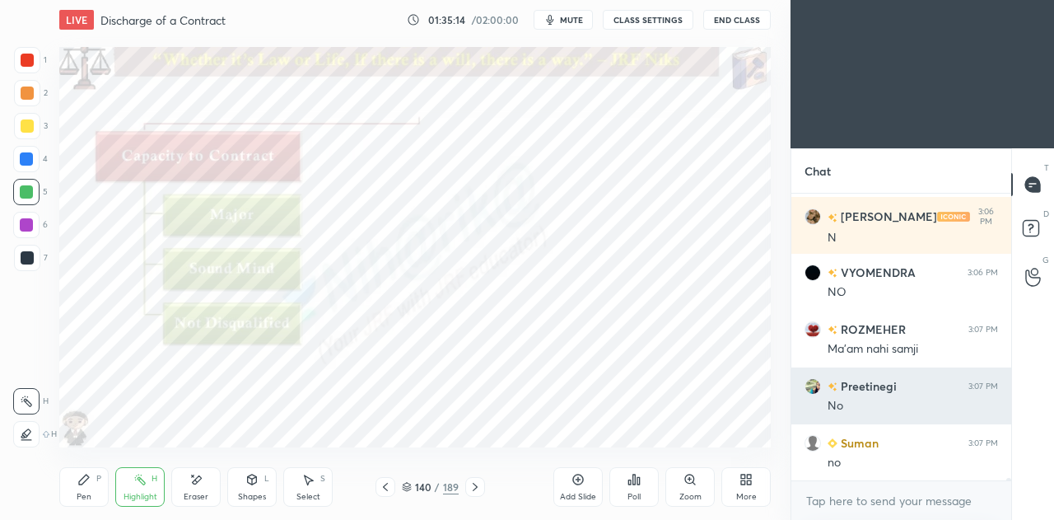
scroll to position [35825, 0]
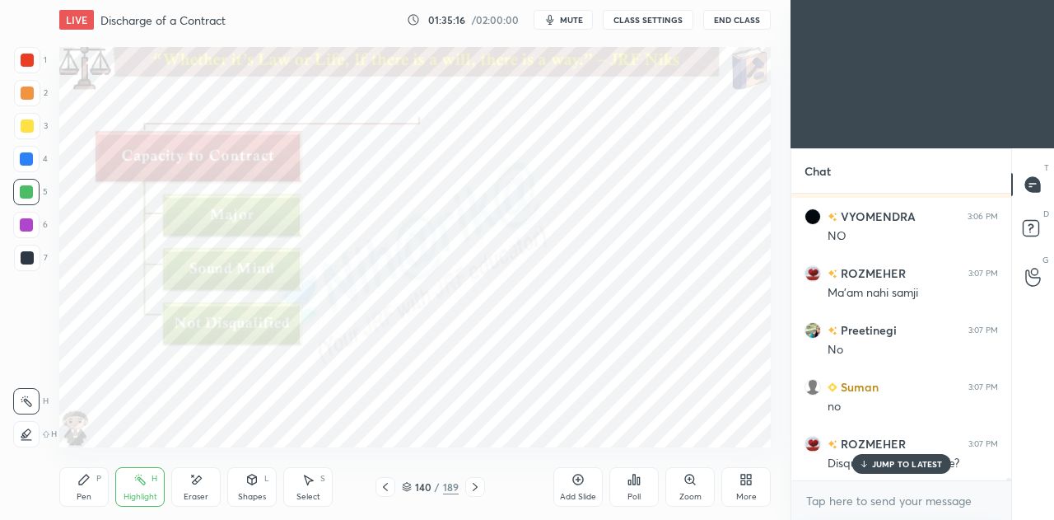
click at [883, 455] on div "JUMP TO LATEST" at bounding box center [901, 464] width 99 height 20
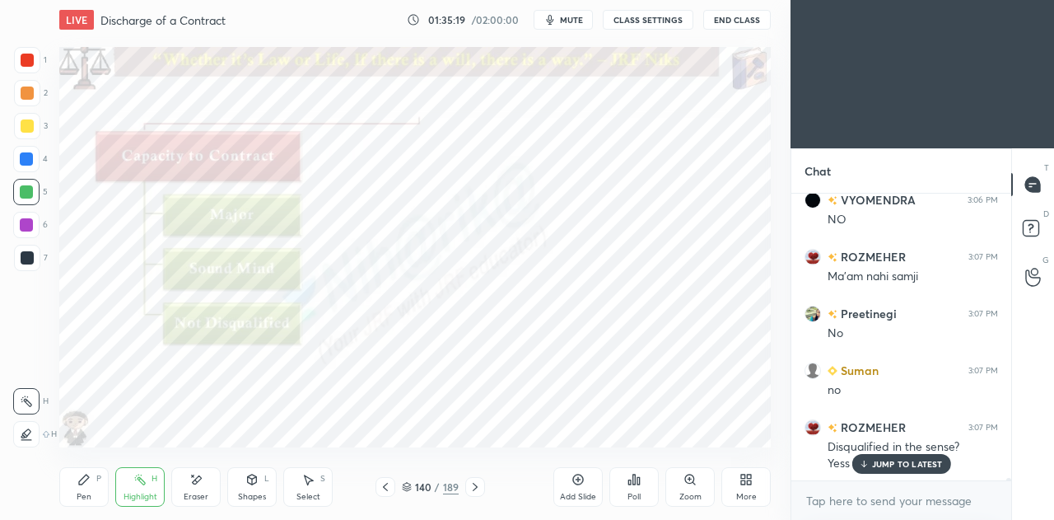
click at [478, 486] on icon at bounding box center [475, 486] width 13 height 13
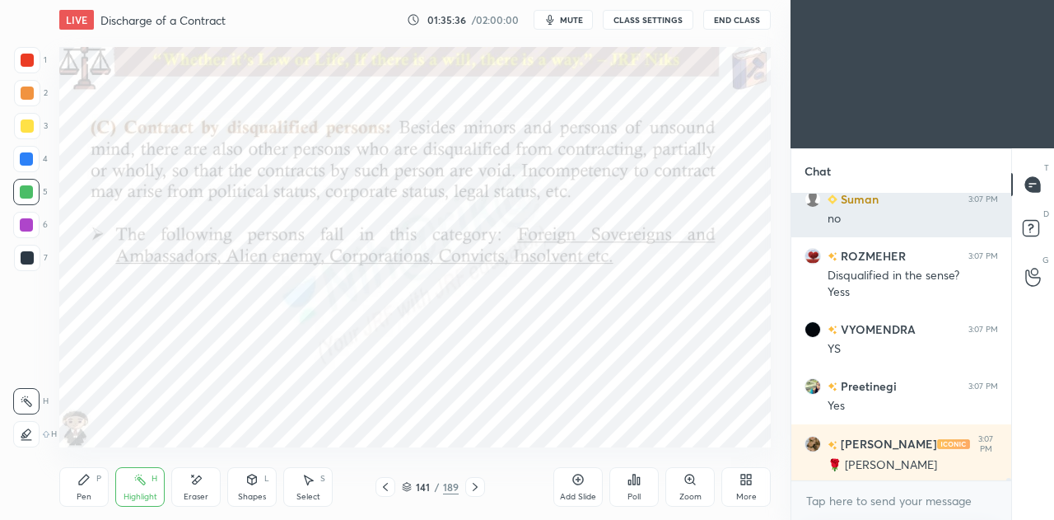
scroll to position [36126, 0]
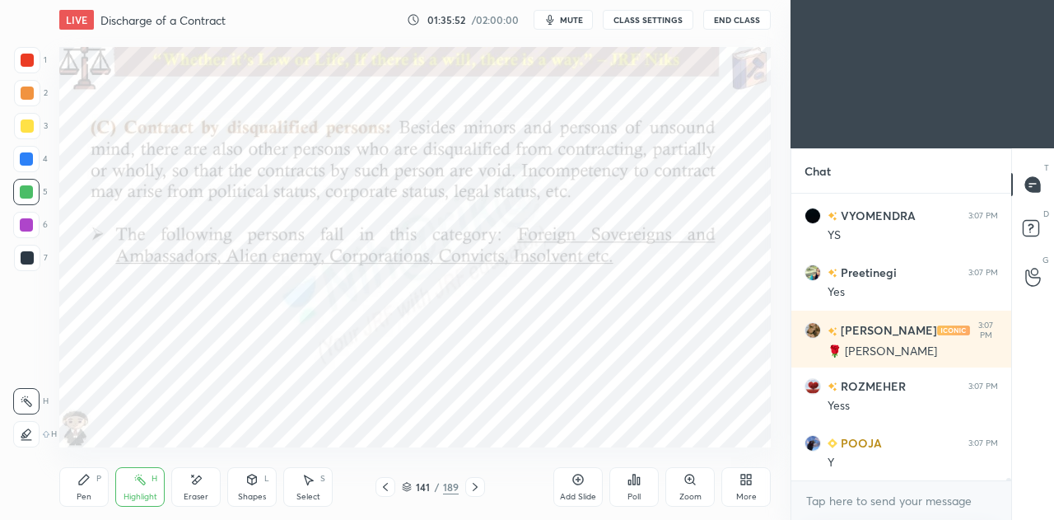
click at [83, 488] on div "Pen P" at bounding box center [83, 487] width 49 height 40
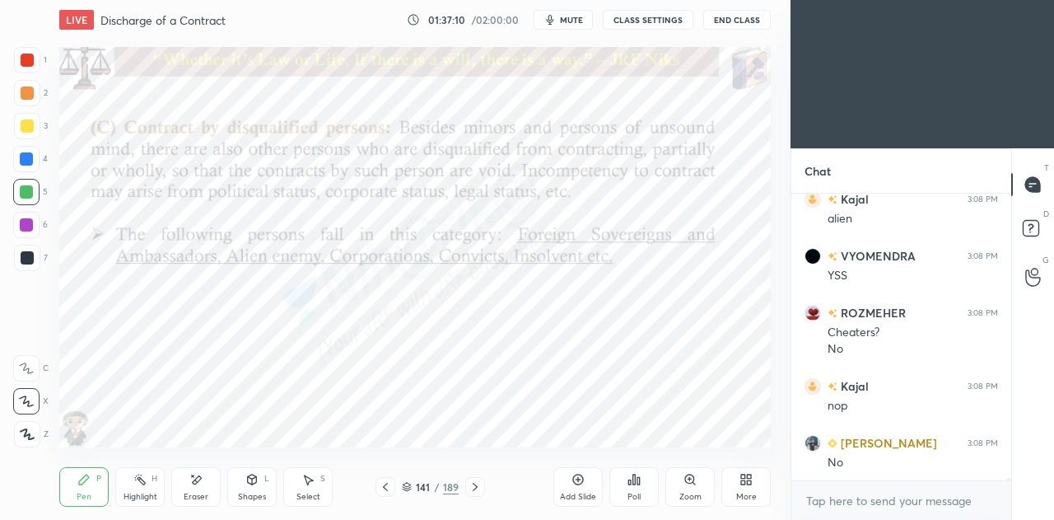
scroll to position [36658, 0]
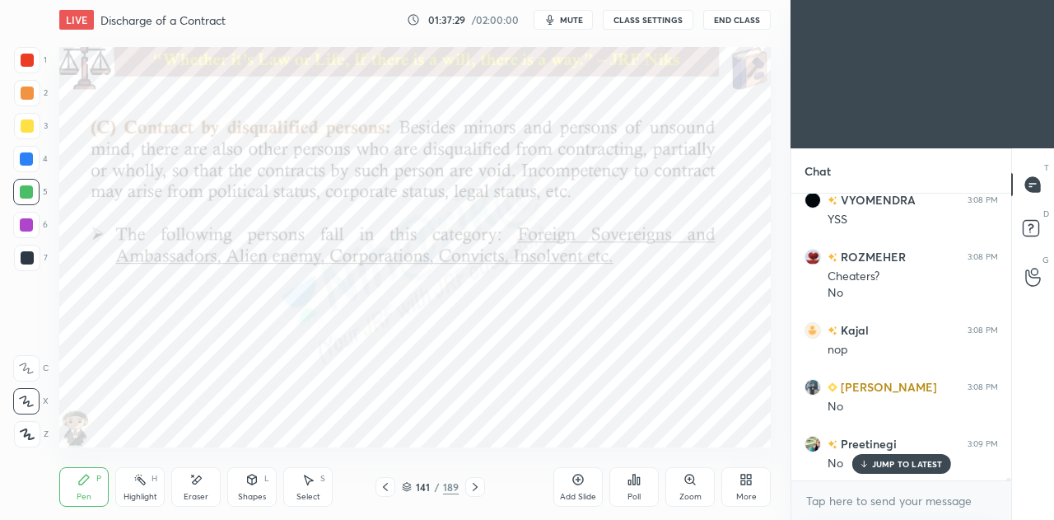
click at [885, 463] on p "JUMP TO LATEST" at bounding box center [907, 464] width 71 height 10
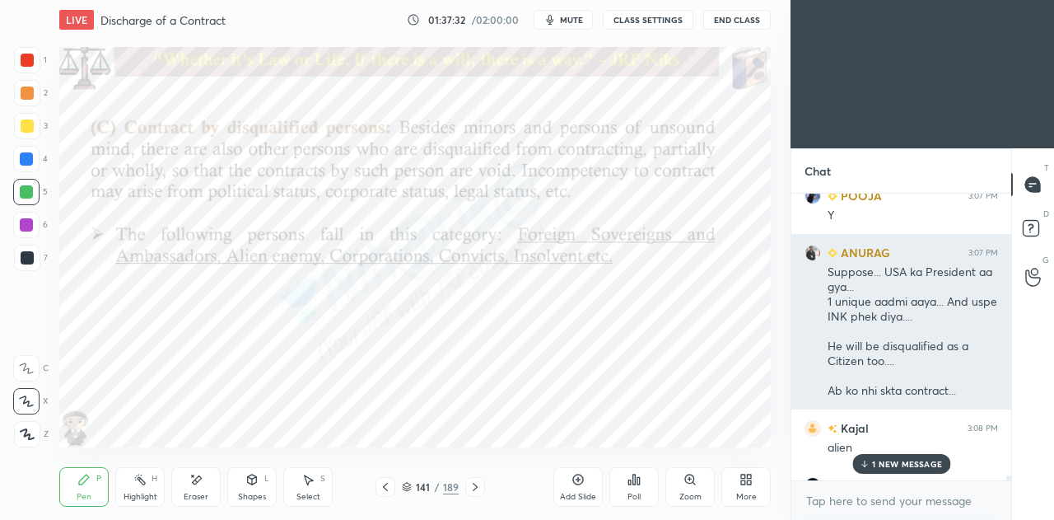
scroll to position [36375, 0]
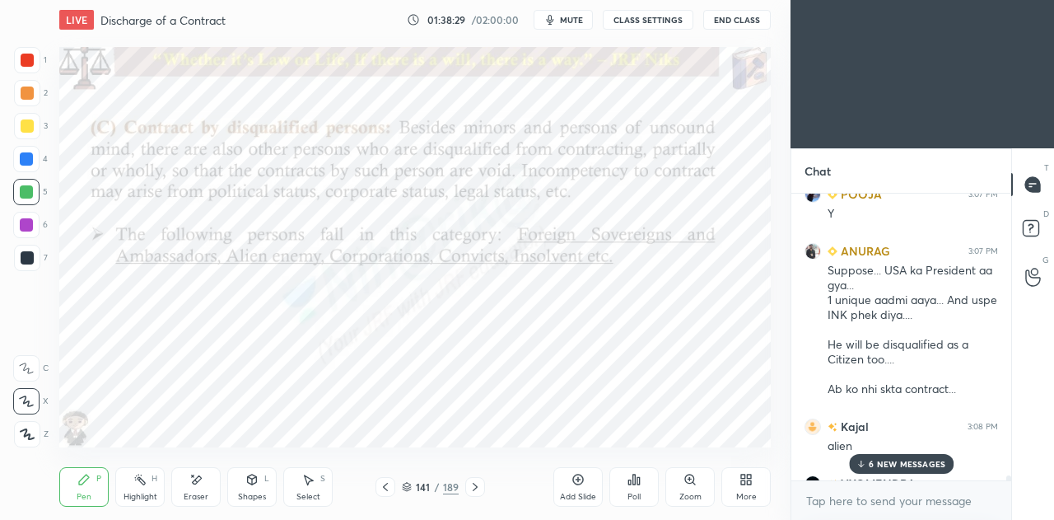
click at [891, 468] on p "6 NEW MESSAGES" at bounding box center [907, 464] width 77 height 10
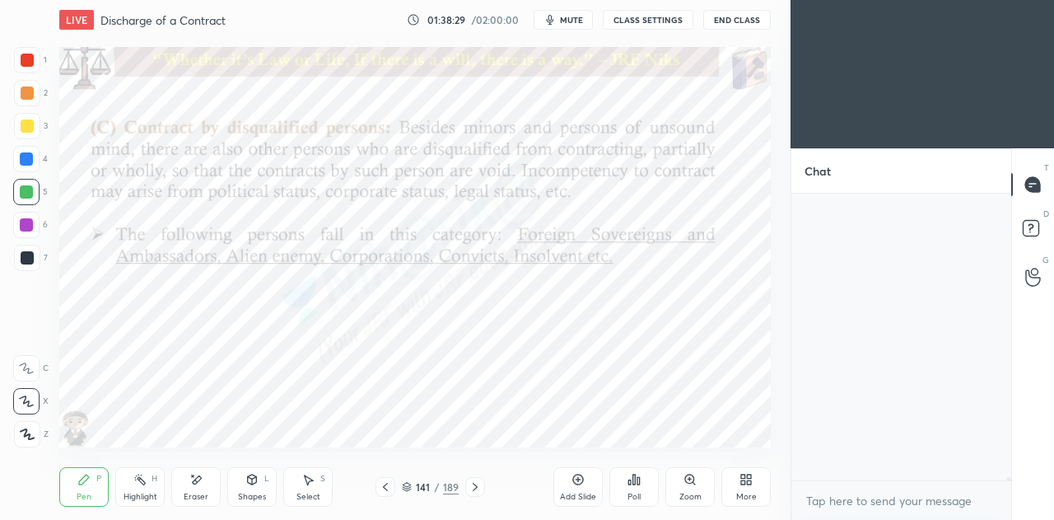
scroll to position [37014, 0]
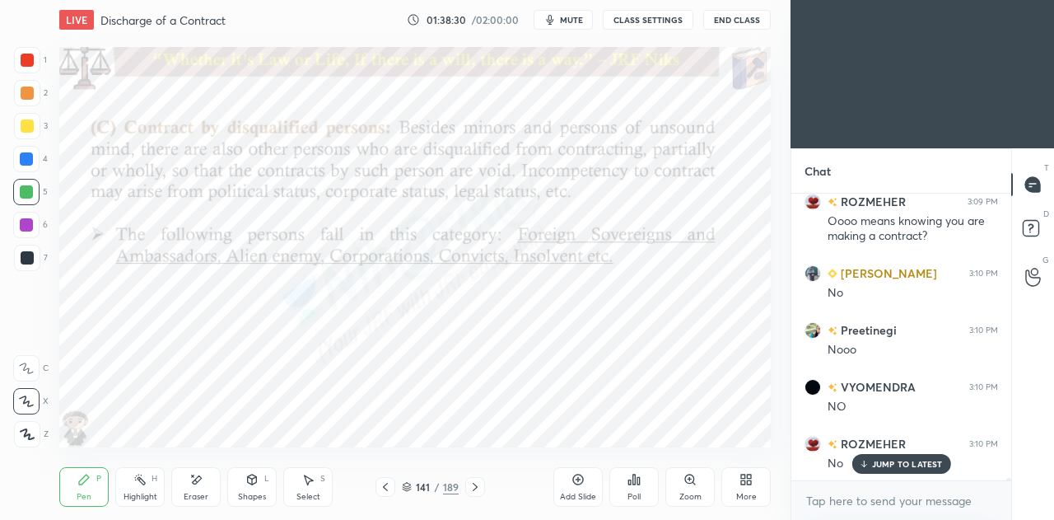
click at [894, 469] on p "JUMP TO LATEST" at bounding box center [907, 464] width 71 height 10
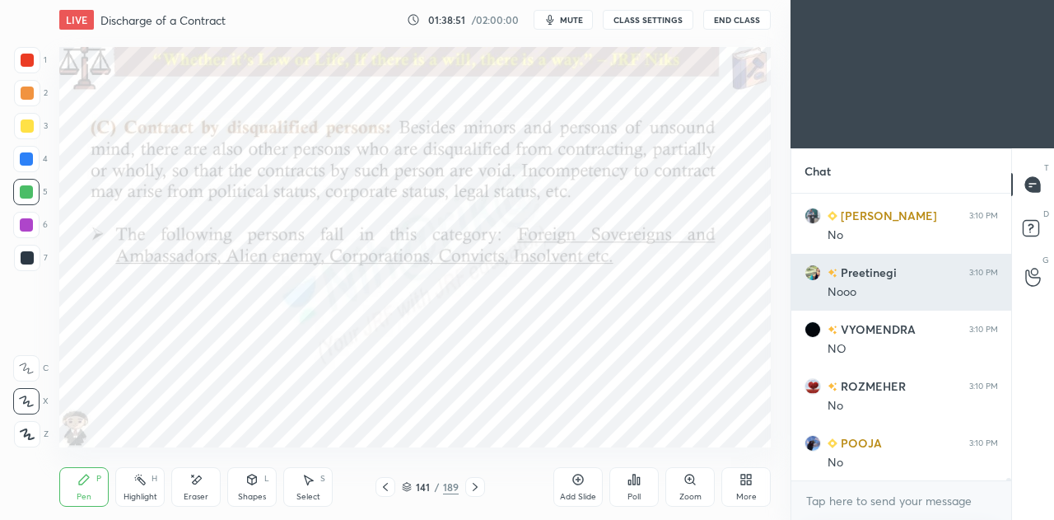
scroll to position [37143, 0]
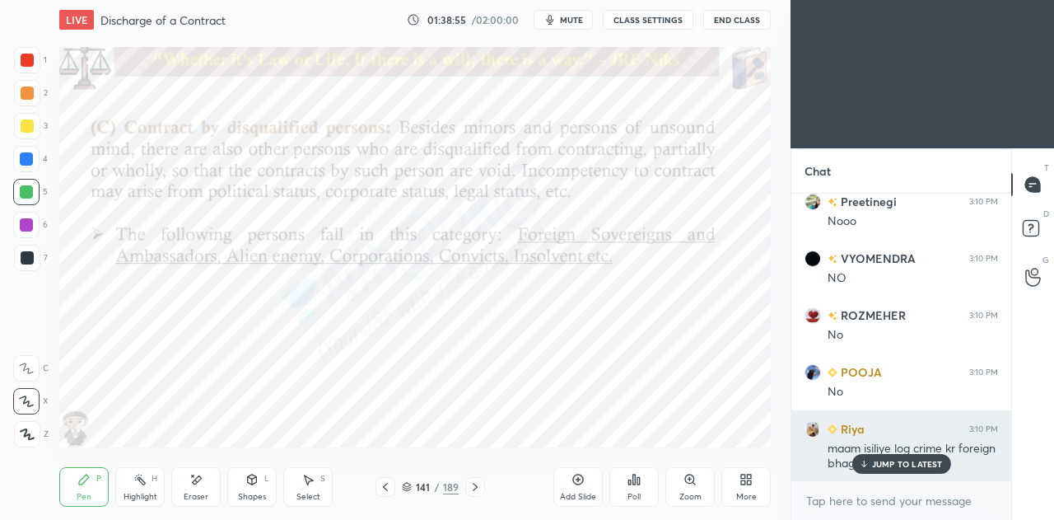
click at [922, 468] on p "JUMP TO LATEST" at bounding box center [907, 464] width 71 height 10
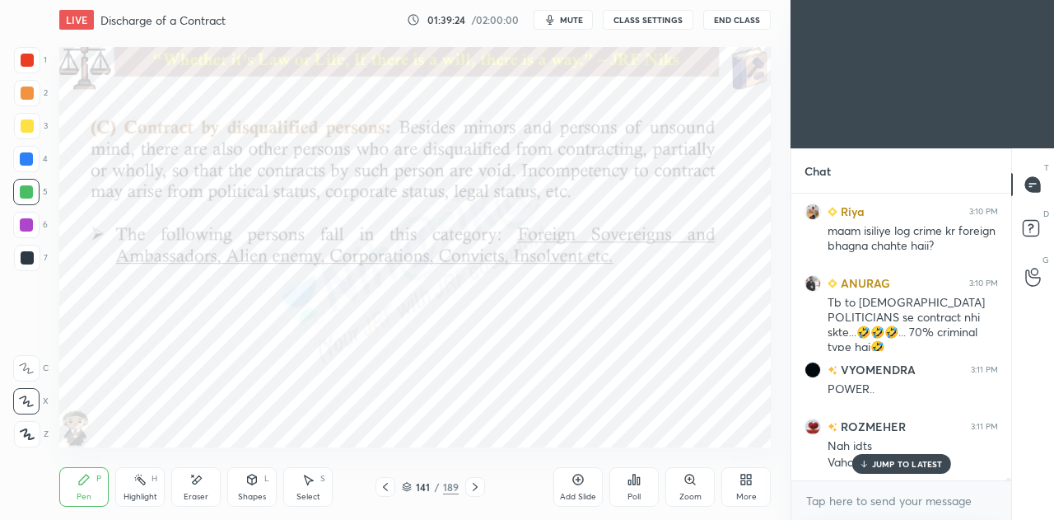
scroll to position [37416, 0]
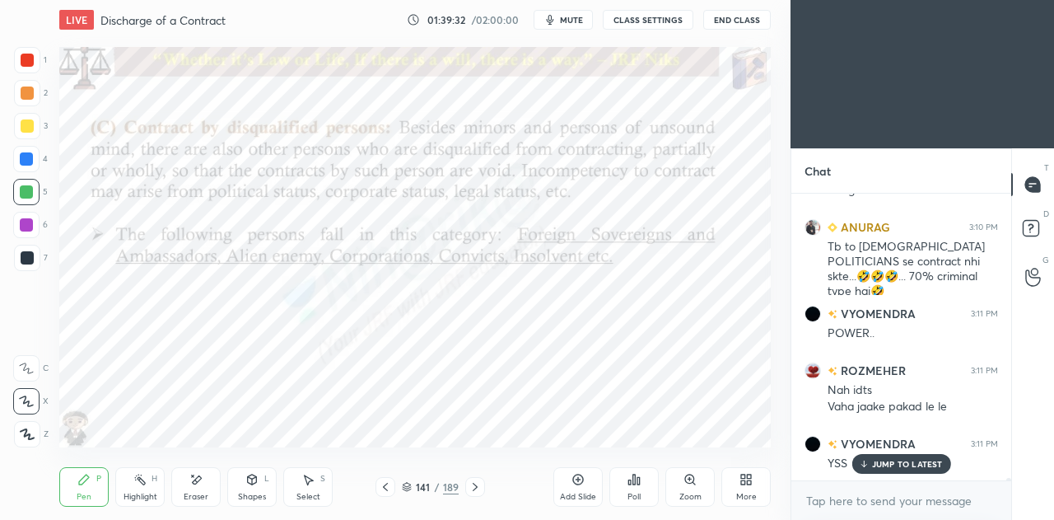
click at [472, 491] on icon at bounding box center [475, 486] width 13 height 13
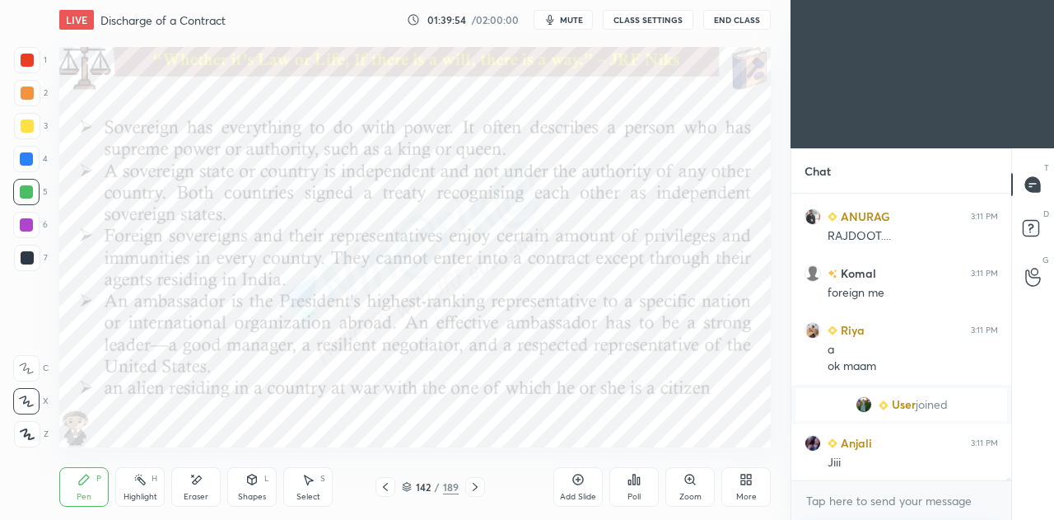
scroll to position [37813, 0]
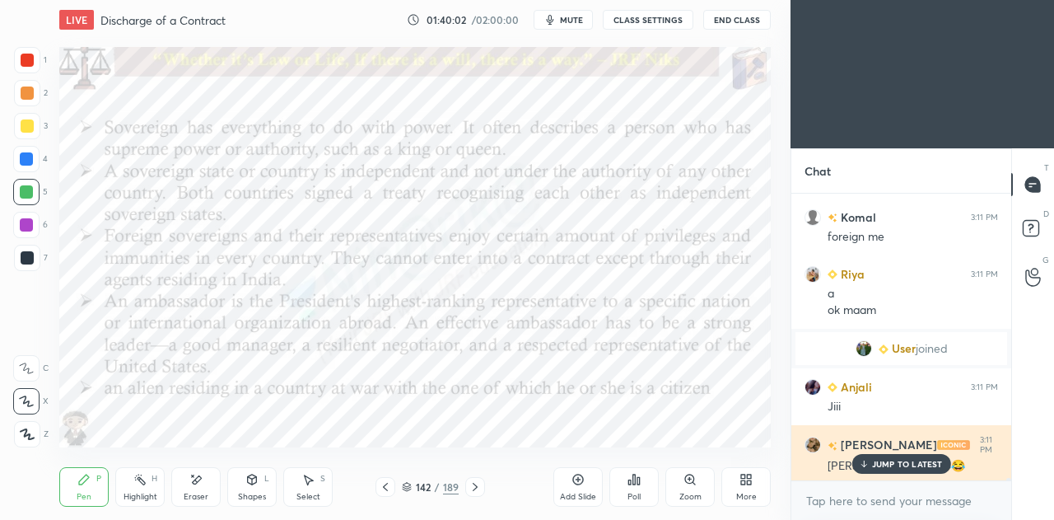
click at [923, 464] on p "JUMP TO LATEST" at bounding box center [907, 464] width 71 height 10
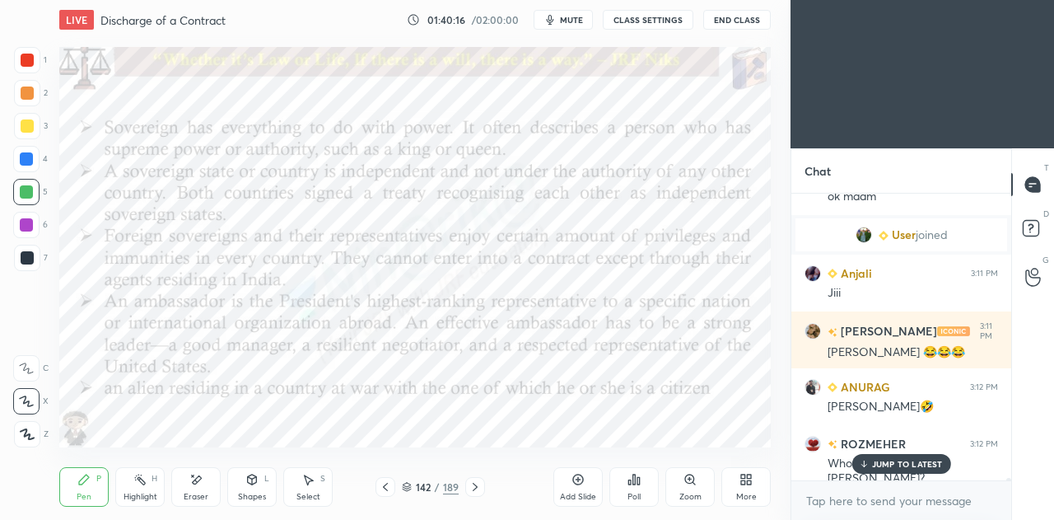
scroll to position [37943, 0]
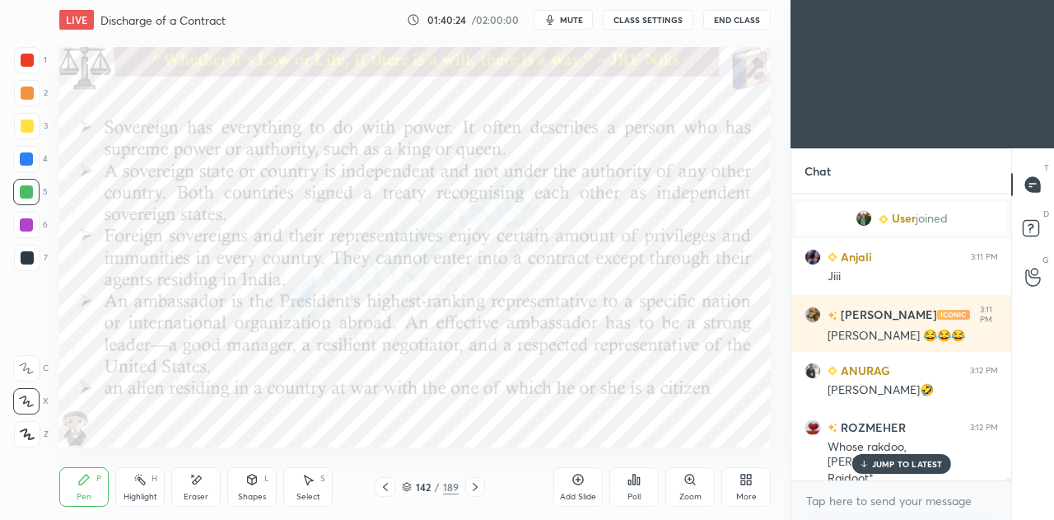
click at [904, 462] on p "JUMP TO LATEST" at bounding box center [907, 464] width 71 height 10
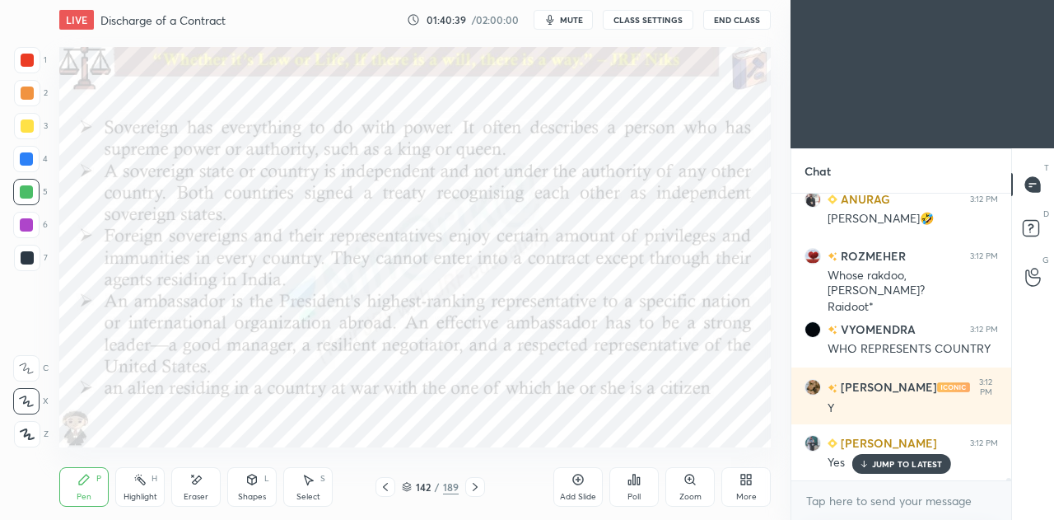
scroll to position [38171, 0]
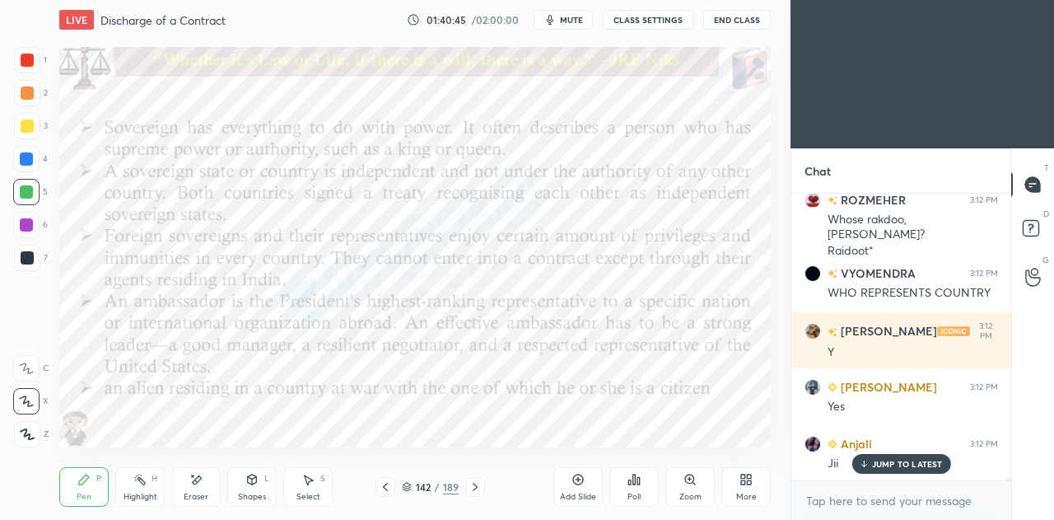
click at [385, 490] on icon at bounding box center [385, 486] width 13 height 13
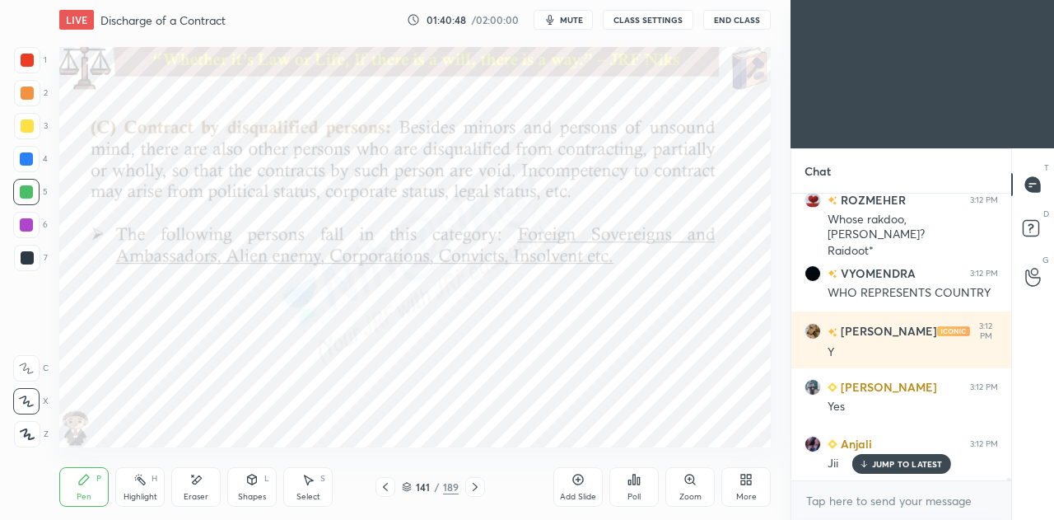
click at [26, 149] on div at bounding box center [26, 159] width 26 height 26
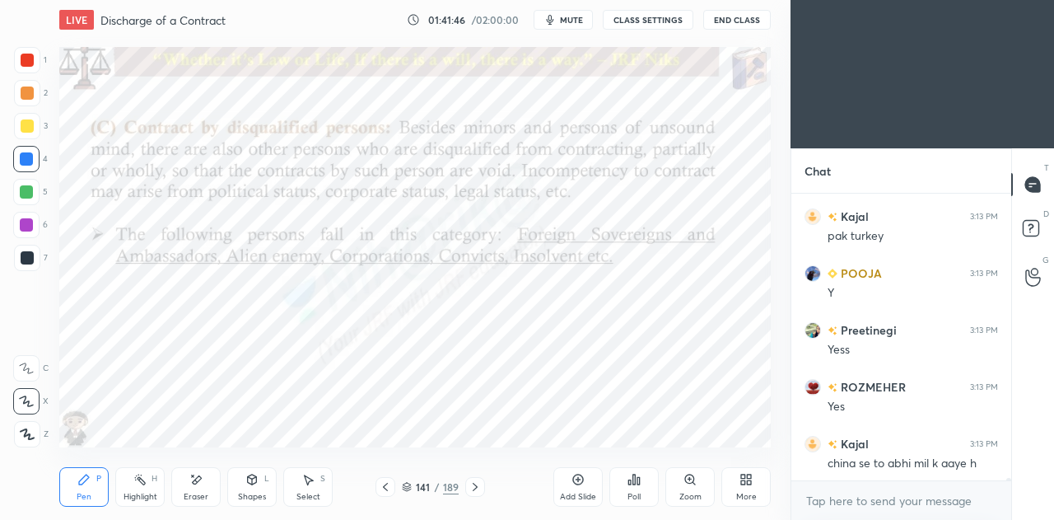
scroll to position [39226, 0]
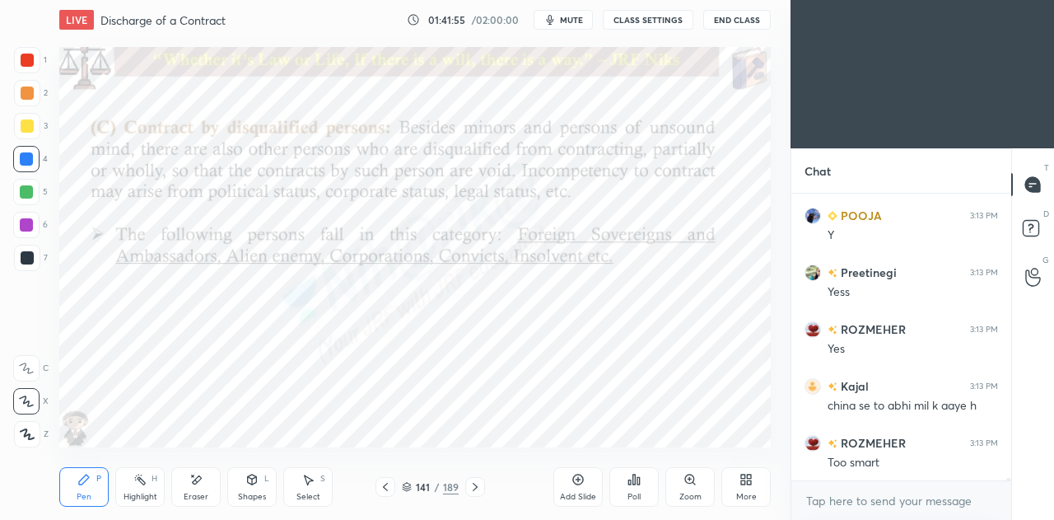
click at [23, 223] on div at bounding box center [26, 224] width 13 height 13
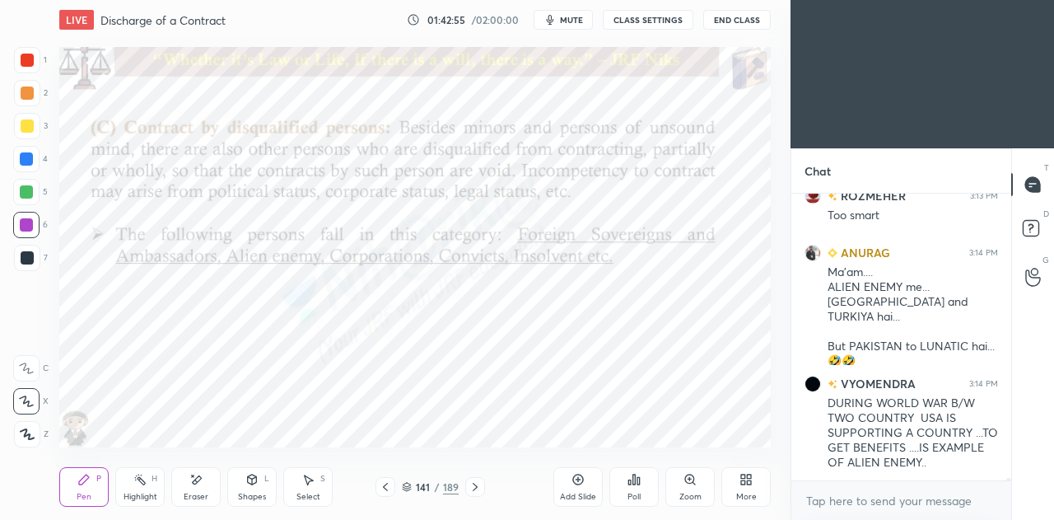
scroll to position [39530, 0]
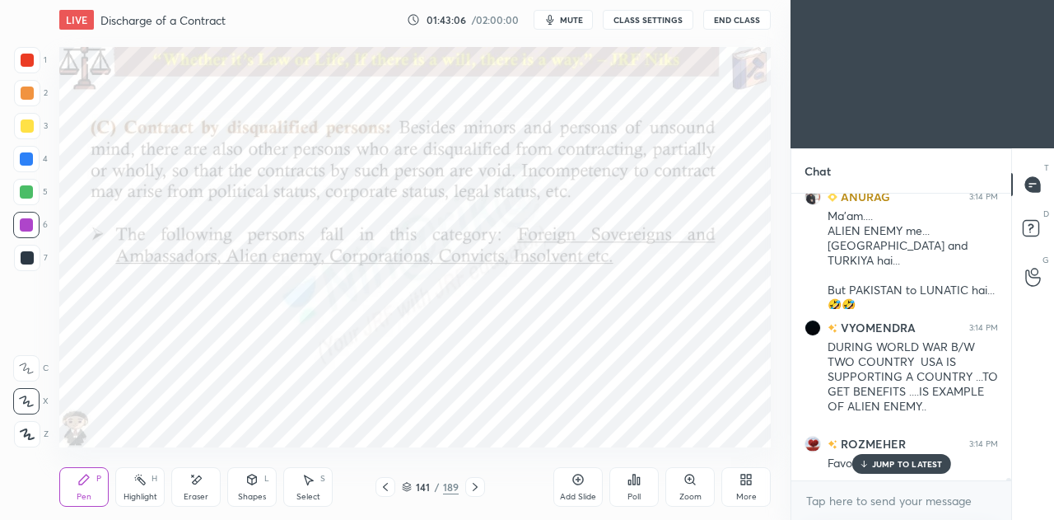
click at [873, 460] on p "JUMP TO LATEST" at bounding box center [907, 464] width 71 height 10
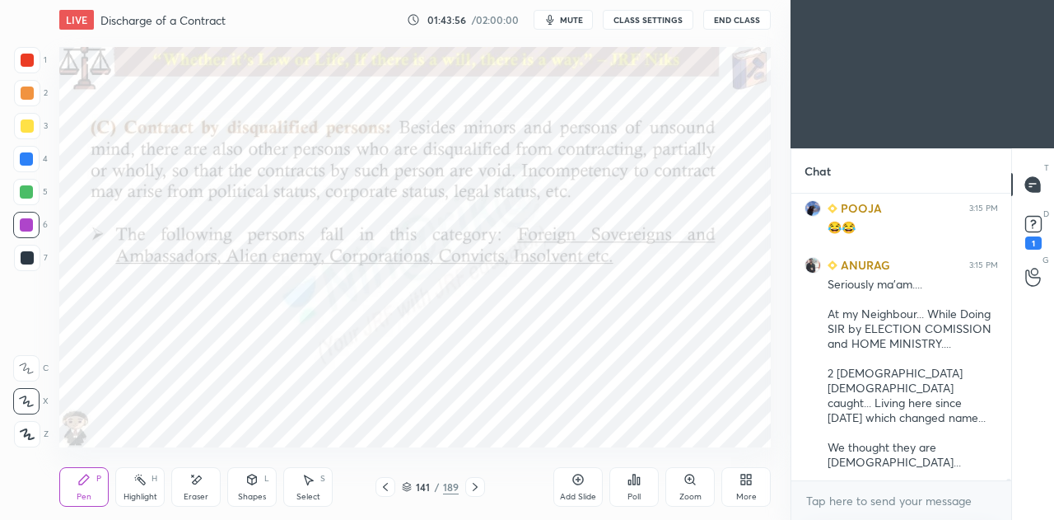
scroll to position [40177, 0]
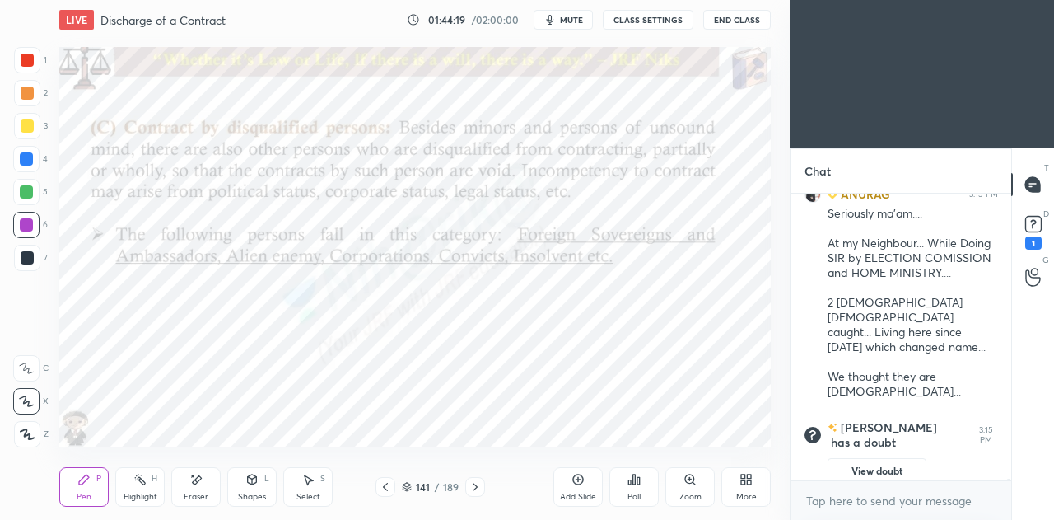
click at [478, 484] on icon at bounding box center [475, 486] width 13 height 13
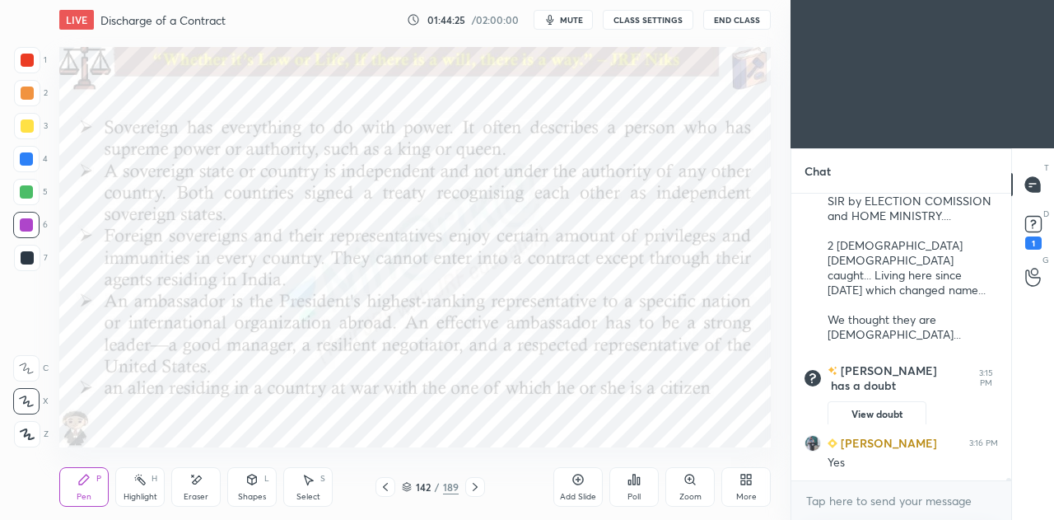
scroll to position [30547, 0]
click at [473, 497] on div at bounding box center [475, 487] width 20 height 20
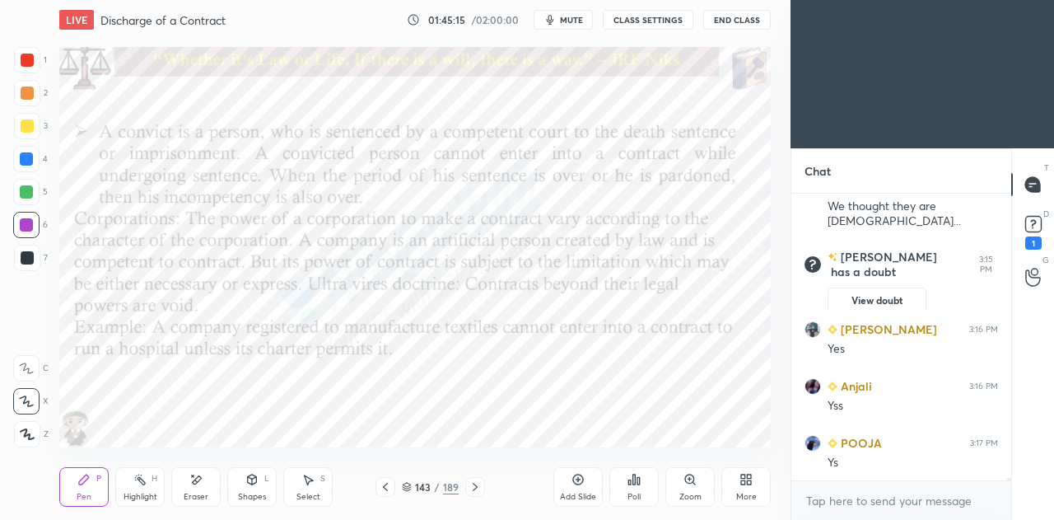
scroll to position [30717, 0]
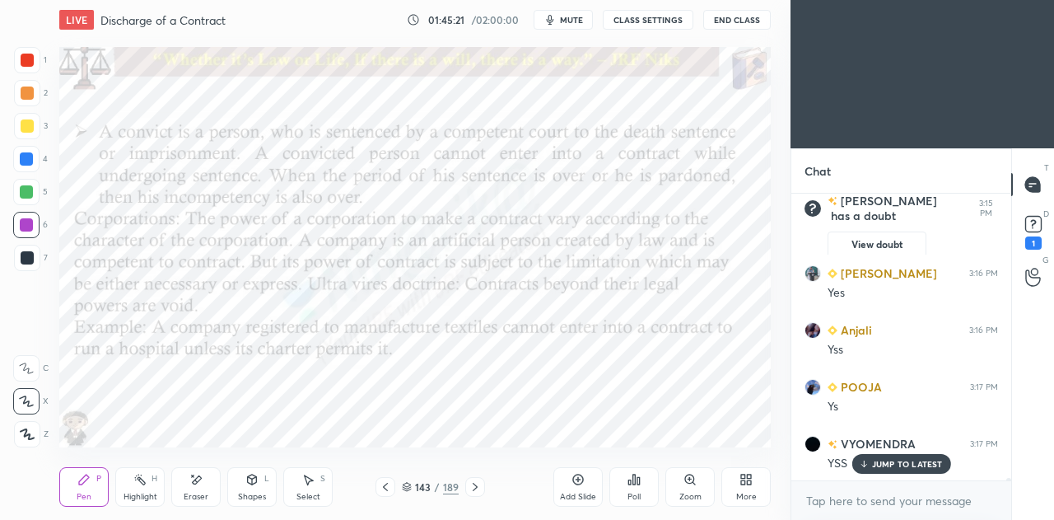
click at [471, 490] on icon at bounding box center [475, 486] width 13 height 13
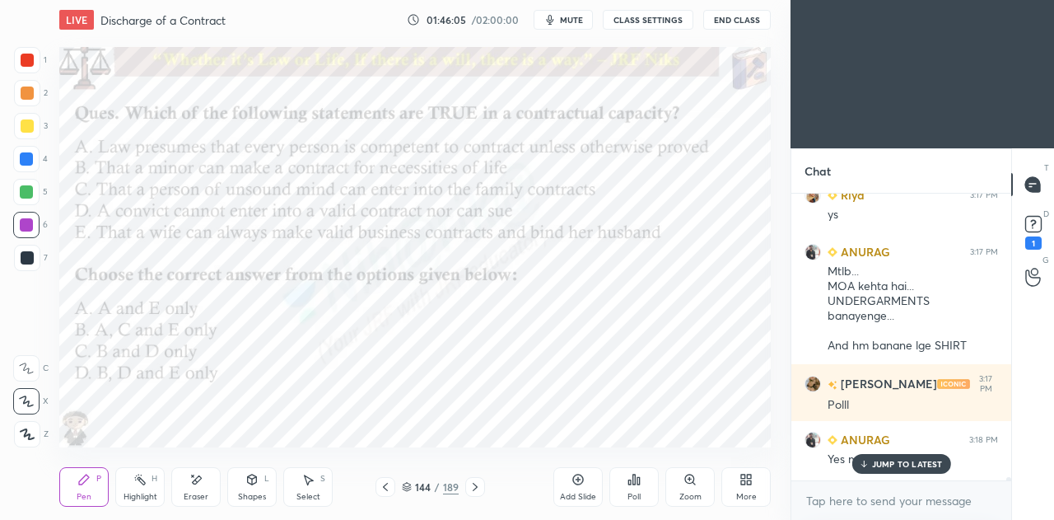
scroll to position [31135, 0]
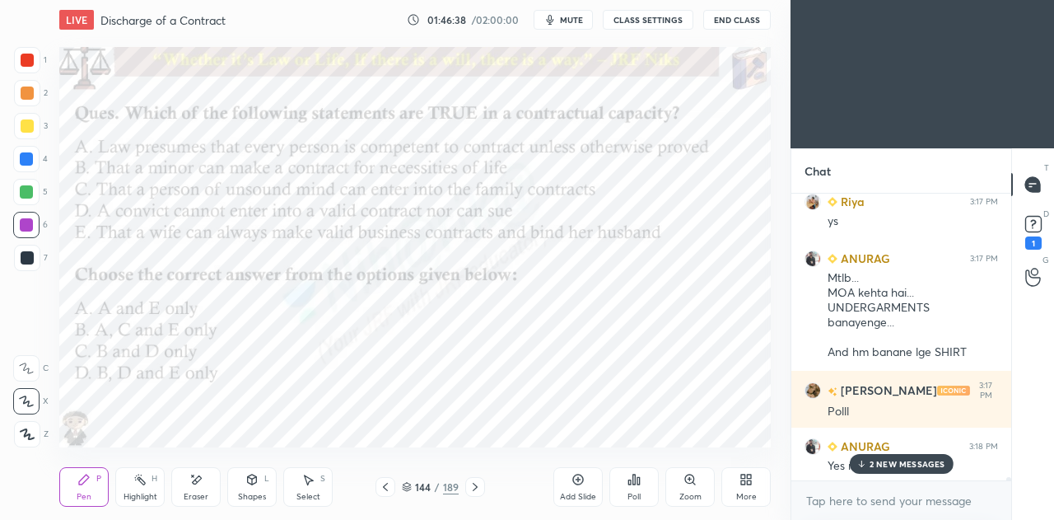
click at [897, 463] on p "2 NEW MESSAGES" at bounding box center [908, 464] width 76 height 10
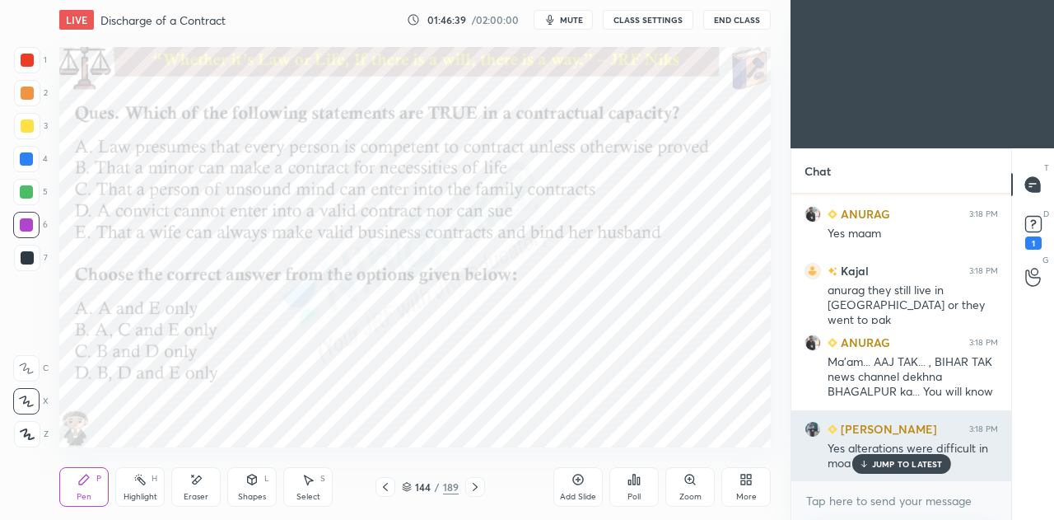
click at [901, 464] on p "JUMP TO LATEST" at bounding box center [907, 464] width 71 height 10
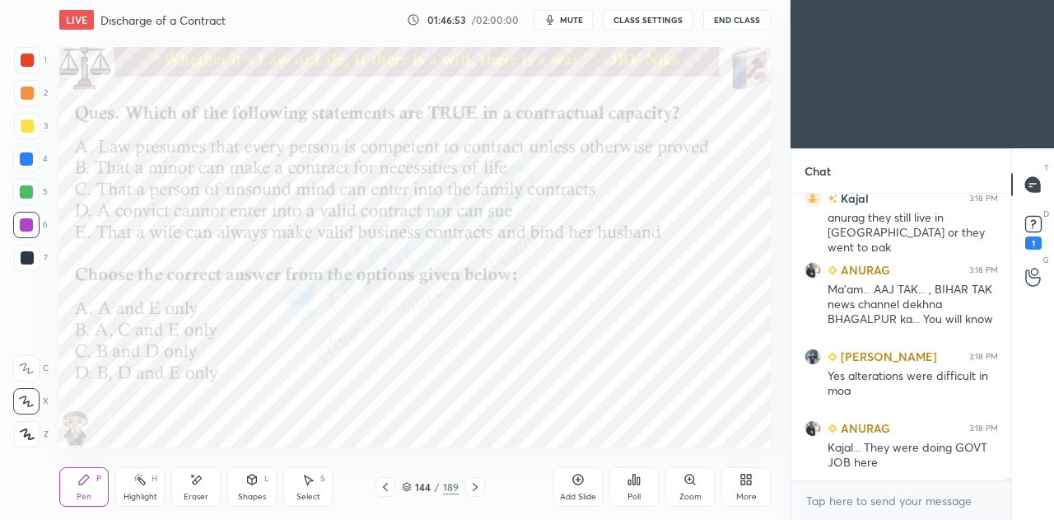
scroll to position [31496, 0]
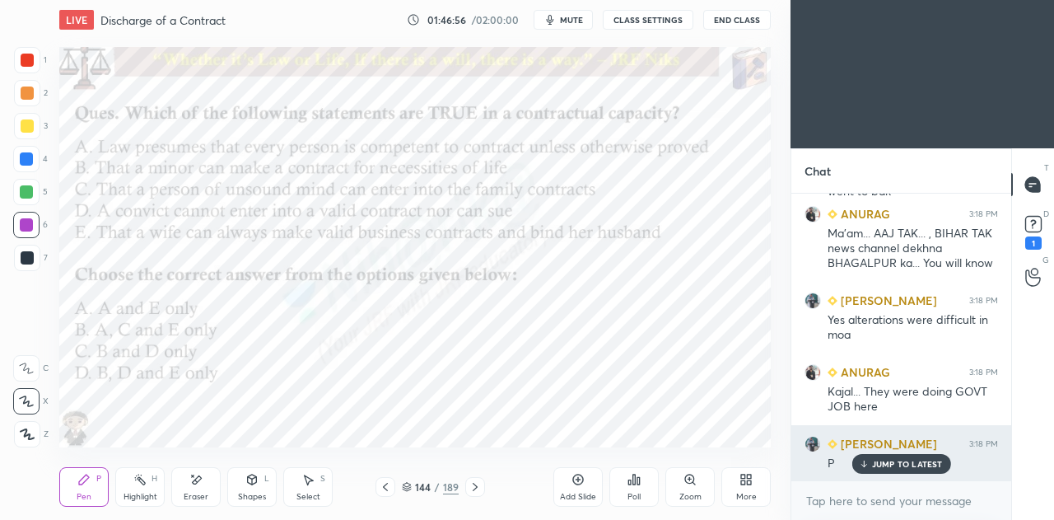
click at [890, 469] on p "JUMP TO LATEST" at bounding box center [907, 464] width 71 height 10
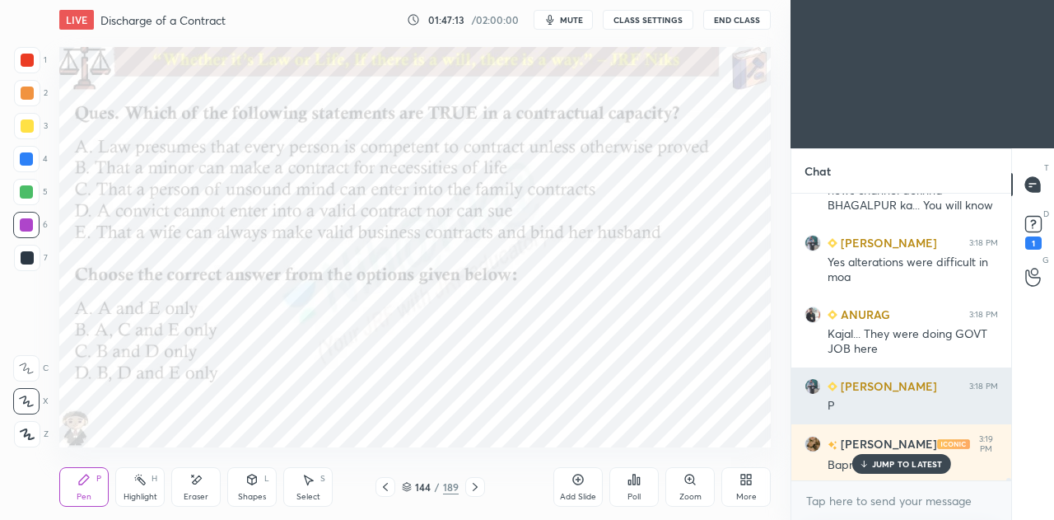
scroll to position [31609, 0]
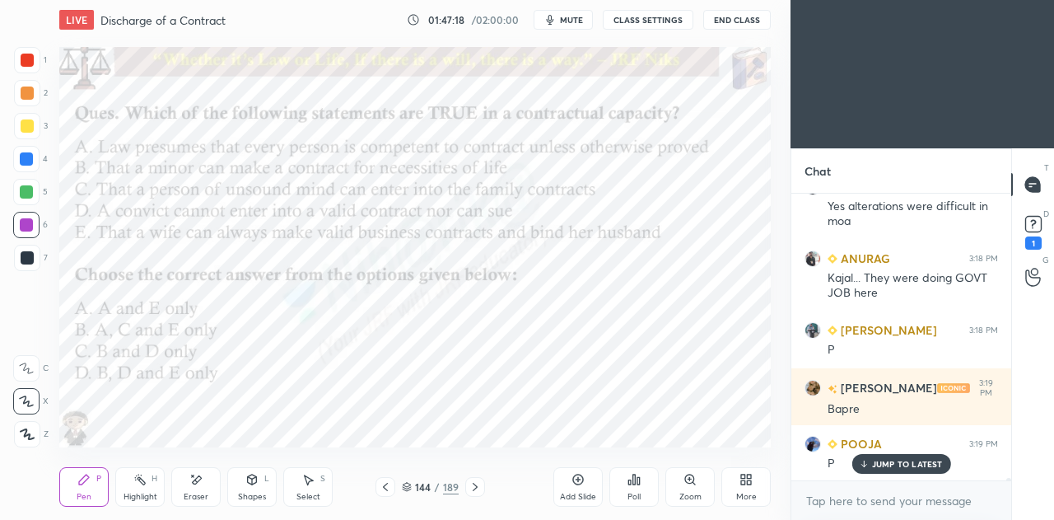
click at [409, 484] on icon at bounding box center [407, 485] width 8 height 4
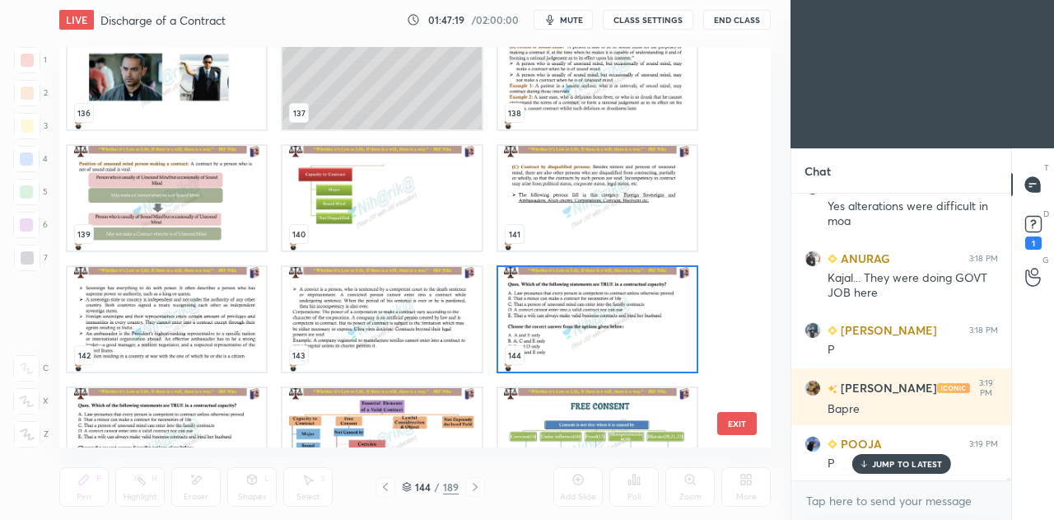
scroll to position [5598, 0]
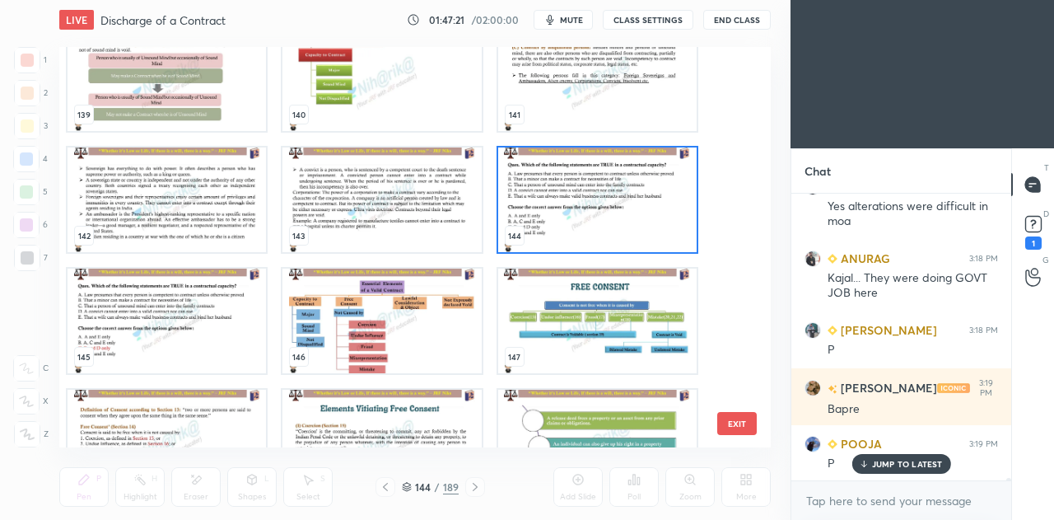
click at [593, 197] on img "grid" at bounding box center [597, 199] width 198 height 105
click at [595, 197] on img "grid" at bounding box center [597, 199] width 198 height 105
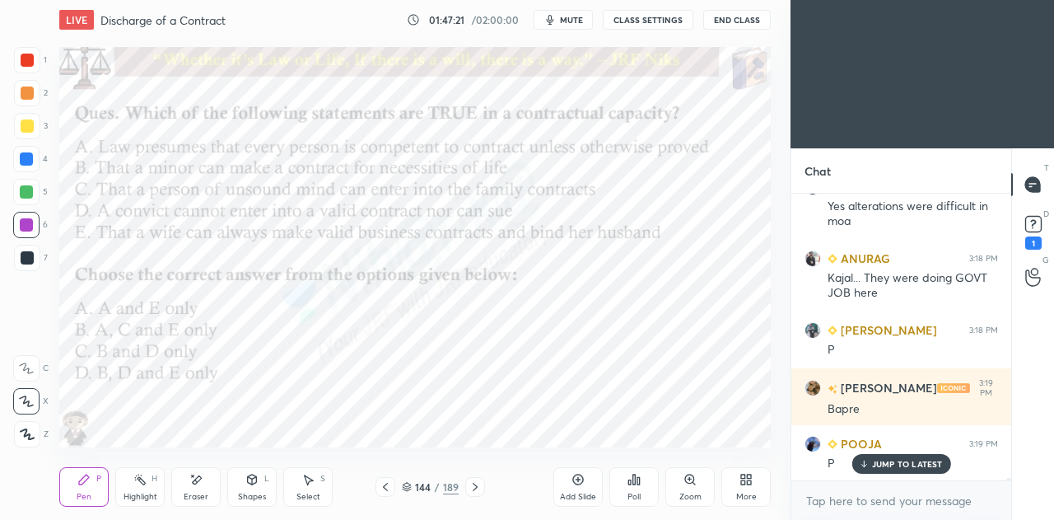
scroll to position [0, 0]
click at [630, 490] on div "Poll" at bounding box center [633, 487] width 49 height 40
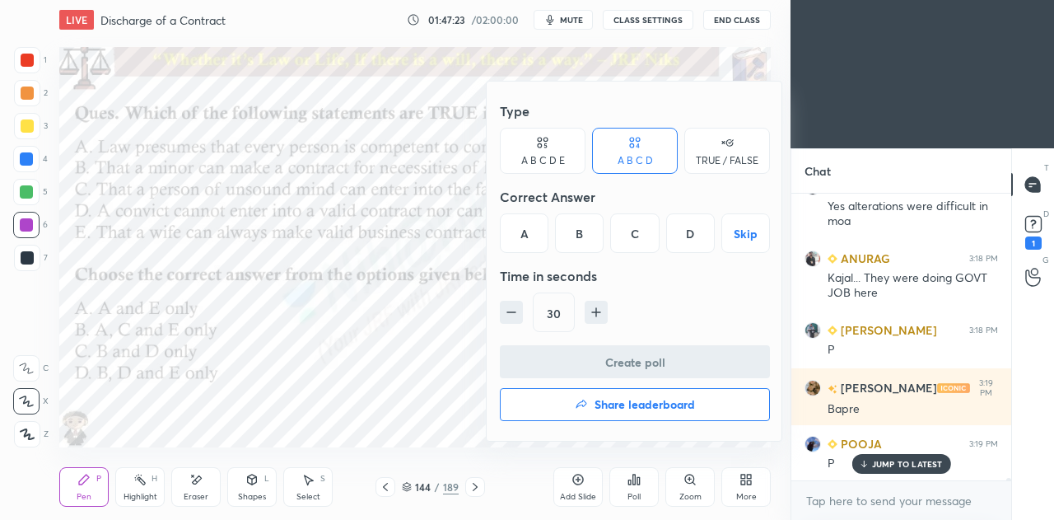
click at [640, 228] on div "C" at bounding box center [634, 233] width 49 height 40
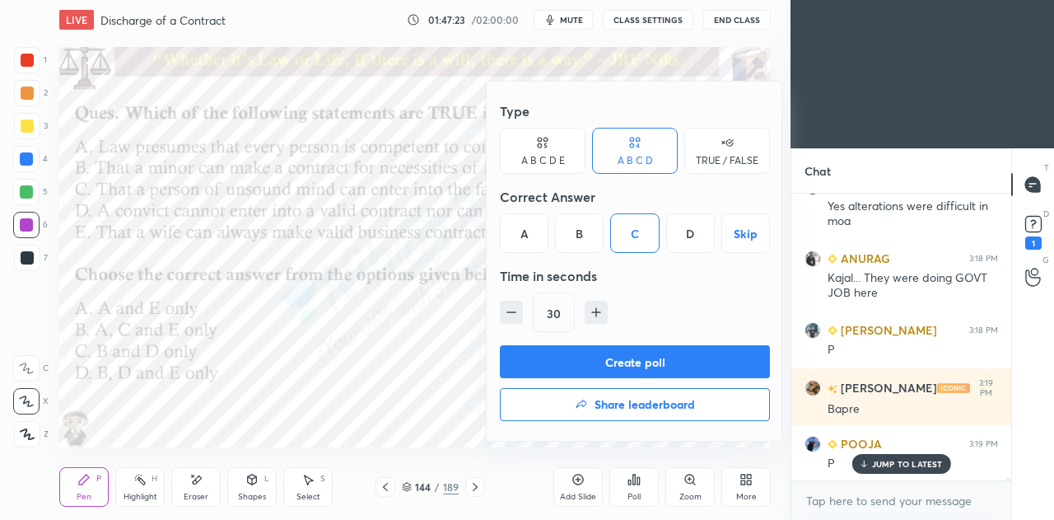
click at [642, 354] on button "Create poll" at bounding box center [635, 361] width 270 height 33
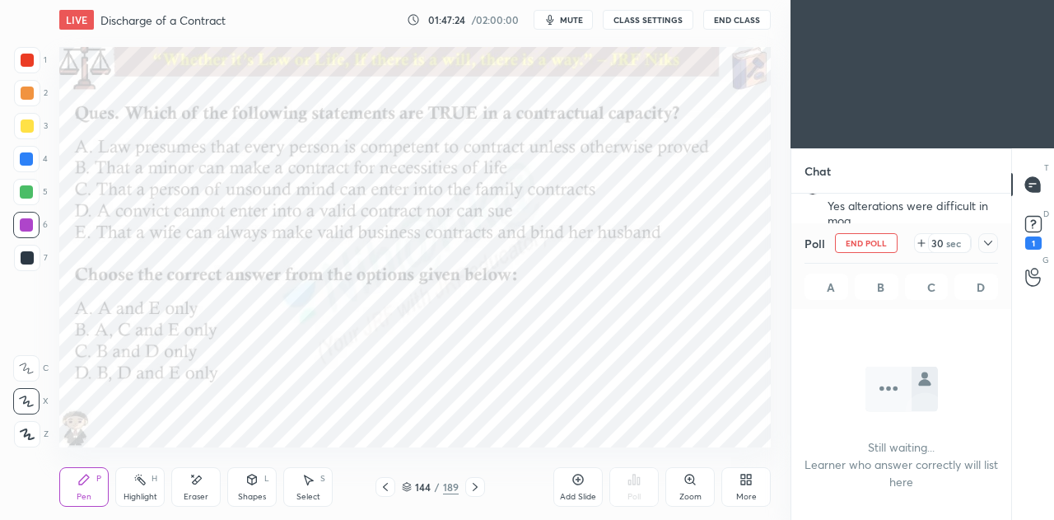
scroll to position [6, 5]
click at [987, 248] on icon at bounding box center [988, 242] width 13 height 13
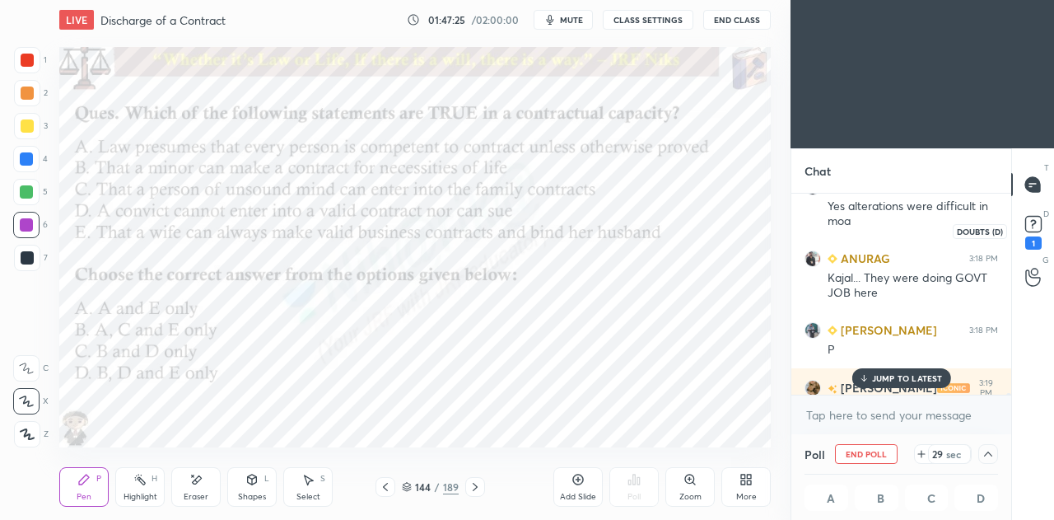
click at [1032, 233] on icon at bounding box center [1033, 224] width 25 height 25
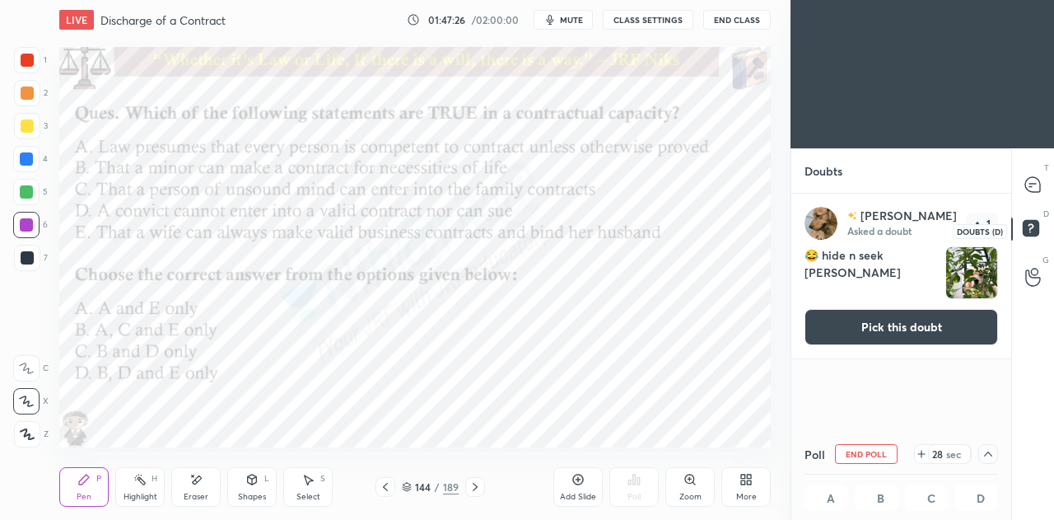
scroll to position [1, 5]
click at [936, 324] on button "Pick this doubt" at bounding box center [902, 327] width 194 height 36
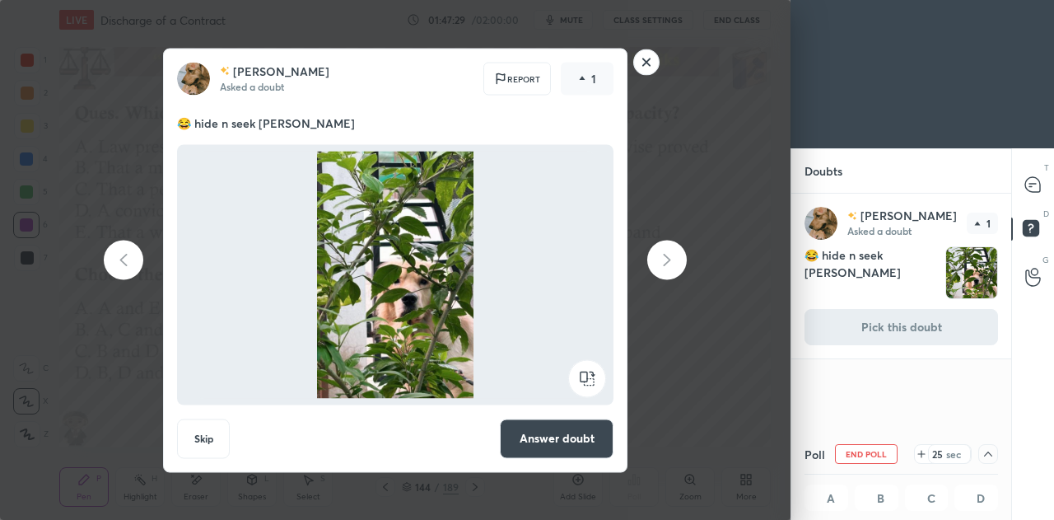
click at [647, 72] on rect at bounding box center [647, 62] width 26 height 26
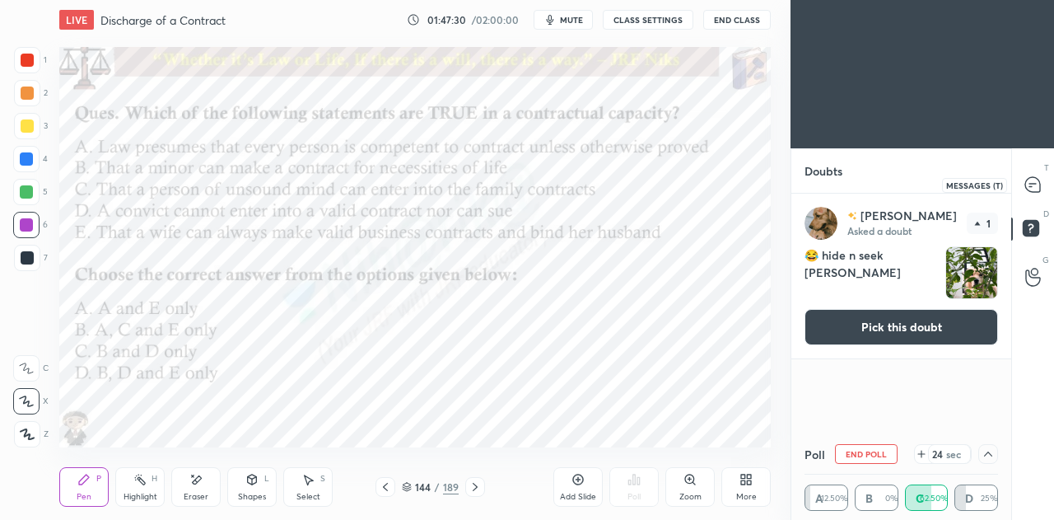
click at [1034, 184] on icon at bounding box center [1032, 184] width 15 height 15
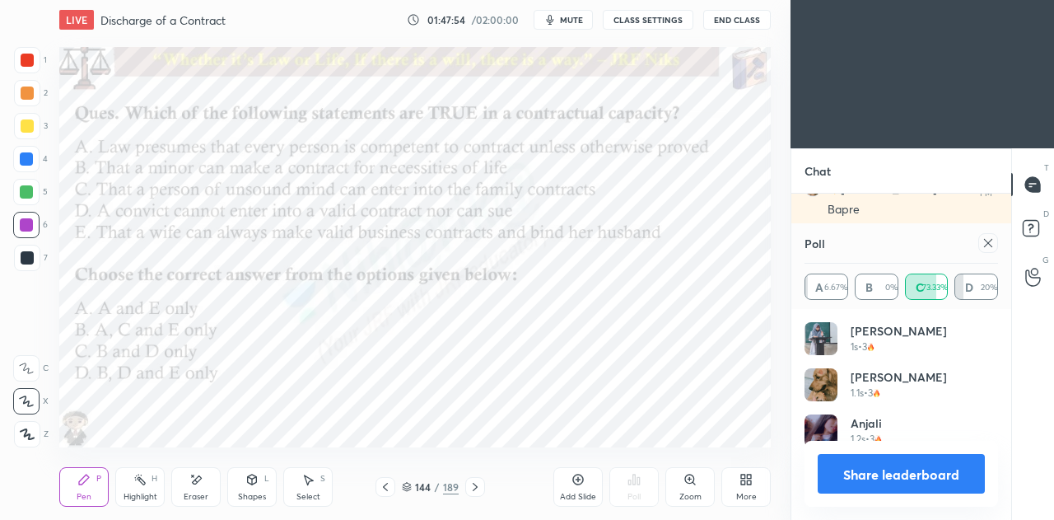
scroll to position [193, 189]
click at [909, 381] on div "[PERSON_NAME] 1.1s • 3" at bounding box center [902, 391] width 194 height 46
click at [987, 247] on icon at bounding box center [988, 242] width 13 height 13
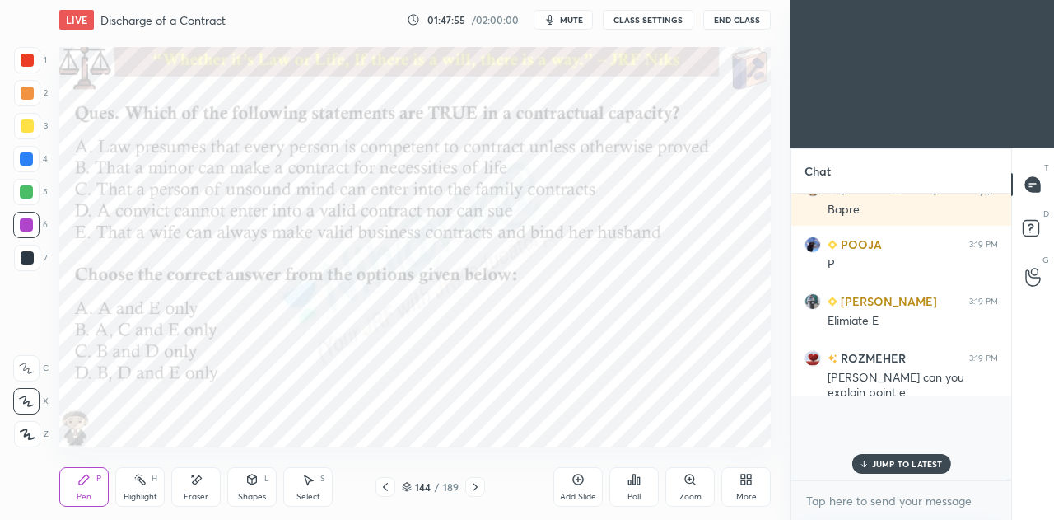
scroll to position [0, 0]
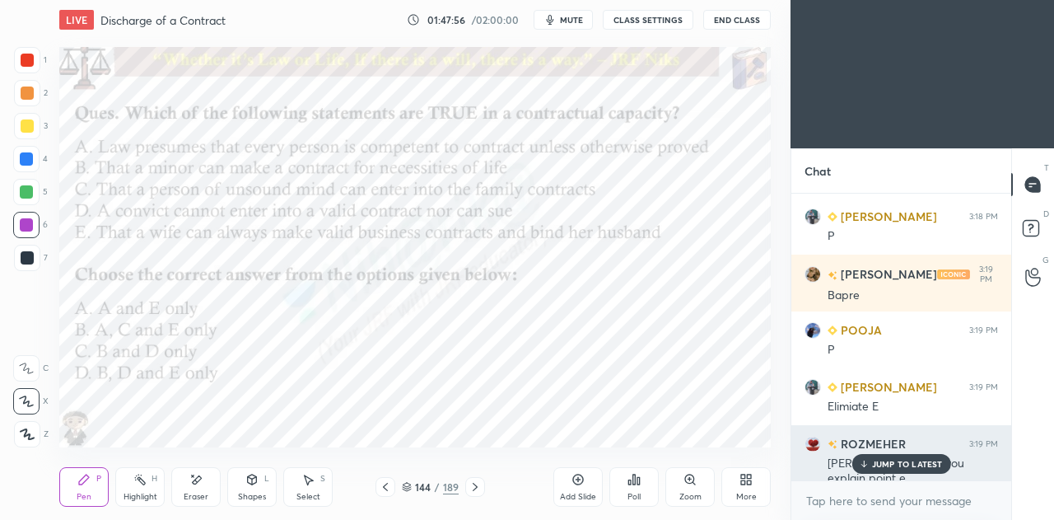
click at [894, 461] on p "JUMP TO LATEST" at bounding box center [907, 464] width 71 height 10
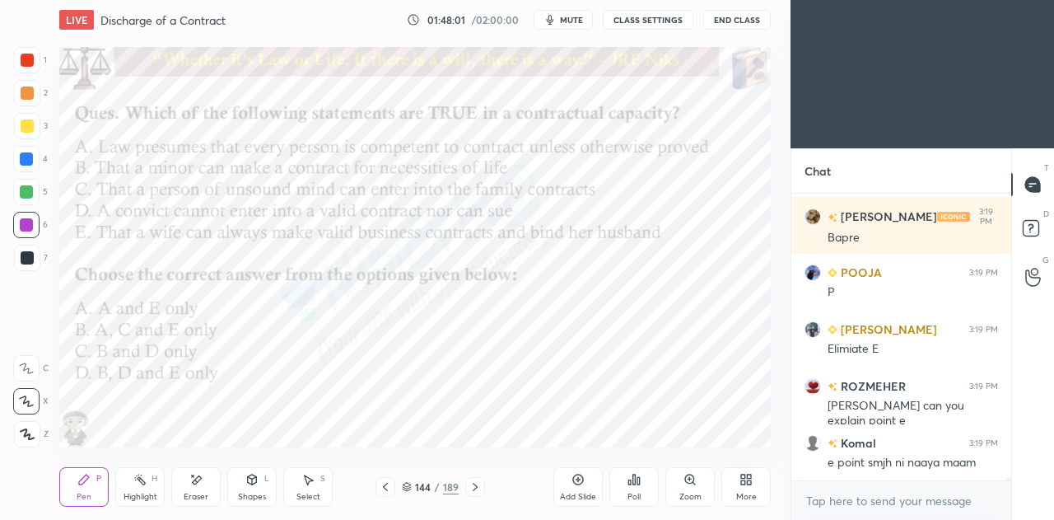
click at [479, 490] on icon at bounding box center [475, 486] width 13 height 13
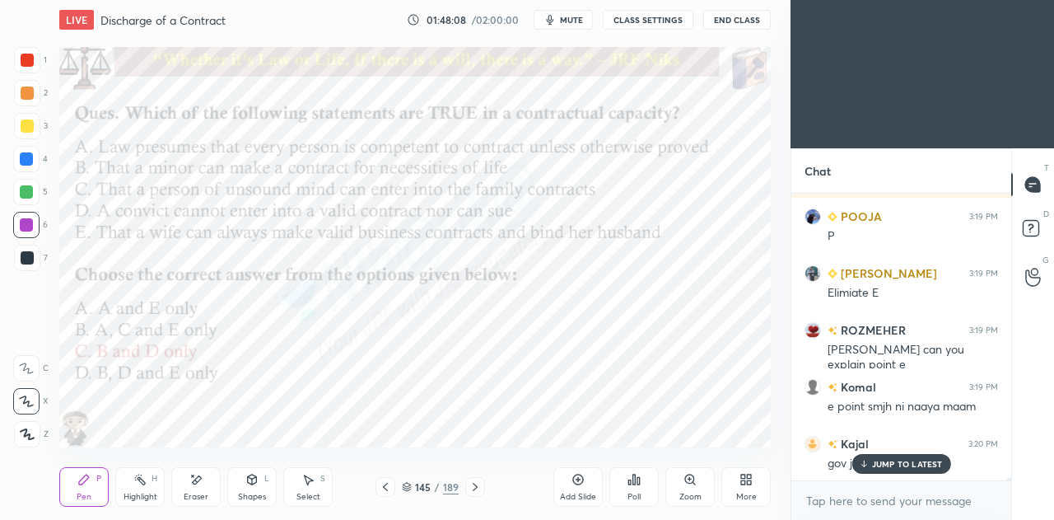
click at [871, 467] on div "JUMP TO LATEST" at bounding box center [901, 464] width 99 height 20
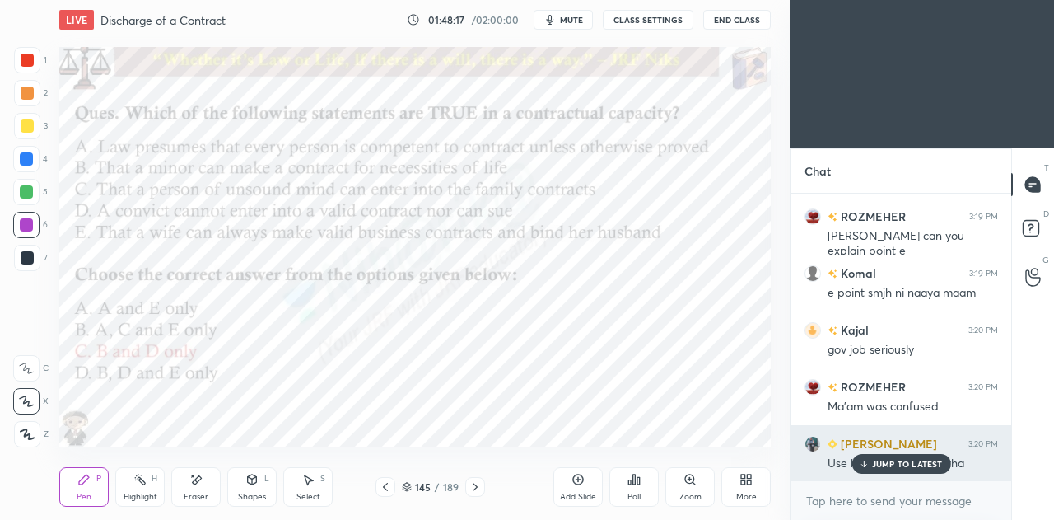
click at [868, 458] on div "JUMP TO LATEST" at bounding box center [901, 464] width 99 height 20
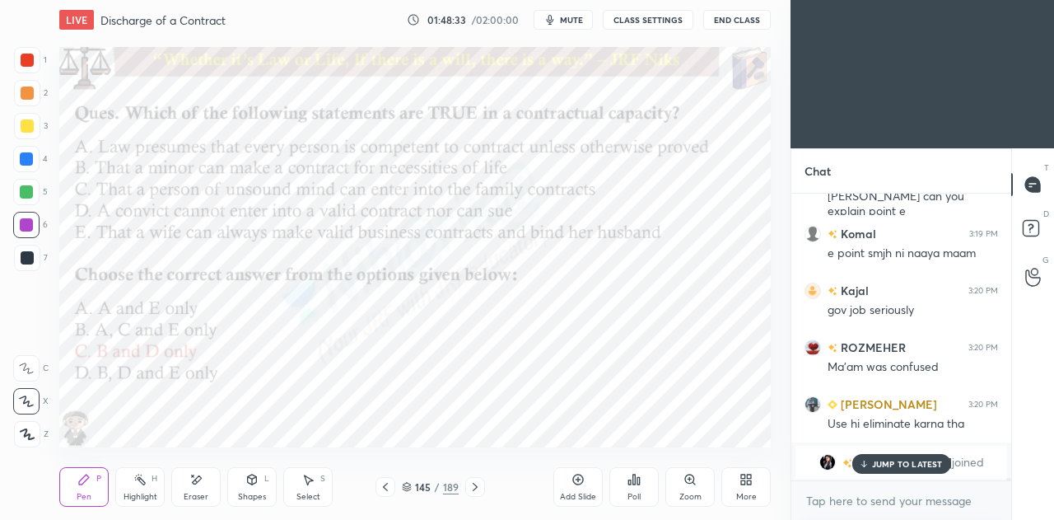
scroll to position [31209, 0]
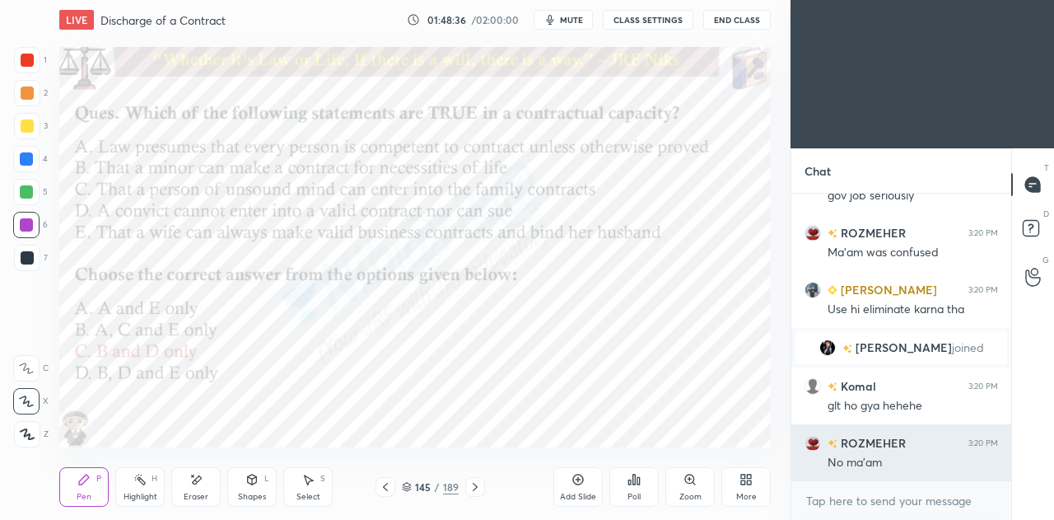
click at [876, 465] on div "No ma'am" at bounding box center [913, 463] width 170 height 16
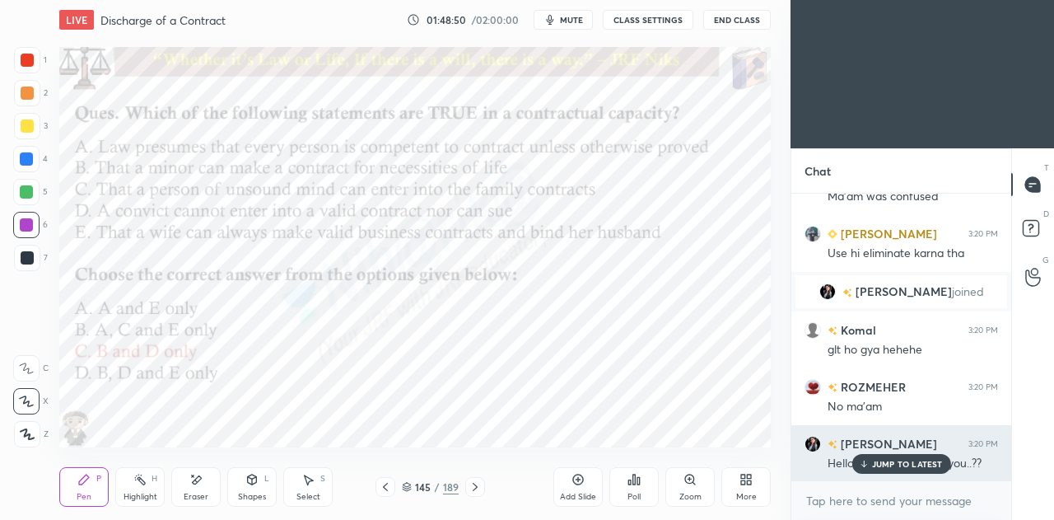
click at [888, 463] on p "JUMP TO LATEST" at bounding box center [907, 464] width 71 height 10
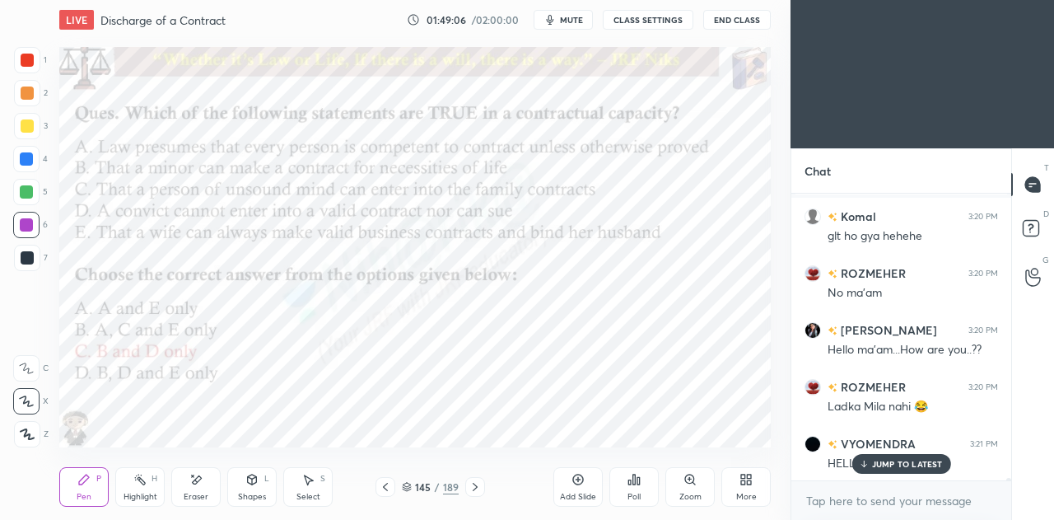
scroll to position [31494, 0]
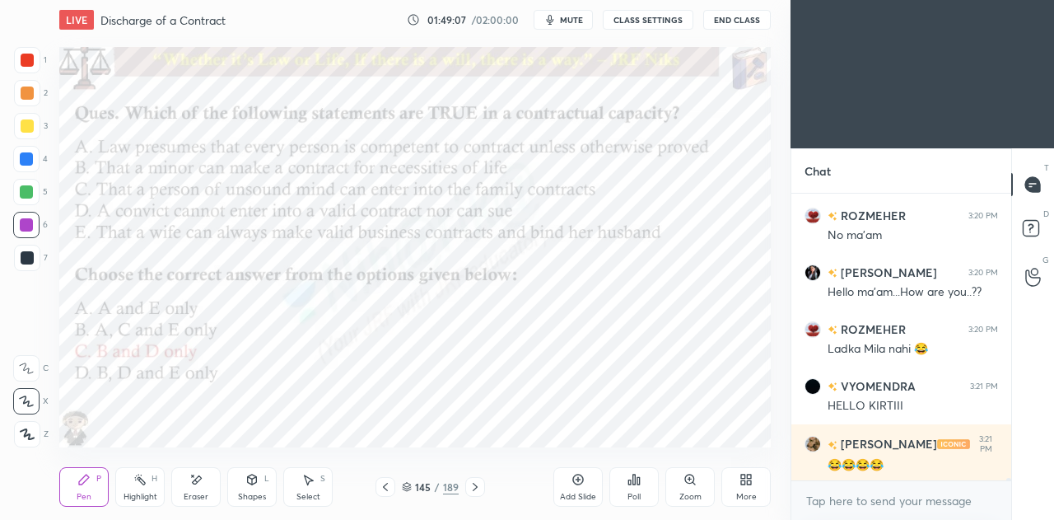
click at [206, 483] on div "Eraser" at bounding box center [195, 487] width 49 height 40
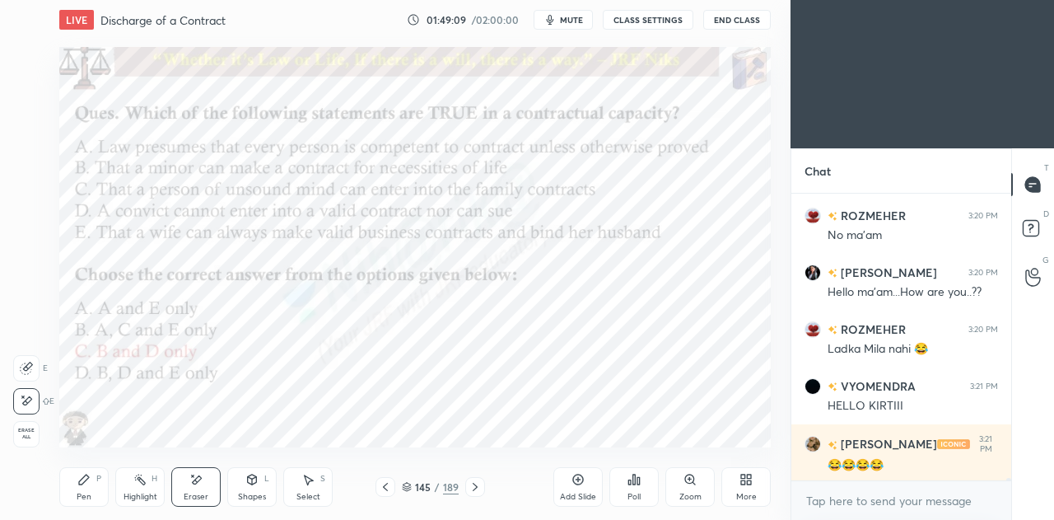
click at [92, 488] on div "Pen P" at bounding box center [83, 487] width 49 height 40
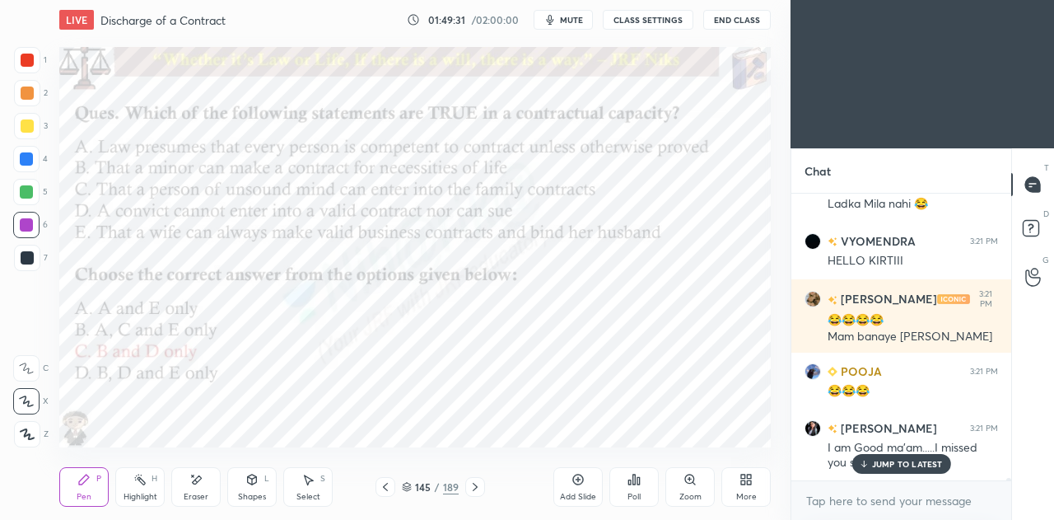
scroll to position [31695, 0]
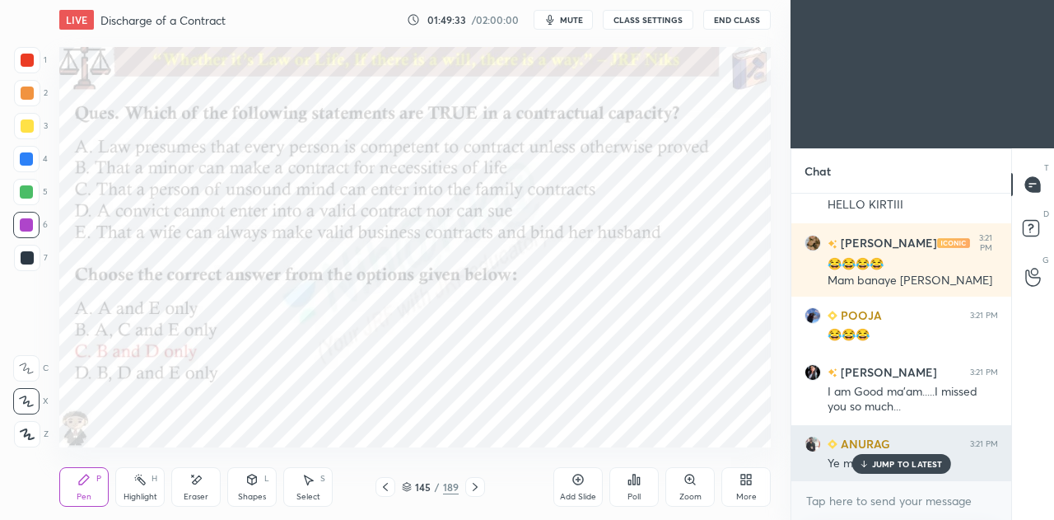
click at [885, 466] on p "JUMP TO LATEST" at bounding box center [907, 464] width 71 height 10
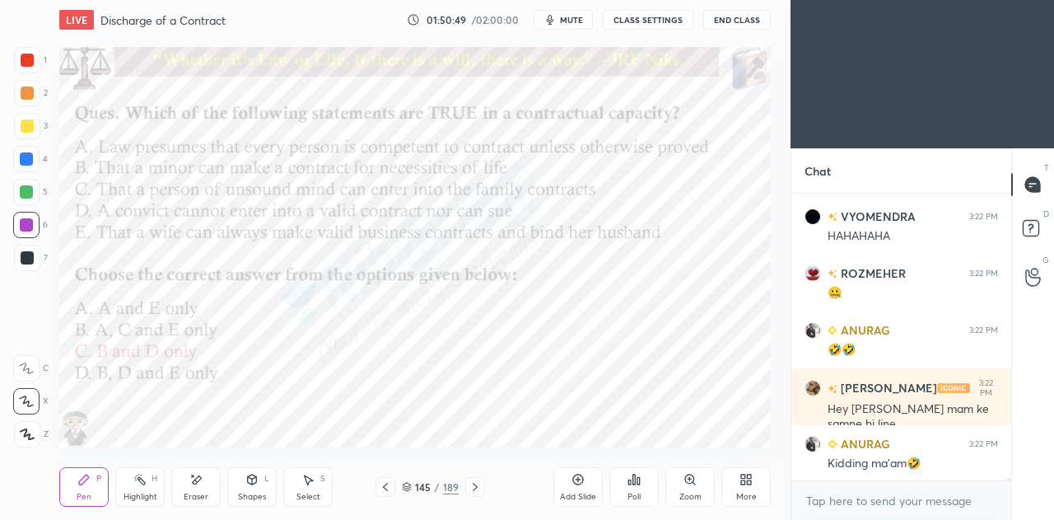
scroll to position [32450, 0]
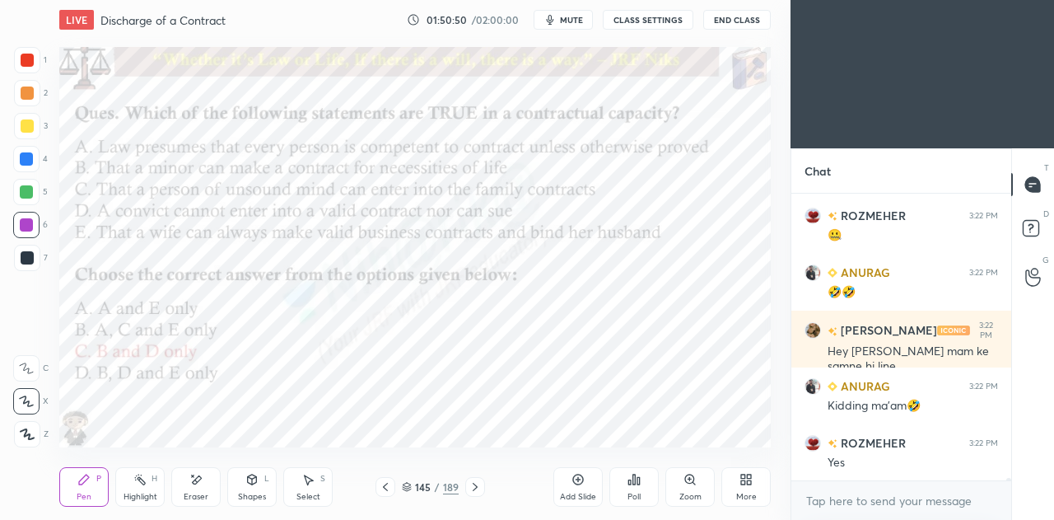
click at [188, 490] on div "Eraser" at bounding box center [195, 487] width 49 height 40
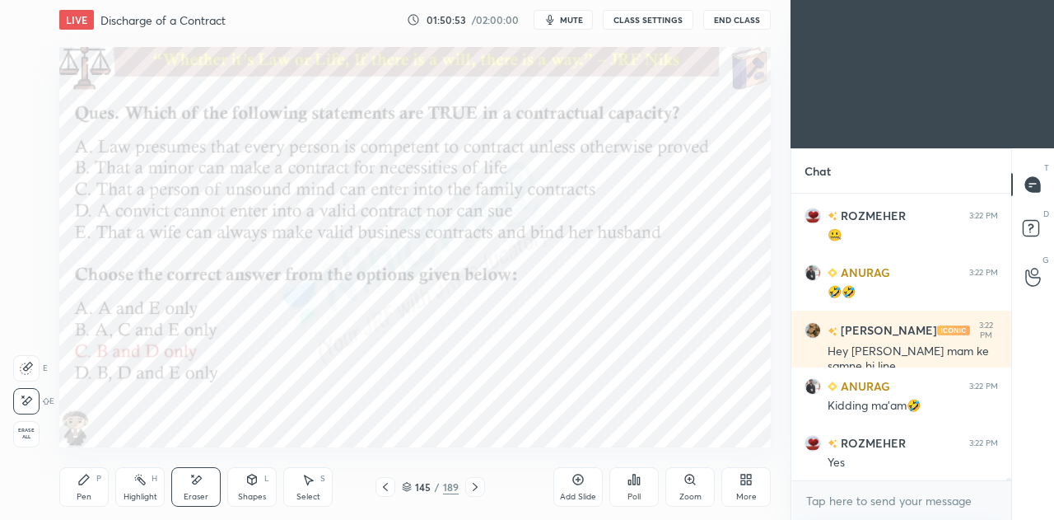
click at [86, 488] on div "Pen P" at bounding box center [83, 487] width 49 height 40
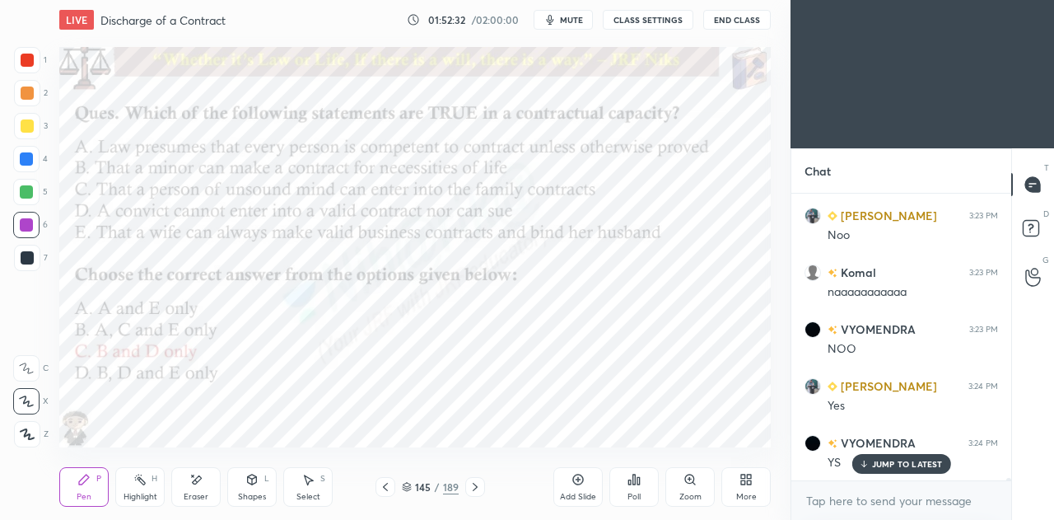
scroll to position [33094, 0]
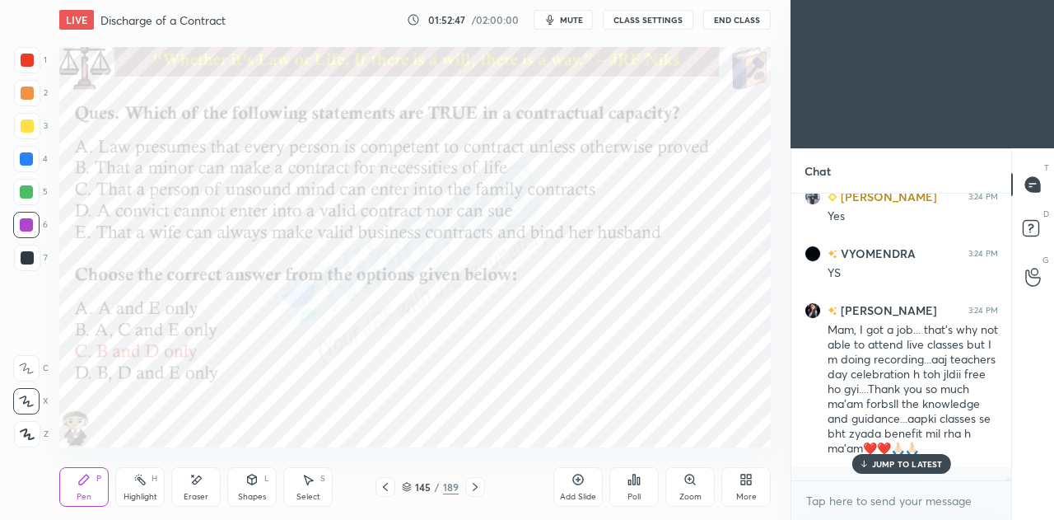
click at [476, 490] on icon at bounding box center [475, 486] width 13 height 13
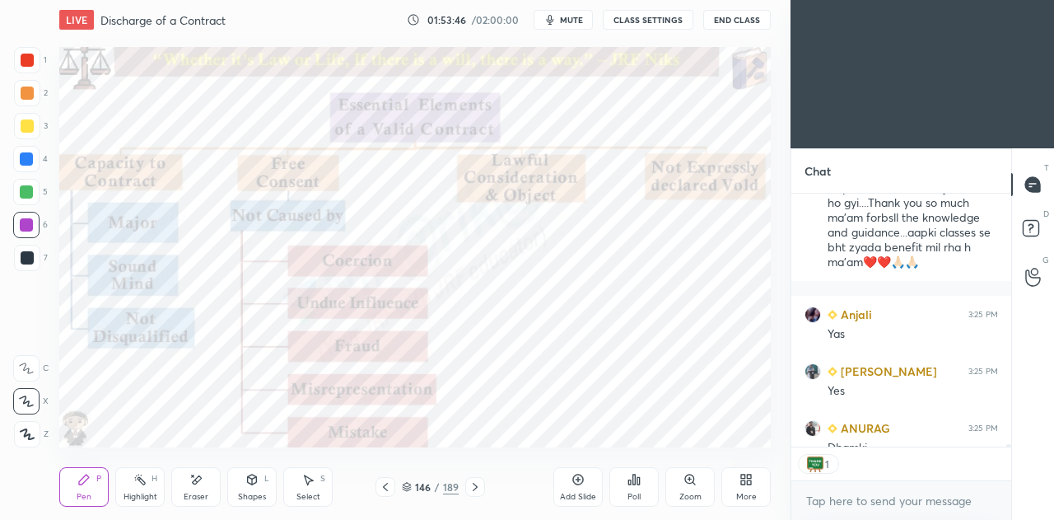
scroll to position [6, 5]
click at [473, 488] on icon at bounding box center [475, 486] width 13 height 13
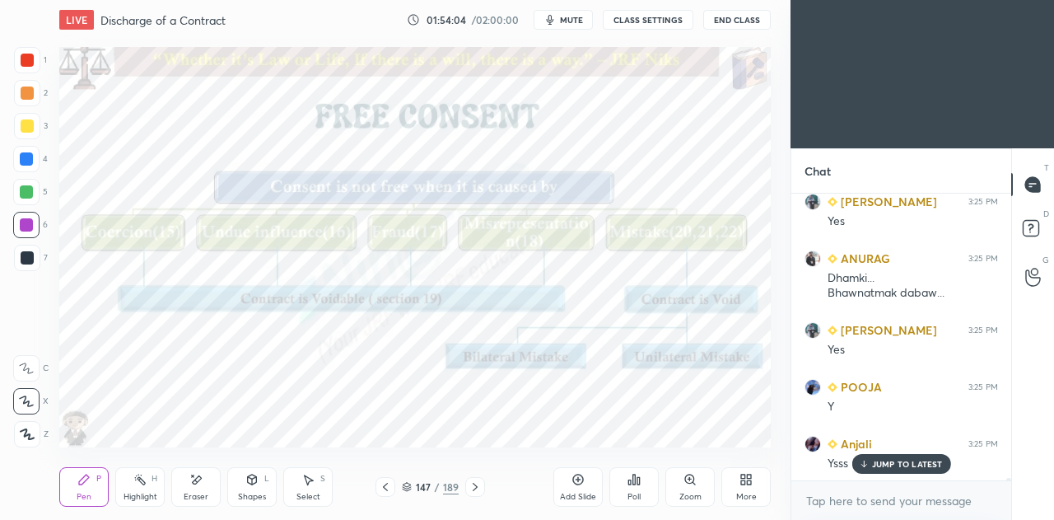
scroll to position [33537, 0]
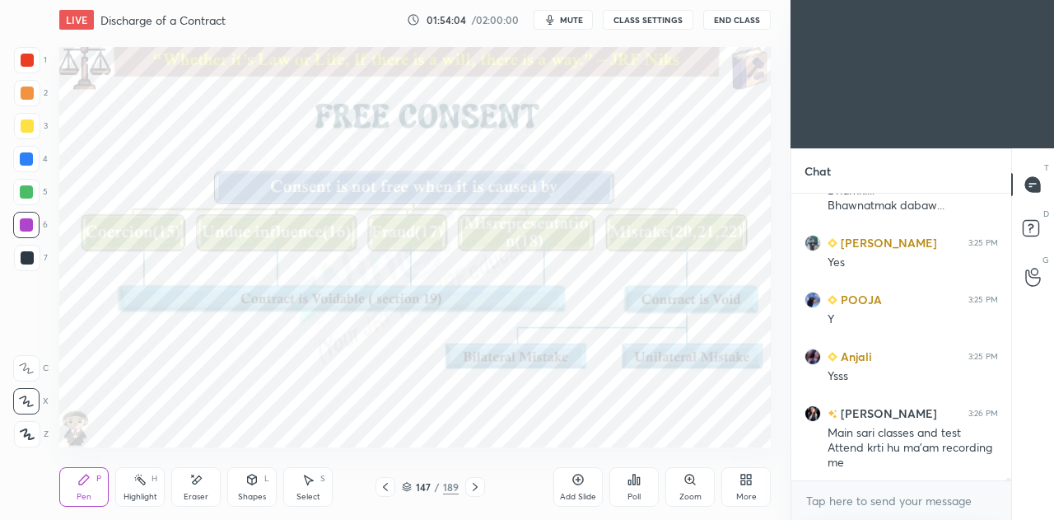
click at [387, 488] on icon at bounding box center [385, 486] width 13 height 13
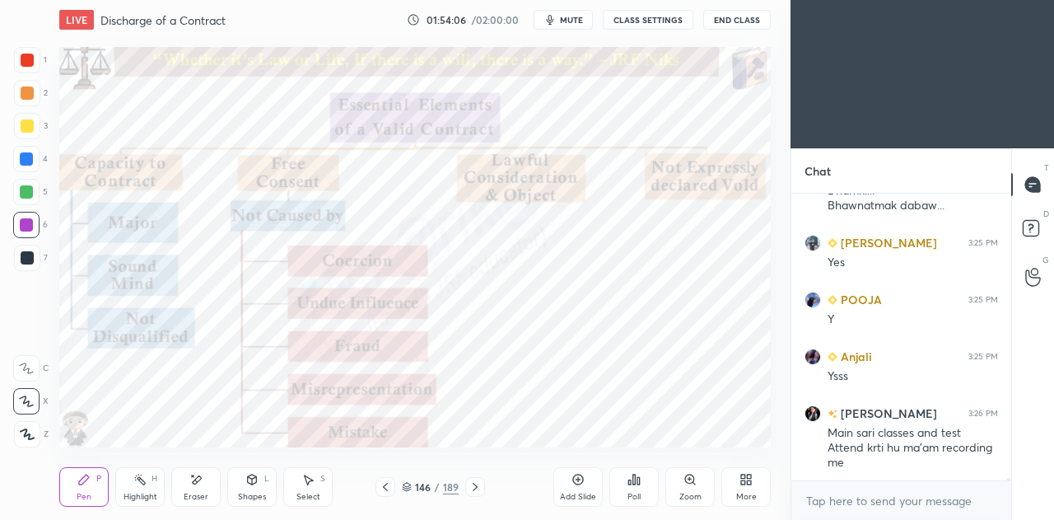
click at [479, 487] on icon at bounding box center [475, 486] width 13 height 13
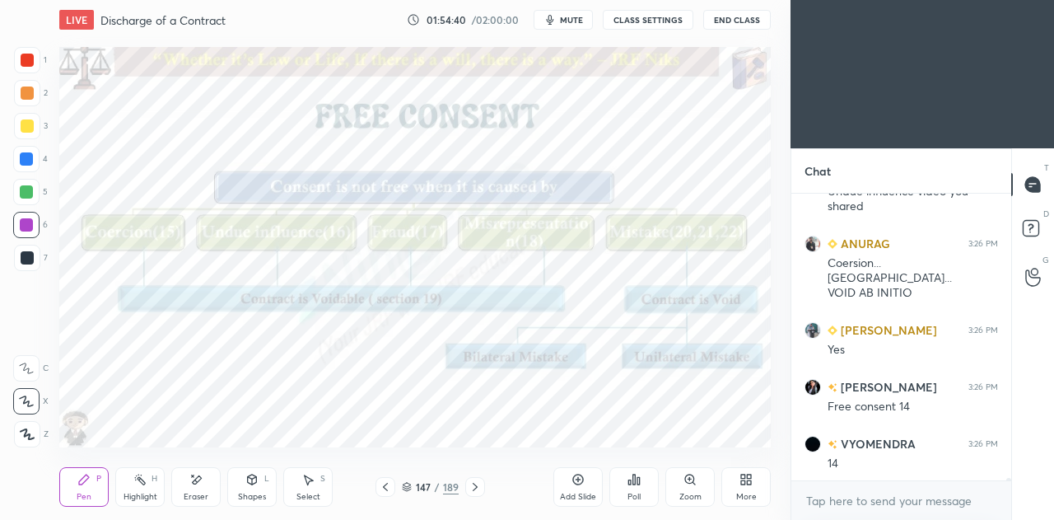
scroll to position [33922, 0]
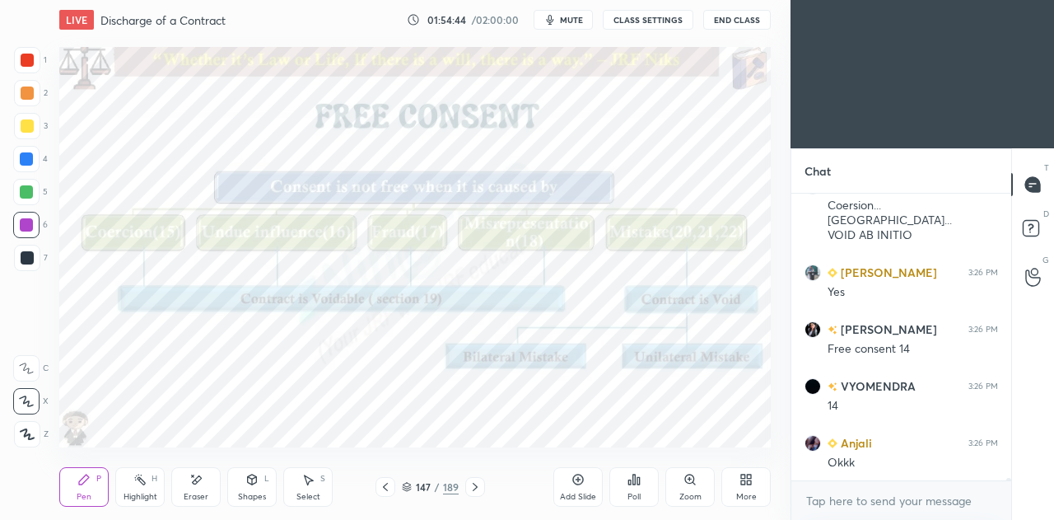
click at [139, 482] on icon at bounding box center [139, 479] width 13 height 13
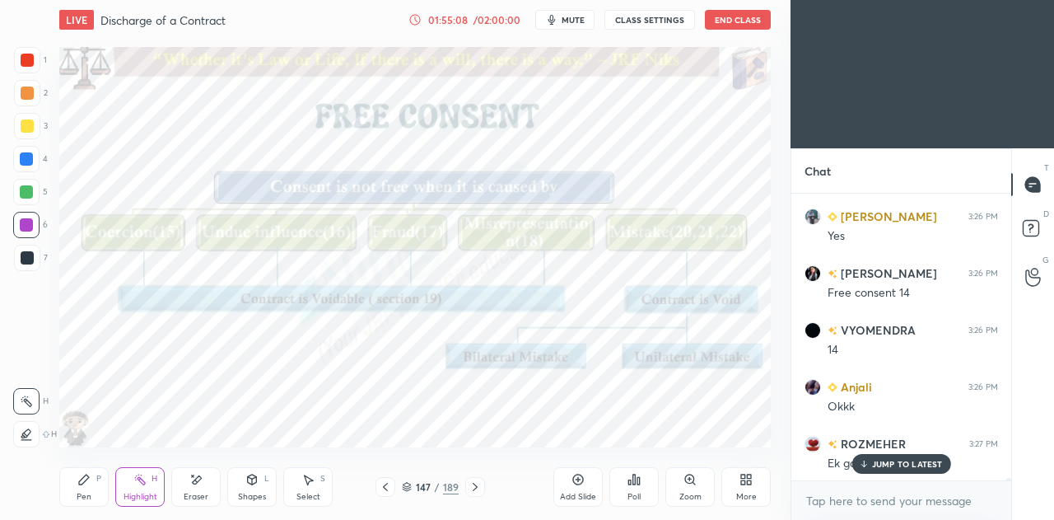
click at [97, 505] on div "Pen P" at bounding box center [83, 487] width 49 height 40
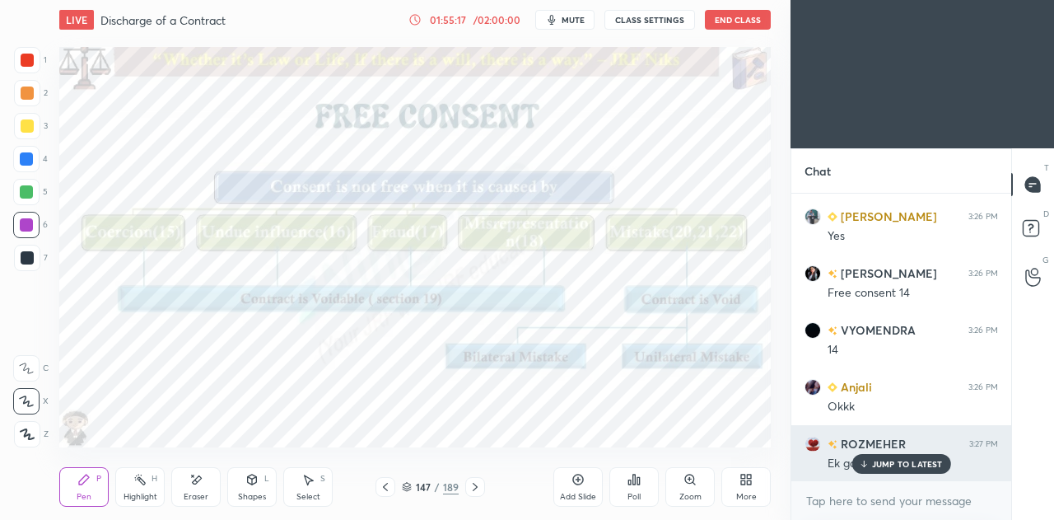
click at [911, 468] on p "JUMP TO LATEST" at bounding box center [907, 464] width 71 height 10
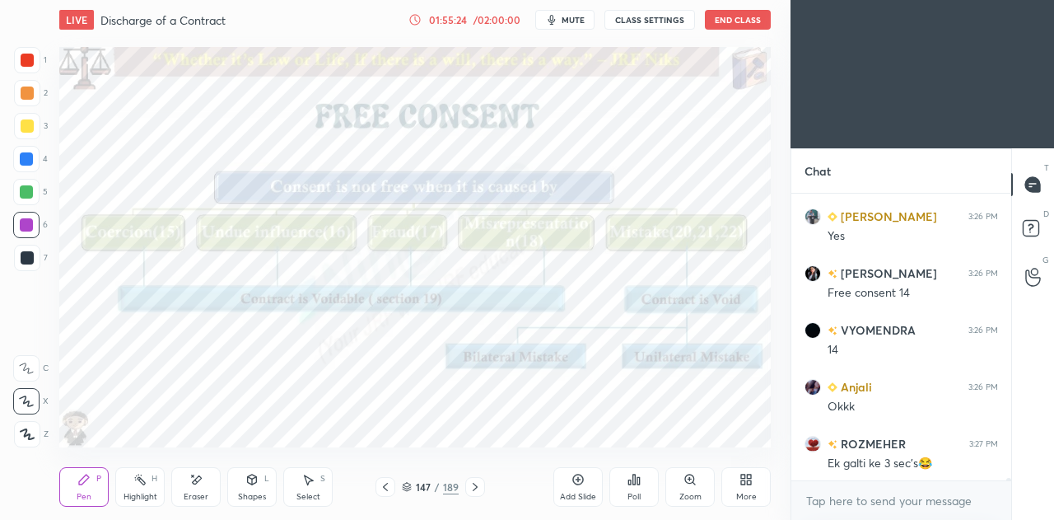
scroll to position [33995, 0]
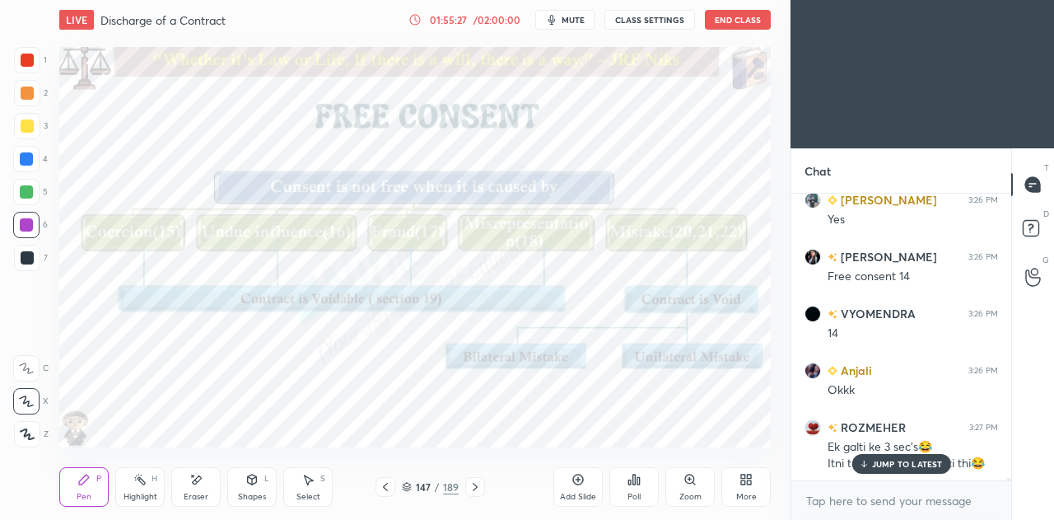
click at [476, 488] on icon at bounding box center [475, 487] width 5 height 8
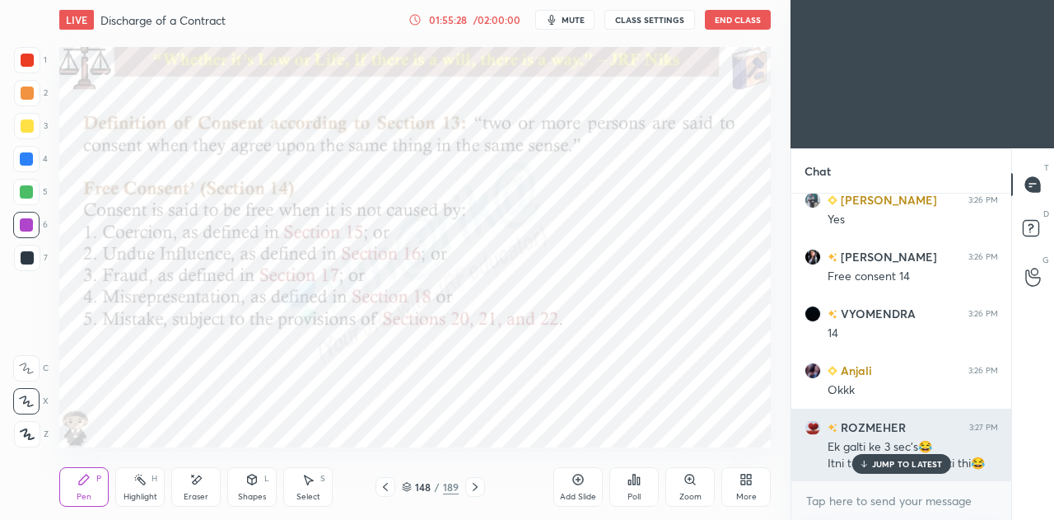
click at [884, 465] on p "JUMP TO LATEST" at bounding box center [907, 464] width 71 height 10
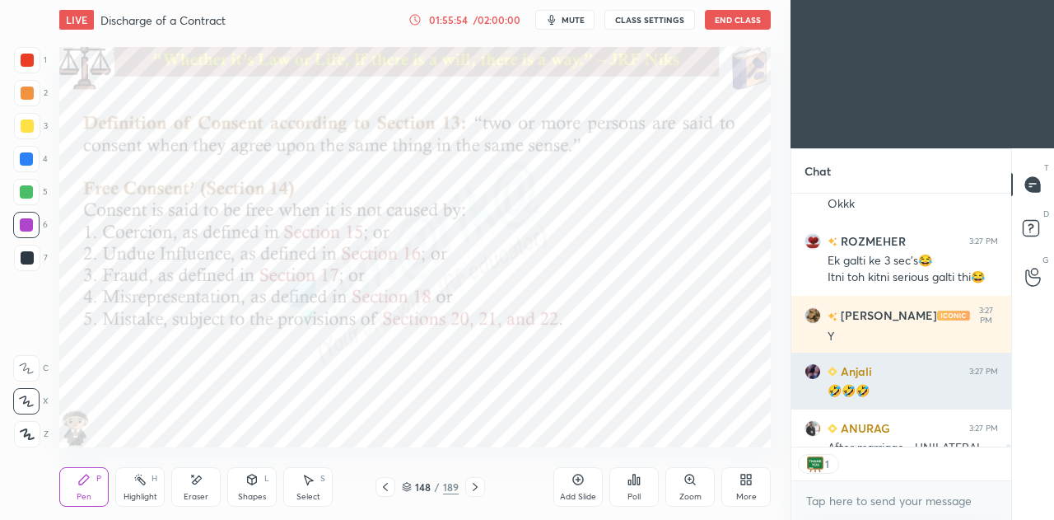
scroll to position [6, 5]
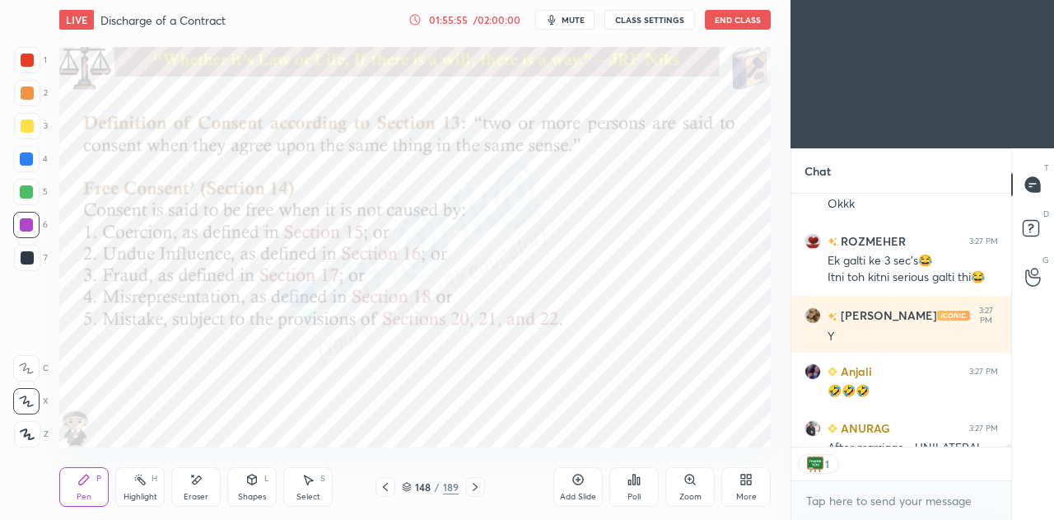
click at [473, 490] on icon at bounding box center [475, 487] width 5 height 8
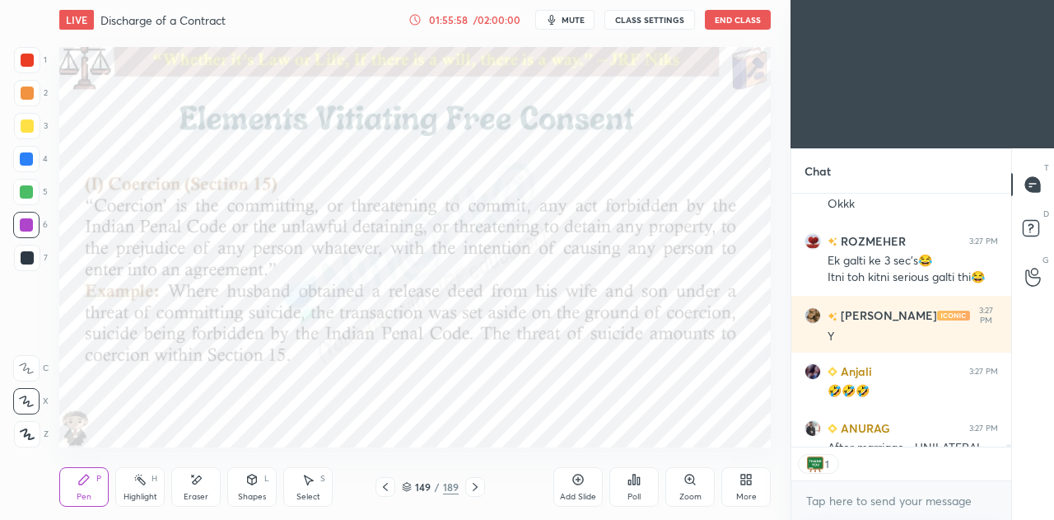
click at [409, 485] on icon at bounding box center [407, 485] width 8 height 4
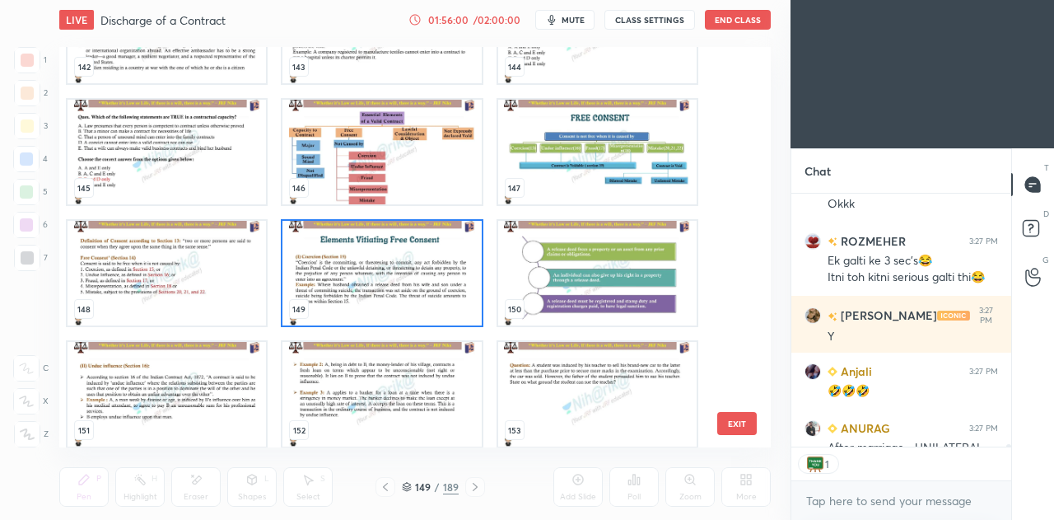
scroll to position [5765, 0]
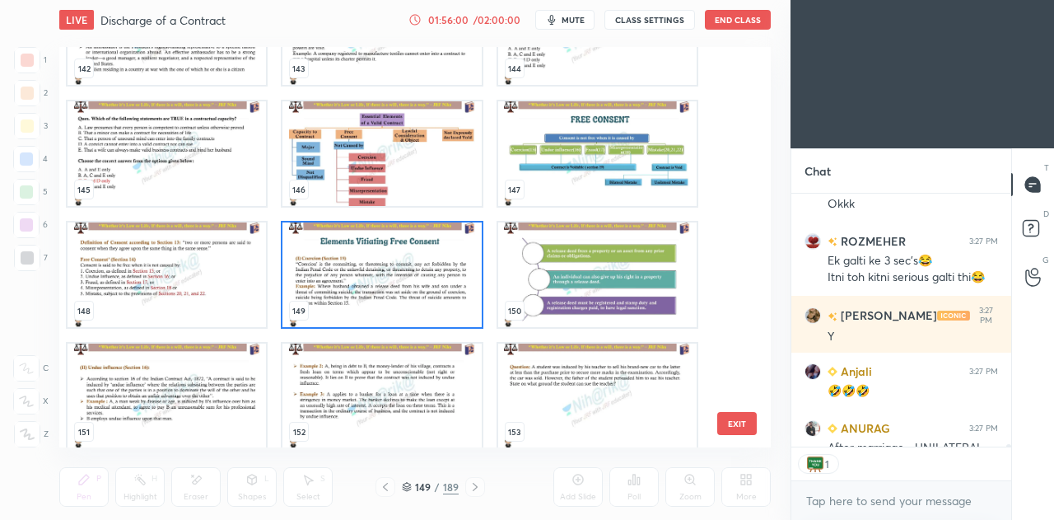
click at [409, 290] on img "grid" at bounding box center [382, 274] width 198 height 105
click at [410, 291] on img "grid" at bounding box center [382, 274] width 198 height 105
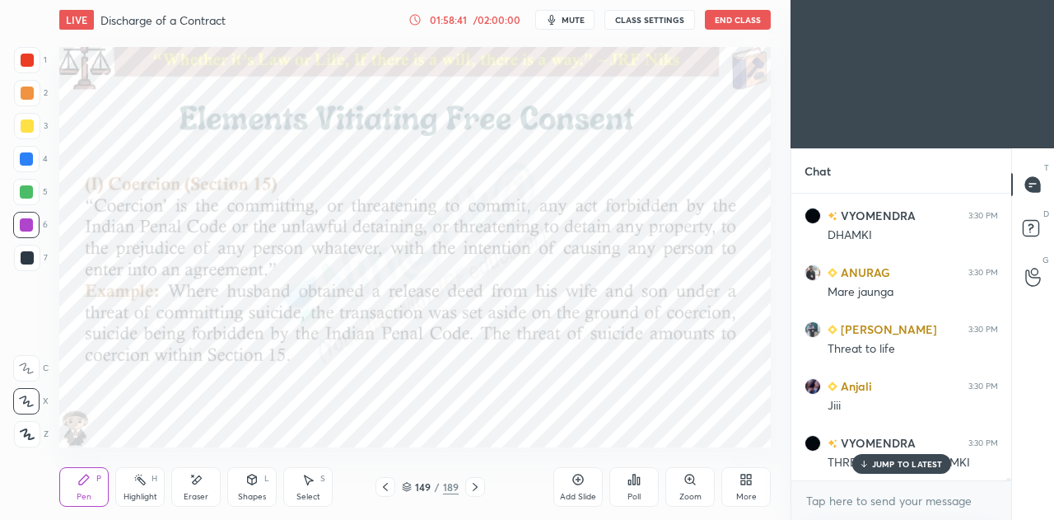
scroll to position [35138, 0]
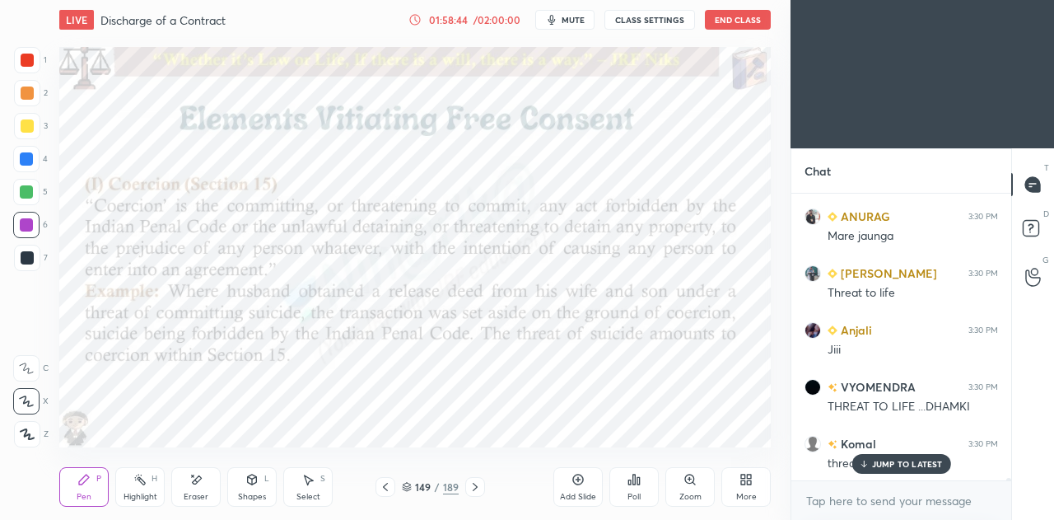
click at [474, 494] on div at bounding box center [475, 487] width 20 height 20
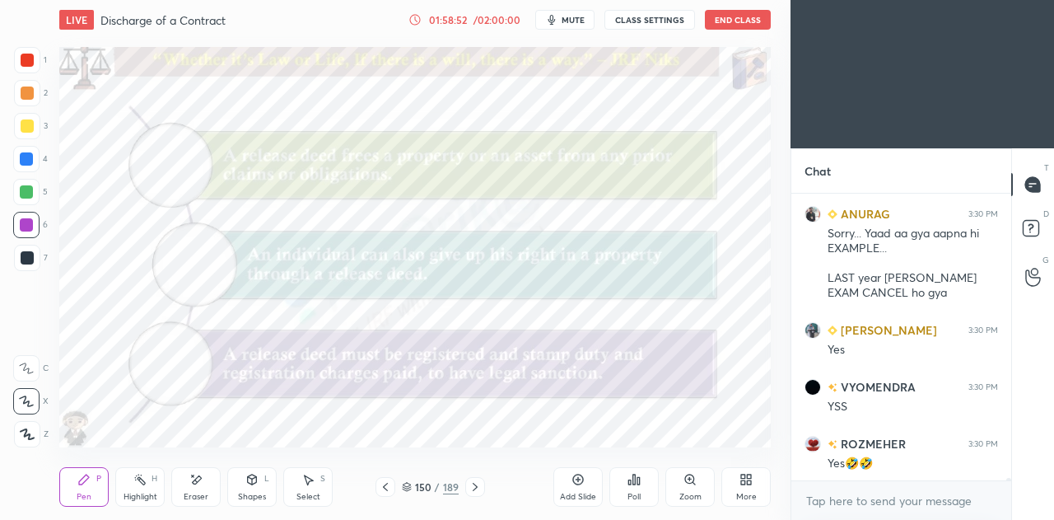
scroll to position [35482, 0]
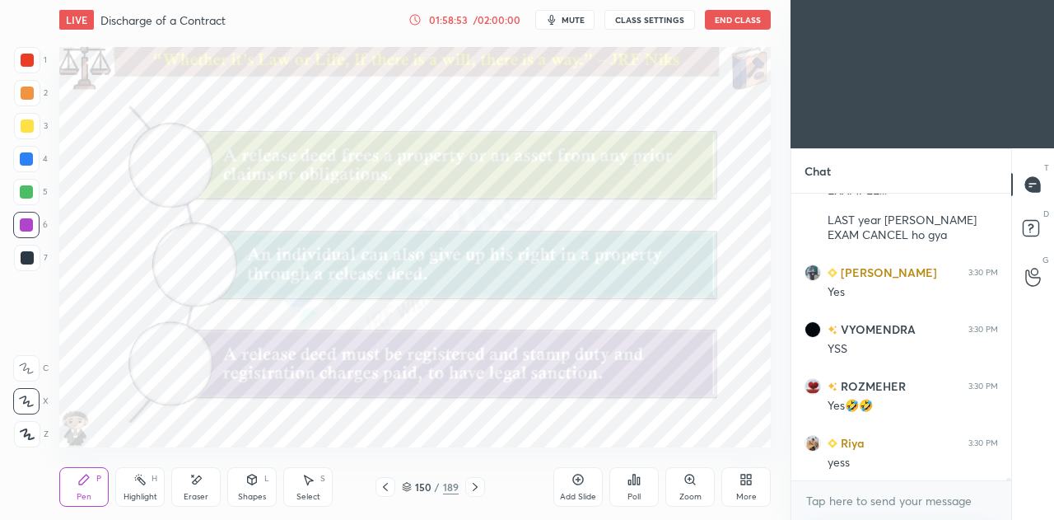
click at [389, 488] on icon at bounding box center [385, 486] width 13 height 13
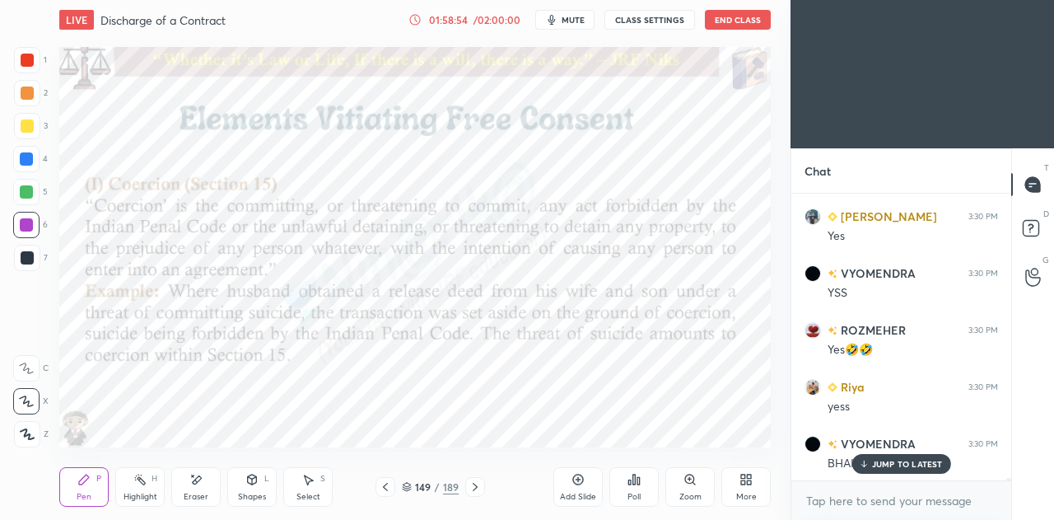
scroll to position [35596, 0]
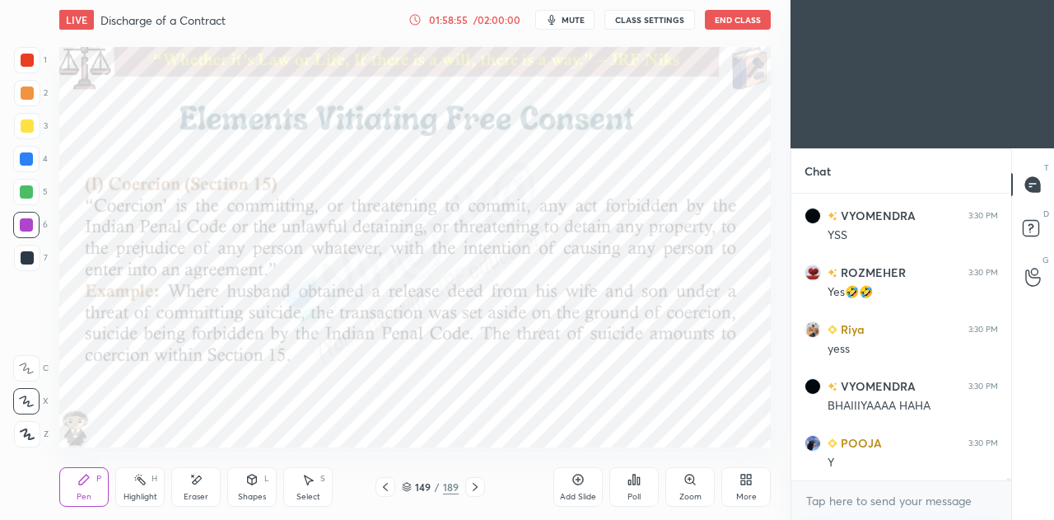
click at [476, 494] on div at bounding box center [475, 487] width 20 height 20
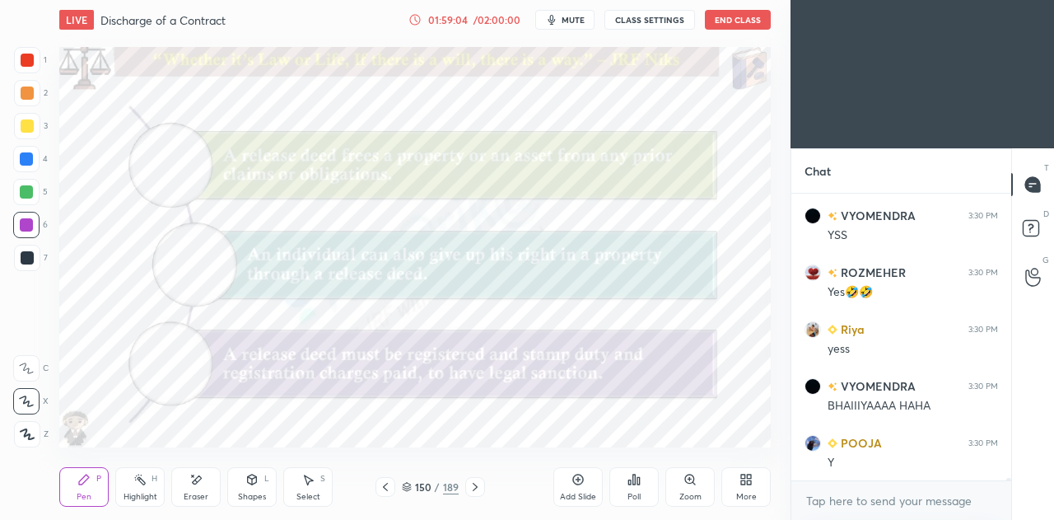
click at [477, 487] on icon at bounding box center [475, 487] width 5 height 8
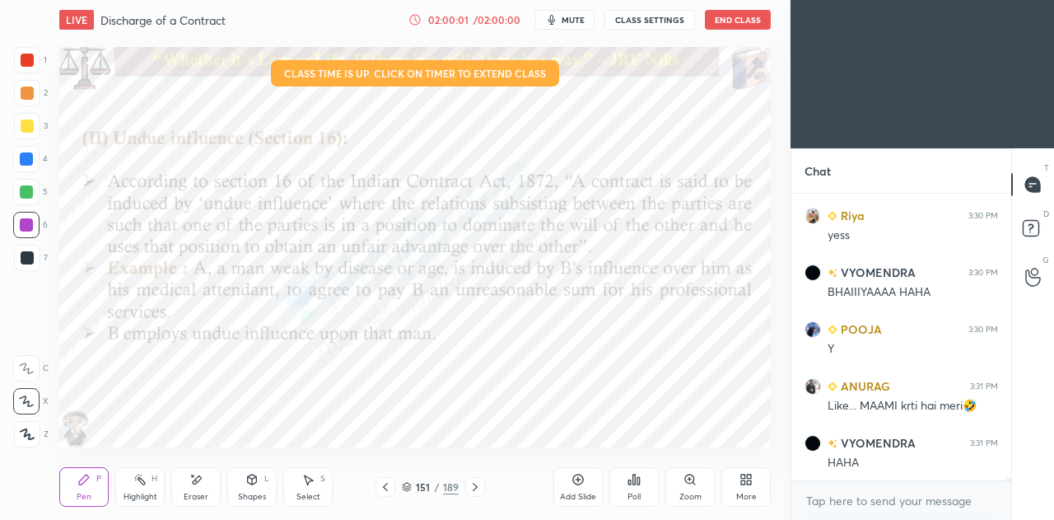
scroll to position [35766, 0]
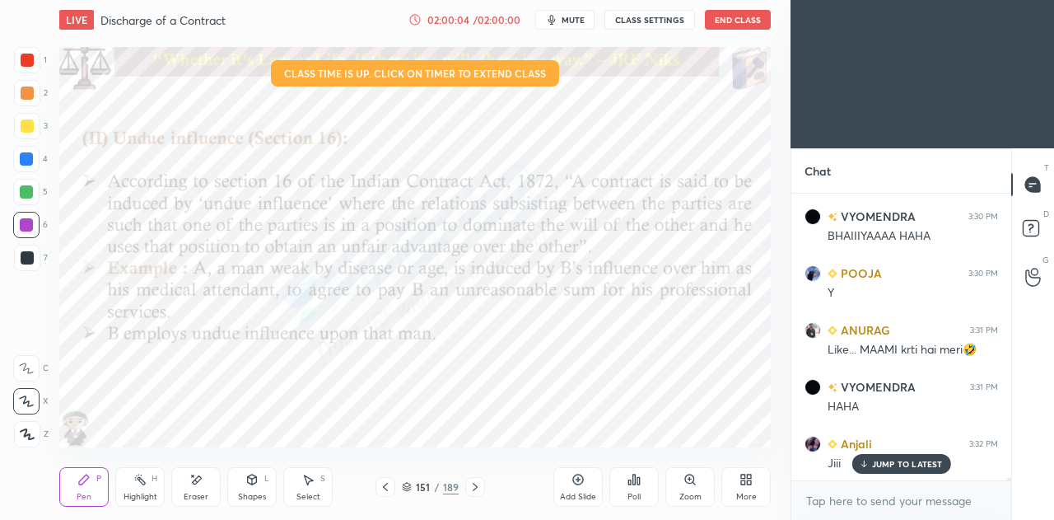
click at [476, 484] on icon at bounding box center [475, 486] width 13 height 13
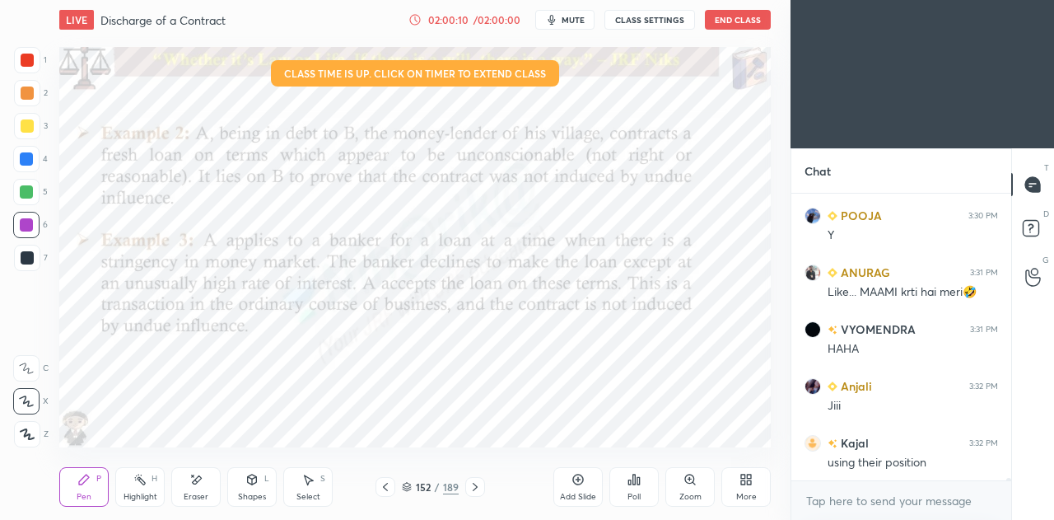
scroll to position [6, 5]
click at [385, 485] on icon at bounding box center [385, 486] width 13 height 13
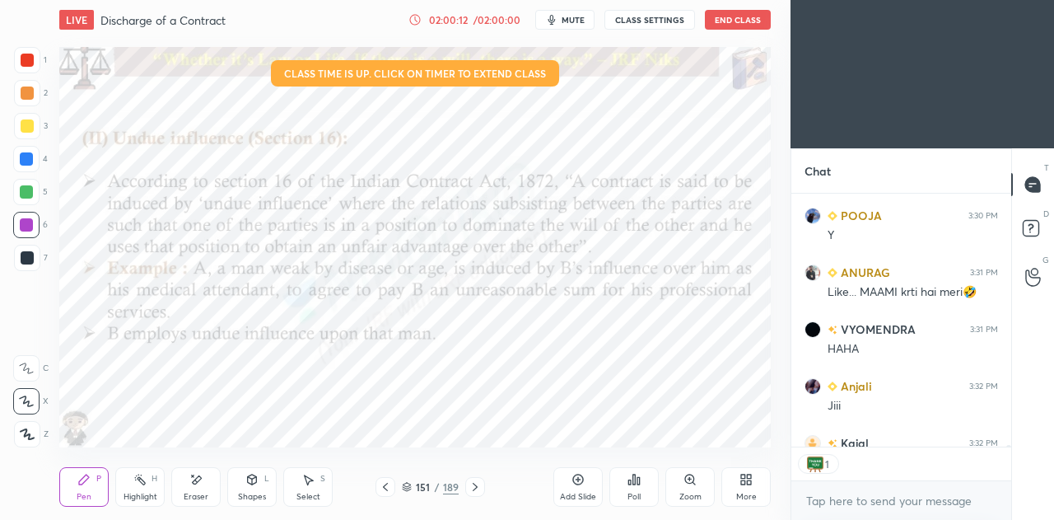
click at [474, 485] on icon at bounding box center [475, 487] width 5 height 8
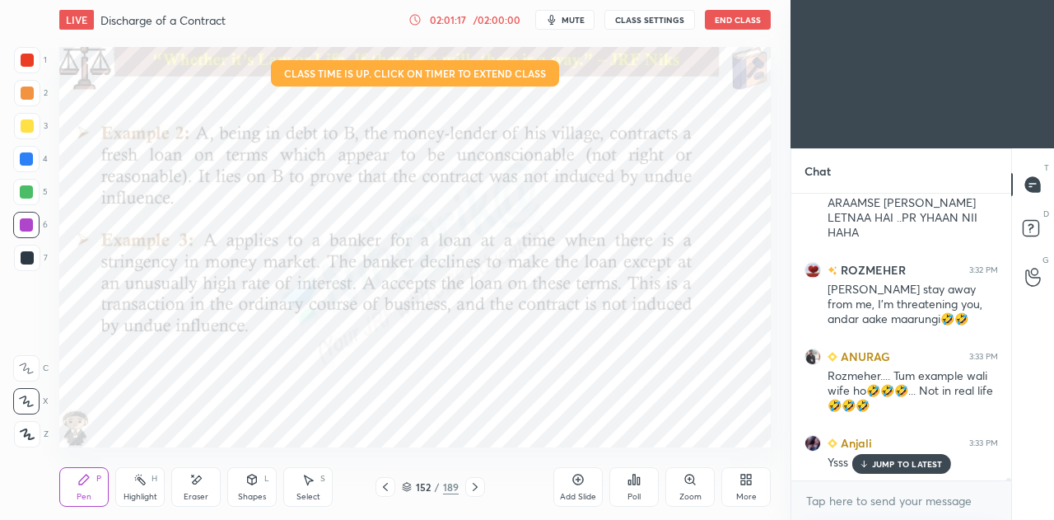
scroll to position [36195, 0]
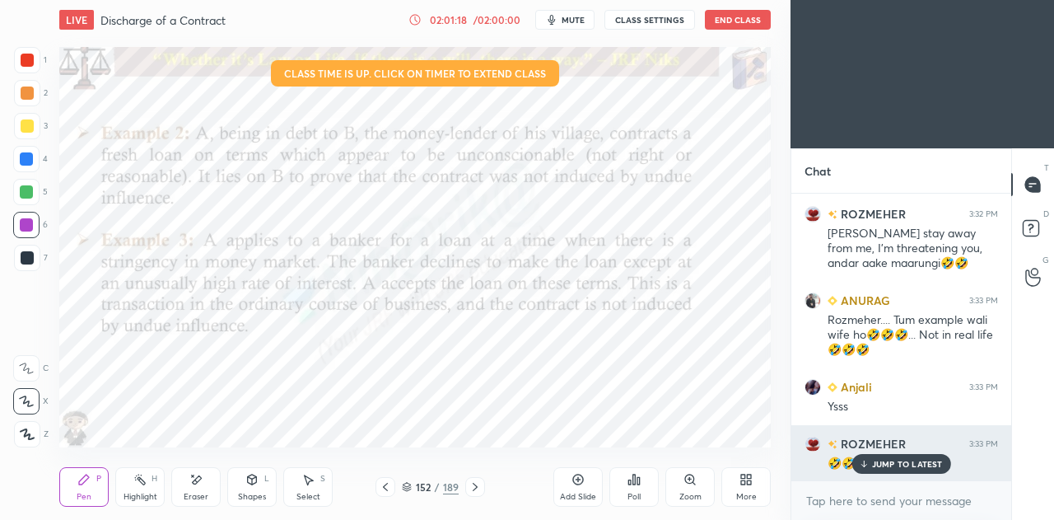
click at [898, 469] on p "JUMP TO LATEST" at bounding box center [907, 464] width 71 height 10
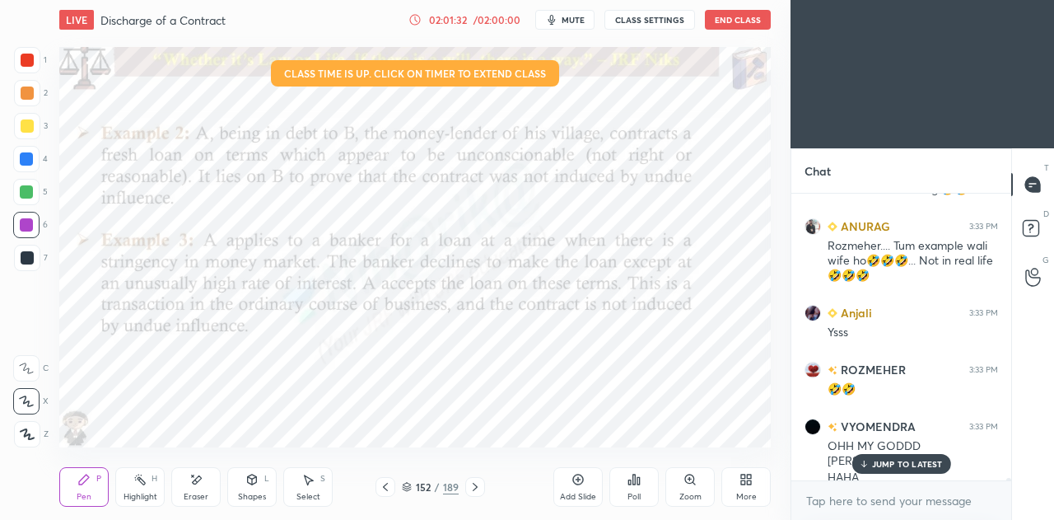
scroll to position [36326, 0]
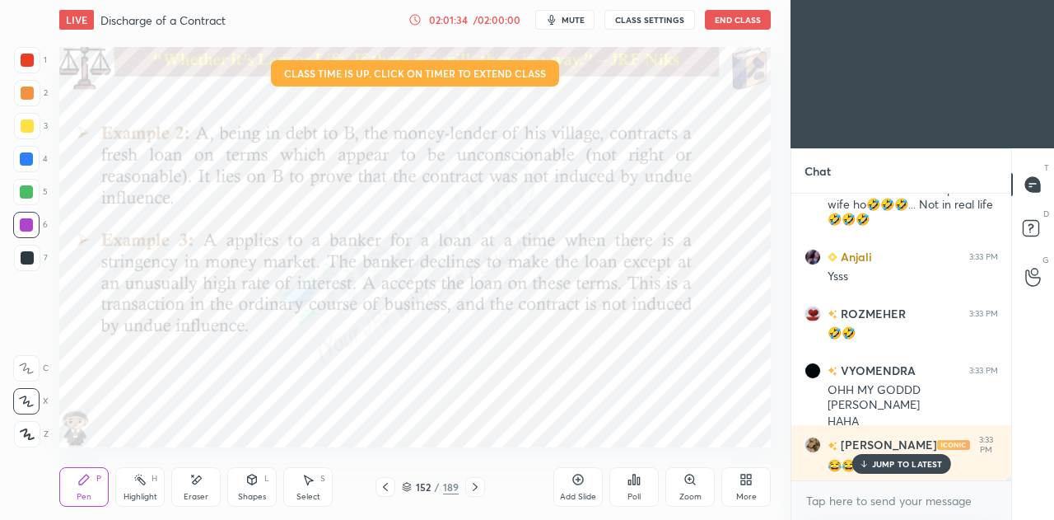
click at [469, 488] on icon at bounding box center [475, 486] width 13 height 13
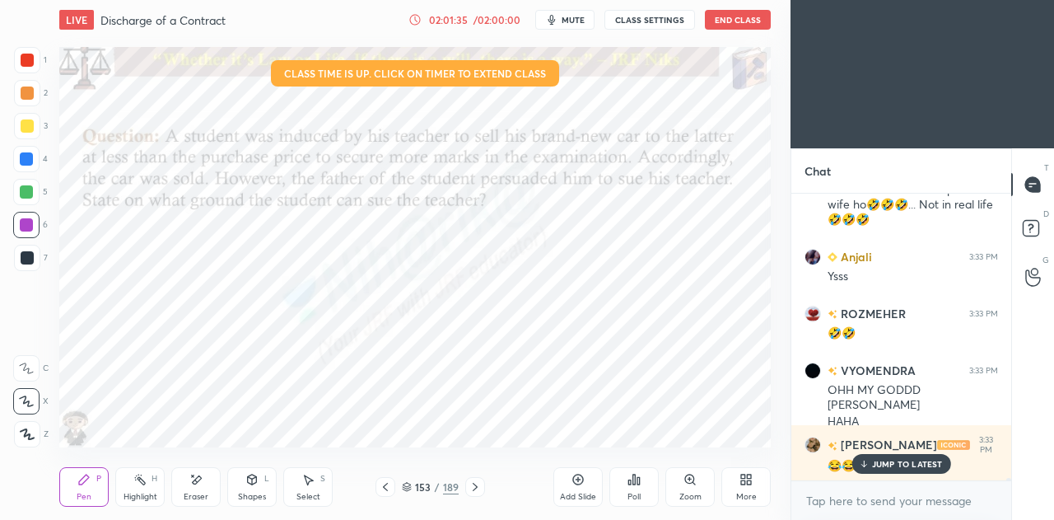
click at [385, 488] on icon at bounding box center [385, 486] width 13 height 13
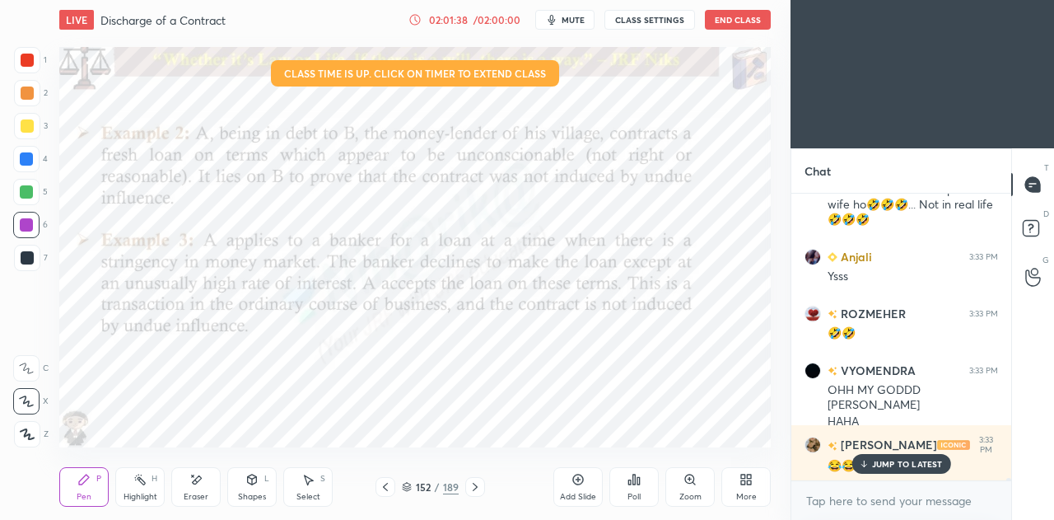
click at [579, 482] on icon at bounding box center [578, 479] width 13 height 13
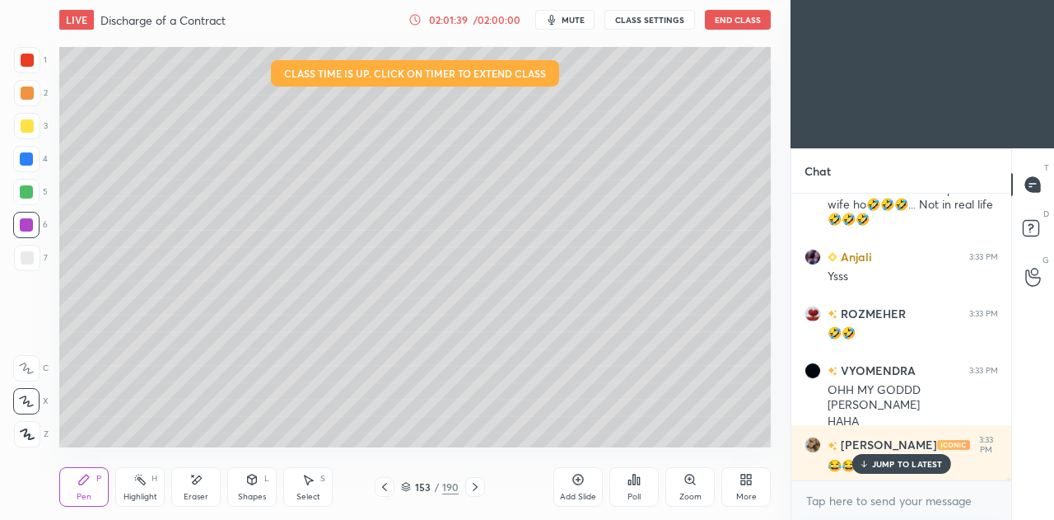
click at [33, 260] on div at bounding box center [27, 257] width 13 height 13
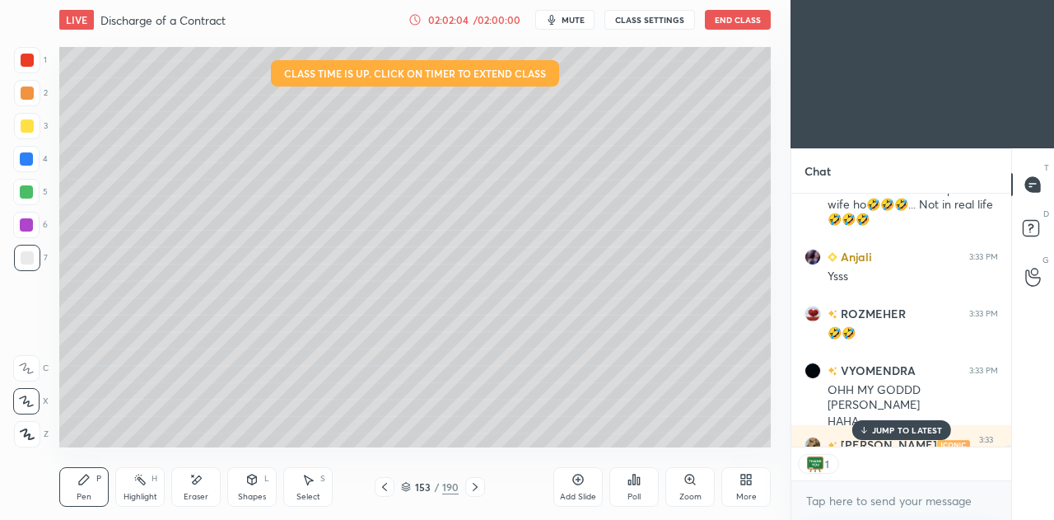
scroll to position [6, 5]
click at [387, 485] on icon at bounding box center [384, 486] width 13 height 13
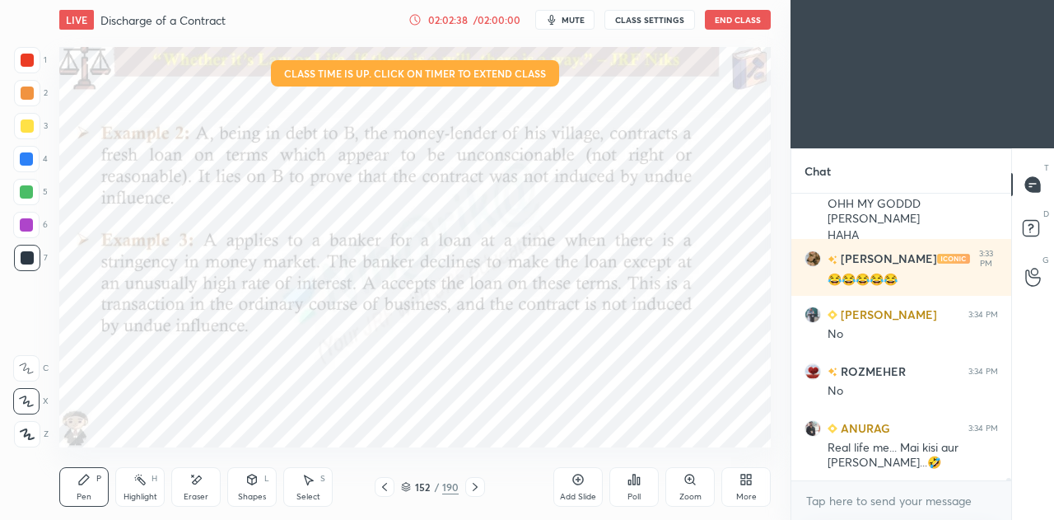
scroll to position [36583, 0]
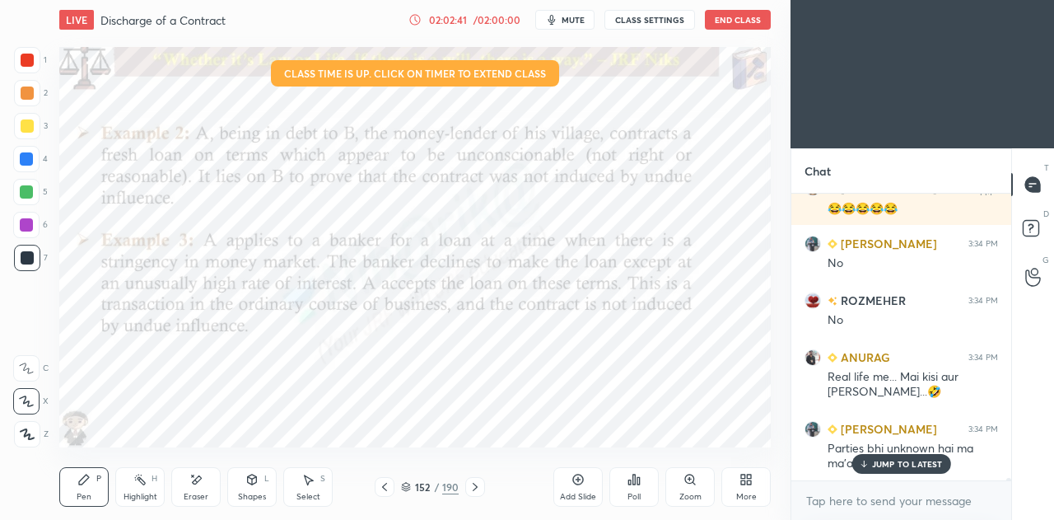
click at [478, 485] on icon at bounding box center [475, 486] width 13 height 13
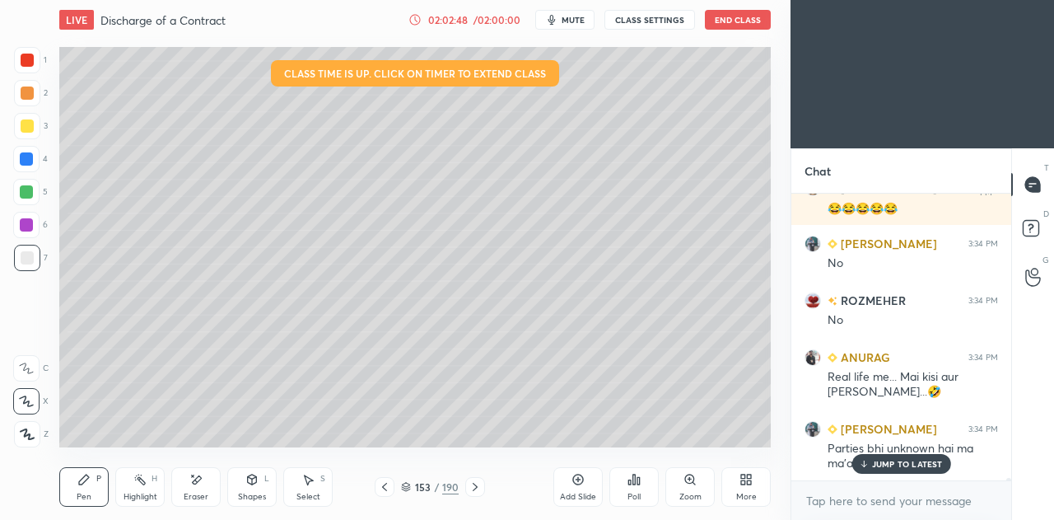
scroll to position [6, 5]
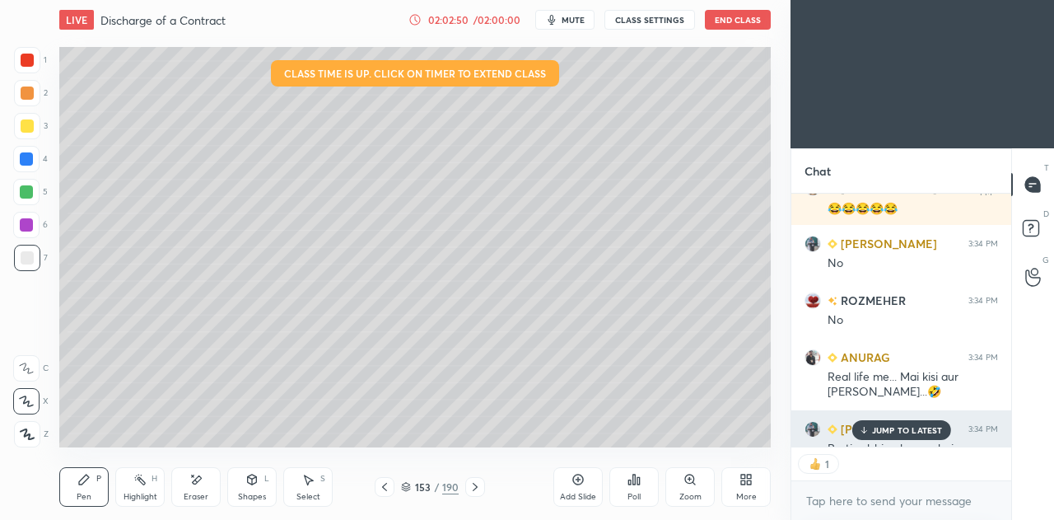
click at [896, 429] on p "JUMP TO LATEST" at bounding box center [907, 430] width 71 height 10
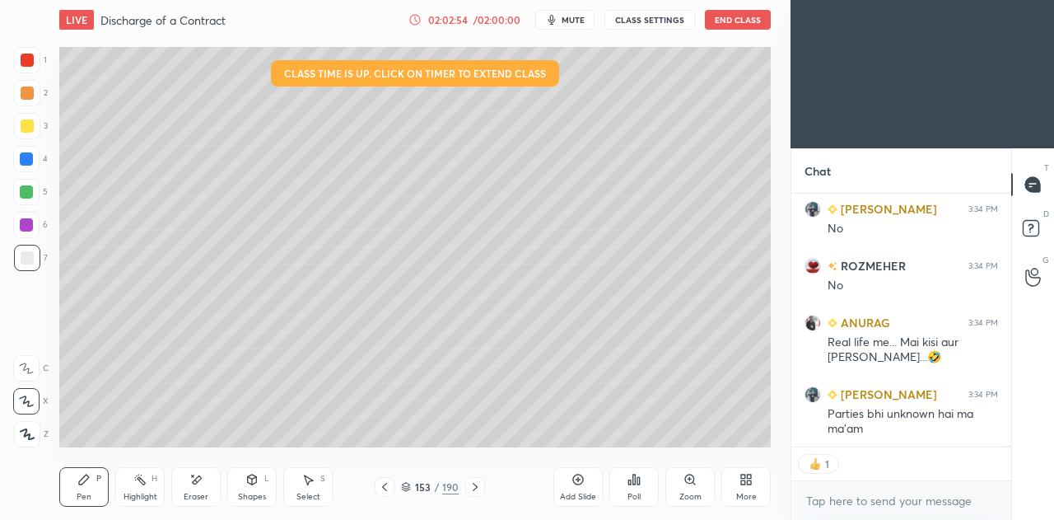
click at [390, 483] on icon at bounding box center [384, 486] width 13 height 13
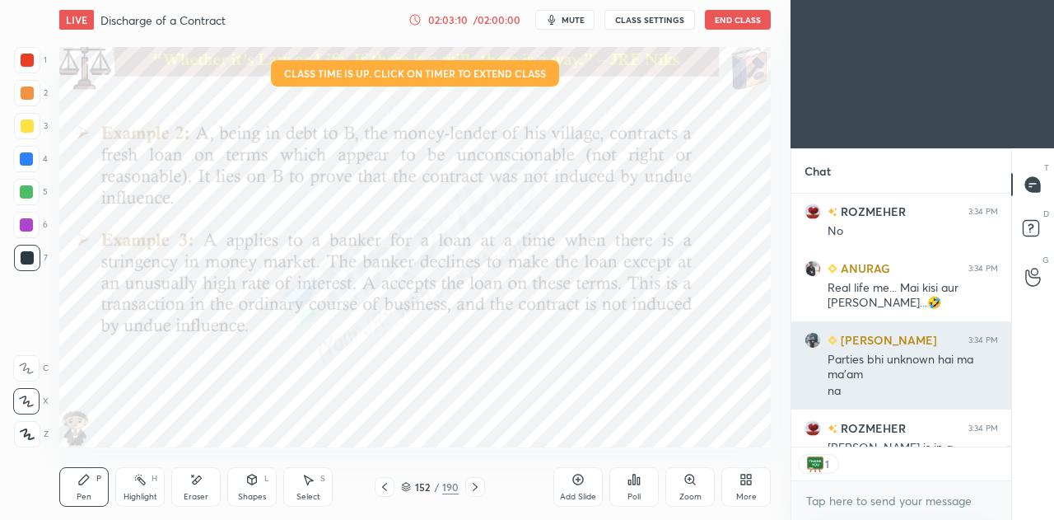
scroll to position [248, 215]
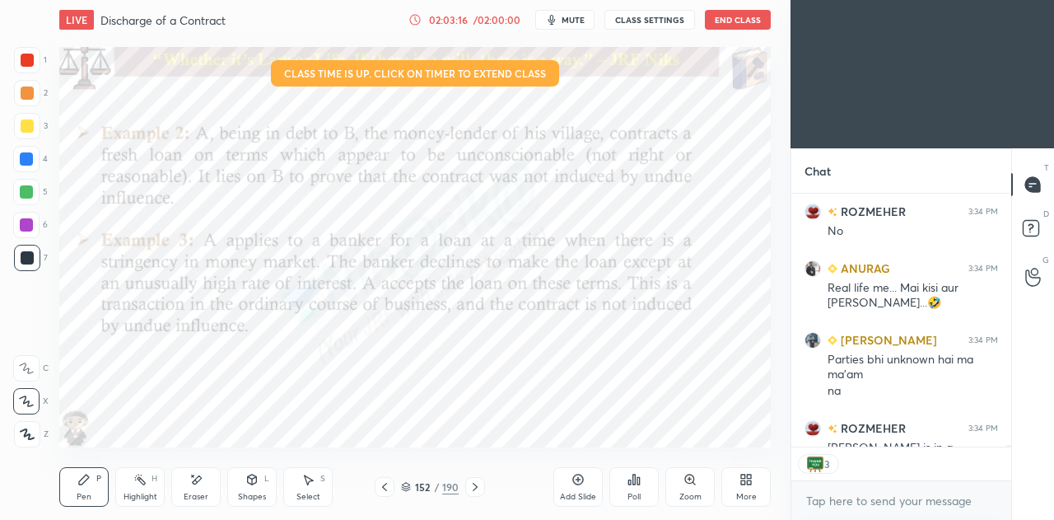
click at [408, 483] on icon at bounding box center [406, 487] width 10 height 10
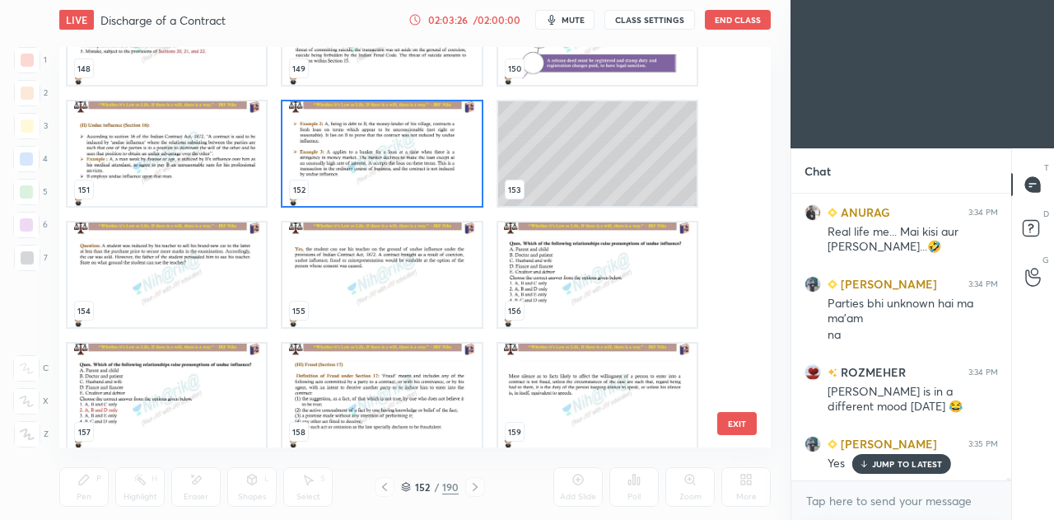
scroll to position [36728, 0]
click at [441, 178] on img "grid" at bounding box center [382, 153] width 198 height 105
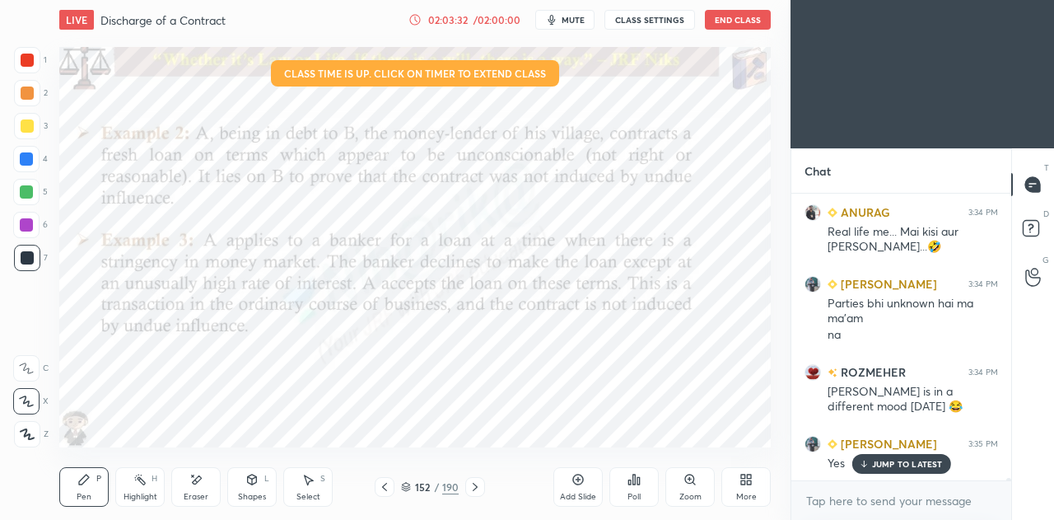
click at [441, 179] on img "grid" at bounding box center [382, 153] width 198 height 105
click at [441, 183] on img "grid" at bounding box center [382, 153] width 198 height 105
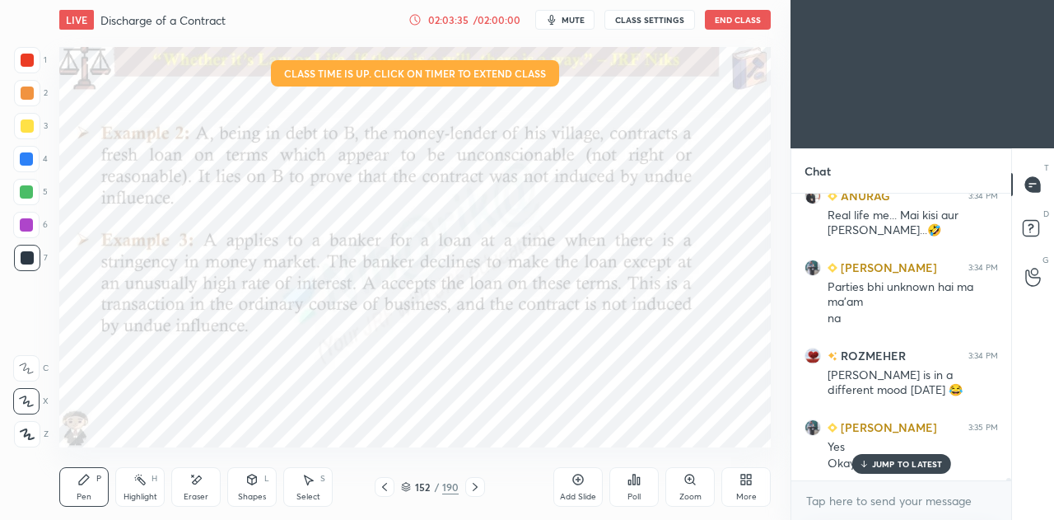
scroll to position [36802, 0]
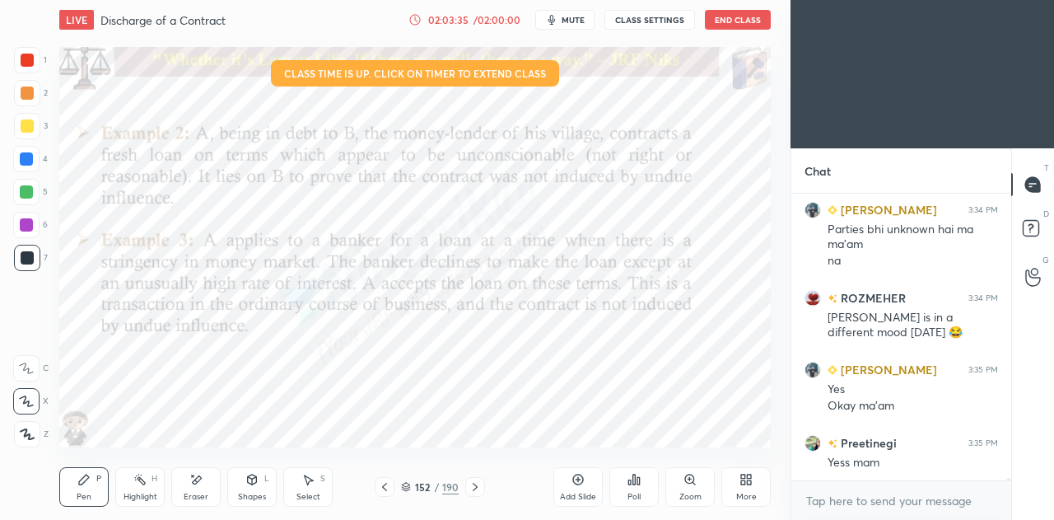
click at [581, 483] on icon at bounding box center [578, 479] width 11 height 11
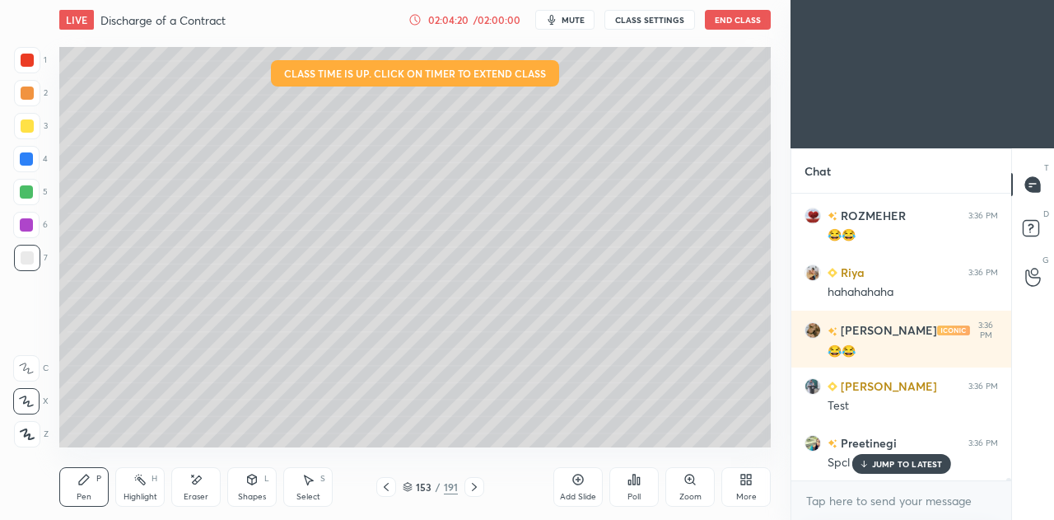
scroll to position [37426, 0]
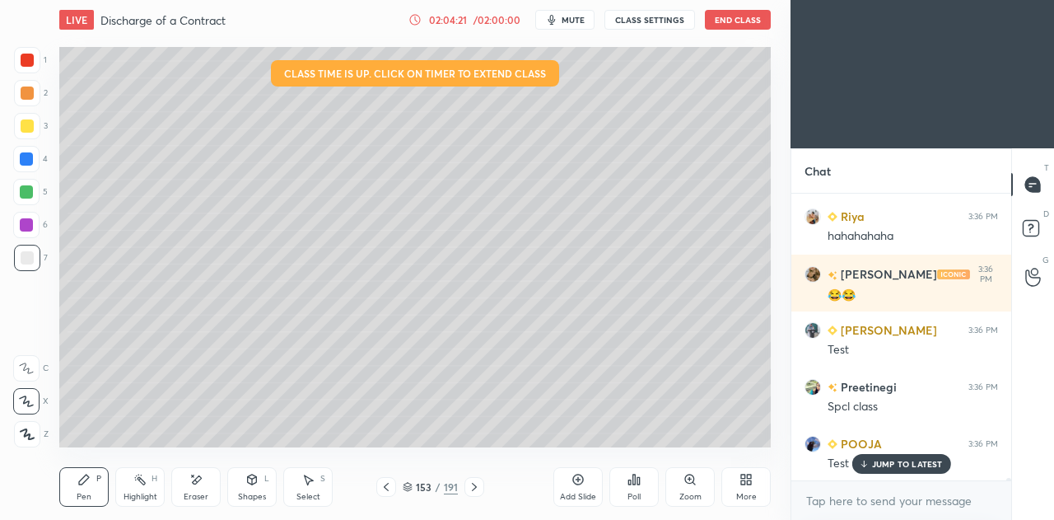
click at [879, 467] on p "JUMP TO LATEST" at bounding box center [907, 464] width 71 height 10
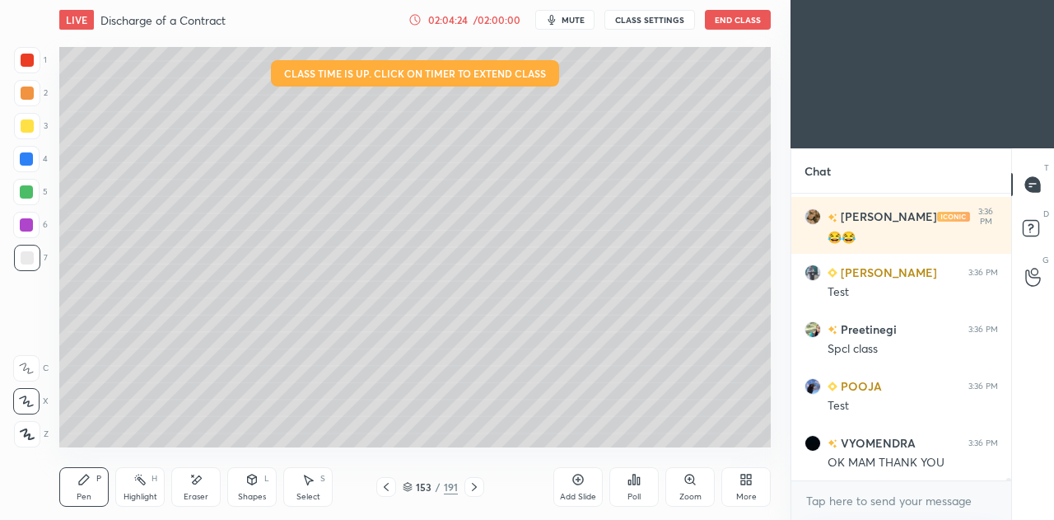
scroll to position [37540, 0]
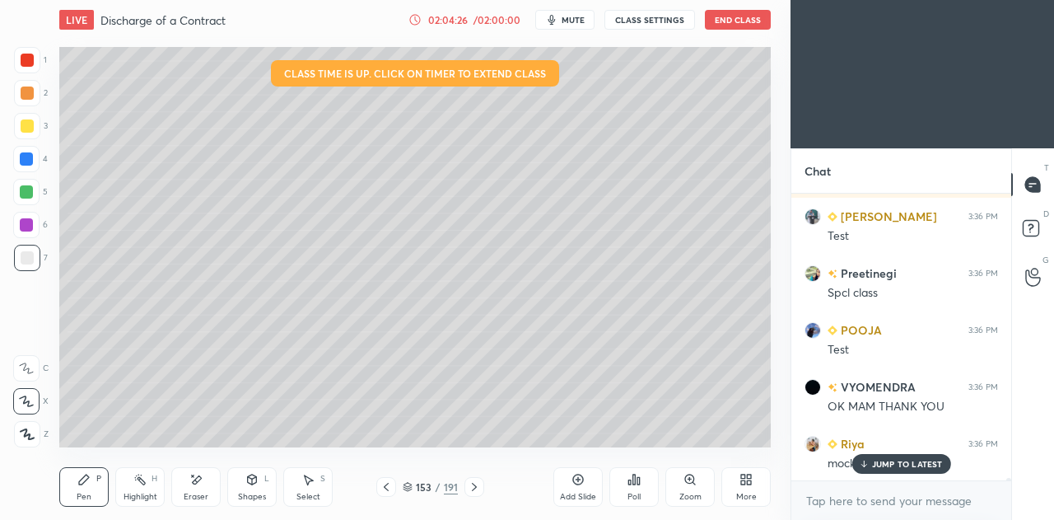
click at [893, 465] on p "JUMP TO LATEST" at bounding box center [907, 464] width 71 height 10
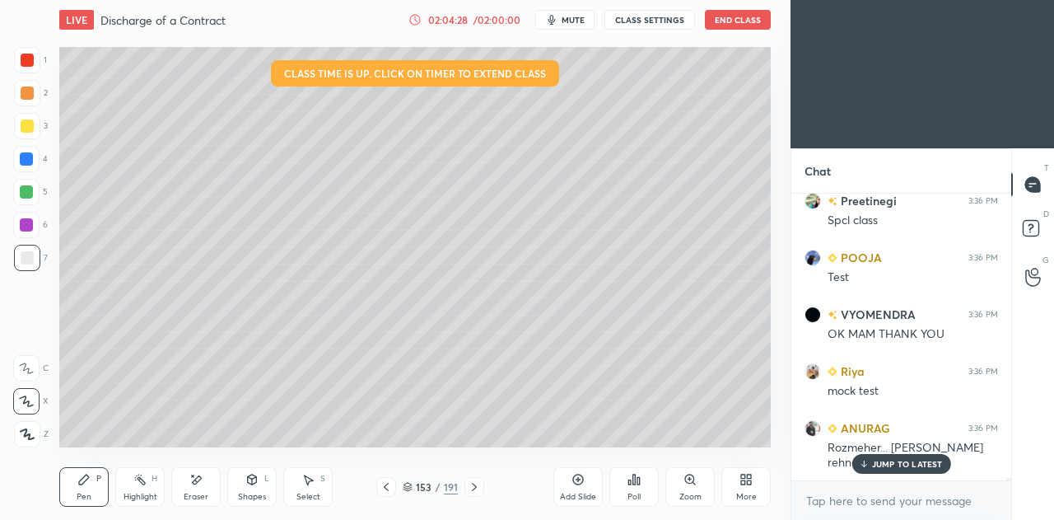
scroll to position [37668, 0]
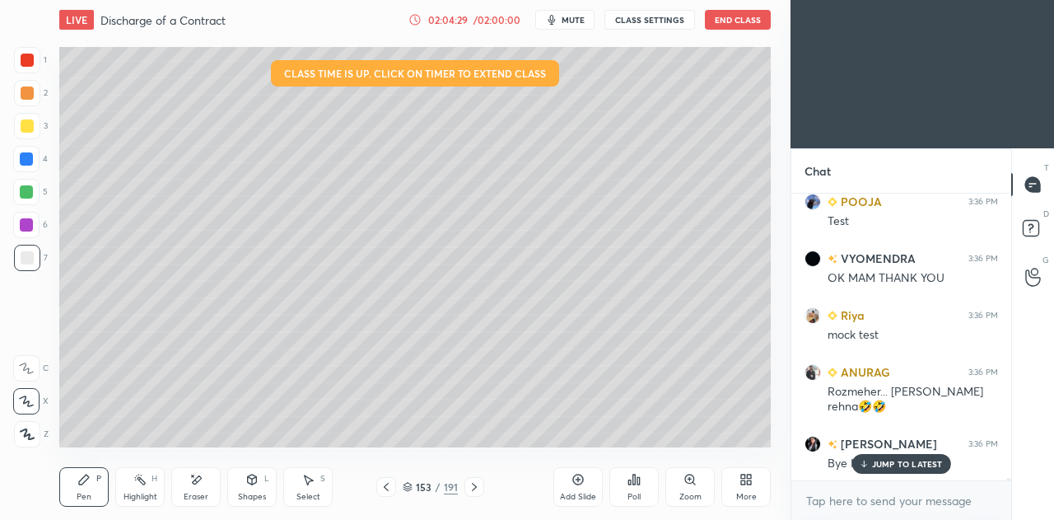
click at [878, 468] on p "JUMP TO LATEST" at bounding box center [907, 464] width 71 height 10
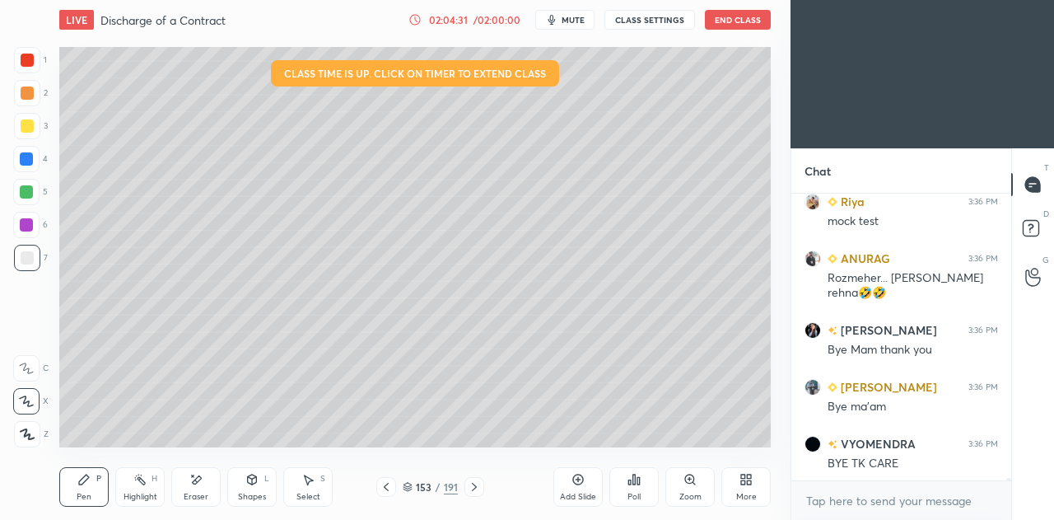
scroll to position [37839, 0]
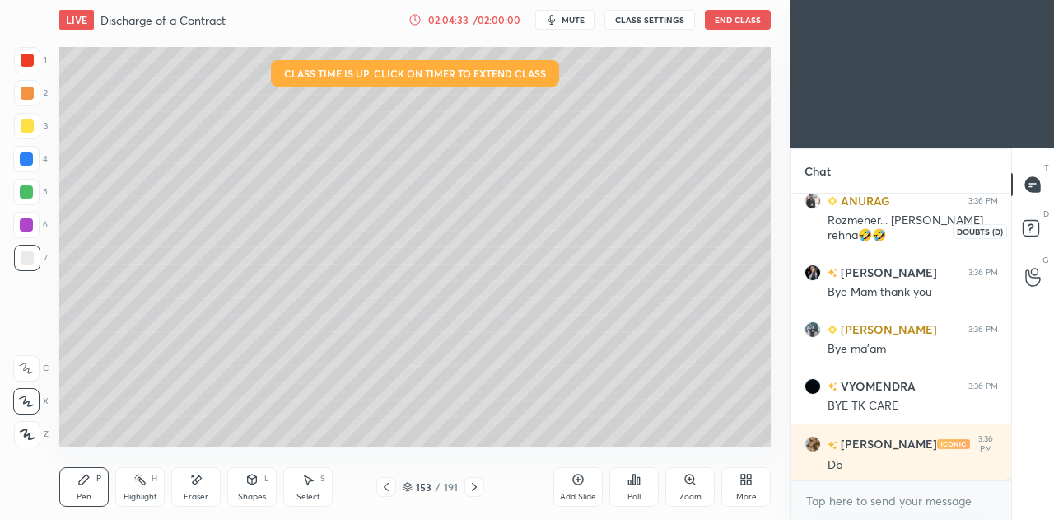
click at [1032, 231] on rect at bounding box center [1031, 229] width 16 height 16
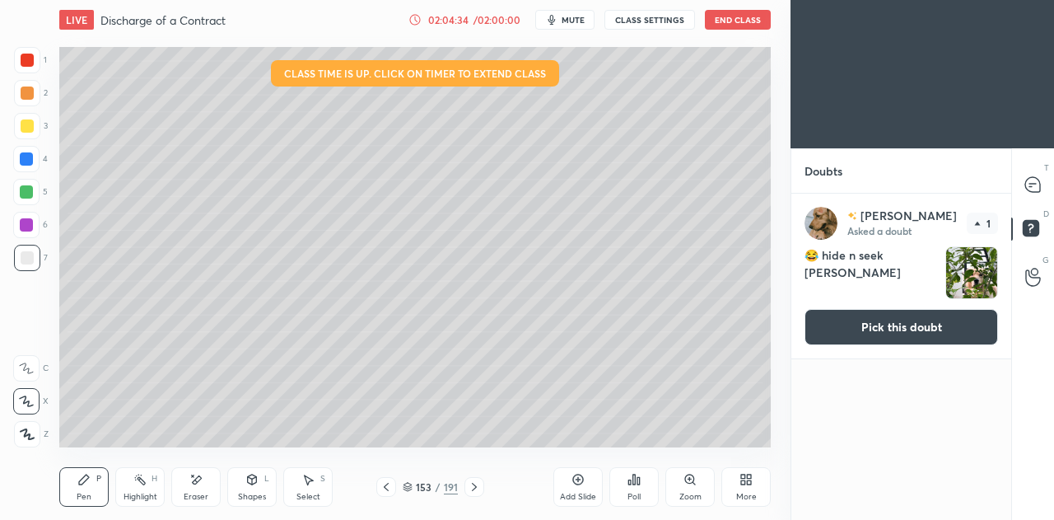
click at [867, 326] on button "Pick this doubt" at bounding box center [902, 327] width 194 height 36
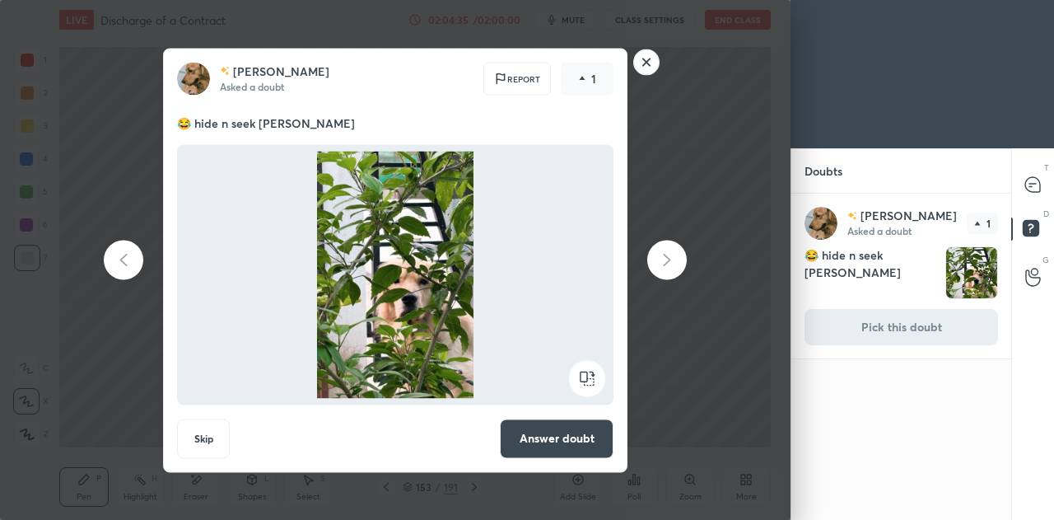
click at [545, 446] on button "Answer doubt" at bounding box center [557, 438] width 114 height 40
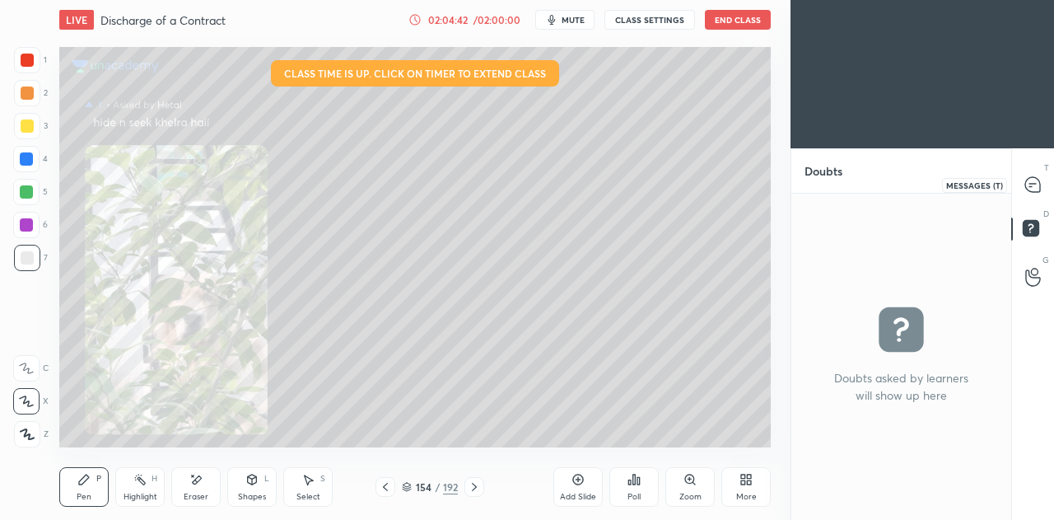
click at [1025, 185] on icon at bounding box center [1032, 184] width 15 height 15
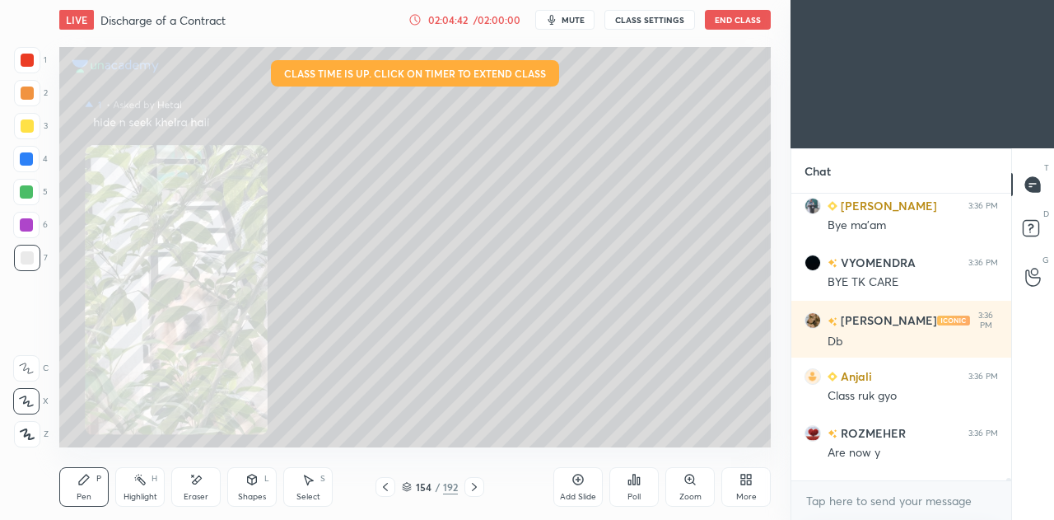
scroll to position [38208, 0]
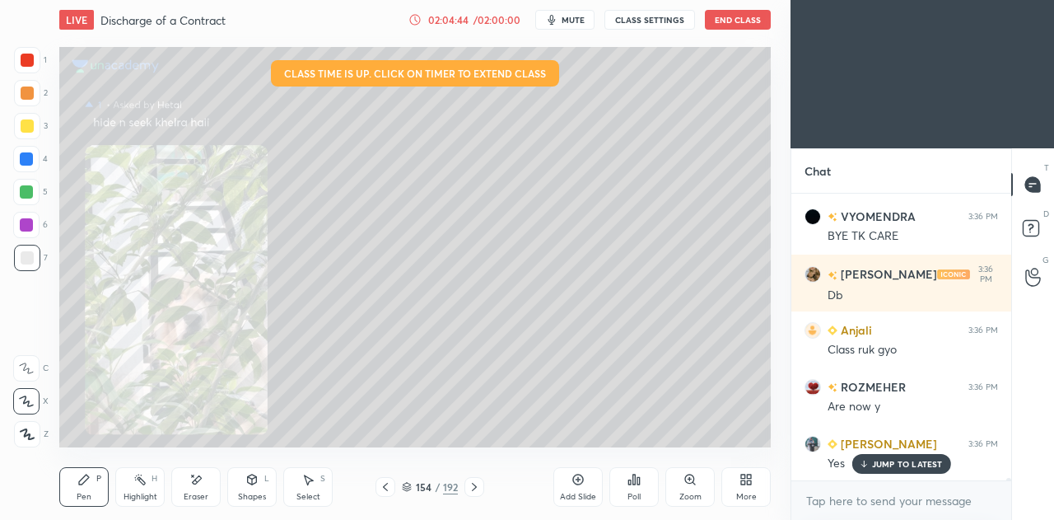
click at [884, 461] on p "JUMP TO LATEST" at bounding box center [907, 464] width 71 height 10
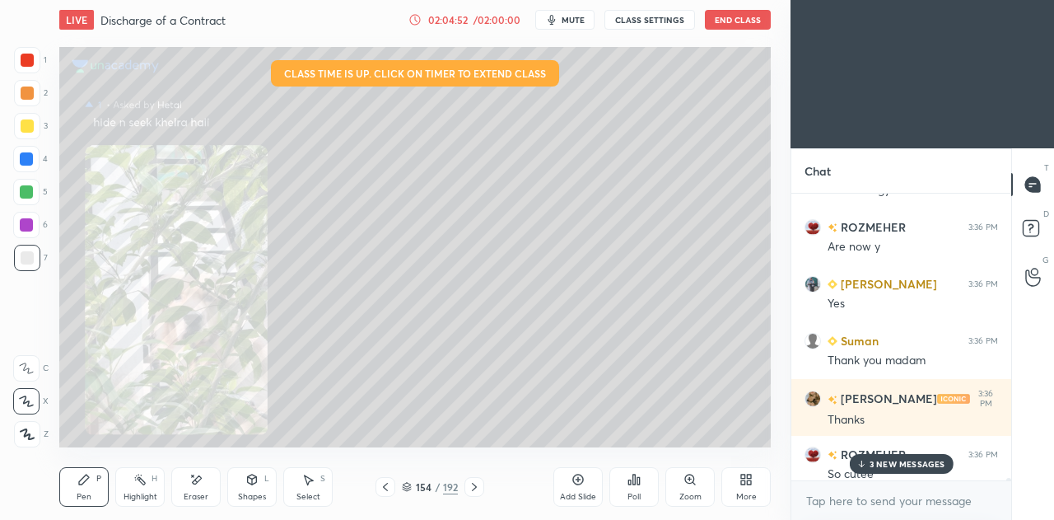
scroll to position [38375, 0]
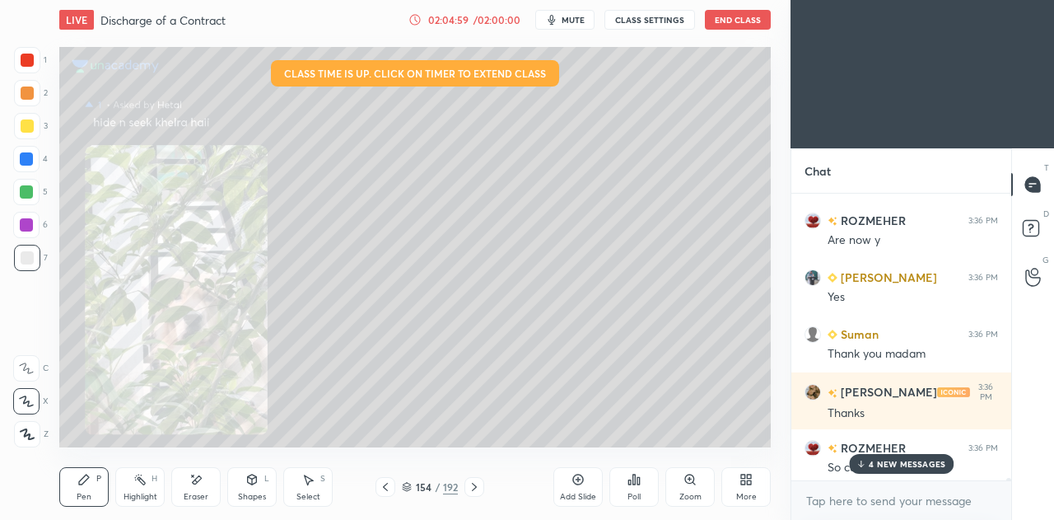
click at [888, 460] on p "4 NEW MESSAGES" at bounding box center [907, 464] width 77 height 10
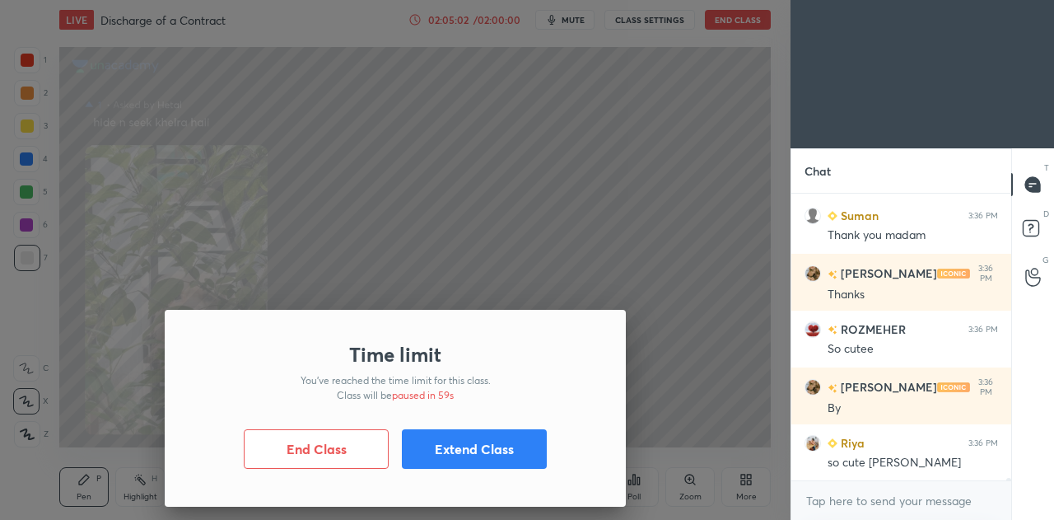
scroll to position [38549, 0]
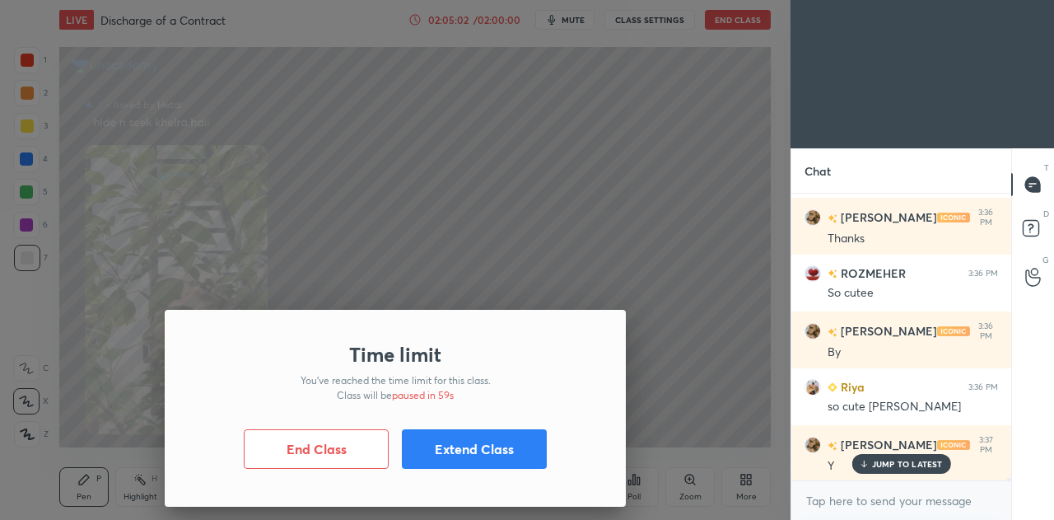
click at [351, 451] on button "End Class" at bounding box center [316, 449] width 145 height 40
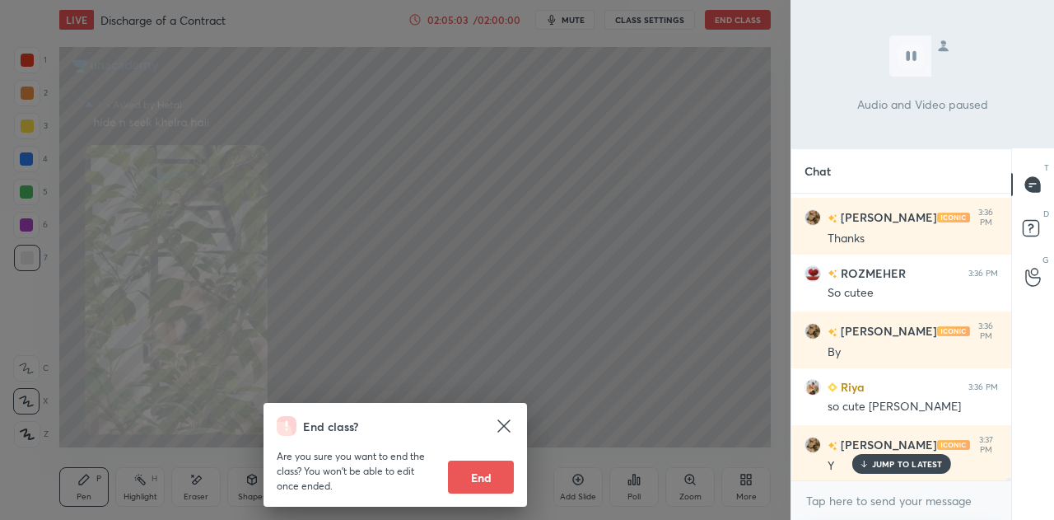
click at [496, 472] on button "End" at bounding box center [481, 476] width 66 height 33
type textarea "x"
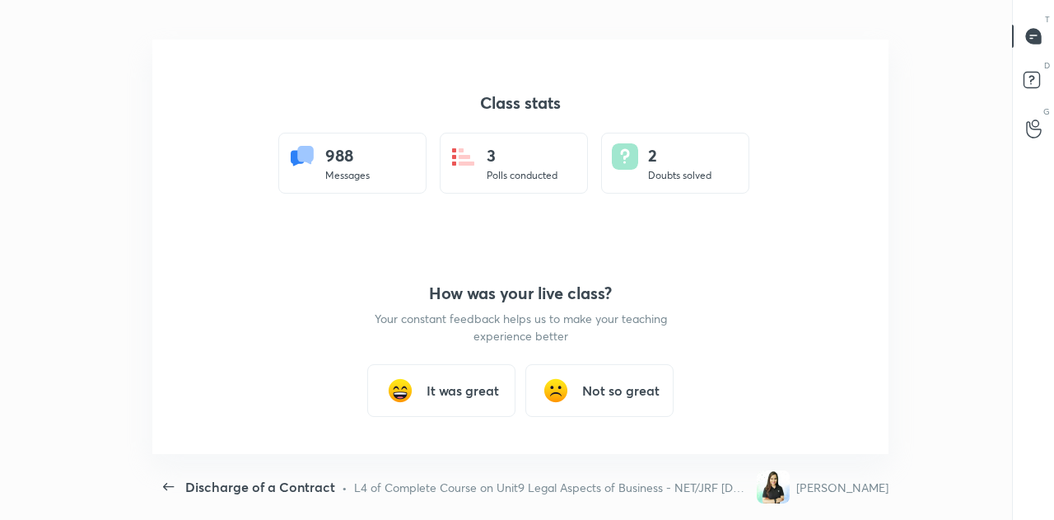
scroll to position [81948, 81322]
